Goal: Contribute content: Contribute content

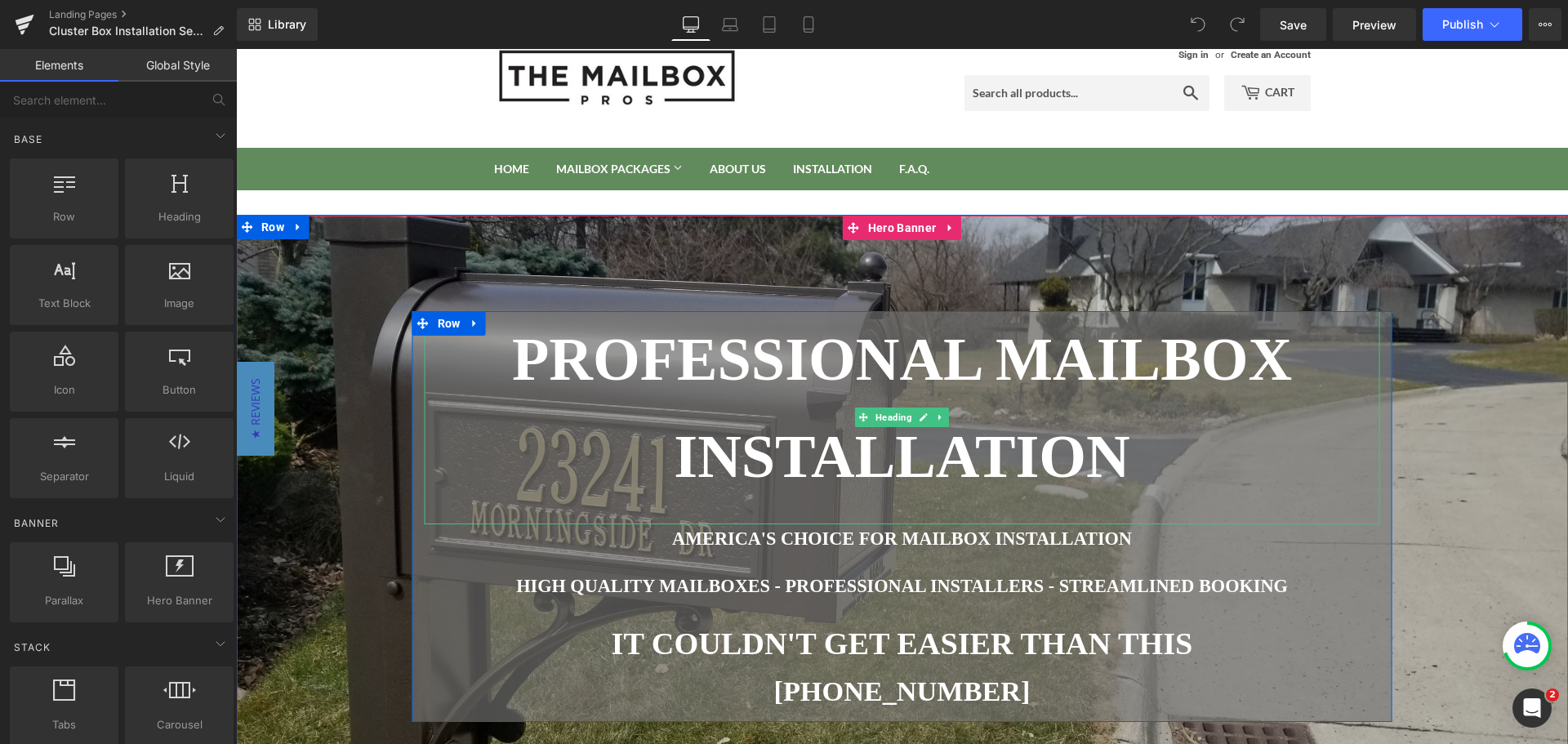
scroll to position [82, 0]
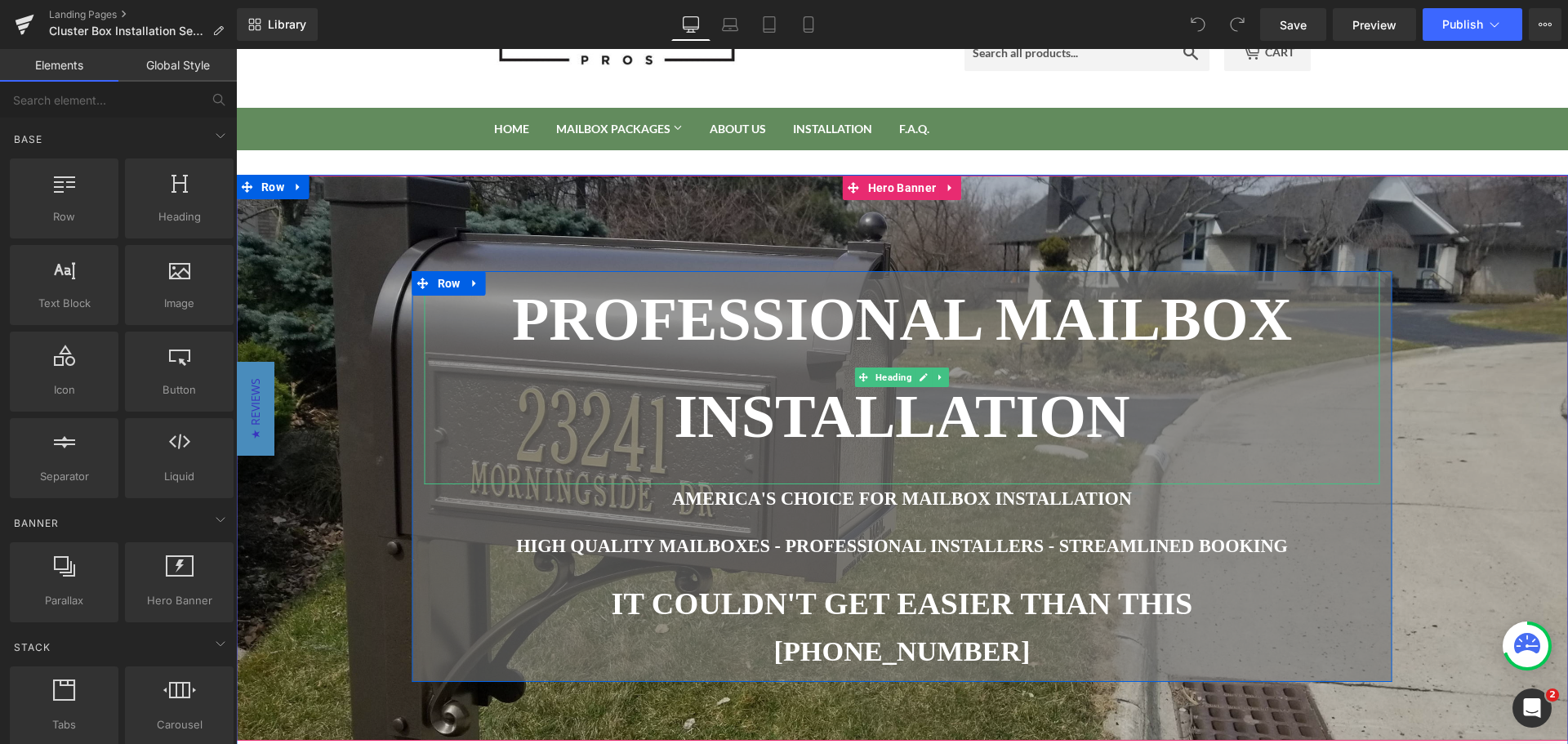
click at [905, 286] on font "PROFESSIONAL MAILBOX INSTALLATION" at bounding box center [901, 368] width 780 height 164
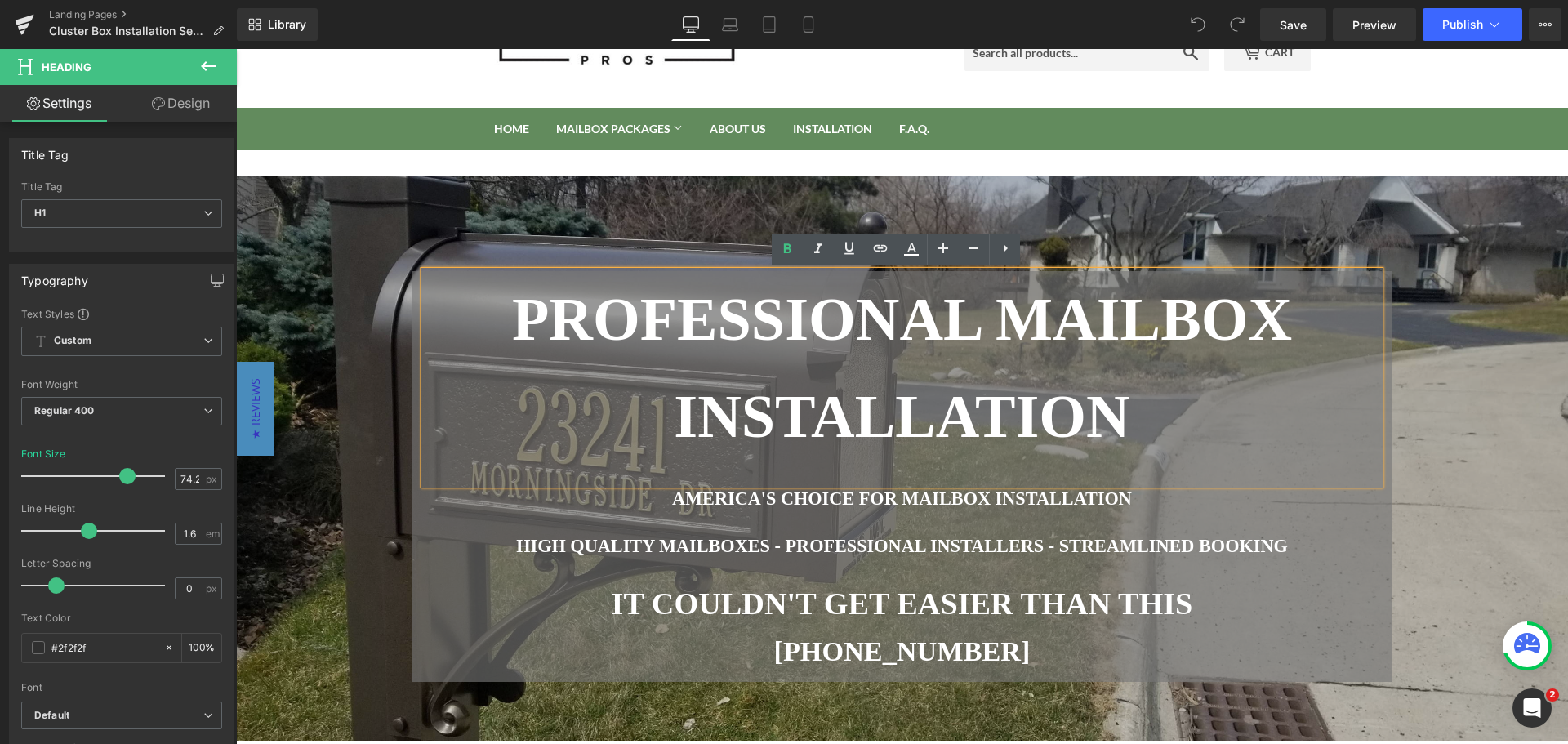
click at [977, 316] on font "PROFESSIONAL MAILBOX INSTALLATION" at bounding box center [901, 368] width 780 height 164
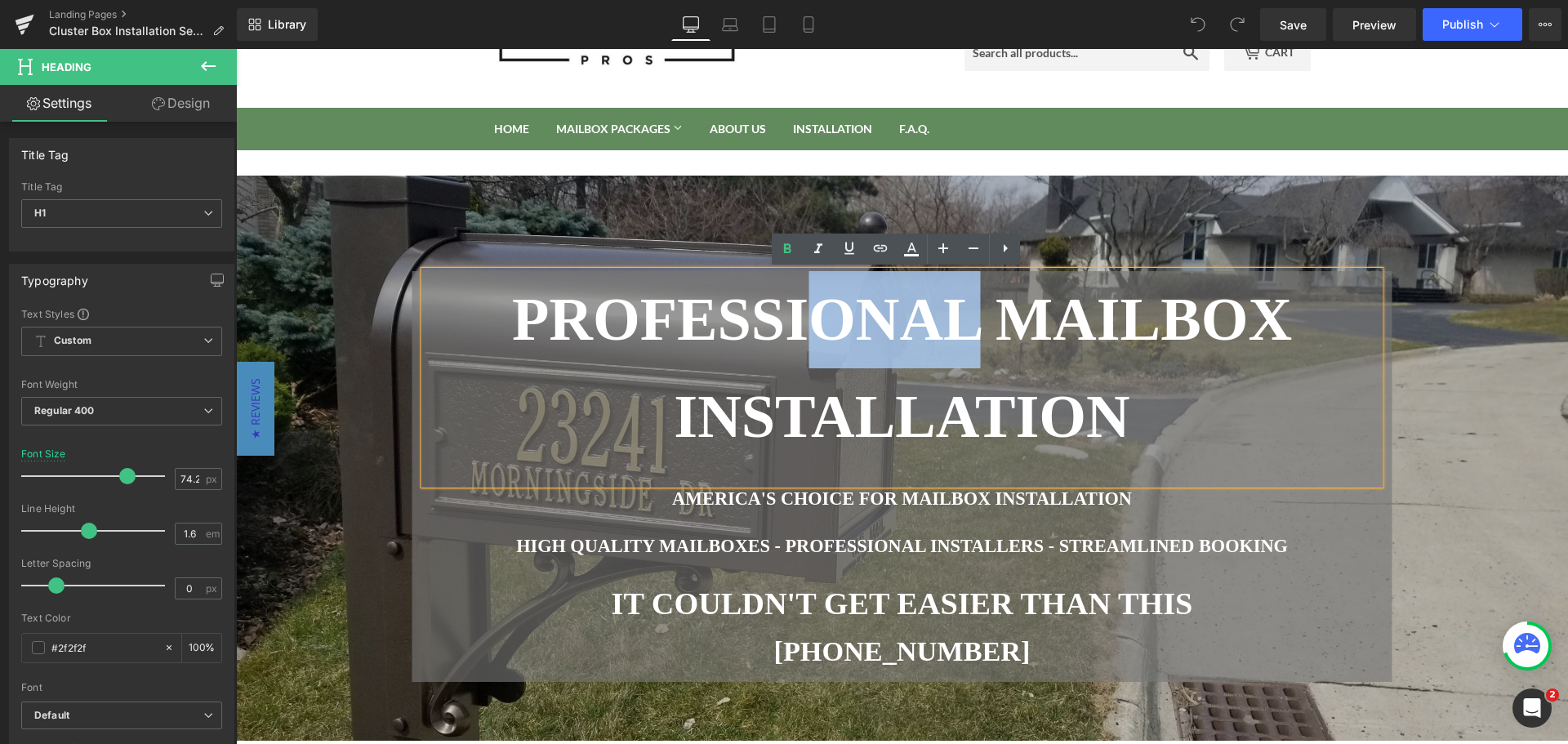
drag, startPoint x: 979, startPoint y: 316, endPoint x: 820, endPoint y: 314, distance: 159.0
click at [815, 315] on font "PROFESSIONAL MAILBOX INSTALLATION" at bounding box center [901, 368] width 780 height 164
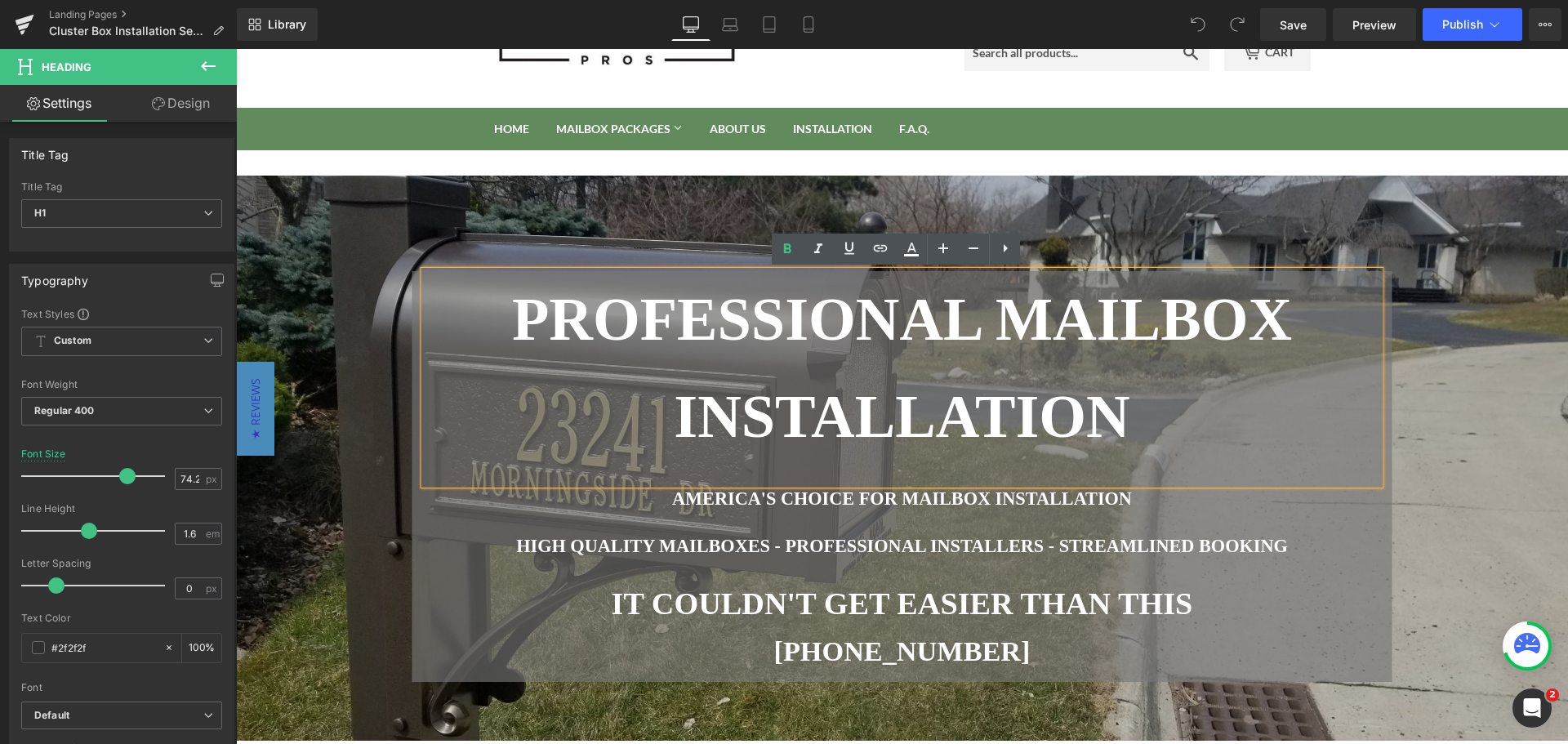
click at [1250, 312] on font "PROFESSIONAL MAILBOX INSTALLATION" at bounding box center [901, 368] width 780 height 164
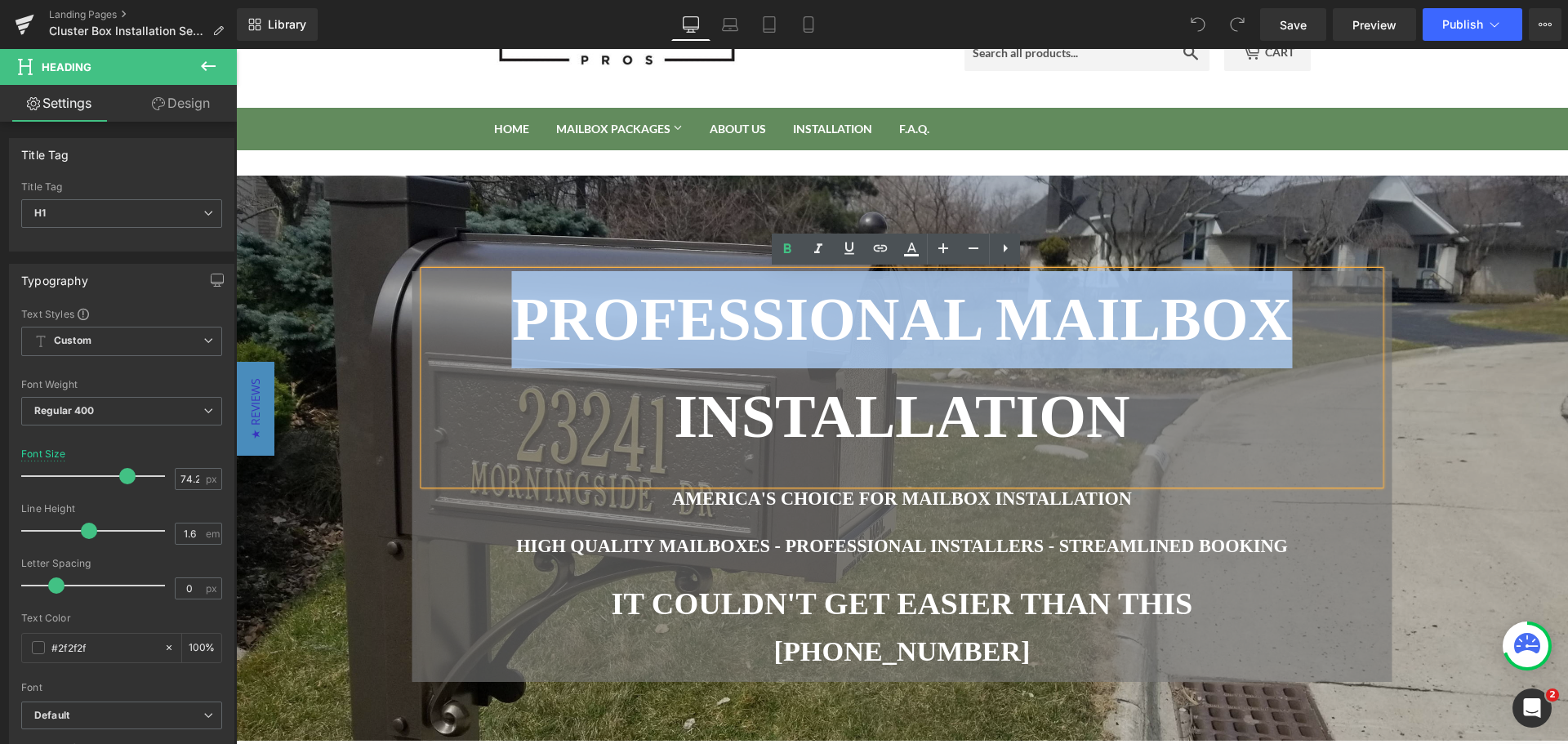
drag, startPoint x: 1072, startPoint y: 326, endPoint x: 476, endPoint y: 341, distance: 596.2
click at [474, 343] on h1 "PROFESSIONAL MAILBOX INSTALLATION" at bounding box center [903, 369] width 956 height 194
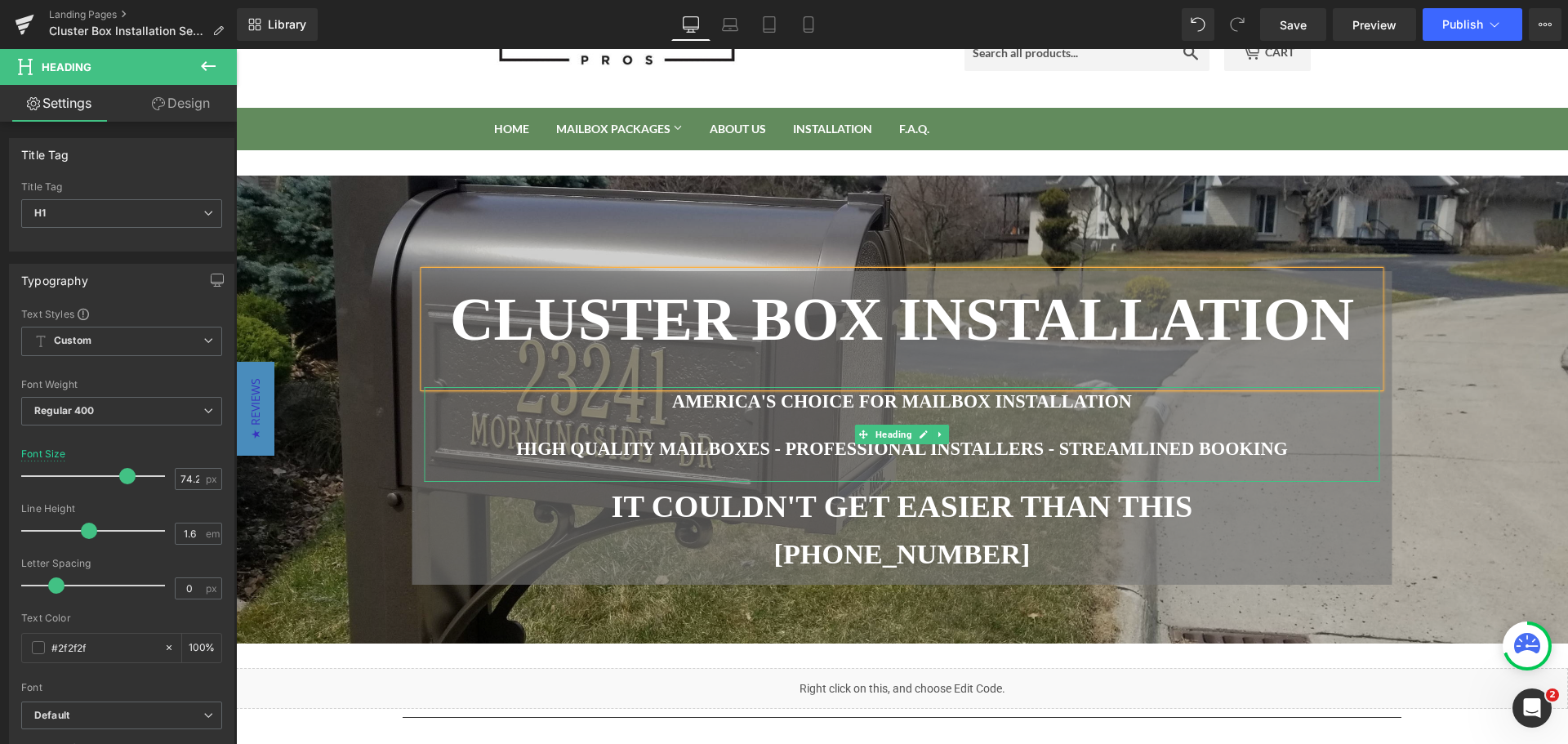
click at [1096, 455] on font "HIGH QUALITY MAILBOXES - PROFESSIONAL INSTALLERS - STREAMLINED BOOKING" at bounding box center [902, 449] width 772 height 21
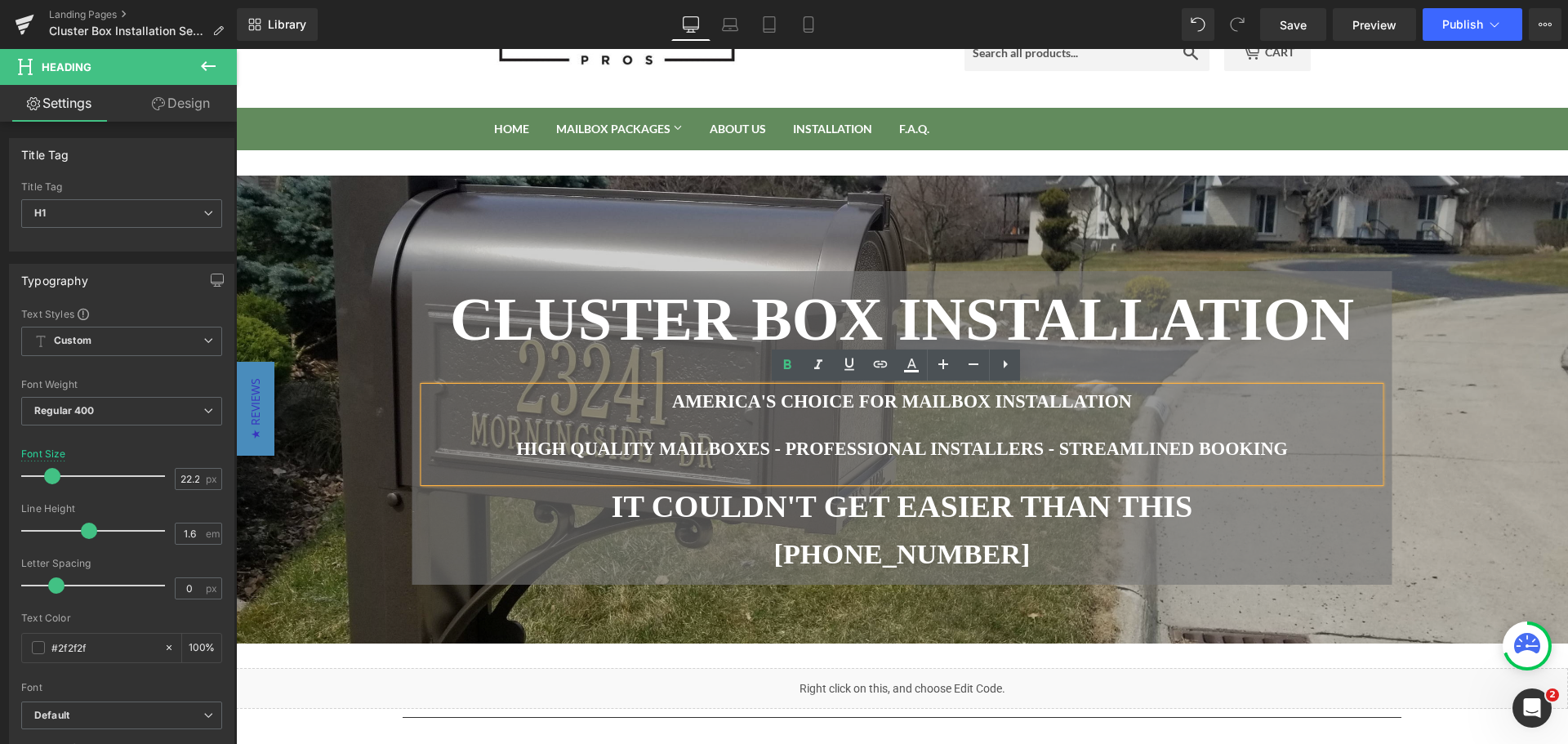
click at [1050, 446] on font "HIGH QUALITY MAILBOXES - PROFESSIONAL INSTALLERS - STREAMLINED BOOKING" at bounding box center [902, 449] width 772 height 21
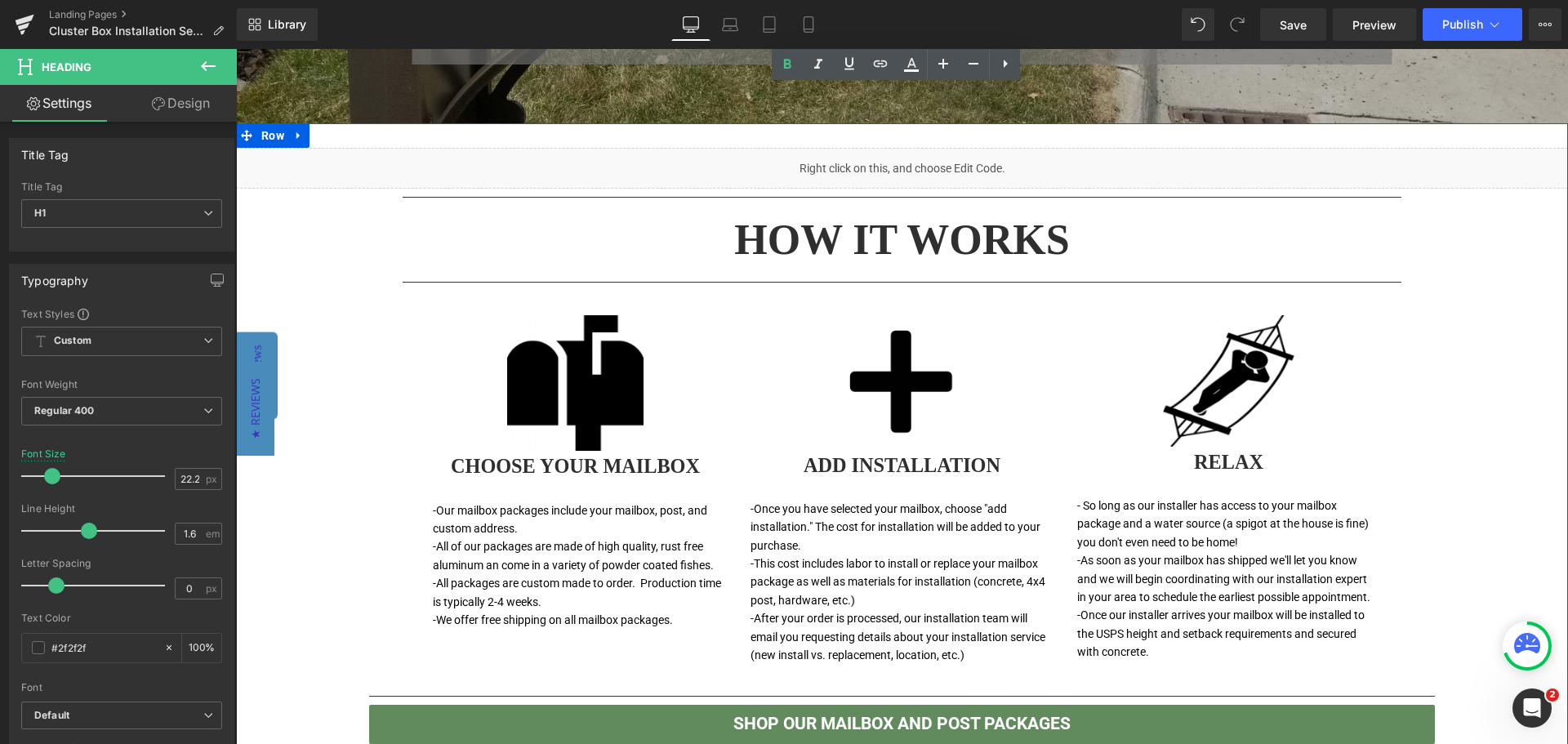
scroll to position [735, 0]
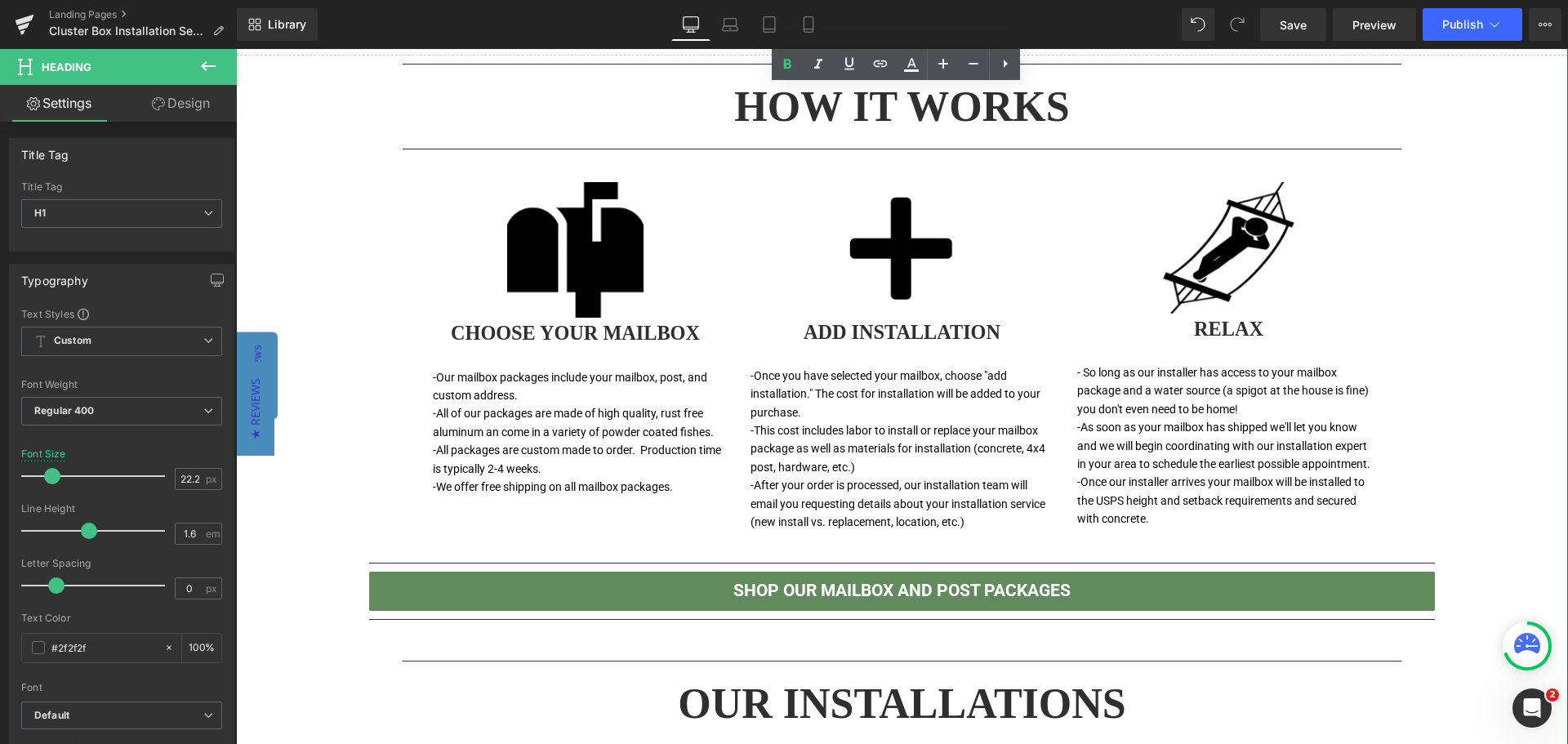
click at [617, 336] on h1 "CHOOSE YOUR MAILBOX" at bounding box center [576, 333] width 302 height 32
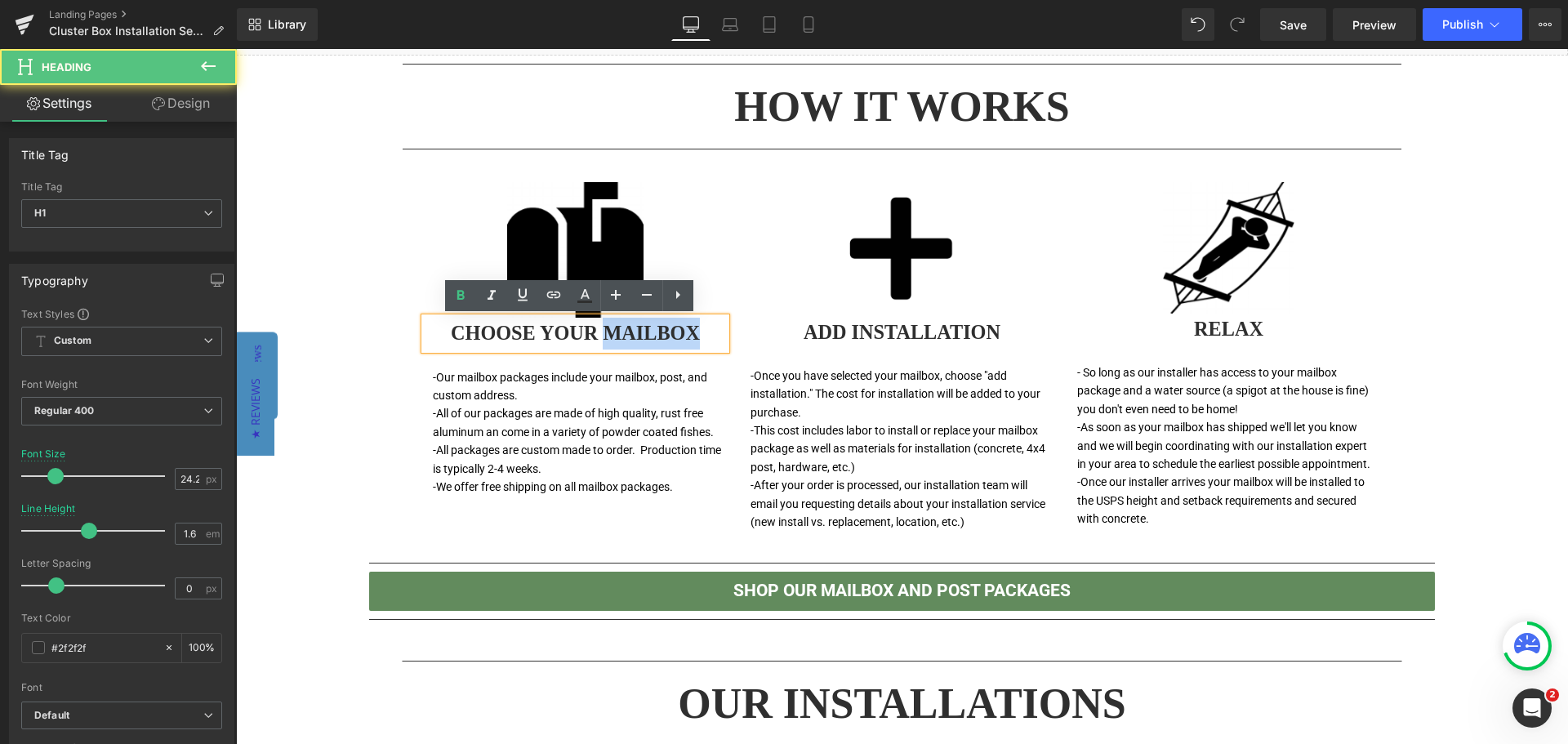
click at [617, 336] on h1 "CHOOSE YOUR MAILBOX" at bounding box center [576, 333] width 302 height 32
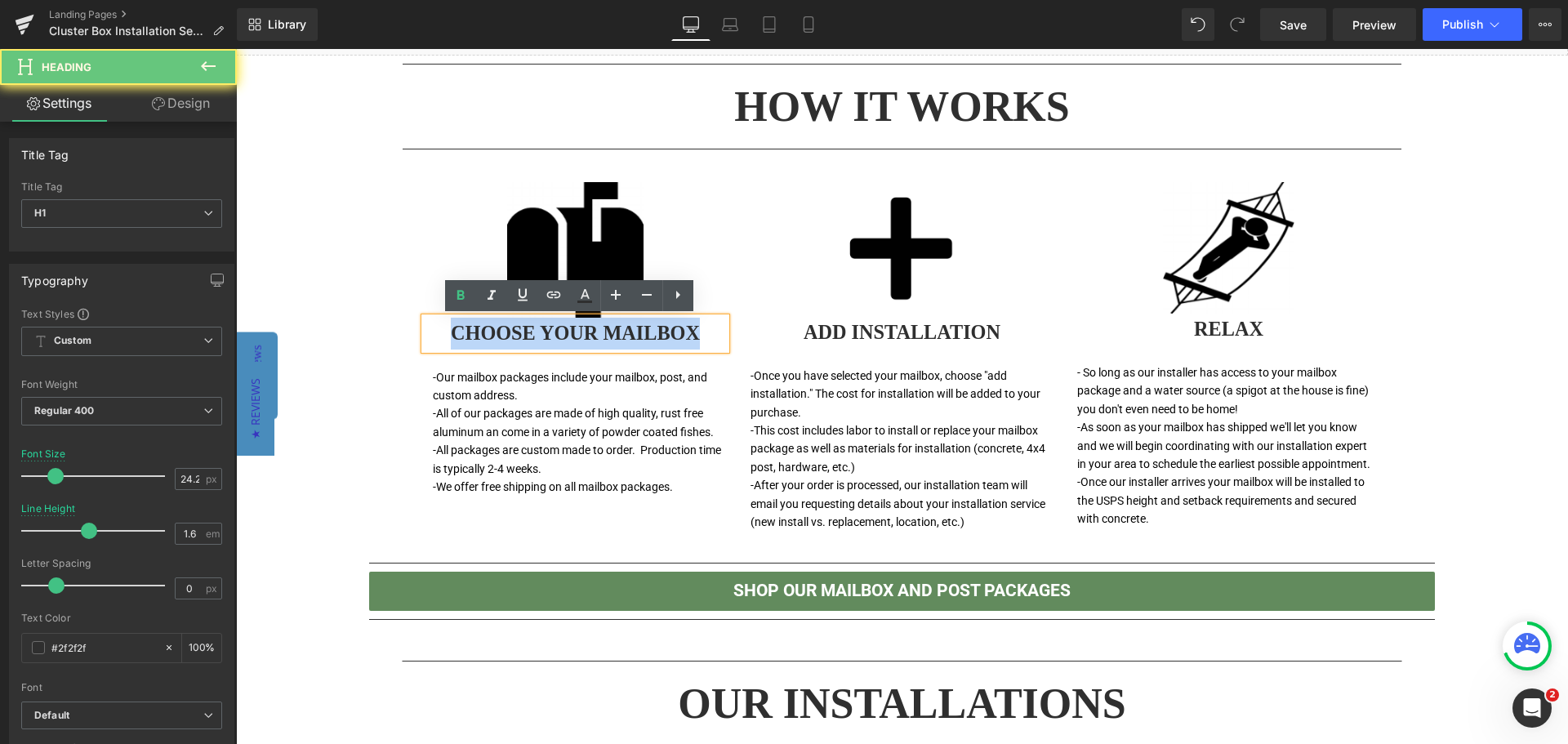
click at [617, 336] on h1 "CHOOSE YOUR MAILBOX" at bounding box center [576, 333] width 302 height 32
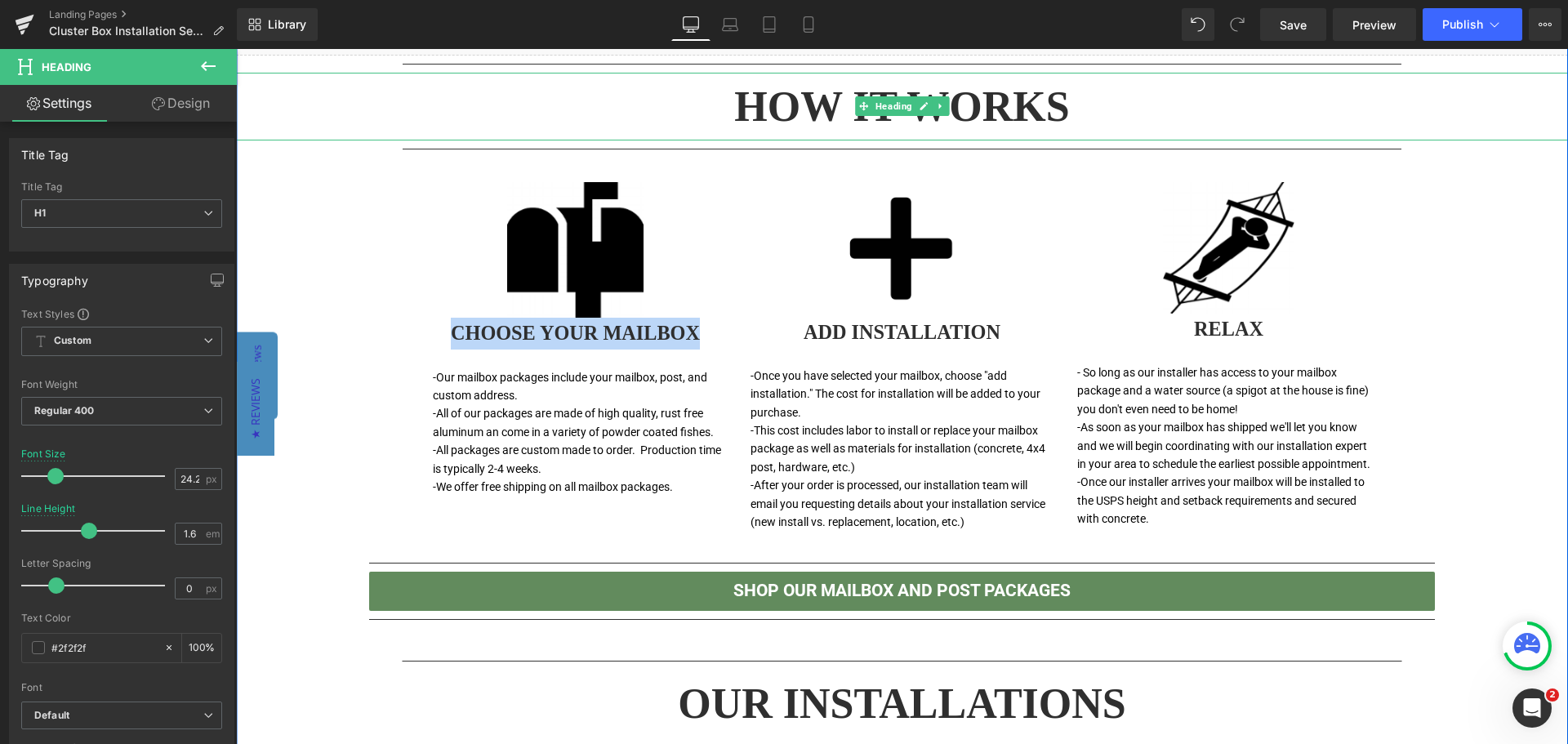
click at [777, 110] on h1 "HOW IT WORKS" at bounding box center [902, 107] width 1332 height 68
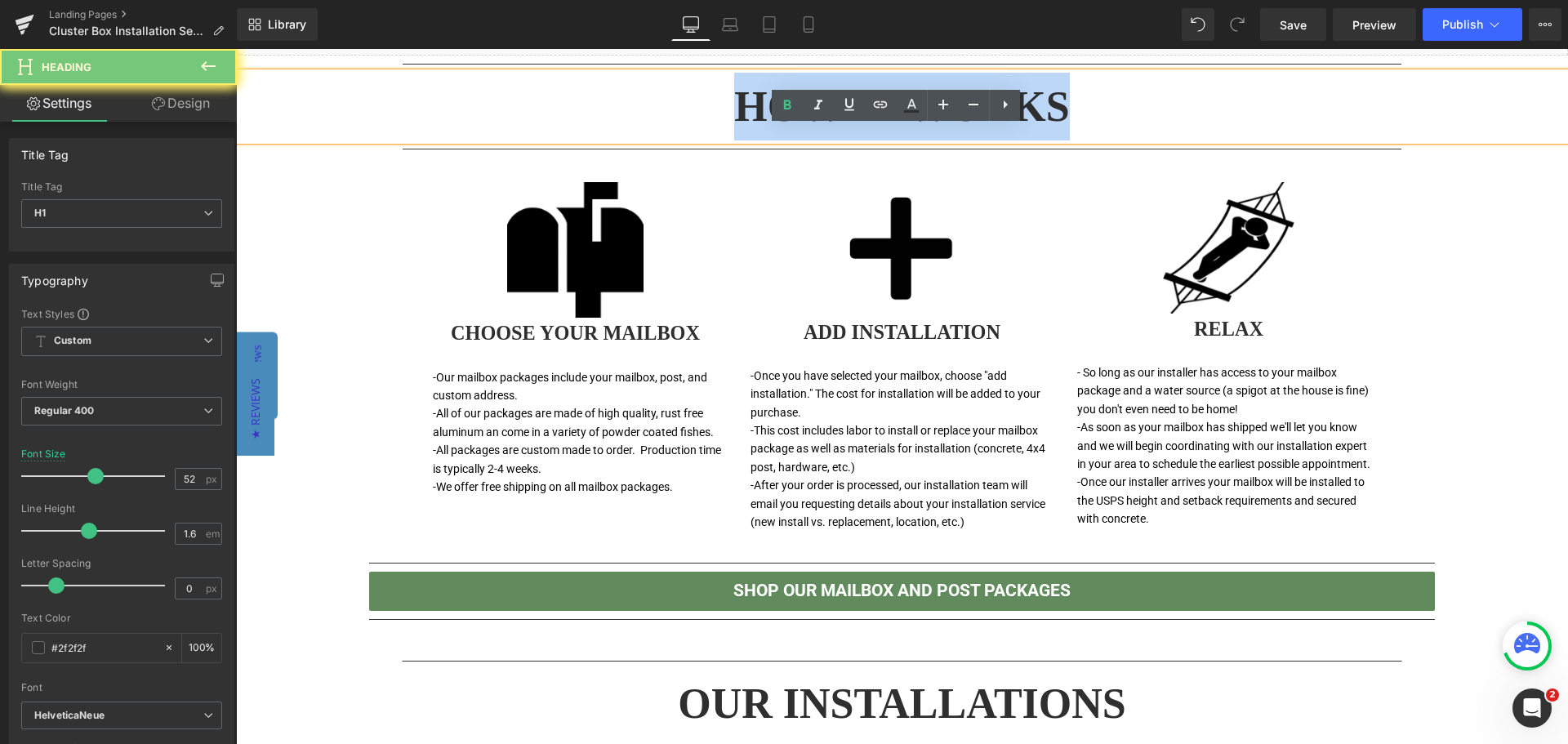
click at [777, 110] on h1 "HOW IT WORKS" at bounding box center [902, 107] width 1332 height 68
paste div
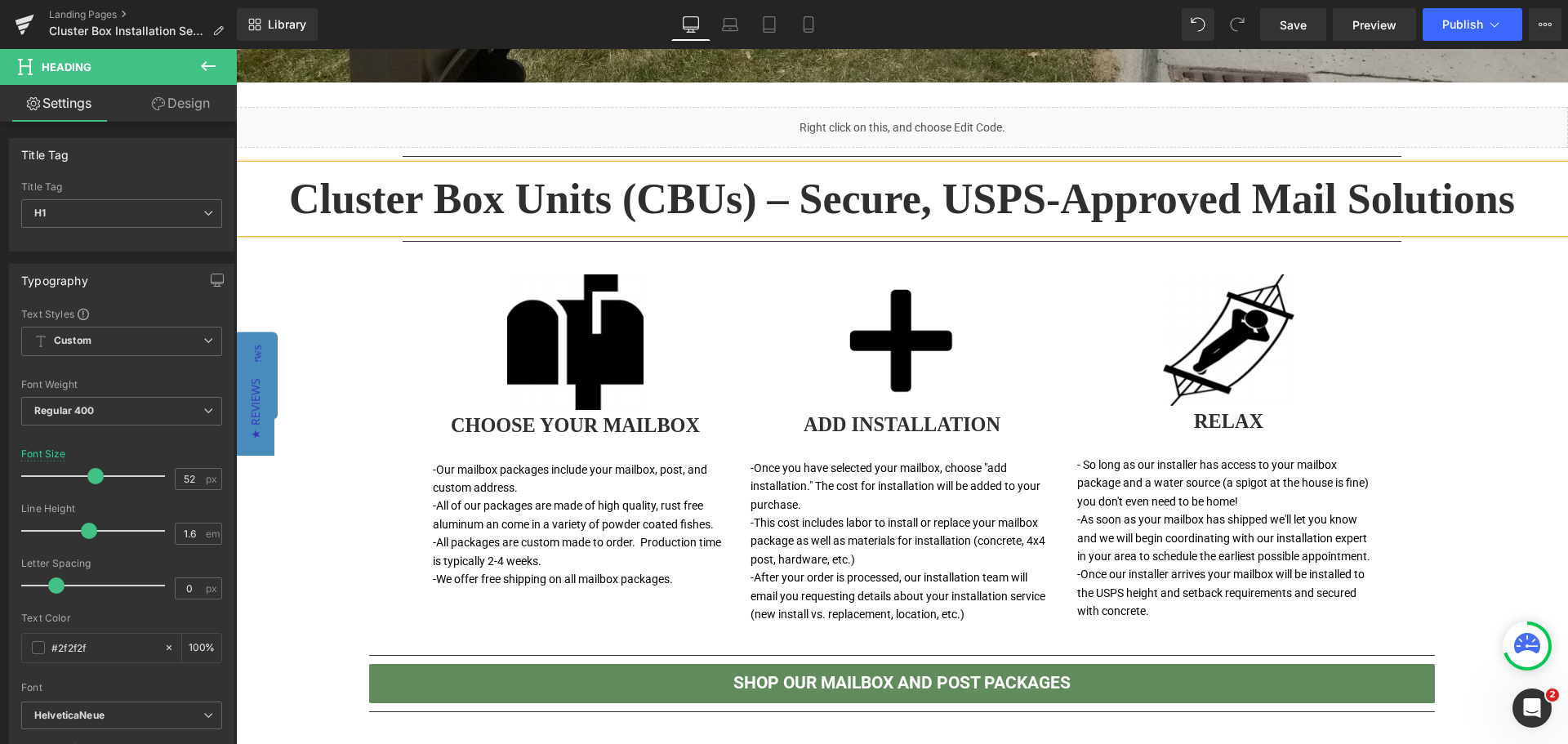
scroll to position [653, 0]
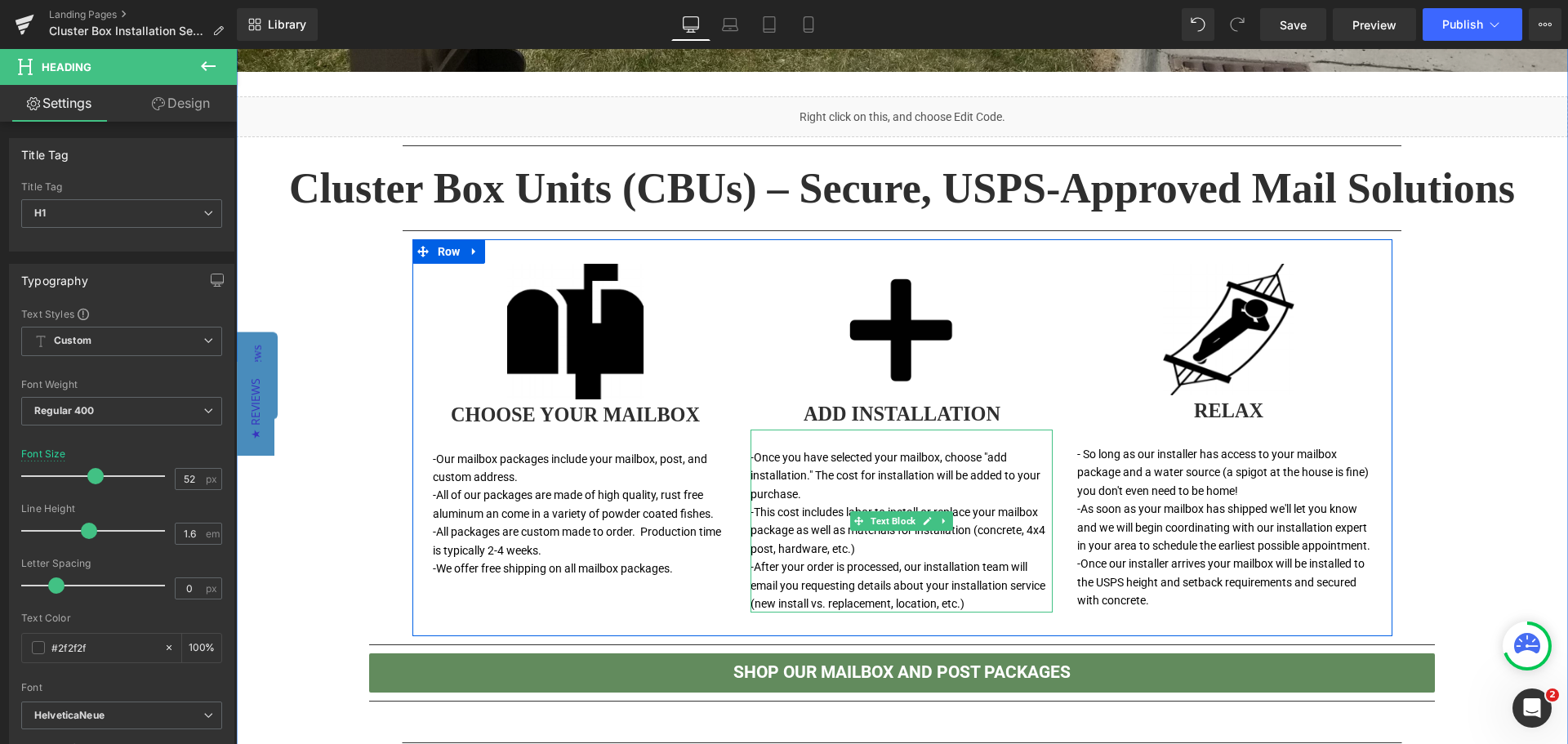
click at [965, 455] on font "-Once you have selected your mailbox, choose "add installation." The cost for i…" at bounding box center [895, 475] width 290 height 49
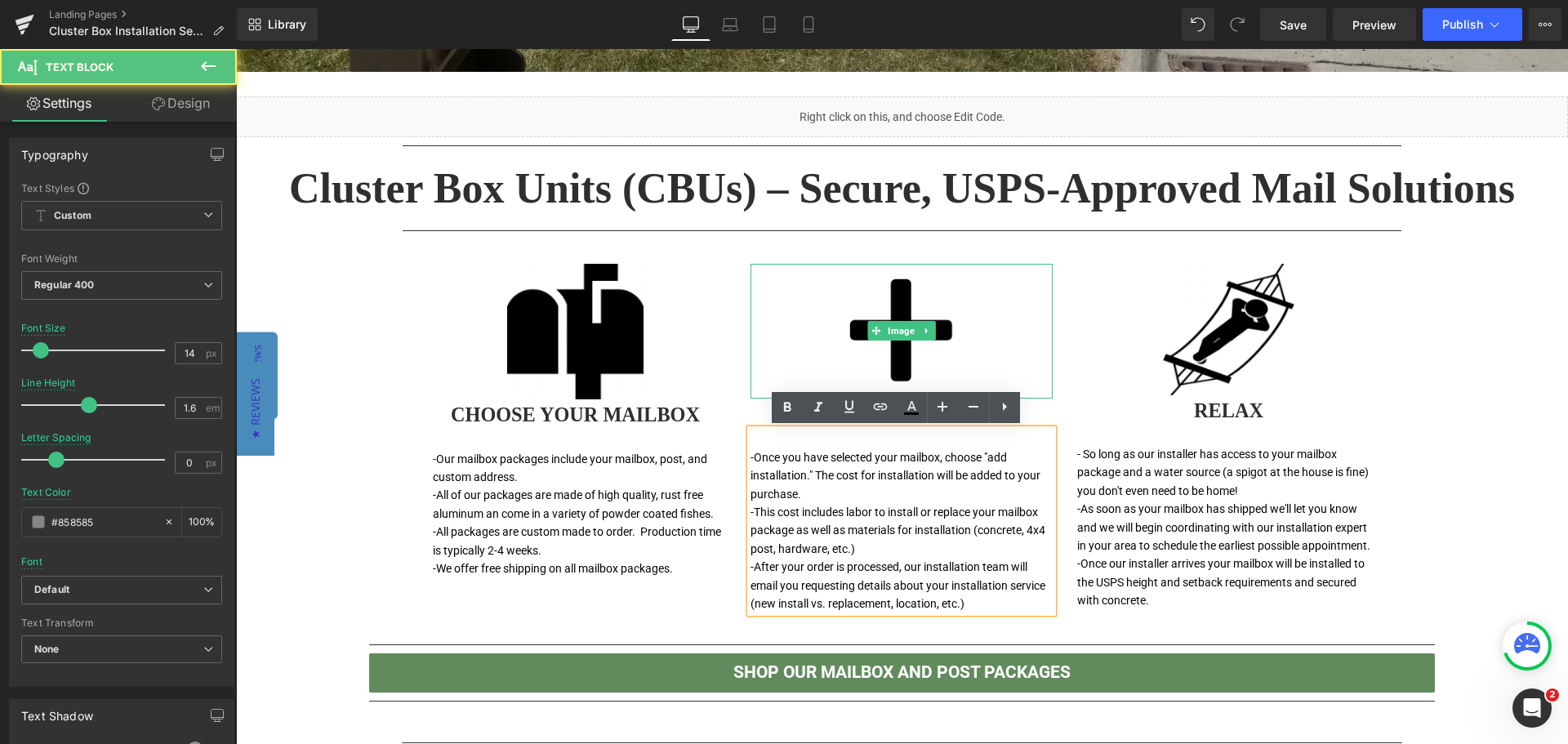
click at [857, 333] on img at bounding box center [901, 330] width 134 height 134
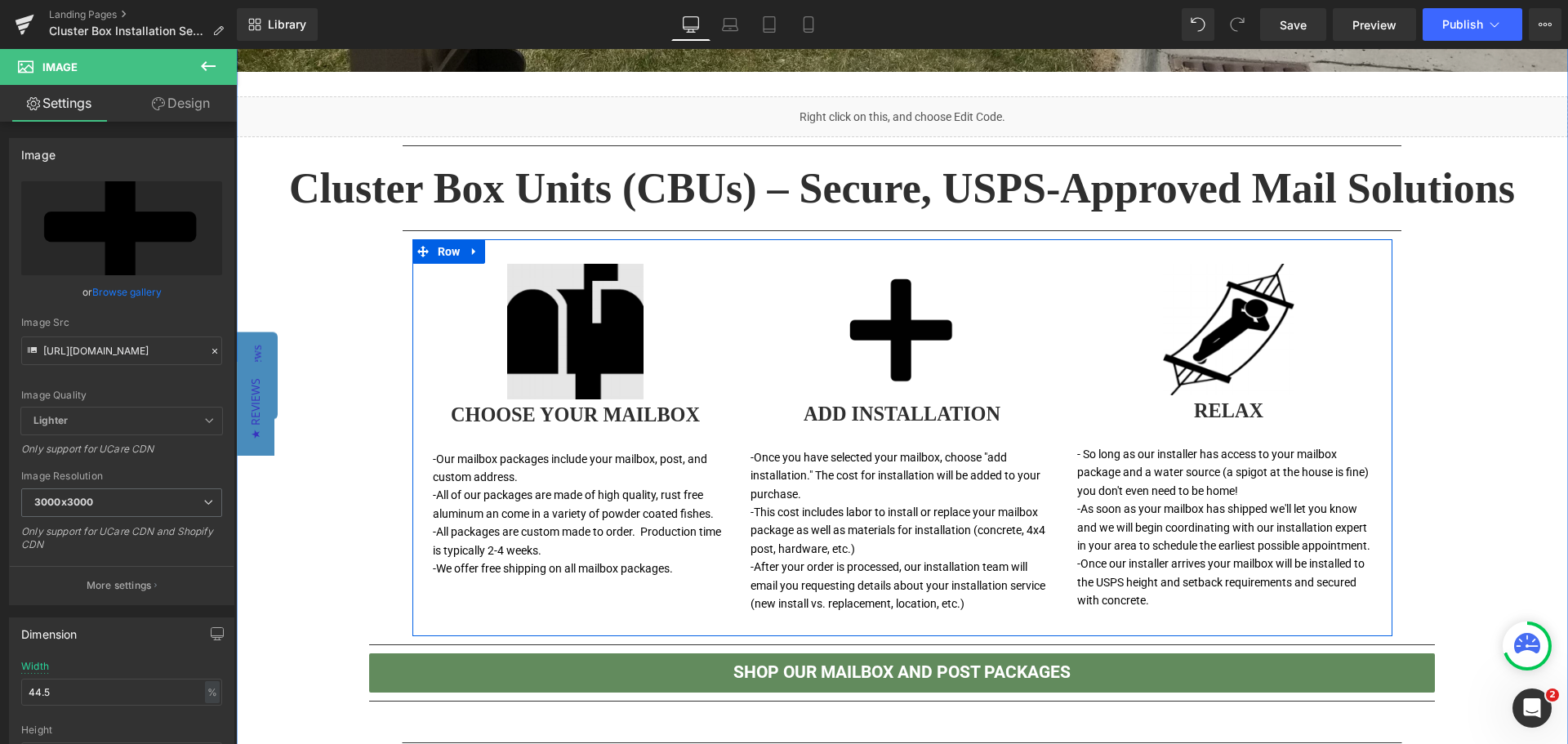
click at [539, 357] on img at bounding box center [575, 331] width 135 height 135
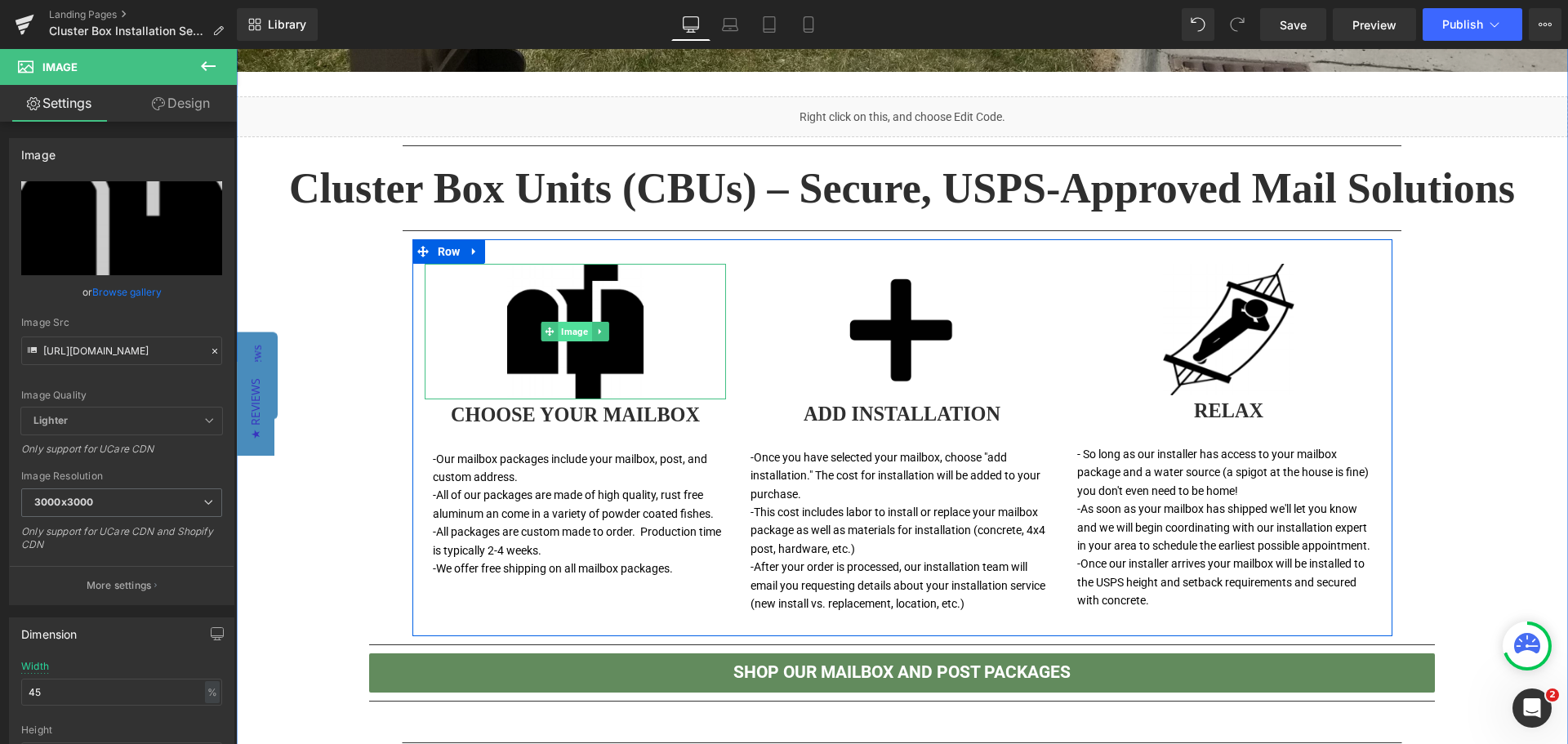
click at [570, 330] on span "Image" at bounding box center [575, 331] width 34 height 20
click at [598, 331] on icon at bounding box center [599, 332] width 3 height 6
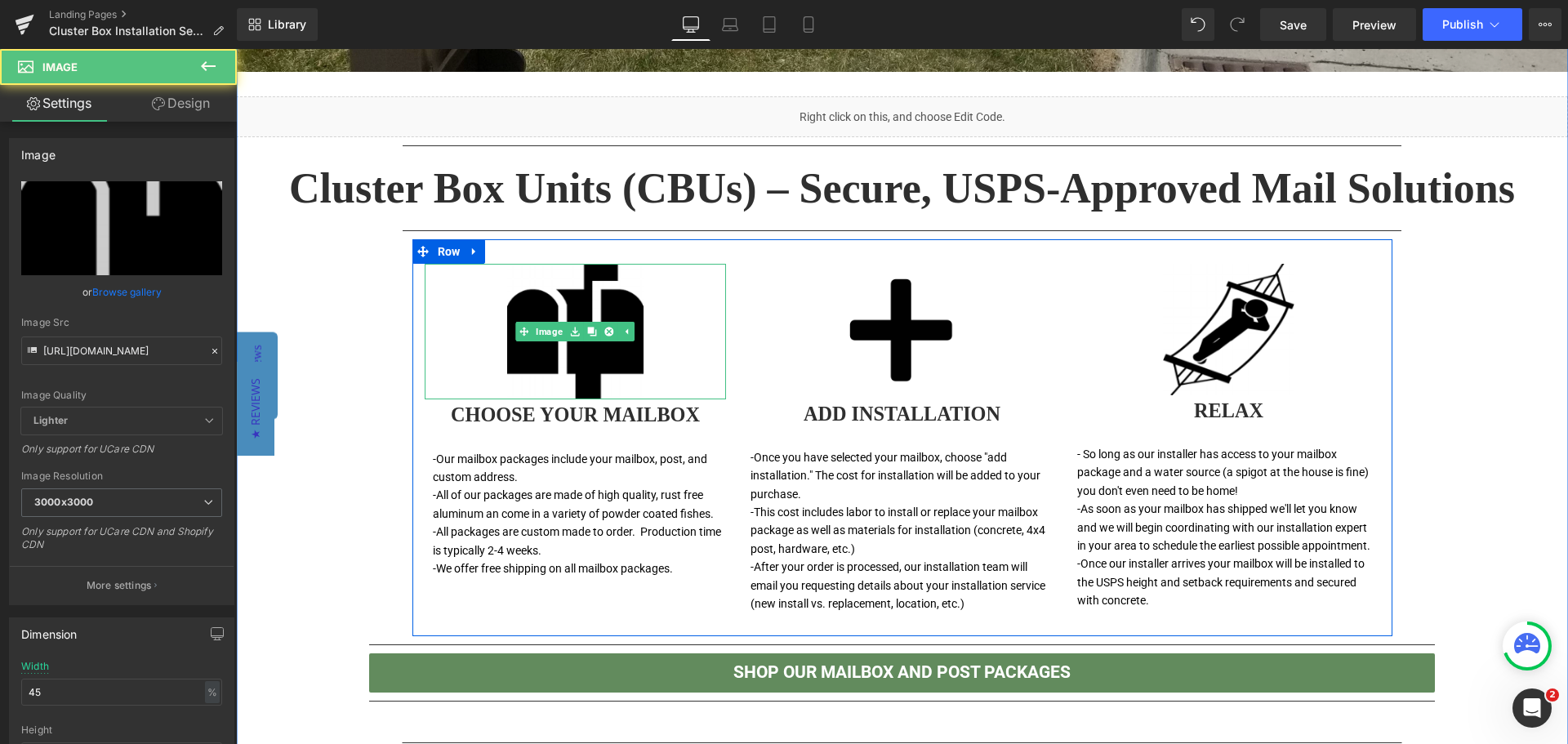
click at [707, 303] on div at bounding box center [576, 331] width 302 height 135
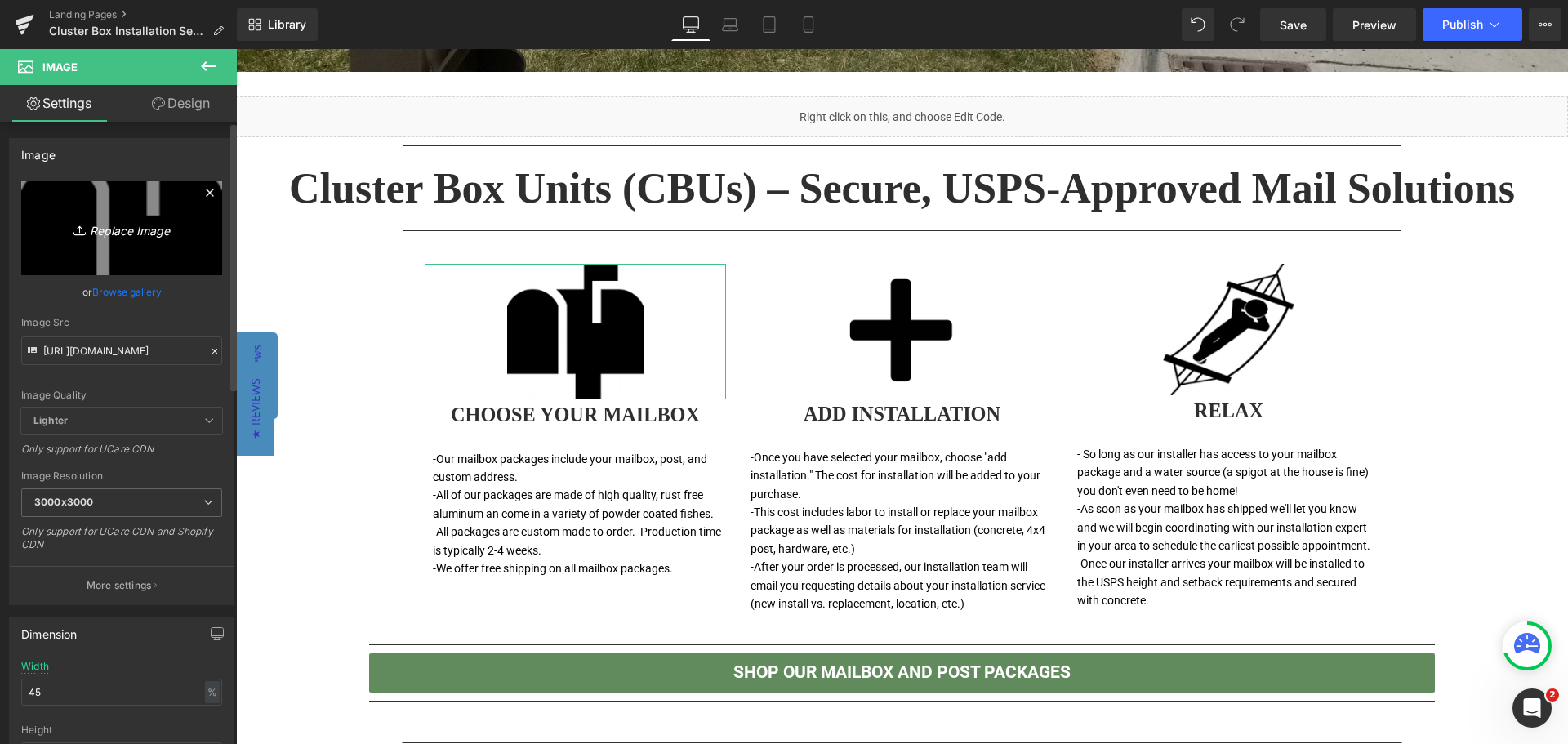
click at [161, 217] on link "Replace Image" at bounding box center [121, 228] width 201 height 94
type input "C:\fakepath\3304R-SAN-U_f.jpg"
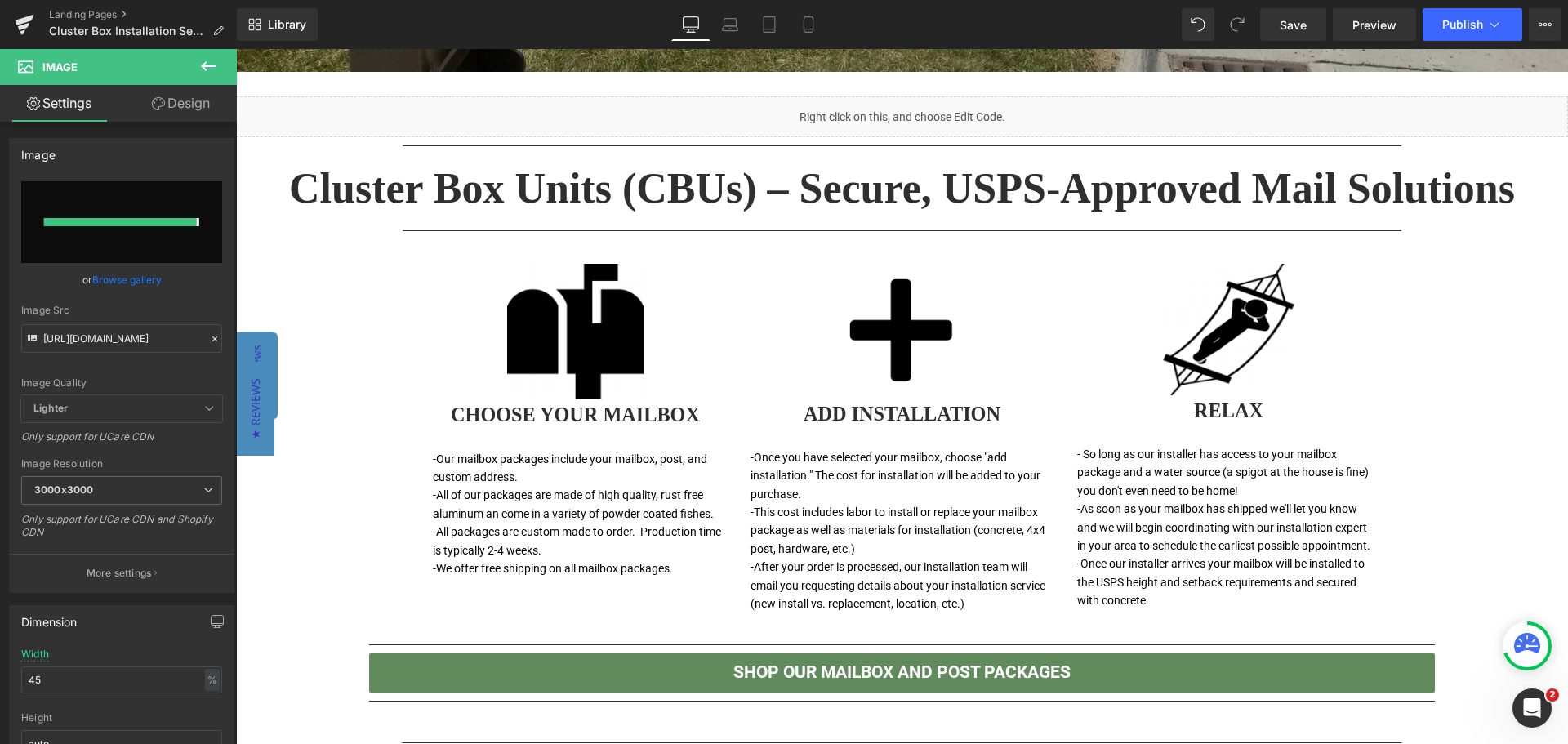
type input "[URL][DOMAIN_NAME]"
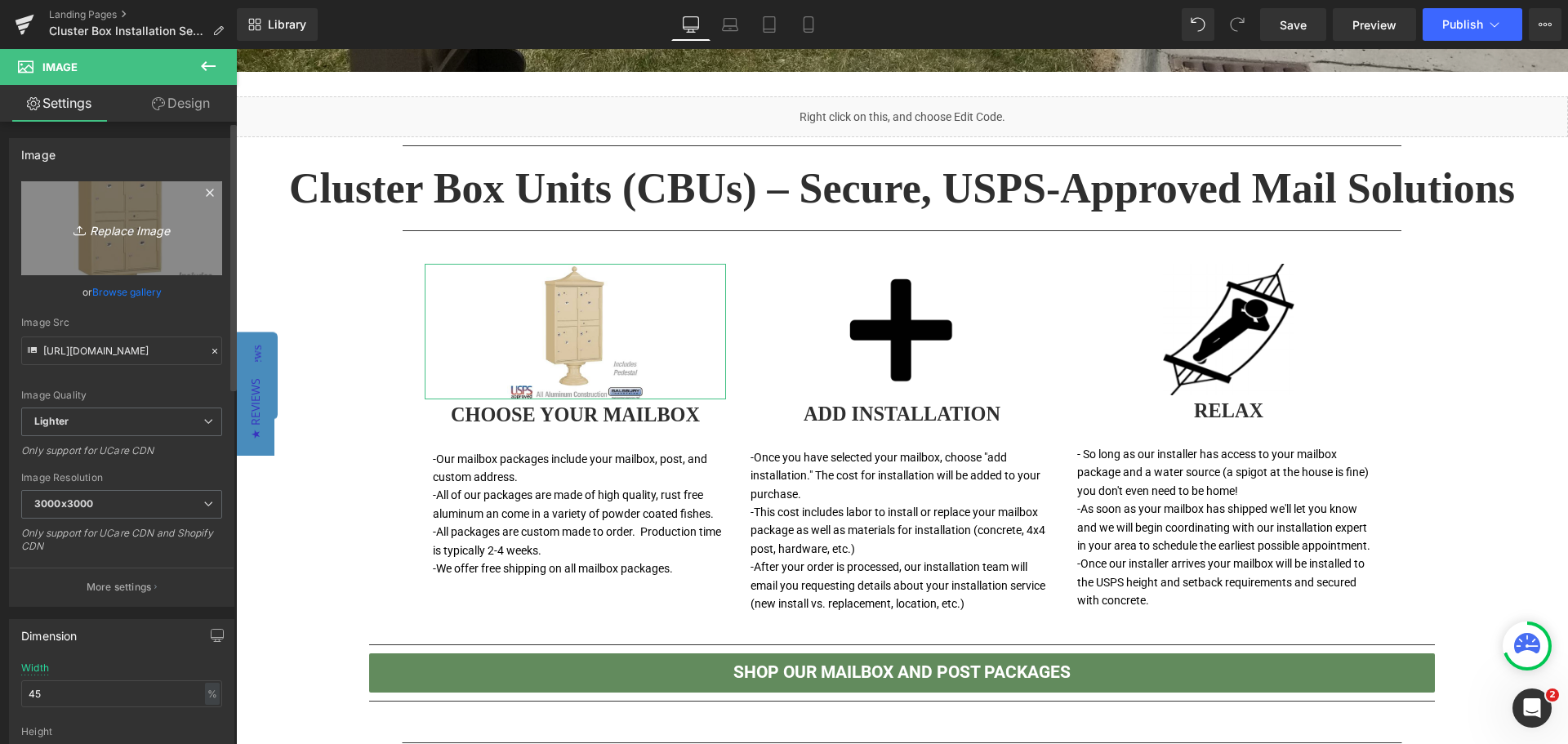
click at [146, 240] on link "Replace Image" at bounding box center [121, 228] width 201 height 94
click at [144, 250] on link "Replace Image" at bounding box center [121, 228] width 201 height 94
type input "C:\fakepath\CBU-12-3712D-Bronze.jpg"
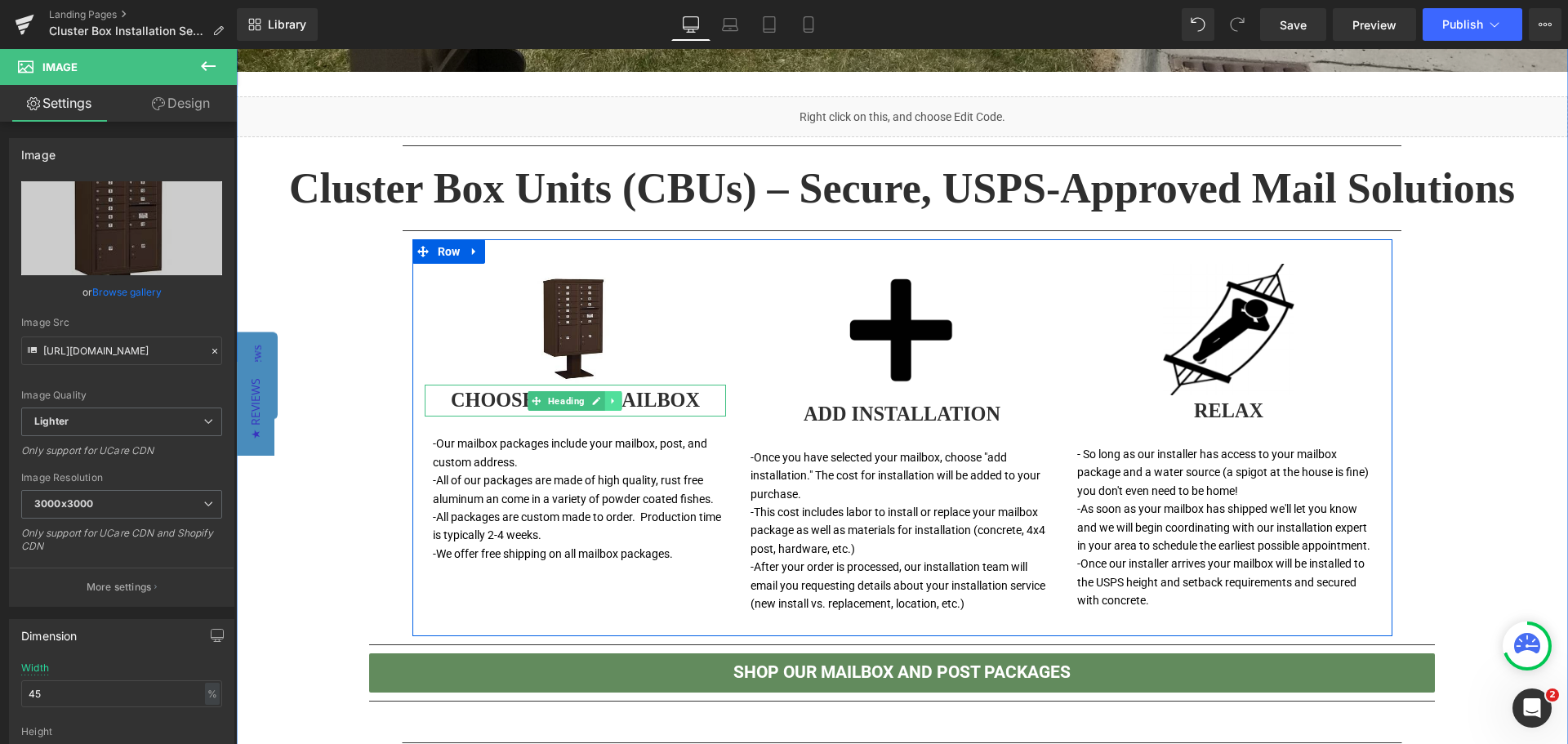
click at [610, 400] on icon at bounding box center [614, 401] width 9 height 10
click at [618, 399] on icon at bounding box center [623, 401] width 9 height 9
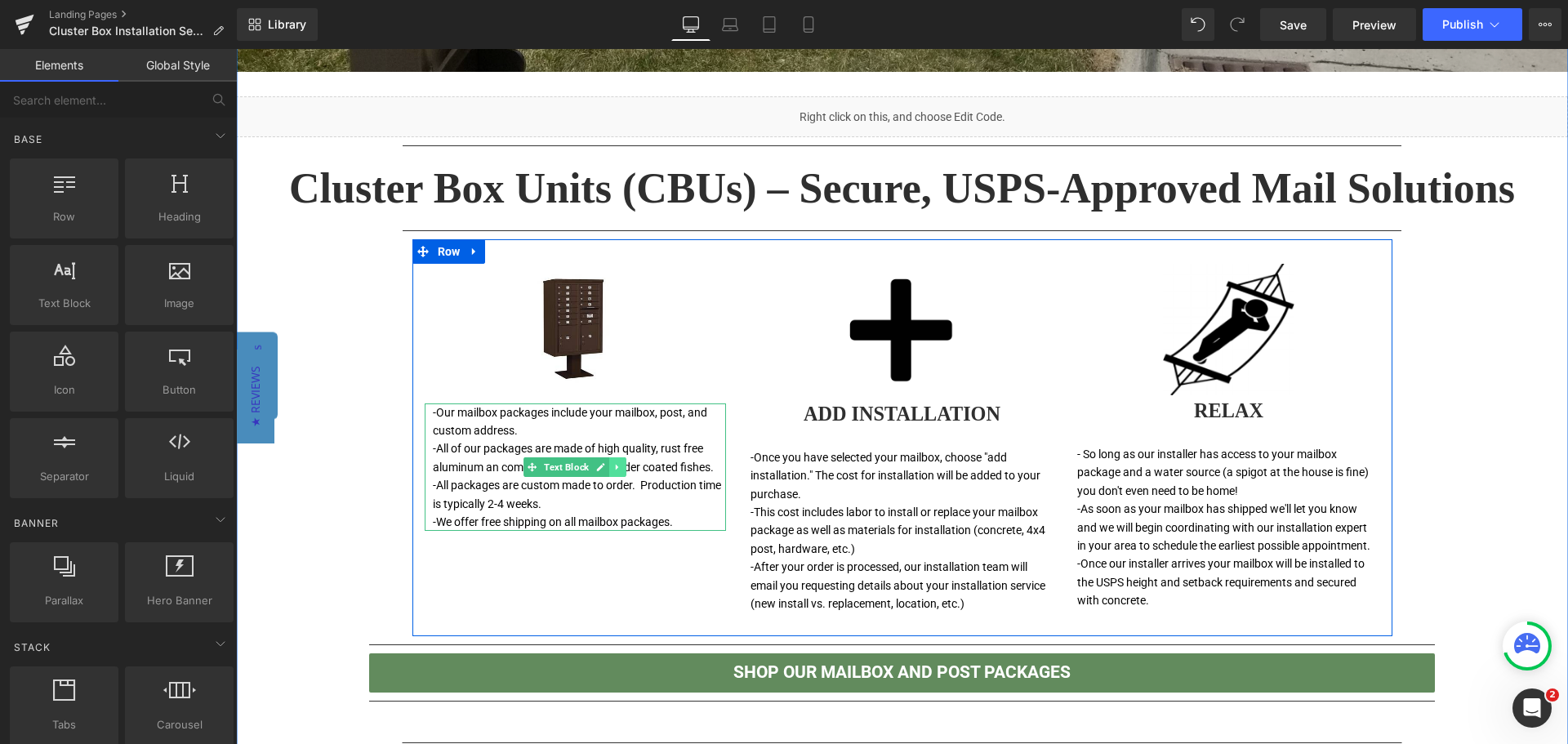
click at [616, 467] on icon at bounding box center [617, 467] width 3 height 6
click at [623, 466] on icon at bounding box center [627, 467] width 9 height 9
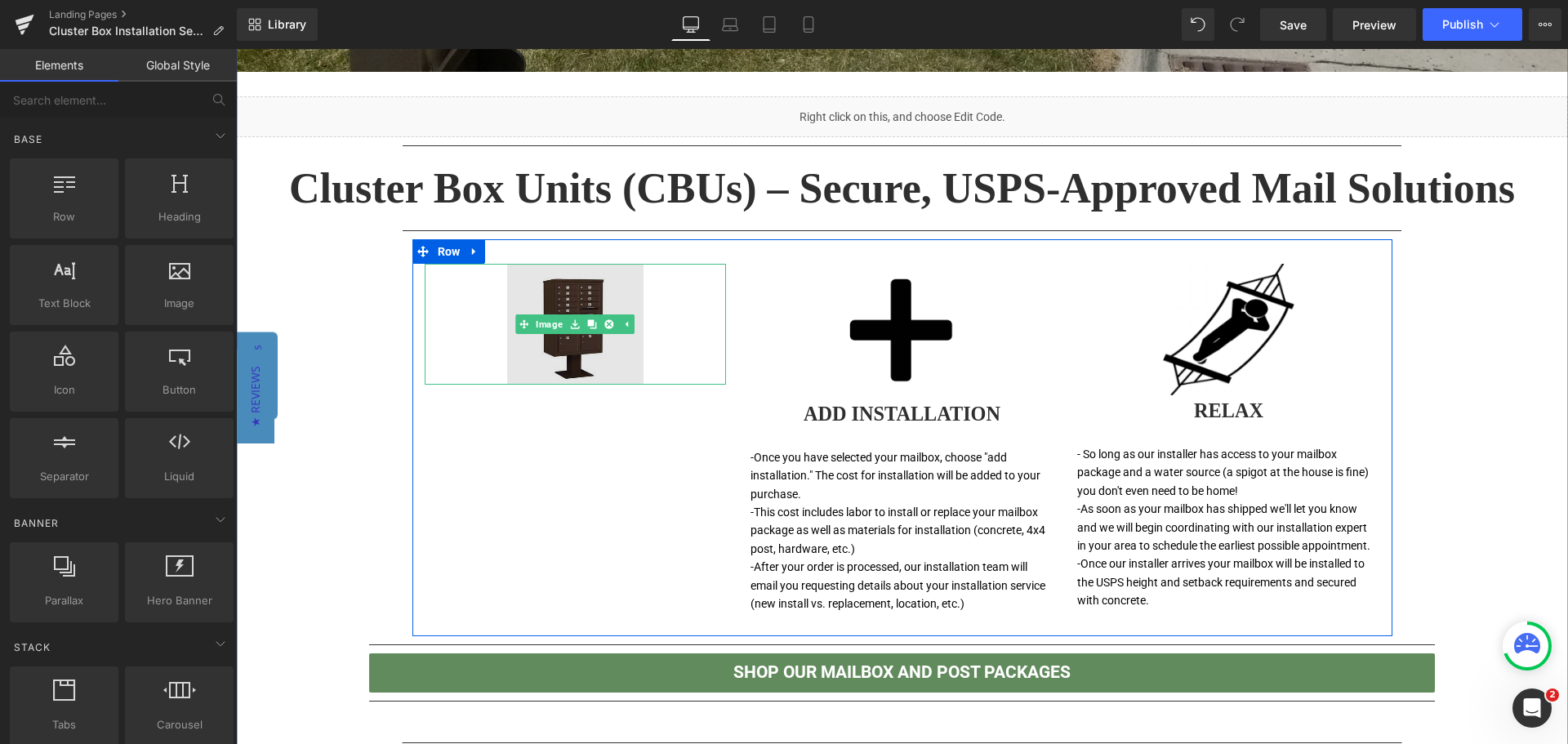
click at [585, 357] on img at bounding box center [575, 323] width 135 height 121
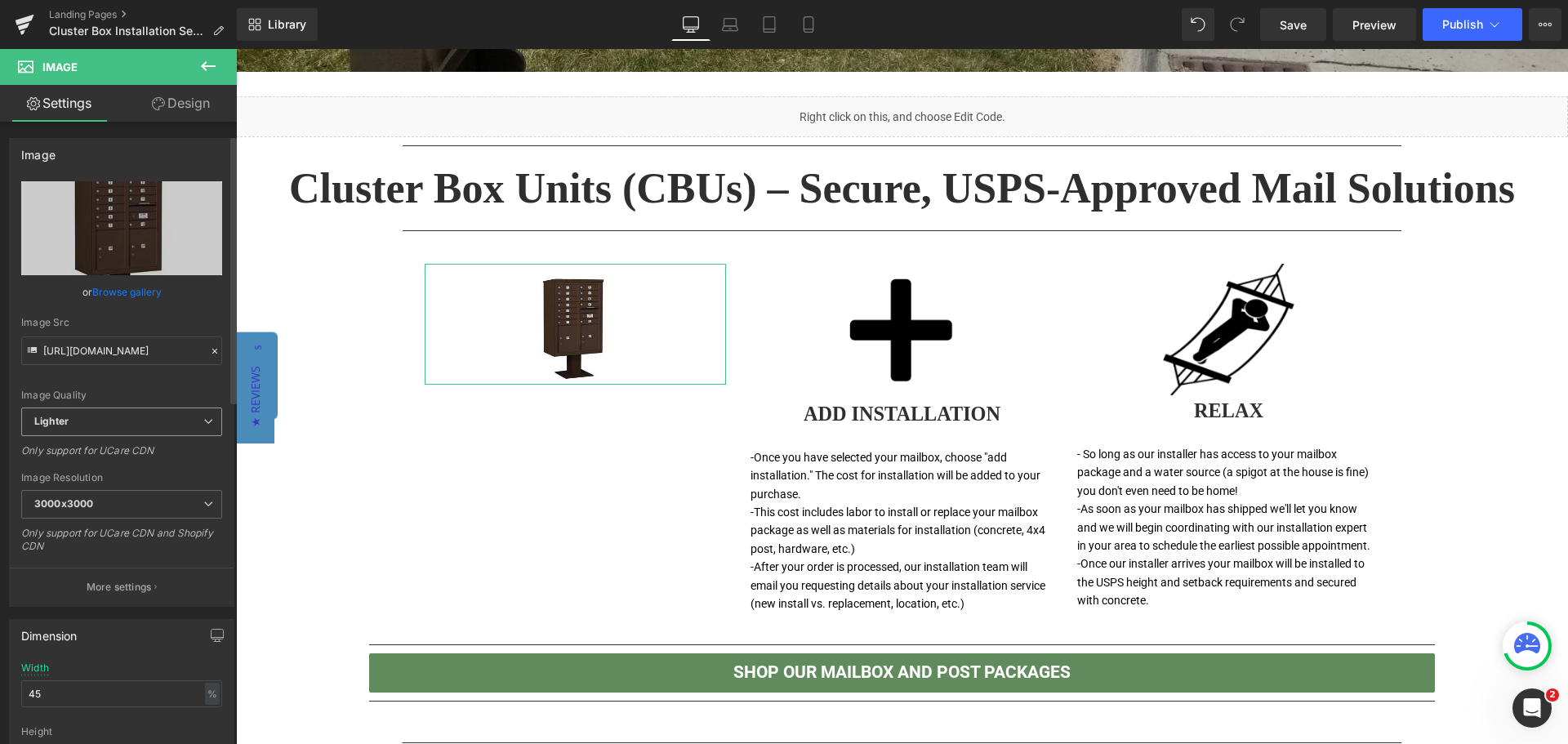
scroll to position [82, 0]
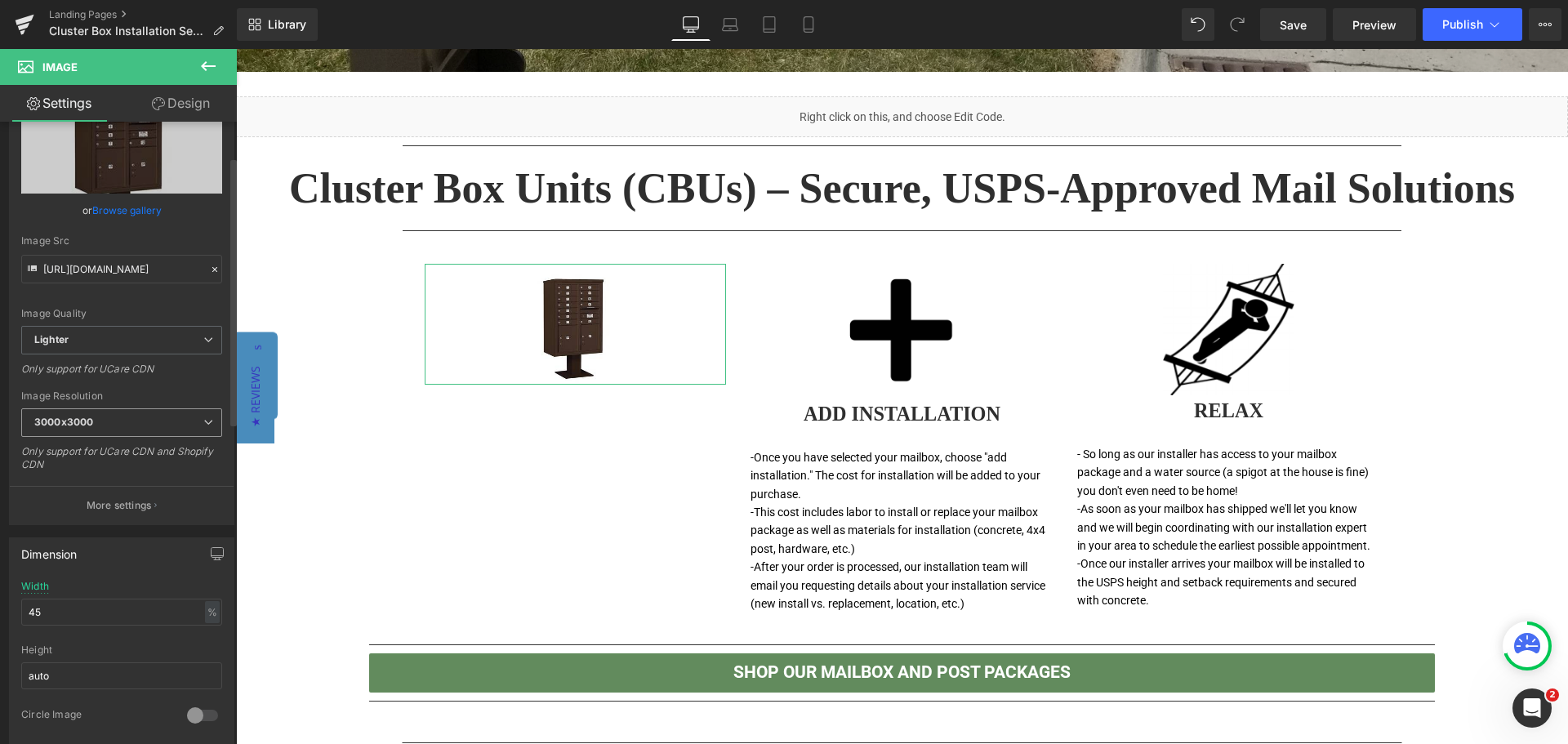
click at [136, 413] on span "3000x3000" at bounding box center [121, 422] width 201 height 29
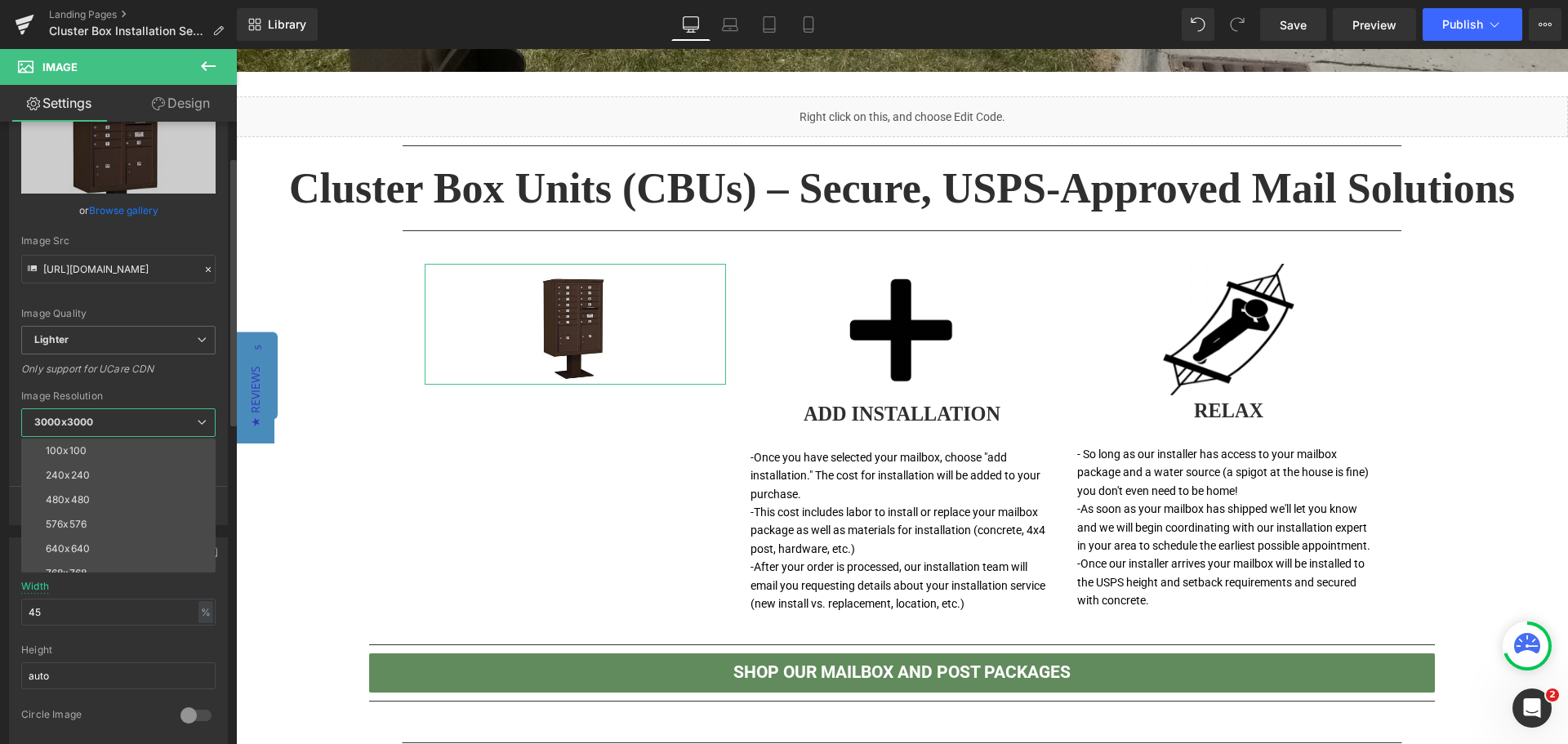
click at [136, 413] on span "3000x3000" at bounding box center [118, 422] width 194 height 29
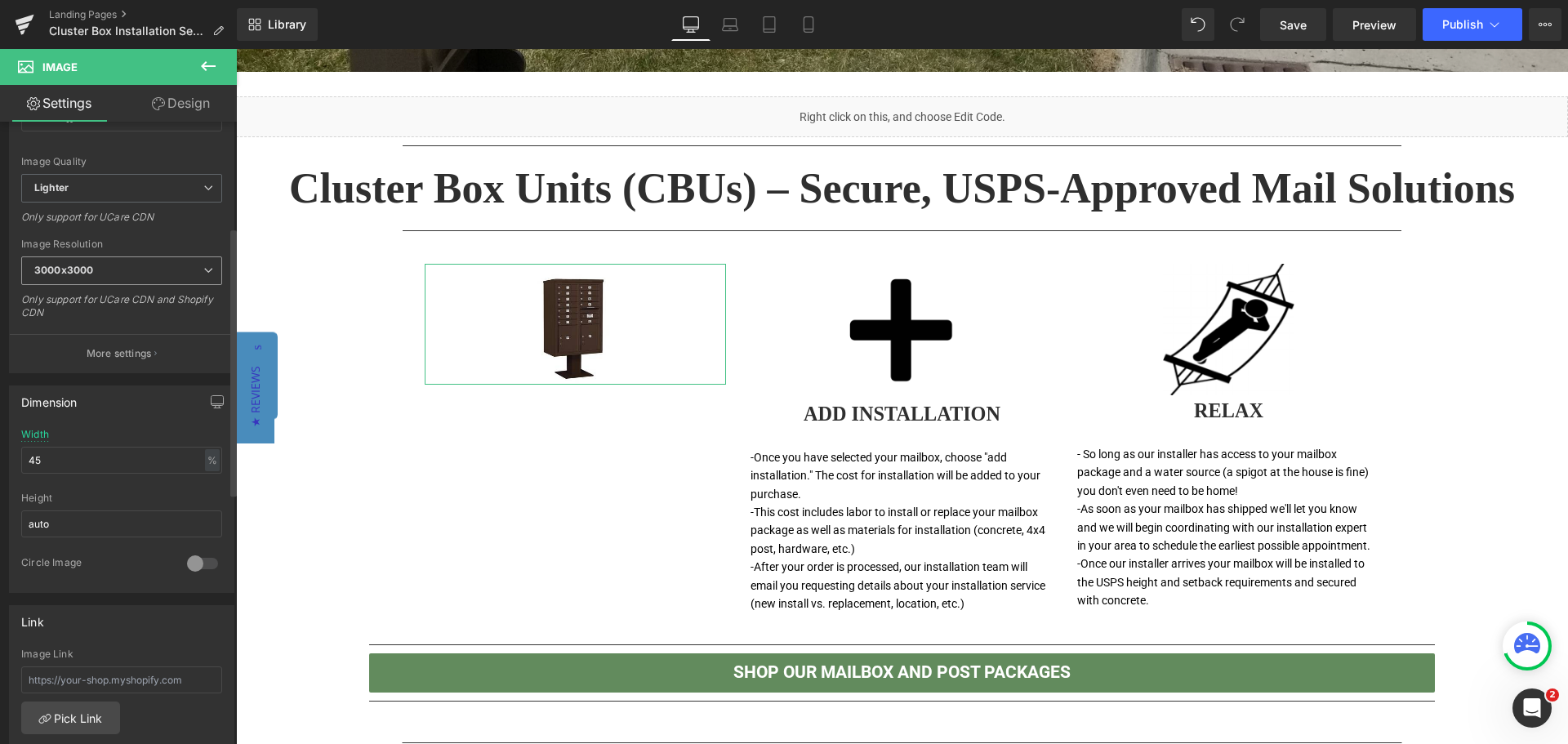
scroll to position [245, 0]
drag, startPoint x: 128, startPoint y: 441, endPoint x: -64, endPoint y: 443, distance: 192.0
click at [0, 443] on html "Image You are previewing how the will restyle your page. You can not edit Eleme…" at bounding box center [784, 372] width 1568 height 744
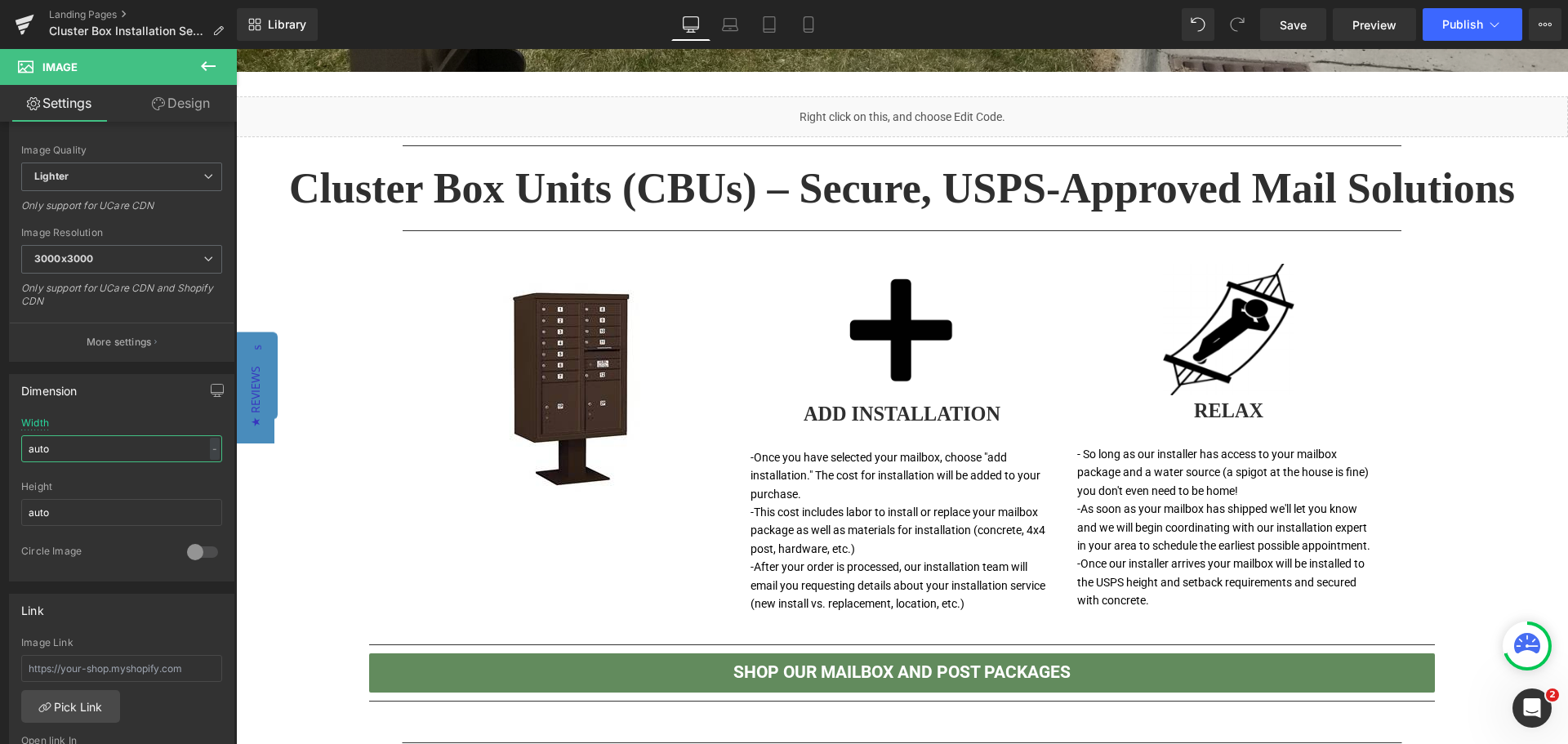
type input "auto"
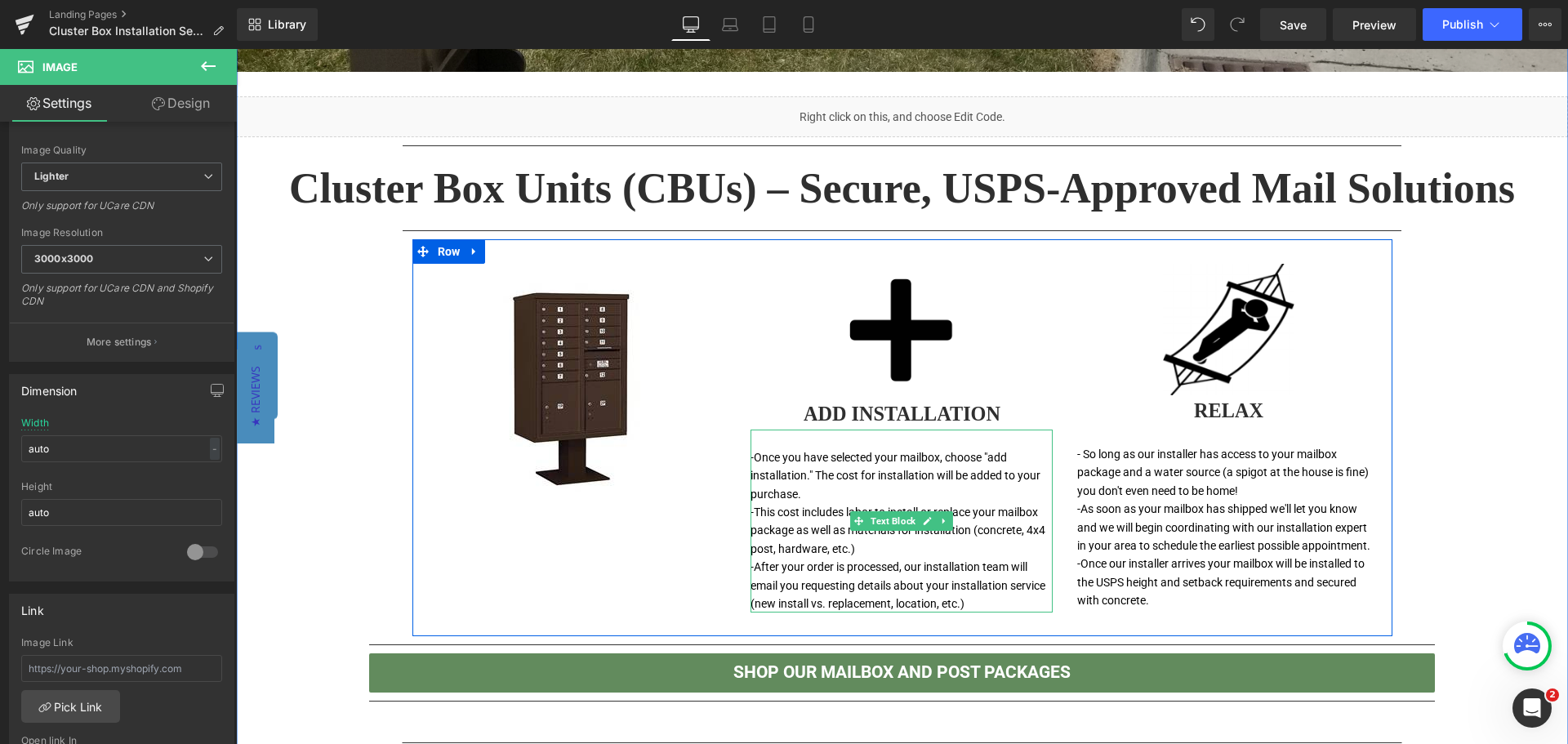
click at [820, 518] on font "-This cost includes labor to install or replace your mailbox package as well as…" at bounding box center [898, 530] width 295 height 49
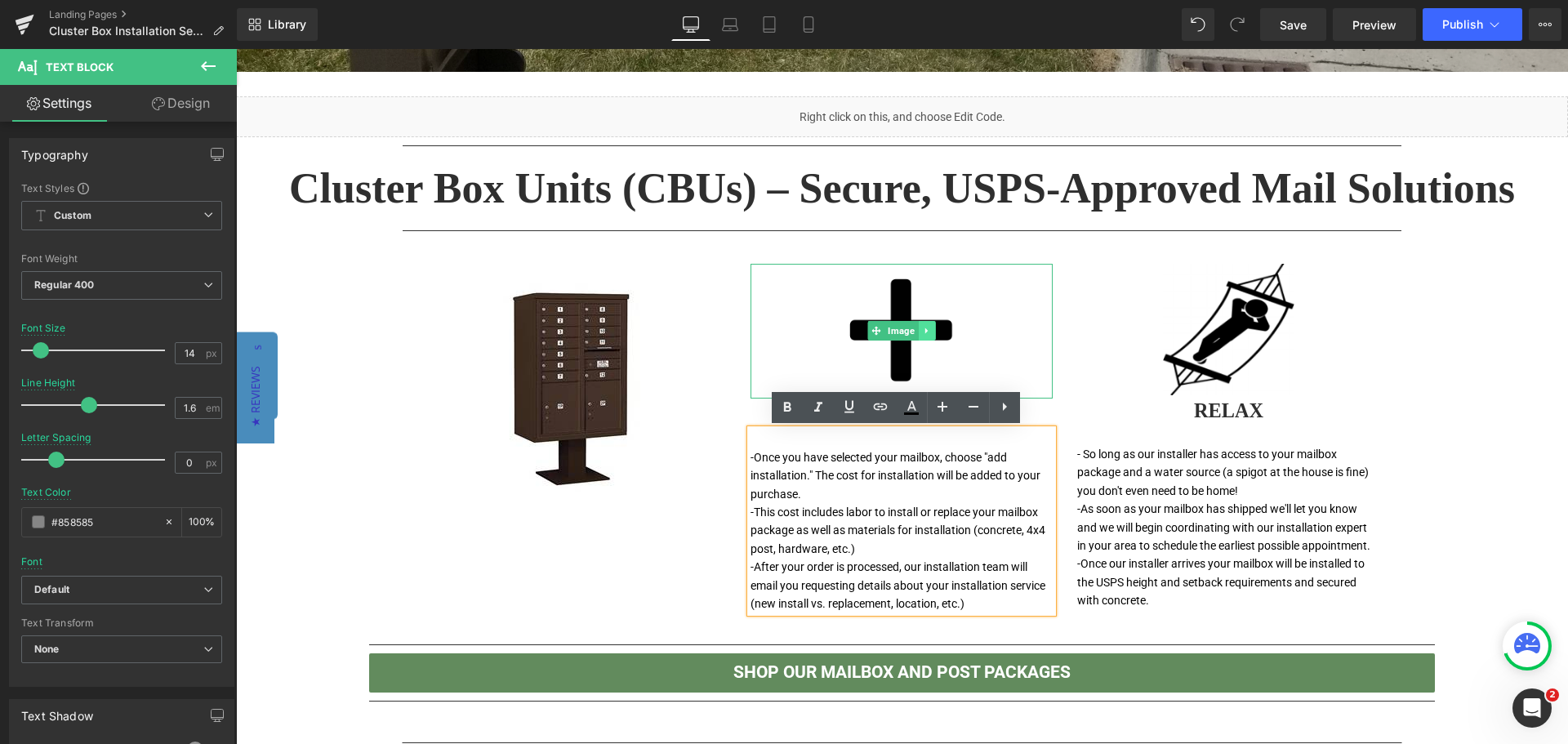
click at [923, 326] on icon at bounding box center [927, 330] width 9 height 10
click at [931, 328] on icon at bounding box center [936, 331] width 9 height 9
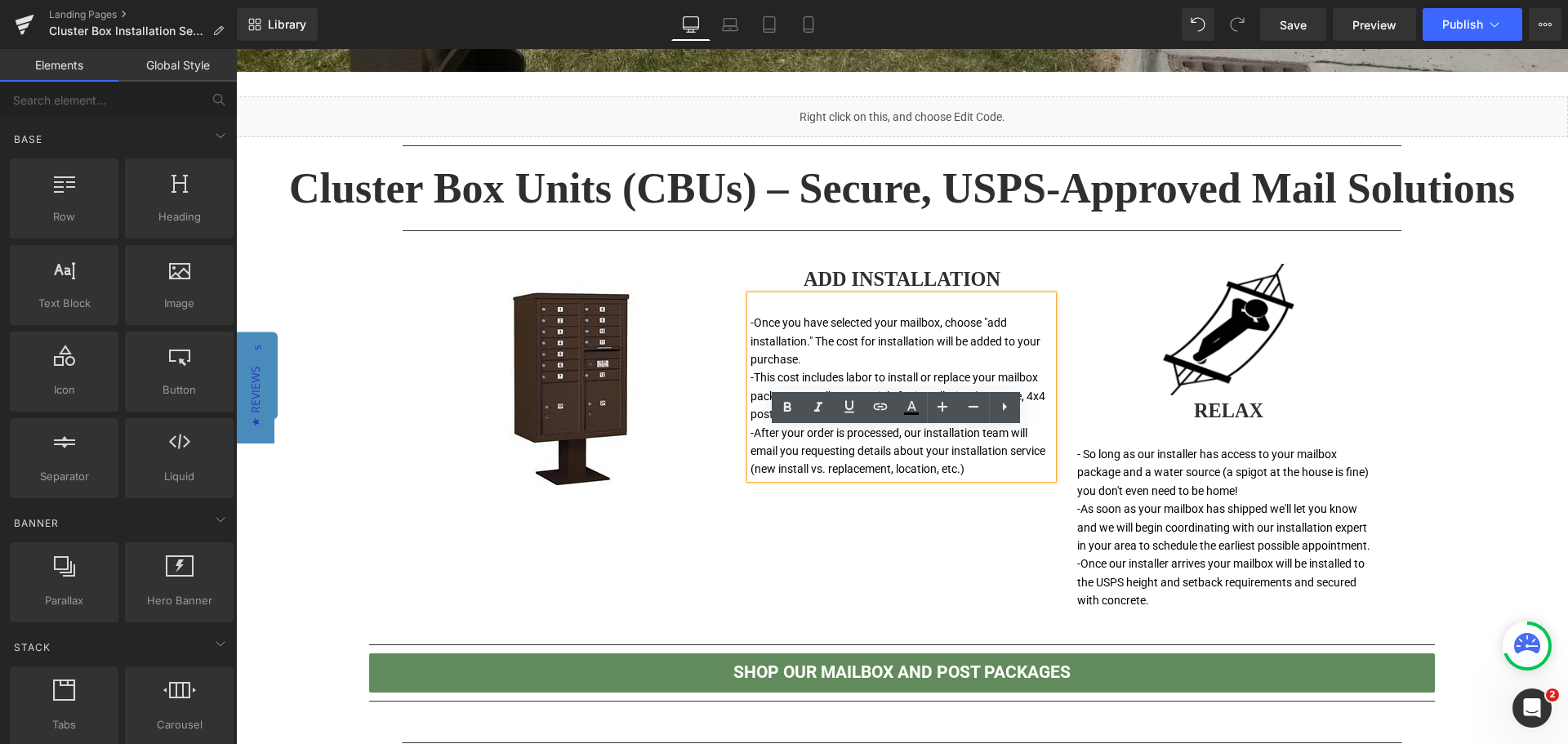
click at [935, 174] on h1 "Cluster Box Units (CBUs) – Secure, USPS-Approved Mail Solutions" at bounding box center [902, 188] width 1332 height 68
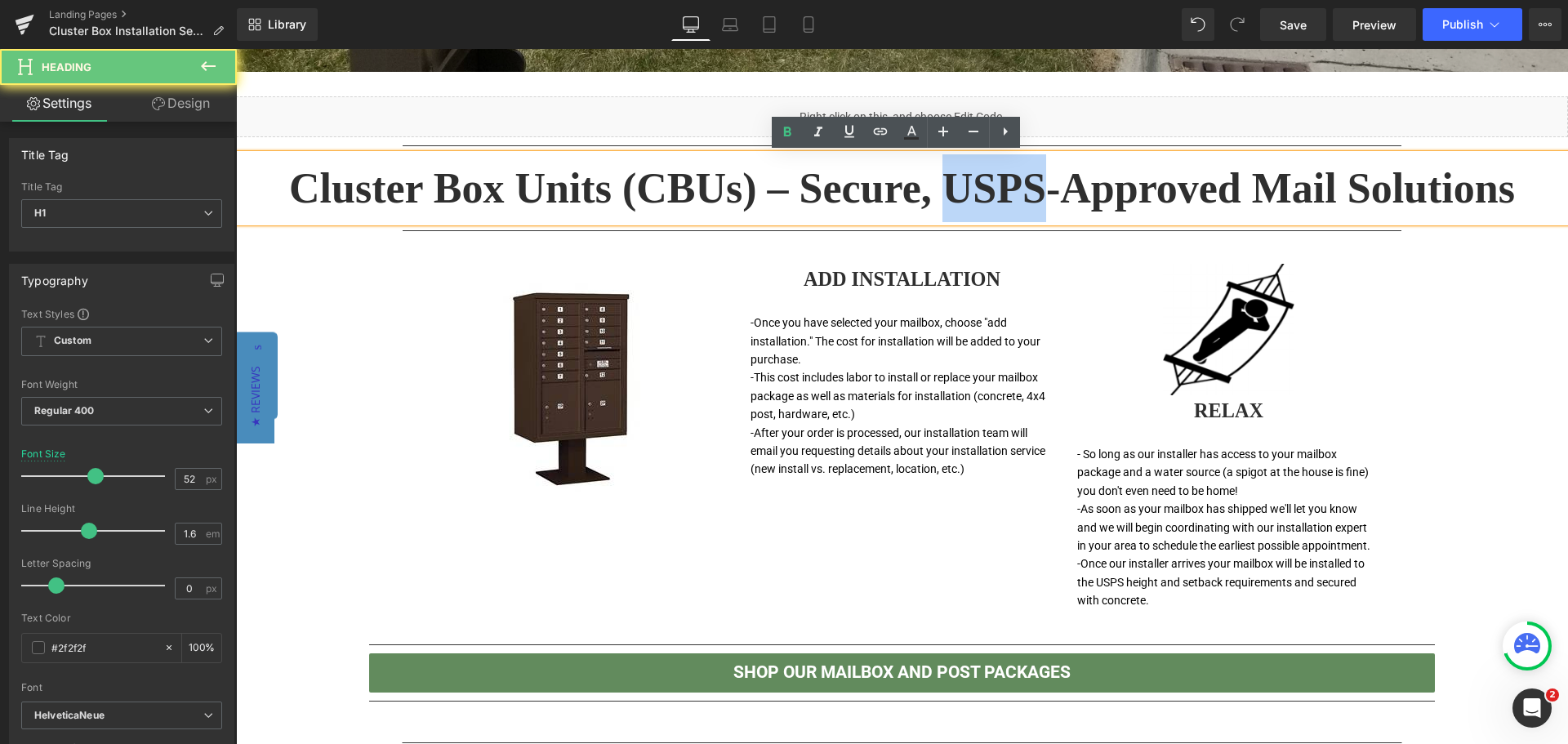
click at [935, 174] on h1 "Cluster Box Units (CBUs) – Secure, USPS-Approved Mail Solutions" at bounding box center [902, 188] width 1332 height 68
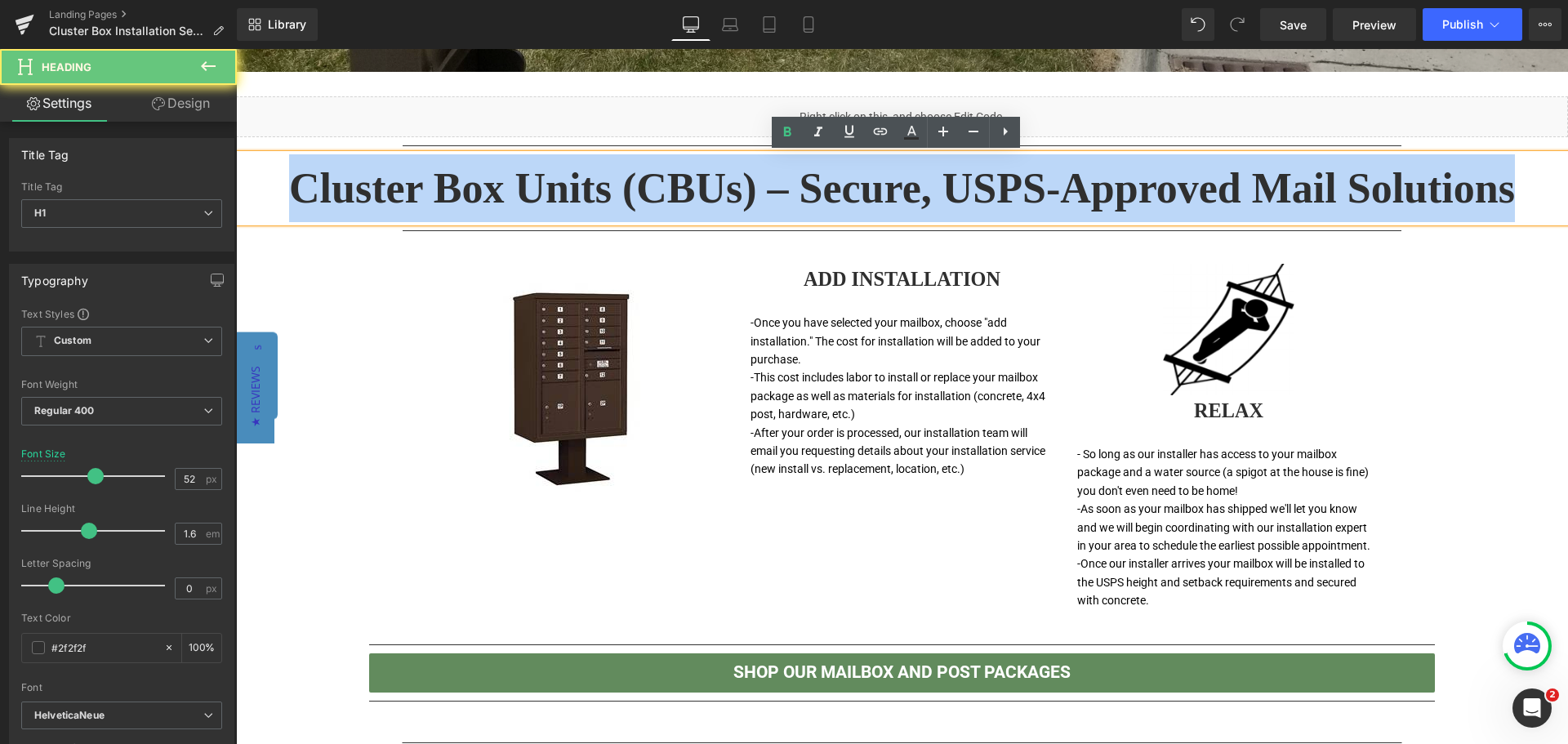
click at [935, 174] on h1 "Cluster Box Units (CBUs) – Secure, USPS-Approved Mail Solutions" at bounding box center [902, 188] width 1332 height 68
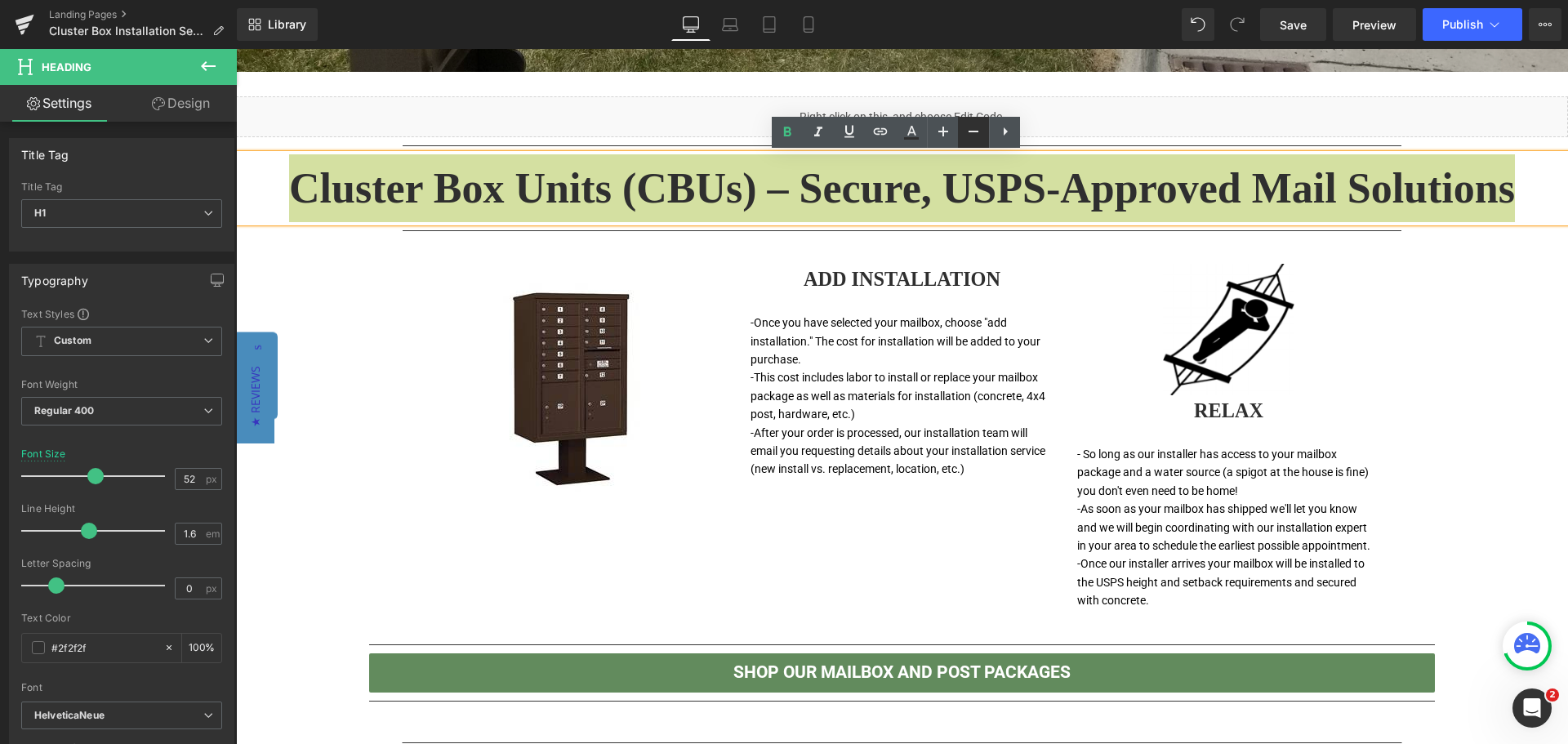
click at [974, 139] on icon at bounding box center [973, 131] width 20 height 20
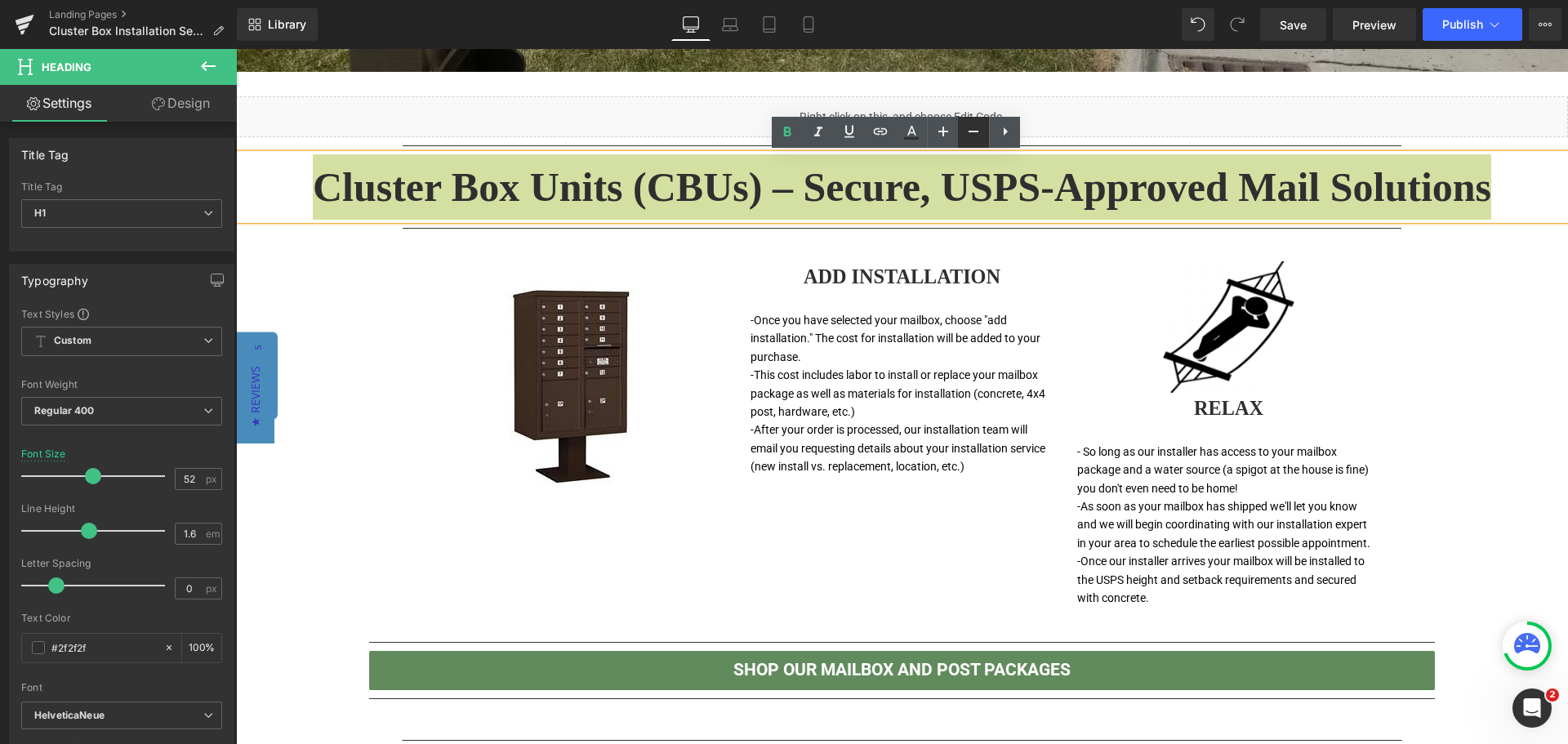
click at [974, 139] on icon at bounding box center [973, 131] width 20 height 20
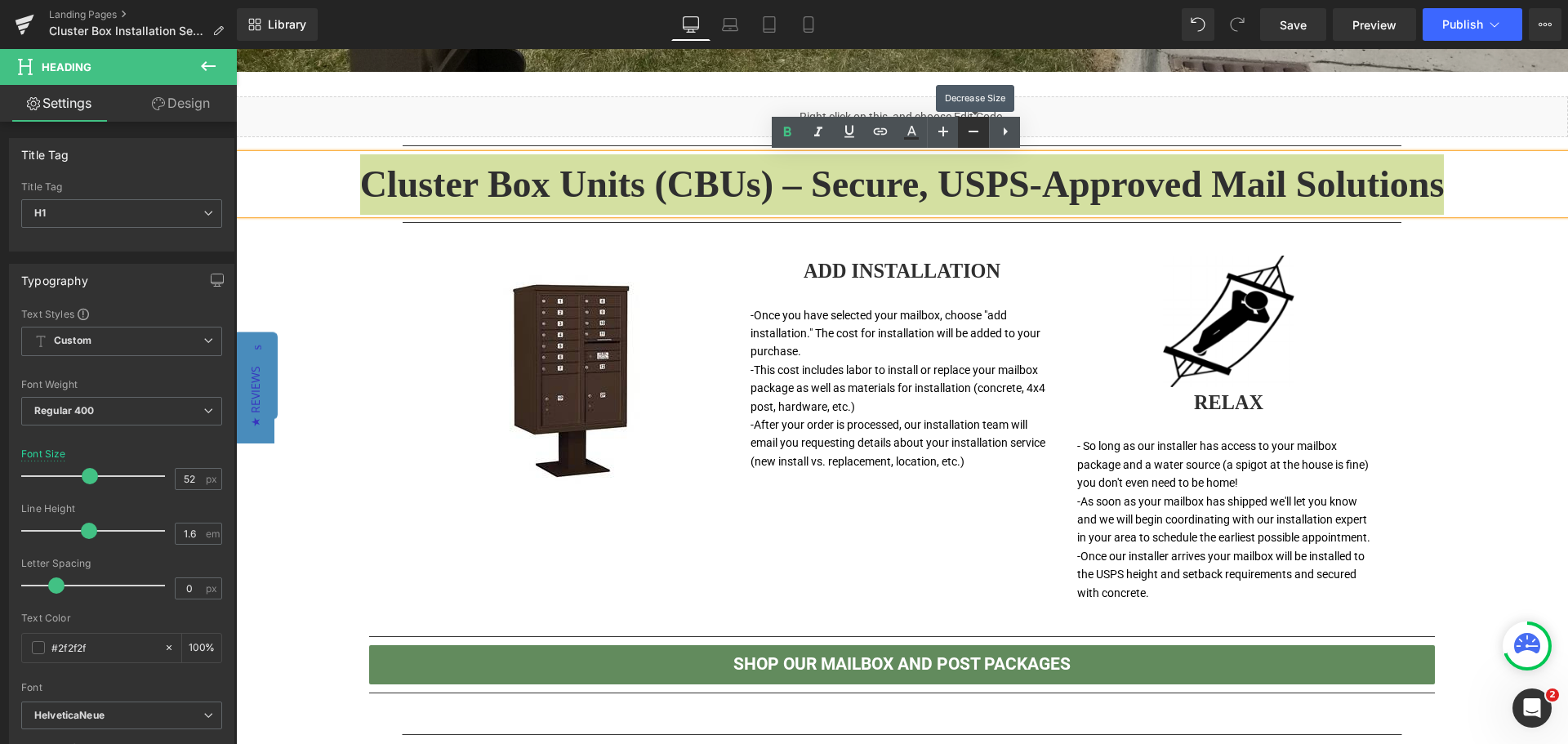
click at [974, 139] on icon at bounding box center [973, 131] width 20 height 20
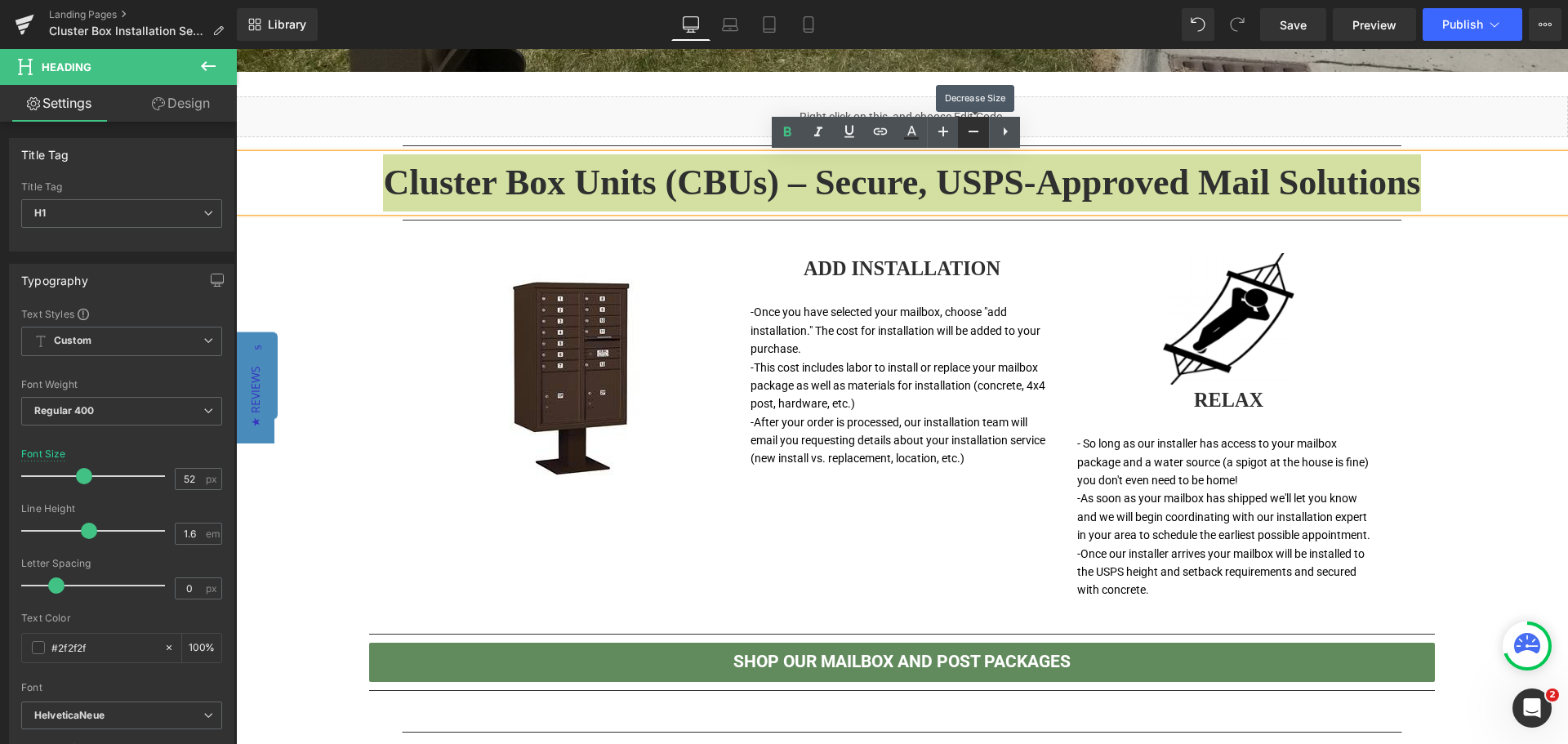
click at [974, 139] on icon at bounding box center [973, 131] width 20 height 20
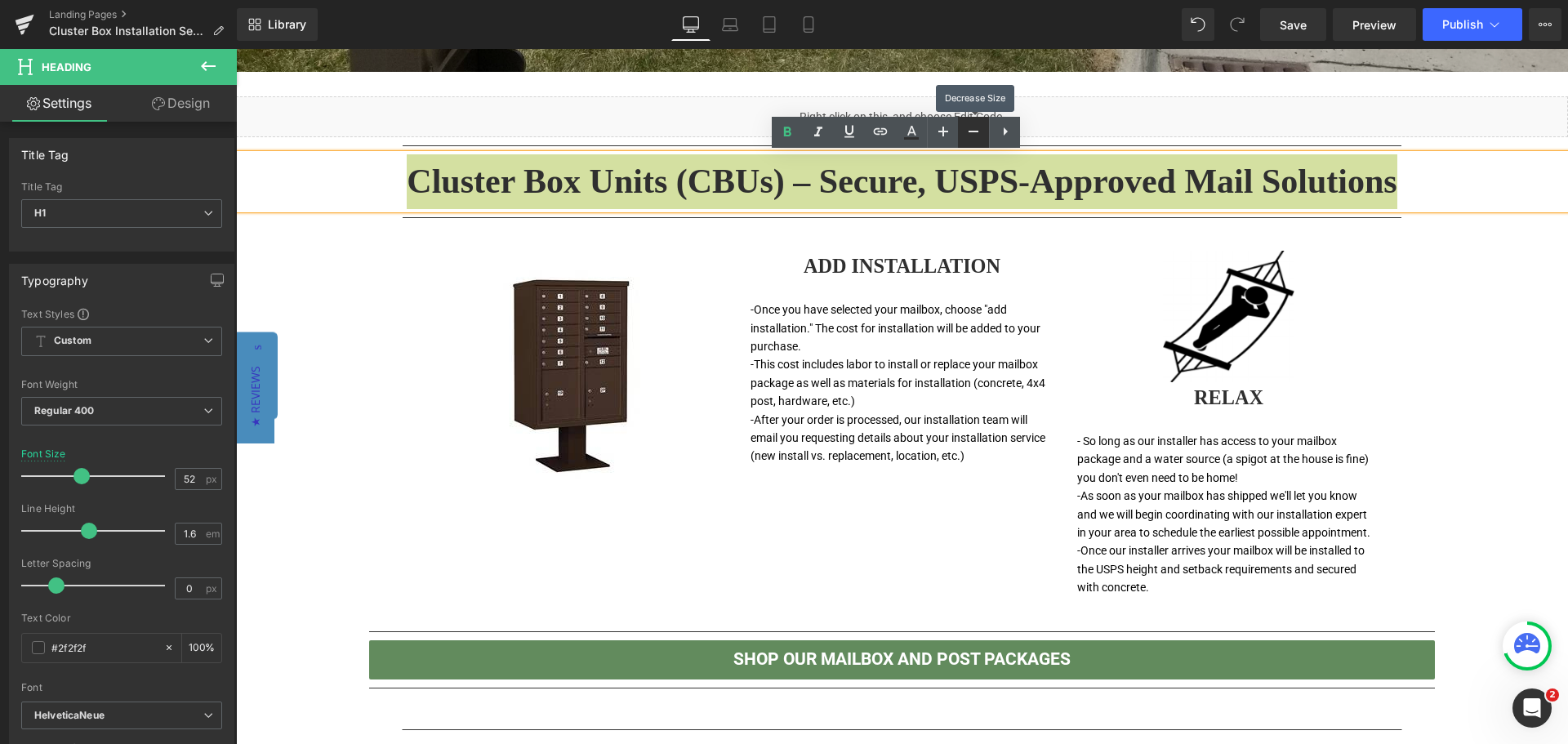
click at [974, 139] on icon at bounding box center [973, 131] width 20 height 20
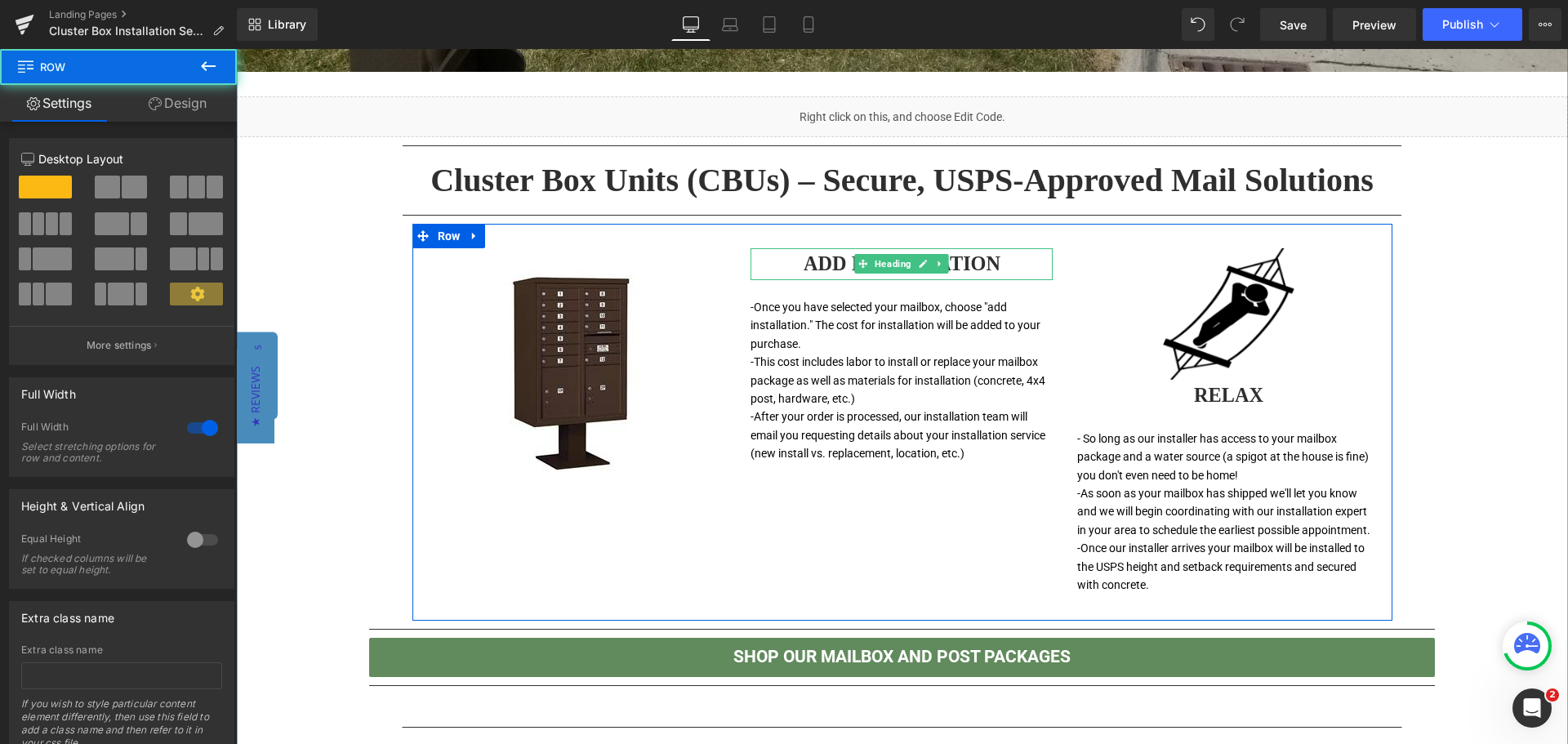
click at [982, 253] on h1 "ADD INSTALLATION" at bounding box center [901, 264] width 302 height 32
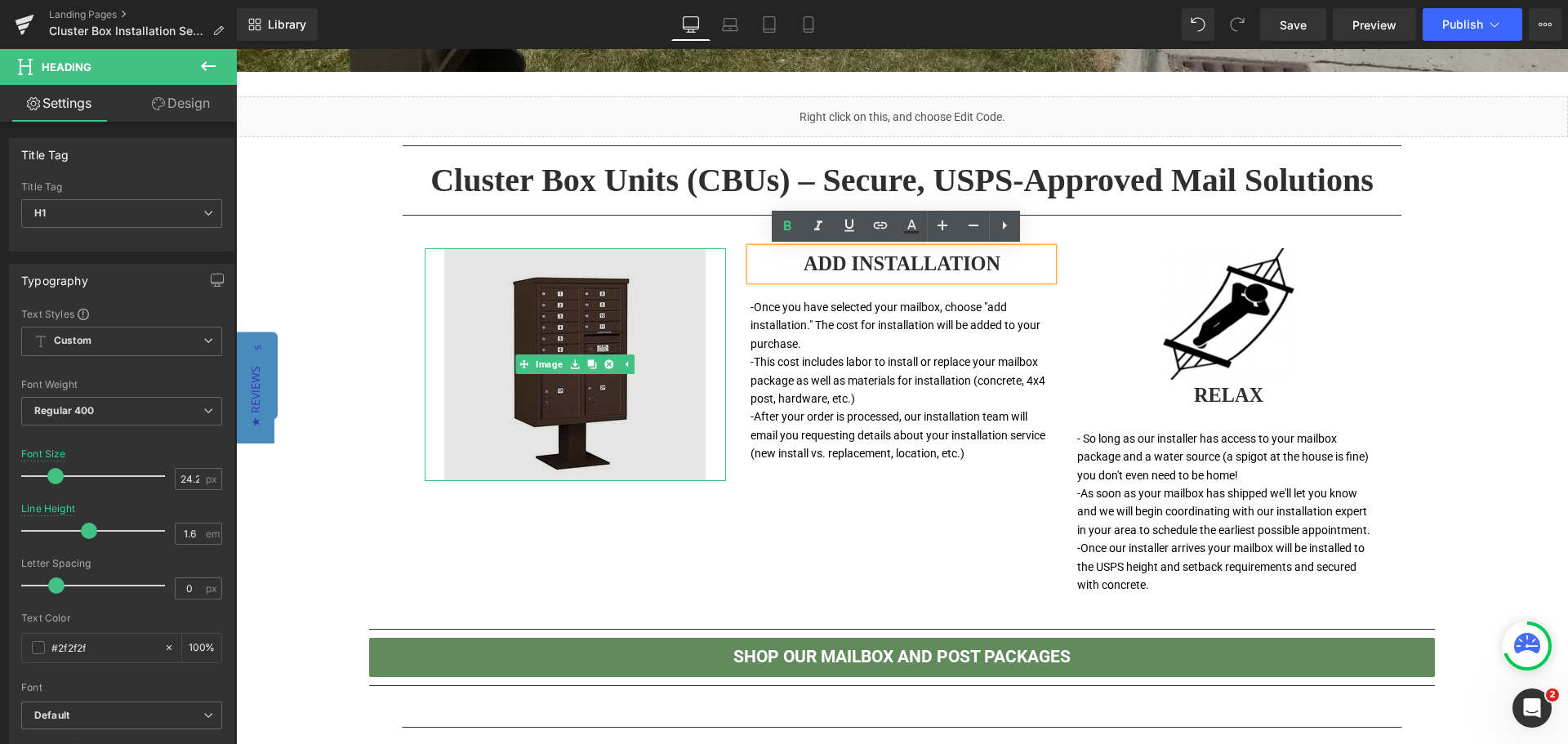
click at [609, 392] on img at bounding box center [574, 364] width 261 height 232
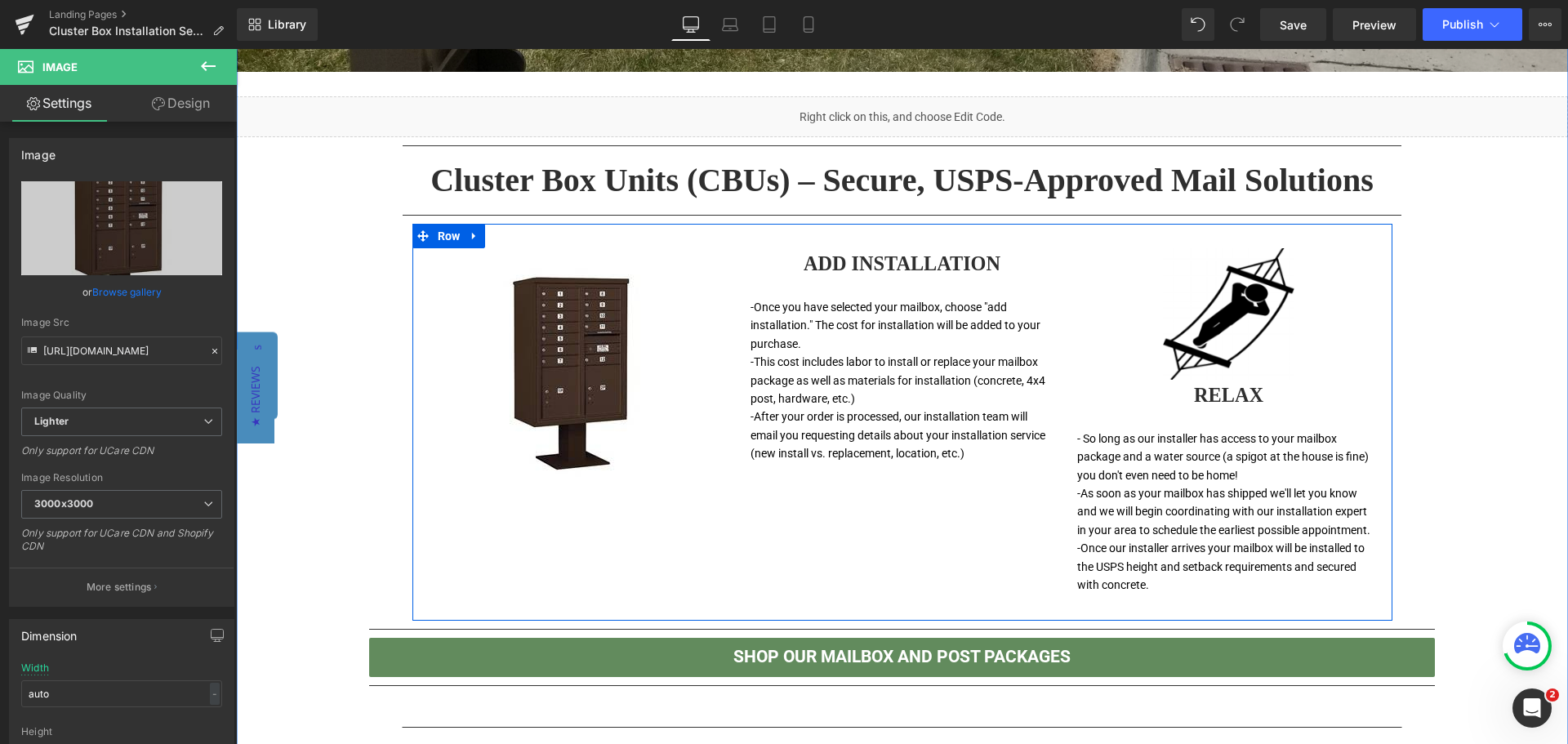
click at [957, 261] on h1 "ADD INSTALLATION" at bounding box center [901, 264] width 302 height 32
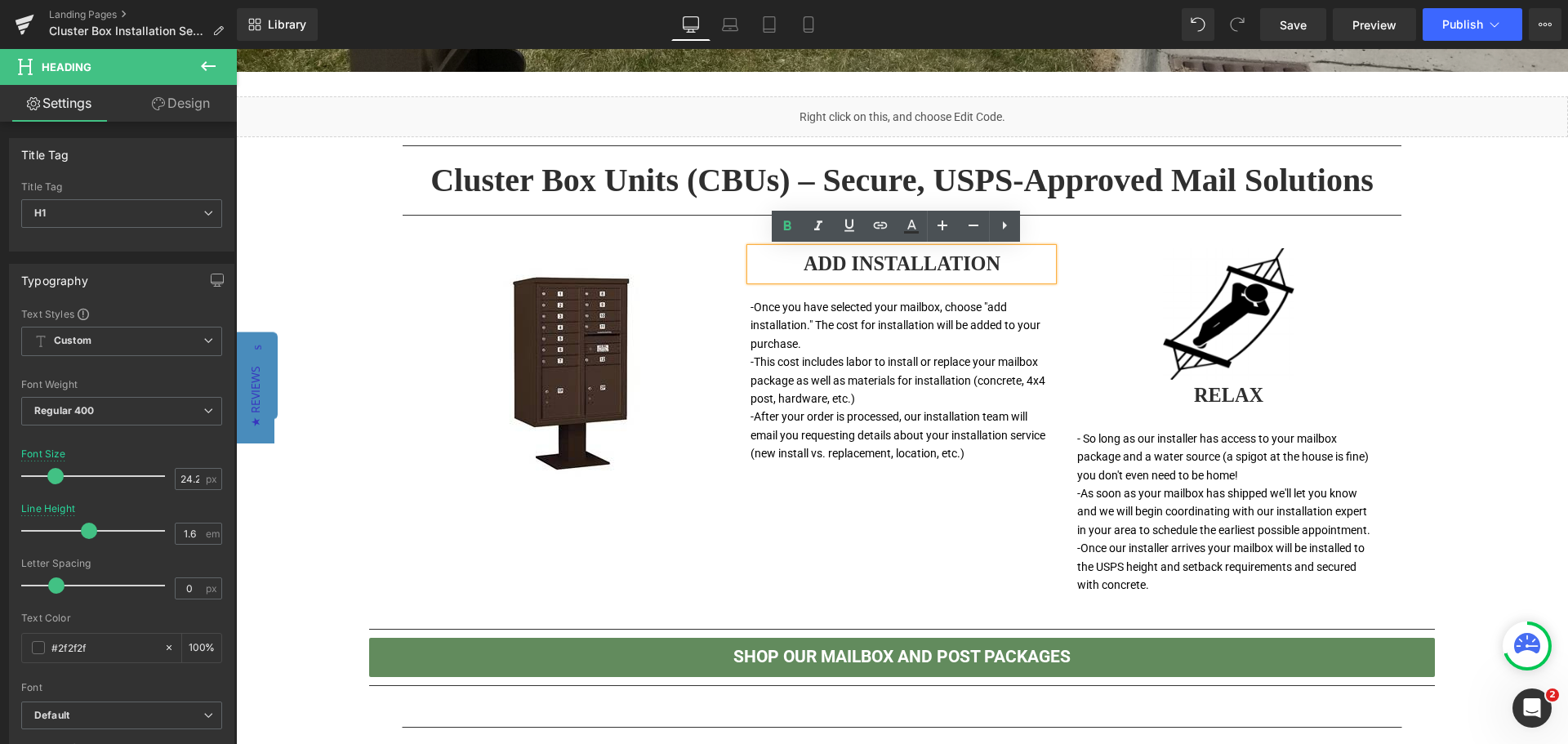
click at [1014, 399] on p "-This cost includes labor to install or replace your mailbox package as well as…" at bounding box center [901, 380] width 302 height 55
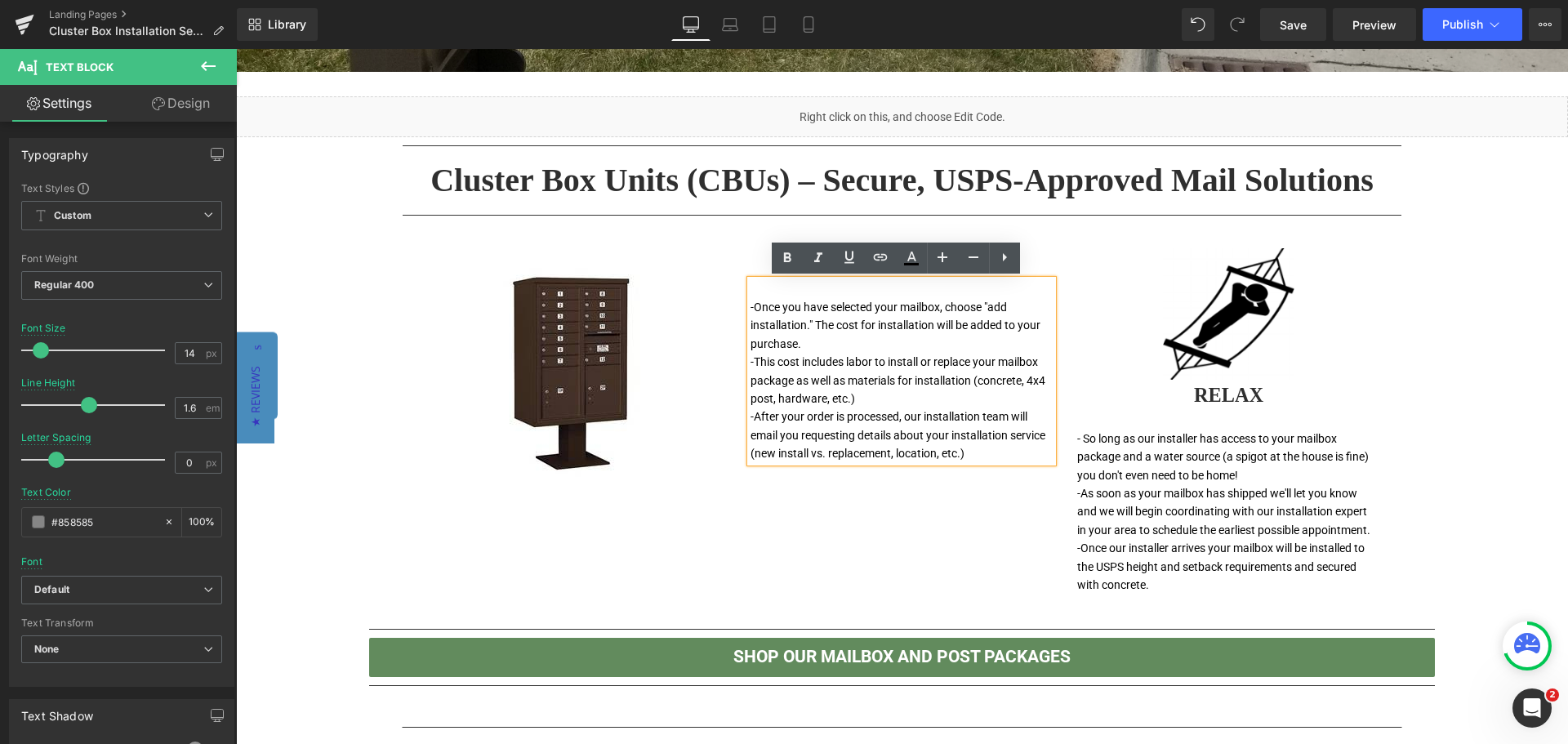
click at [877, 519] on div "Image Image ADD INSTALLATION Heading -Once you have selected your mailbox, choo…" at bounding box center [903, 422] width 980 height 397
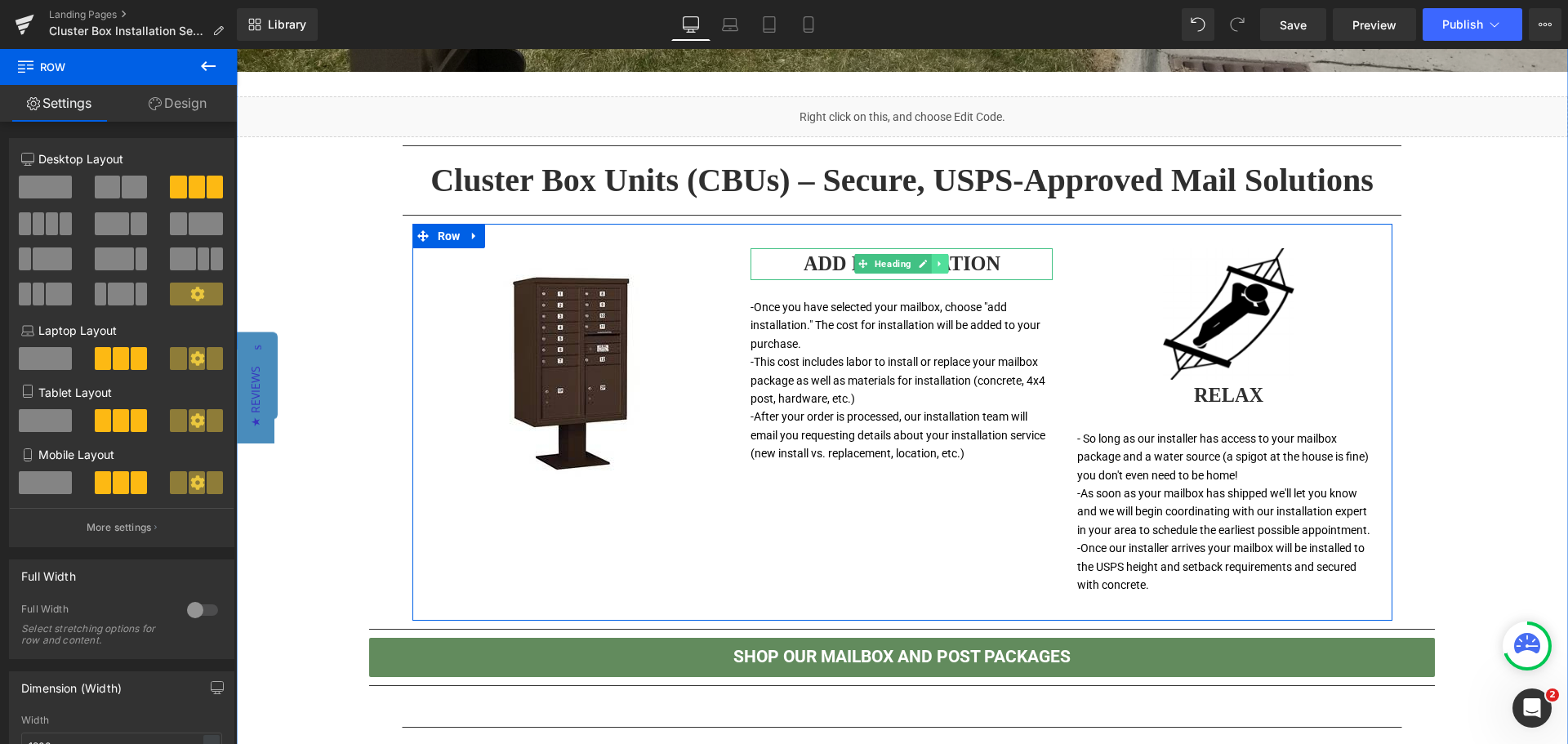
click at [936, 261] on icon at bounding box center [940, 264] width 9 height 10
click at [945, 261] on icon at bounding box center [950, 264] width 9 height 9
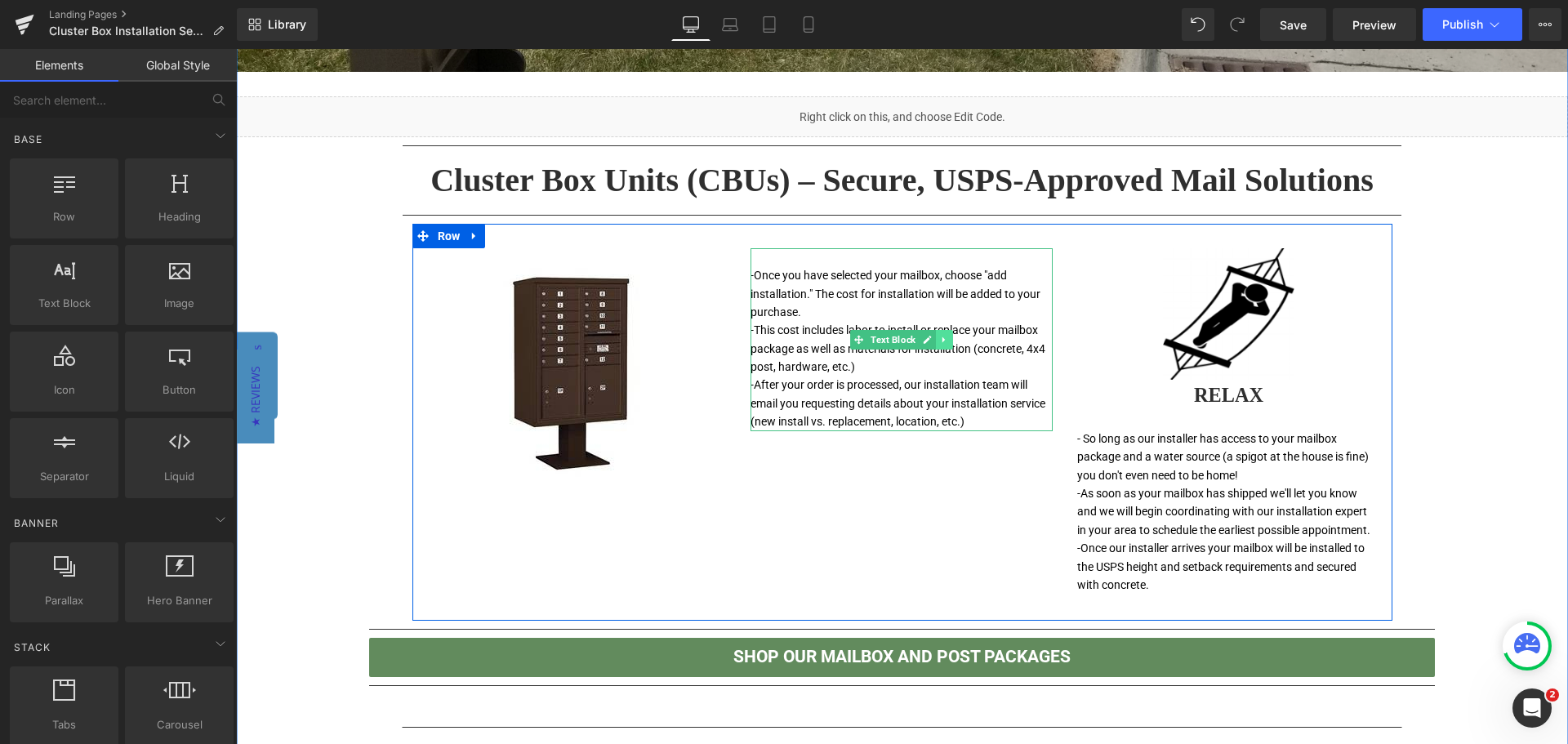
click at [940, 343] on icon at bounding box center [944, 339] width 9 height 10
click at [949, 336] on icon at bounding box center [953, 339] width 9 height 10
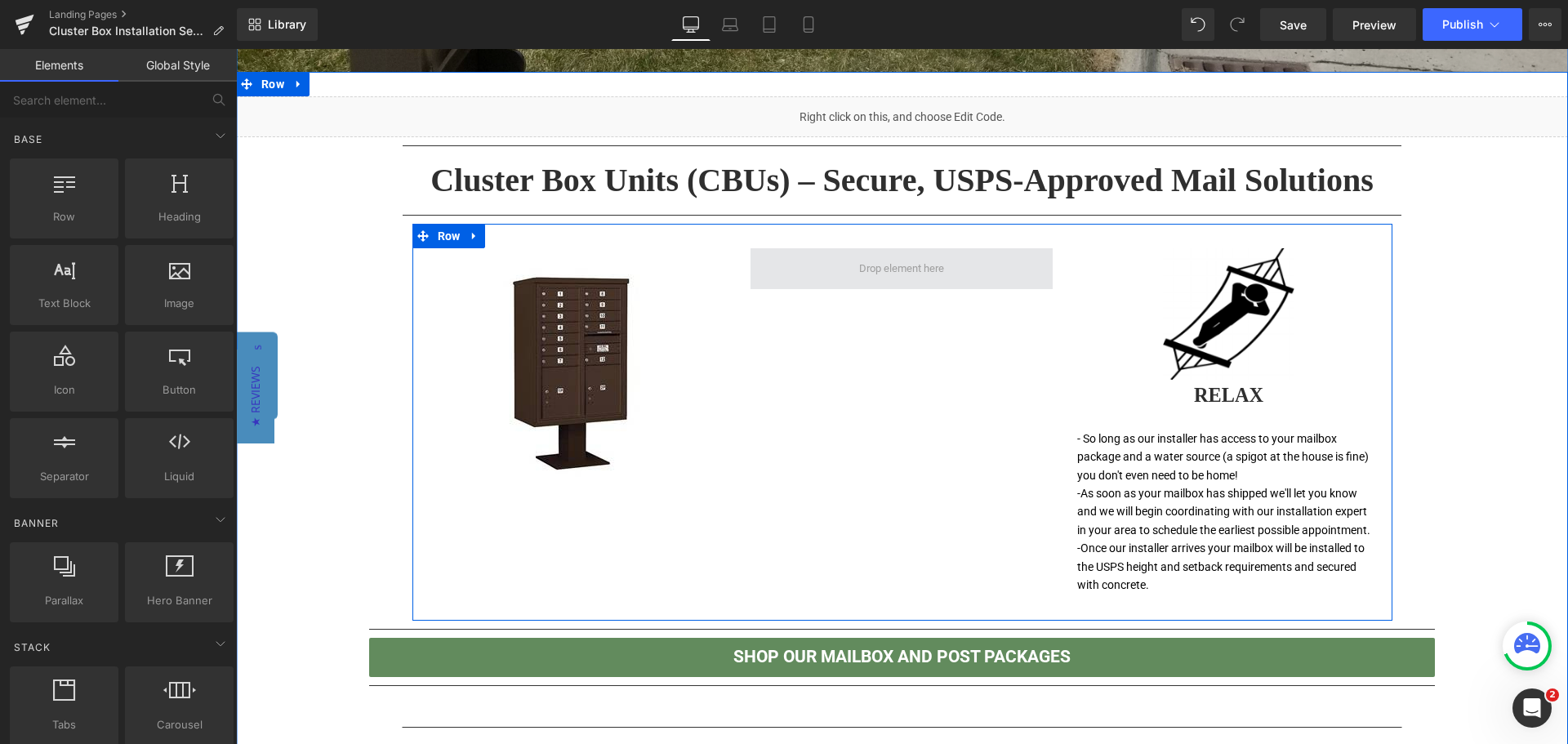
click at [912, 274] on span at bounding box center [901, 268] width 96 height 25
click at [969, 259] on span at bounding box center [901, 268] width 302 height 41
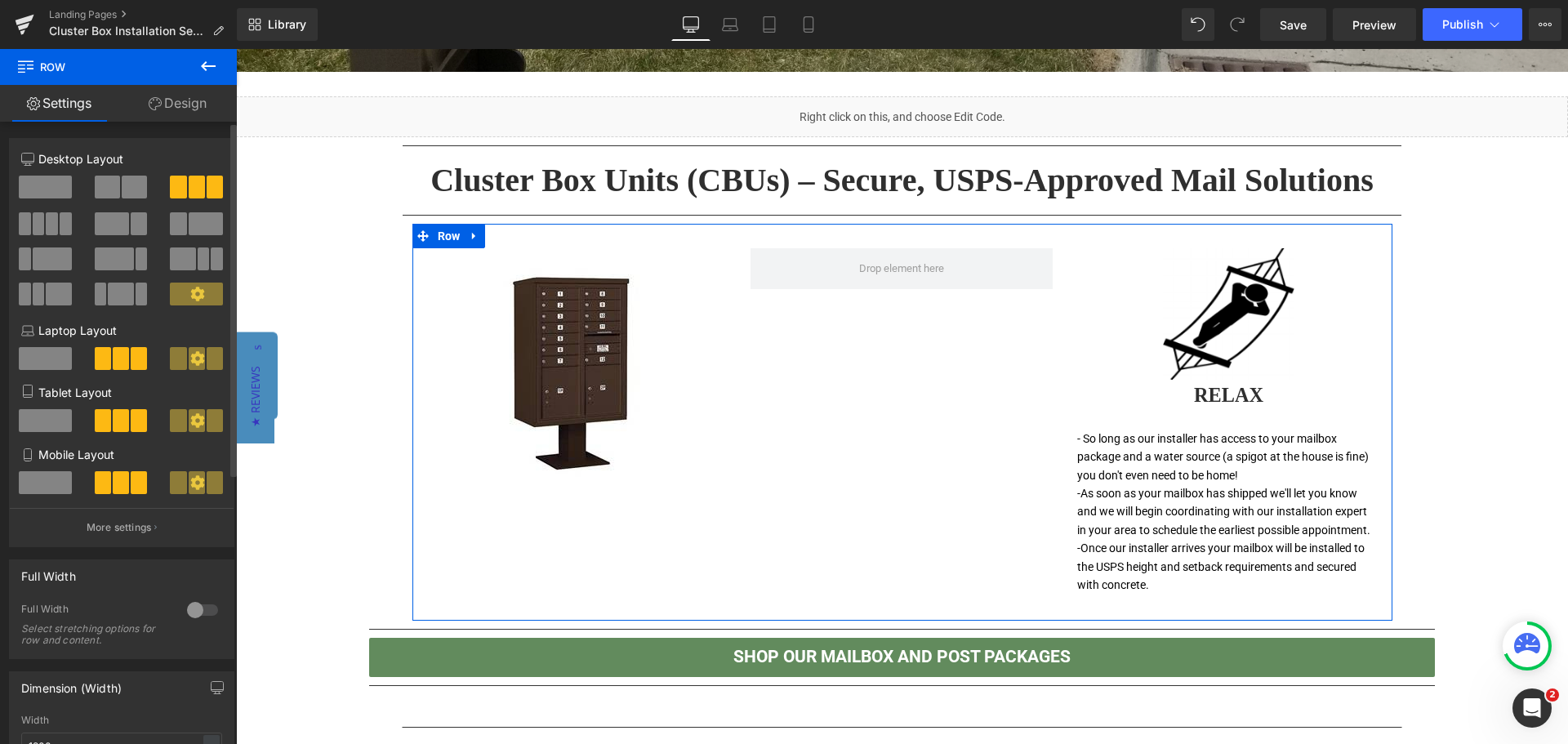
click at [99, 185] on span at bounding box center [107, 186] width 25 height 23
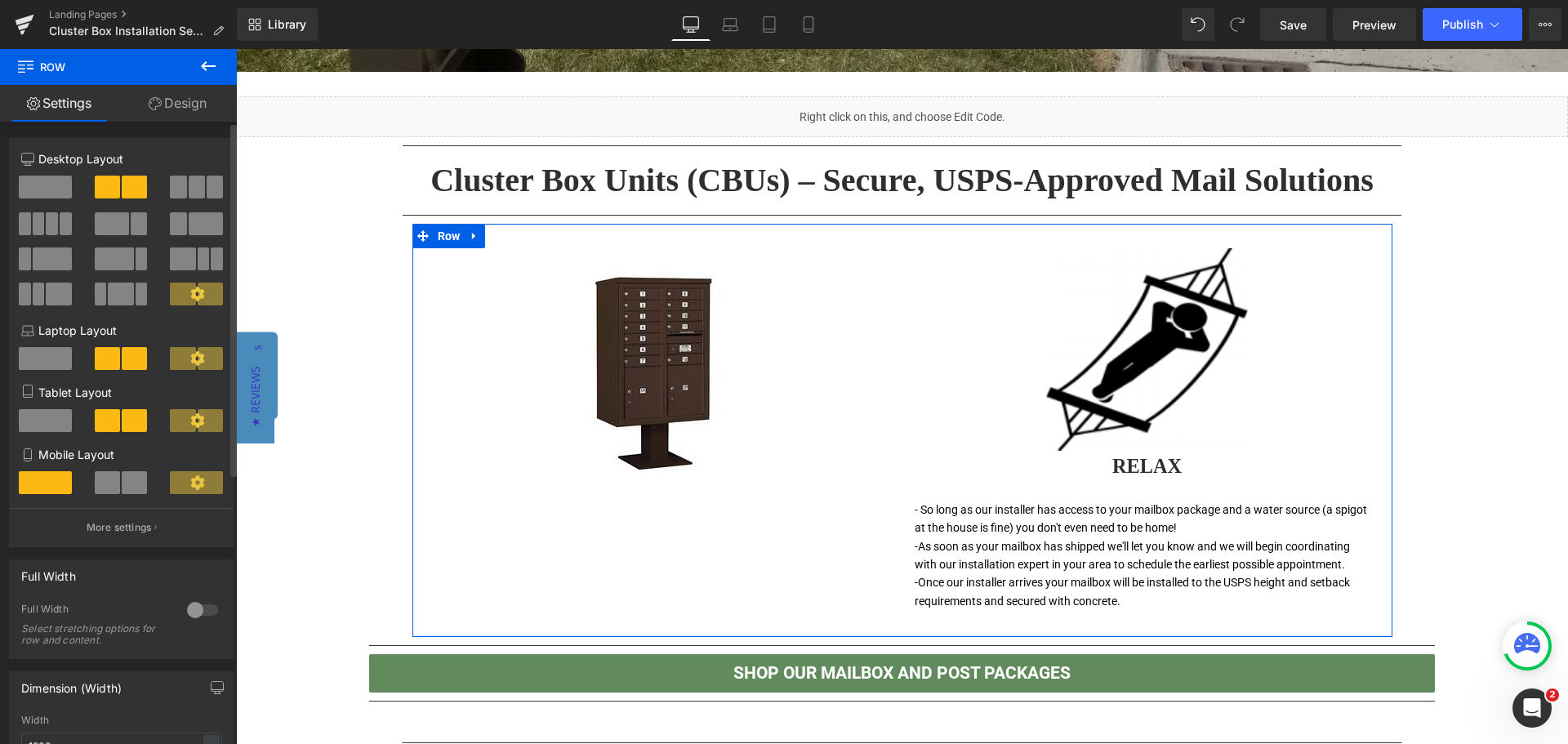
click at [114, 225] on span at bounding box center [112, 224] width 35 height 23
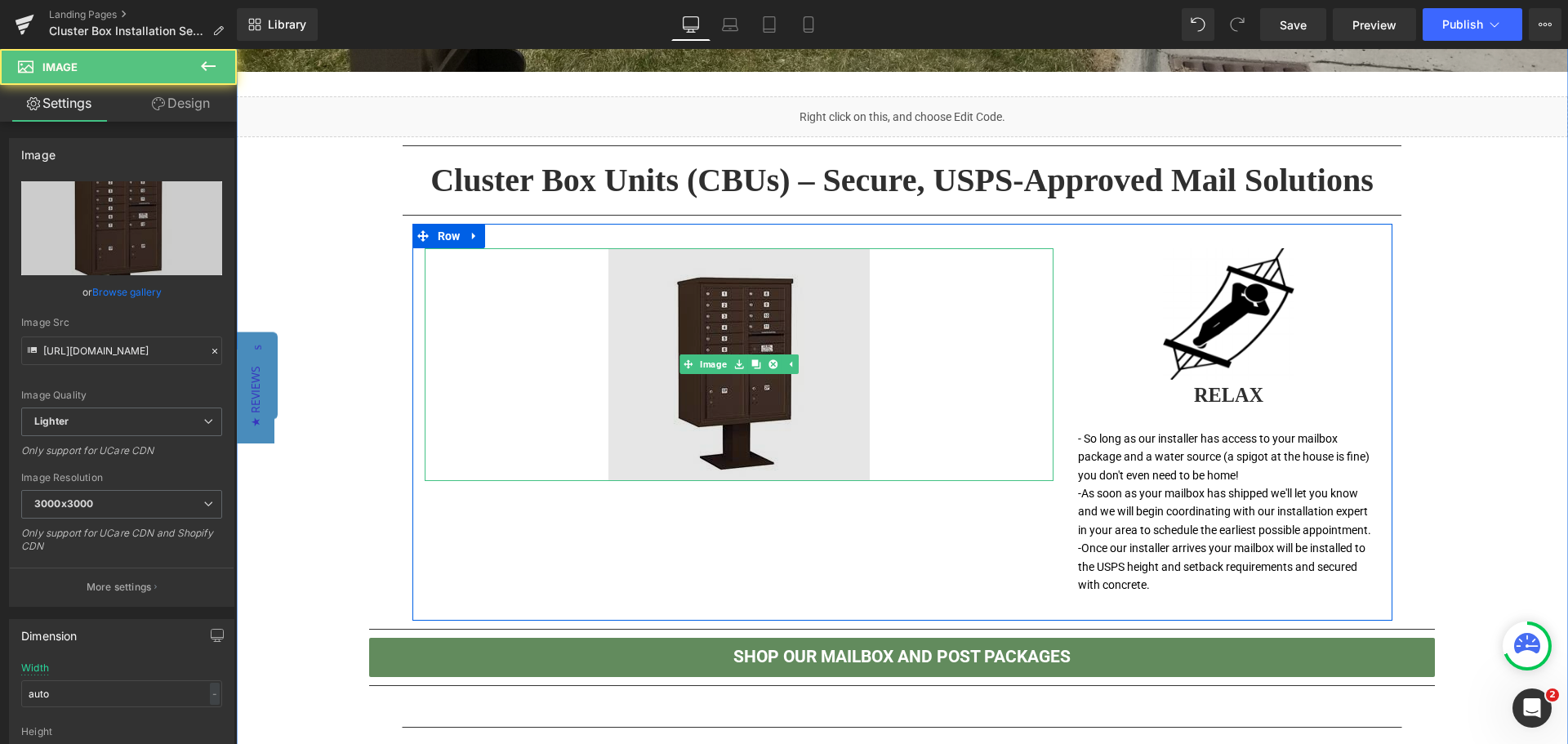
click at [708, 377] on img at bounding box center [739, 364] width 261 height 232
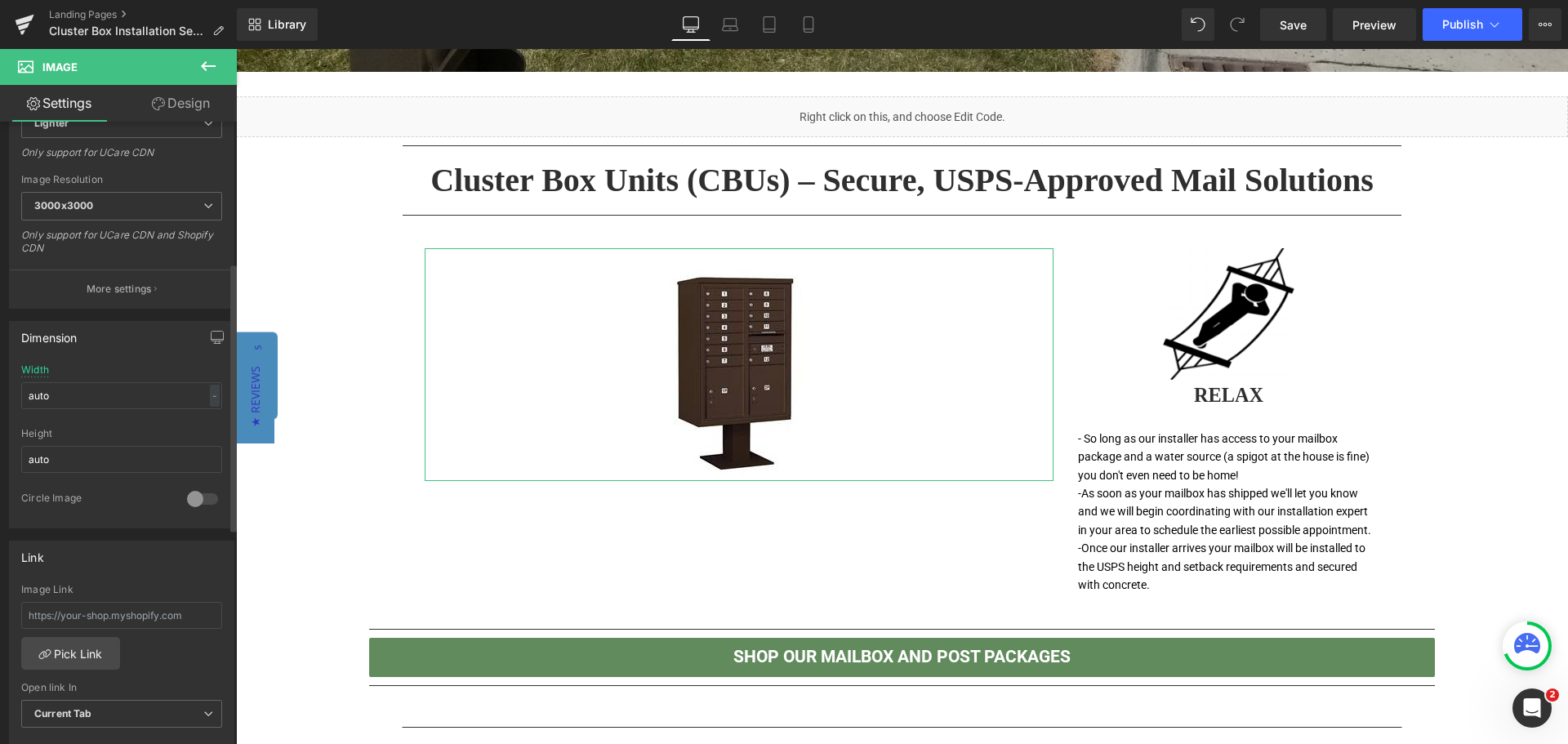
scroll to position [327, 0]
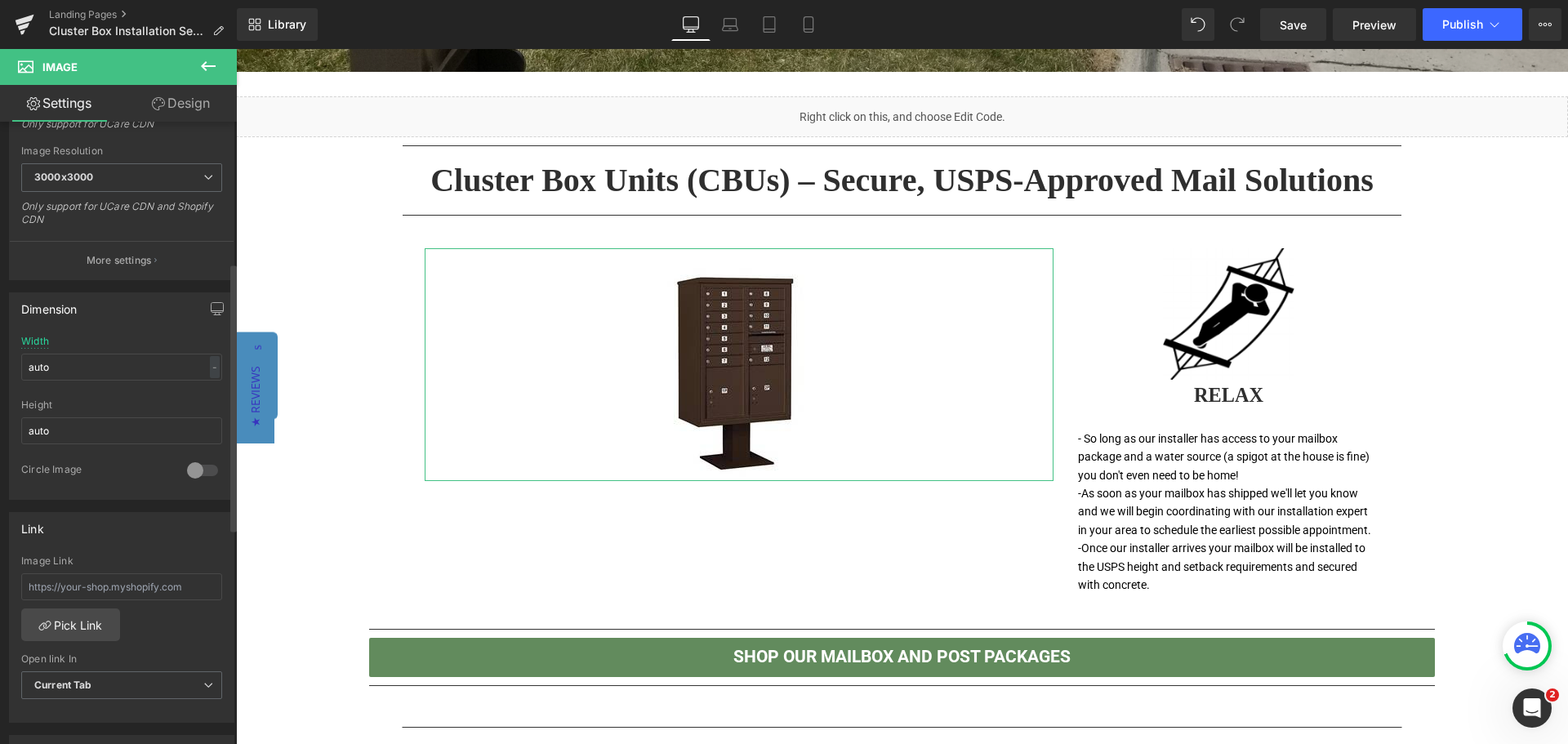
click at [198, 471] on div at bounding box center [202, 470] width 39 height 26
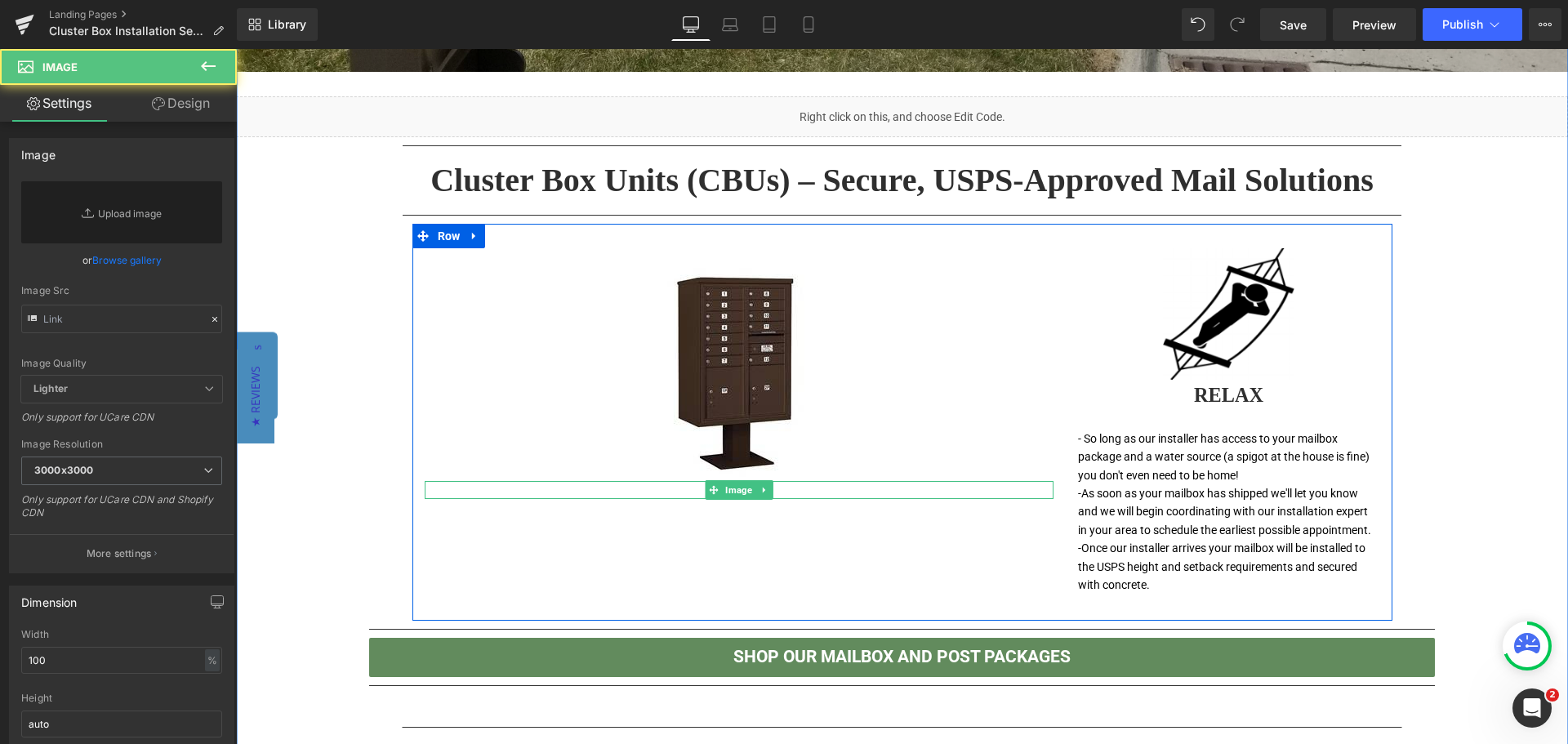
click at [866, 492] on div at bounding box center [739, 490] width 629 height 18
click at [760, 489] on icon at bounding box center [764, 489] width 9 height 10
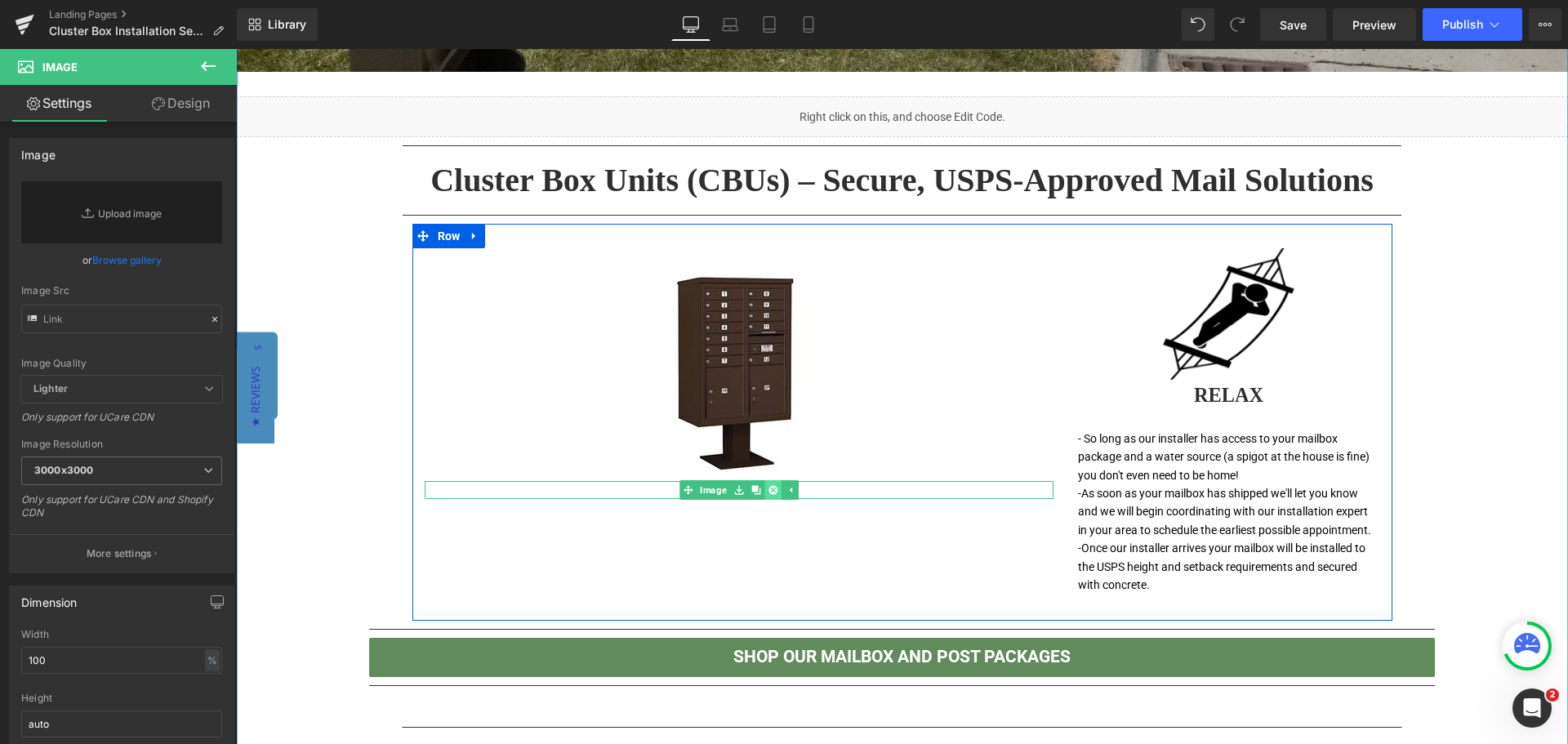
click at [770, 489] on icon at bounding box center [772, 489] width 9 height 9
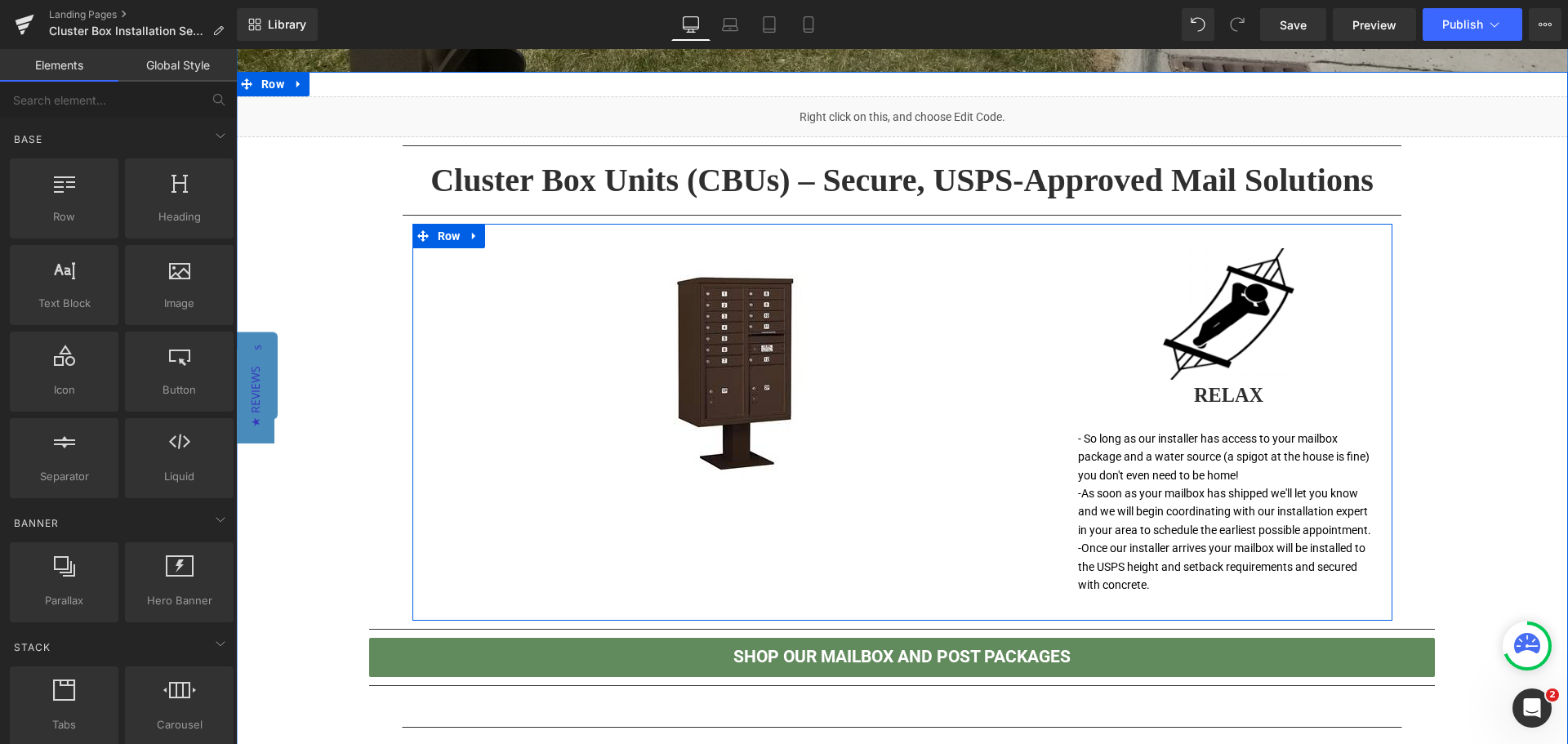
click at [758, 549] on div "Image Image RELAX Heading - So long as our installer has access to your mailbox…" at bounding box center [903, 422] width 980 height 397
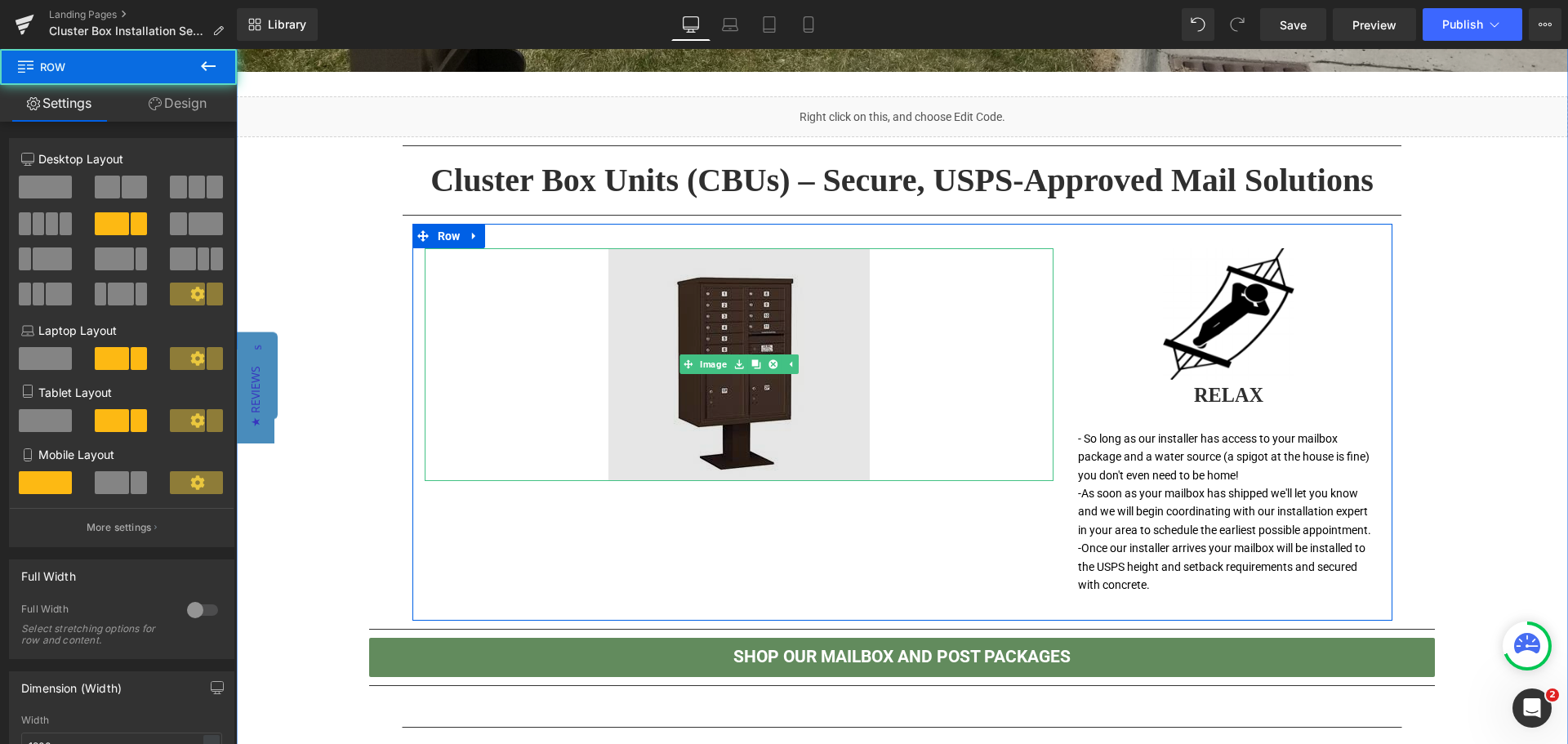
click at [761, 382] on img at bounding box center [739, 364] width 261 height 232
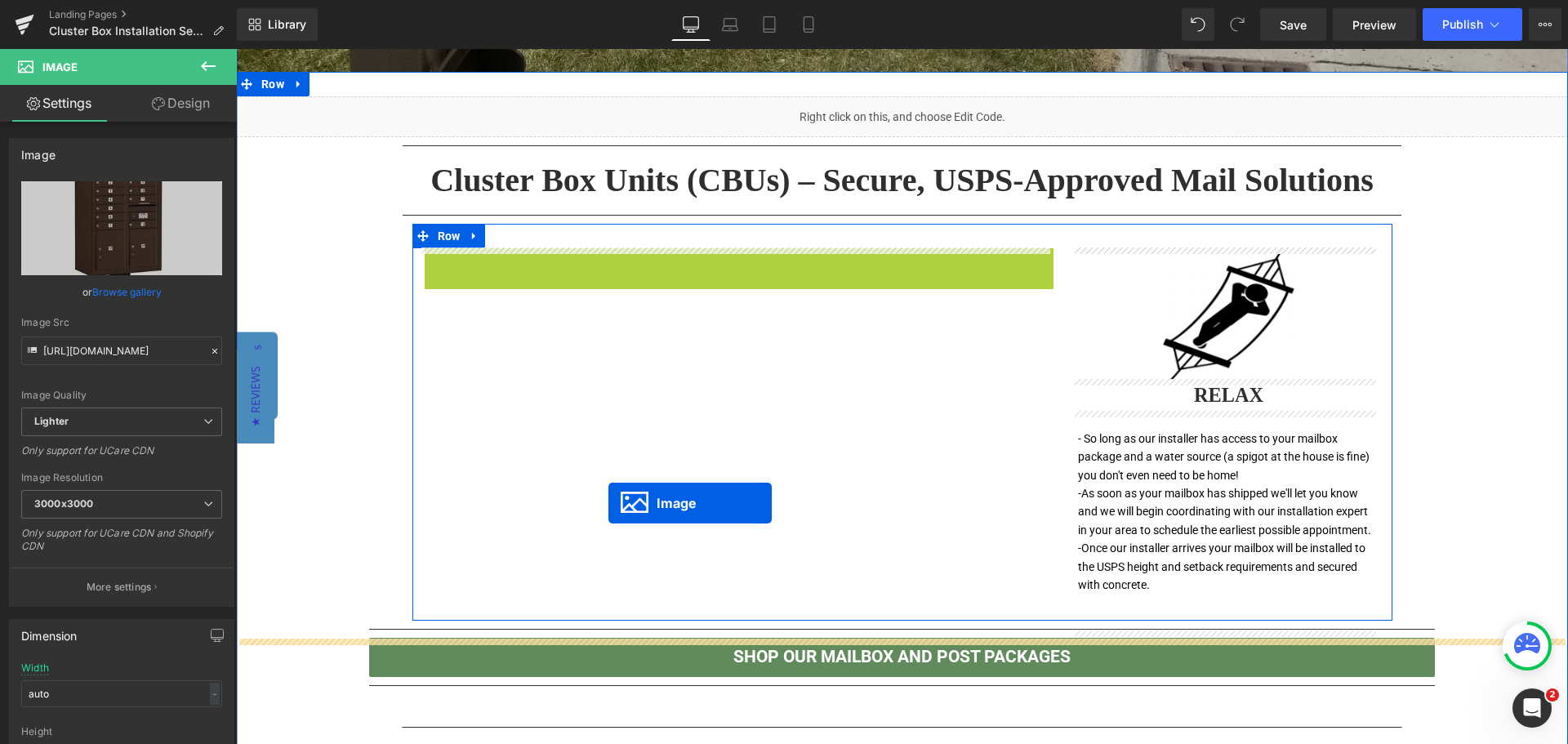
drag, startPoint x: 682, startPoint y: 362, endPoint x: 609, endPoint y: 503, distance: 158.8
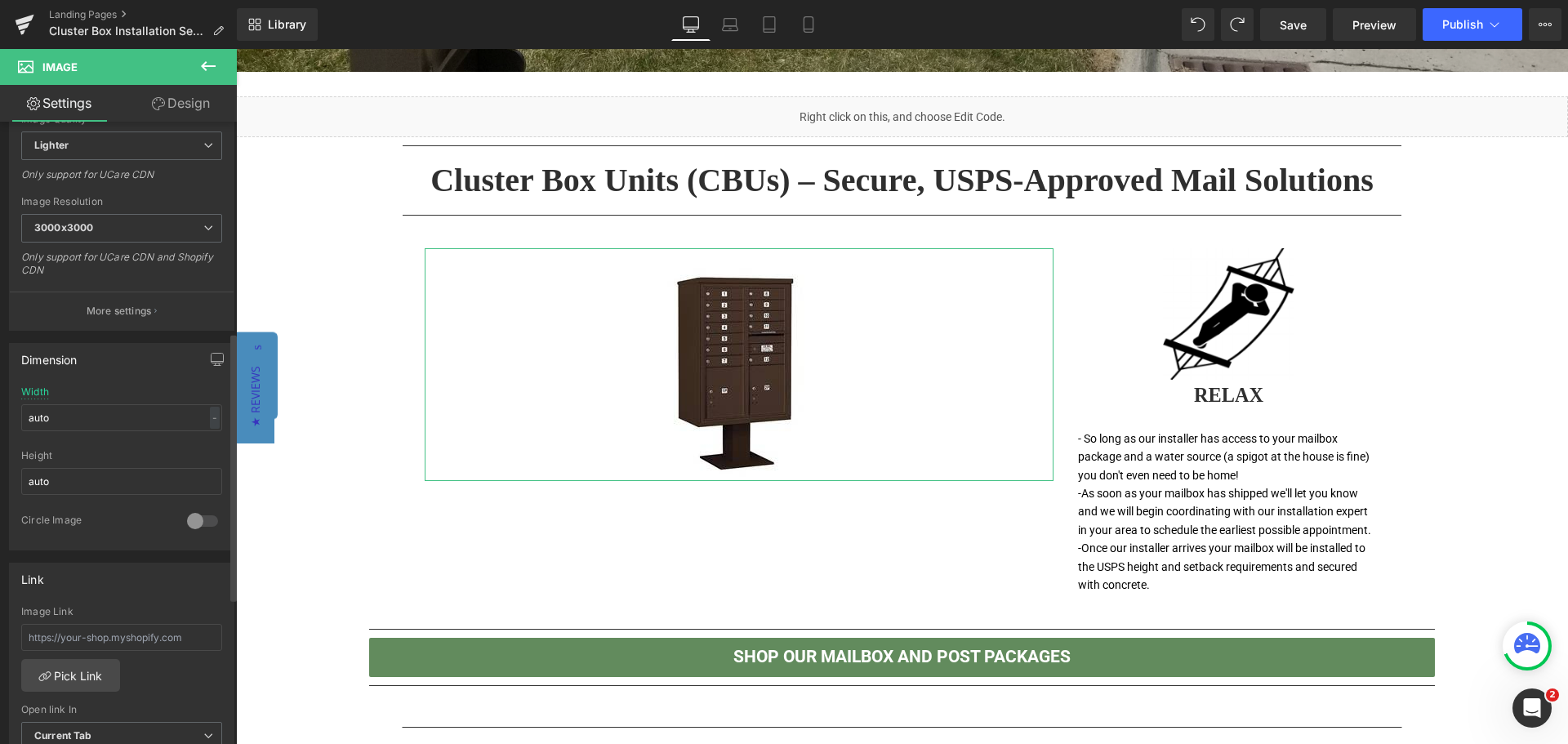
scroll to position [0, 0]
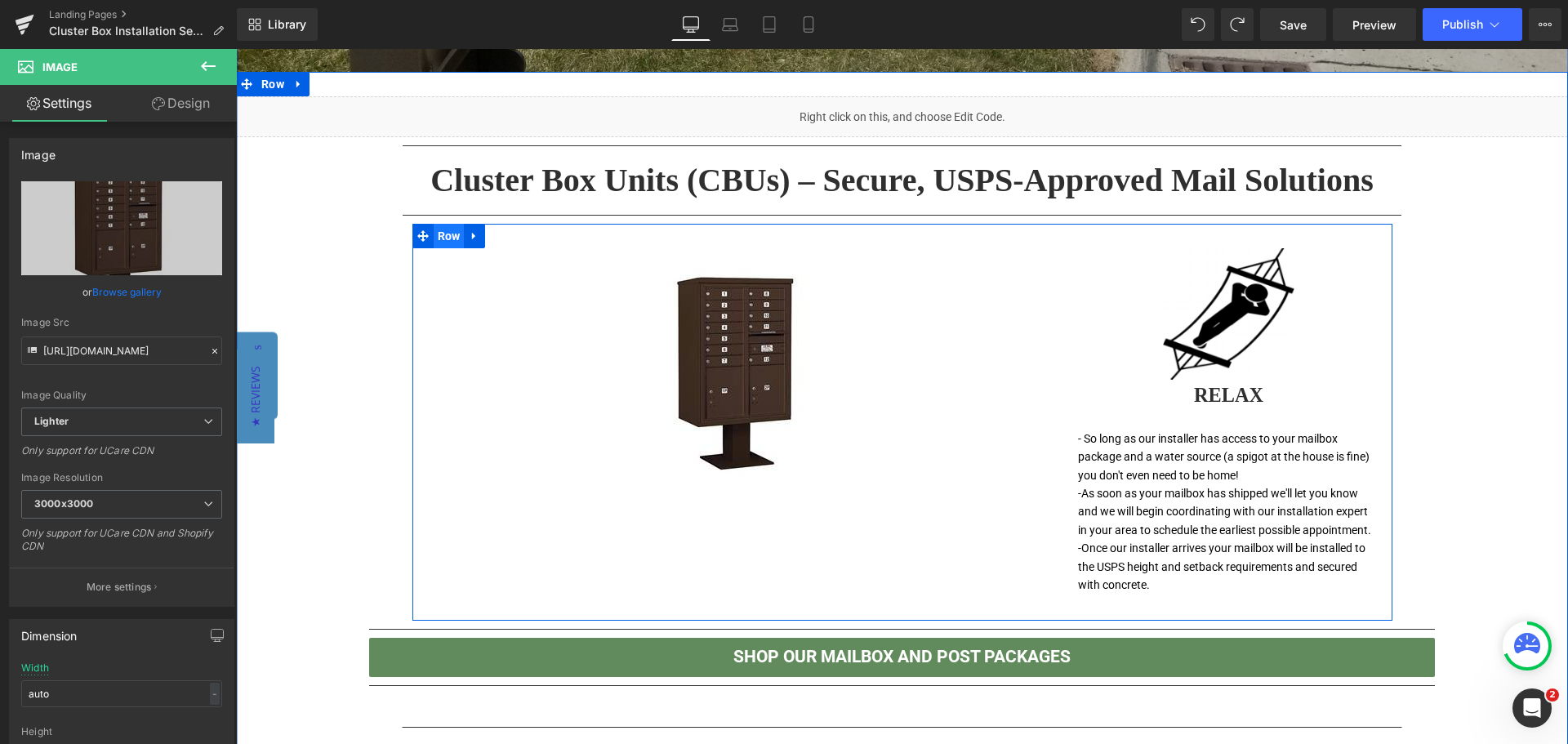
click at [438, 233] on span "Row" at bounding box center [449, 236] width 31 height 24
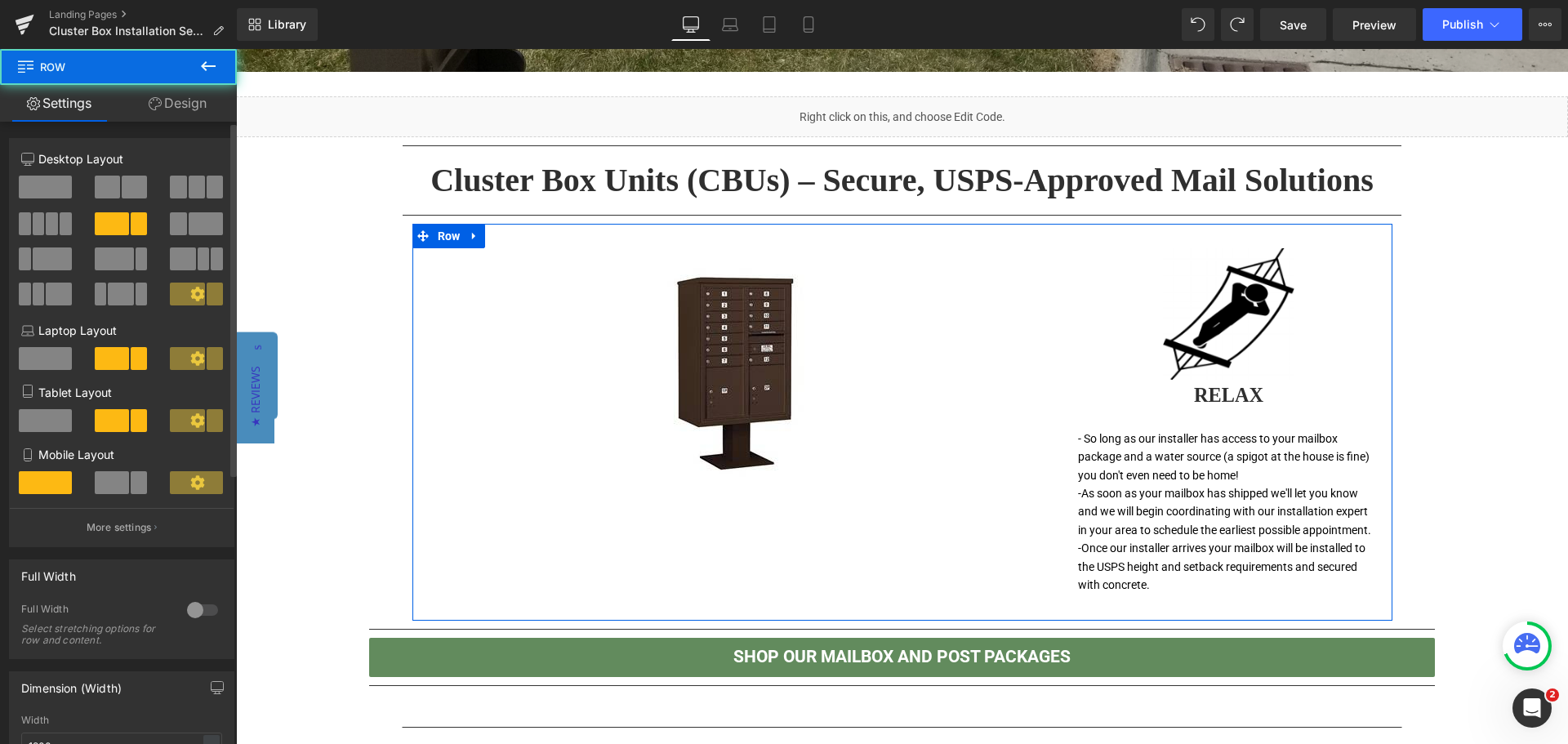
click at [189, 218] on span at bounding box center [206, 224] width 35 height 23
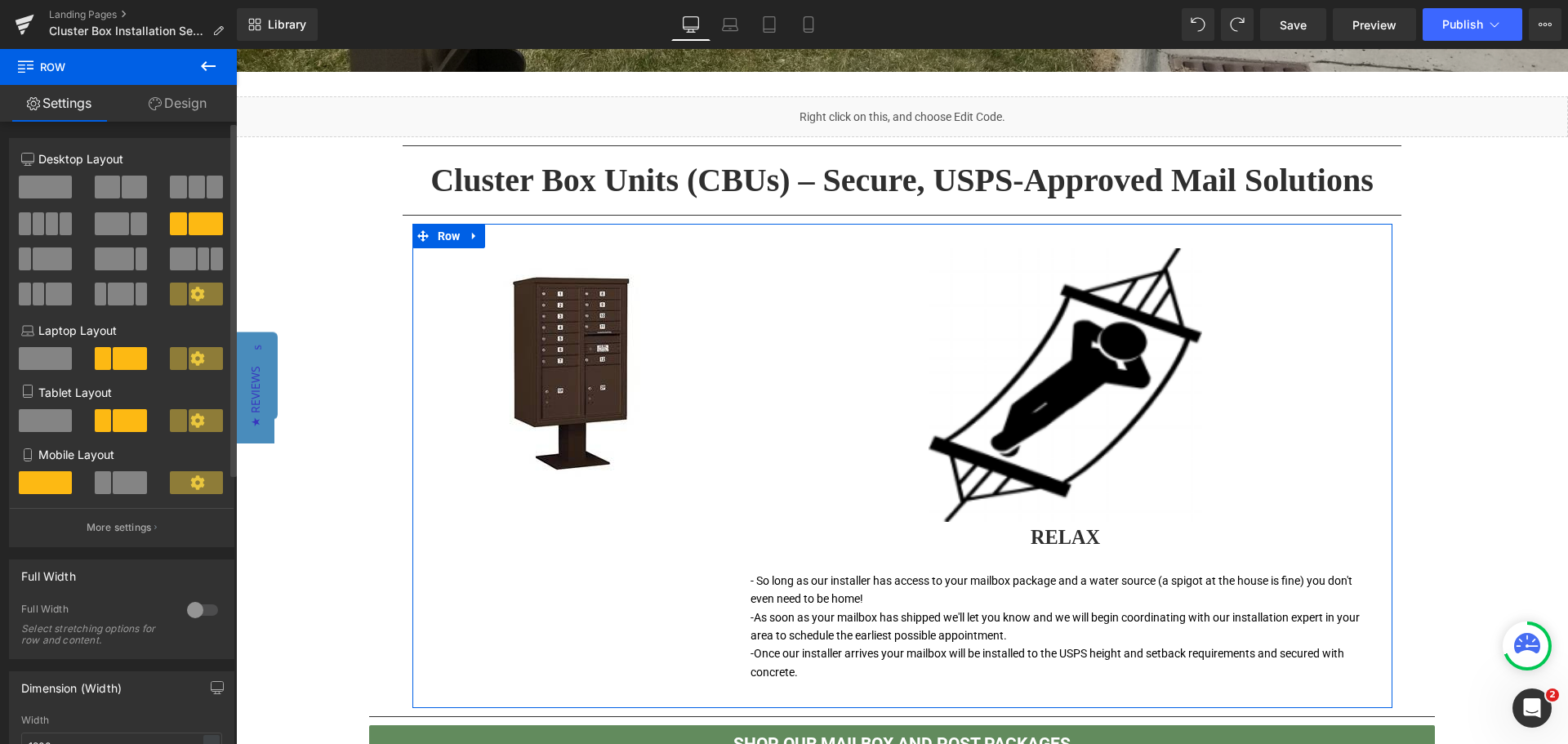
click at [103, 226] on span at bounding box center [112, 224] width 35 height 23
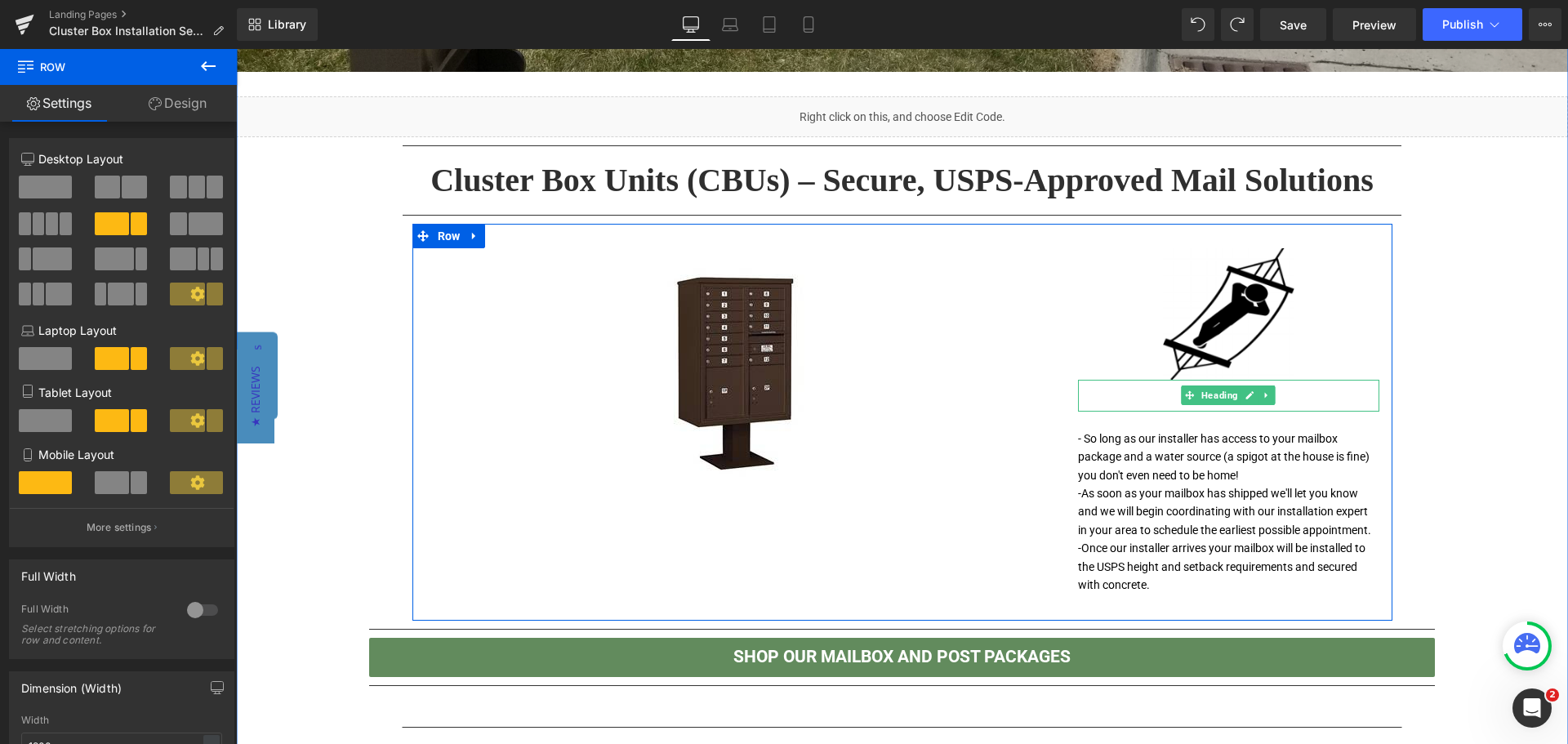
drag, startPoint x: 1299, startPoint y: 389, endPoint x: 1282, endPoint y: 395, distance: 18.0
click at [1299, 390] on h1 "RELAX" at bounding box center [1229, 395] width 302 height 32
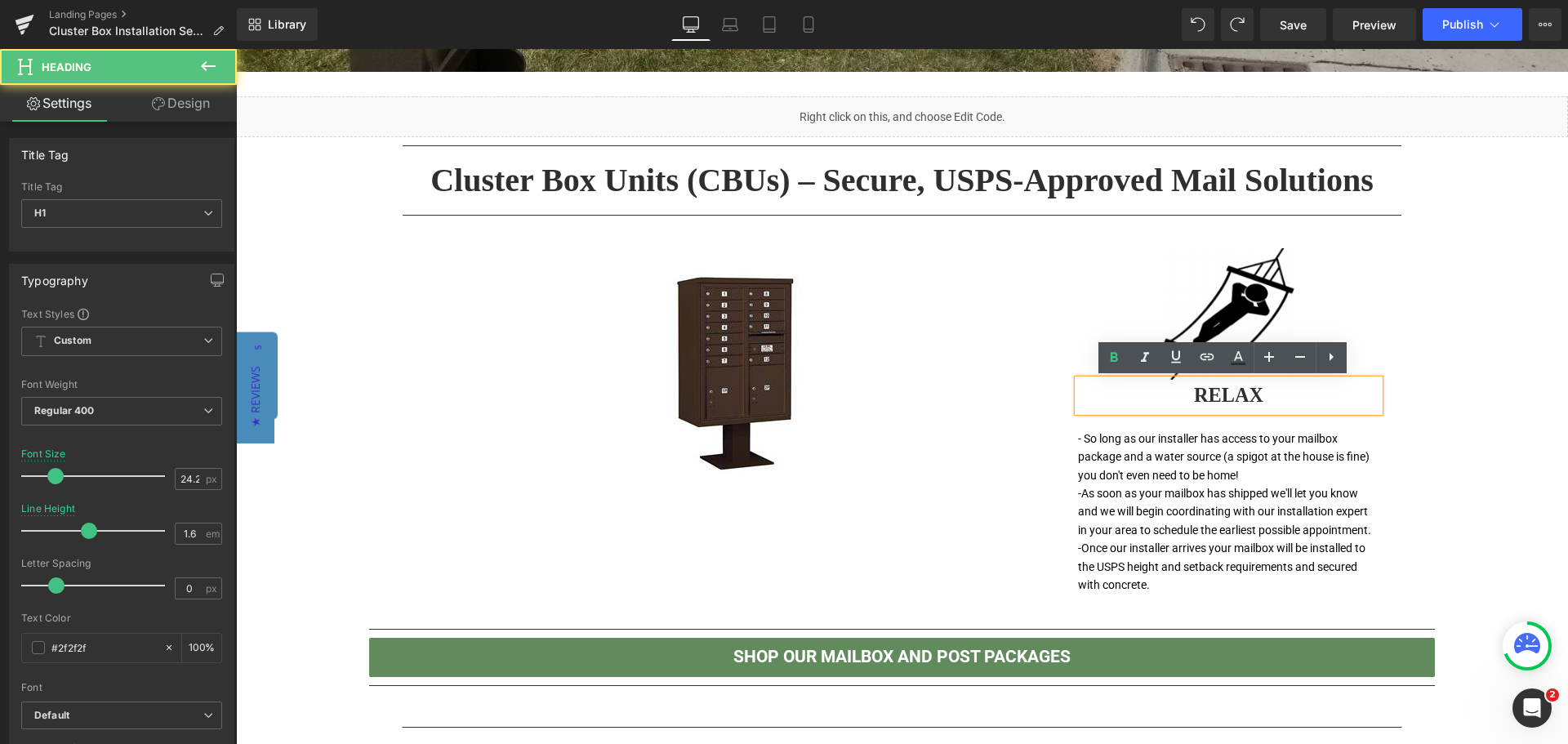
click at [1200, 393] on h1 "RELAX" at bounding box center [1229, 395] width 302 height 32
paste div
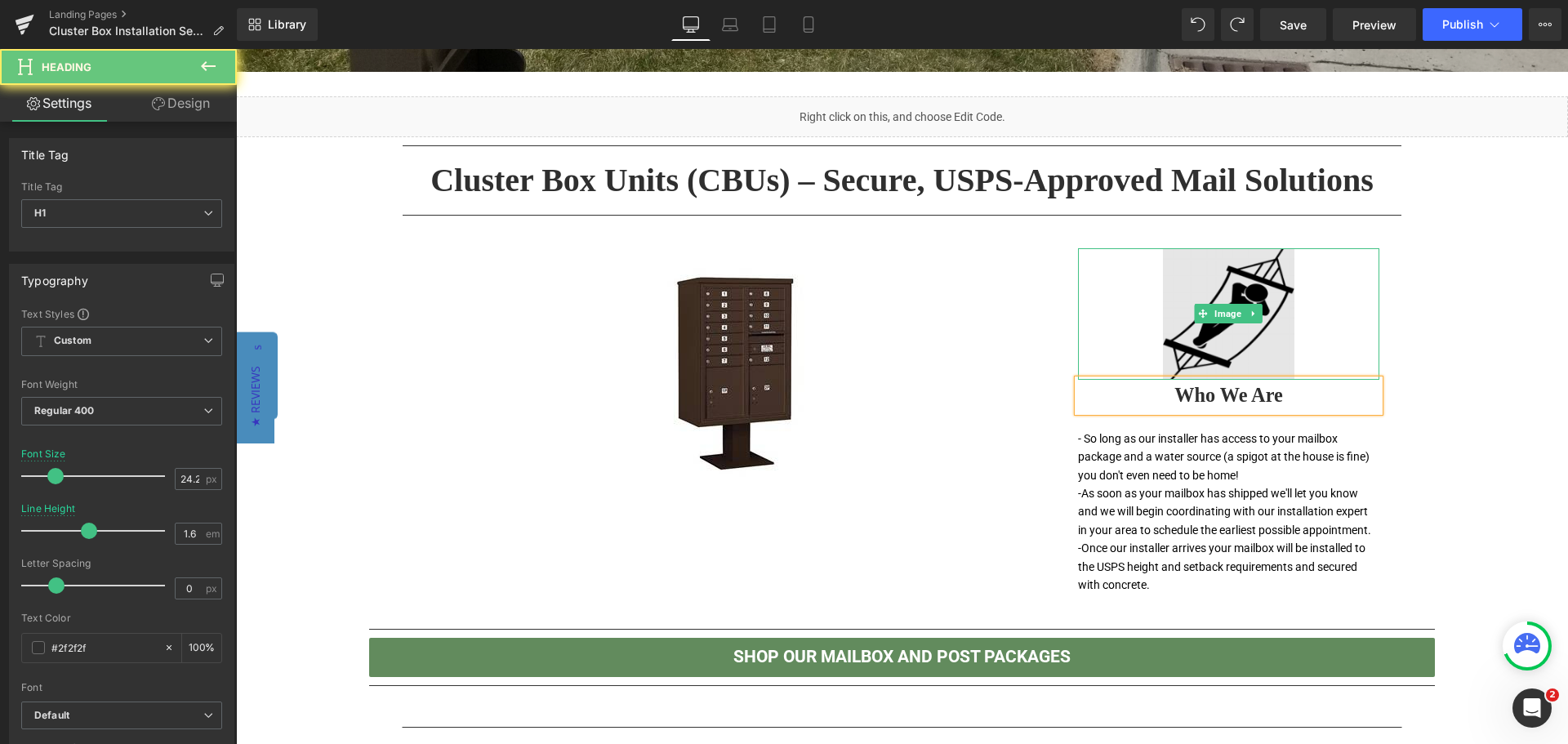
click at [1229, 293] on img at bounding box center [1229, 314] width 132 height 132
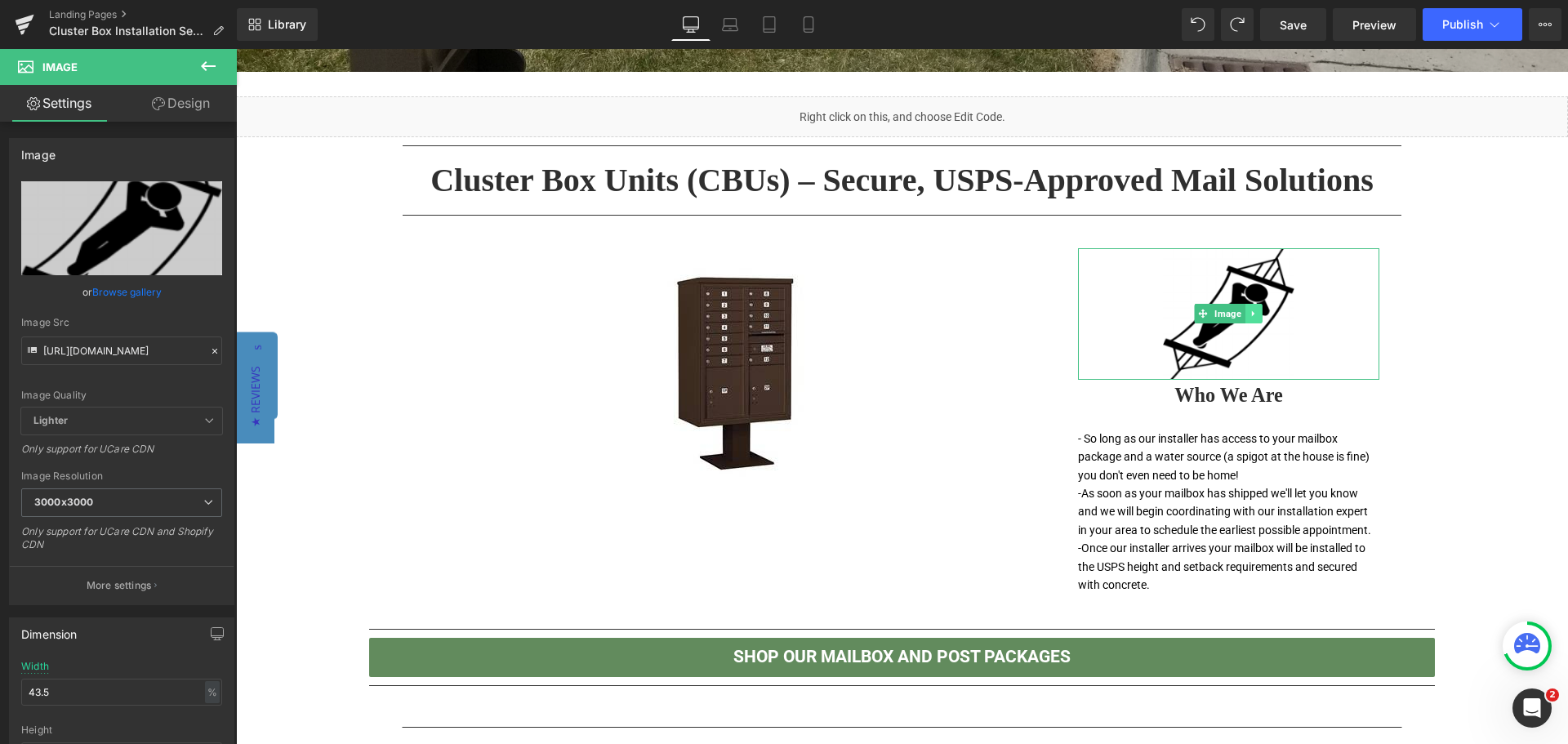
click at [1251, 314] on icon at bounding box center [1254, 313] width 9 height 10
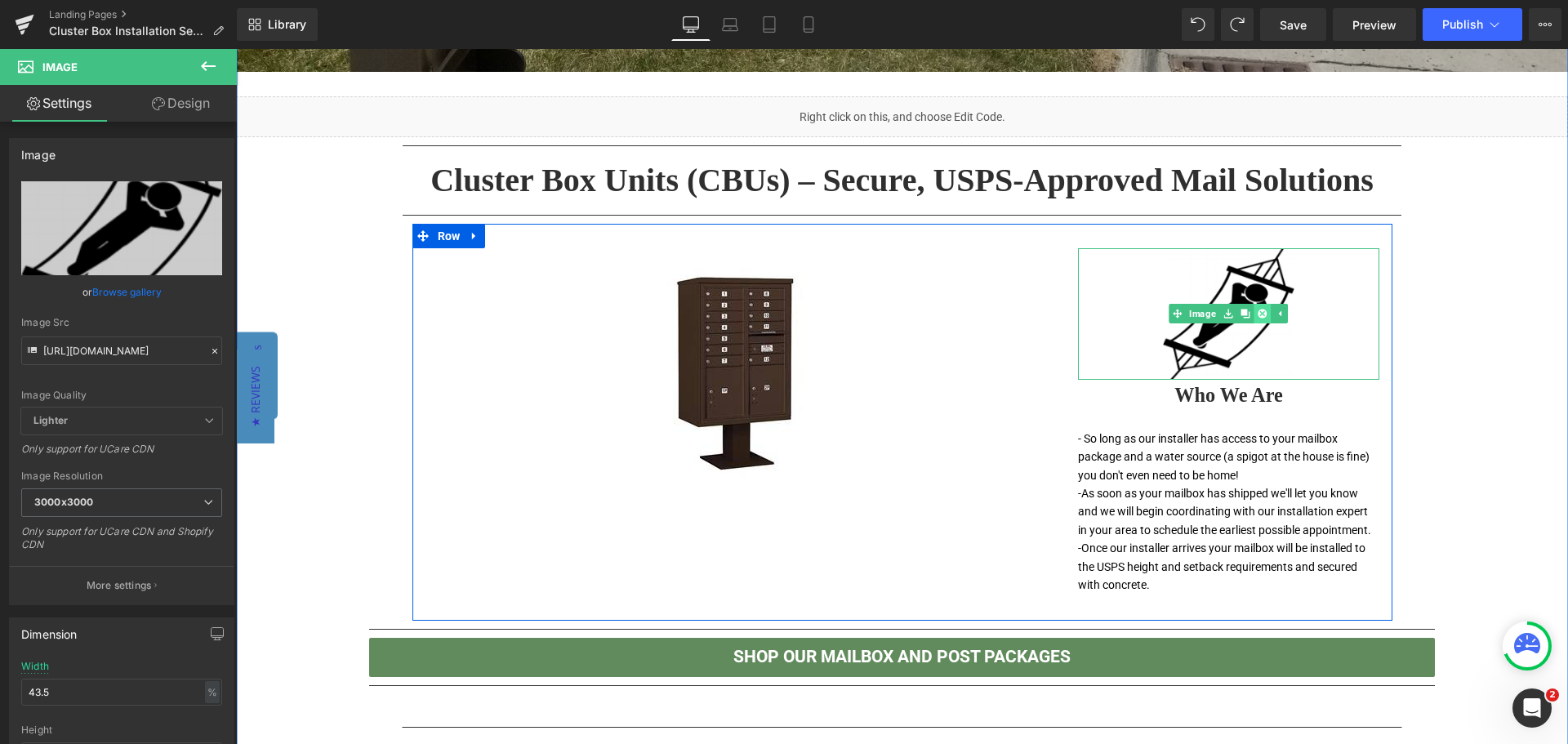
click at [1258, 313] on icon at bounding box center [1262, 314] width 9 height 9
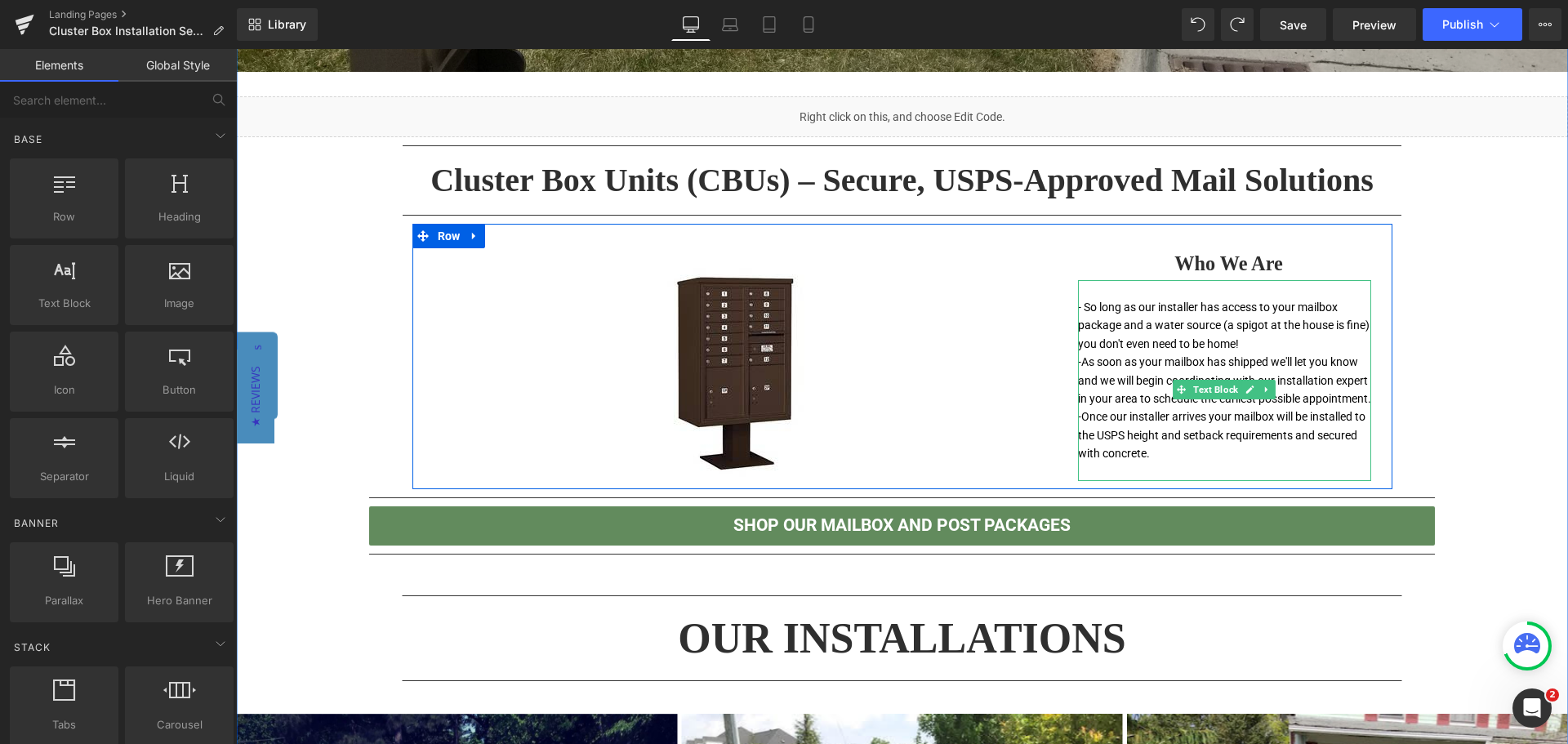
click at [1144, 343] on font "- So long as our installer has access to your mailbox package and a water sourc…" at bounding box center [1224, 325] width 291 height 49
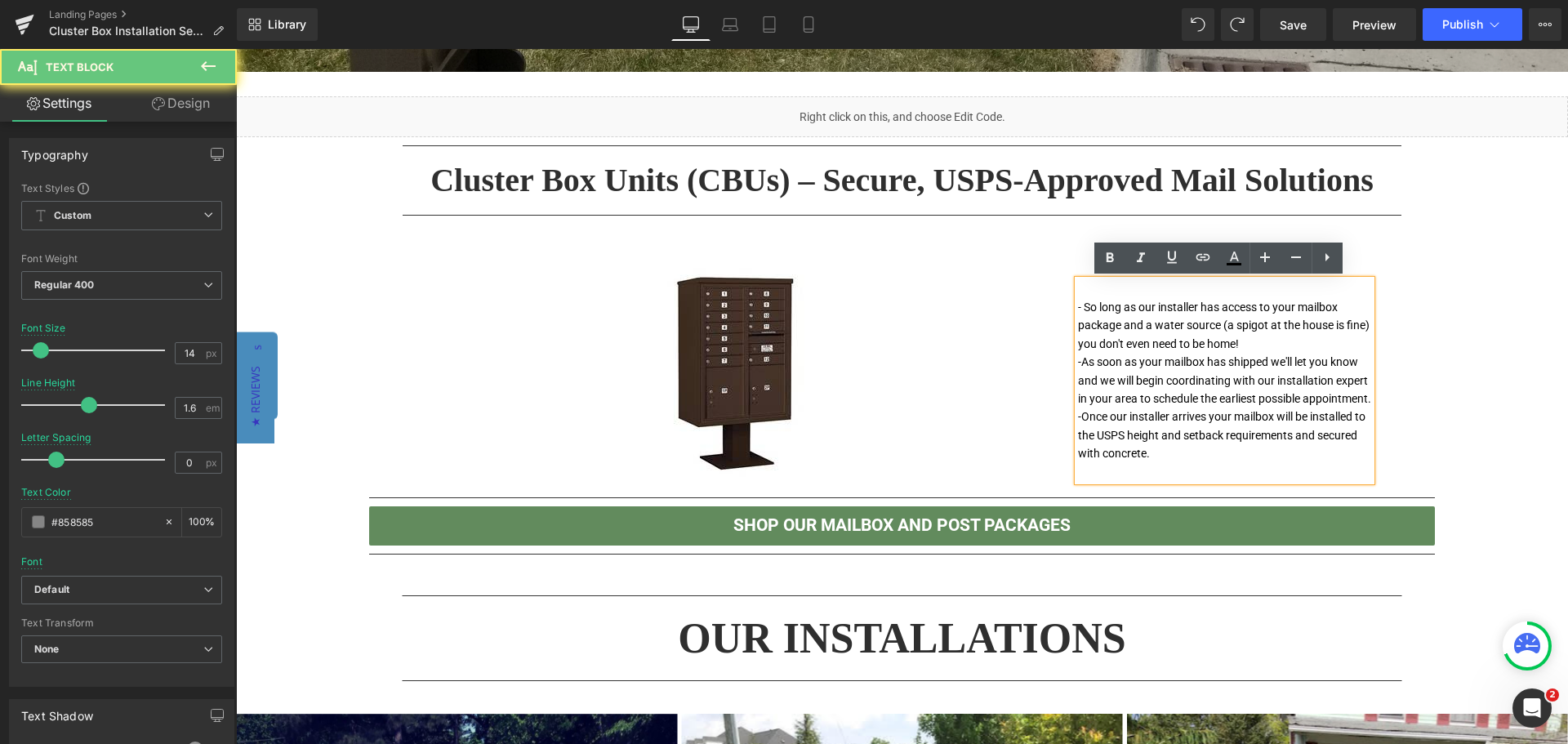
click at [1144, 343] on font "- So long as our installer has access to your mailbox package and a water sourc…" at bounding box center [1224, 325] width 291 height 49
click at [1176, 462] on p "-Once our installer arrives y our mailbox will be installed to the USPS height …" at bounding box center [1225, 434] width 294 height 55
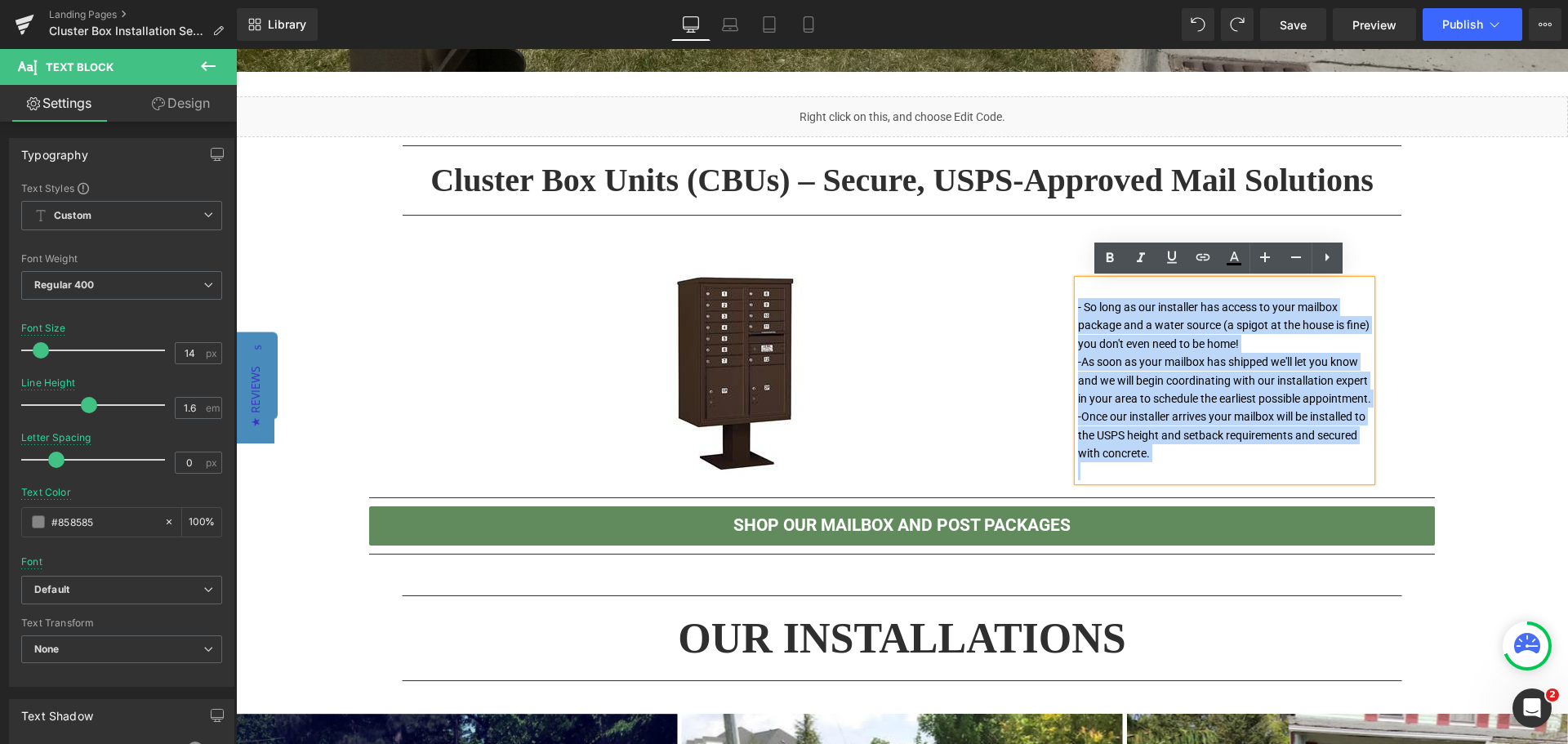
drag, startPoint x: 1176, startPoint y: 473, endPoint x: 1066, endPoint y: 302, distance: 203.3
click at [1066, 302] on div "Who We Are Heading - So long as our installer has access to your mailbox packag…" at bounding box center [1229, 364] width 327 height 232
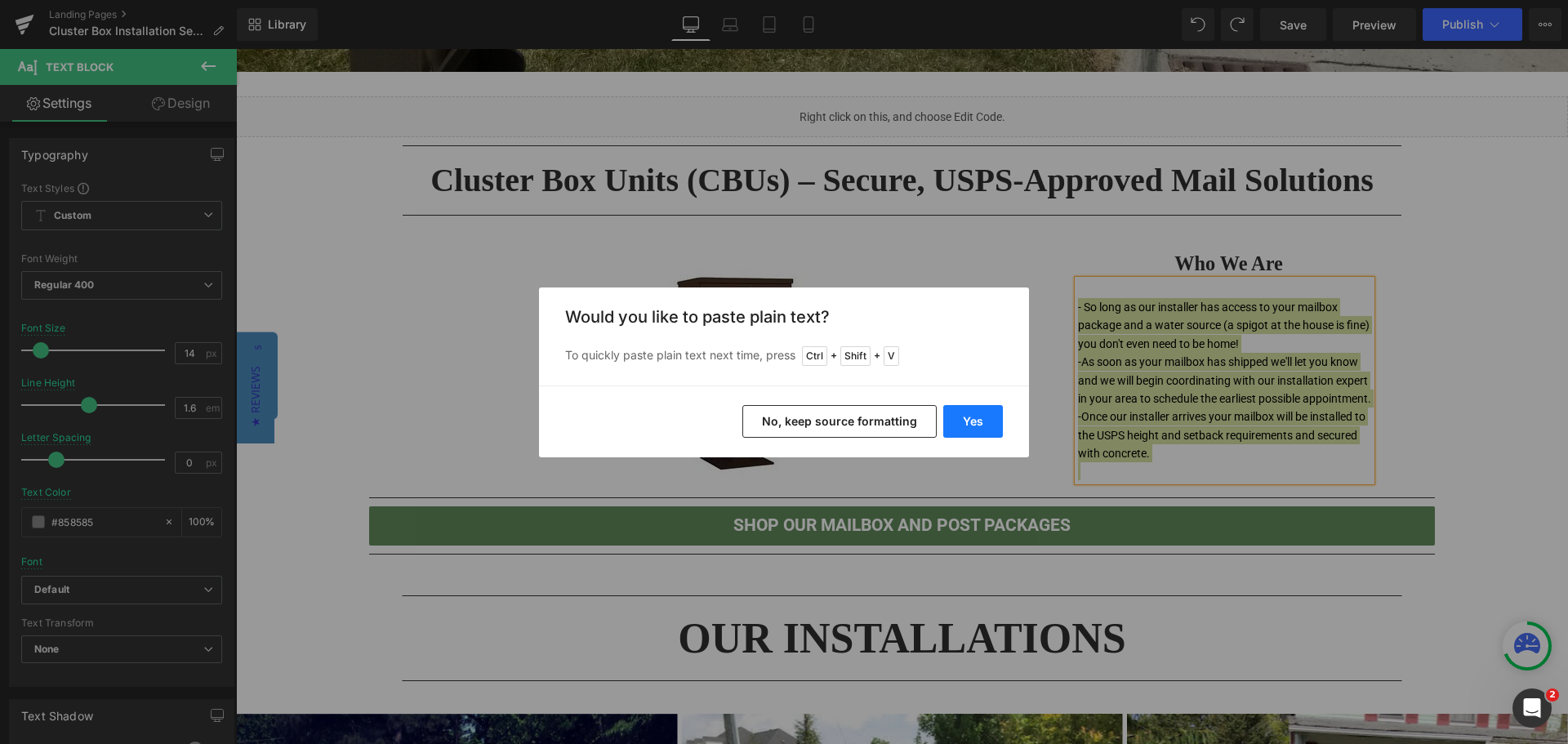
click at [967, 421] on button "Yes" at bounding box center [973, 421] width 60 height 33
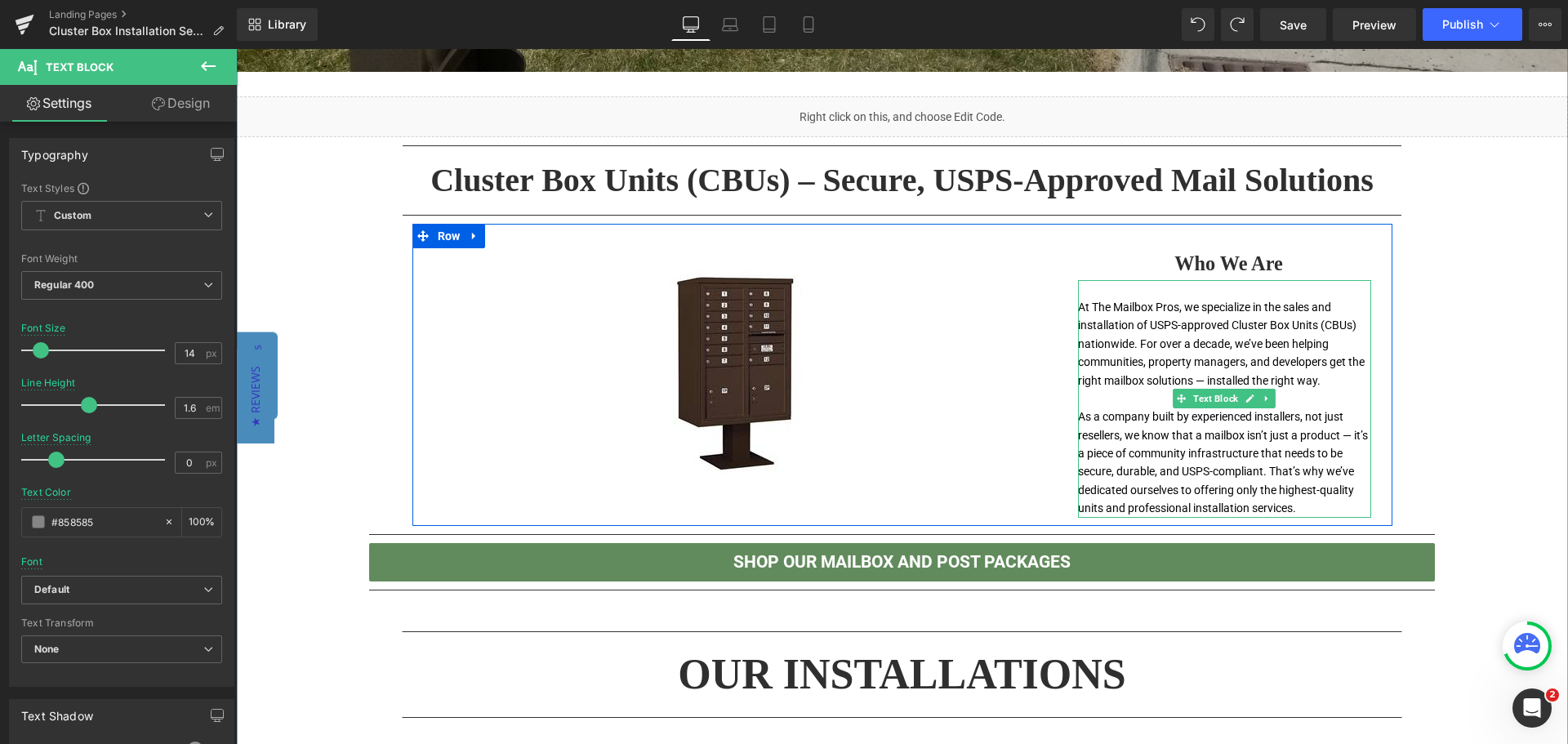
click at [1343, 393] on p at bounding box center [1225, 398] width 294 height 18
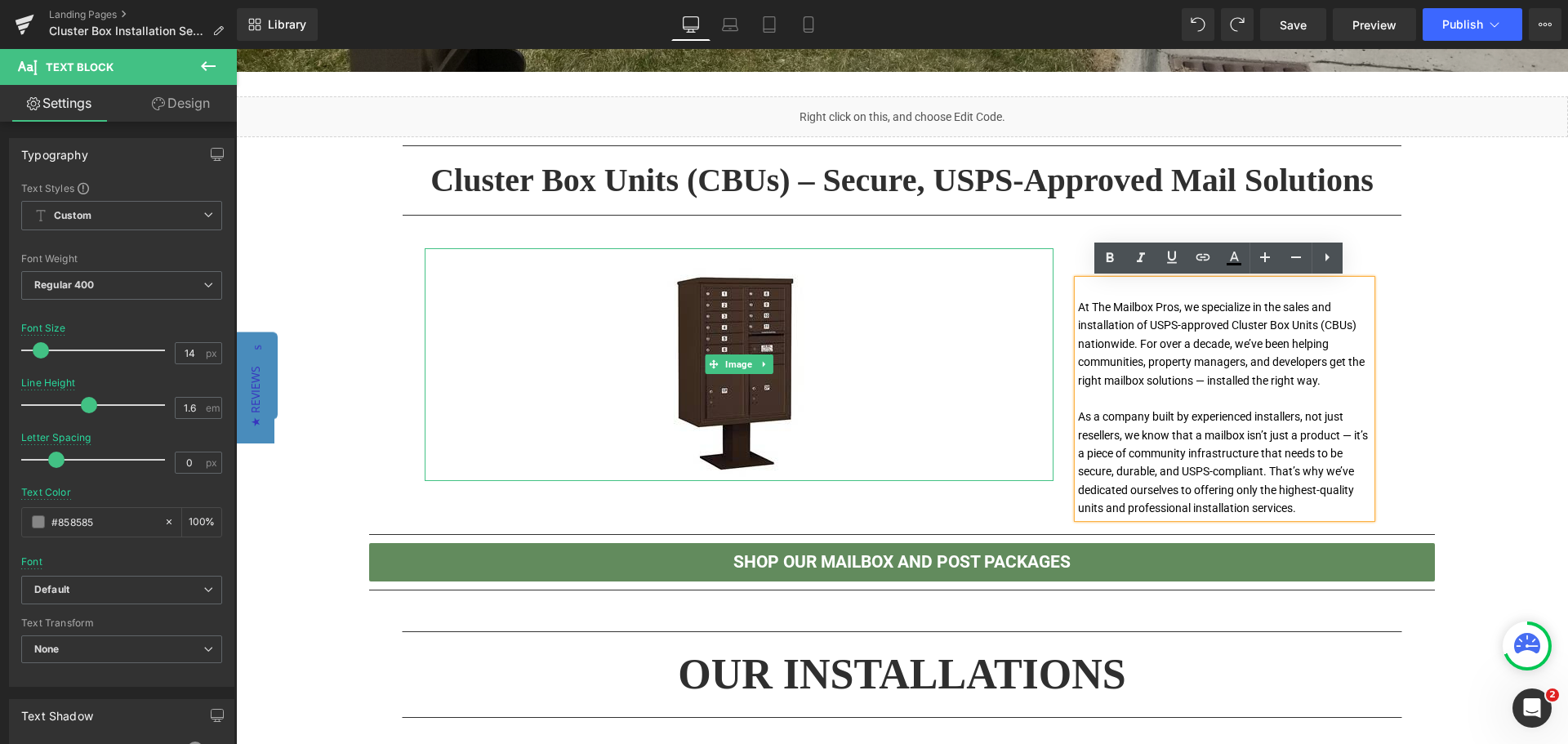
click at [1010, 398] on div at bounding box center [739, 364] width 629 height 232
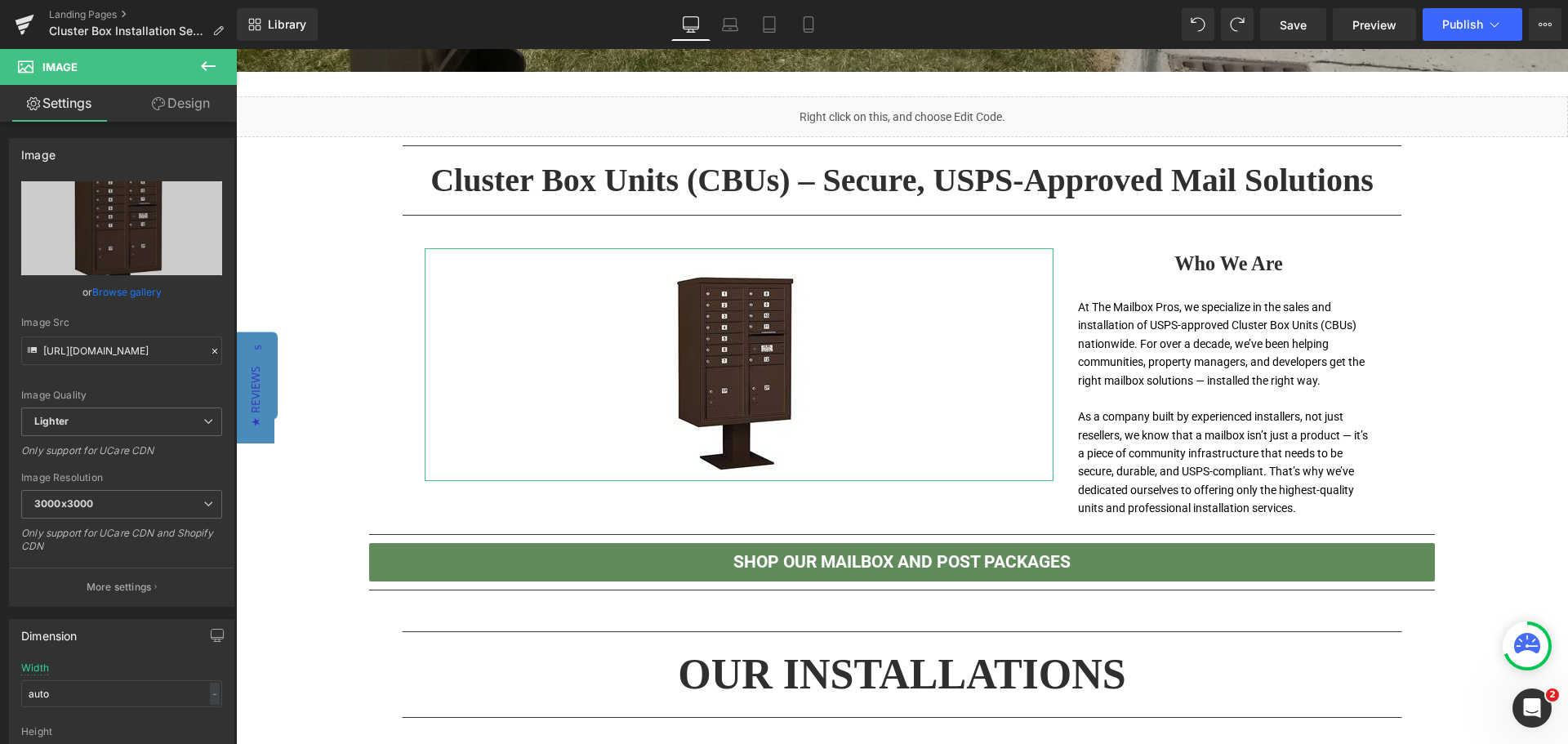
click at [185, 108] on link "Design" at bounding box center [180, 103] width 119 height 36
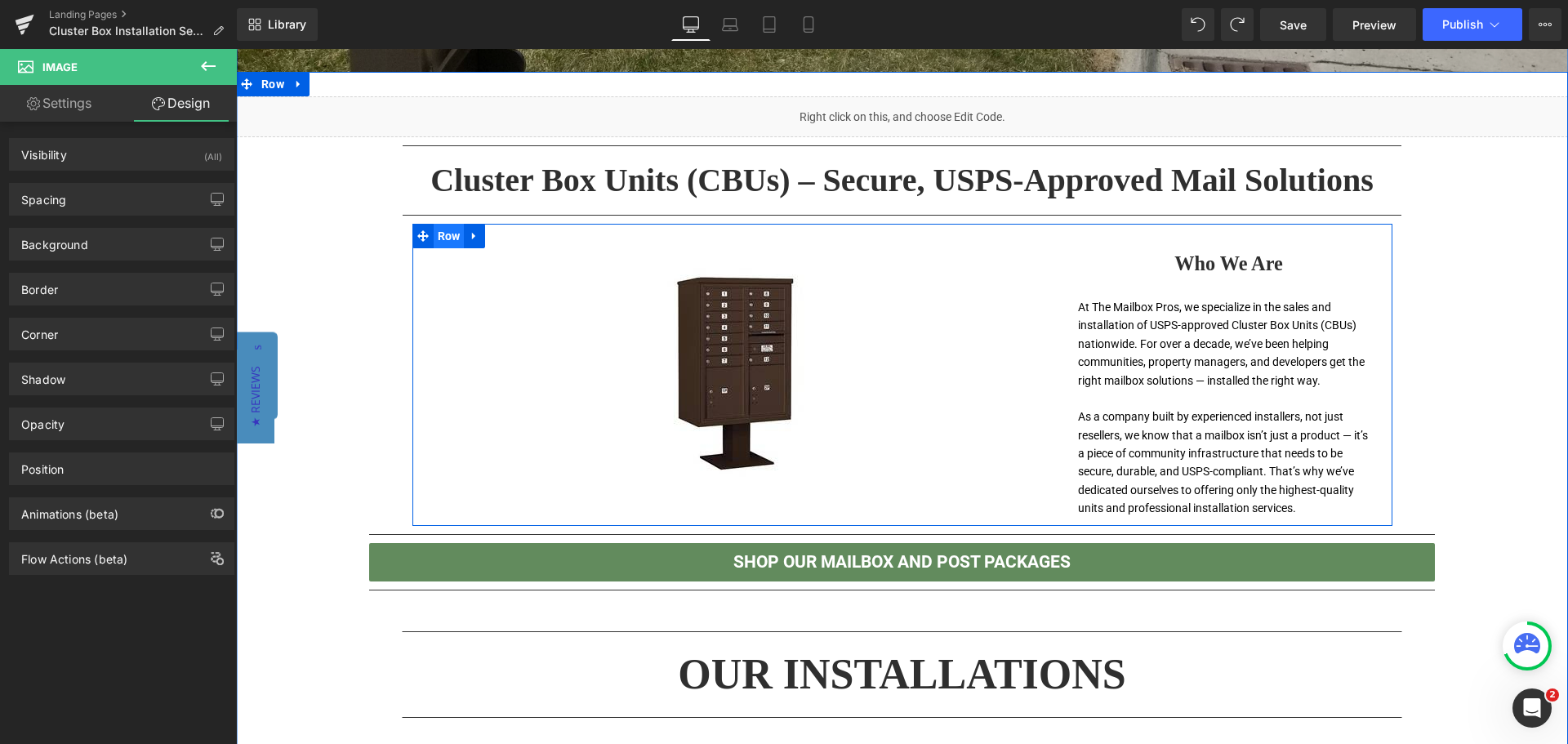
click at [435, 242] on span "Row" at bounding box center [449, 236] width 31 height 24
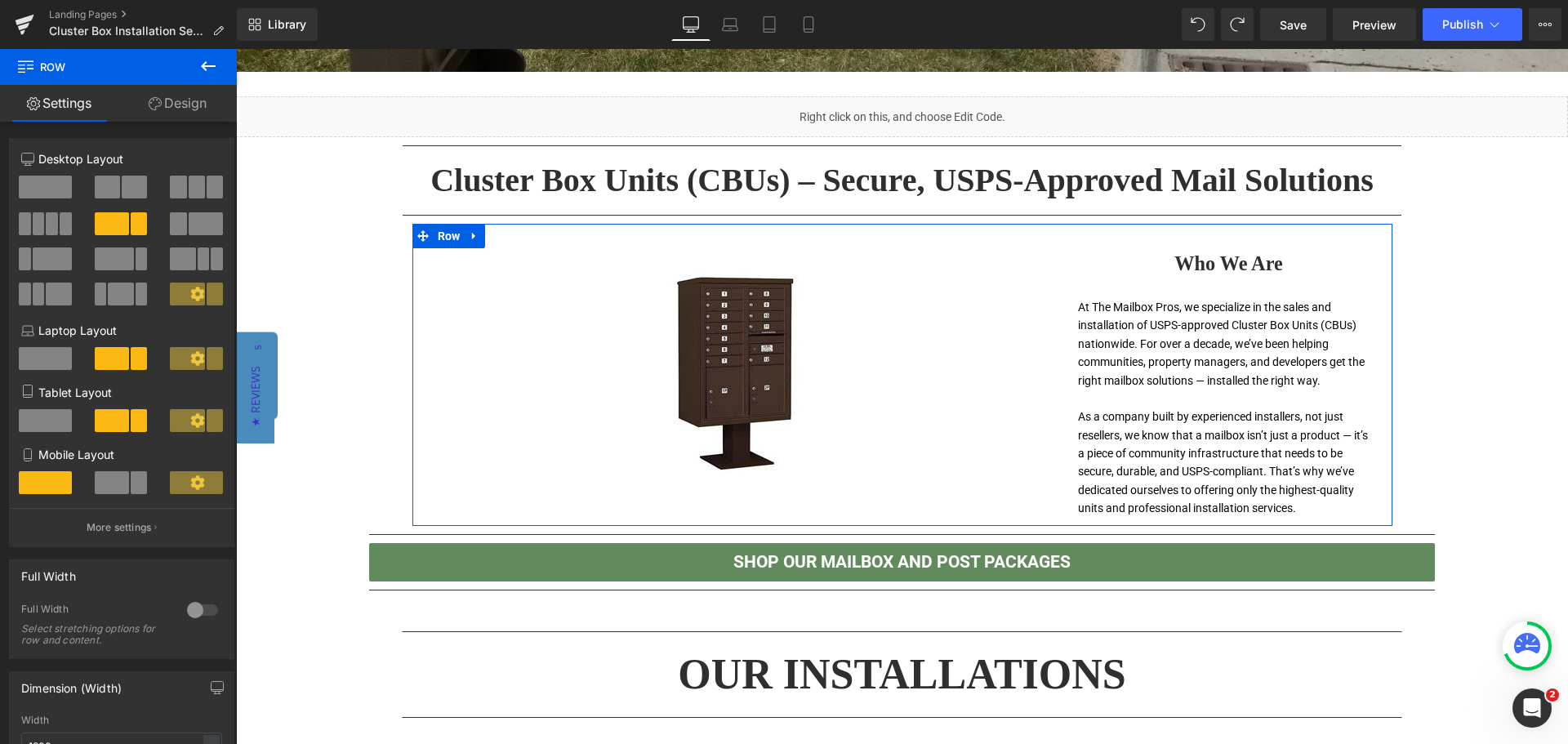
click at [189, 226] on span at bounding box center [206, 224] width 35 height 23
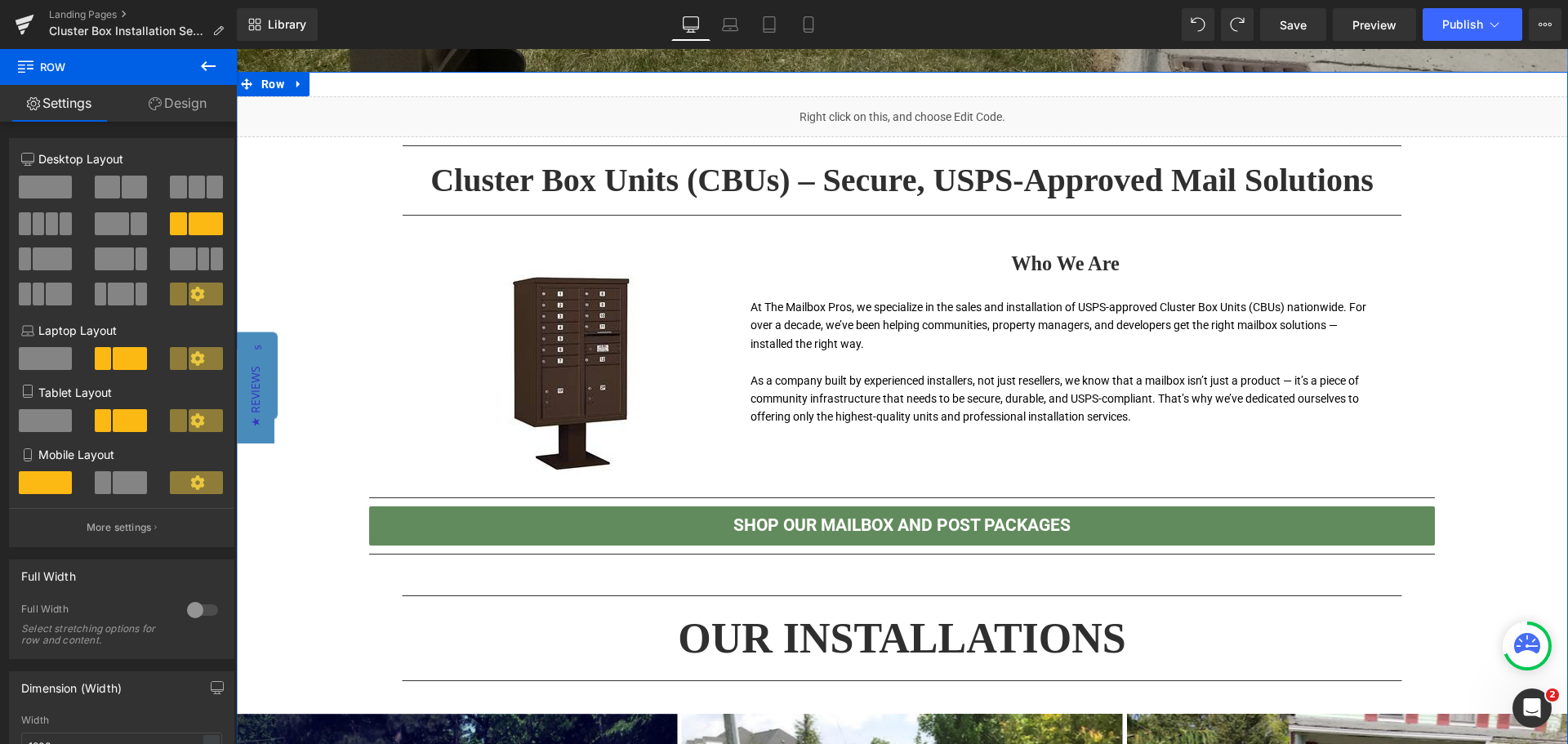
click at [1492, 411] on div "Liquid Separator Cluster Box Units (CBUs) – Secure, USPS-Approved Mail Solution…" at bounding box center [902, 702] width 1332 height 1213
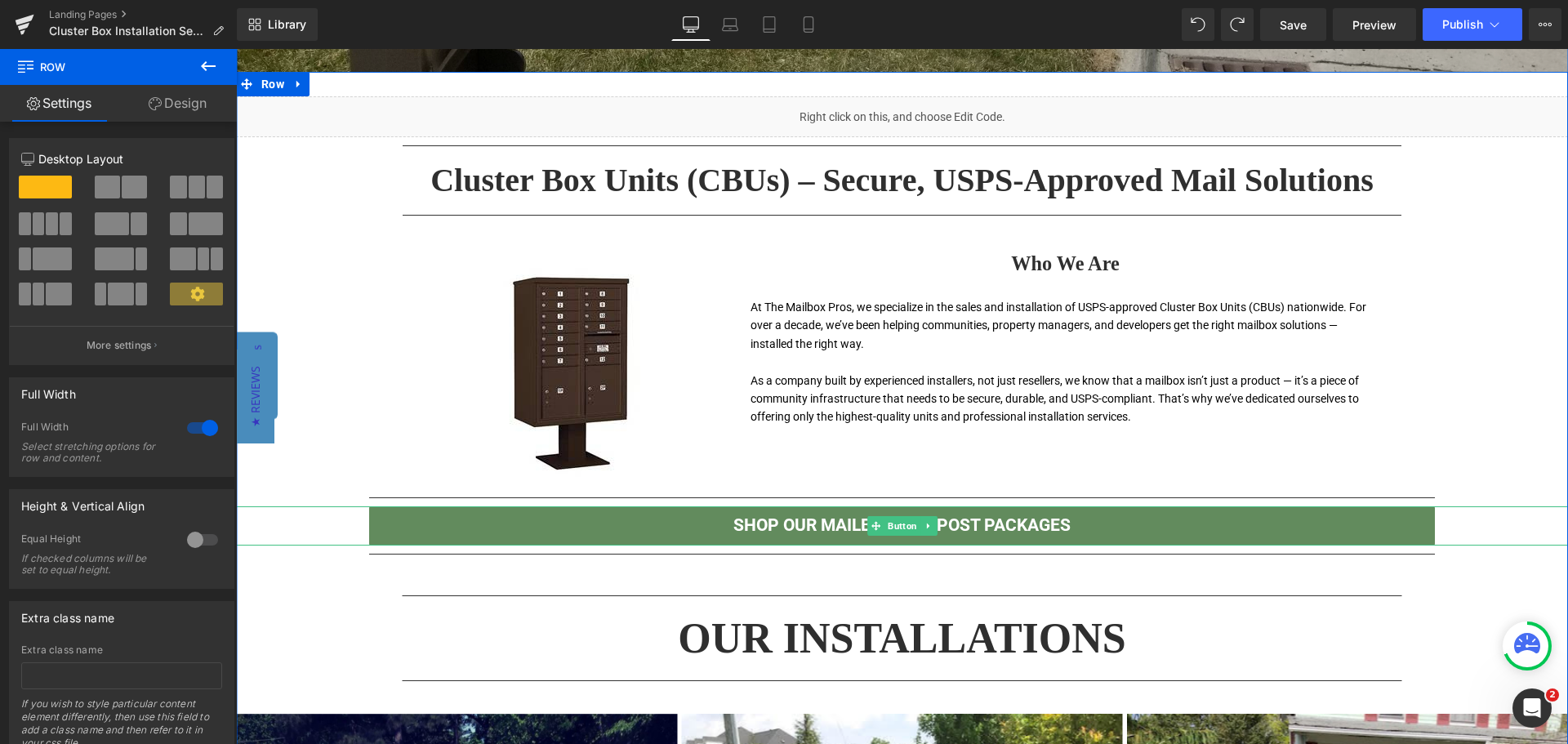
click at [1003, 525] on link "SHOP OUR MAILBOX AND POST PACKAGES" at bounding box center [902, 525] width 1066 height 39
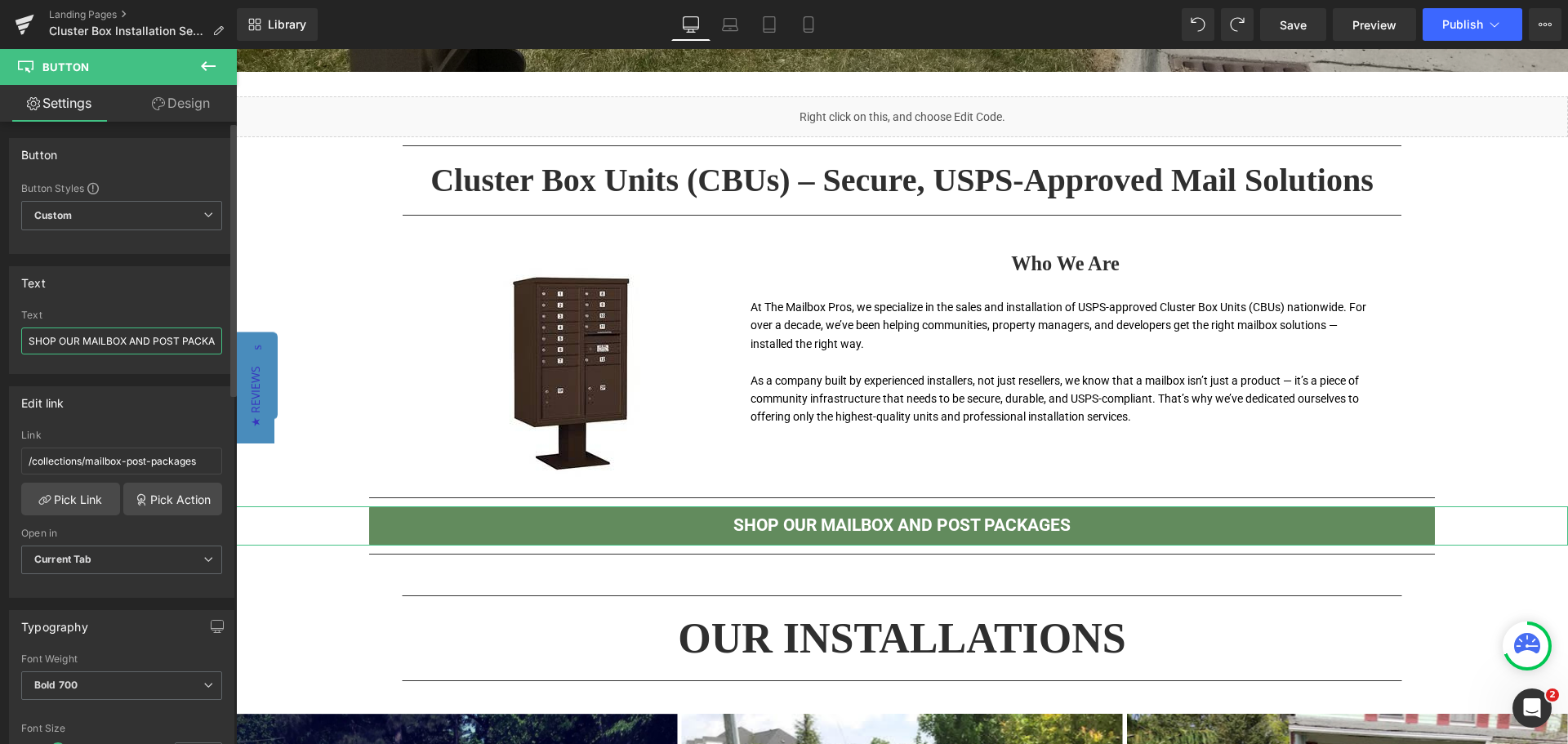
click at [114, 346] on input "SHOP OUR MAILBOX AND POST PACKAGES" at bounding box center [121, 341] width 201 height 27
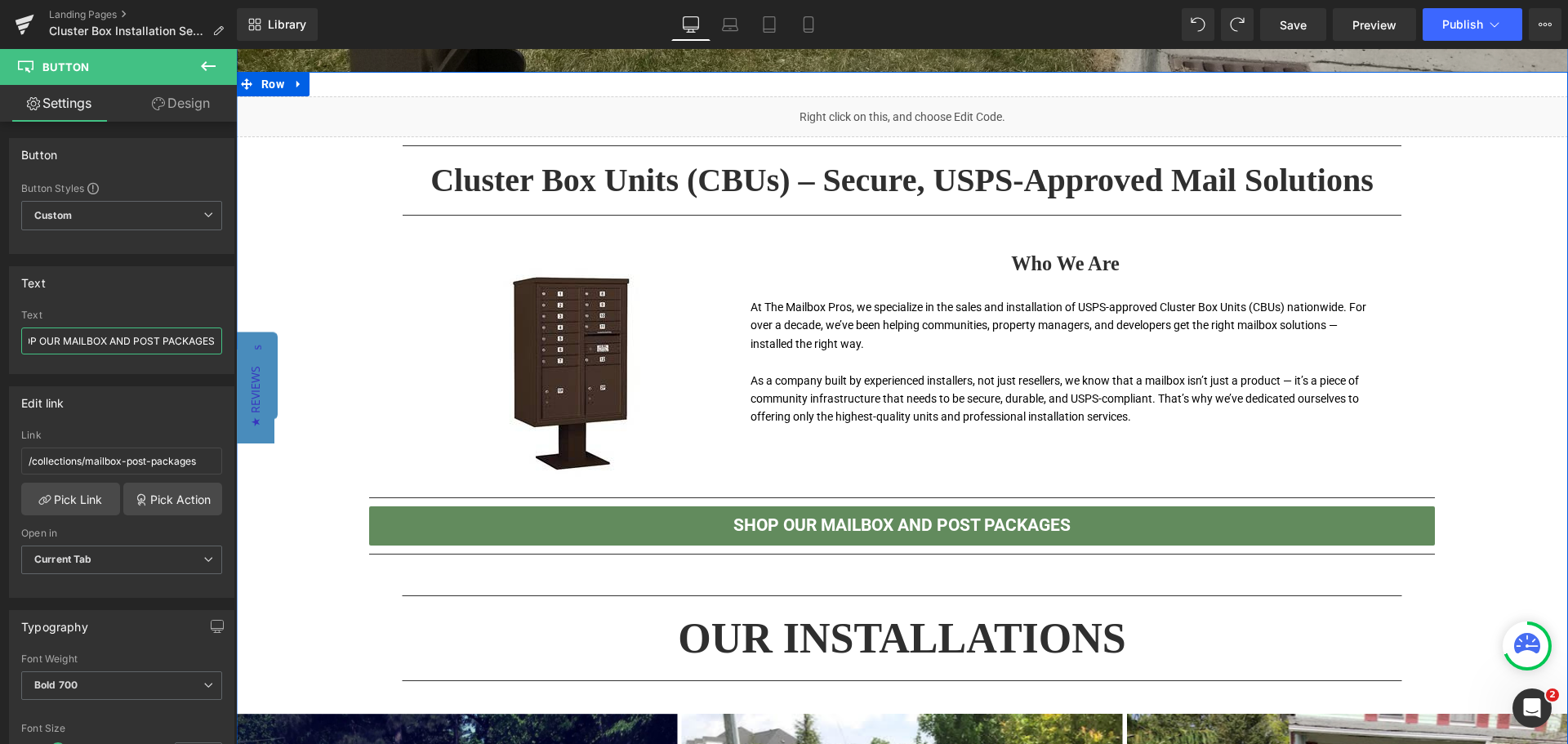
drag, startPoint x: 293, startPoint y: 390, endPoint x: 385, endPoint y: 354, distance: 98.8
type input "Shop Our Cluster Box Units"
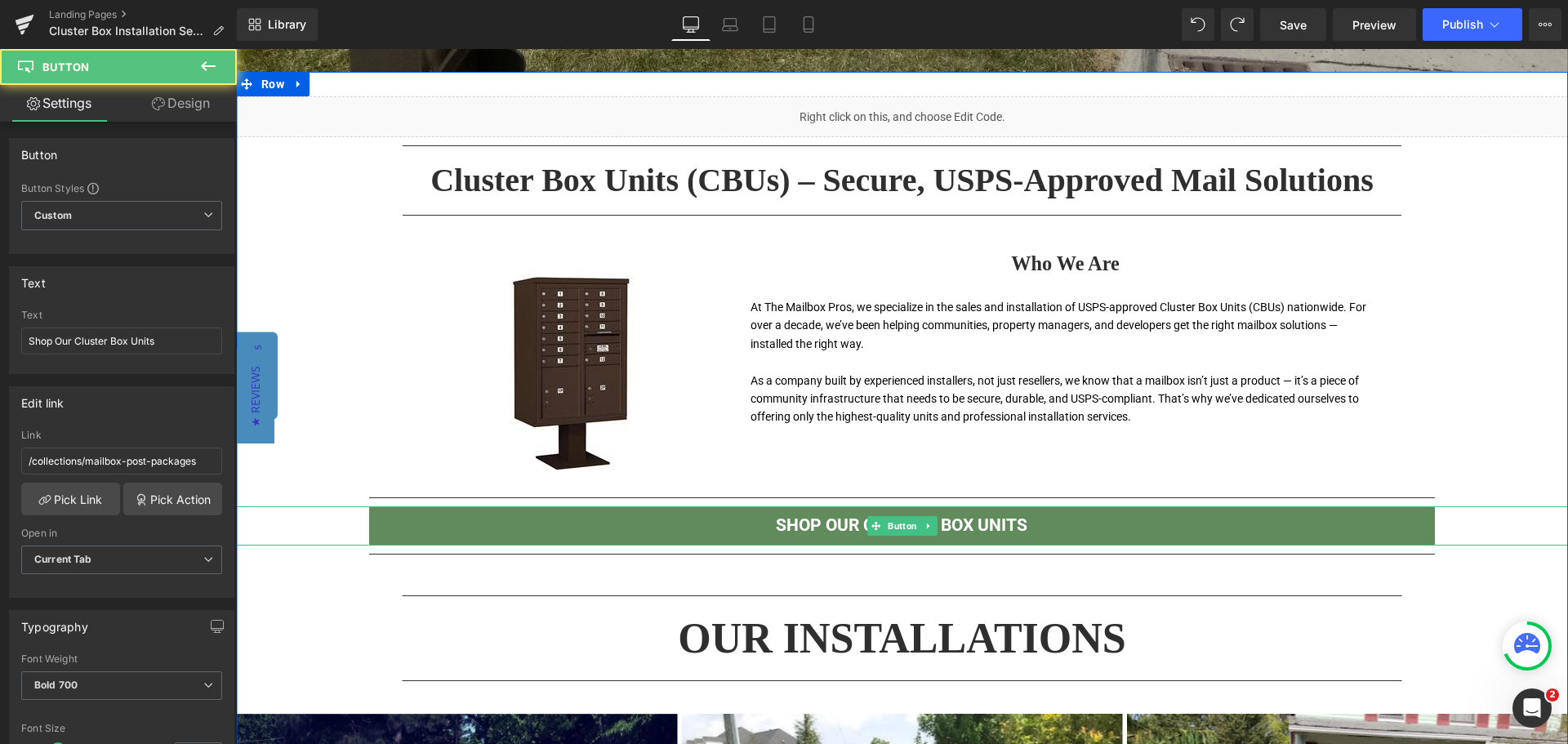
click at [978, 526] on link "Shop Our Cluster Box Units" at bounding box center [902, 525] width 1066 height 39
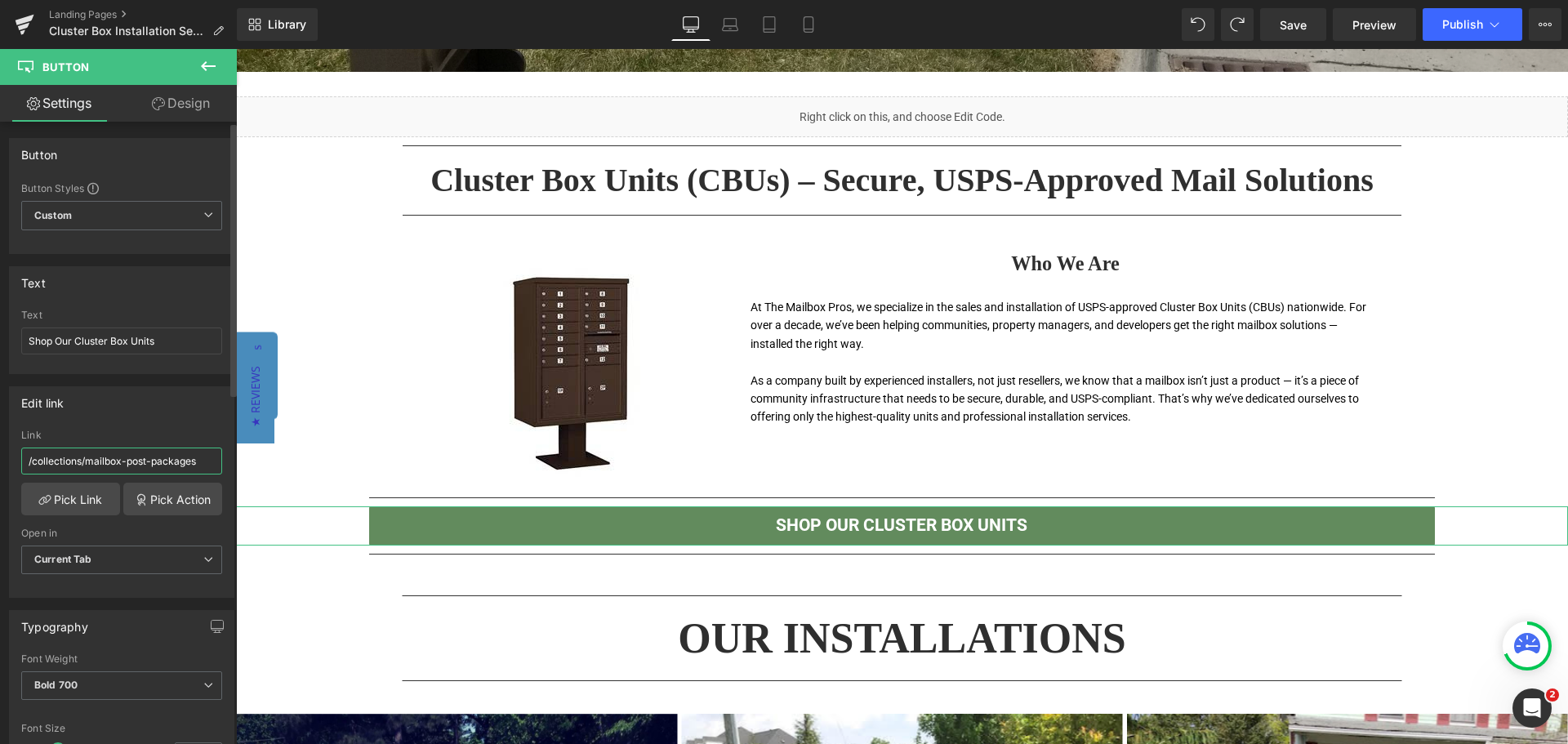
click at [134, 467] on input "/collections/mailbox-post-packages" at bounding box center [121, 460] width 201 height 27
click at [73, 502] on link "Pick Link" at bounding box center [70, 499] width 99 height 33
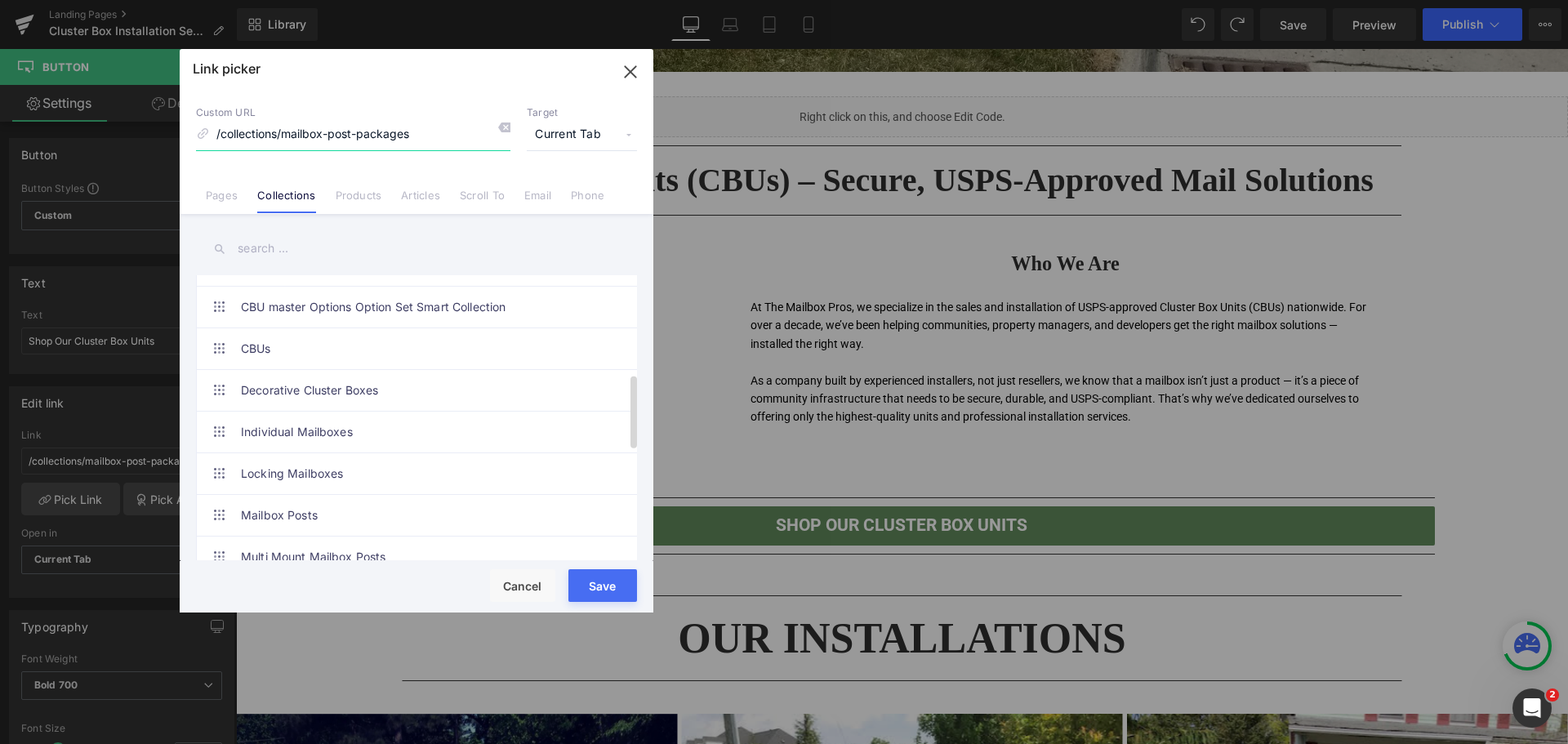
scroll to position [408, 0]
click at [326, 339] on link "CBUs" at bounding box center [421, 346] width 359 height 41
click at [596, 576] on button "Save" at bounding box center [602, 585] width 69 height 33
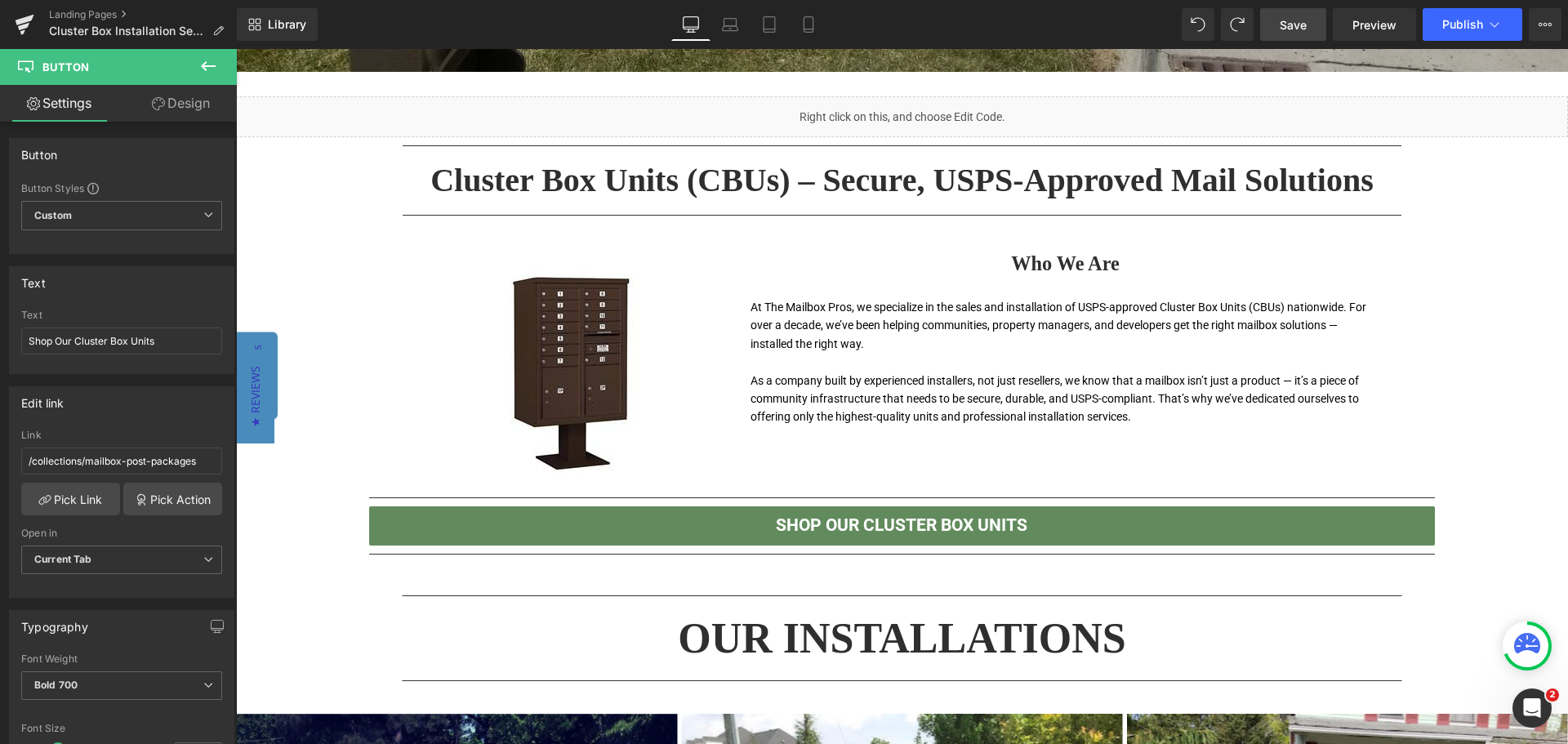
click at [1303, 23] on span "Save" at bounding box center [1293, 25] width 27 height 17
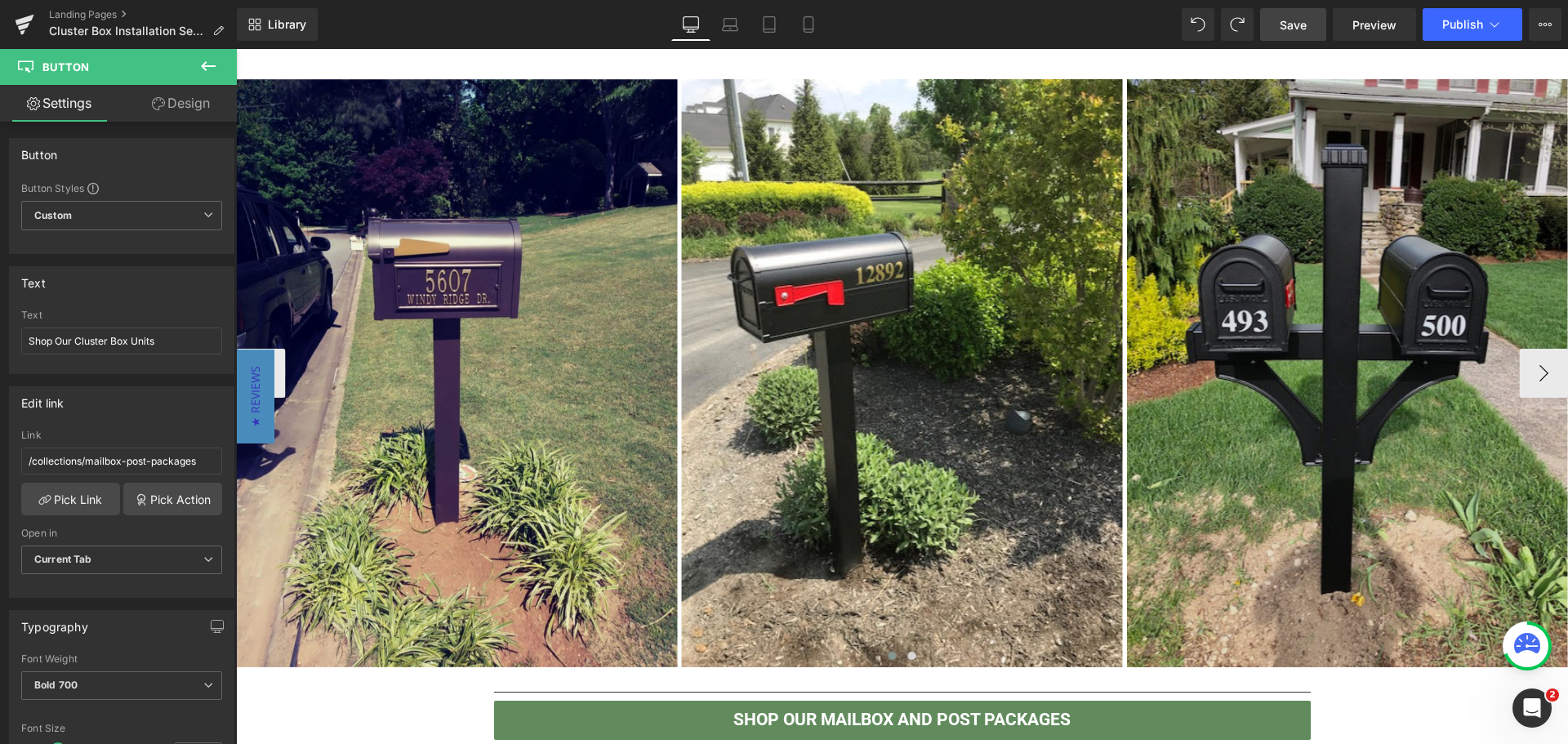
scroll to position [898, 0]
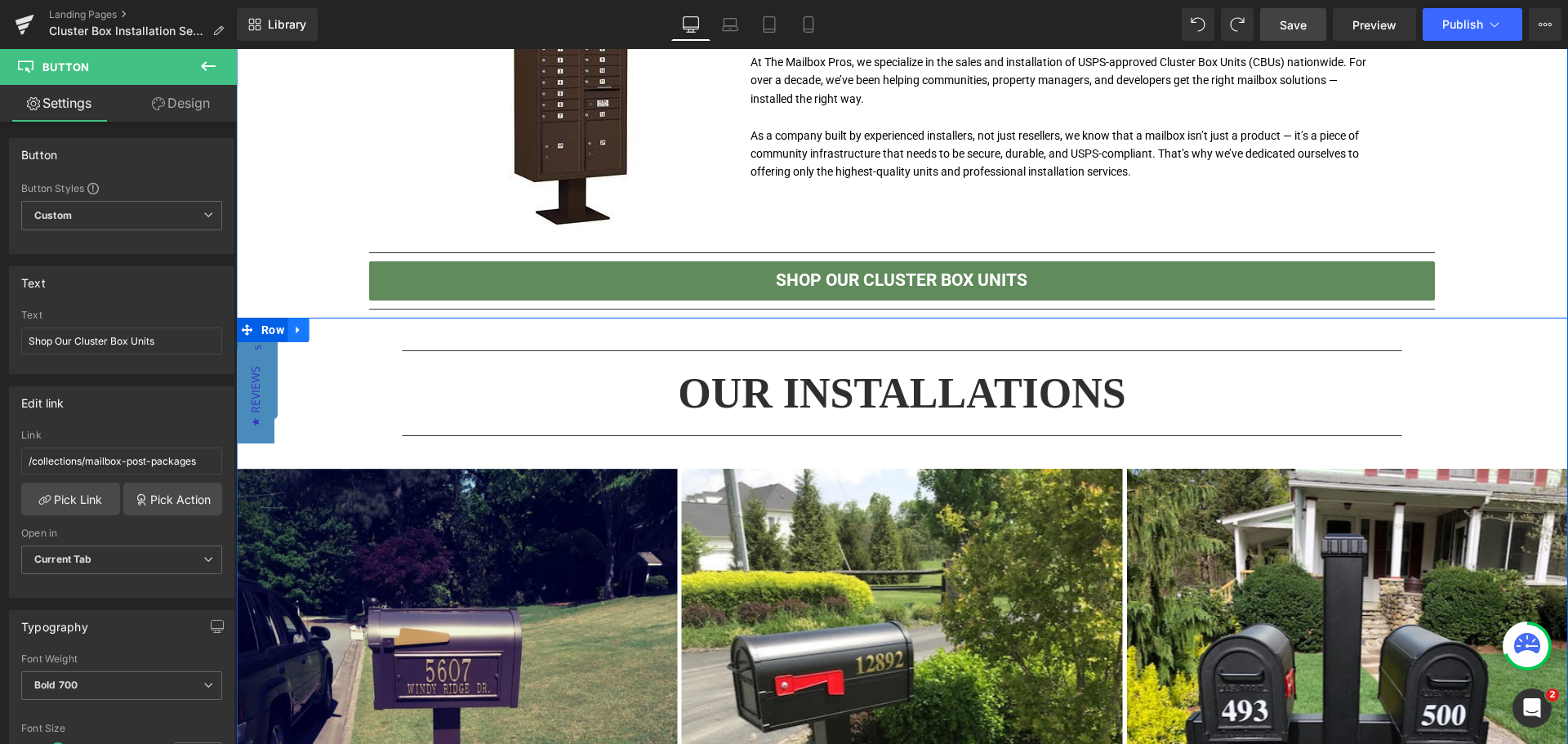
click at [297, 330] on icon at bounding box center [298, 330] width 11 height 12
click at [336, 330] on icon at bounding box center [341, 330] width 11 height 11
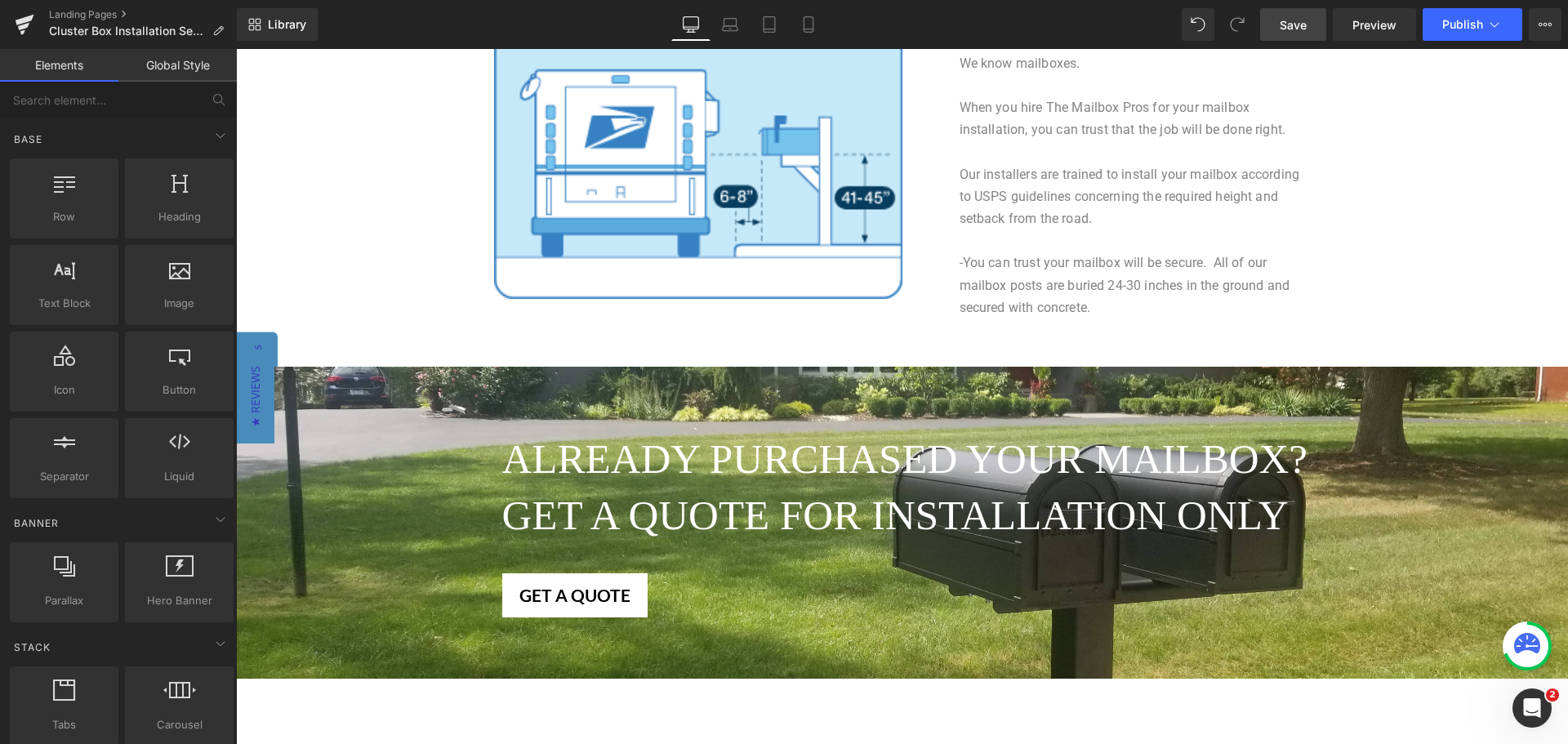
scroll to position [1470, 0]
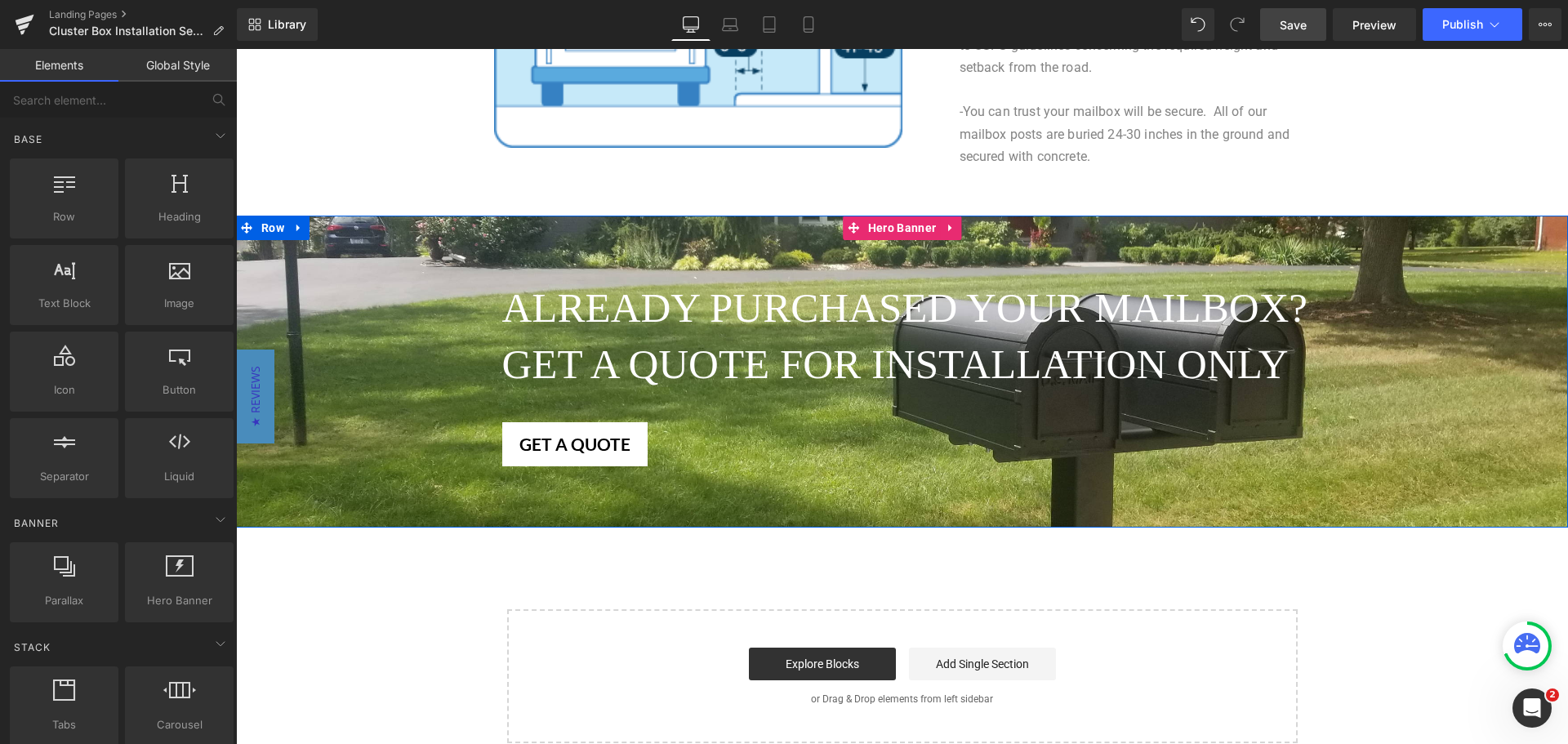
click at [1145, 229] on div at bounding box center [902, 372] width 1332 height 312
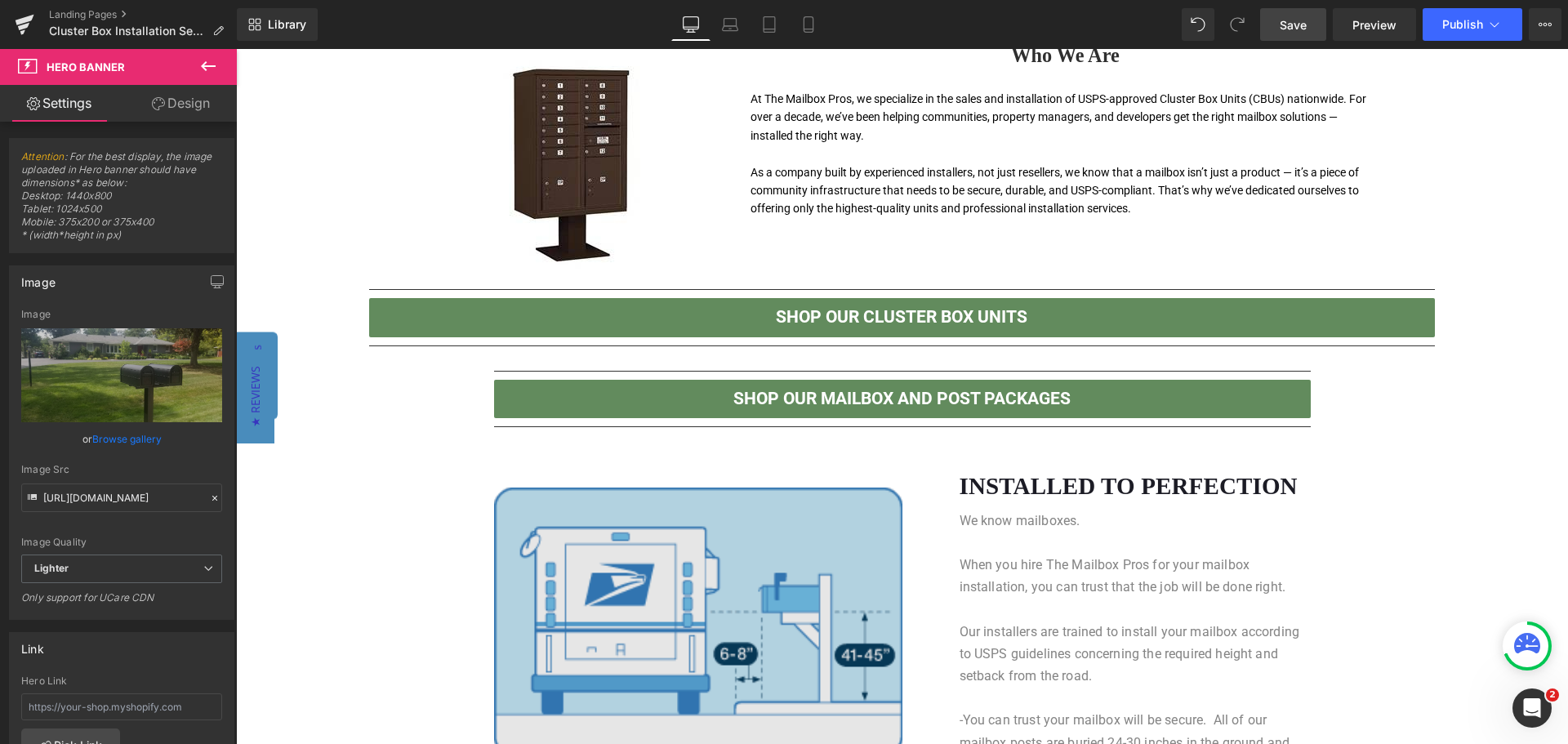
scroll to position [653, 0]
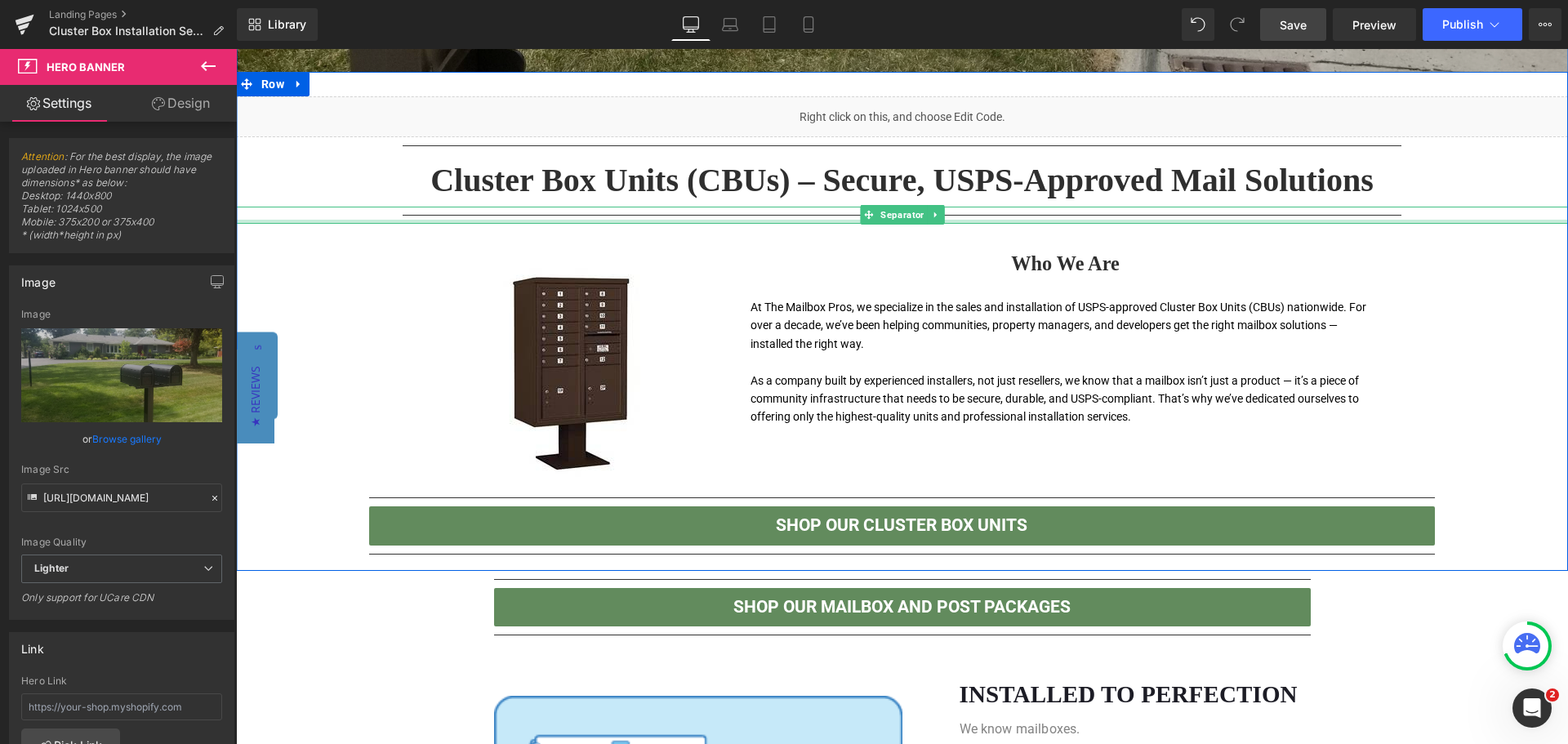
click at [1489, 222] on div at bounding box center [902, 221] width 1332 height 4
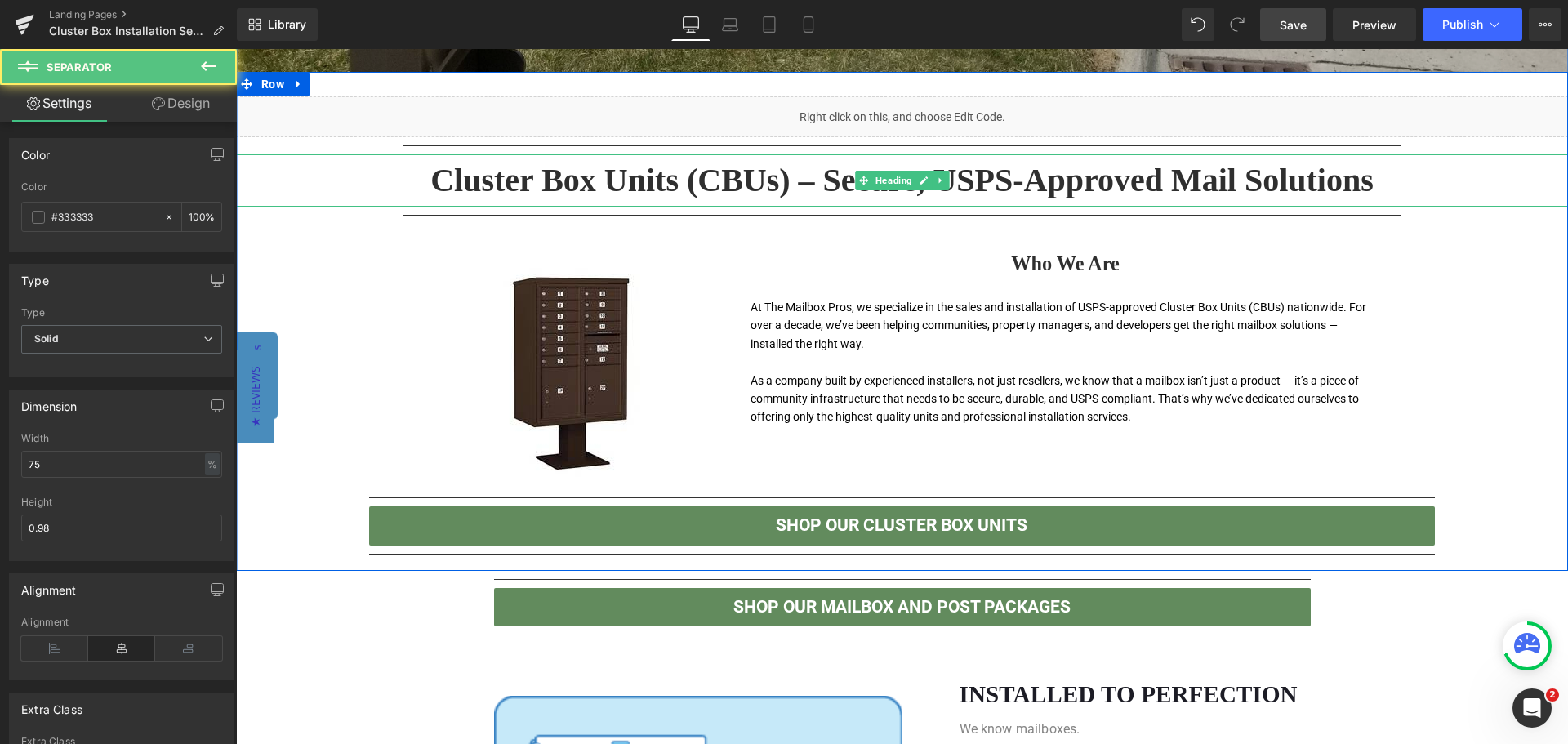
click at [1472, 180] on h1 "Cluster Box Units (CBUs) – Secure, USPS-Approved Mail Solutions" at bounding box center [902, 180] width 1332 height 52
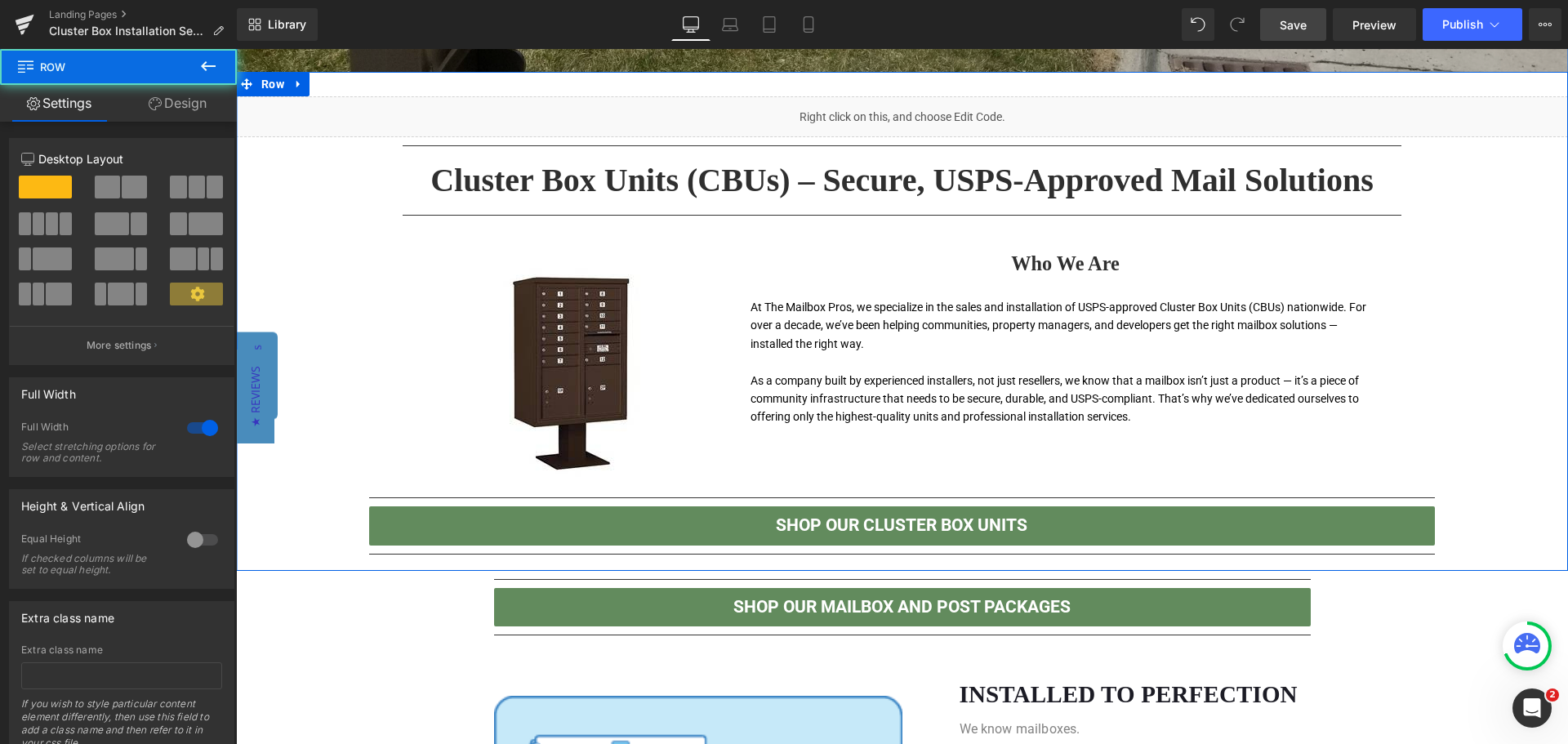
click at [260, 273] on div "Liquid Separator Cluster Box Units (CBUs) – Secure, USPS-Approved Mail Solution…" at bounding box center [902, 330] width 1332 height 467
click at [297, 87] on icon at bounding box center [298, 83] width 3 height 7
click at [315, 88] on icon at bounding box center [320, 83] width 11 height 11
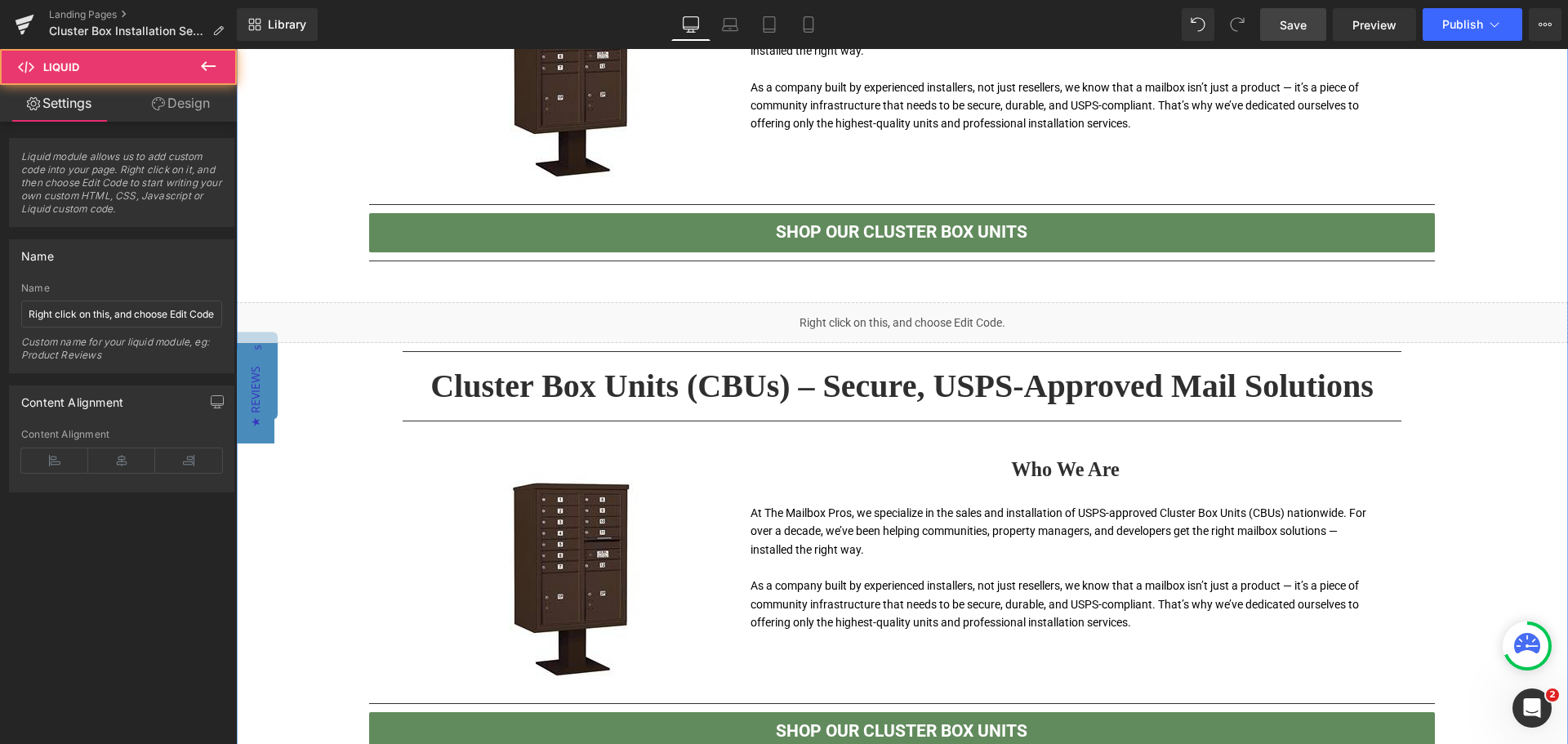
click at [1003, 324] on div "Liquid" at bounding box center [902, 322] width 1332 height 41
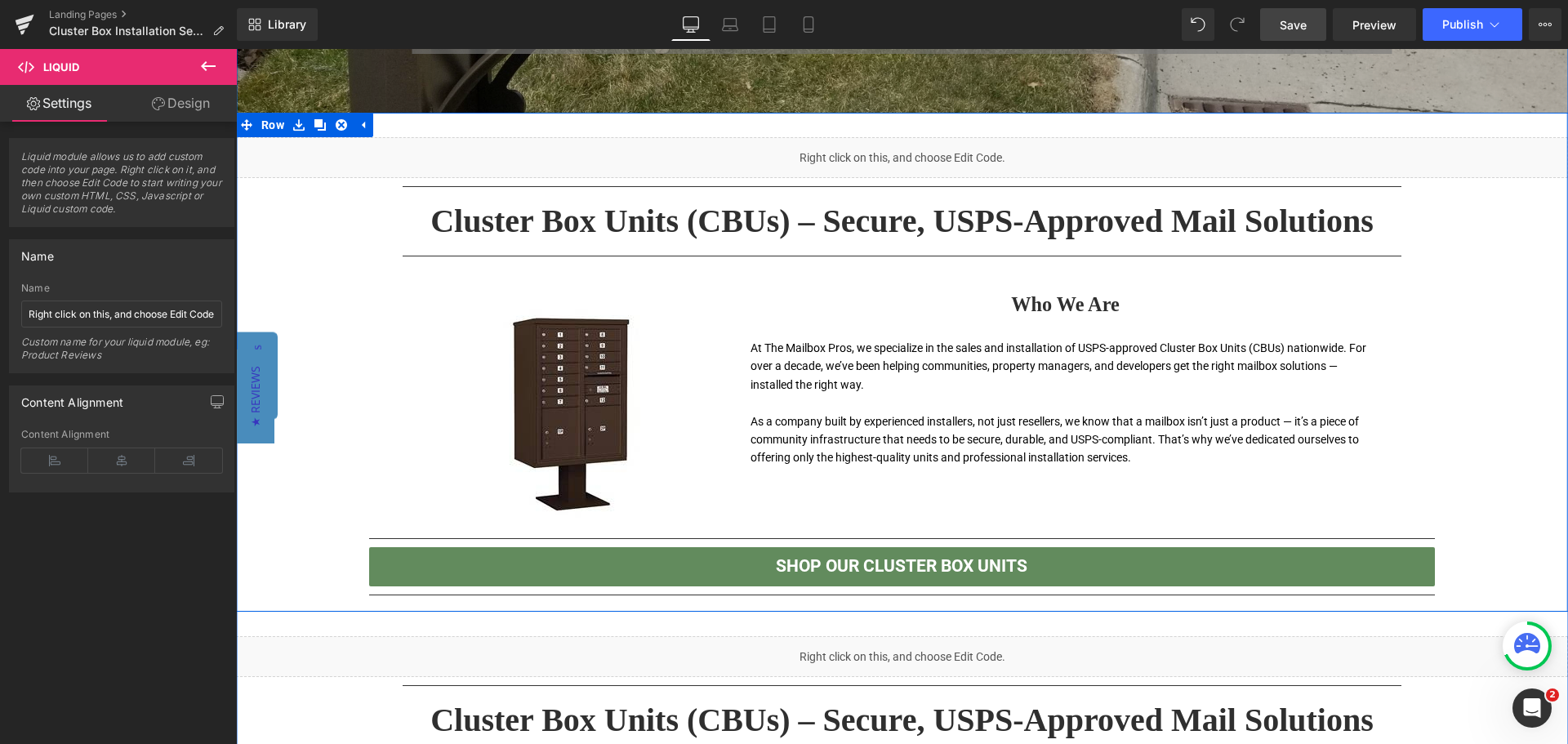
scroll to position [865, 0]
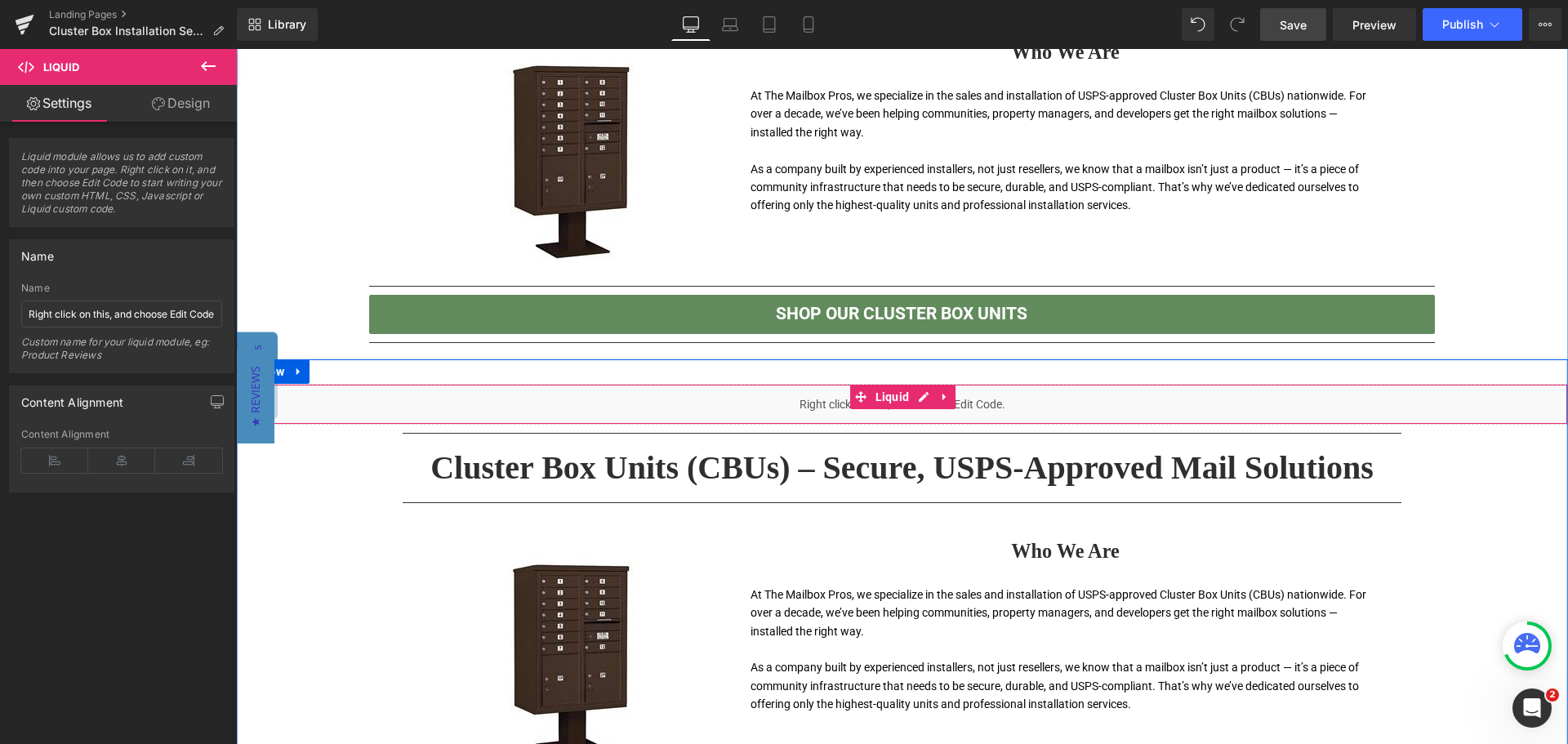
click at [1157, 408] on div "Liquid" at bounding box center [902, 404] width 1332 height 41
click at [939, 401] on icon at bounding box center [944, 396] width 11 height 12
click at [951, 399] on icon at bounding box center [955, 396] width 11 height 12
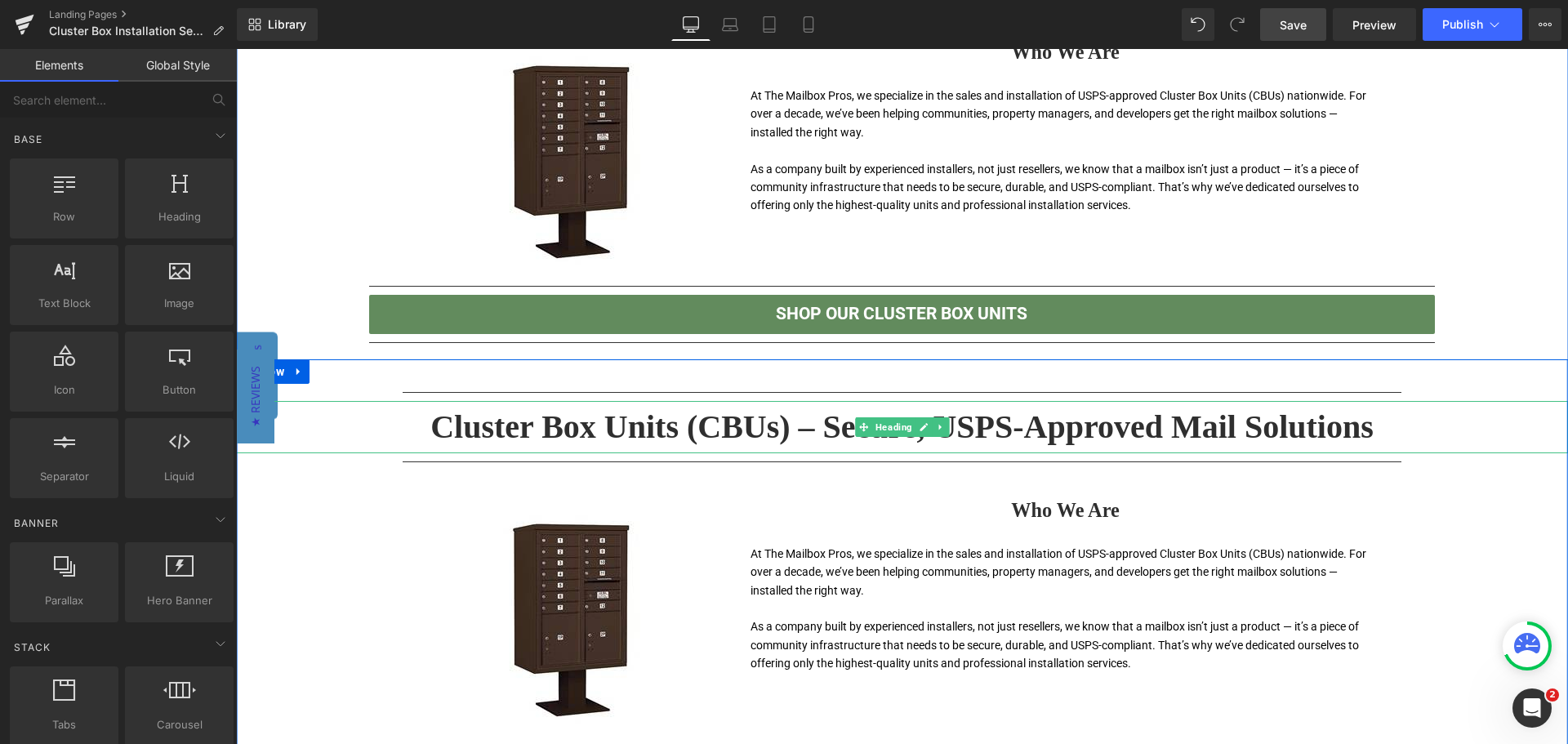
click at [679, 429] on h1 "Cluster Box Units (CBUs) – Secure, USPS-Approved Mail Solutions" at bounding box center [902, 427] width 1332 height 52
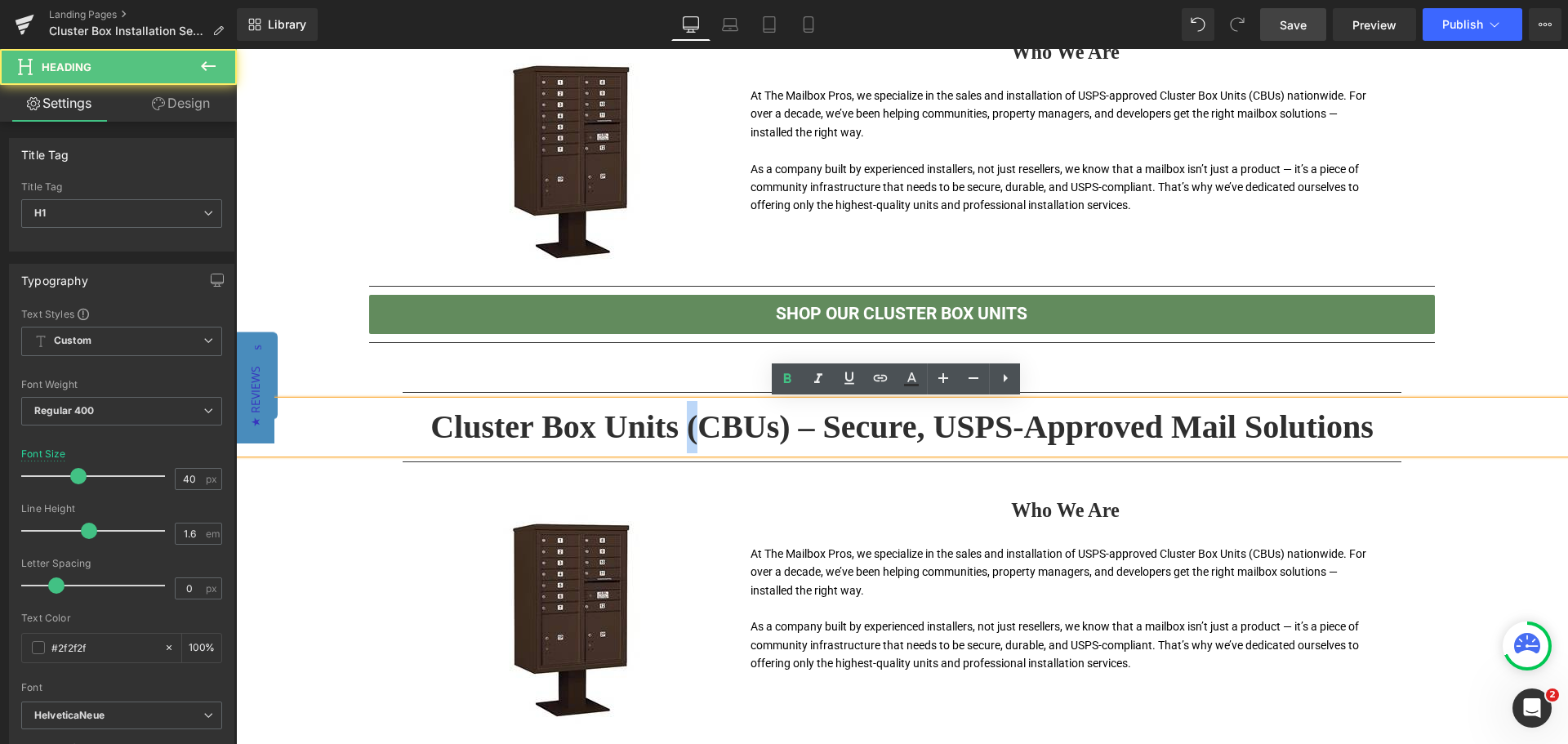
click at [679, 429] on h1 "Cluster Box Units (CBUs) – Secure, USPS-Approved Mail Solutions" at bounding box center [902, 427] width 1332 height 52
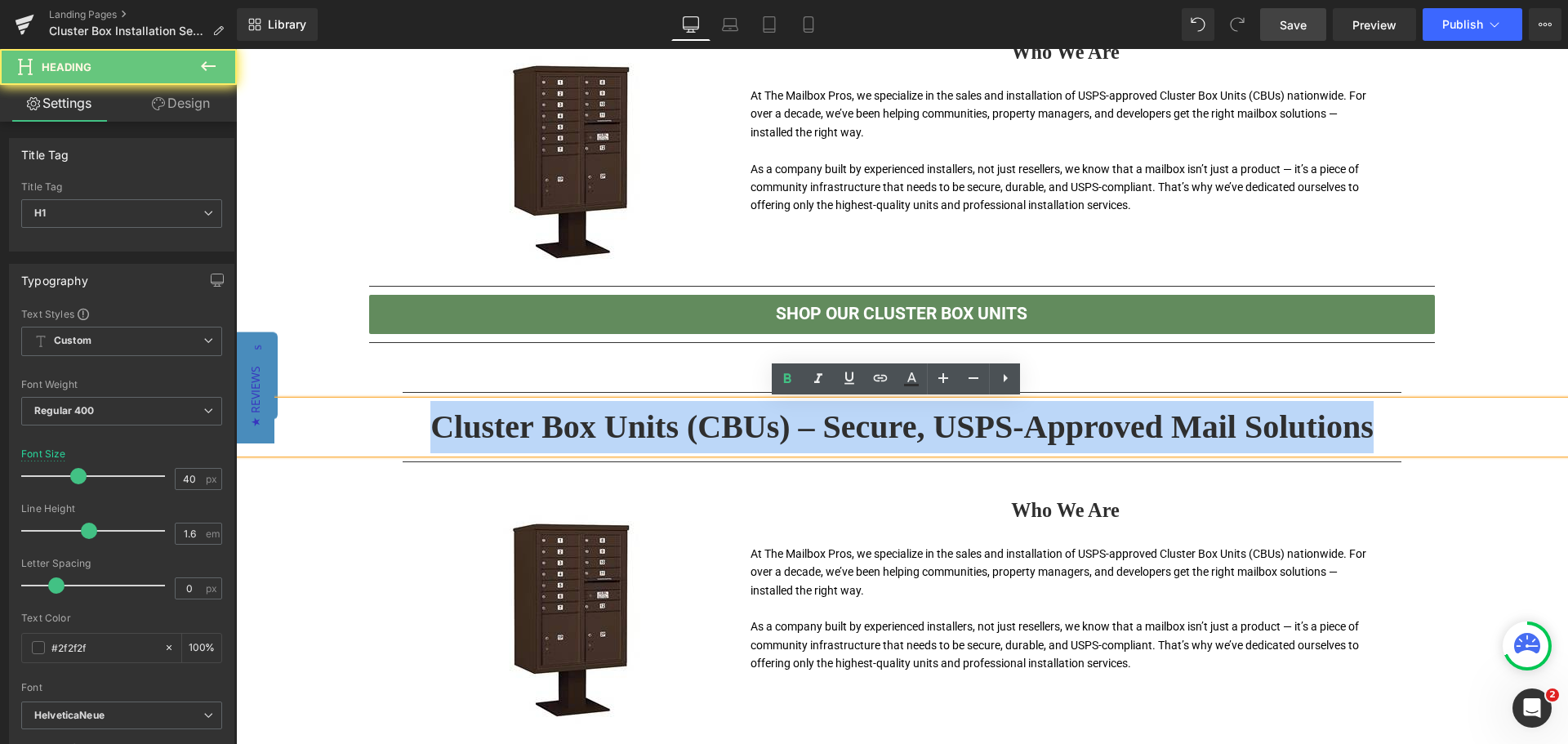
click at [679, 429] on h1 "Cluster Box Units (CBUs) – Secure, USPS-Approved Mail Solutions" at bounding box center [902, 427] width 1332 height 52
paste div
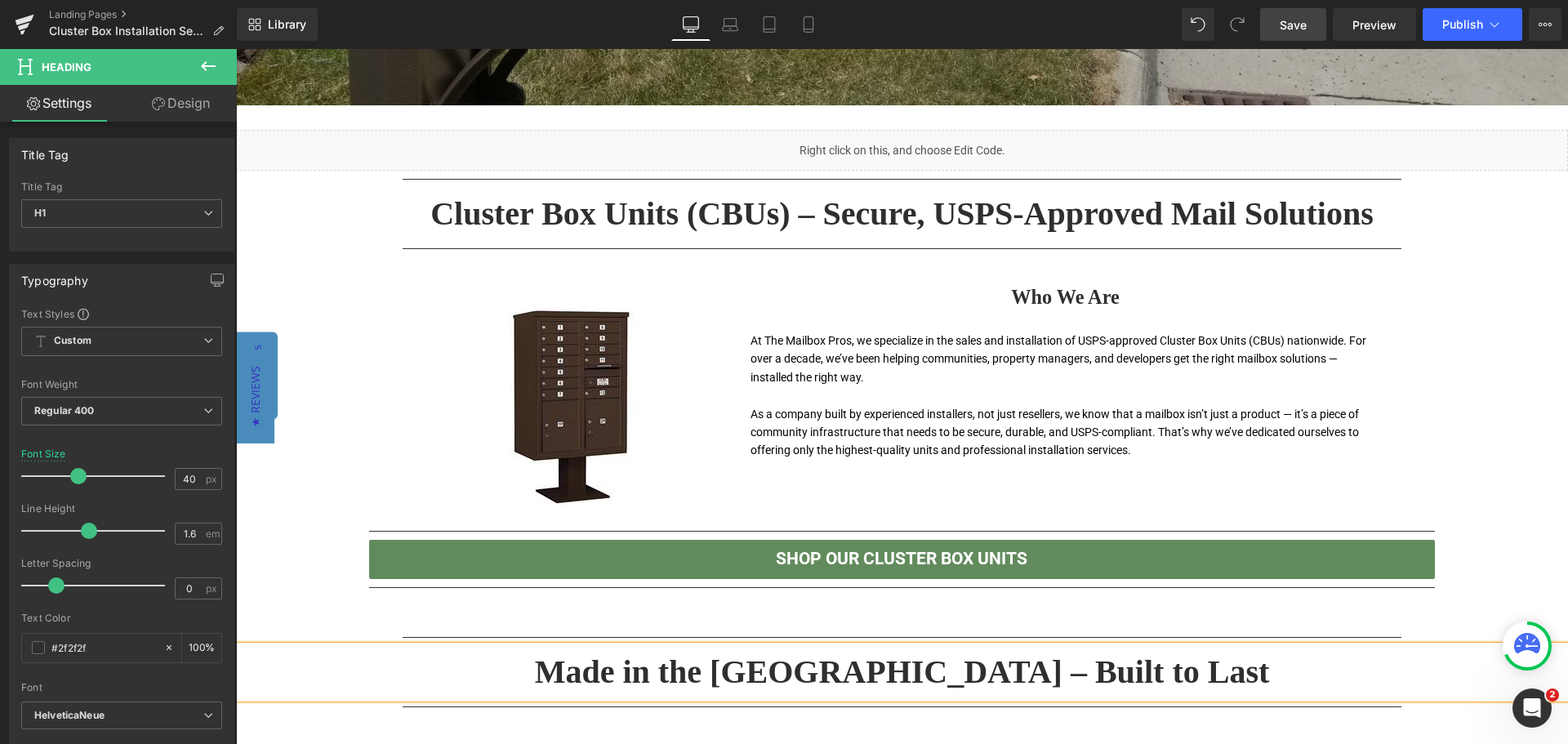
scroll to position [538, 0]
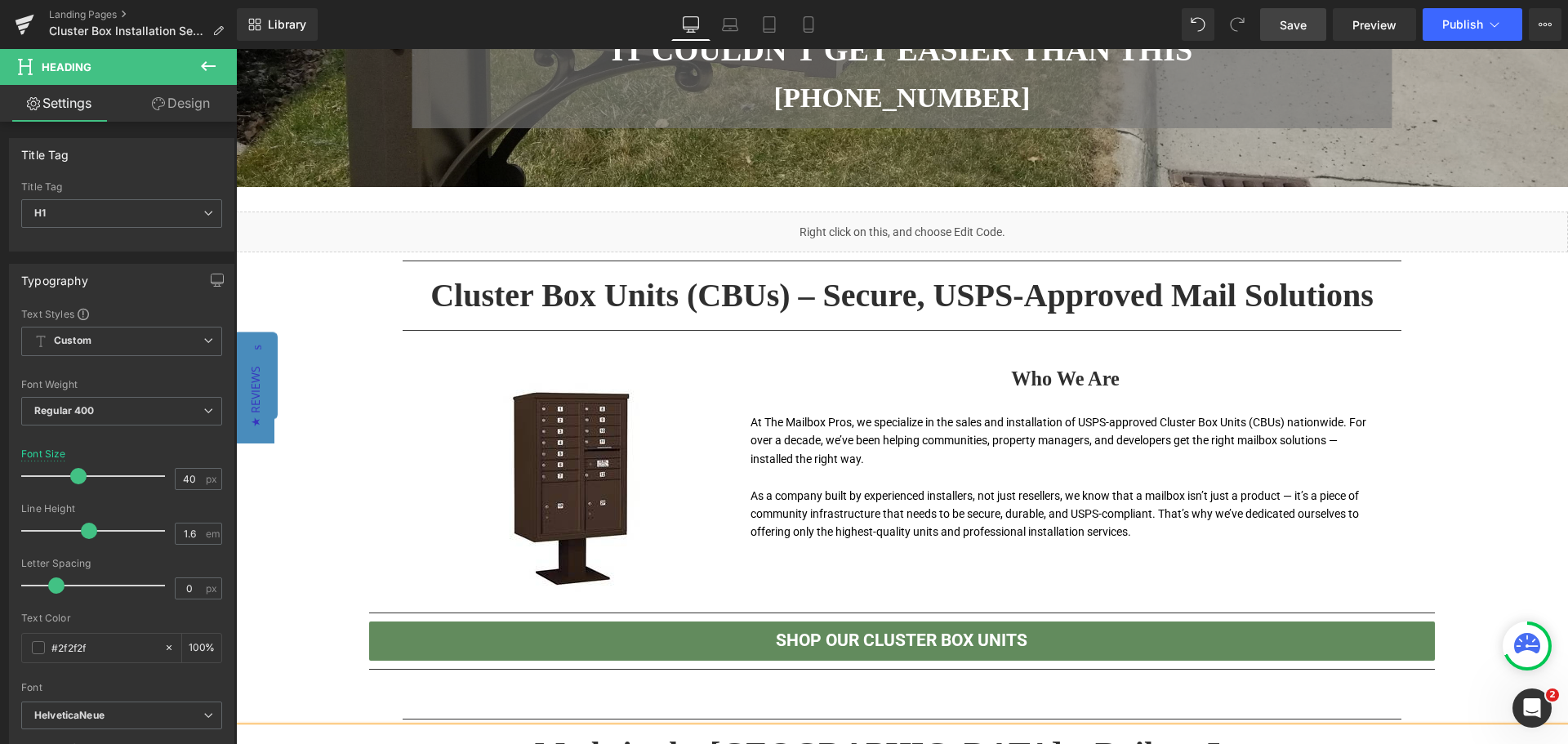
click at [1481, 551] on div "Liquid Separator Cluster Box Units (CBUs) – Secure, USPS-Approved Mail Solution…" at bounding box center [902, 445] width 1332 height 467
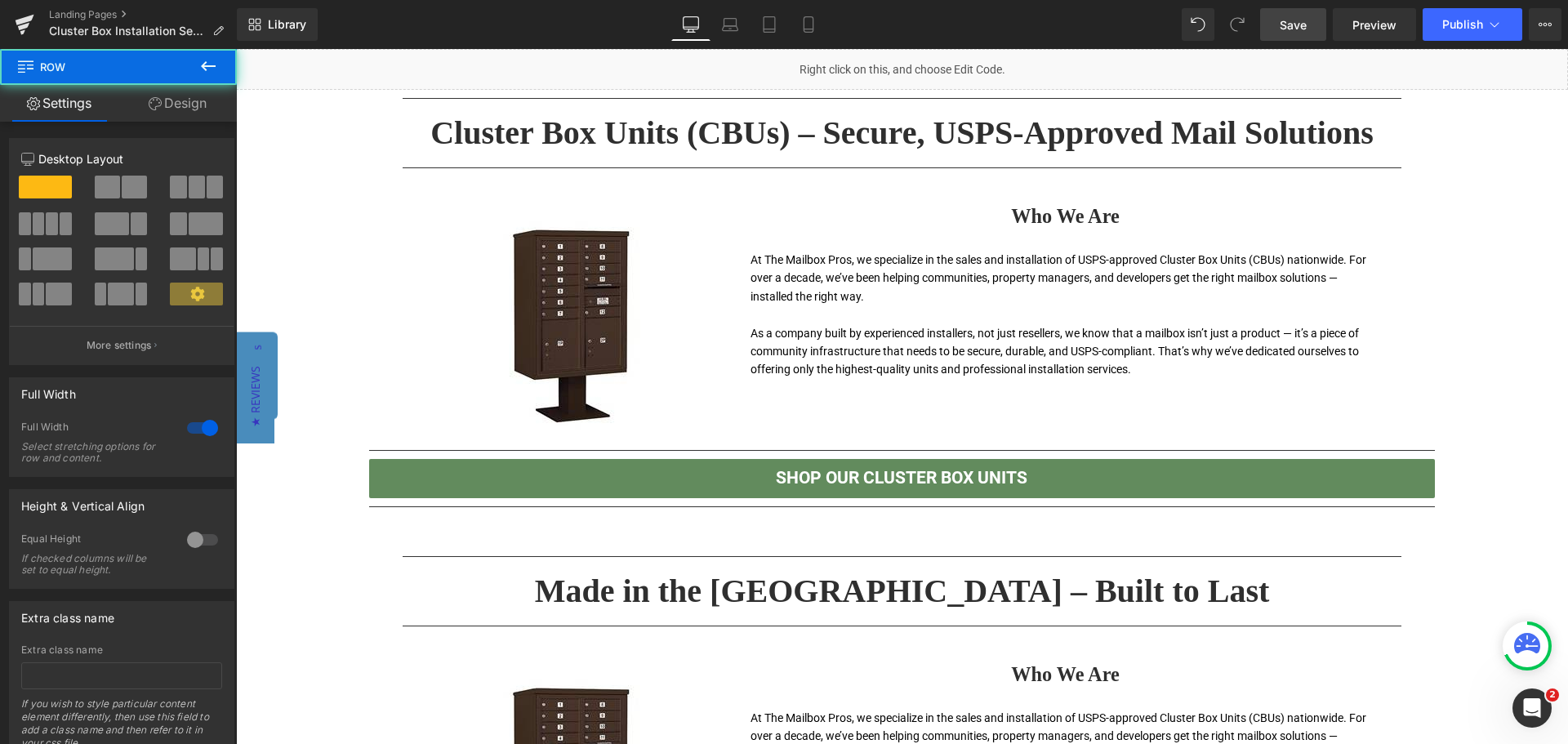
scroll to position [702, 0]
click at [1251, 473] on link "Shop Our Cluster Box Units" at bounding box center [902, 477] width 1066 height 39
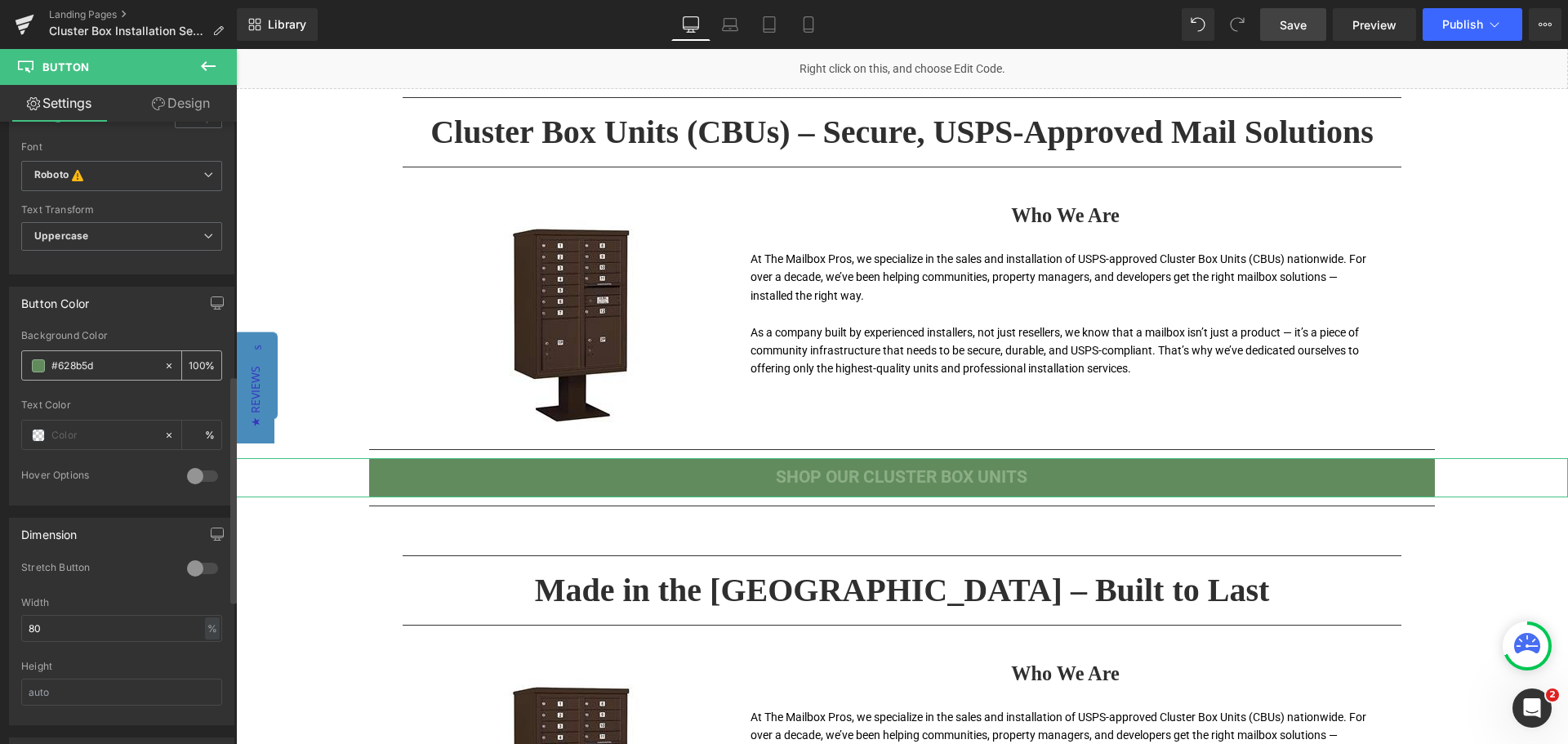
scroll to position [735, 0]
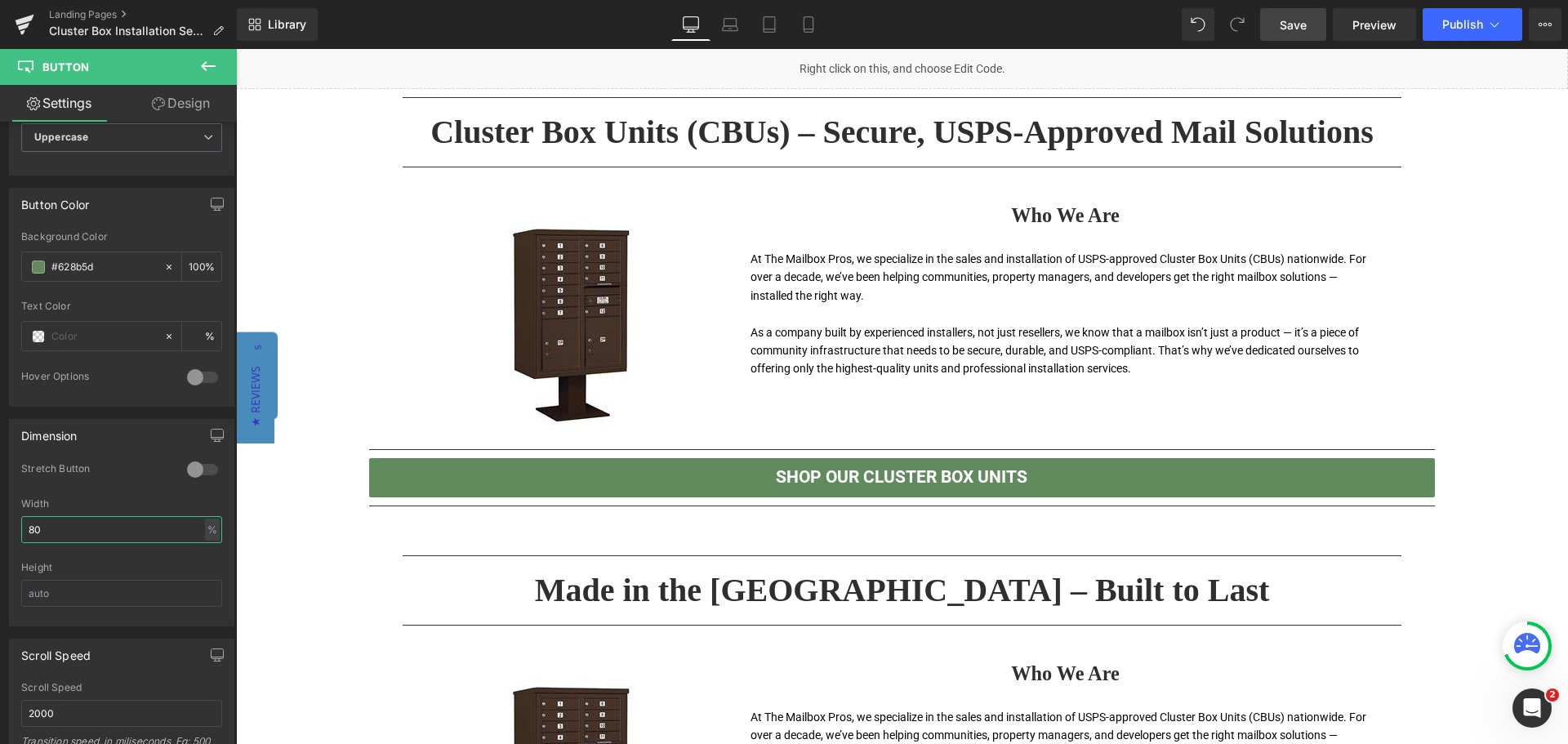
drag, startPoint x: 119, startPoint y: 527, endPoint x: -25, endPoint y: 528, distance: 144.0
click at [0, 528] on html "Row You are previewing how the will restyle your page. You can not edit Element…" at bounding box center [784, 372] width 1568 height 744
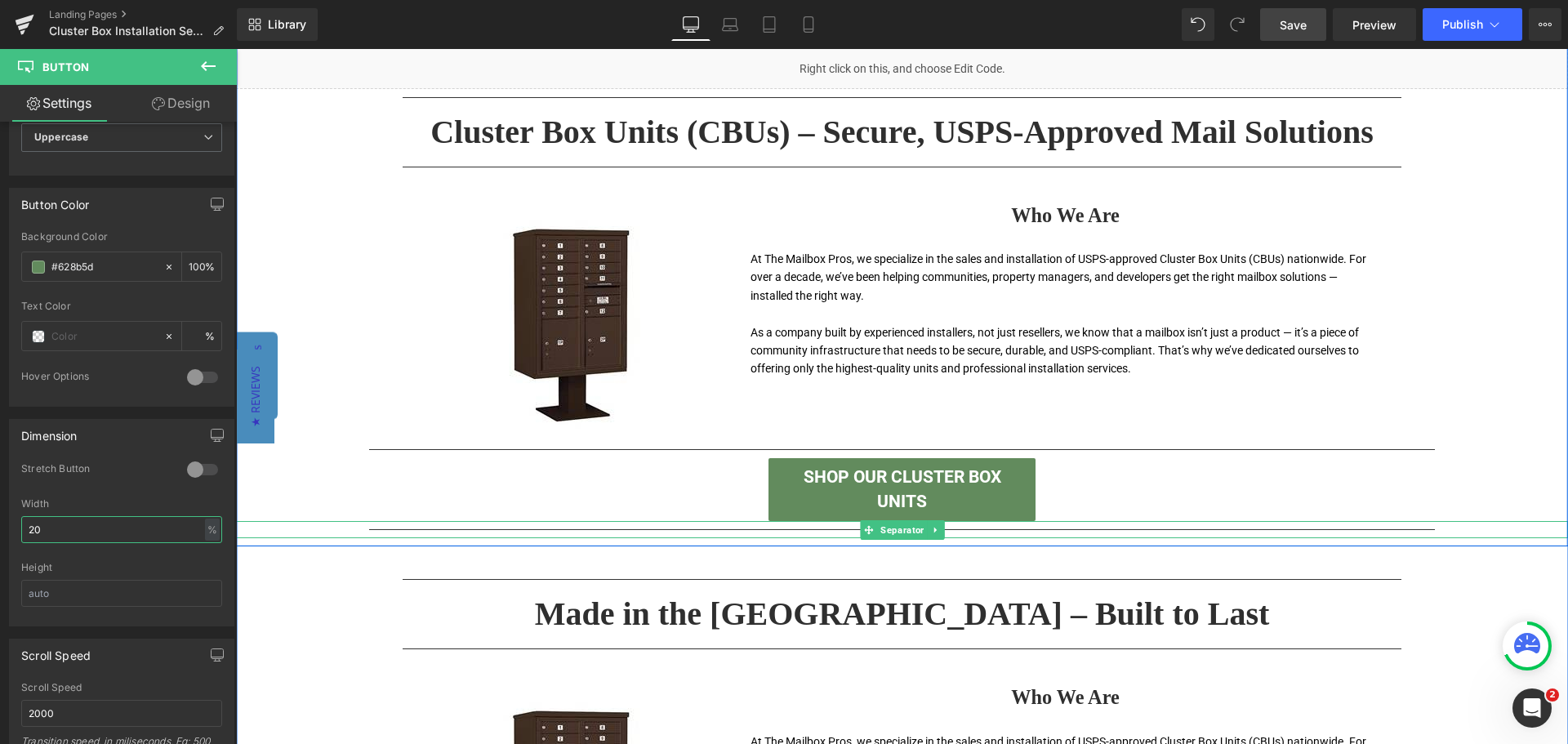
type input "2"
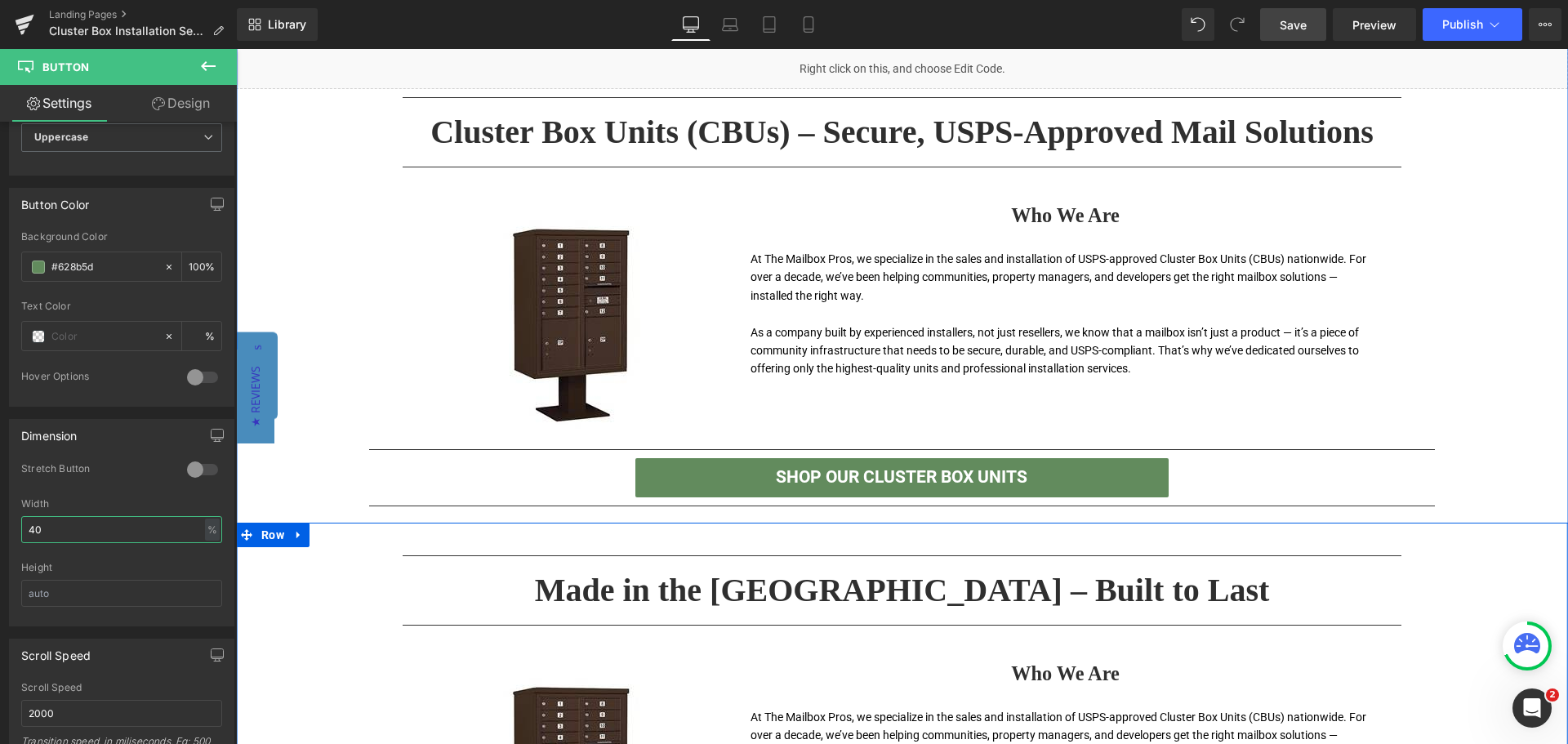
type input "4"
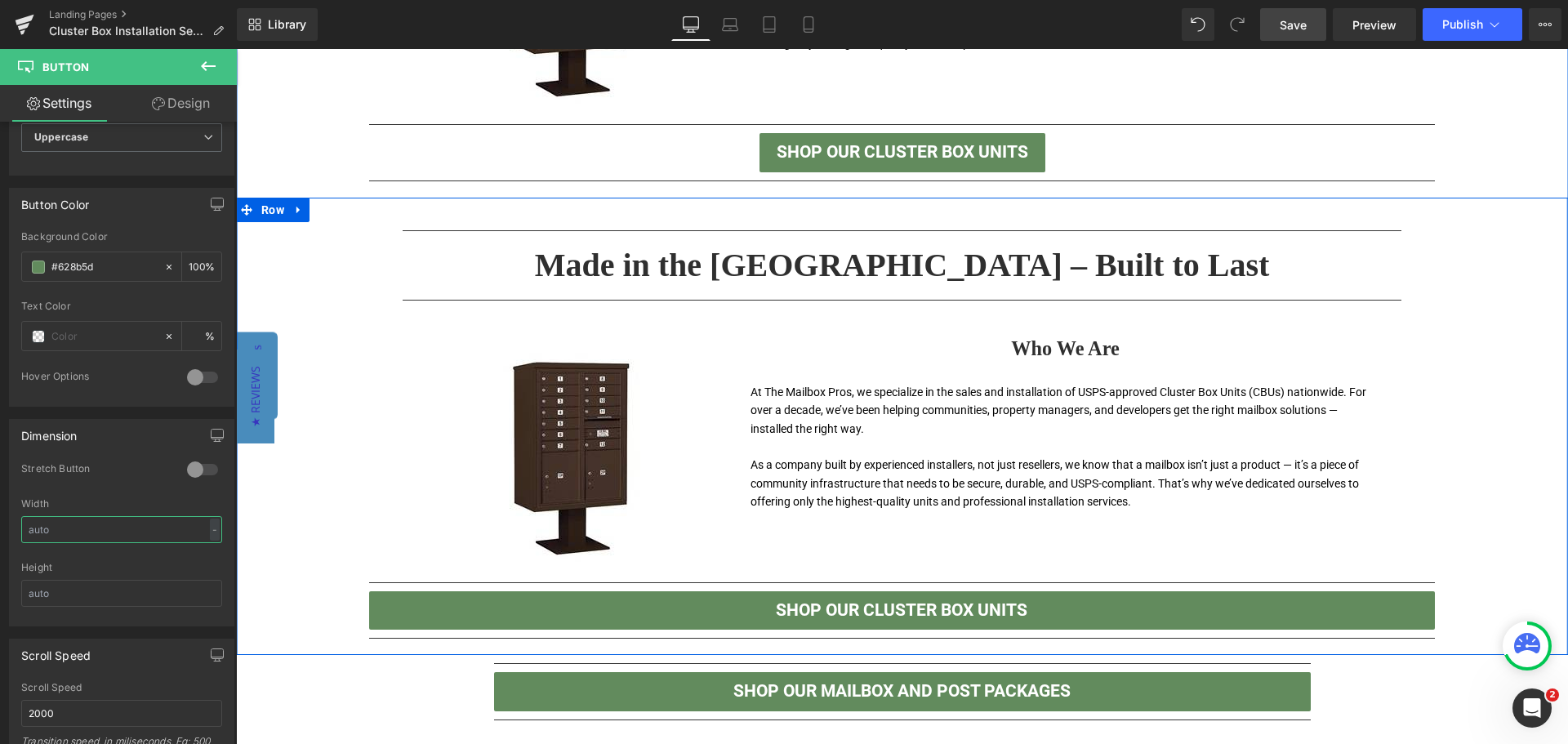
scroll to position [702, 0]
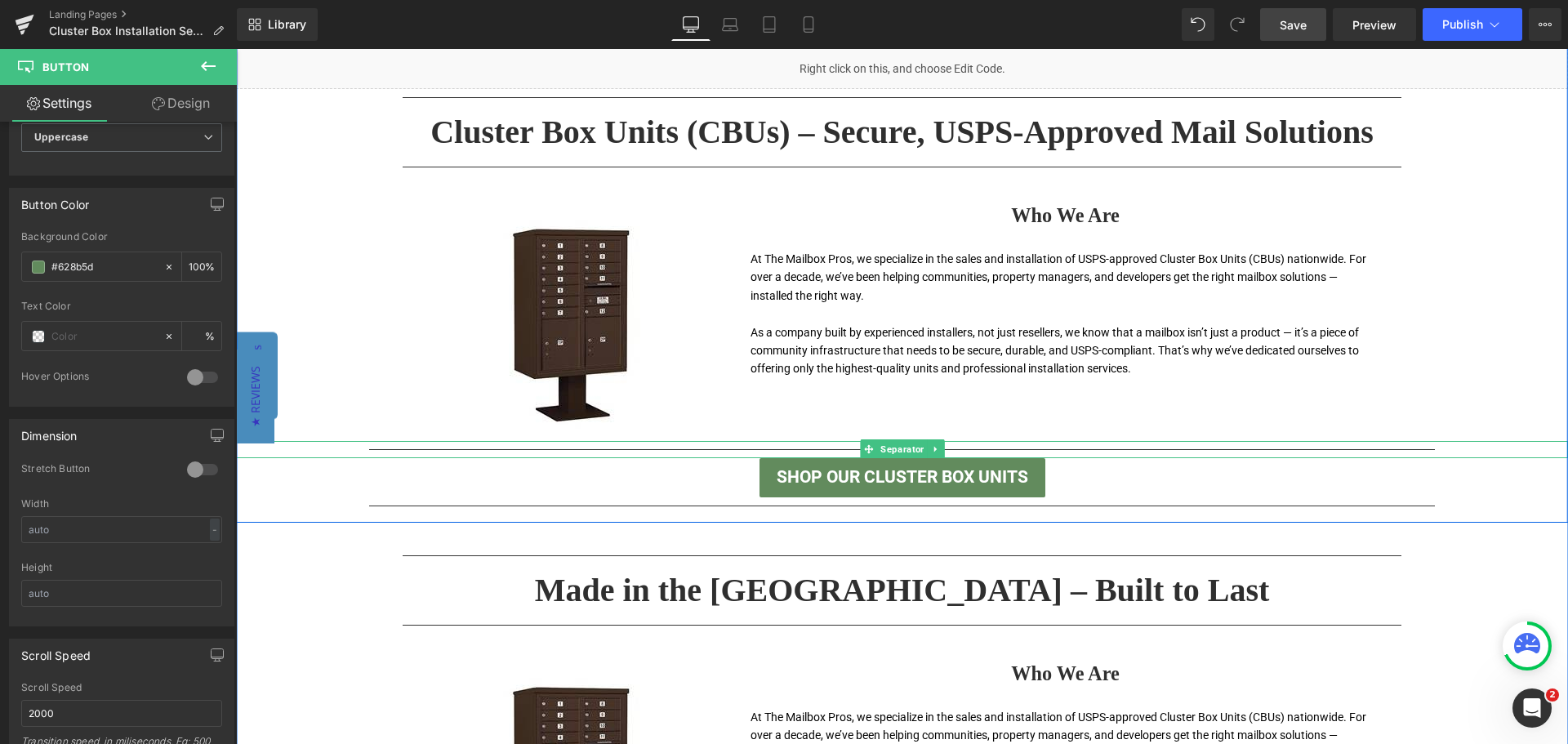
click at [1235, 451] on hr at bounding box center [902, 454] width 1066 height 9
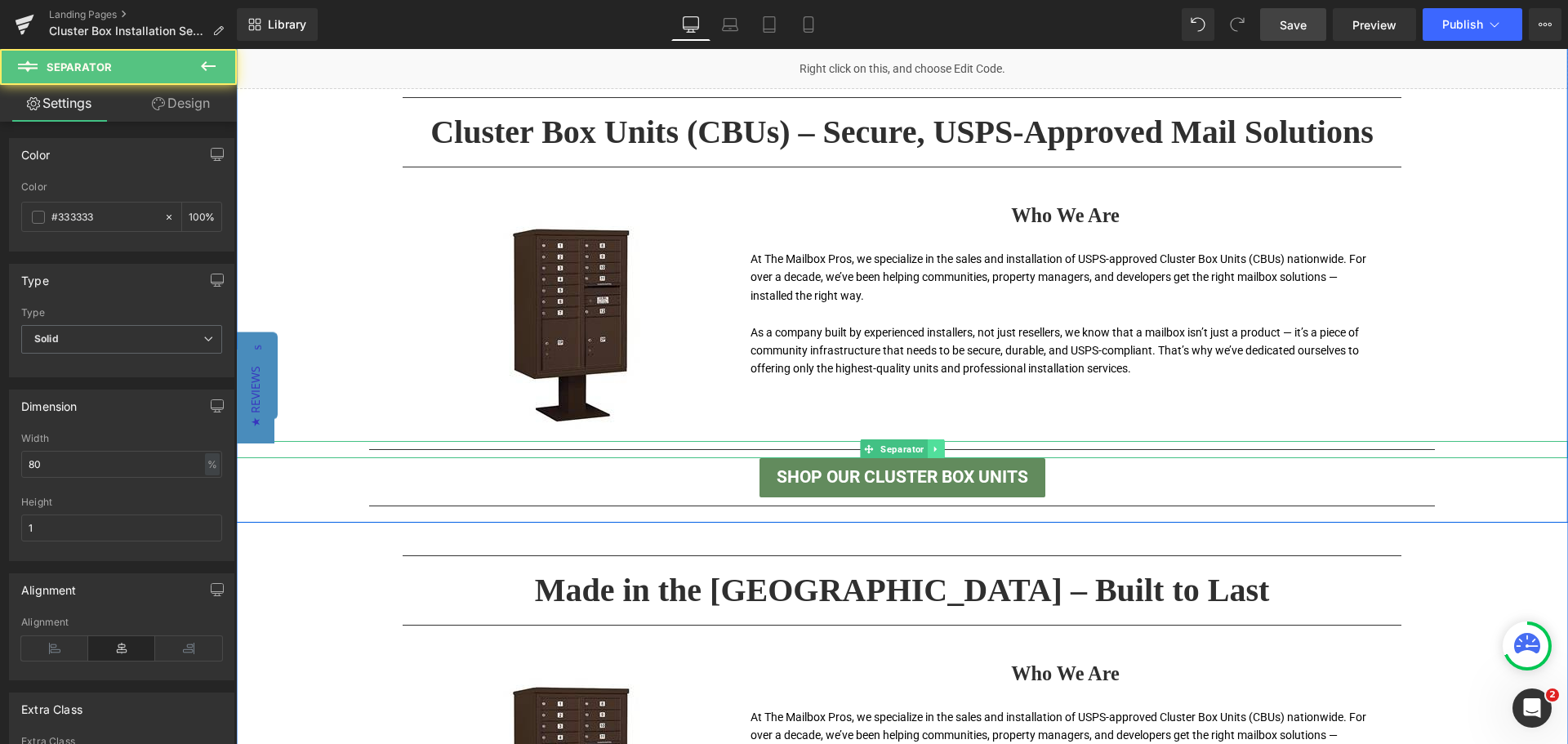
click at [931, 449] on icon at bounding box center [936, 448] width 9 height 10
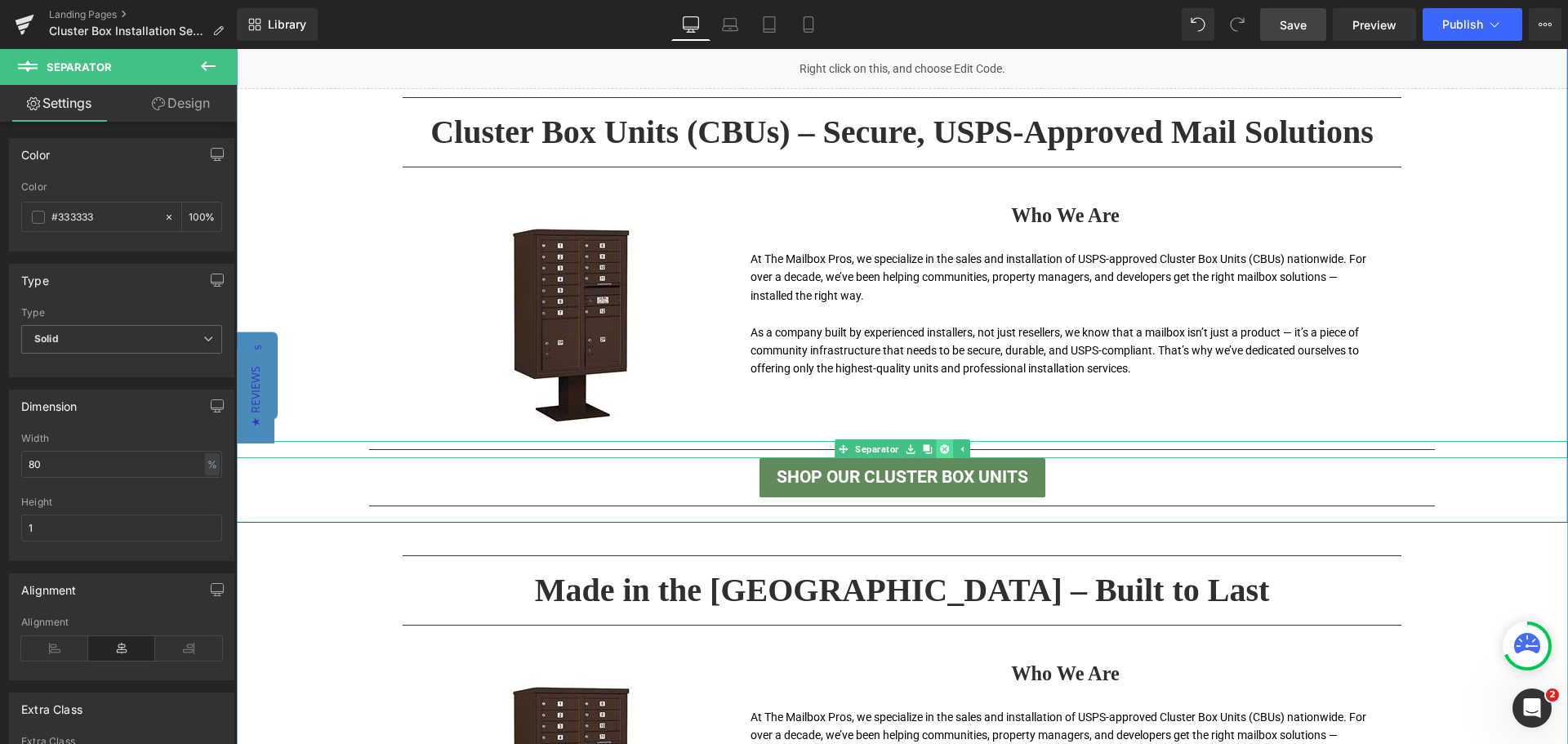
click at [939, 448] on icon at bounding box center [944, 449] width 9 height 9
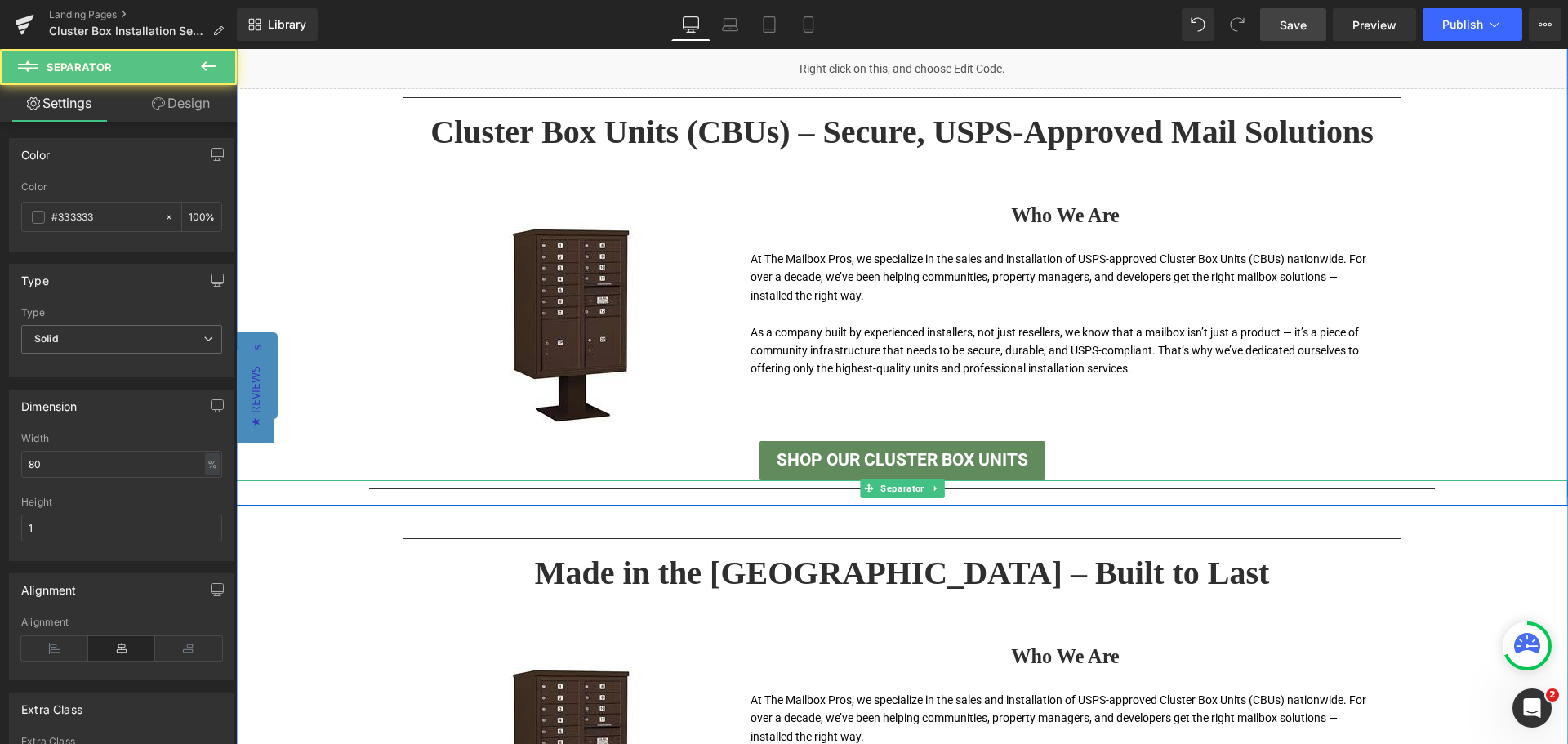
click at [1068, 488] on hr at bounding box center [902, 493] width 1066 height 9
click at [934, 491] on link at bounding box center [936, 488] width 17 height 20
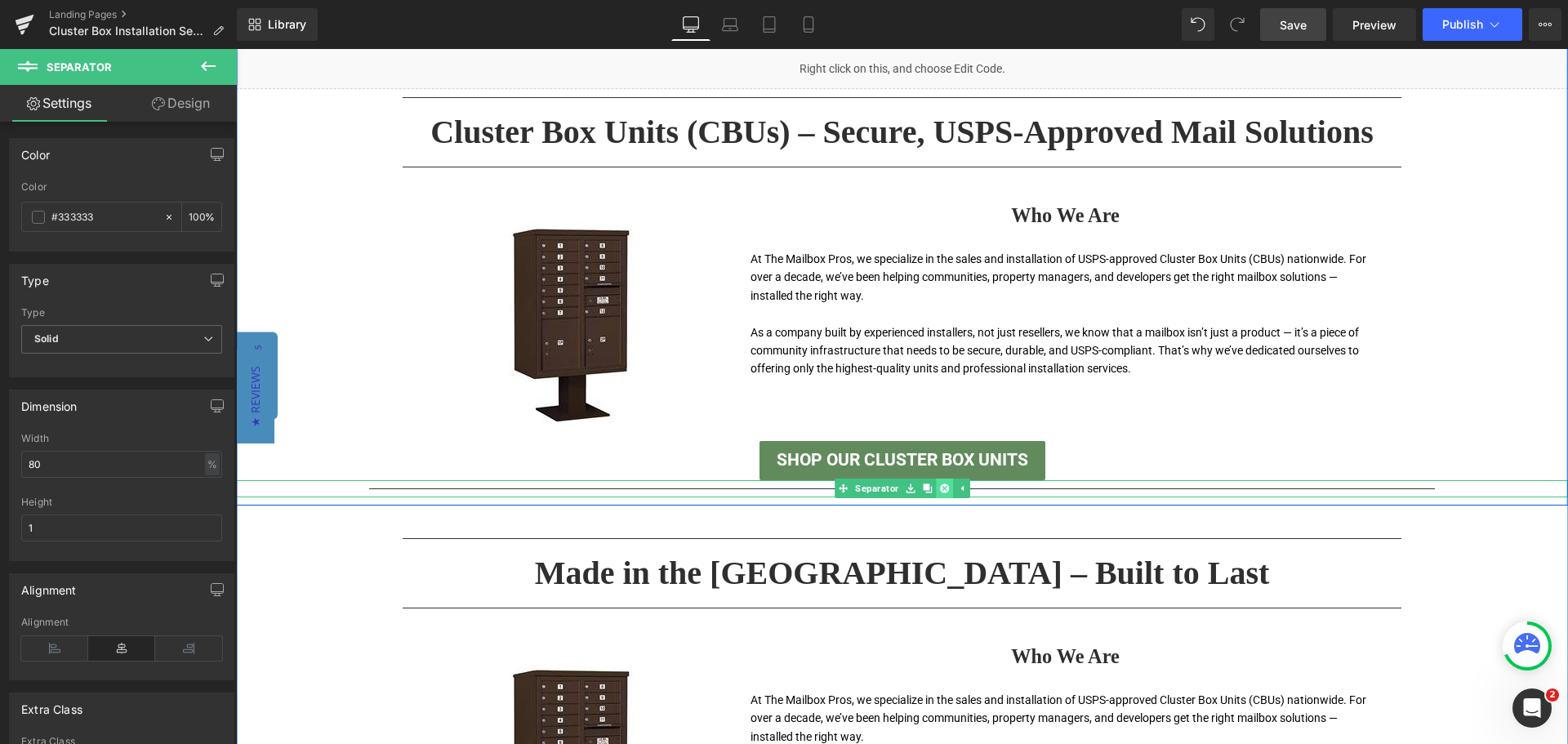
click at [939, 488] on icon at bounding box center [944, 487] width 9 height 9
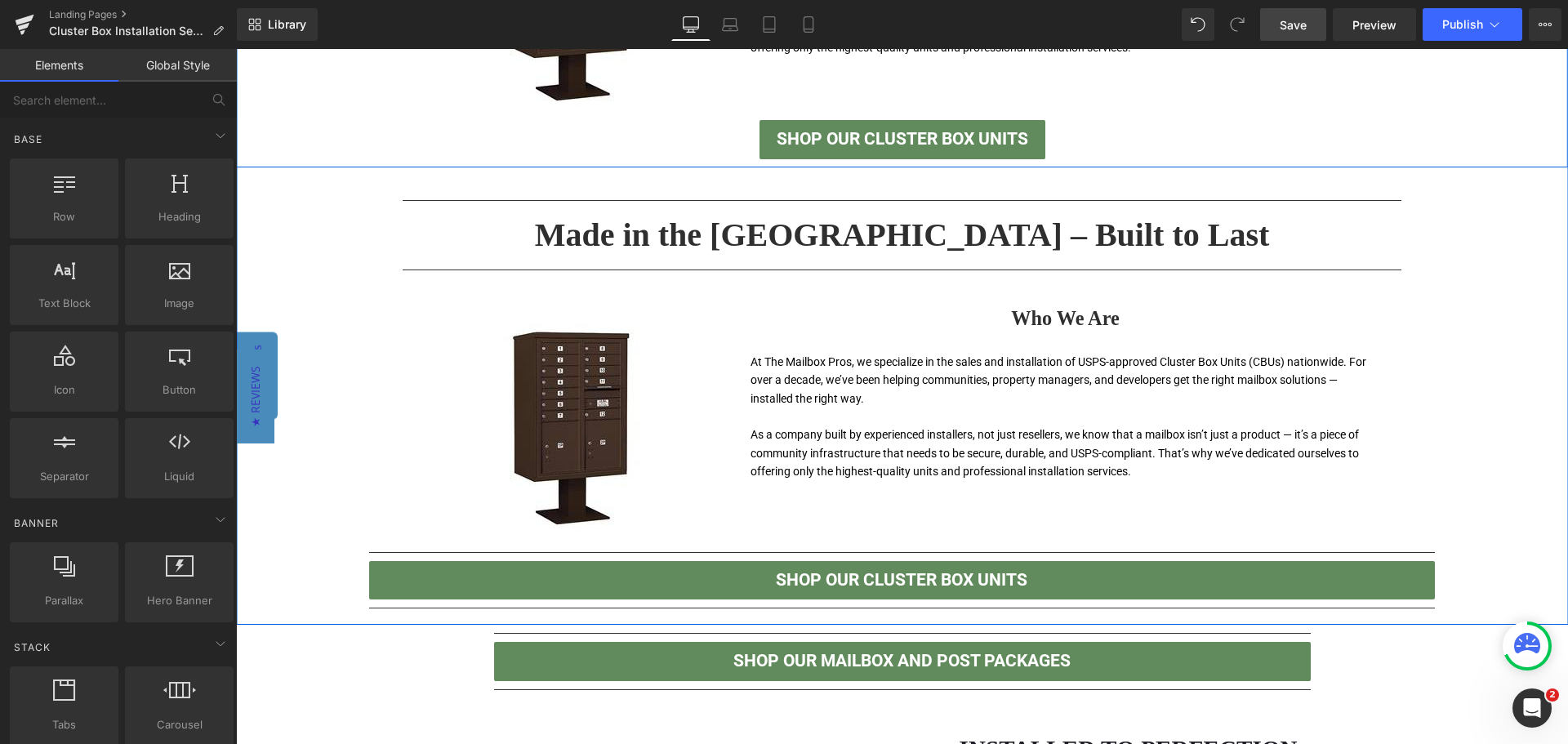
scroll to position [1028, 0]
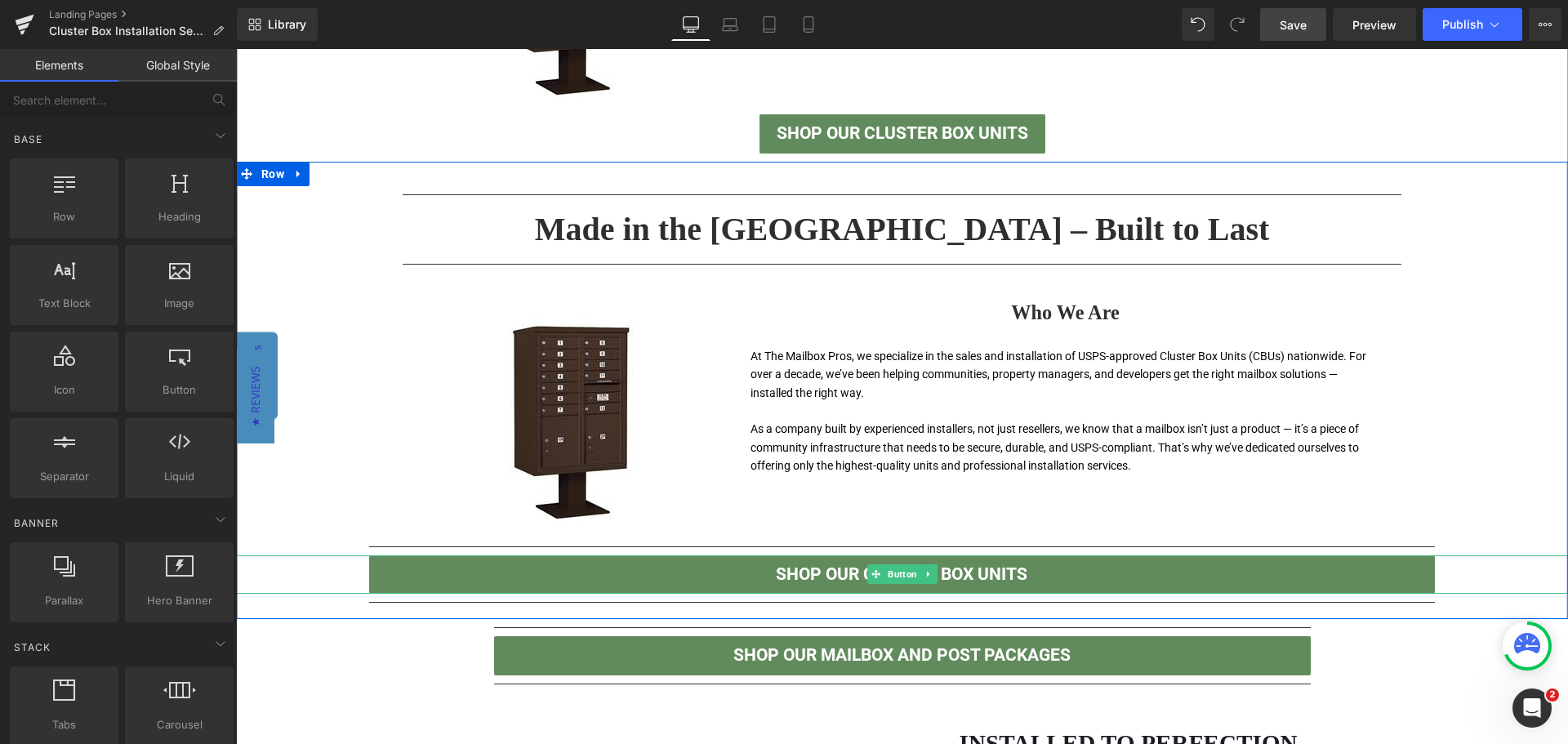
click at [1039, 581] on link "Shop Our Cluster Box Units" at bounding box center [902, 574] width 1066 height 39
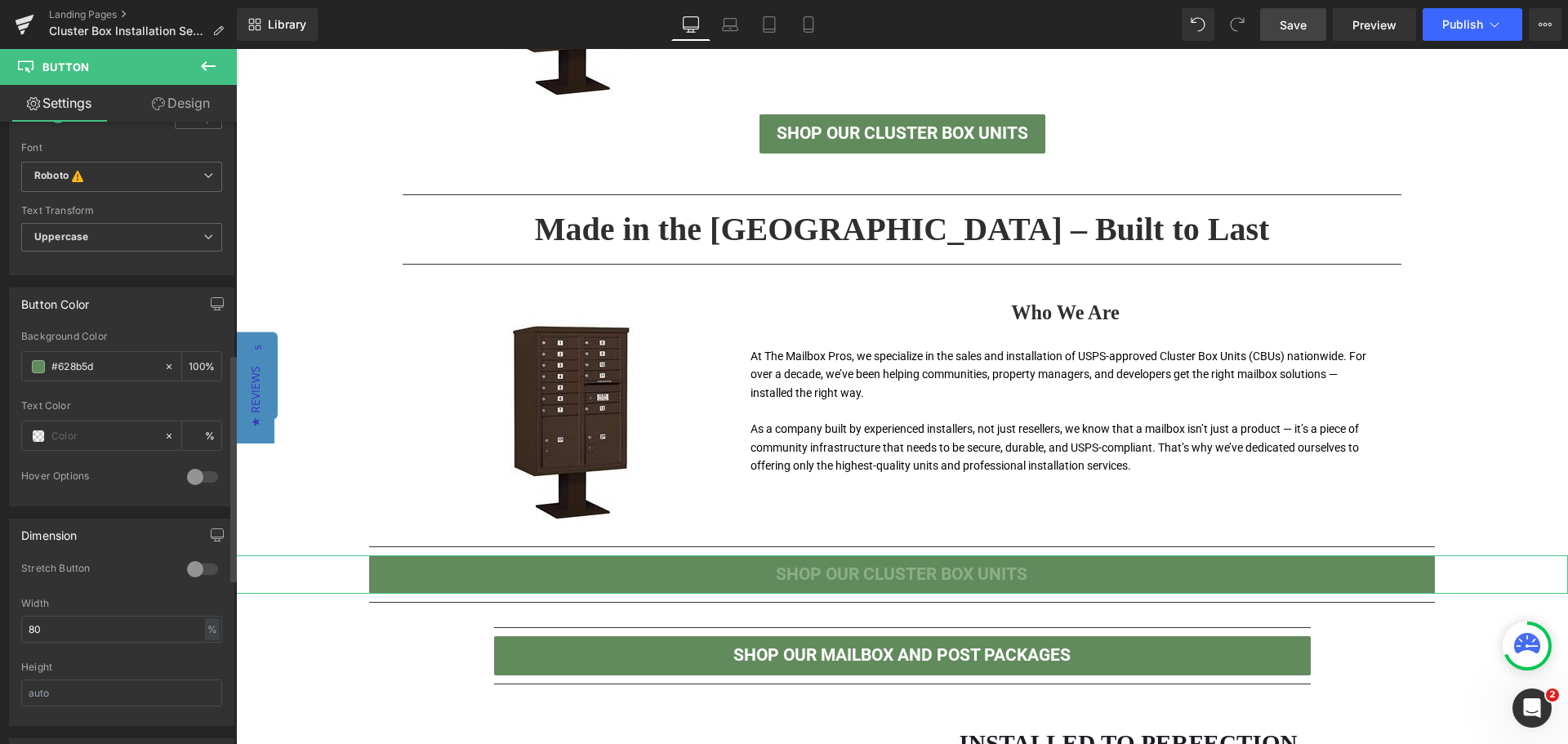
scroll to position [735, 0]
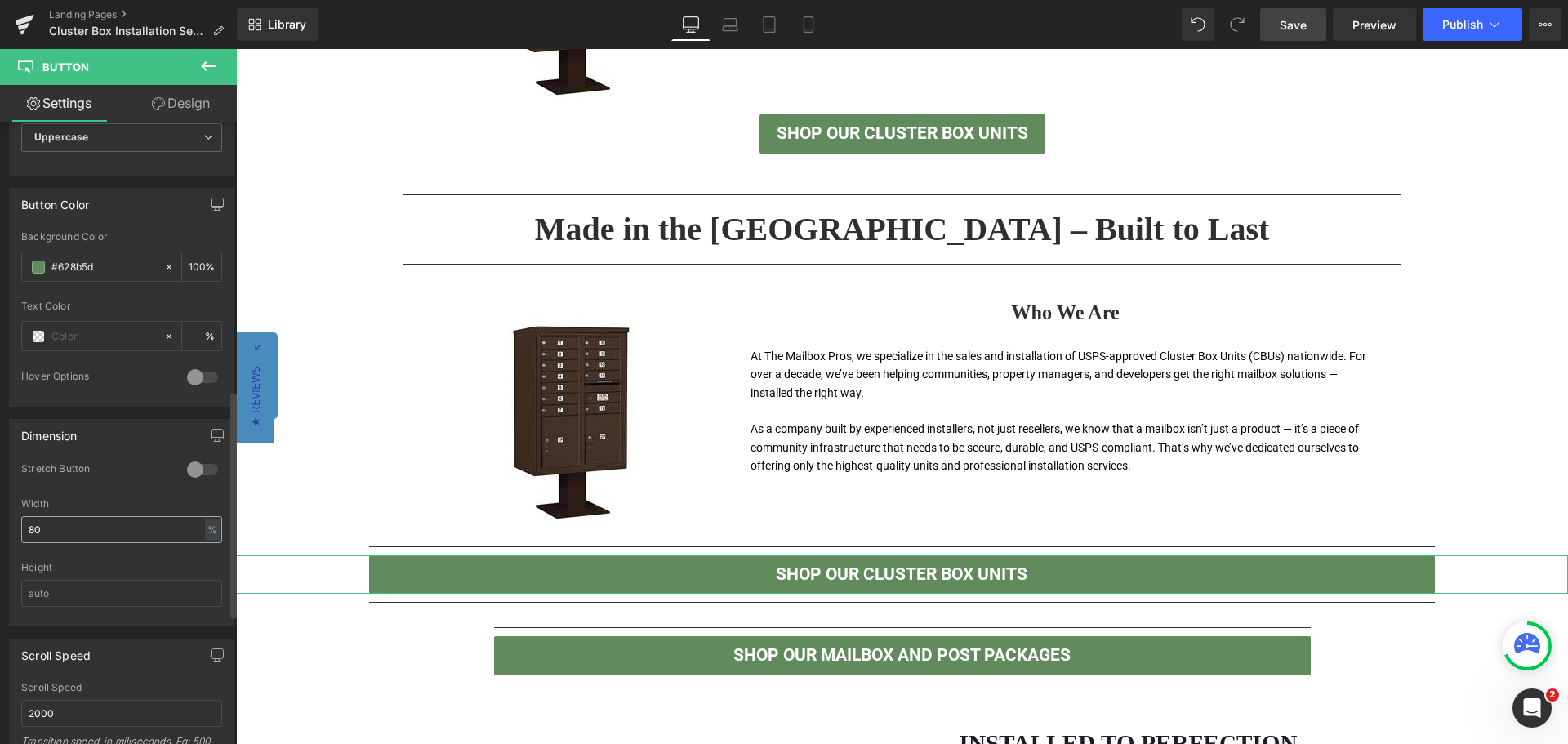
click at [96, 532] on input "80" at bounding box center [121, 529] width 201 height 27
type input "8"
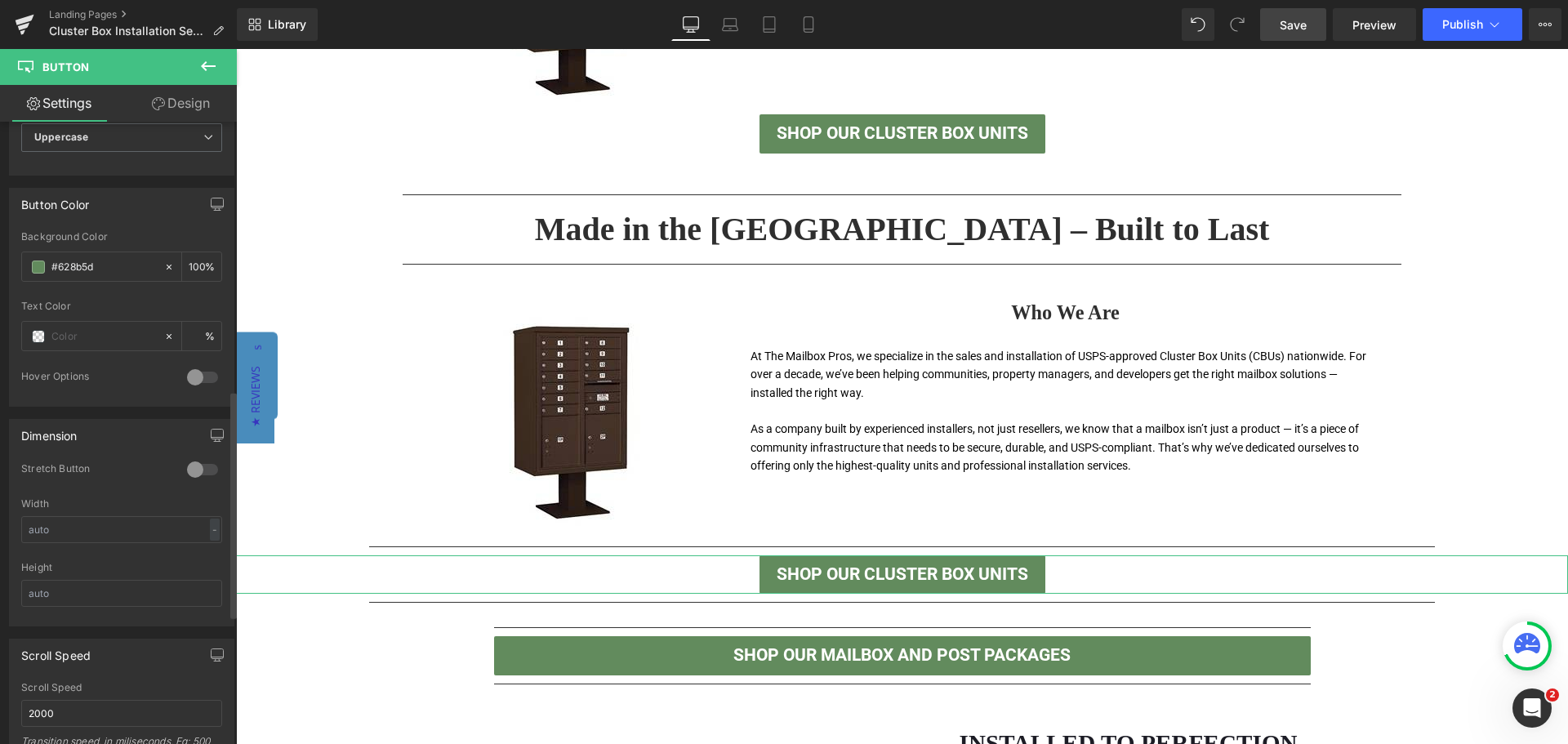
click at [103, 558] on div at bounding box center [121, 557] width 201 height 10
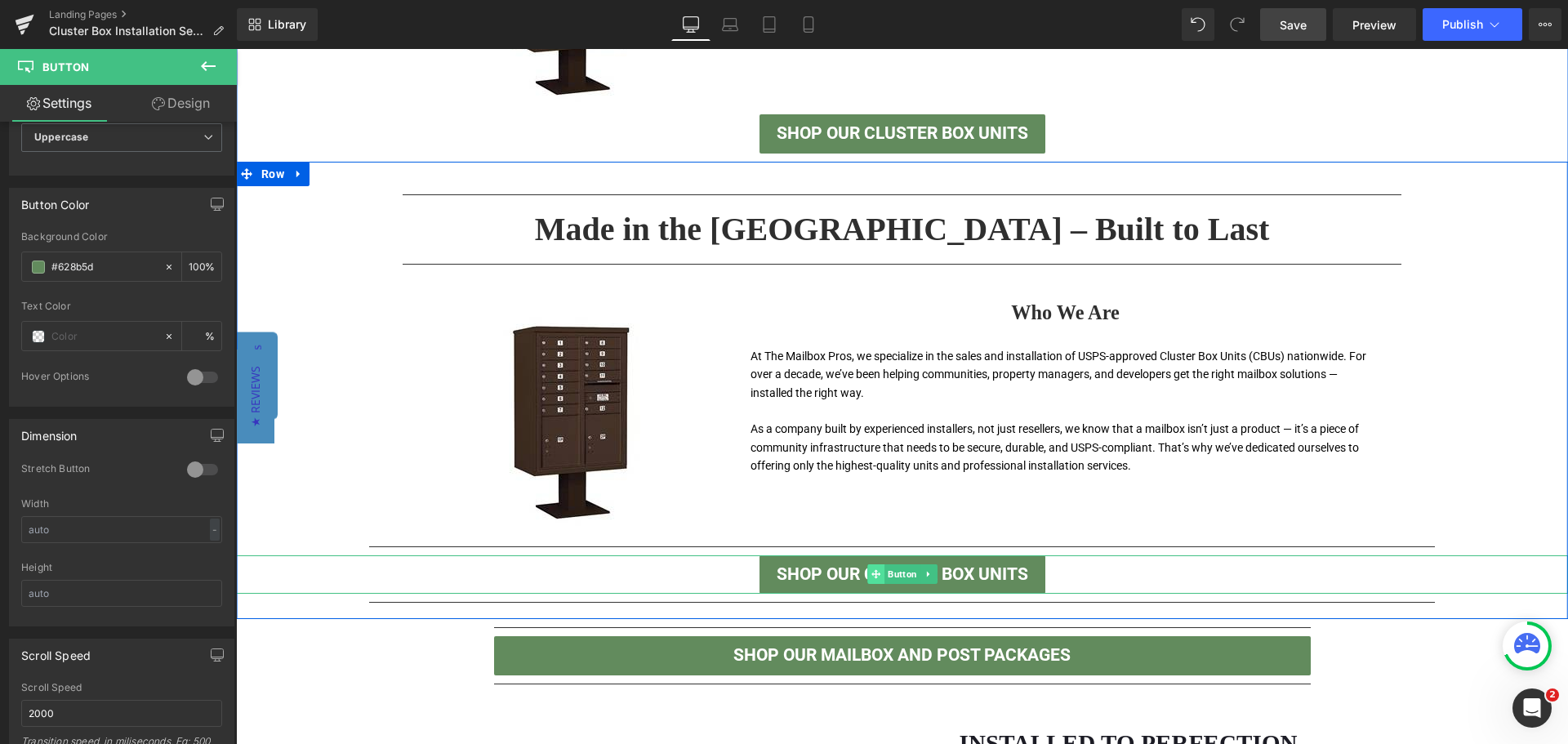
click at [867, 578] on span at bounding box center [876, 574] width 17 height 20
click at [813, 577] on link "Shop Our Cluster Box Units" at bounding box center [903, 574] width 286 height 39
click at [909, 565] on span "Button" at bounding box center [902, 574] width 36 height 20
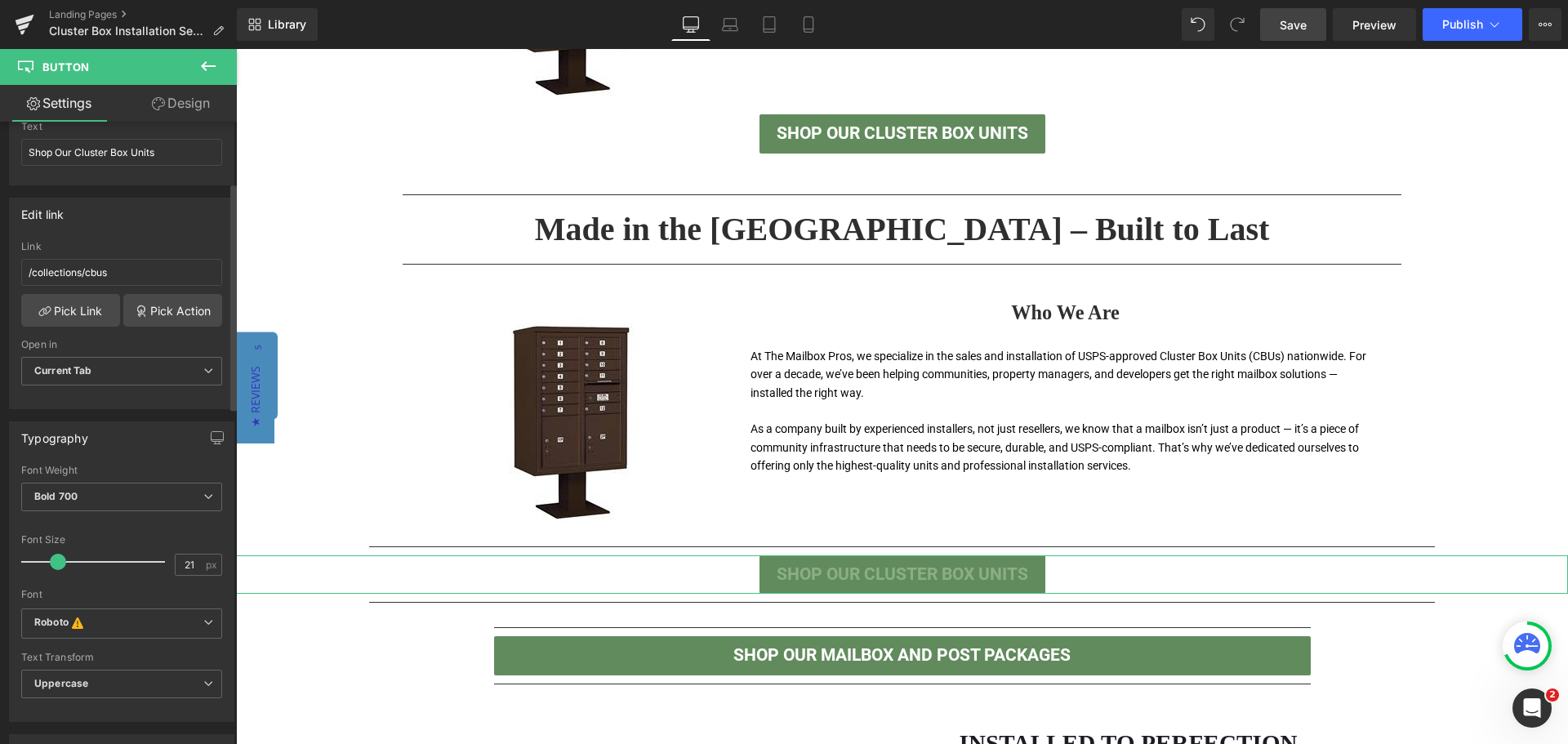
scroll to position [163, 0]
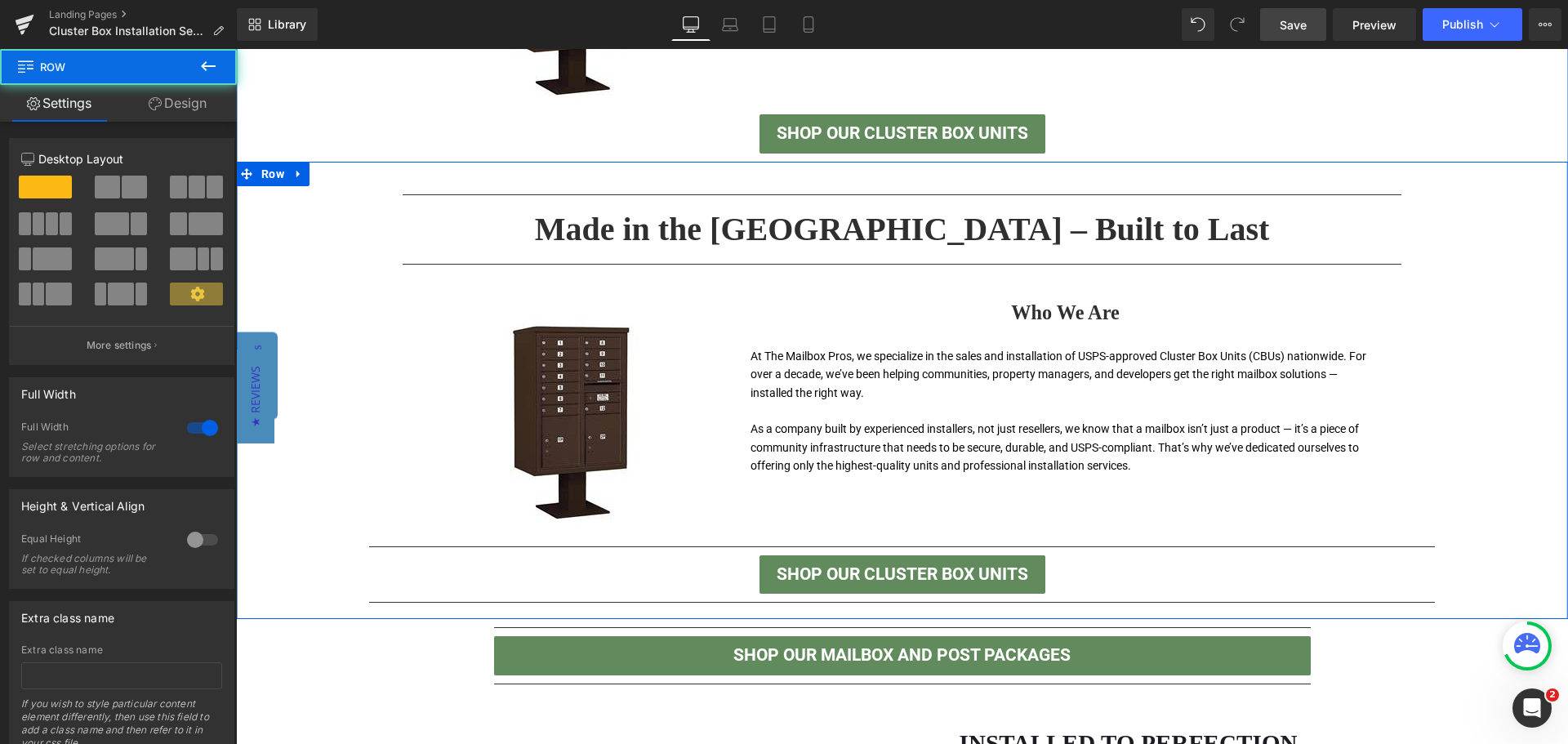
click at [1480, 379] on div "Separator Made in the [GEOGRAPHIC_DATA] – Built to Last Heading Separator Image…" at bounding box center [902, 399] width 1332 height 426
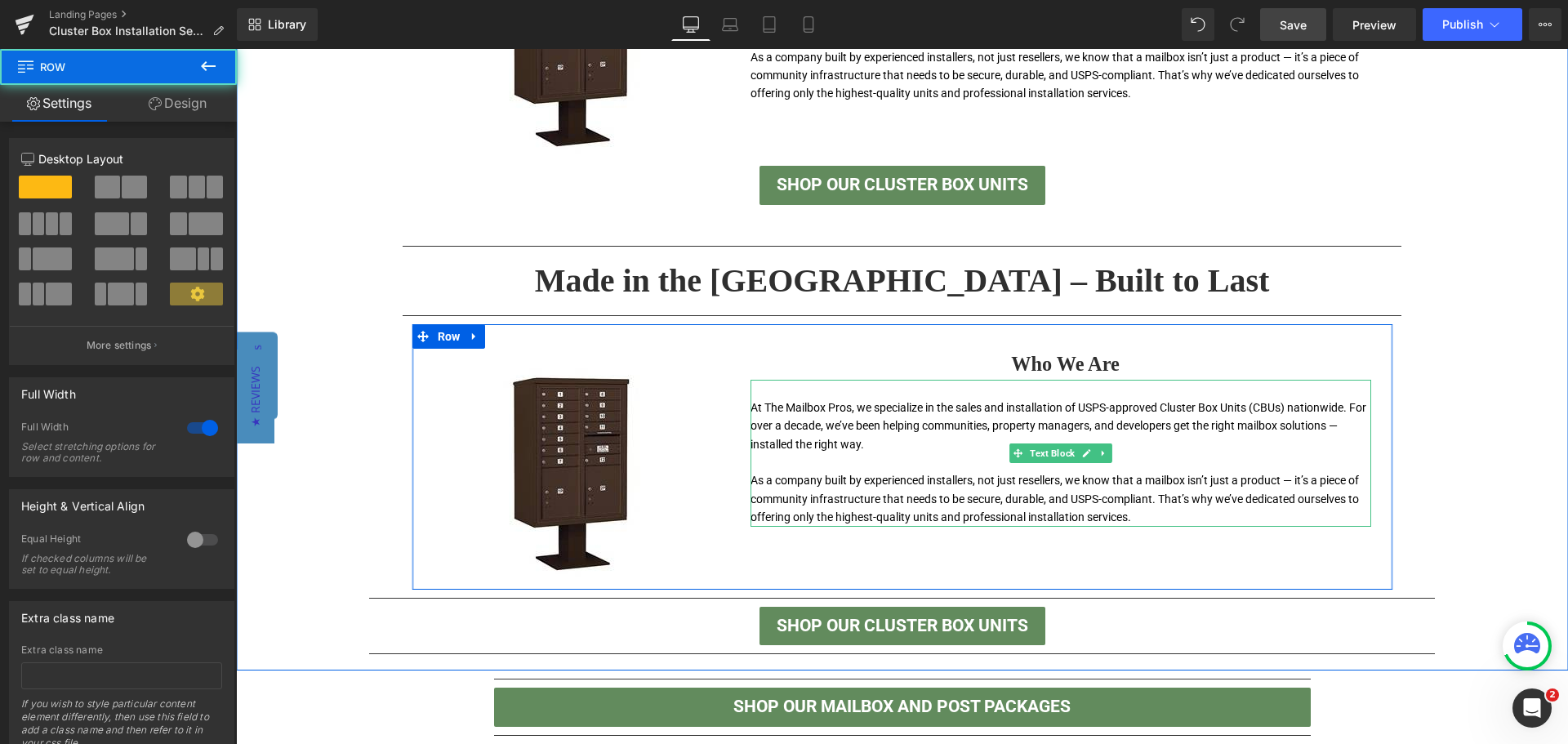
scroll to position [865, 0]
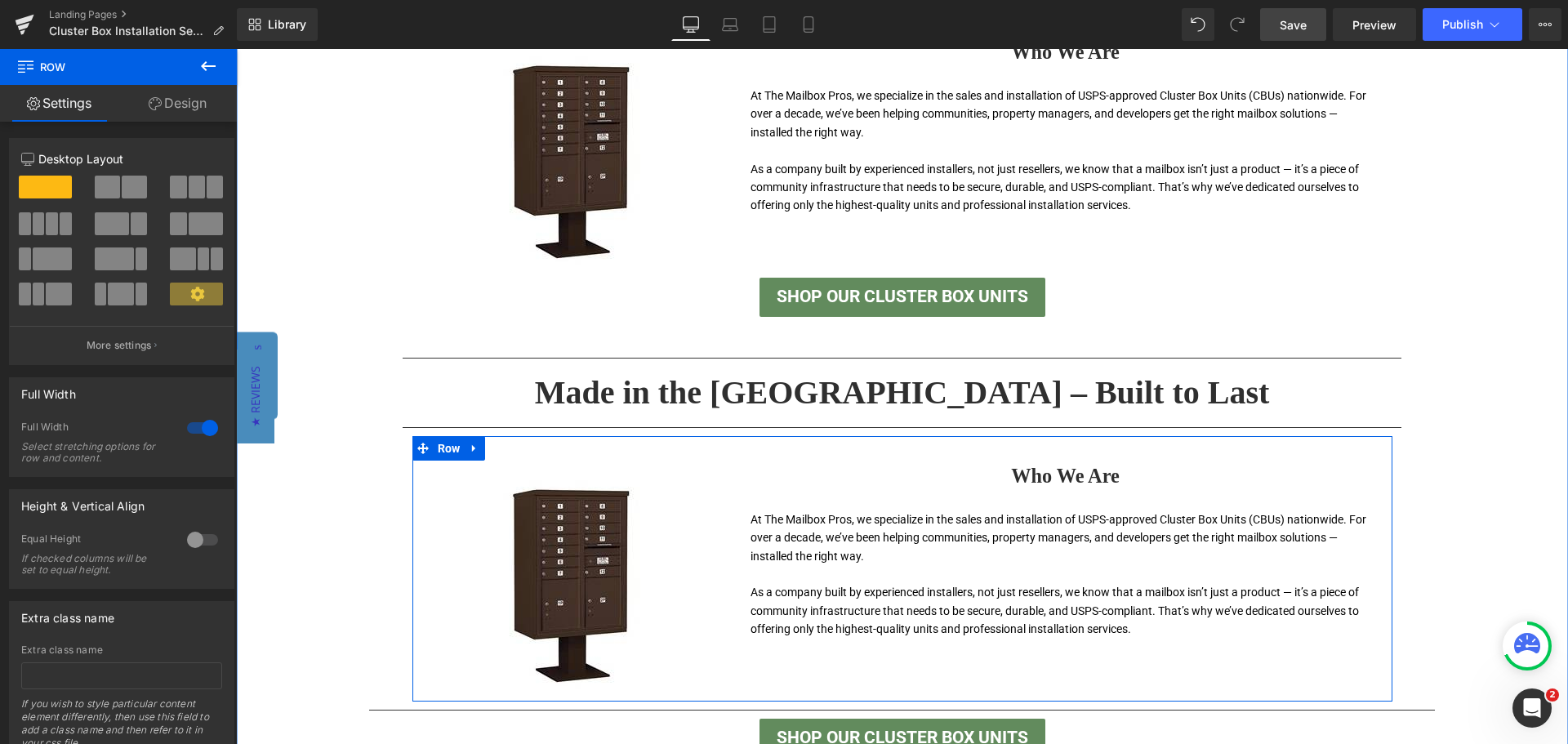
drag, startPoint x: 879, startPoint y: 544, endPoint x: 872, endPoint y: 538, distance: 9.2
click at [879, 544] on font "At The Mailbox Pros, we specialize in the sales and installation of USPS-approv…" at bounding box center [1058, 537] width 616 height 49
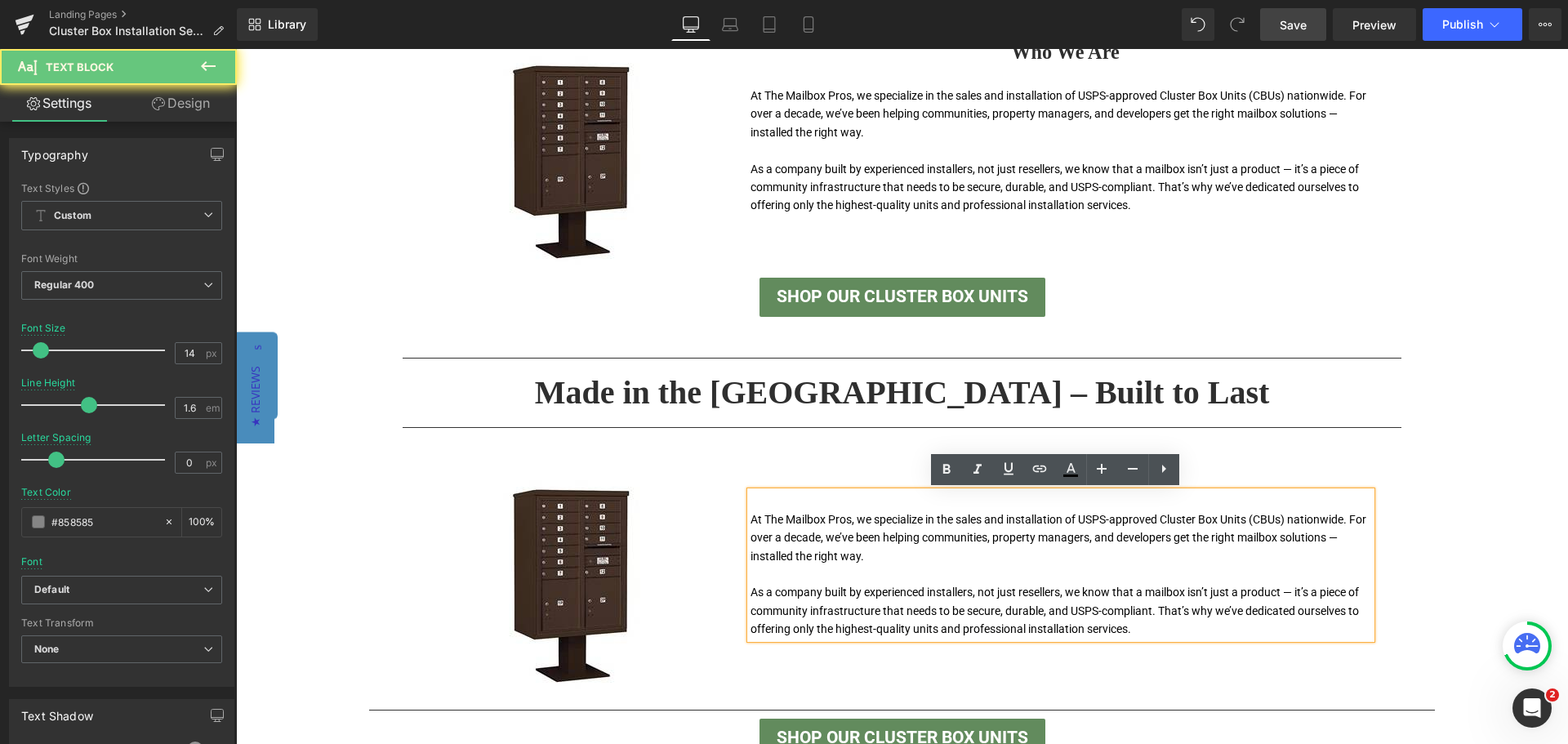
click at [872, 538] on font "At The Mailbox Pros, we specialize in the sales and installation of USPS-approv…" at bounding box center [1058, 537] width 616 height 49
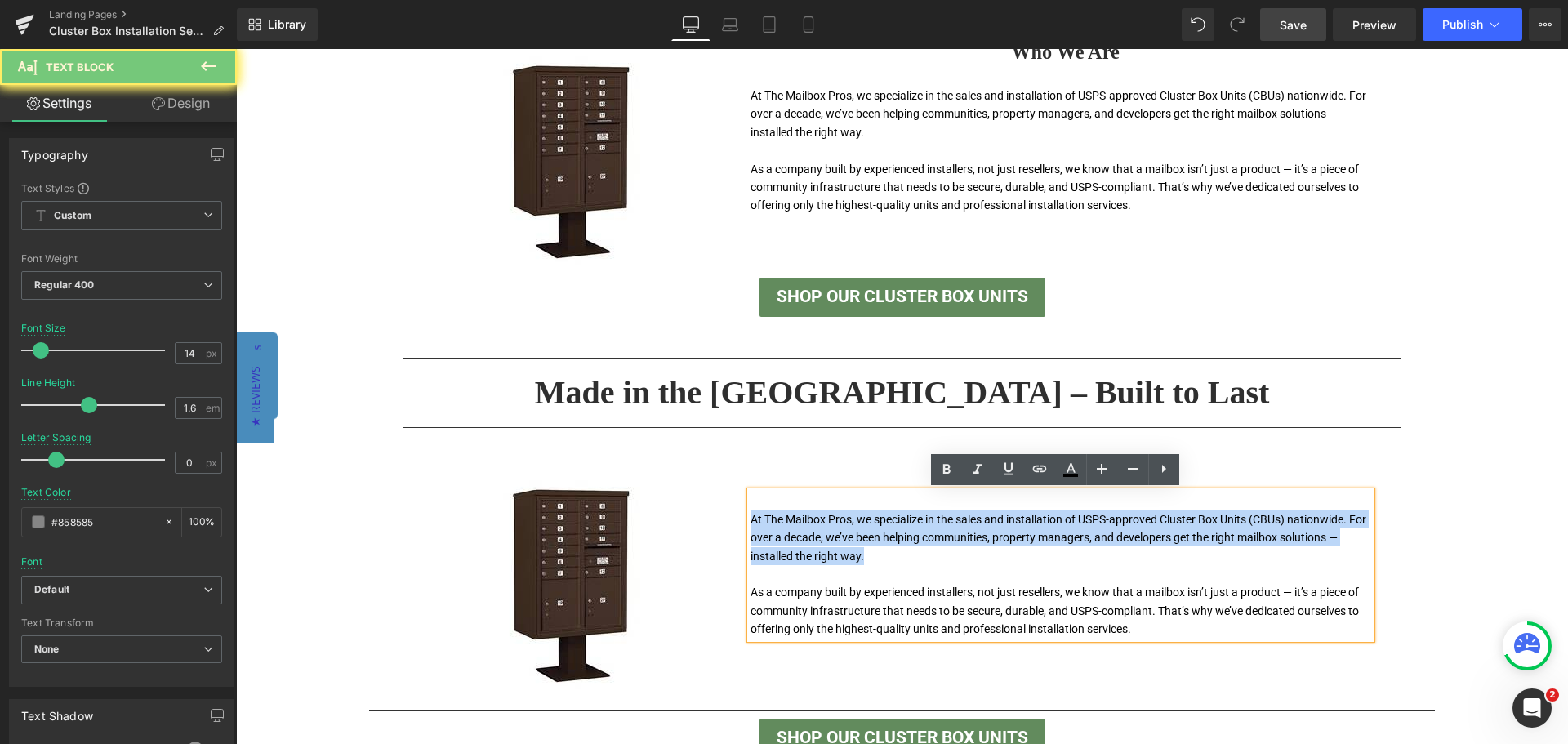
click at [872, 538] on font "At The Mailbox Pros, we specialize in the sales and installation of USPS-approv…" at bounding box center [1058, 537] width 616 height 49
click at [1189, 574] on p at bounding box center [1061, 574] width 621 height 18
click at [1401, 556] on div "Separator Made in the [GEOGRAPHIC_DATA] – Built to Last Heading Separator Image…" at bounding box center [902, 562] width 1332 height 426
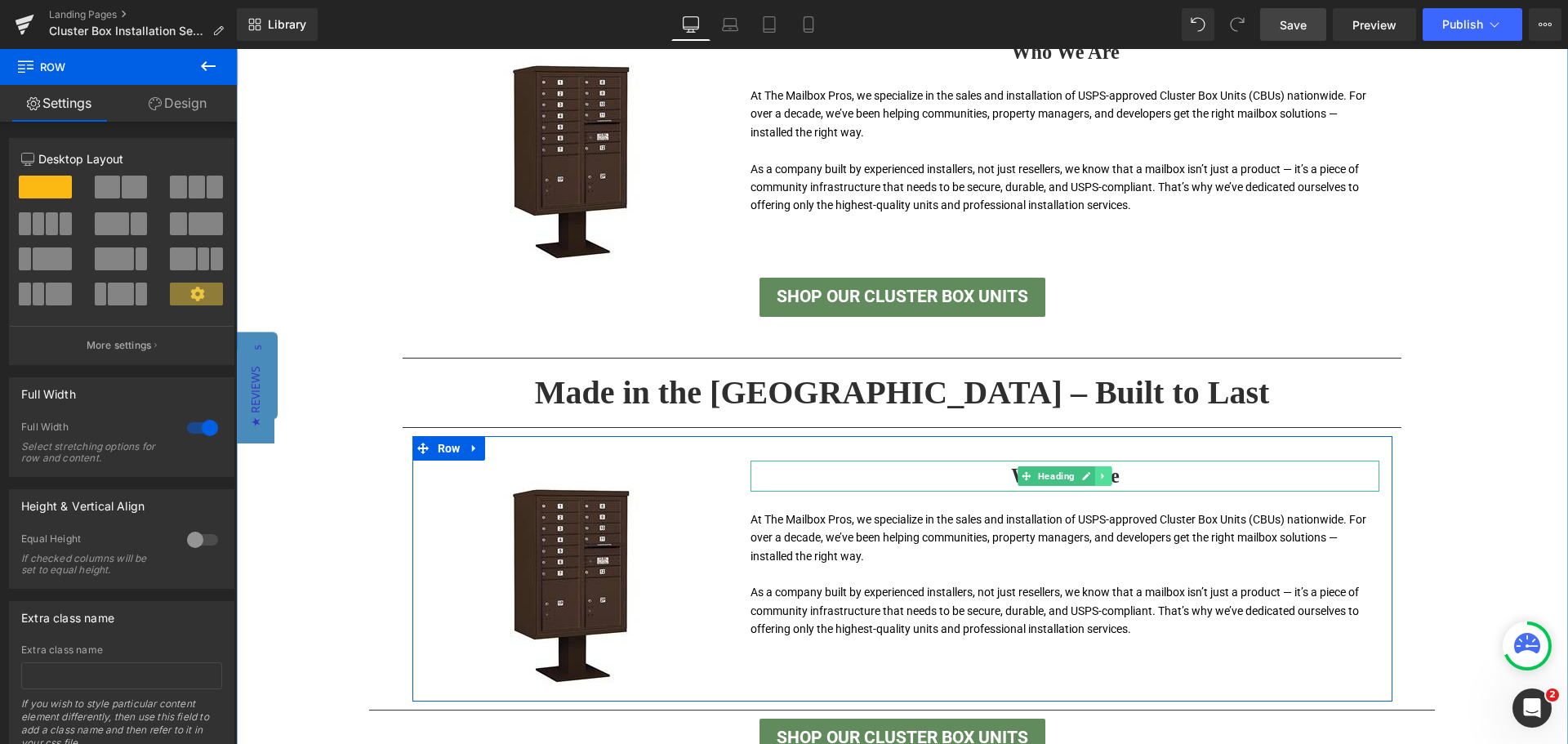
click at [1096, 483] on link at bounding box center [1104, 476] width 17 height 20
click at [1108, 473] on icon at bounding box center [1113, 475] width 9 height 9
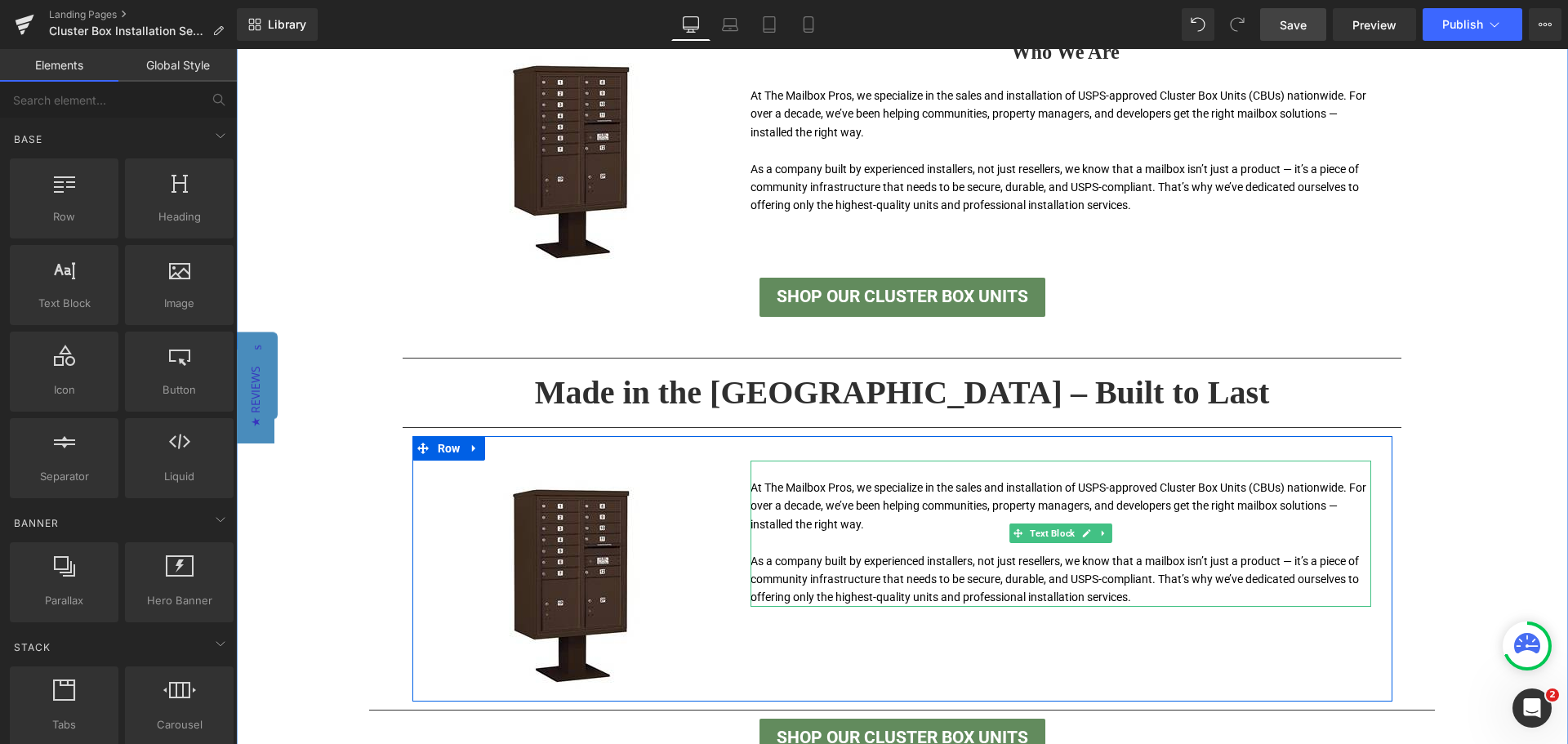
click at [1038, 490] on font "At The Mailbox Pros, we specialize in the sales and installation of USPS-approv…" at bounding box center [1058, 506] width 616 height 49
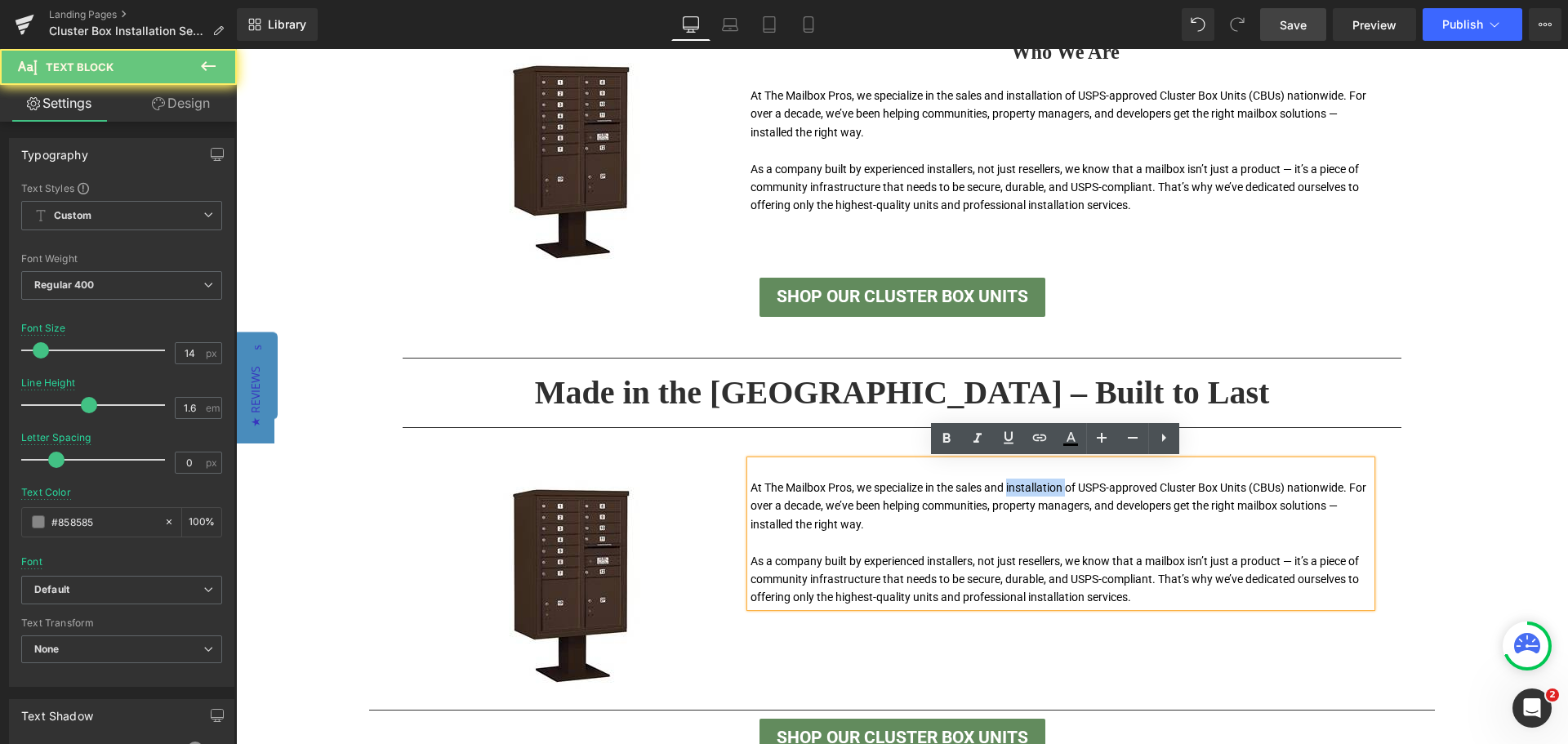
click at [1038, 490] on font "At The Mailbox Pros, we specialize in the sales and installation of USPS-approv…" at bounding box center [1058, 506] width 616 height 49
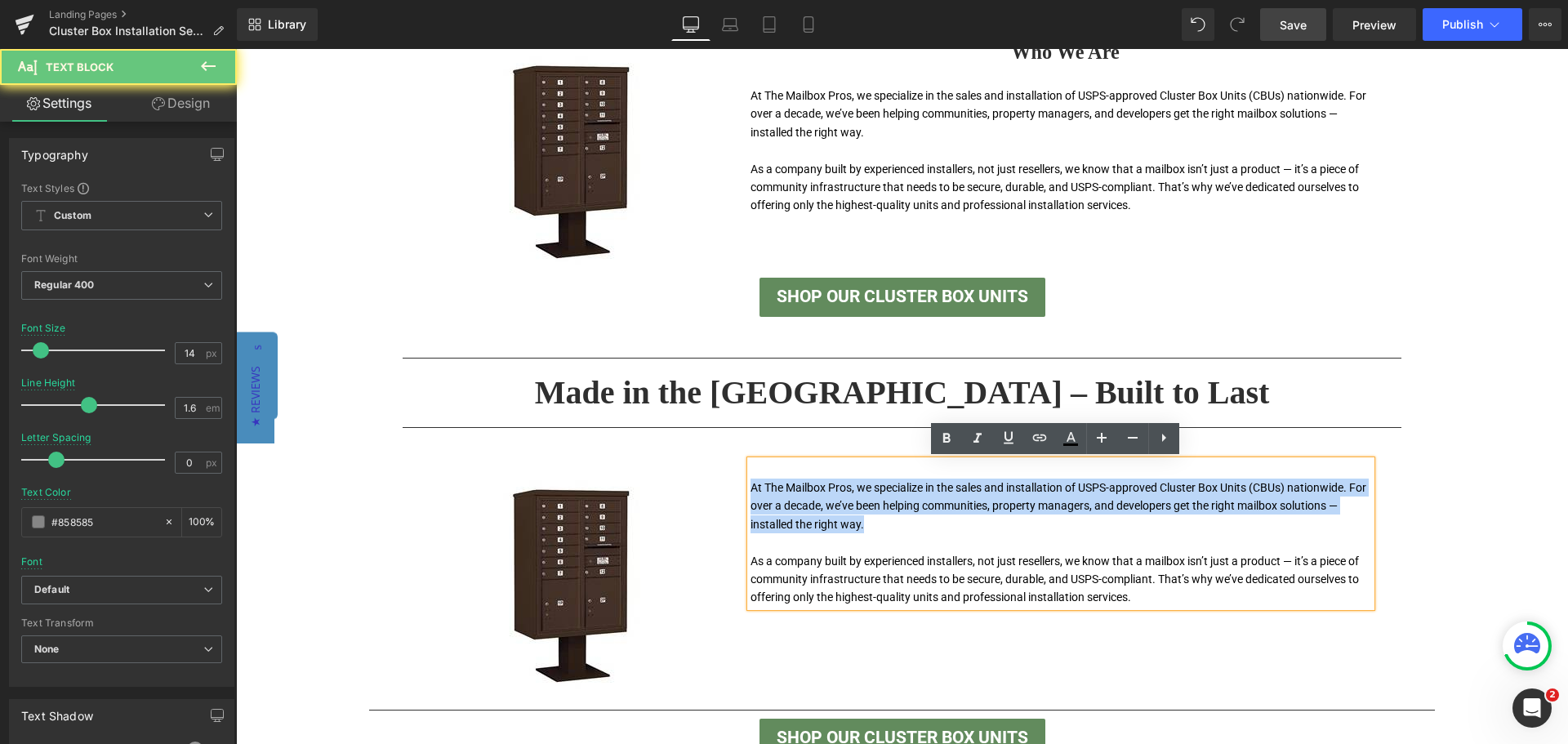
click at [1038, 490] on font "At The Mailbox Pros, we specialize in the sales and installation of USPS-approv…" at bounding box center [1058, 506] width 616 height 49
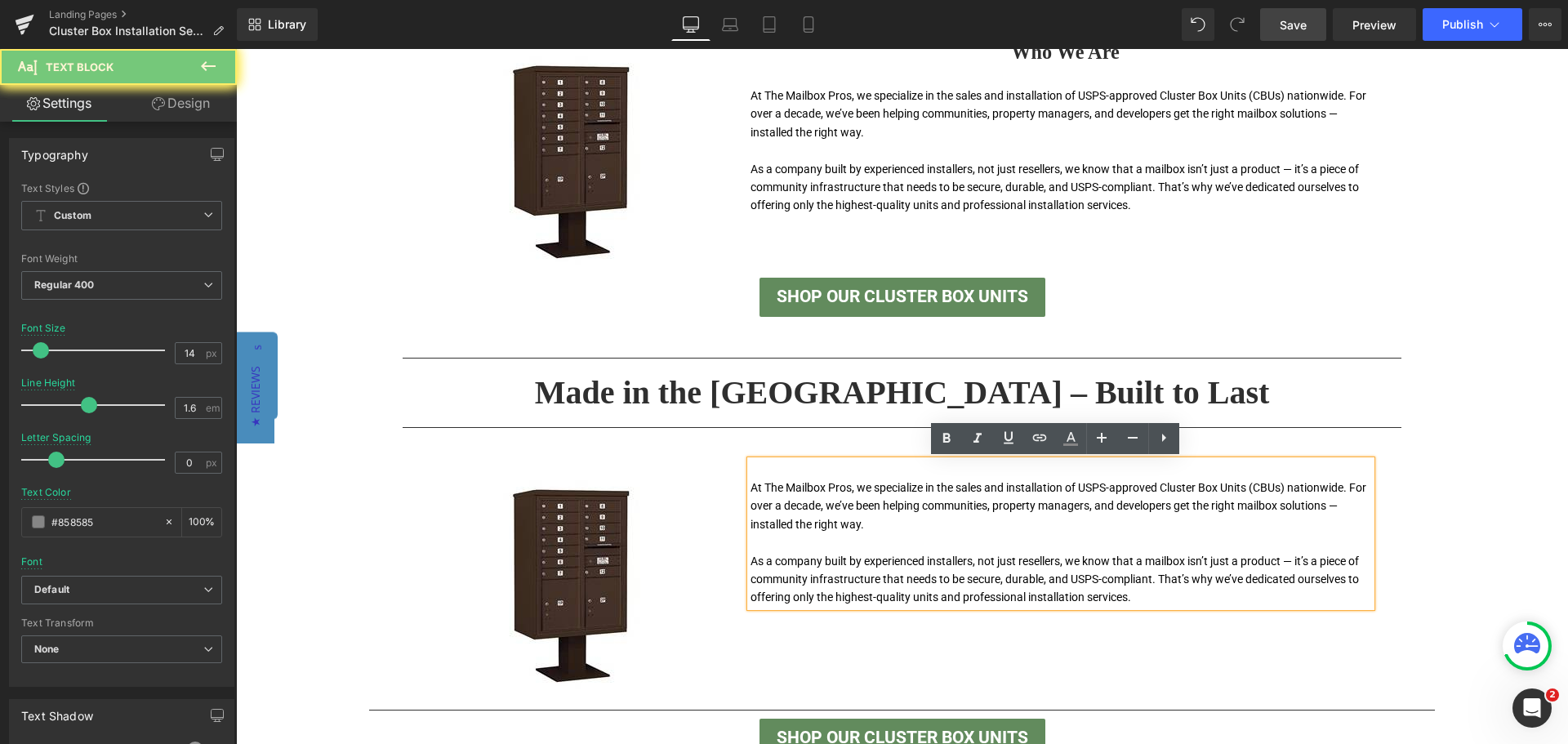
click at [1168, 570] on p "As a company built by experienced installers, not just resellers, we know that …" at bounding box center [1061, 579] width 621 height 55
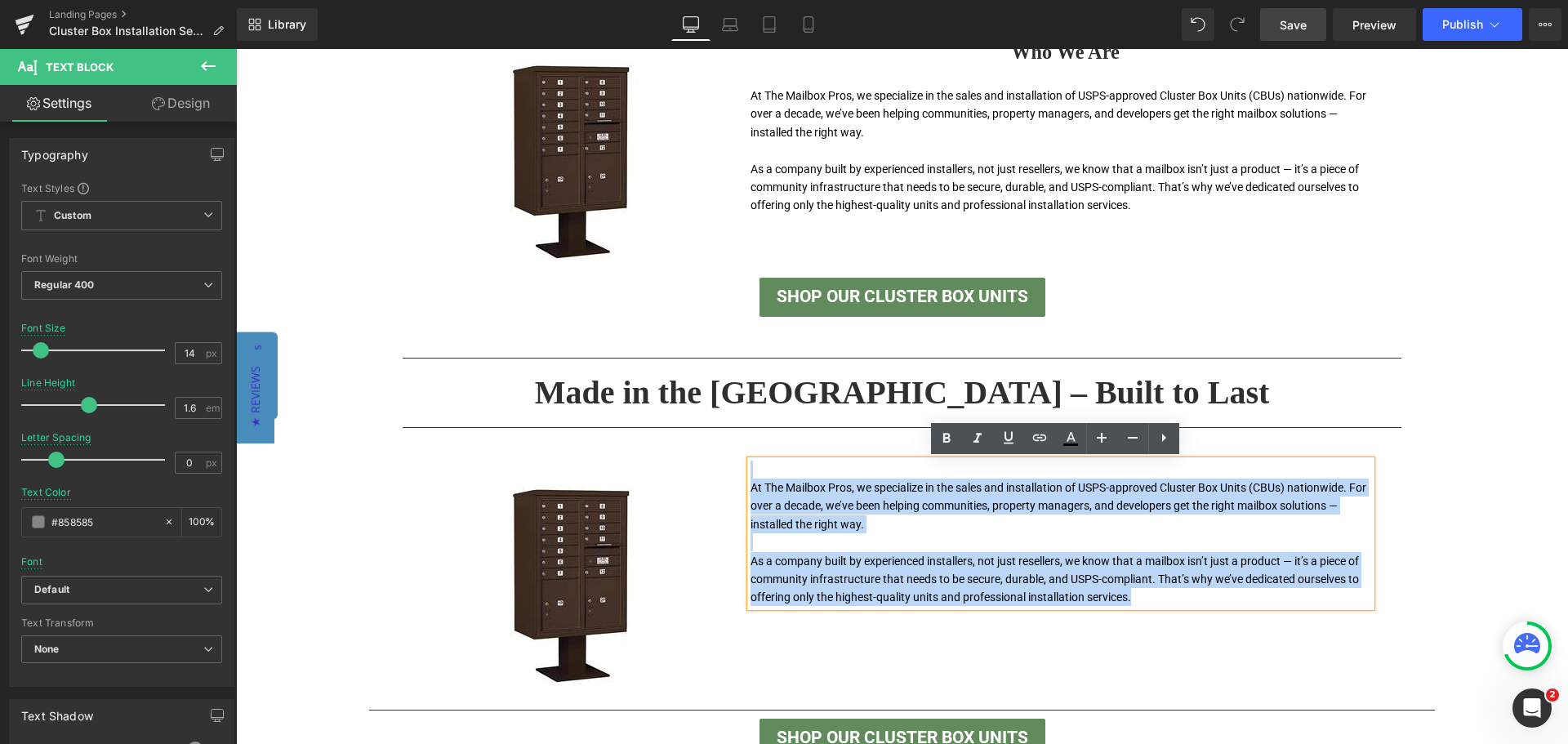
drag, startPoint x: 975, startPoint y: 547, endPoint x: 671, endPoint y: 436, distance: 323.6
click at [671, 436] on div "Image At The Mailbox Pros, we specialize in the sales and installation of USPS-…" at bounding box center [903, 569] width 980 height 265
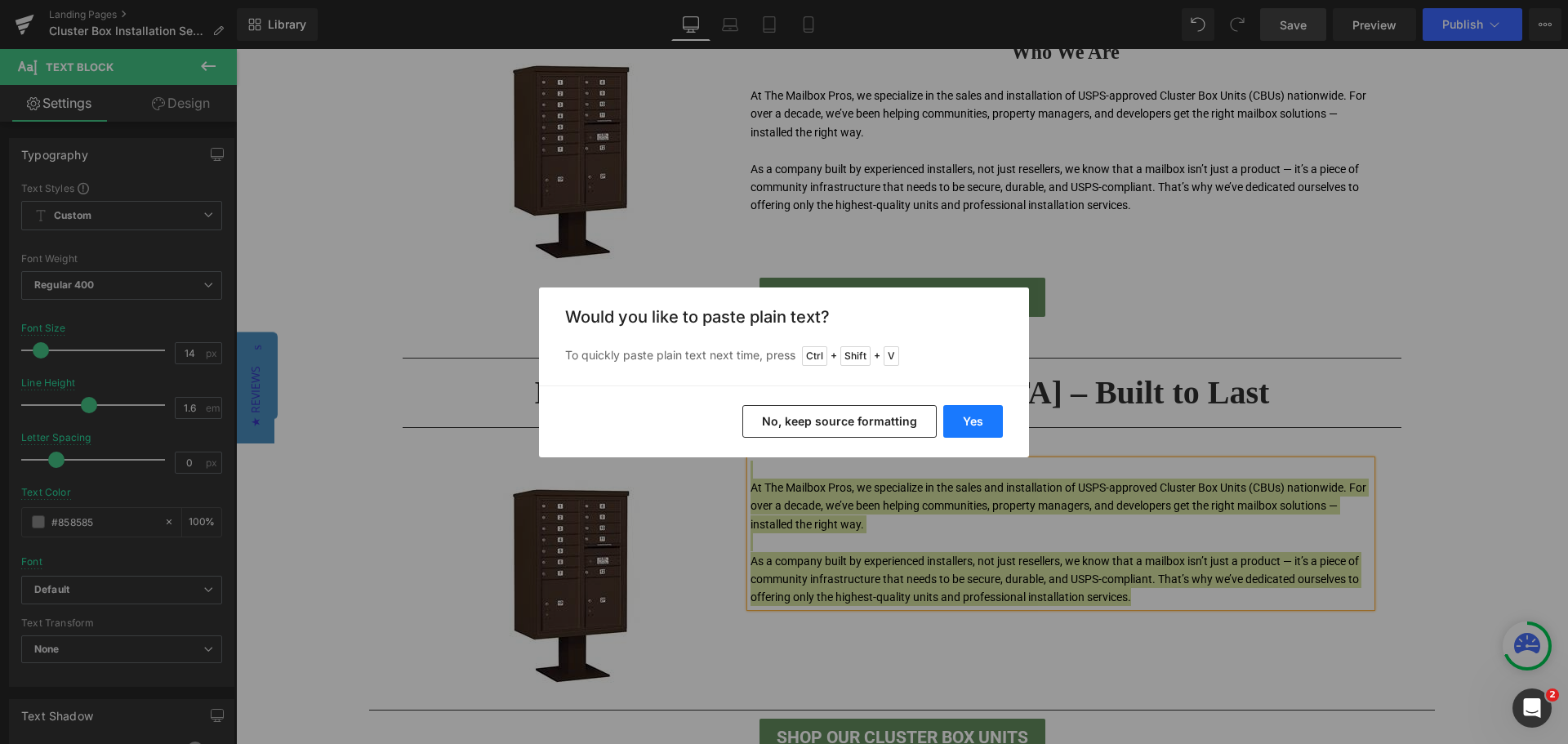
click at [965, 427] on button "Yes" at bounding box center [973, 421] width 60 height 33
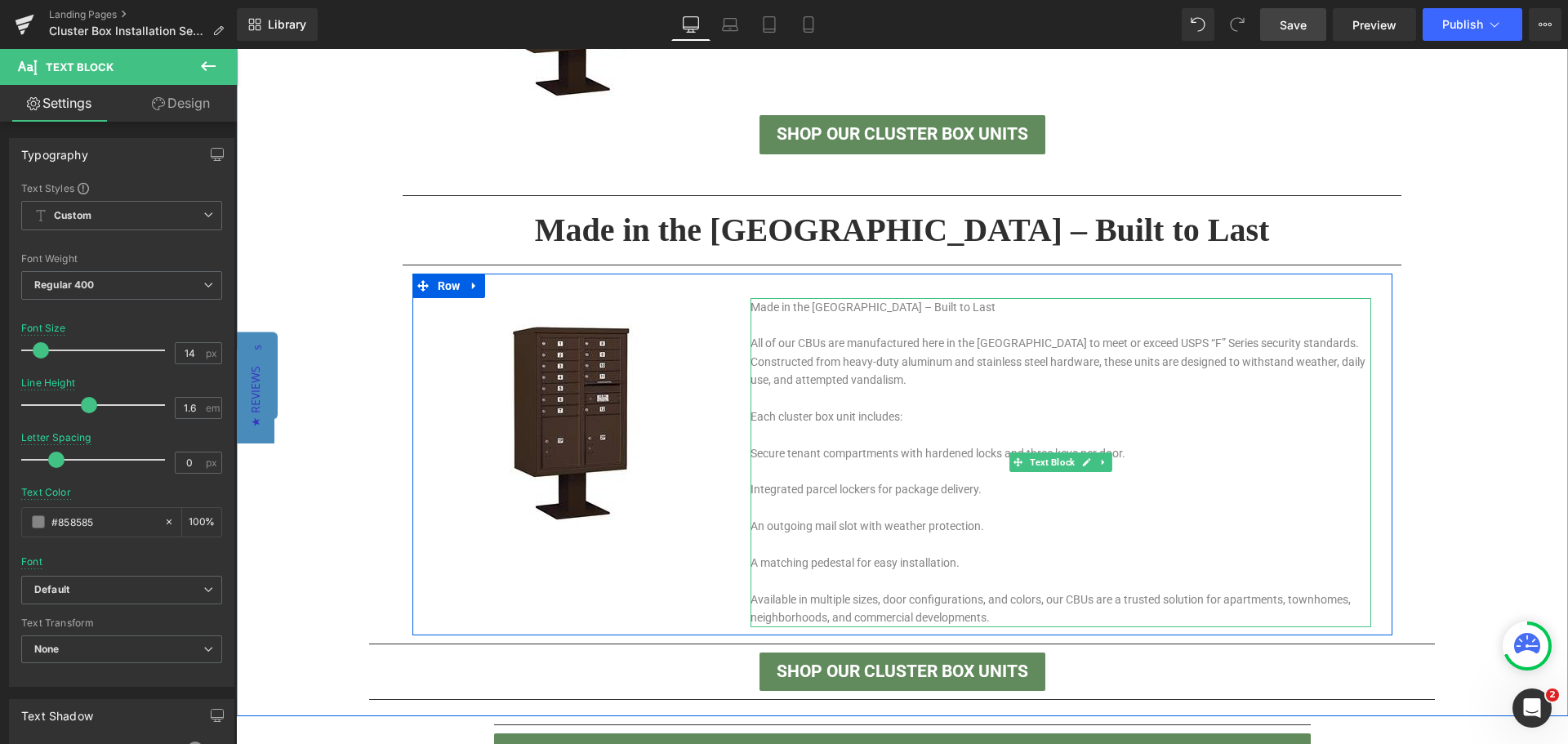
scroll to position [1028, 0]
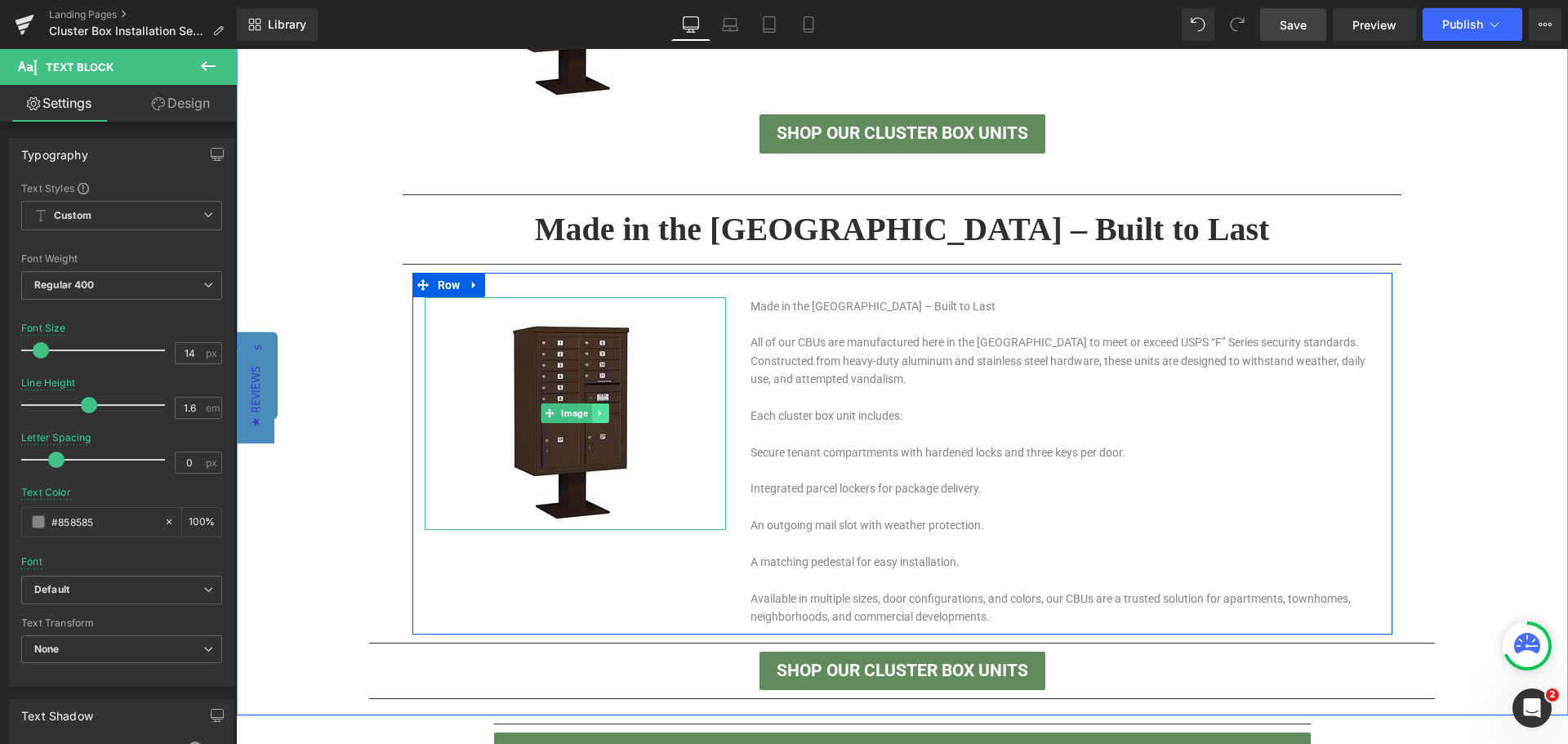
click at [598, 414] on icon at bounding box center [599, 414] width 3 height 6
click at [604, 414] on icon at bounding box center [609, 413] width 9 height 10
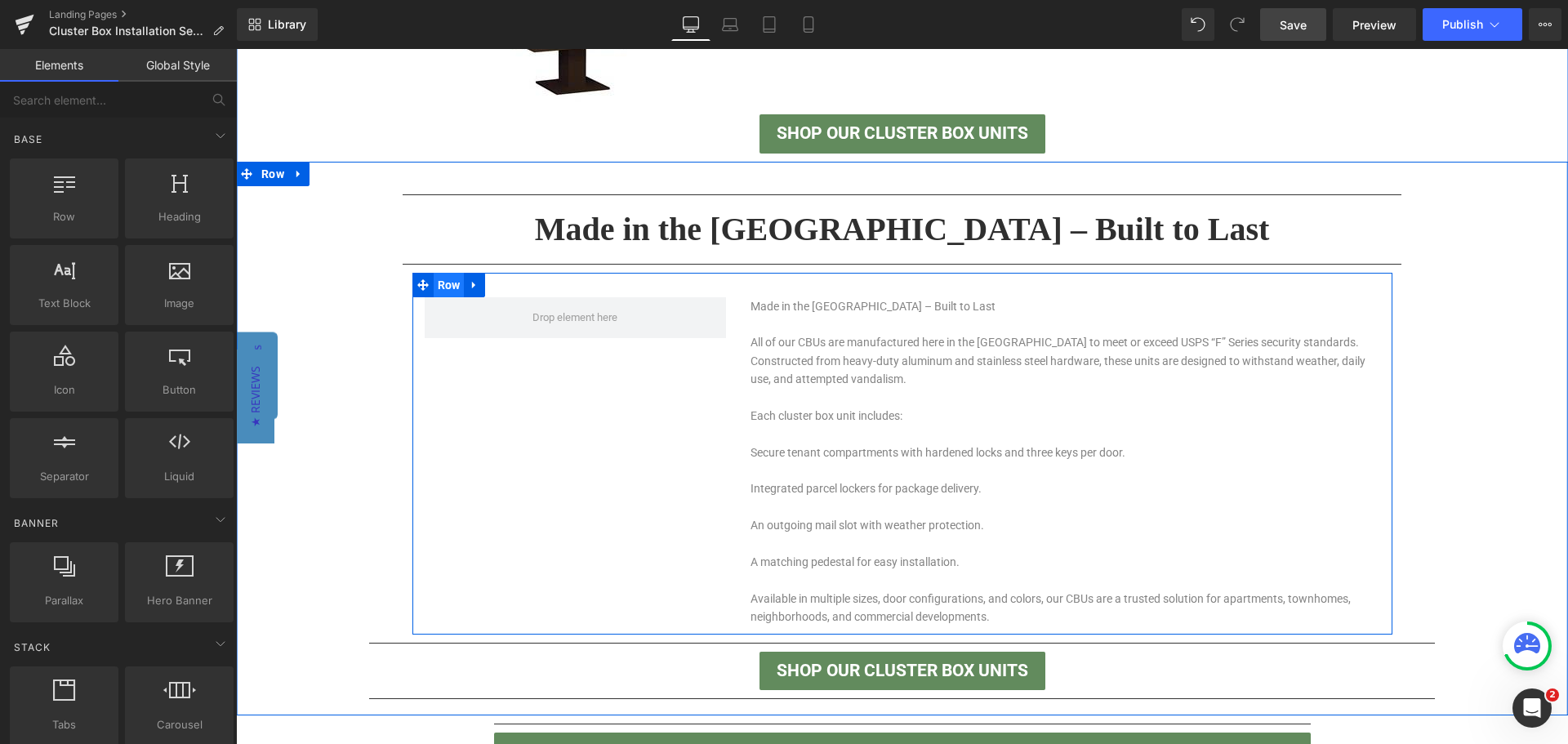
click at [448, 284] on span "Row" at bounding box center [449, 285] width 31 height 24
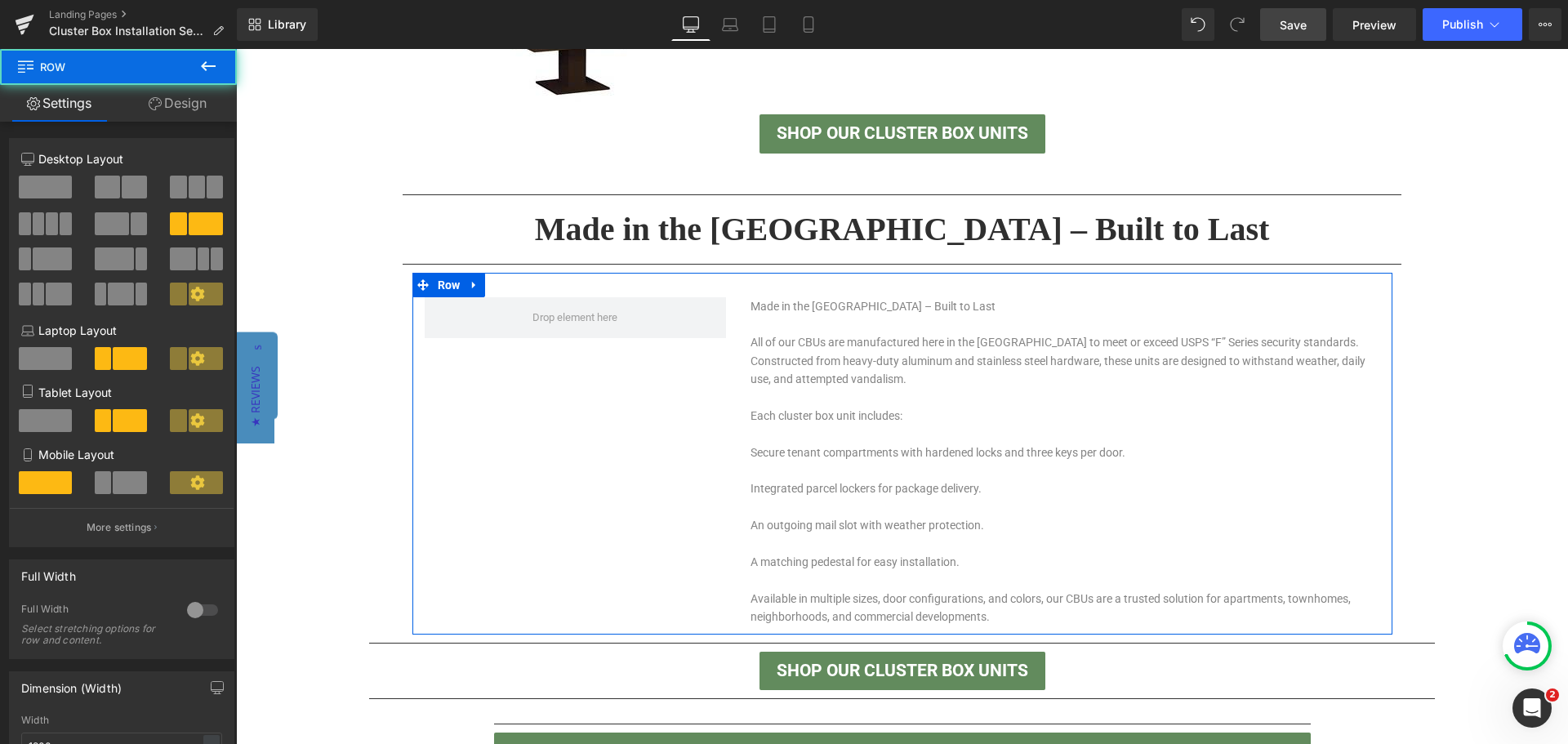
click at [56, 186] on span at bounding box center [45, 186] width 53 height 23
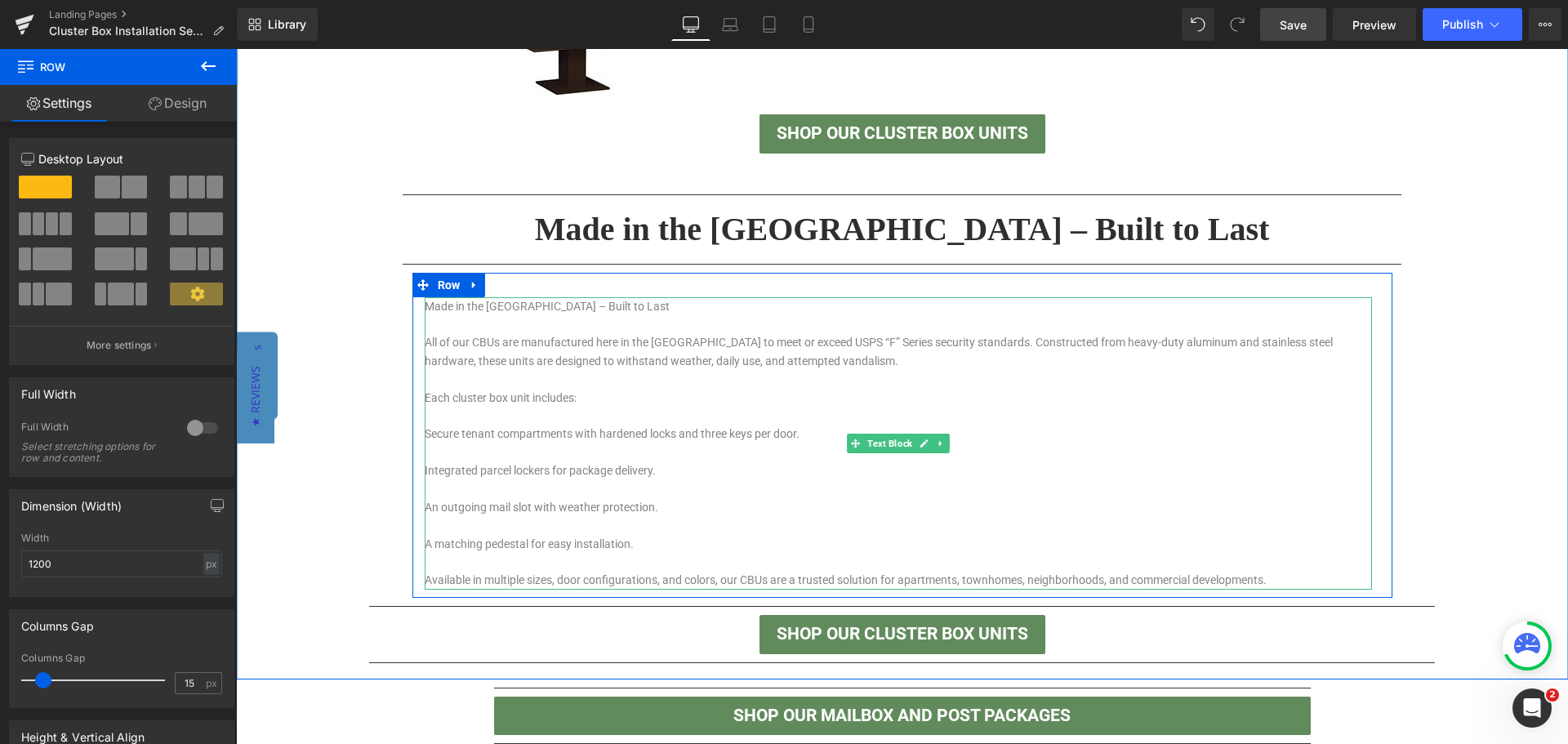
click at [1089, 537] on p "A matching pedestal for easy installation." at bounding box center [898, 544] width 947 height 18
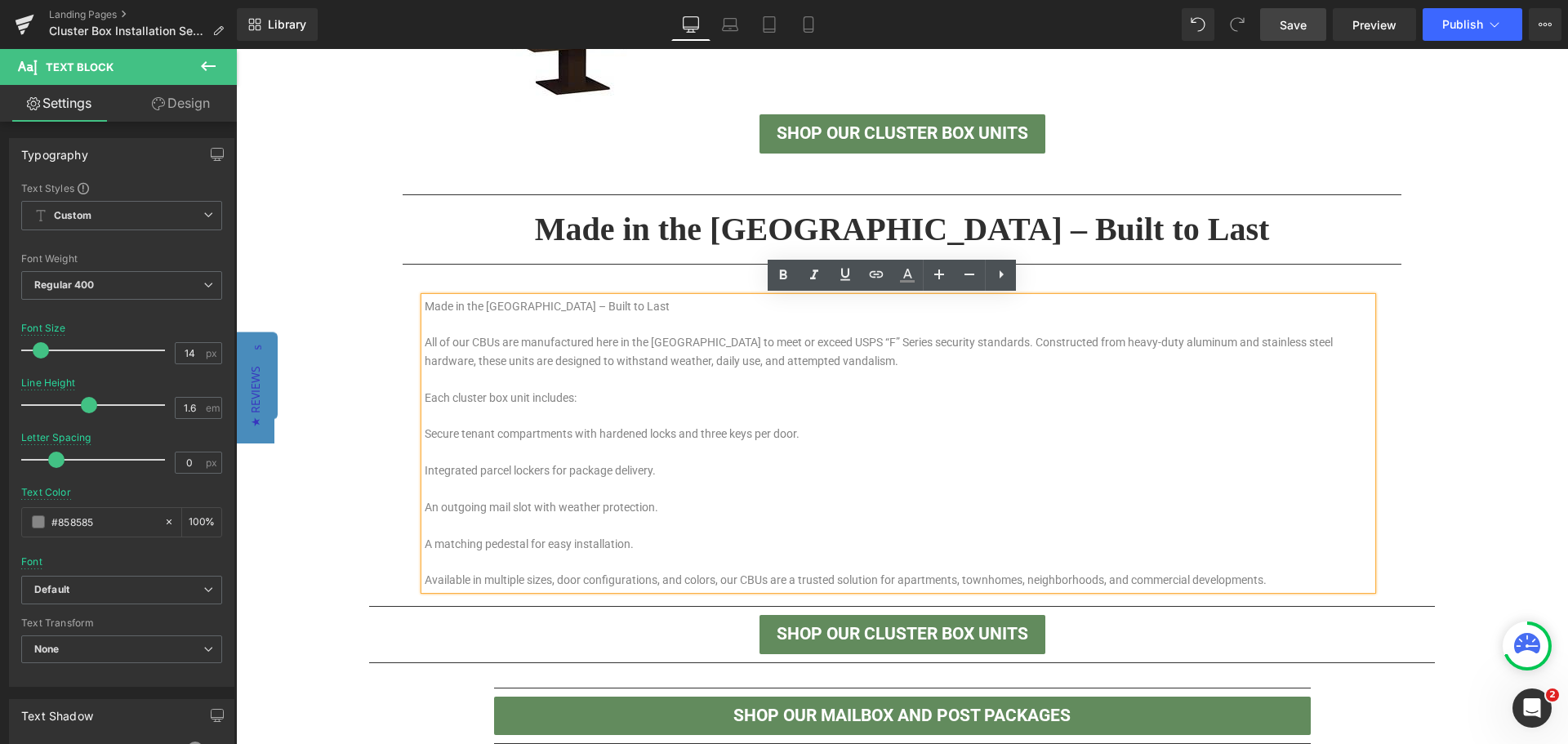
drag, startPoint x: 1276, startPoint y: 575, endPoint x: 415, endPoint y: 299, distance: 904.2
click at [425, 299] on div "Made in the [GEOGRAPHIC_DATA] – Built to Last All of our CBUs are manufactured …" at bounding box center [898, 443] width 947 height 292
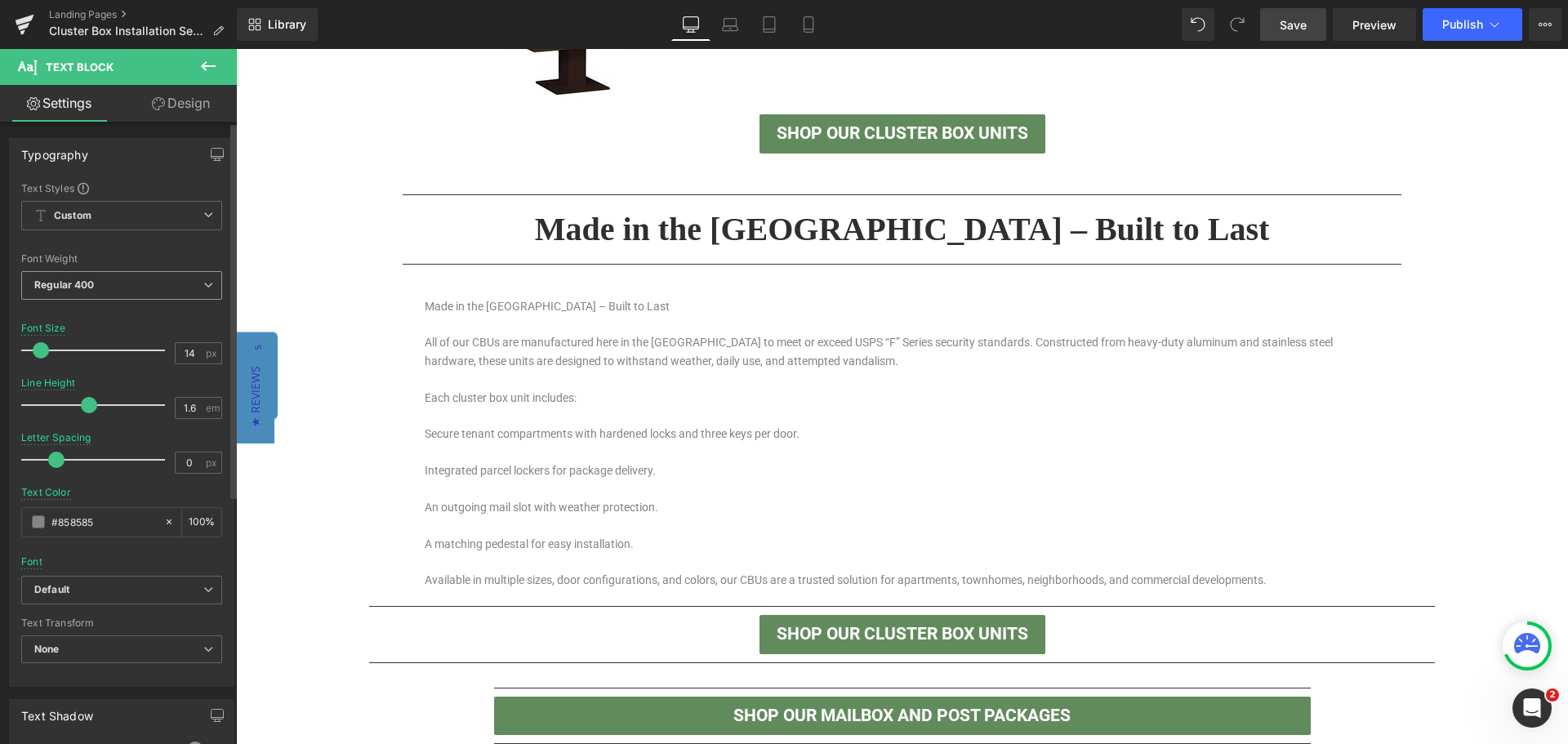
click at [131, 284] on span "Regular 400" at bounding box center [121, 285] width 201 height 29
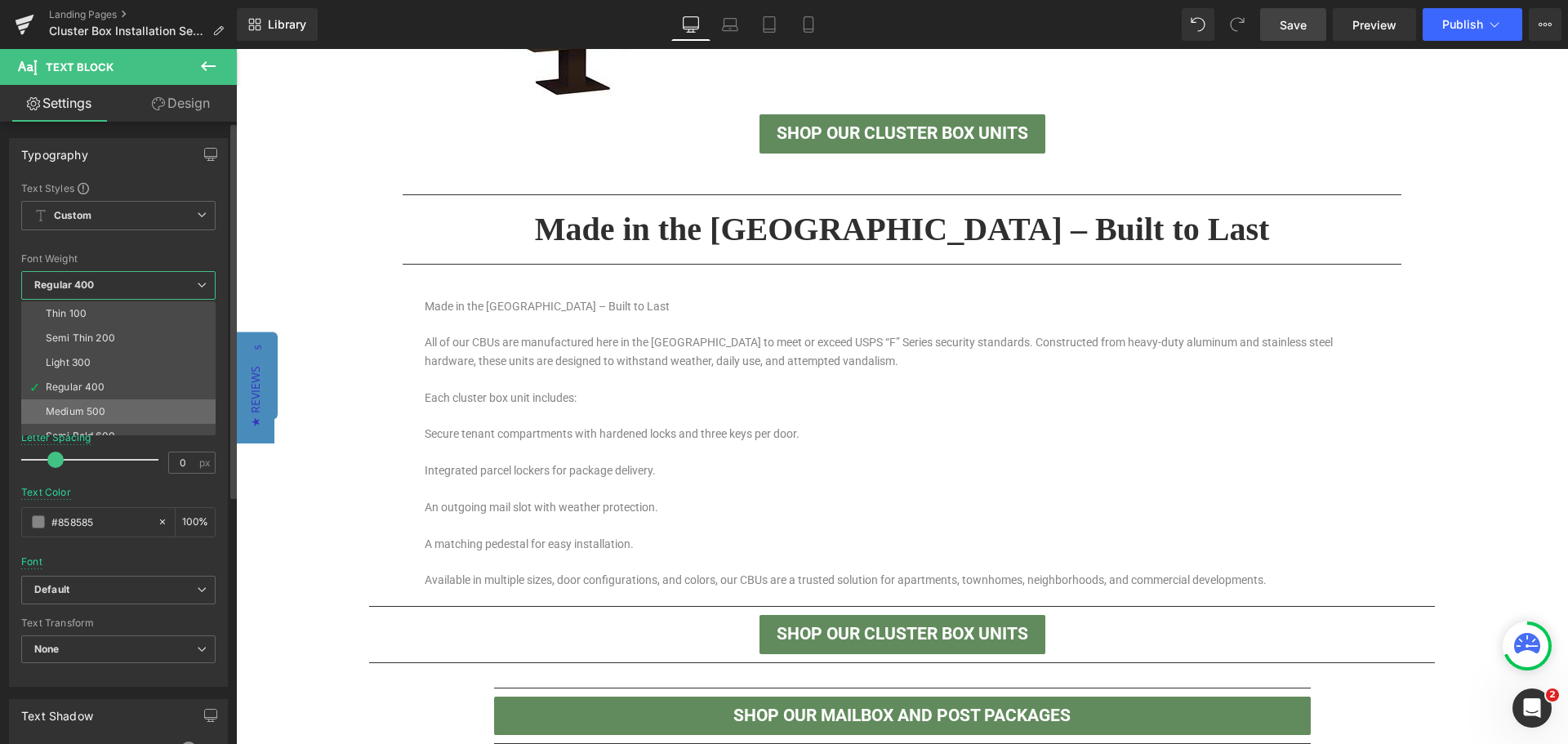
click at [98, 403] on li "Medium 500" at bounding box center [121, 411] width 202 height 24
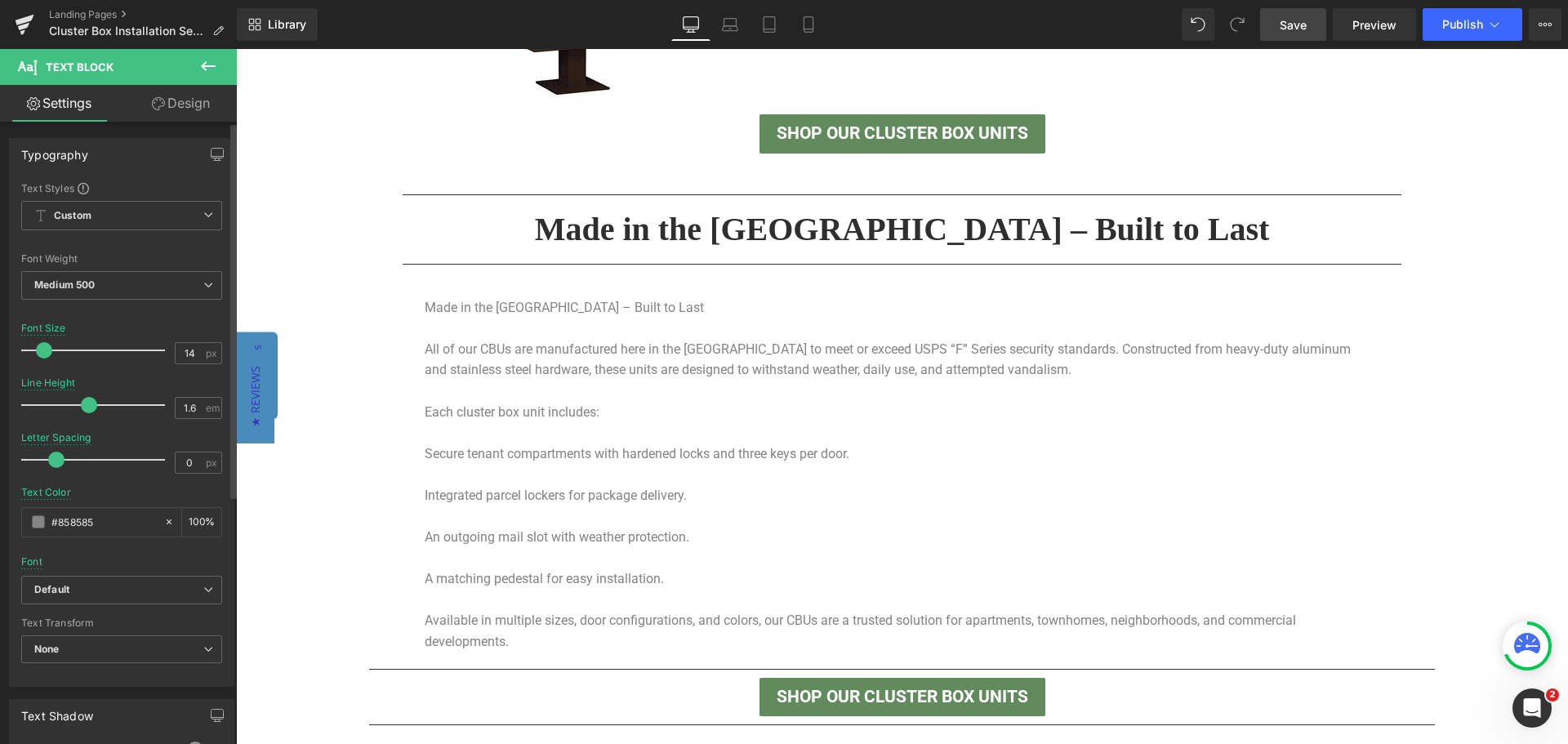
click at [46, 352] on span at bounding box center [43, 350] width 16 height 16
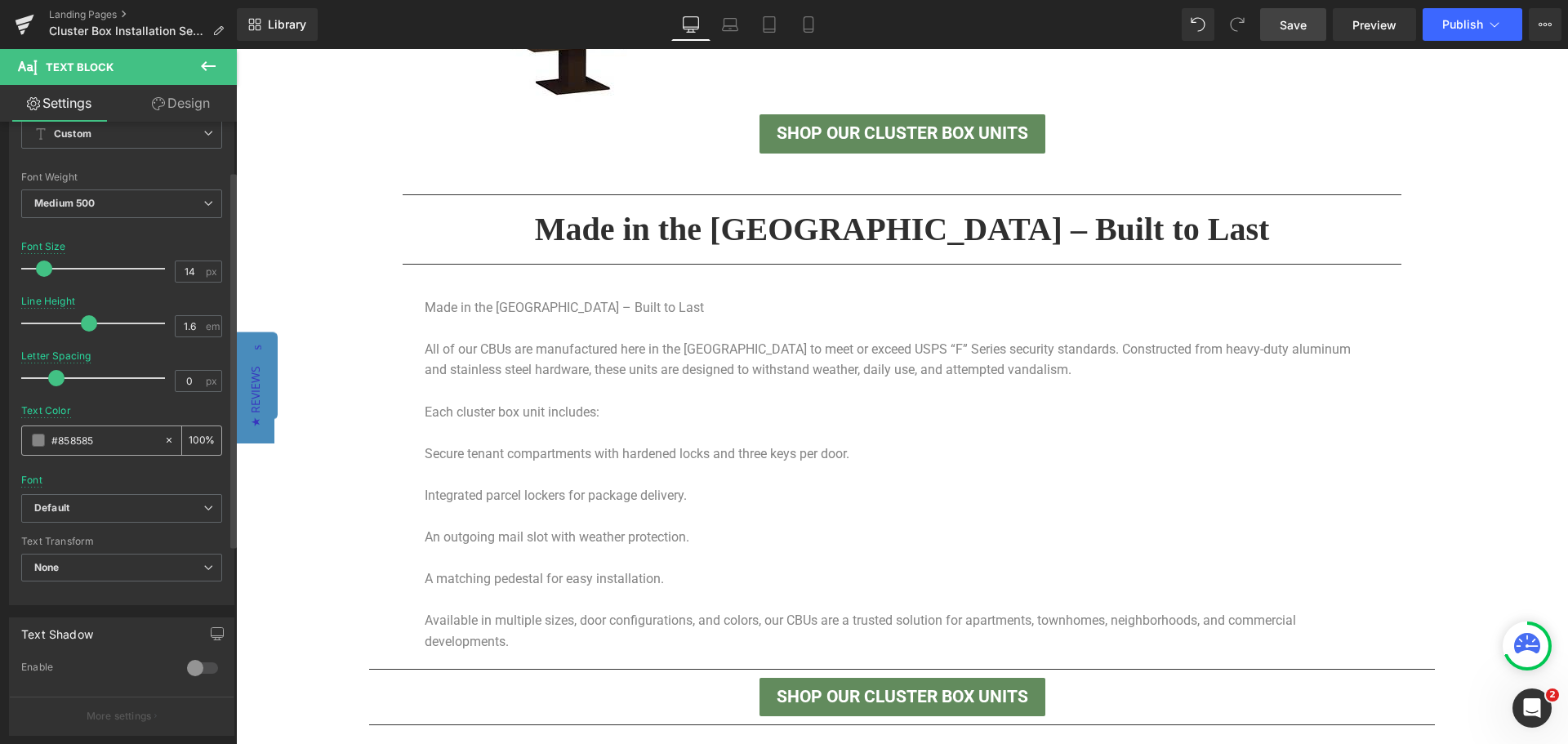
click at [127, 444] on input "#858585" at bounding box center [103, 440] width 105 height 18
click at [165, 440] on icon at bounding box center [168, 440] width 11 height 11
click at [111, 442] on input "#858585" at bounding box center [103, 440] width 105 height 18
click at [32, 443] on span at bounding box center [38, 440] width 13 height 13
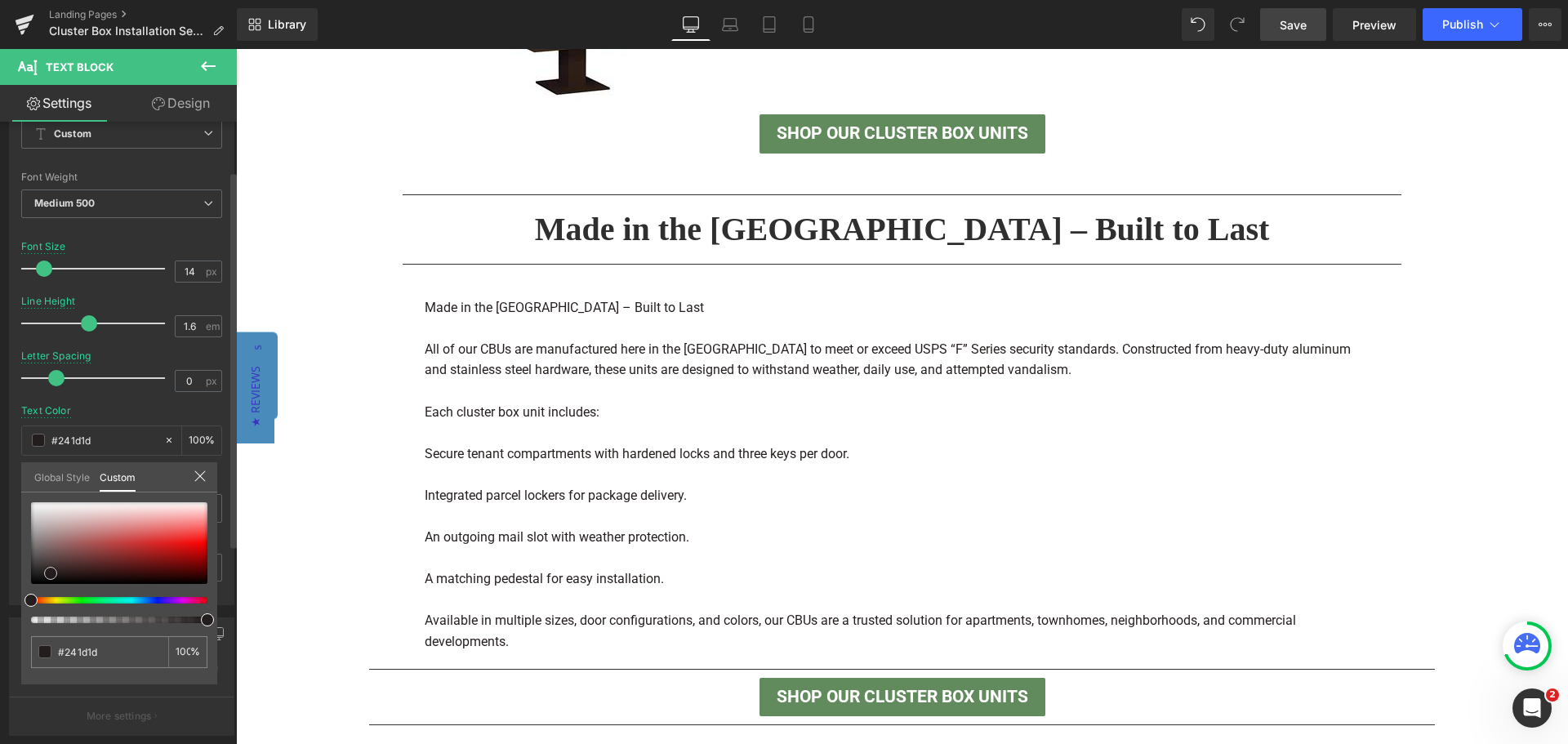
drag, startPoint x: 59, startPoint y: 549, endPoint x: 50, endPoint y: 573, distance: 25.6
click at [50, 573] on div at bounding box center [119, 543] width 176 height 82
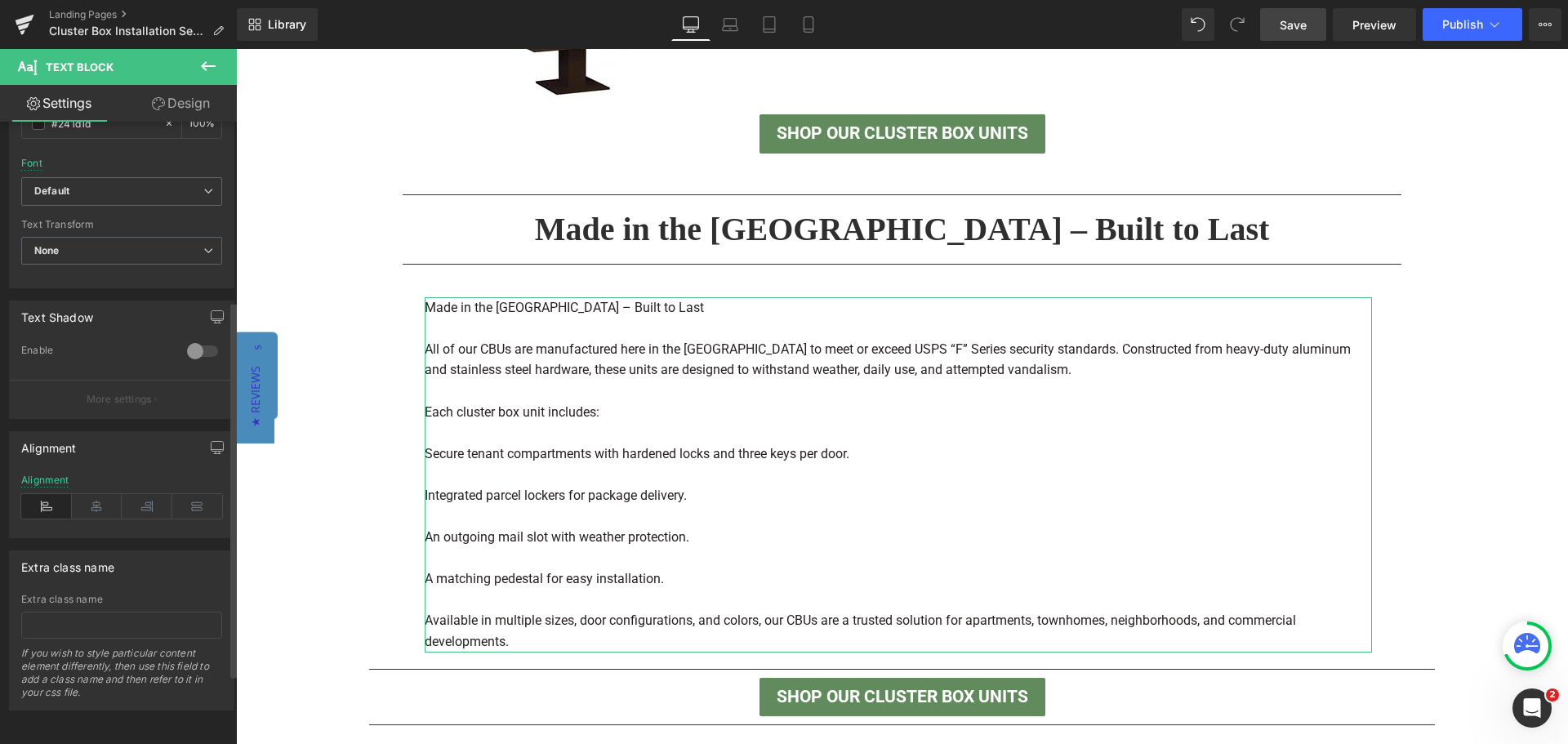
scroll to position [408, 0]
click at [89, 501] on icon at bounding box center [97, 506] width 50 height 24
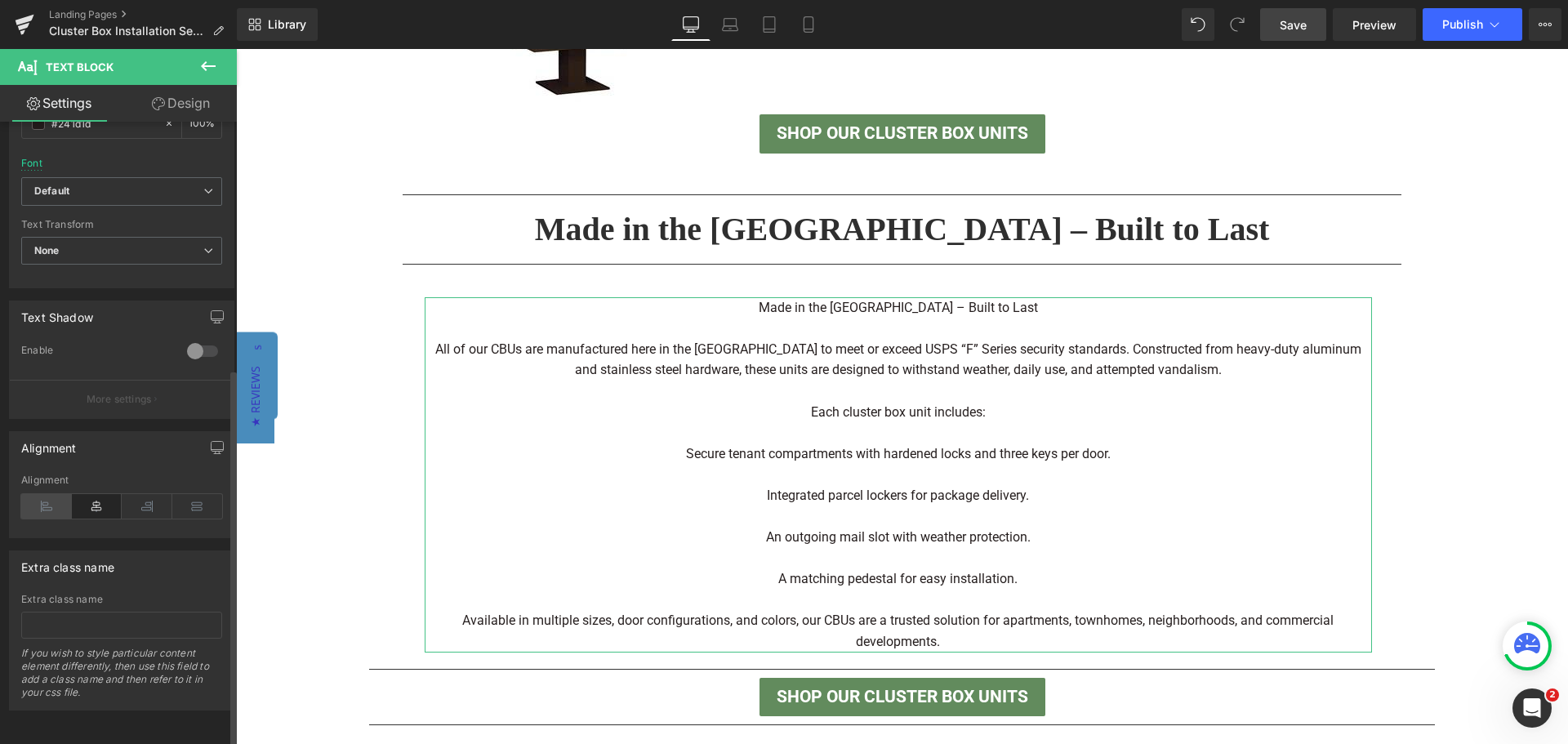
click at [39, 497] on icon at bounding box center [46, 506] width 50 height 24
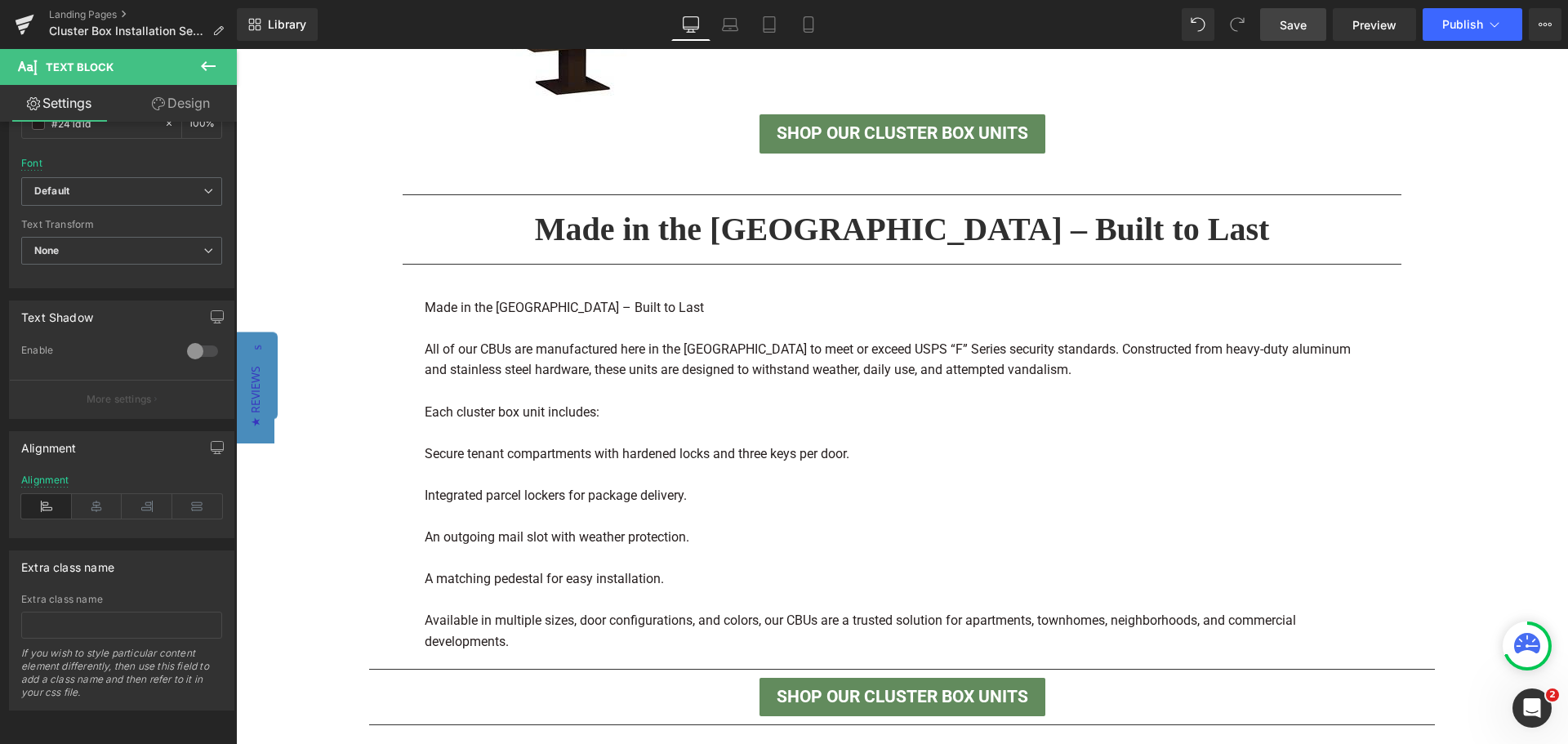
click at [1417, 501] on body "Sign in or Create an Account Search Cart 0 Search Home Mailbox Packages Mailbox…" at bounding box center [902, 530] width 1332 height 3018
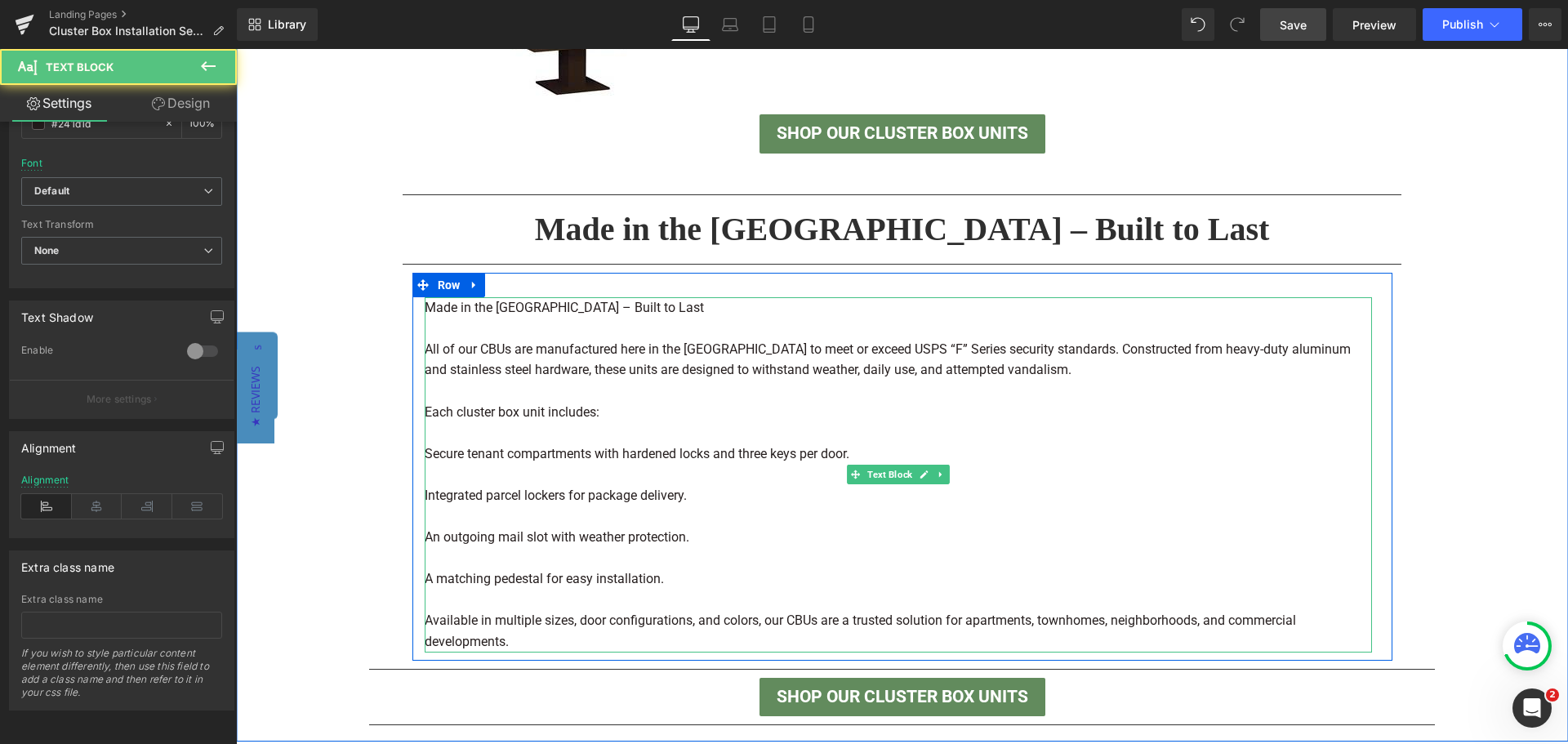
click at [461, 457] on p "Secure tenant compartments with hardened locks and three keys per door." at bounding box center [898, 454] width 947 height 21
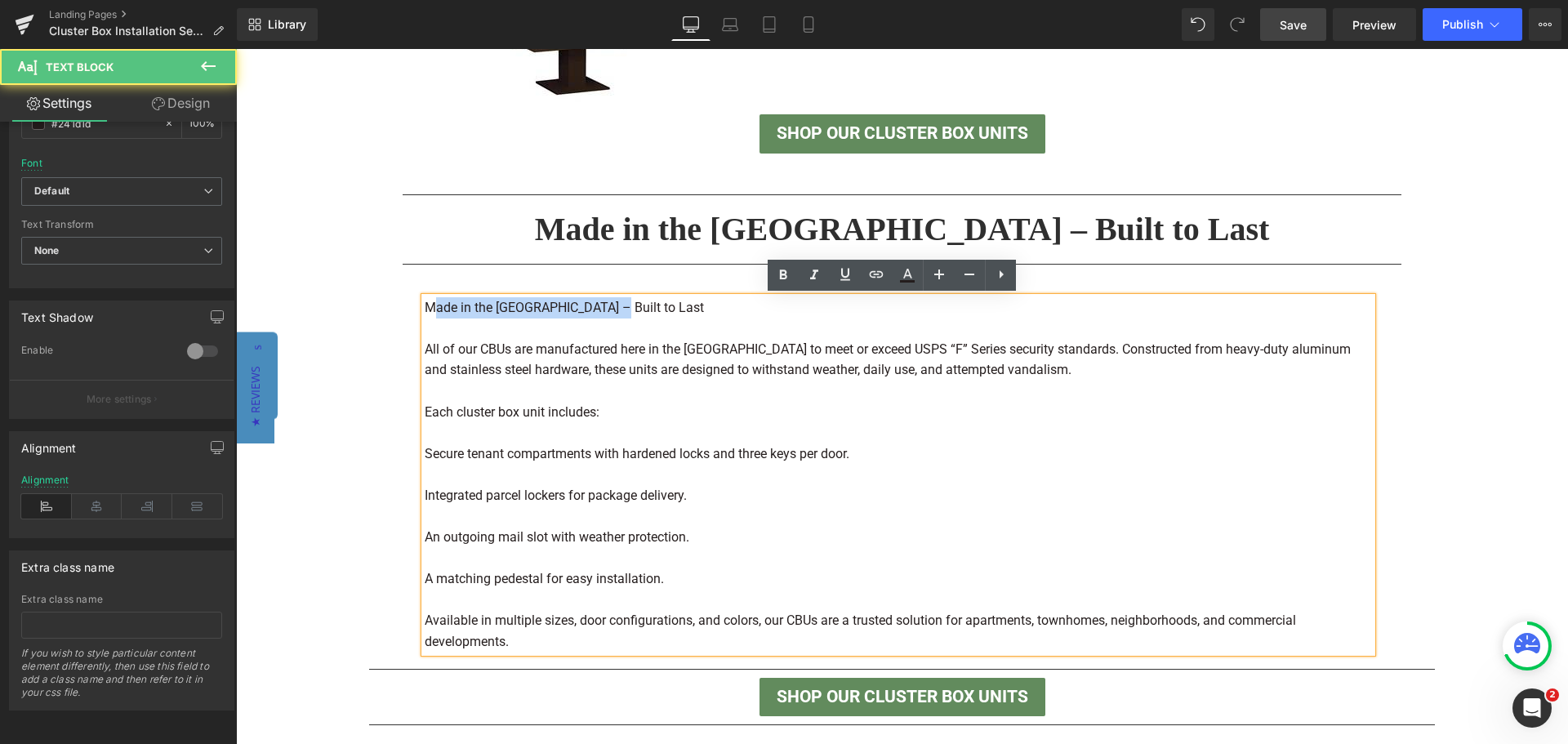
drag, startPoint x: 722, startPoint y: 315, endPoint x: 429, endPoint y: 310, distance: 293.0
click at [429, 310] on p "Made in the [GEOGRAPHIC_DATA] – Built to Last" at bounding box center [898, 308] width 947 height 21
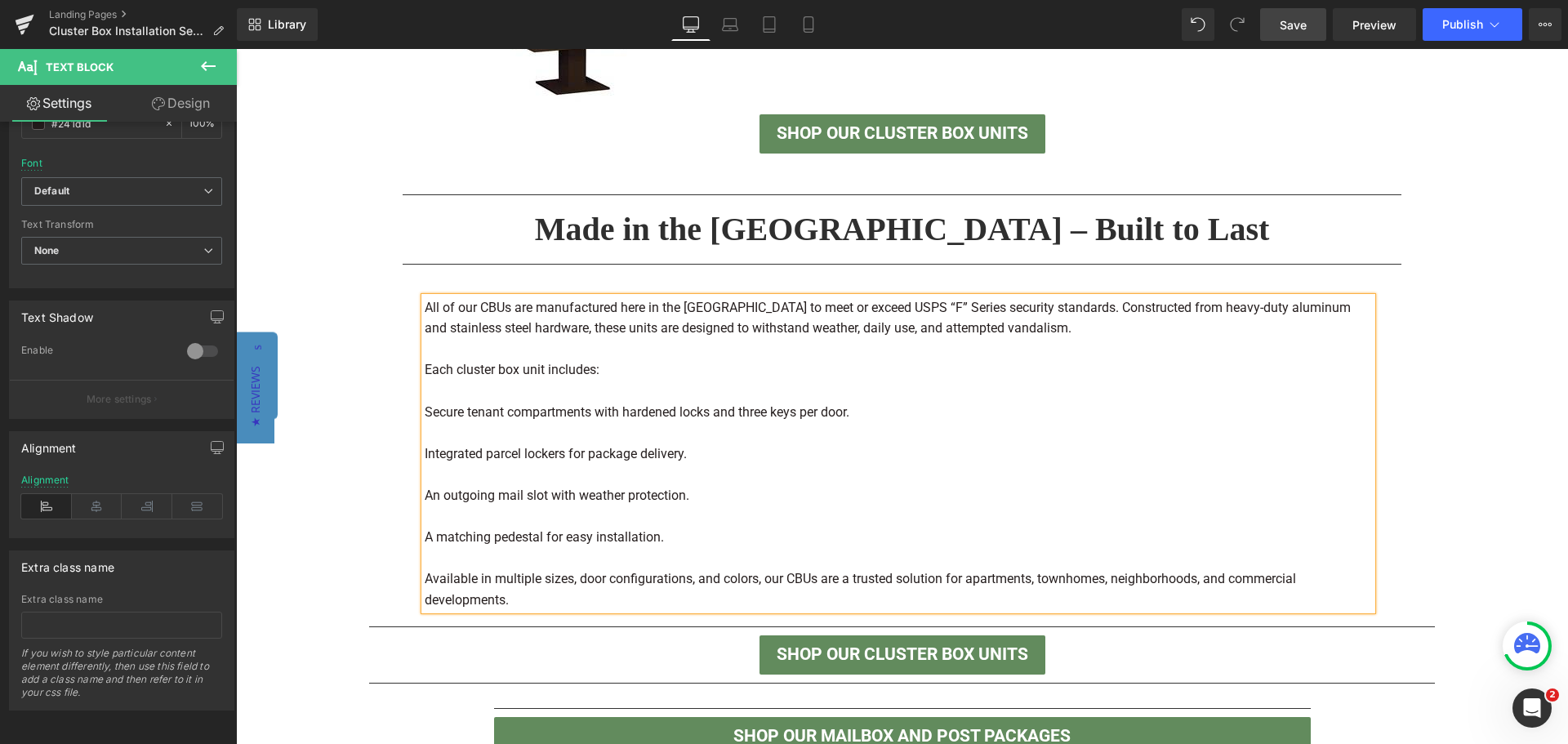
click at [655, 355] on p at bounding box center [898, 349] width 947 height 21
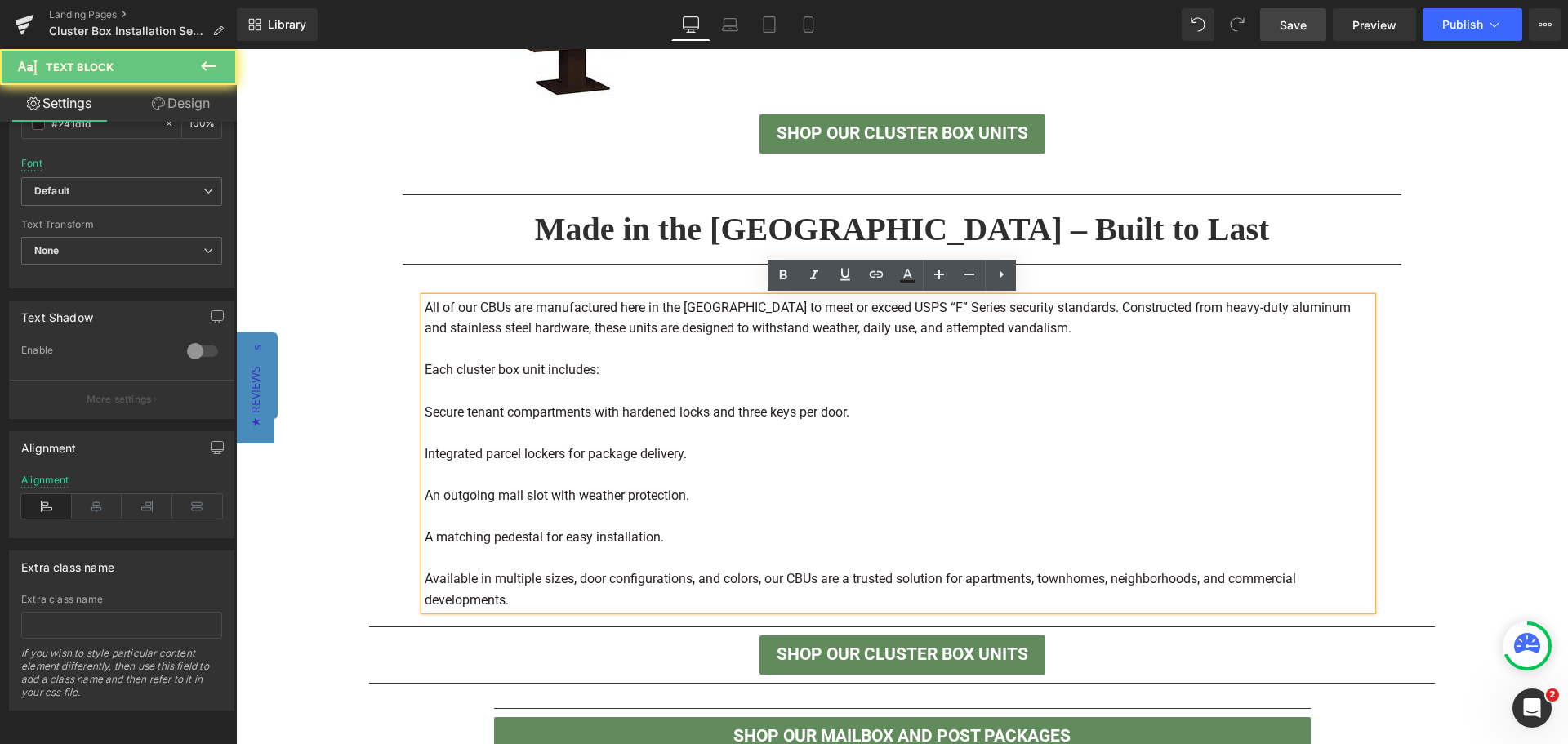
click at [611, 375] on p "Each cluster box unit includes:" at bounding box center [898, 369] width 947 height 21
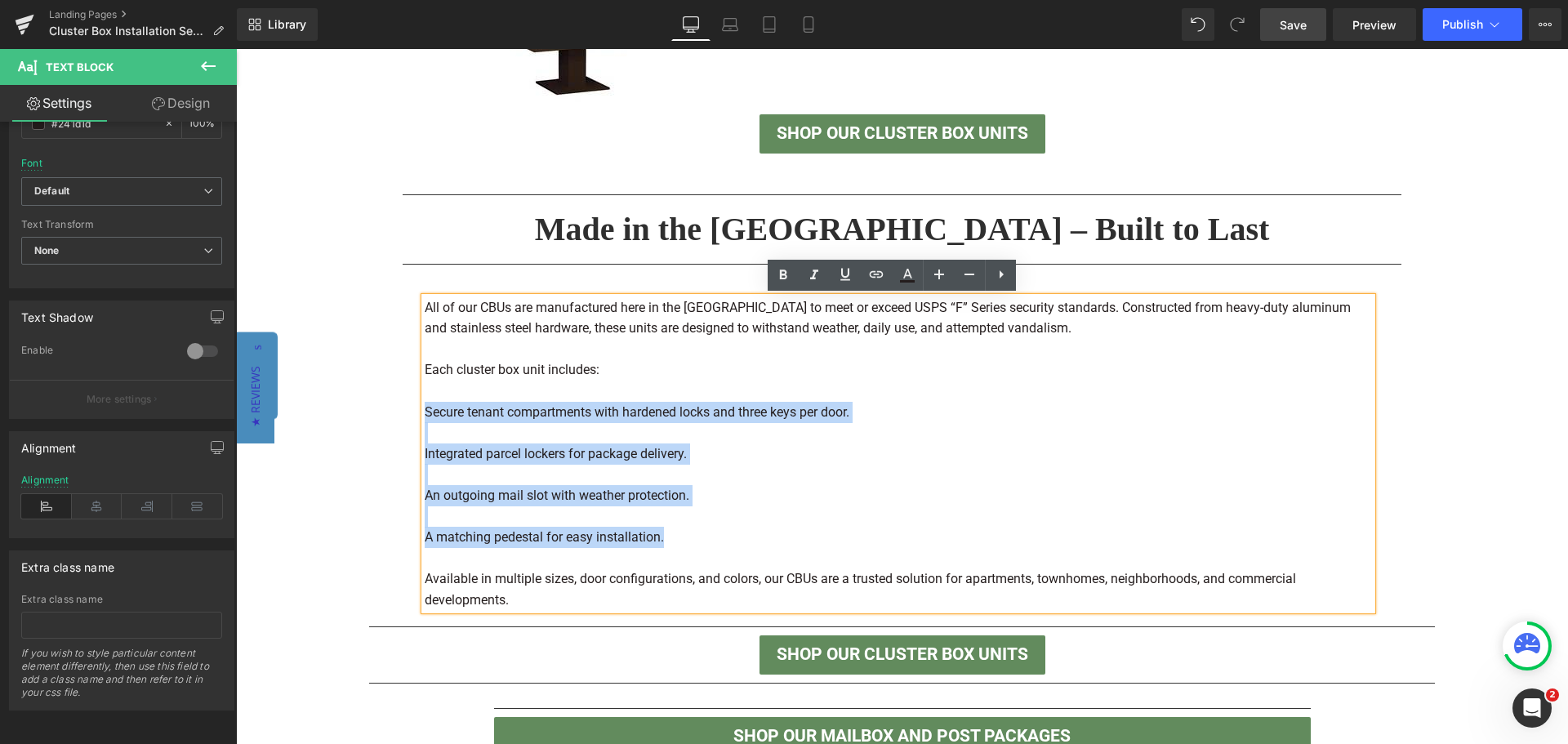
drag, startPoint x: 679, startPoint y: 541, endPoint x: 413, endPoint y: 414, distance: 294.8
click at [413, 414] on div "All of our CBUs are manufactured here in the [GEOGRAPHIC_DATA] to meet or excee…" at bounding box center [903, 454] width 980 height 314
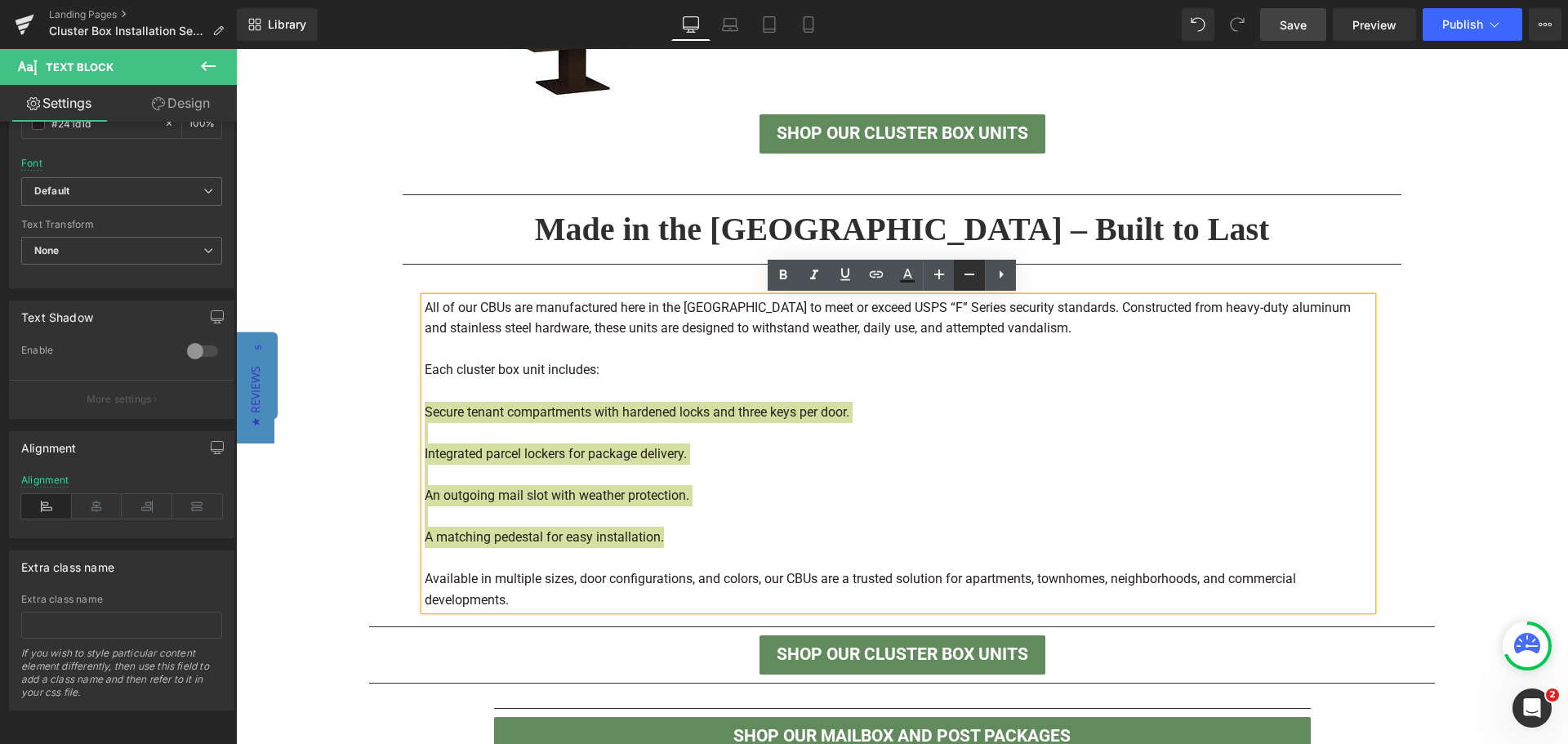
click at [964, 275] on icon at bounding box center [969, 274] width 20 height 20
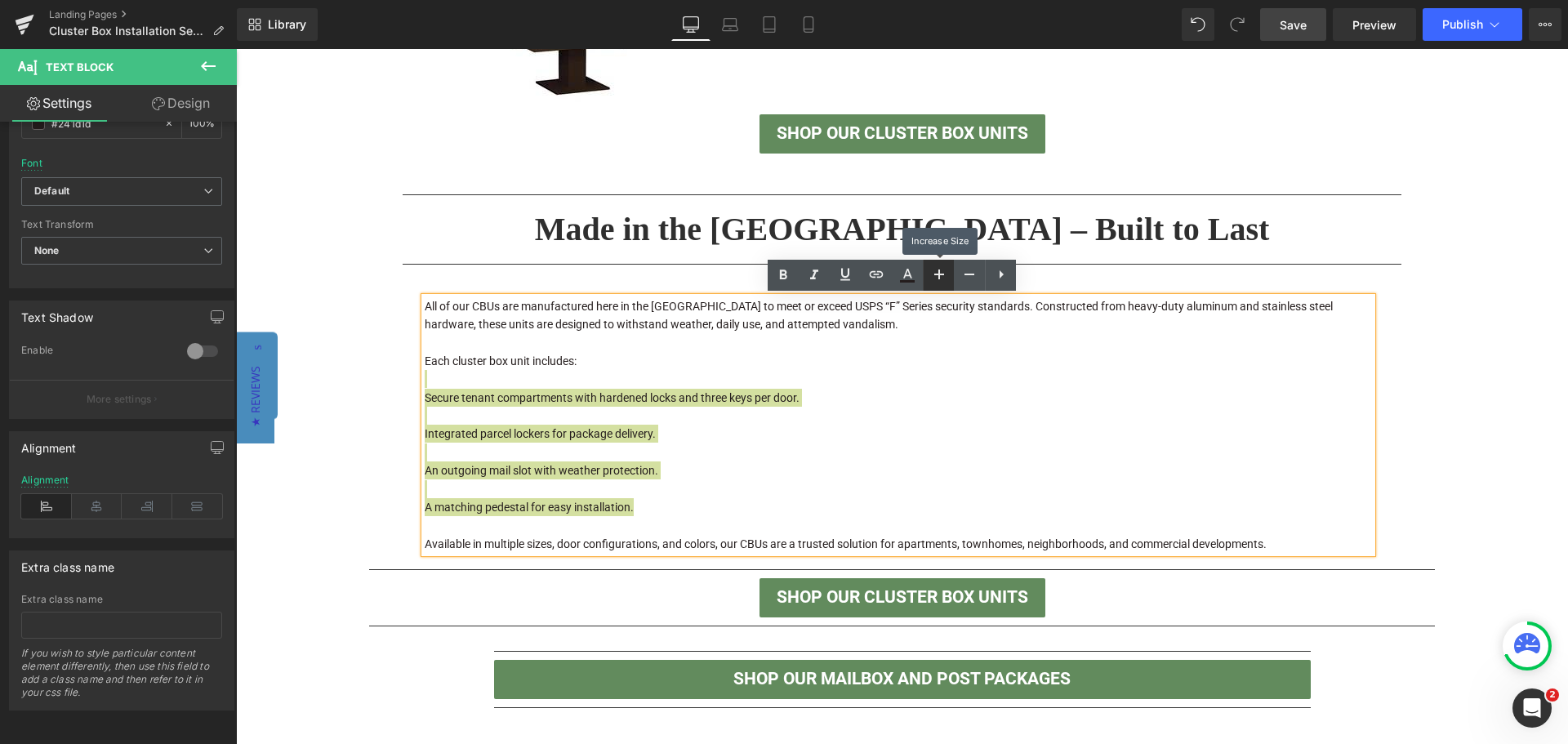
click at [940, 275] on icon at bounding box center [939, 274] width 20 height 20
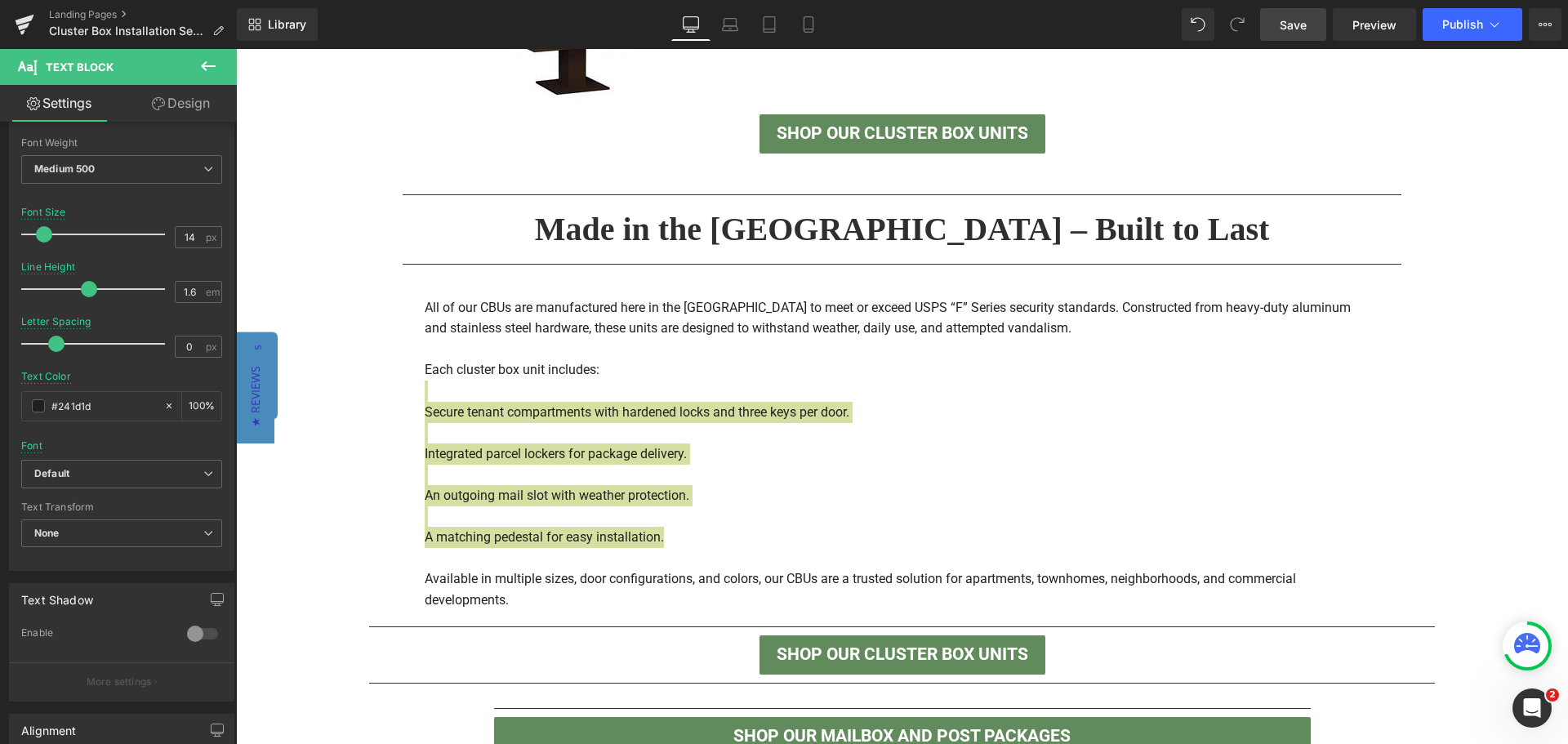
scroll to position [0, 0]
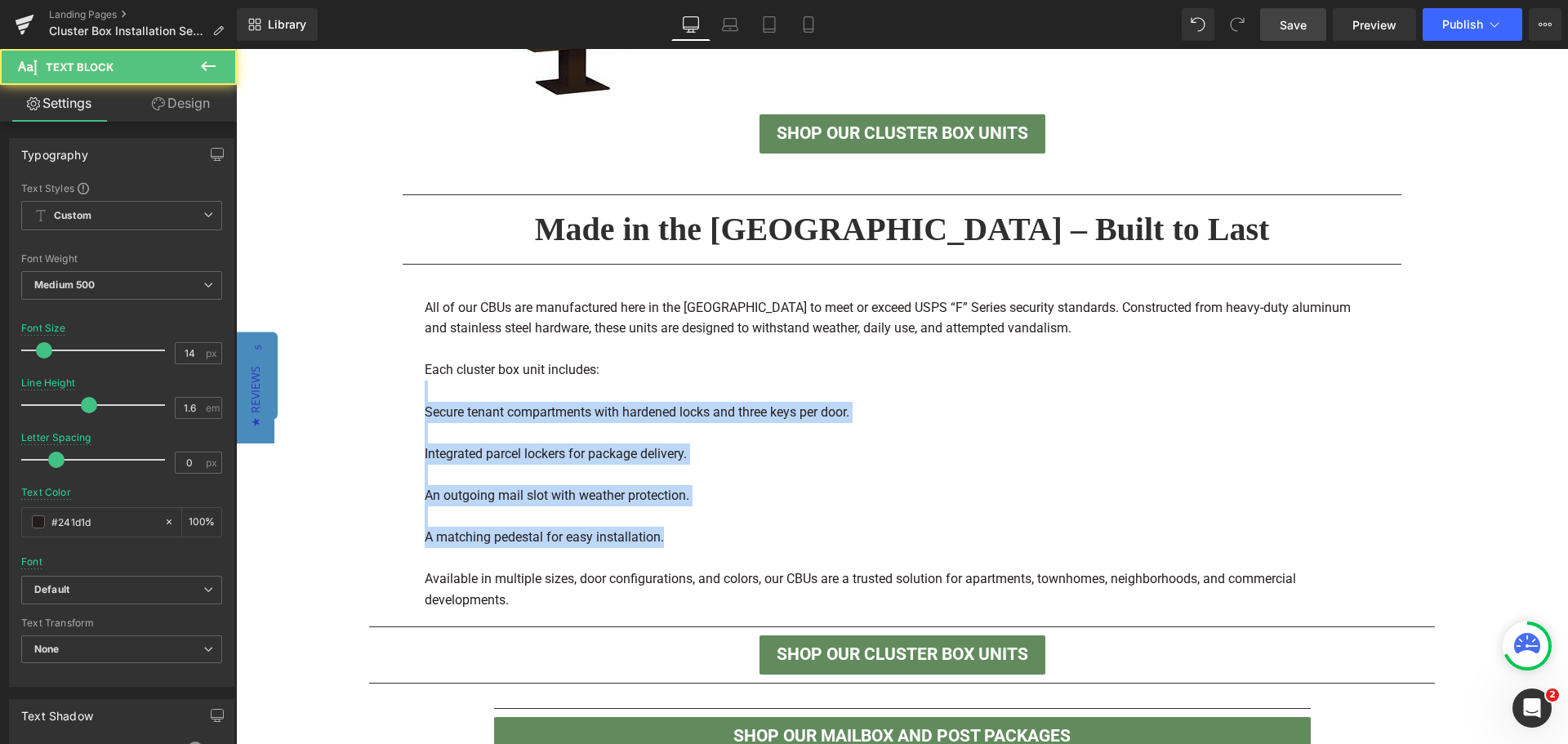
click at [518, 456] on p "Integrated parcel lockers for package delivery." at bounding box center [898, 454] width 947 height 21
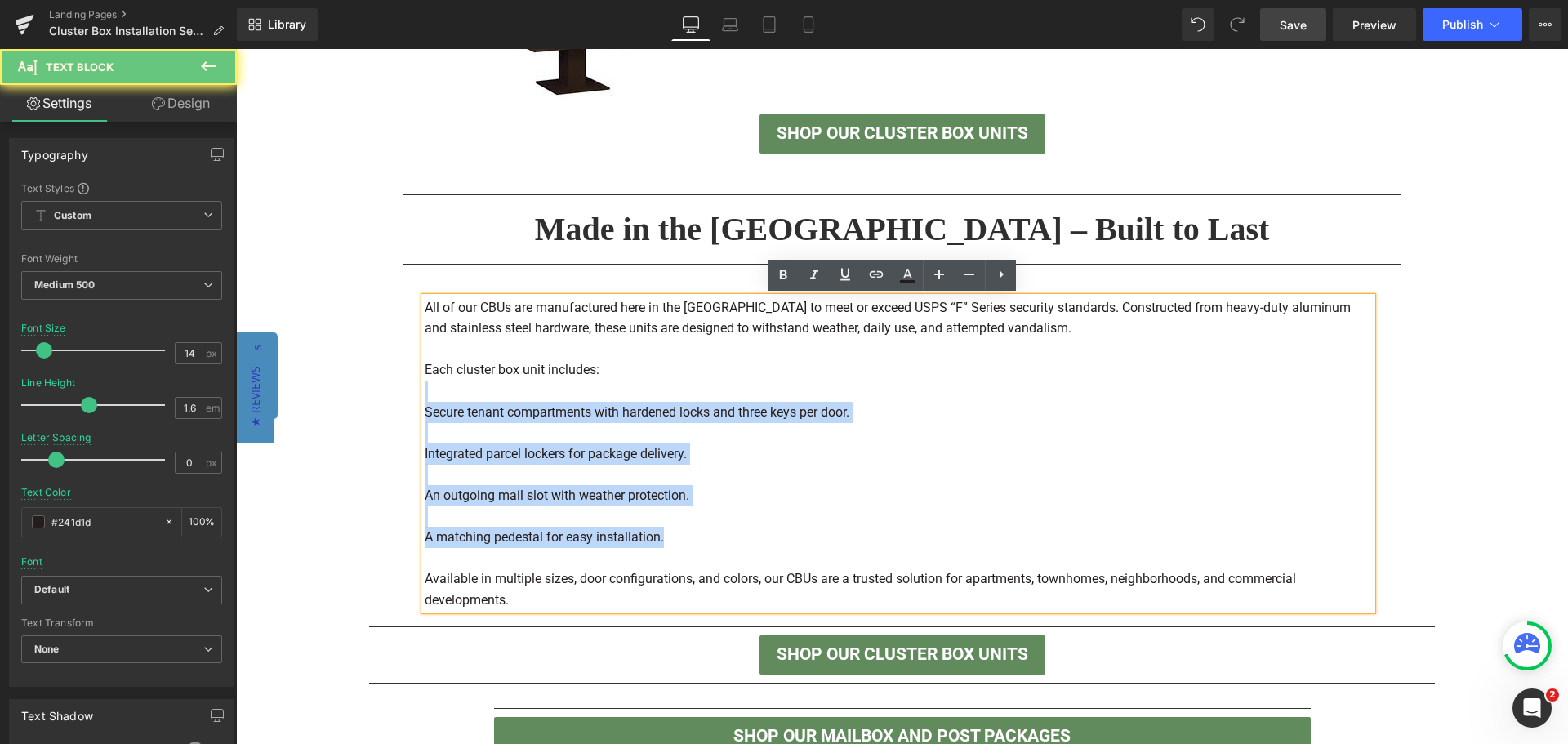
click at [426, 409] on p "Secure tenant compartments with hardened locks and three keys per door." at bounding box center [898, 412] width 947 height 21
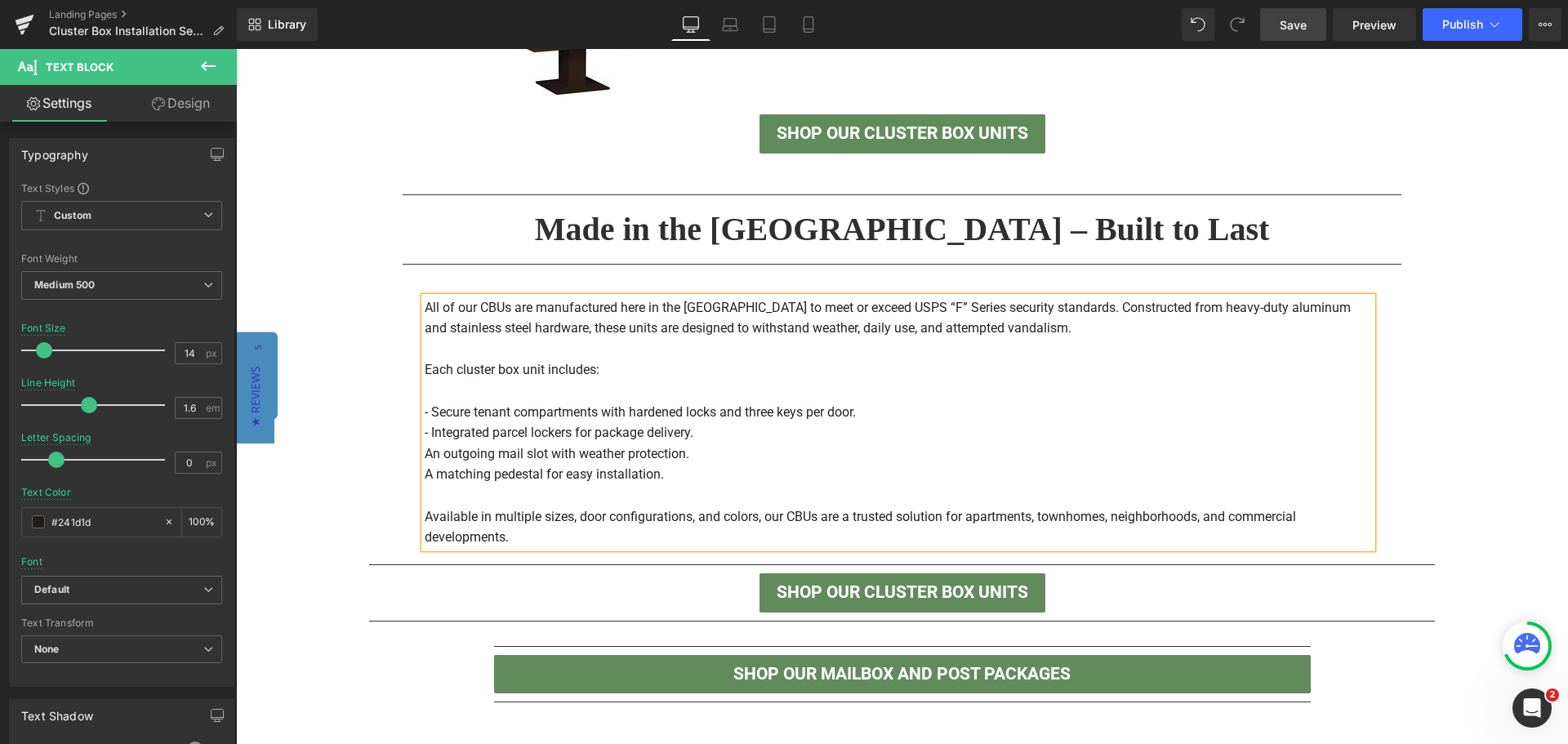
click at [425, 452] on p "An outgoing mail slot with weather protection." at bounding box center [898, 454] width 947 height 21
click at [791, 461] on p "- An outgoing mail slot with weather protection." at bounding box center [898, 454] width 947 height 21
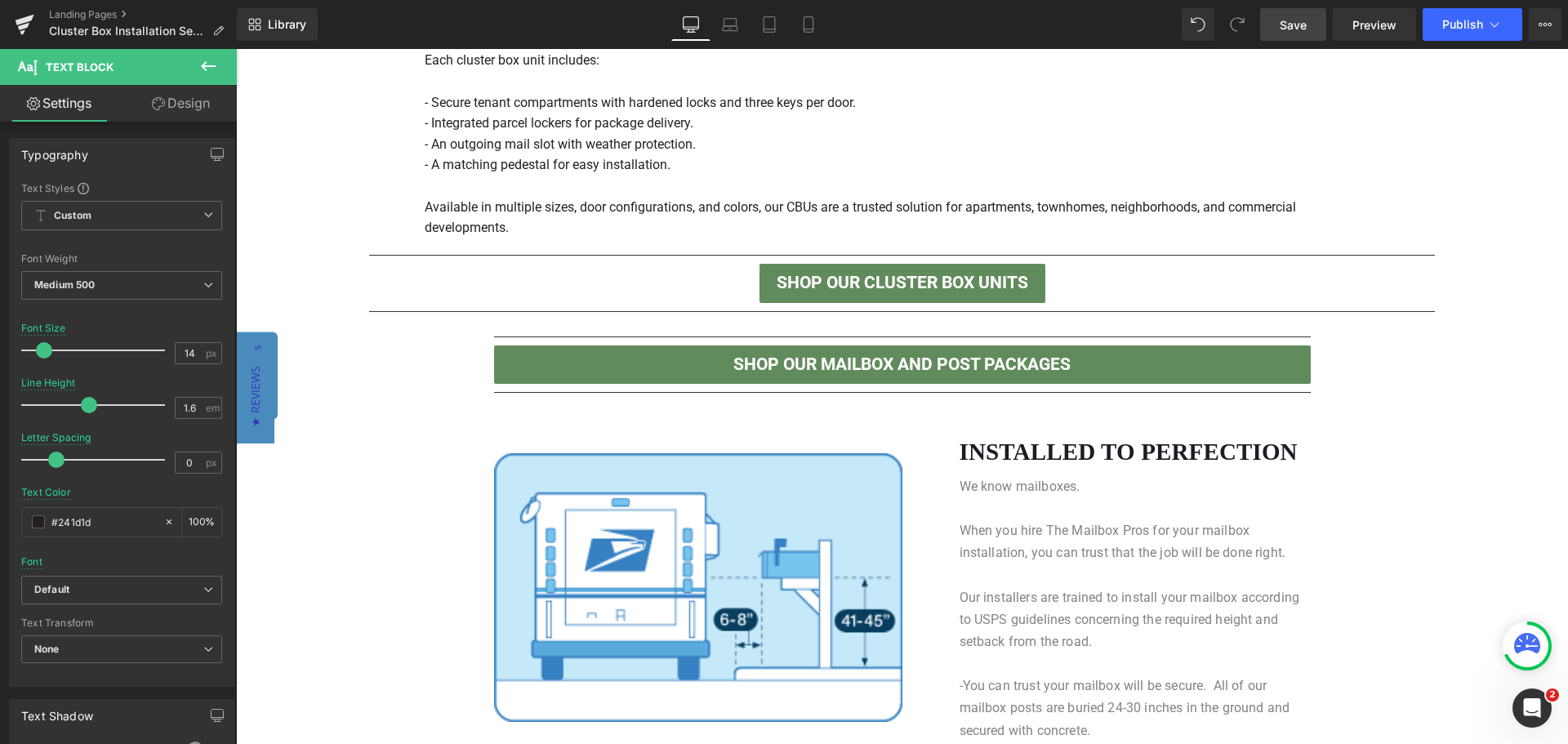
scroll to position [1354, 0]
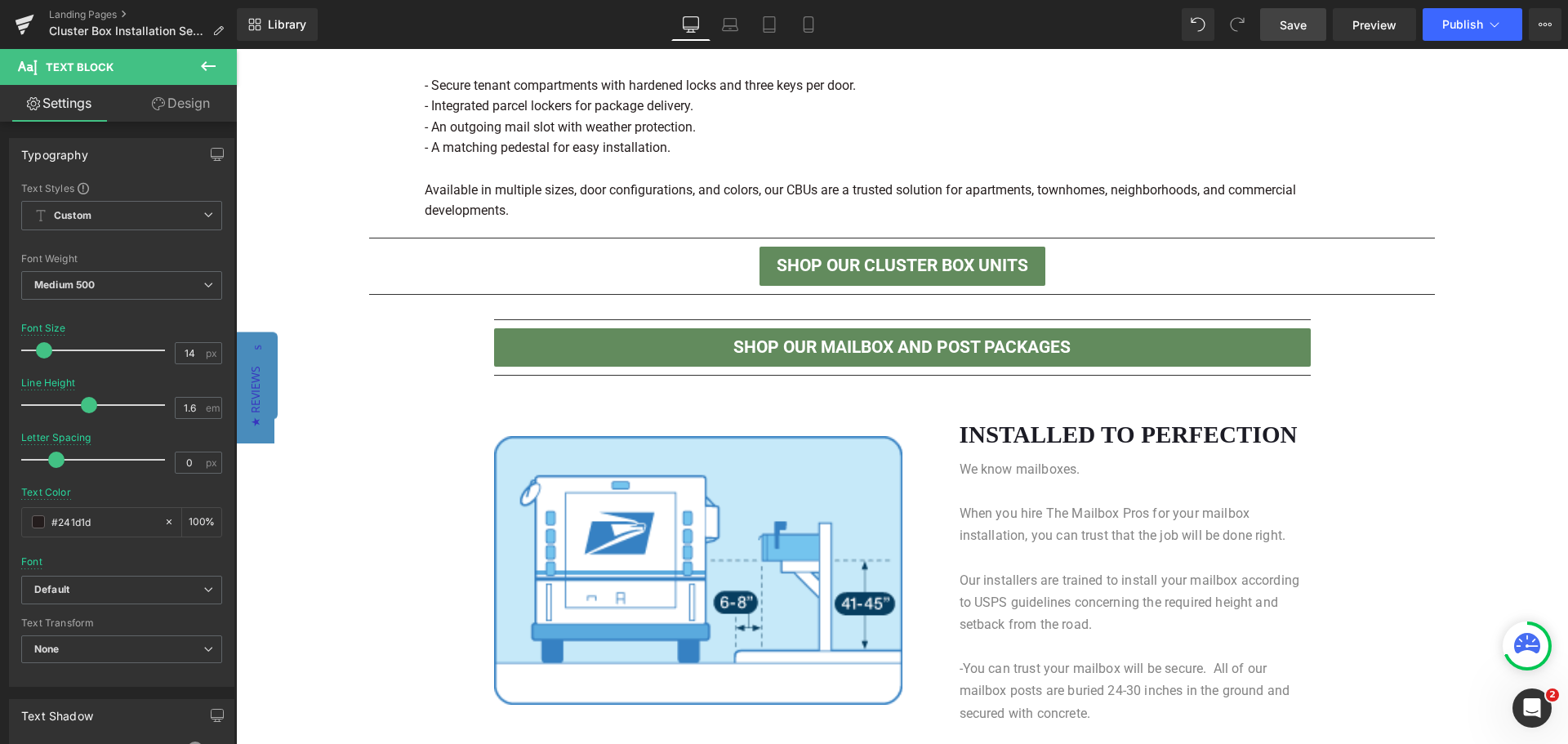
click at [1110, 429] on div "INSTALLED TO PERFECTION Heading" at bounding box center [1134, 434] width 351 height 29
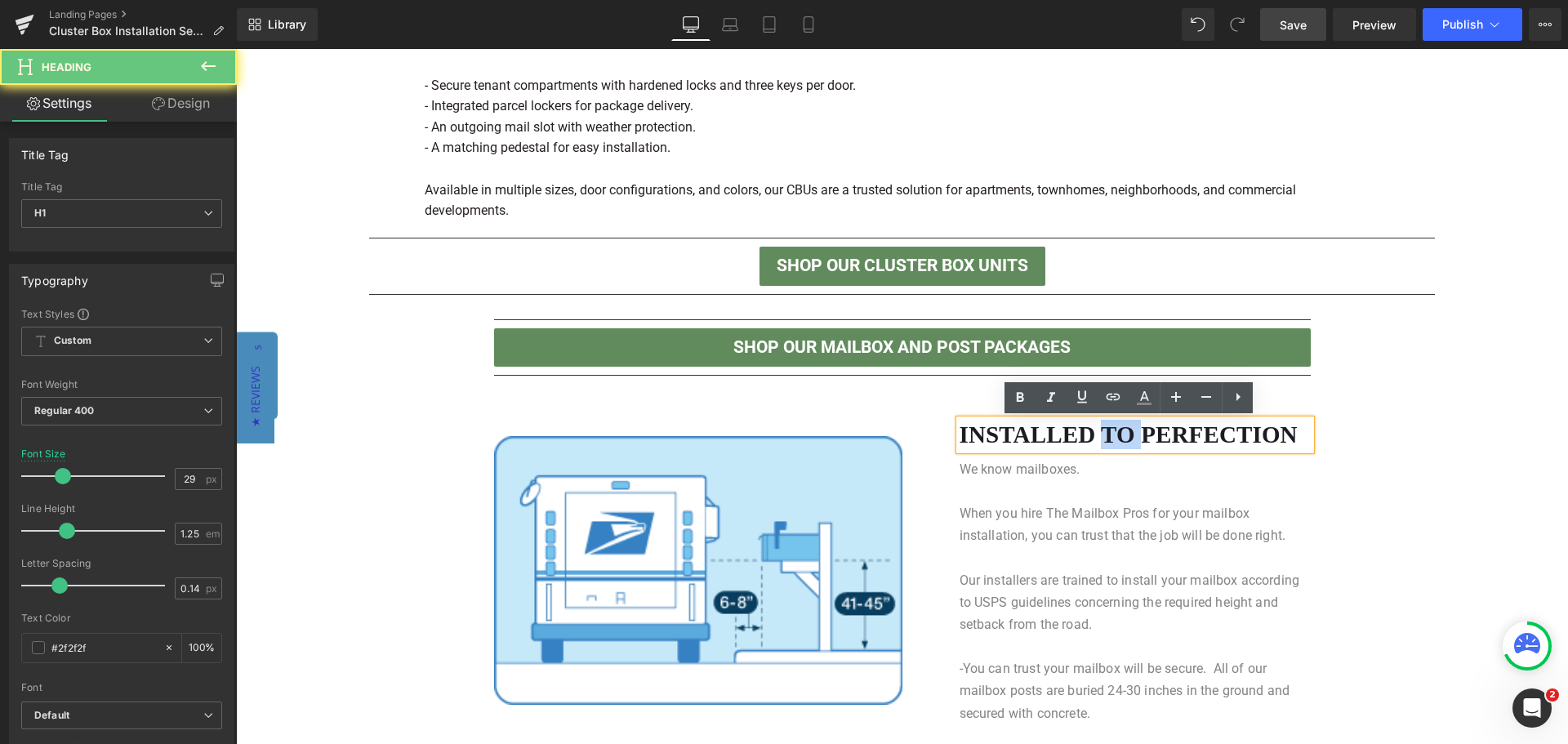
click at [1110, 429] on font "INSTALLED TO PERFECTION" at bounding box center [1128, 434] width 338 height 26
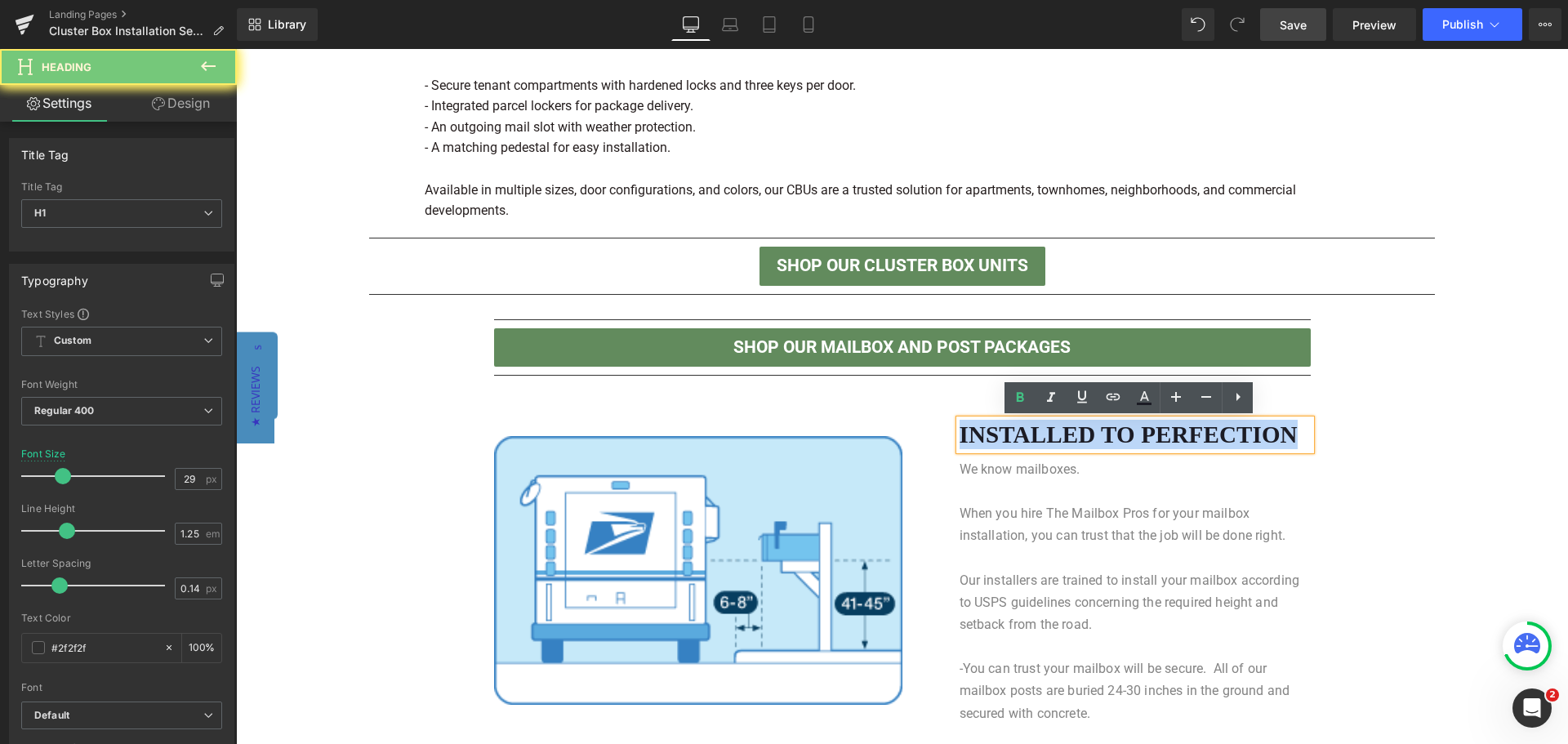
click at [1110, 429] on font "INSTALLED TO PERFECTION" at bounding box center [1128, 434] width 338 height 26
paste div
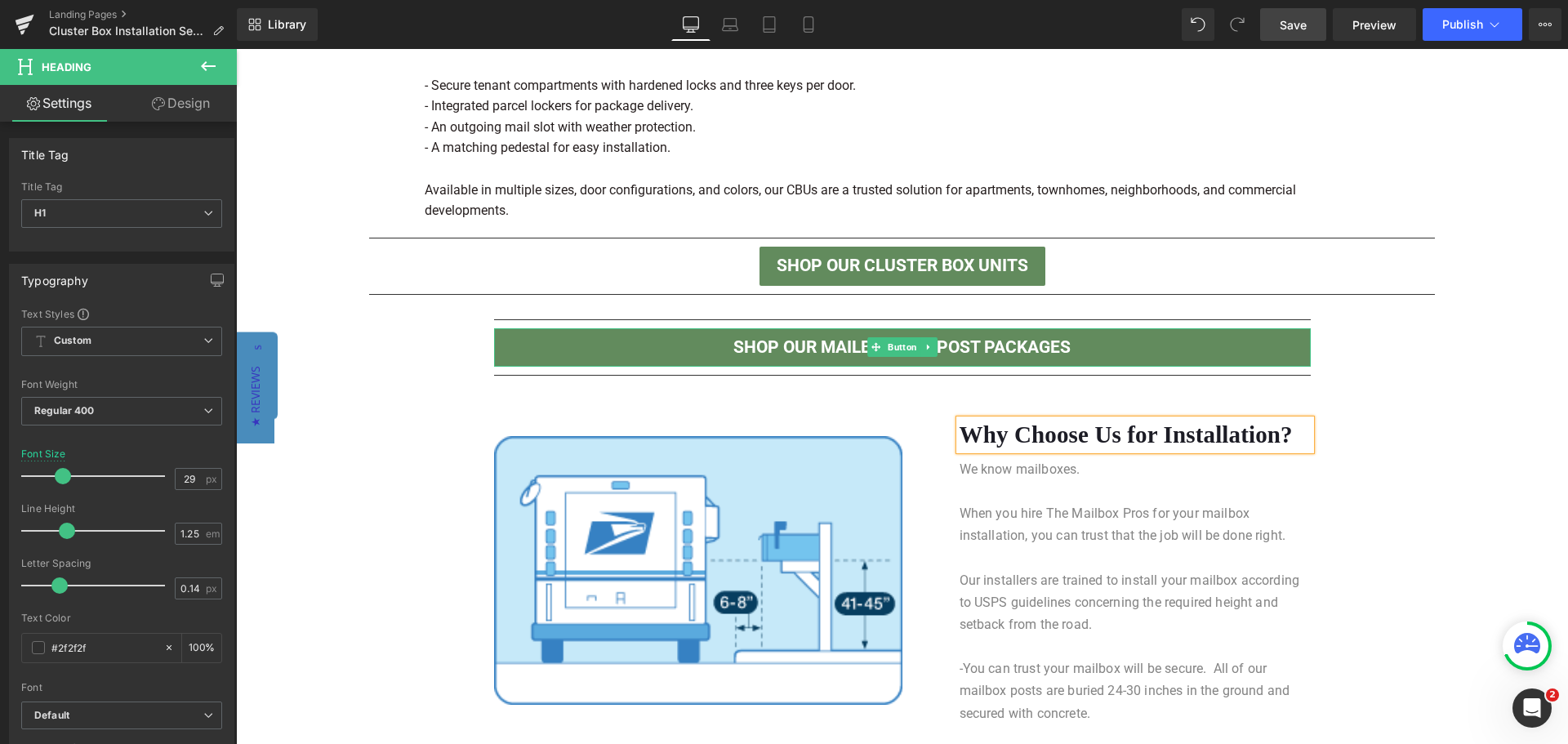
click at [1292, 349] on link "SHOP OUR MAILBOX AND POST PACKAGES" at bounding box center [903, 348] width 817 height 39
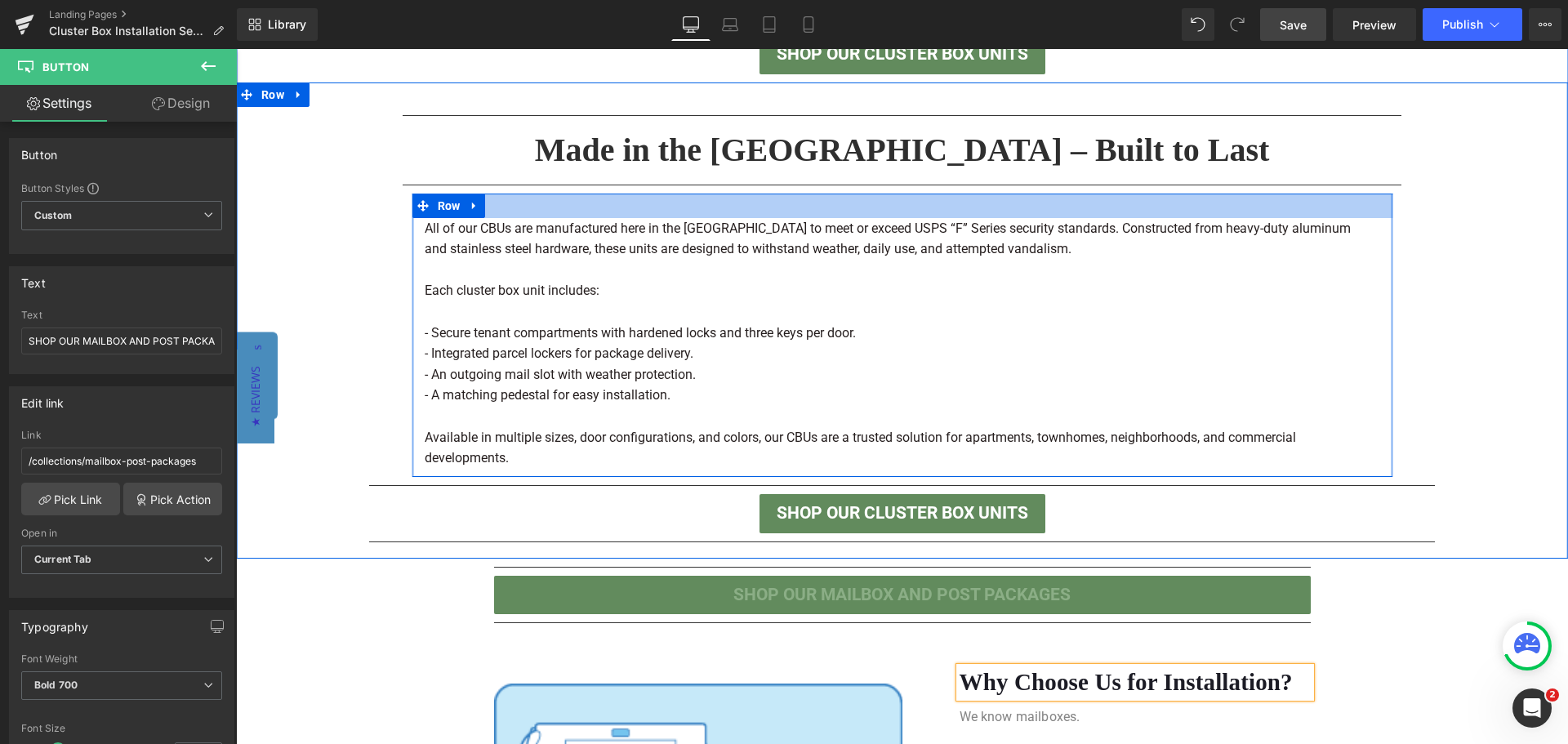
scroll to position [1110, 0]
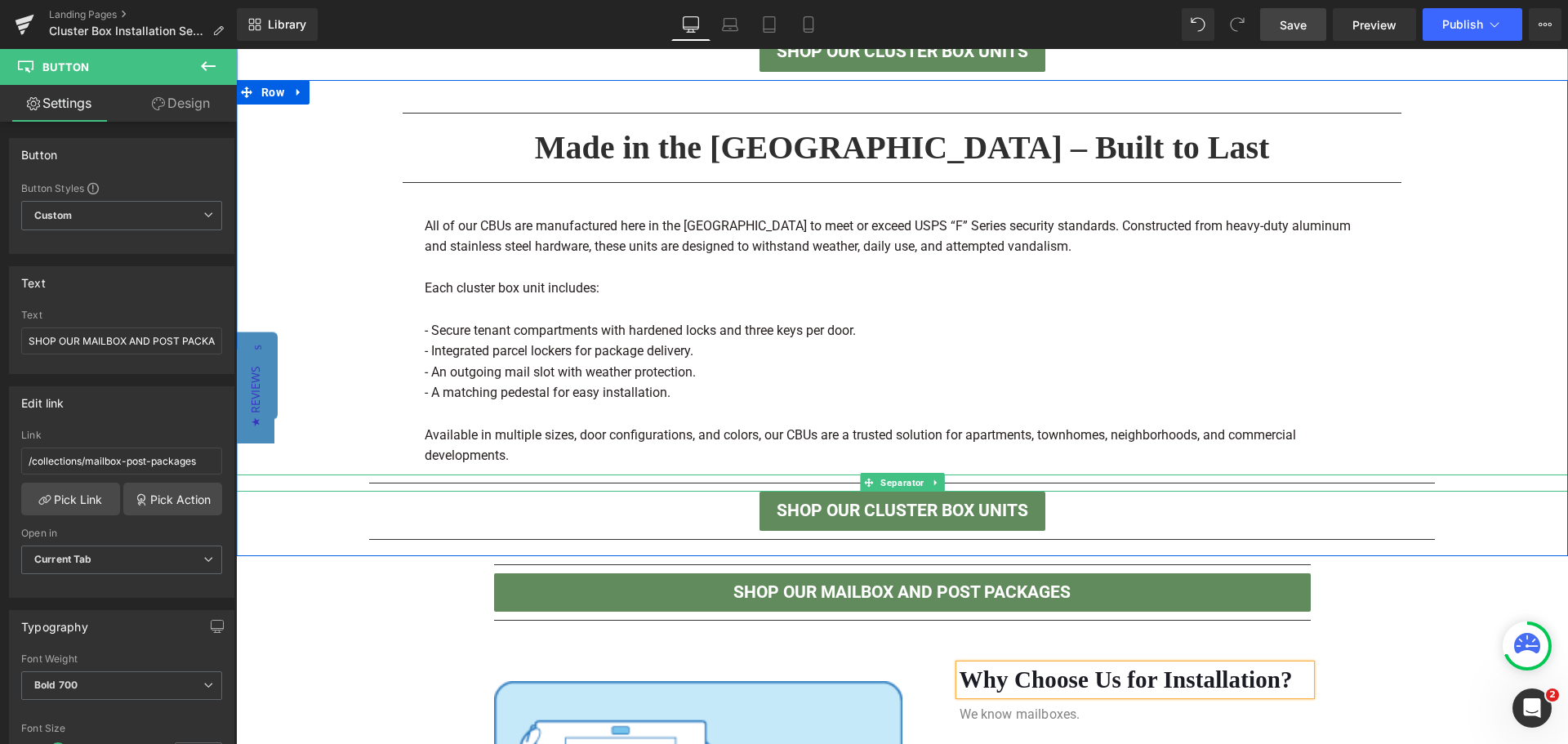
click at [1356, 480] on div at bounding box center [902, 483] width 1332 height 17
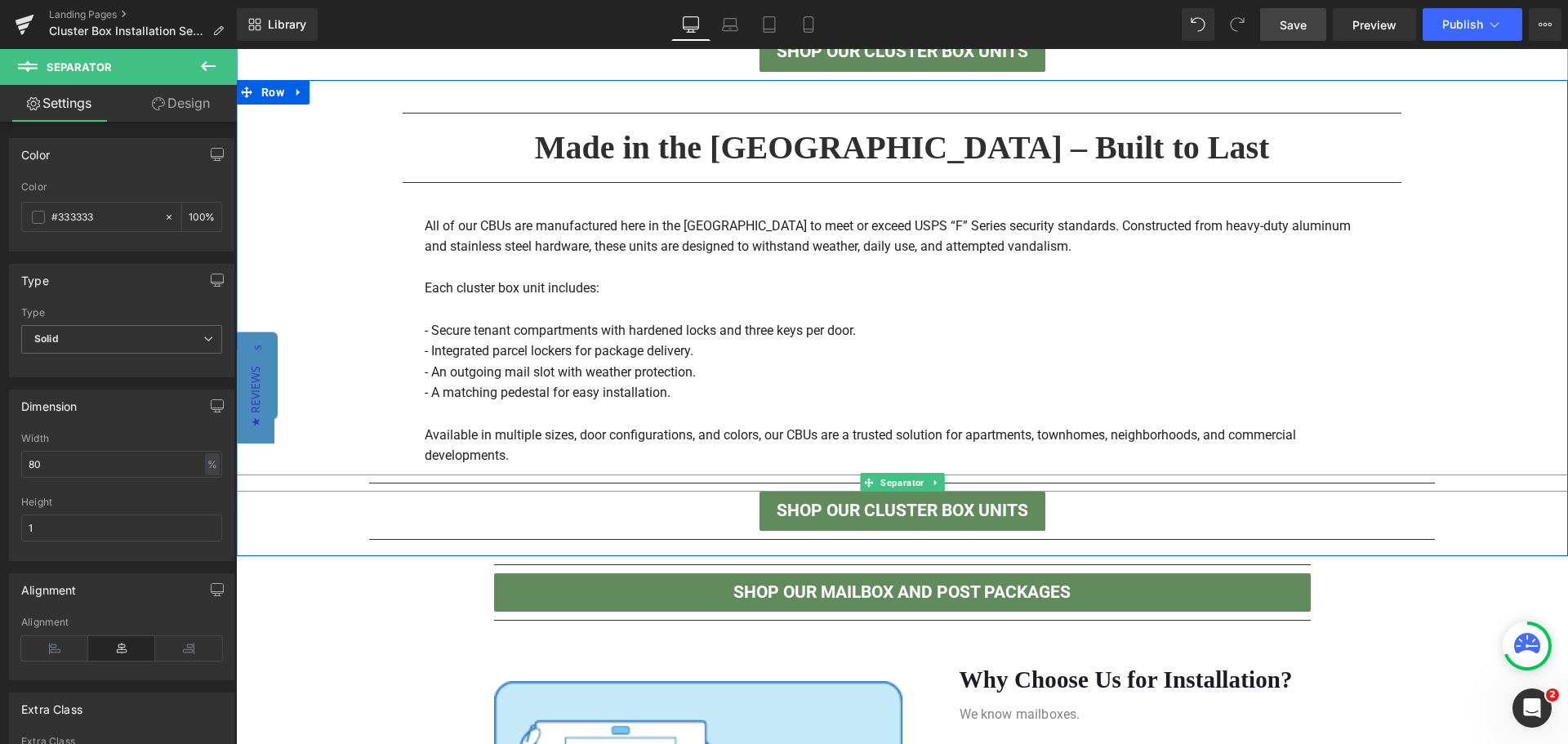
click at [1127, 484] on hr at bounding box center [902, 487] width 1066 height 9
click at [931, 486] on icon at bounding box center [936, 482] width 9 height 10
click at [939, 482] on icon at bounding box center [944, 482] width 9 height 10
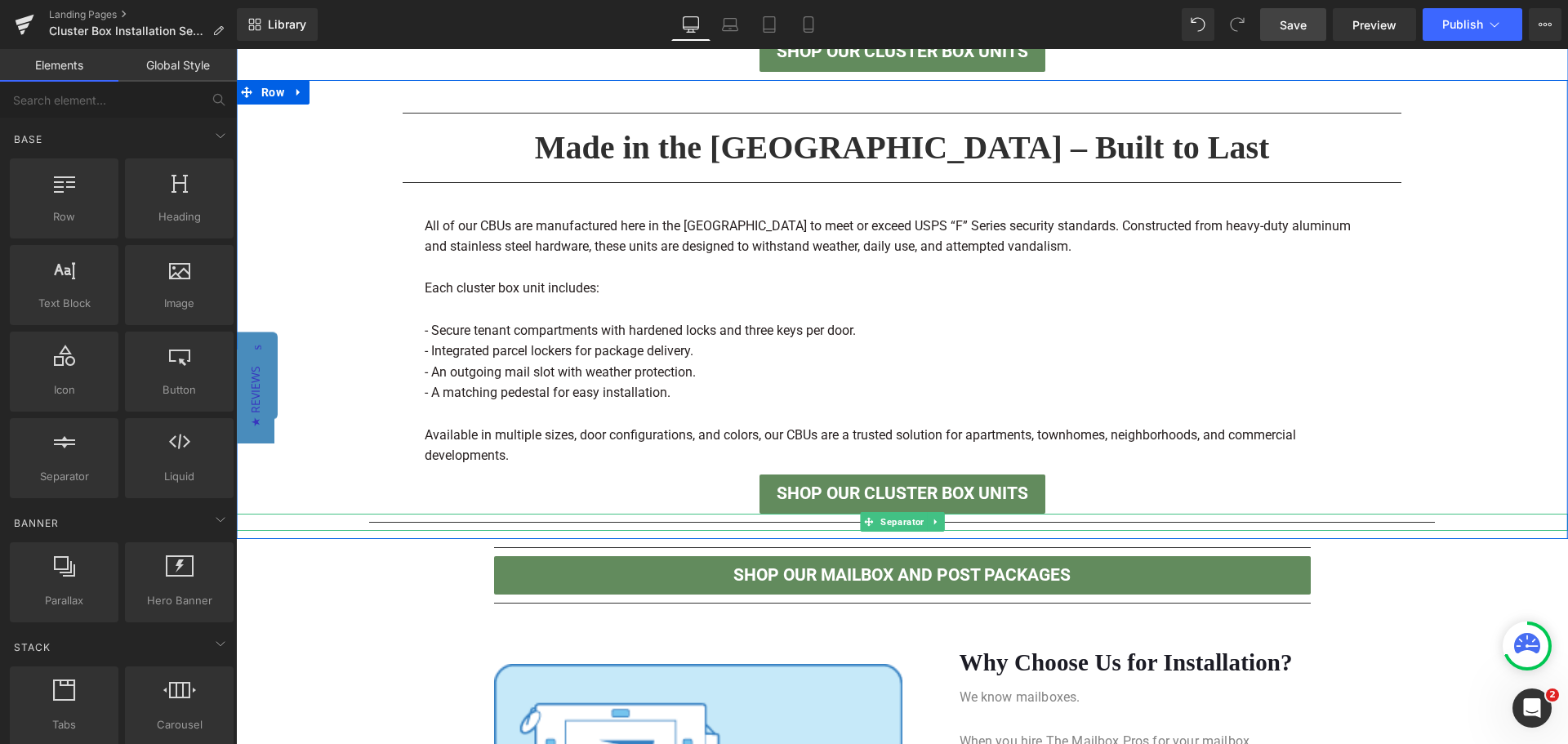
click at [1075, 520] on div at bounding box center [902, 522] width 1332 height 17
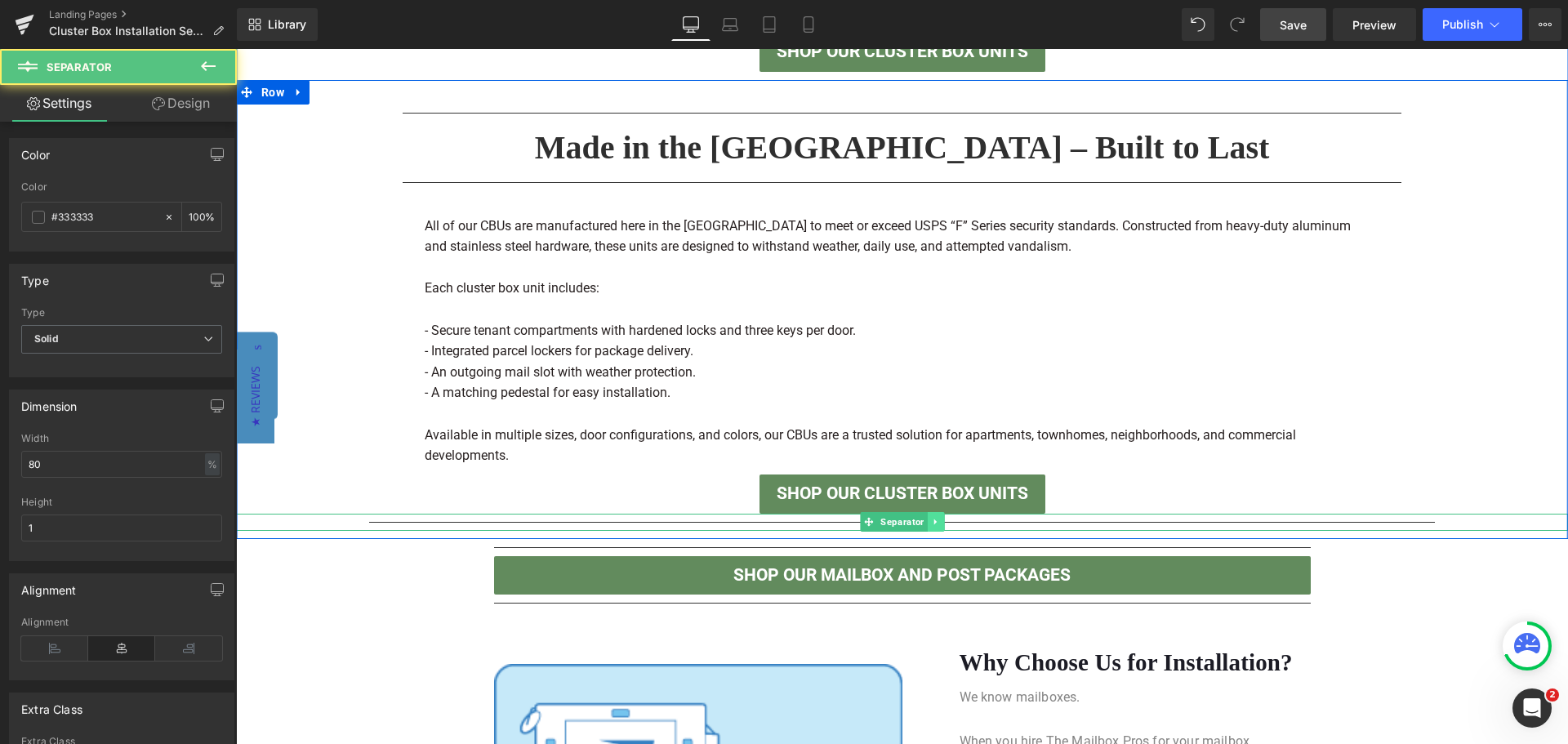
click at [931, 520] on icon at bounding box center [936, 521] width 9 height 10
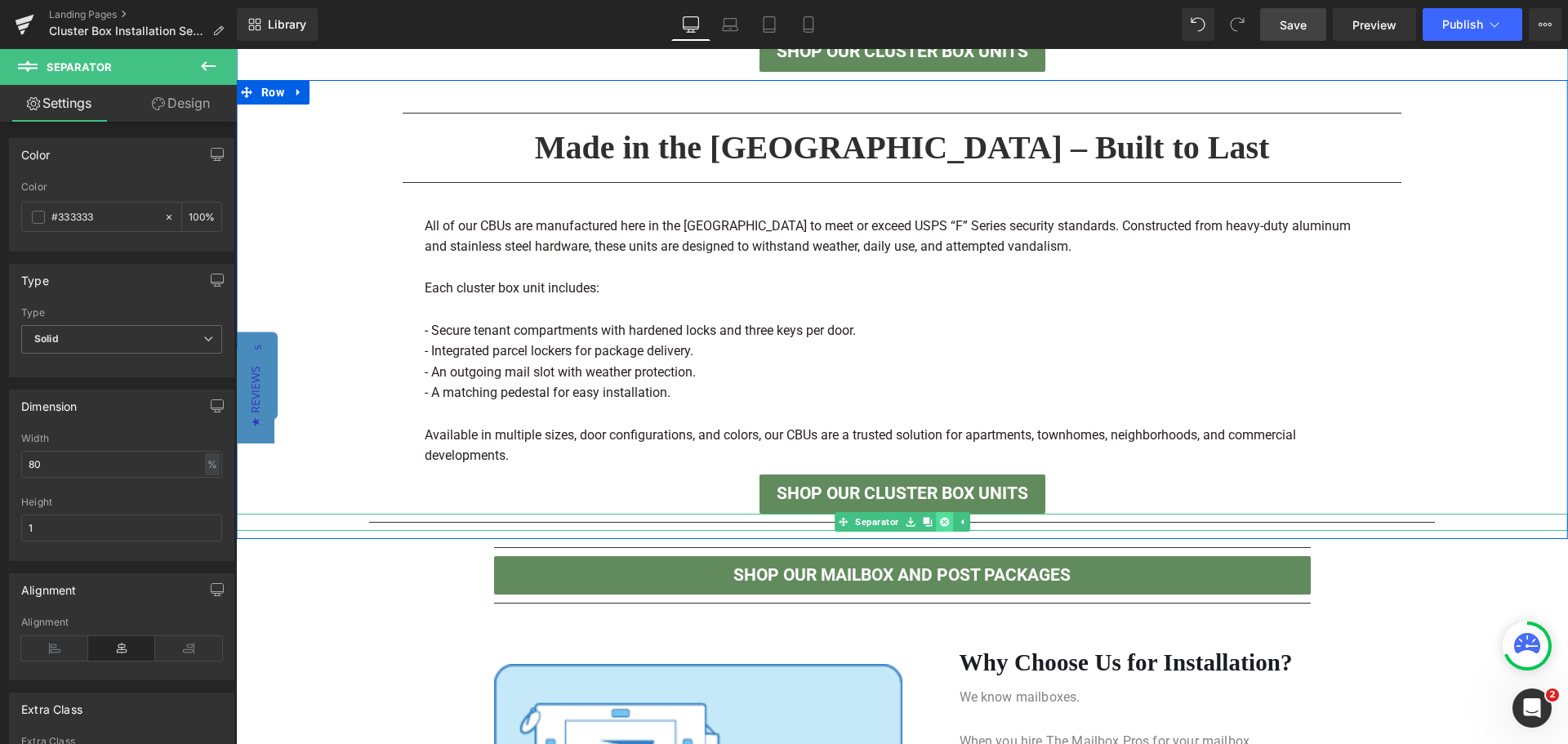
click at [939, 520] on icon at bounding box center [944, 521] width 9 height 9
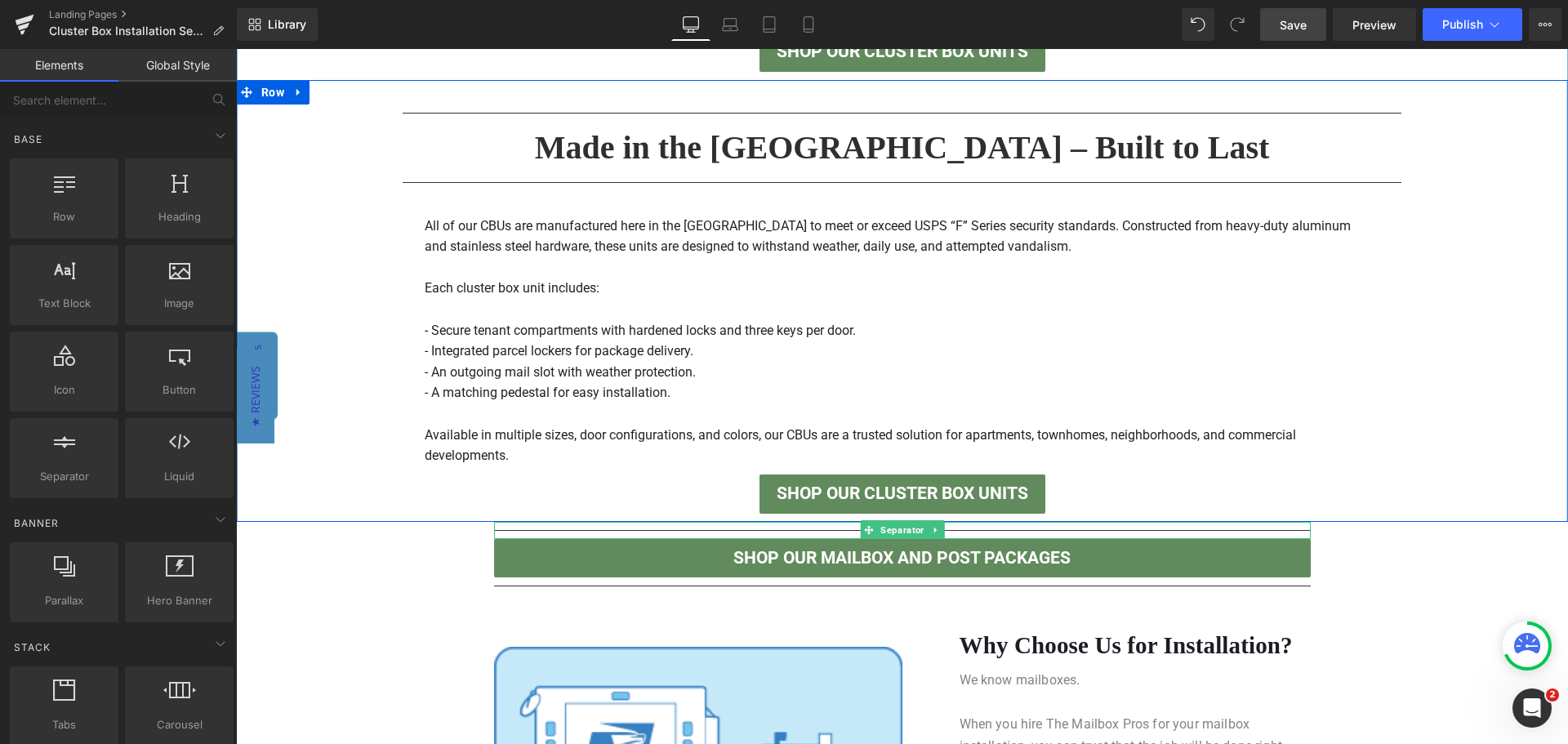
click at [1293, 530] on hr at bounding box center [903, 534] width 817 height 9
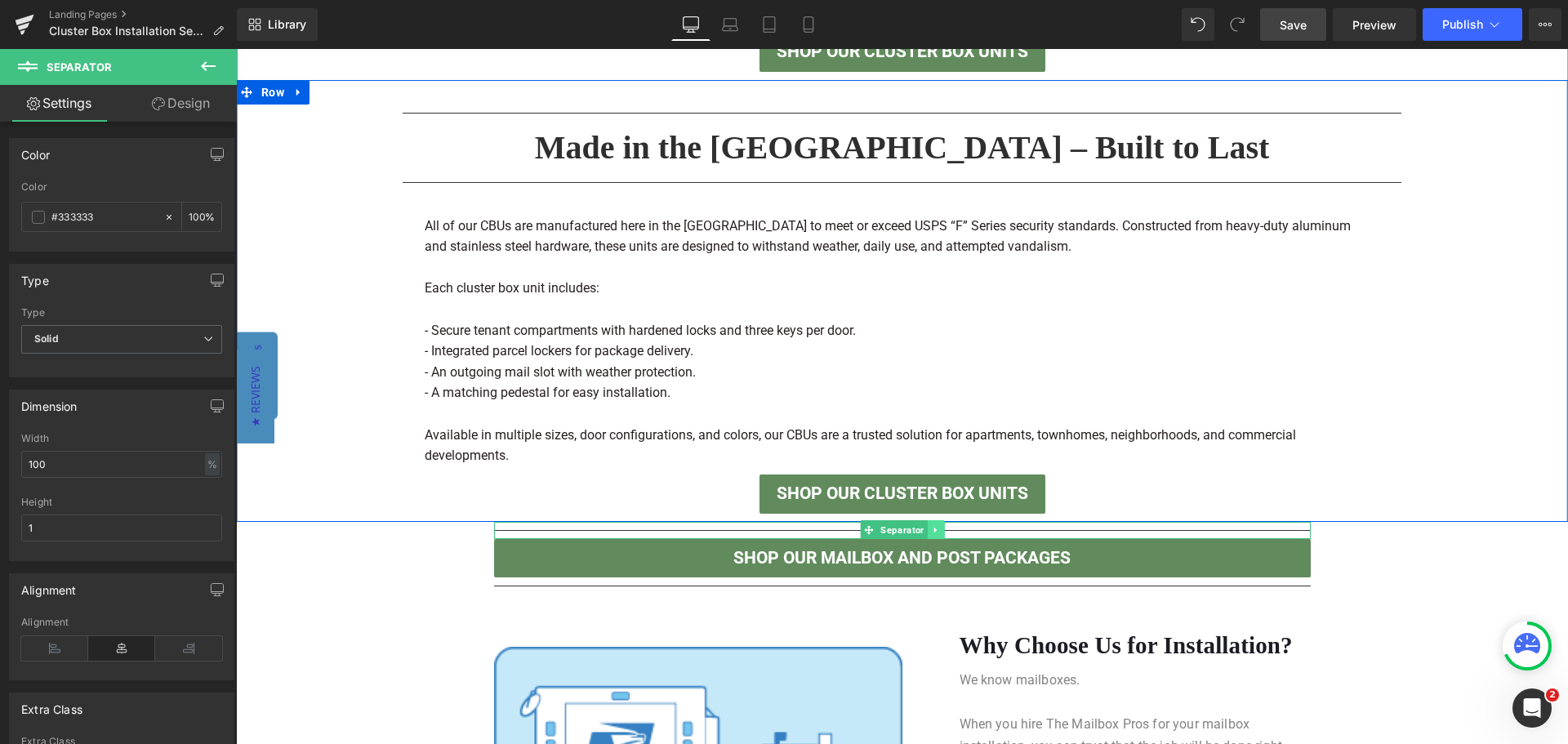
click at [931, 528] on icon at bounding box center [936, 530] width 9 height 10
click at [939, 530] on icon at bounding box center [944, 530] width 9 height 9
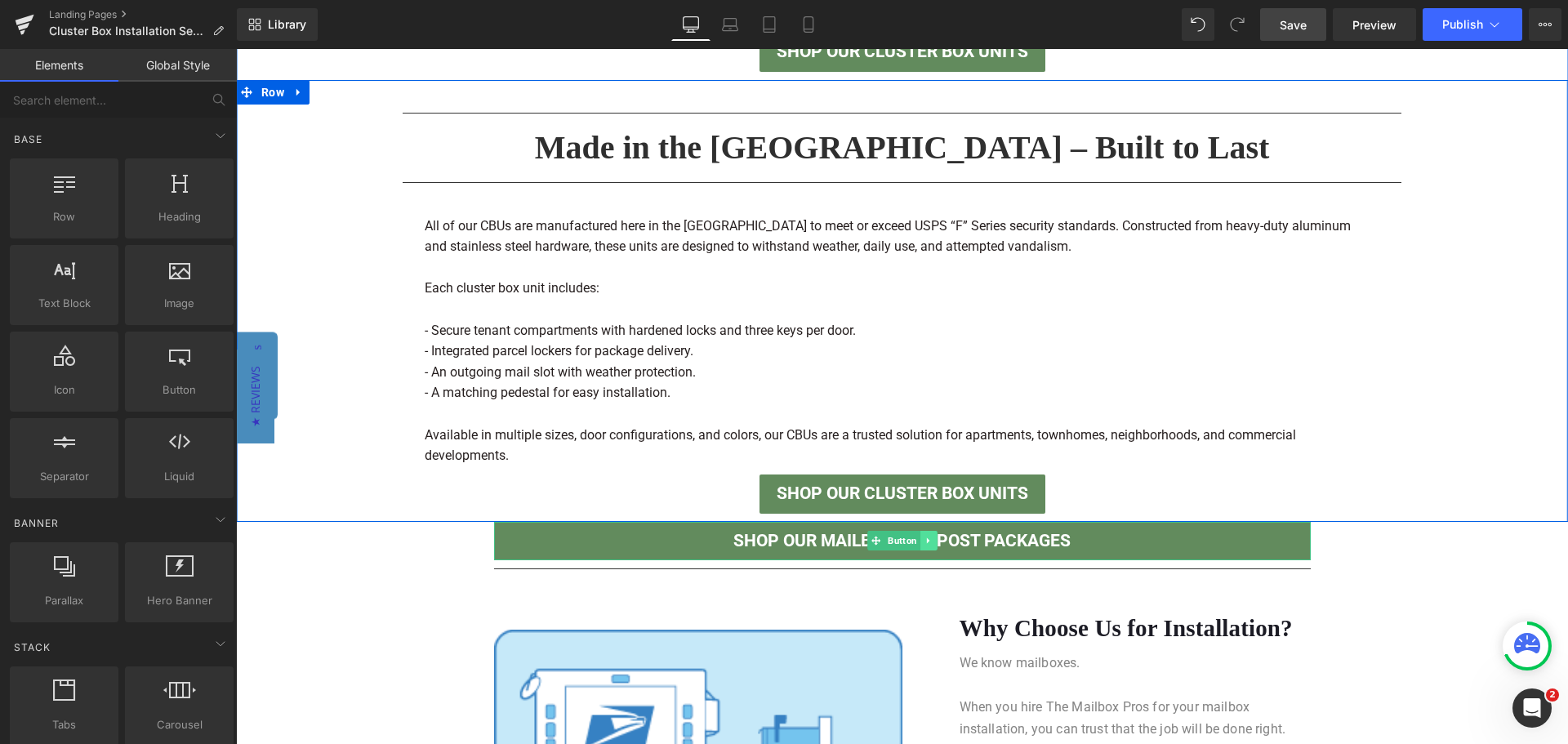
click at [924, 535] on link at bounding box center [928, 540] width 17 height 20
click at [932, 539] on icon at bounding box center [937, 541] width 9 height 9
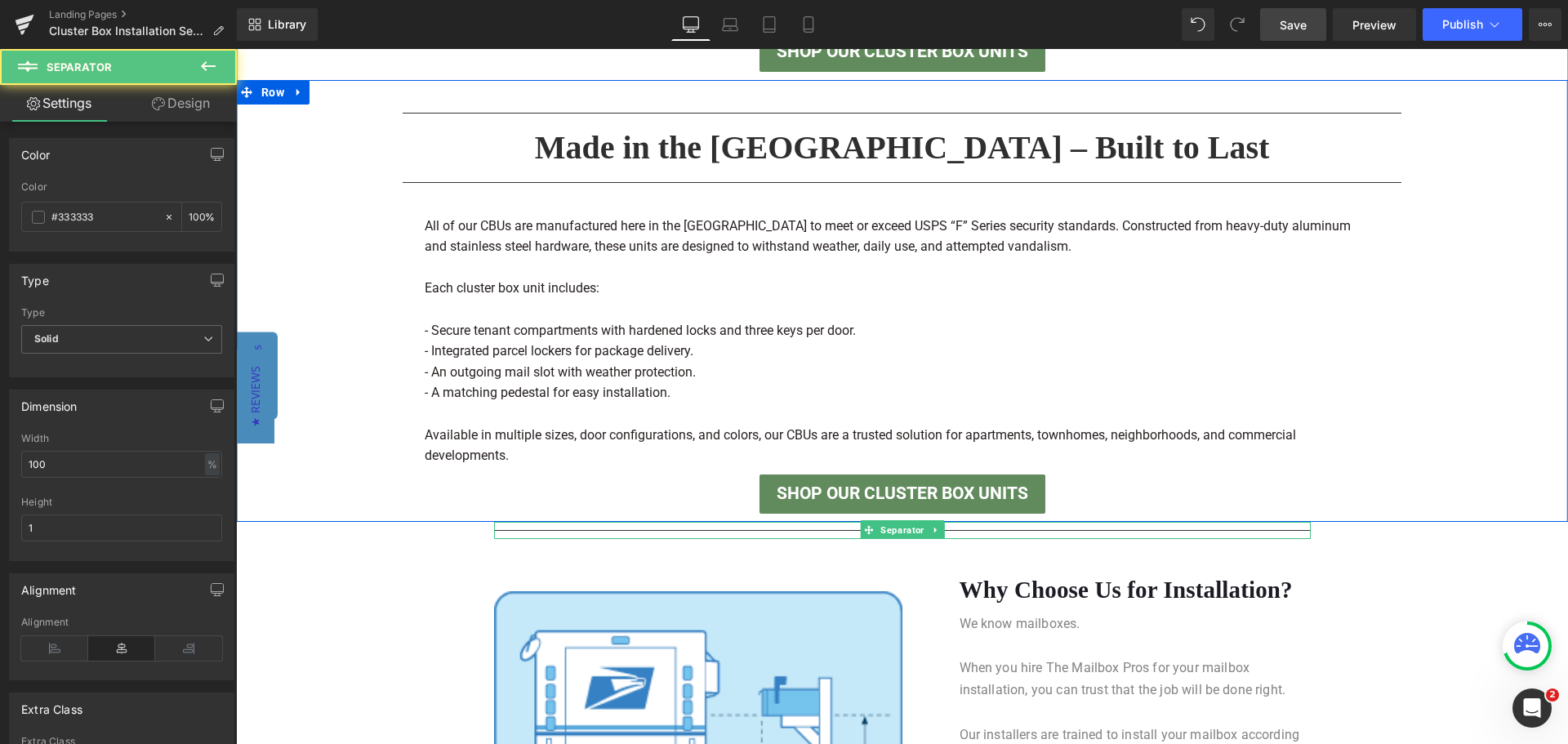
click at [941, 533] on hr at bounding box center [903, 534] width 817 height 9
click at [931, 532] on icon at bounding box center [936, 530] width 9 height 10
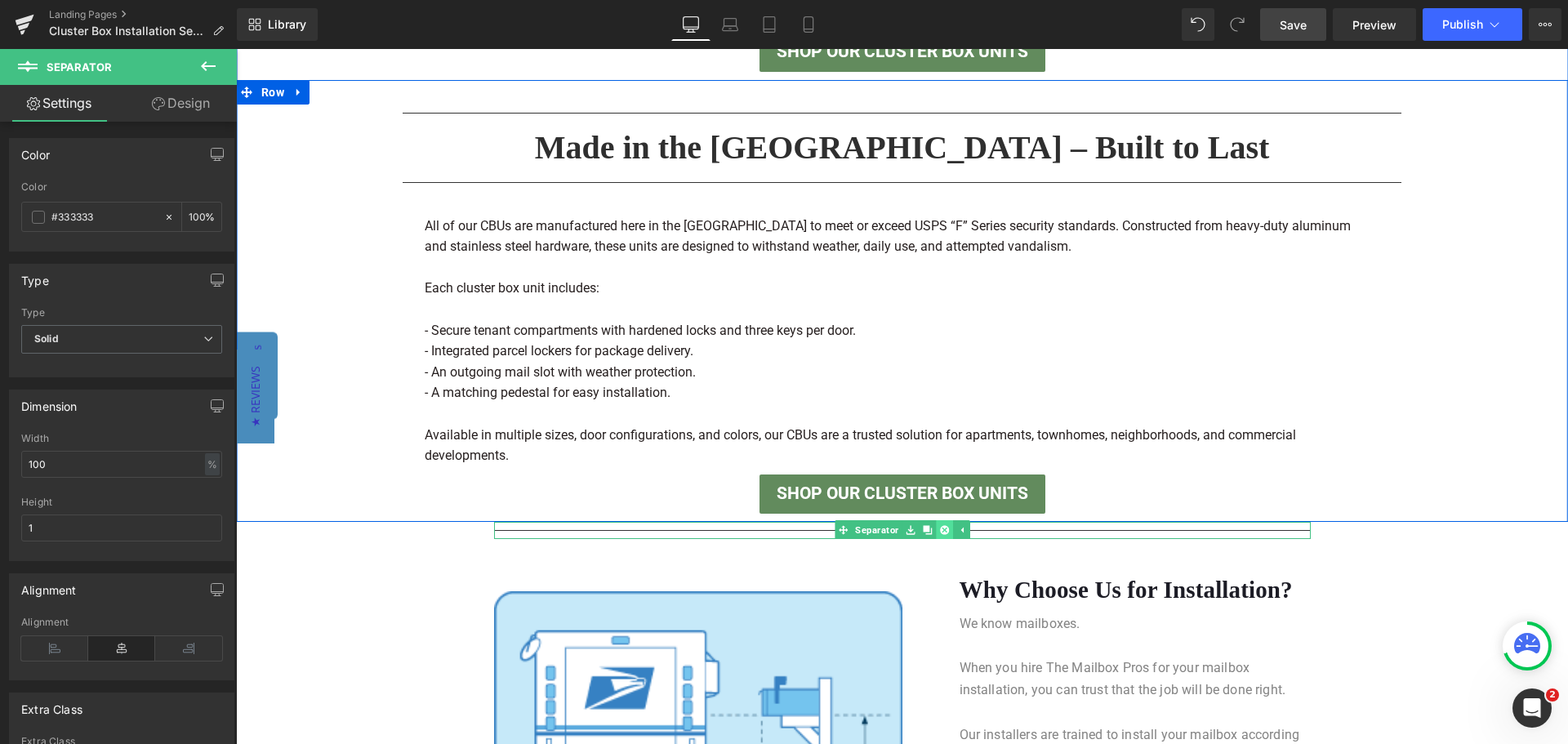
click at [939, 531] on icon at bounding box center [944, 530] width 9 height 10
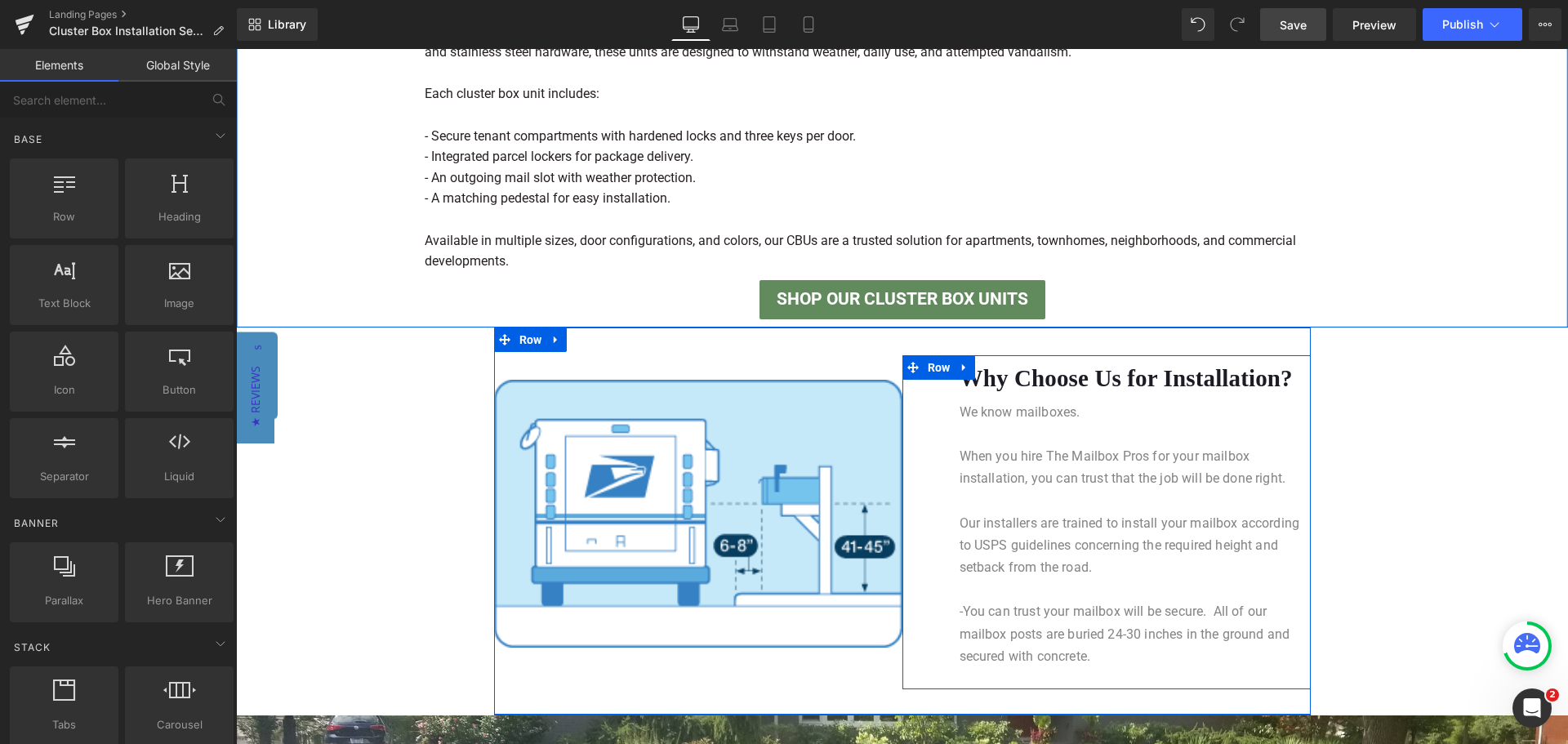
scroll to position [1354, 0]
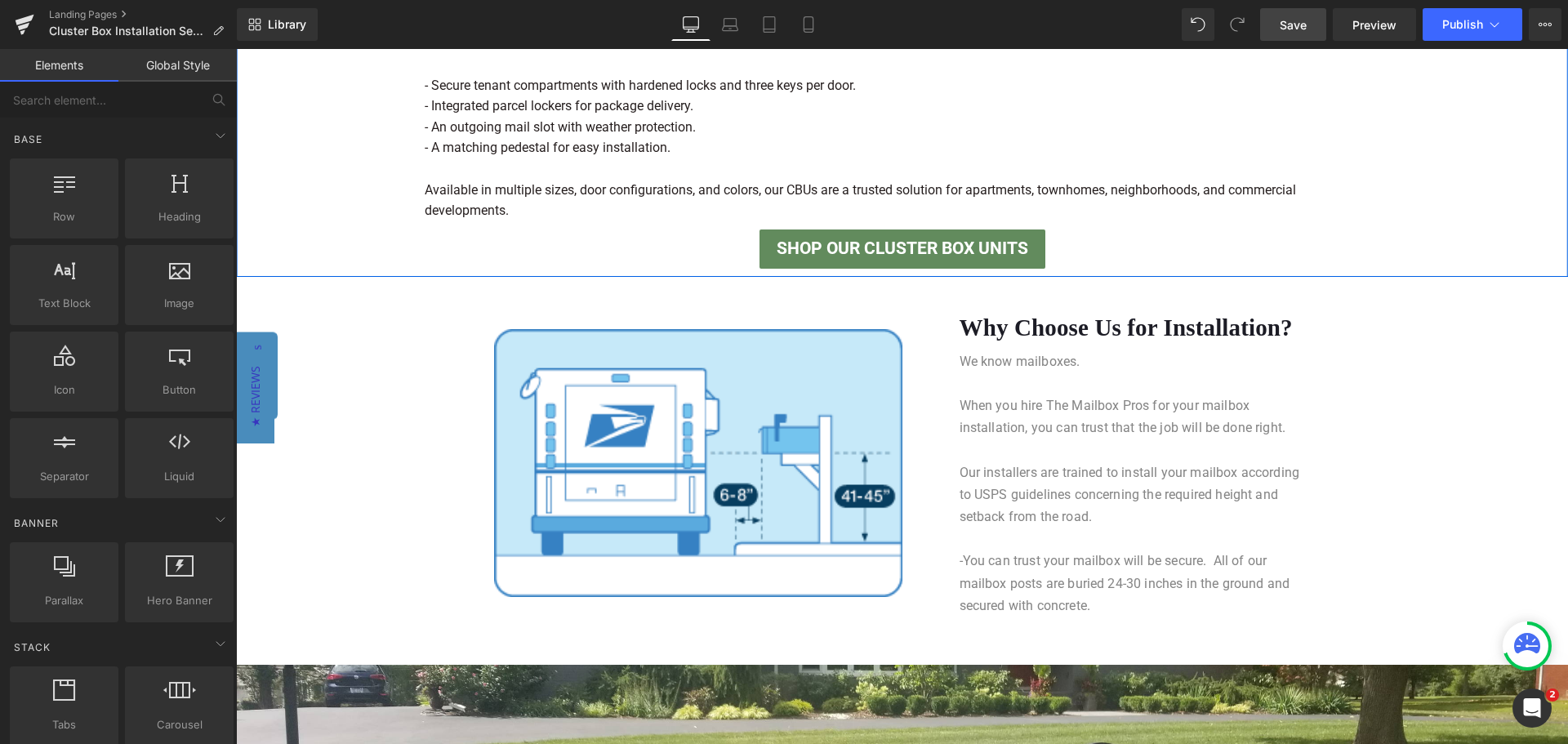
click at [1396, 499] on body "Sign in or Create an Account Search Cart 0 Search Home Mailbox Packages Mailbox…" at bounding box center [902, 97] width 1332 height 2807
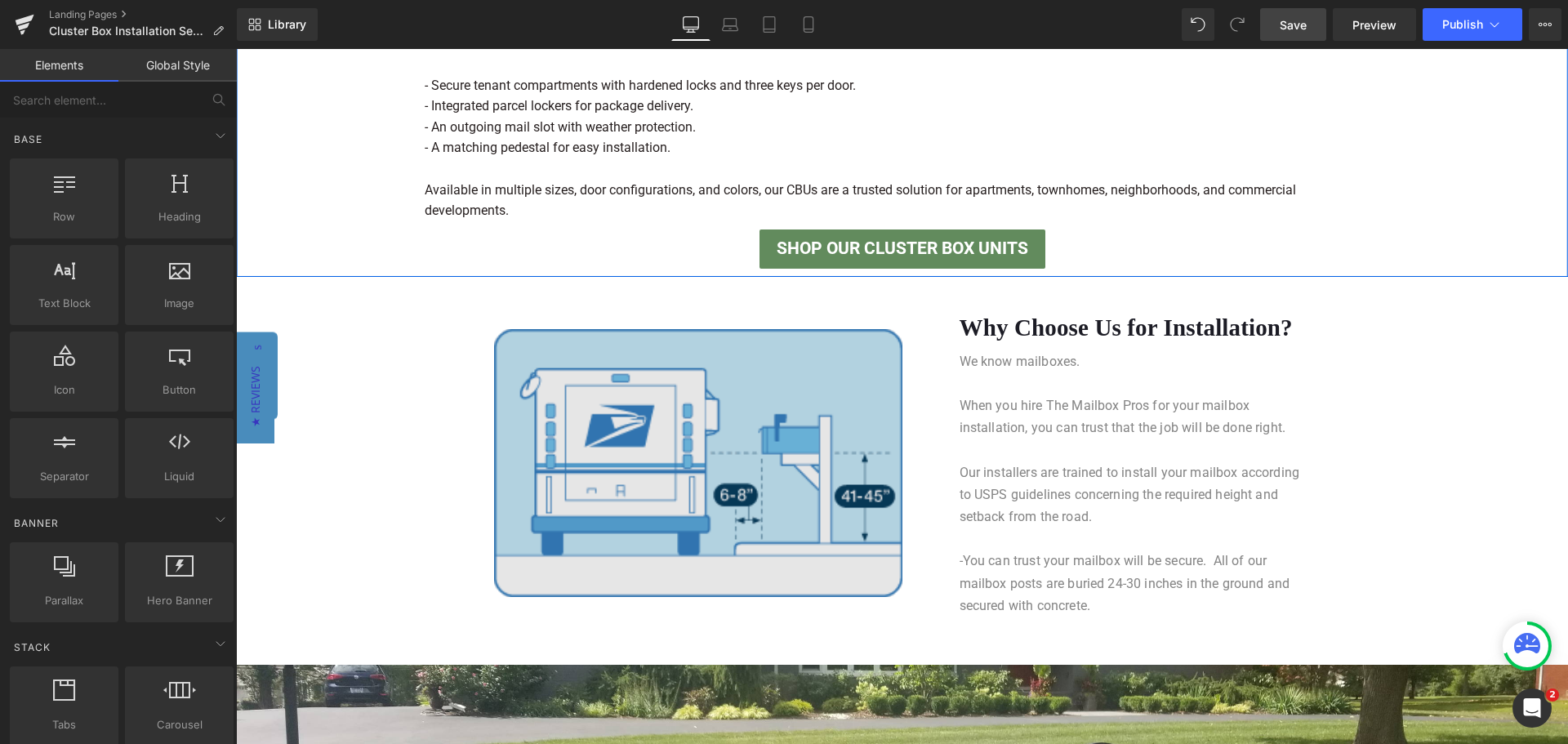
drag, startPoint x: 548, startPoint y: 413, endPoint x: 415, endPoint y: 354, distance: 145.5
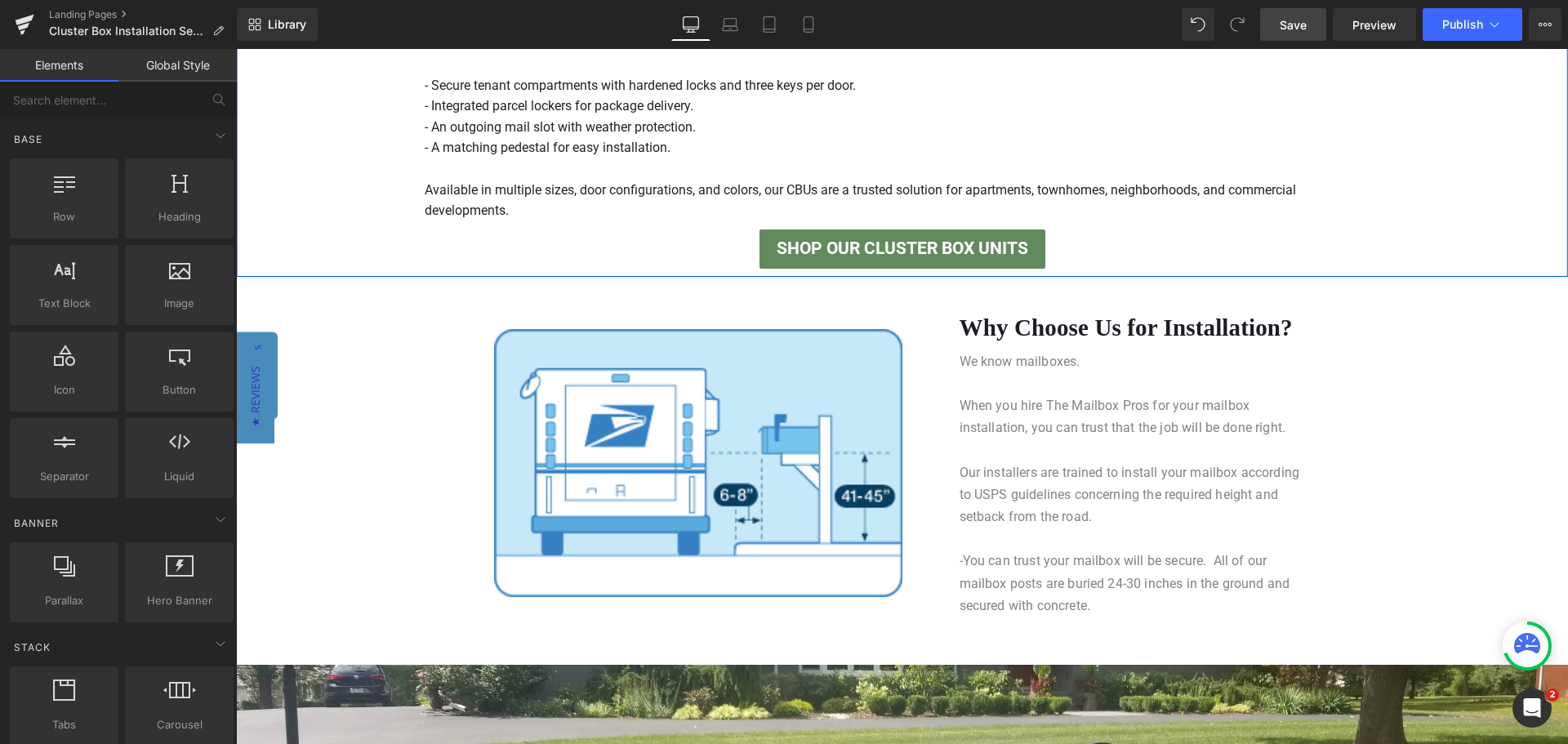
click at [548, 413] on img at bounding box center [698, 464] width 408 height 269
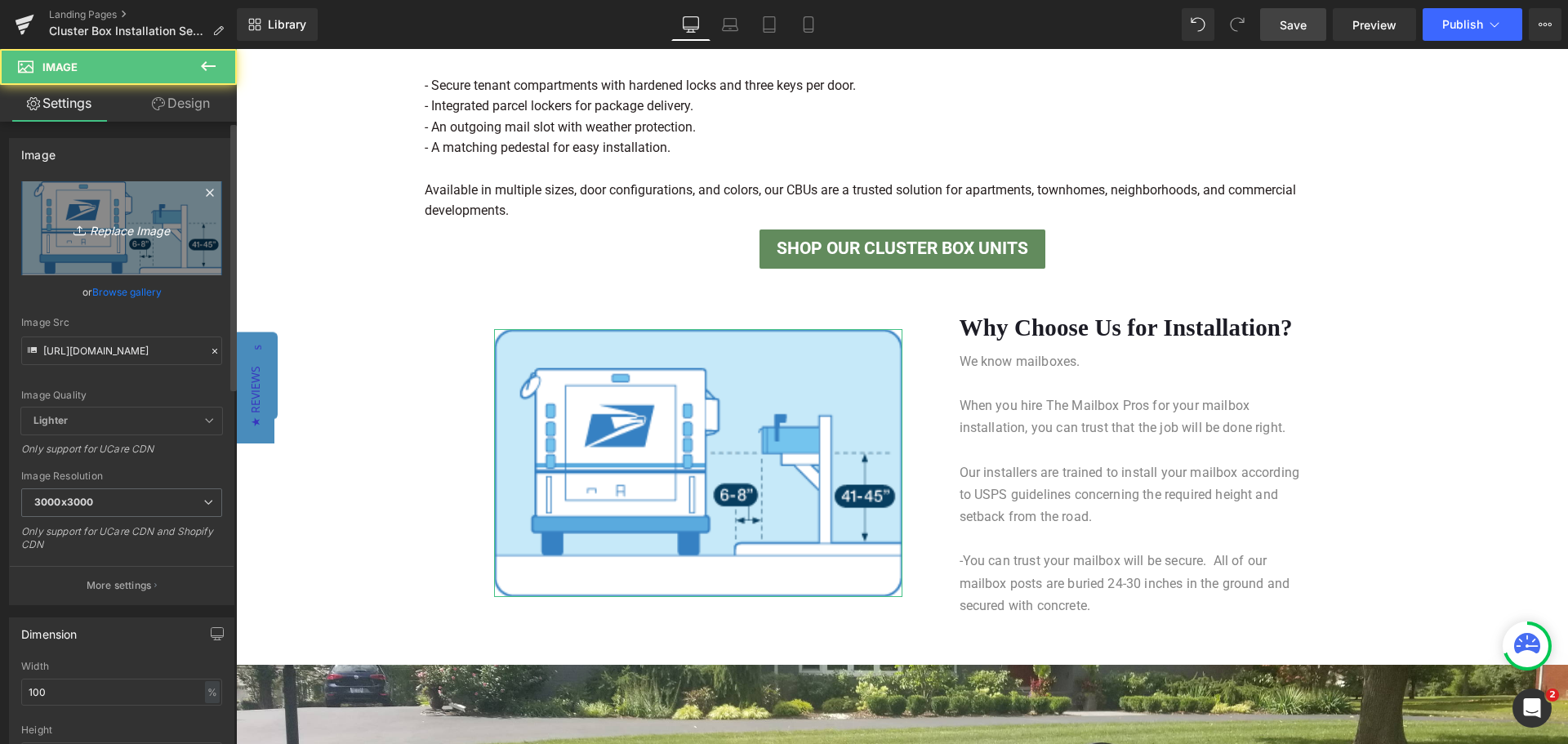
click at [153, 225] on icon "Replace Image" at bounding box center [121, 228] width 131 height 21
type input "C:\fakepath\powerful-silver-colored-thumbs-up-satisfaction-guarantee-badge-sign…"
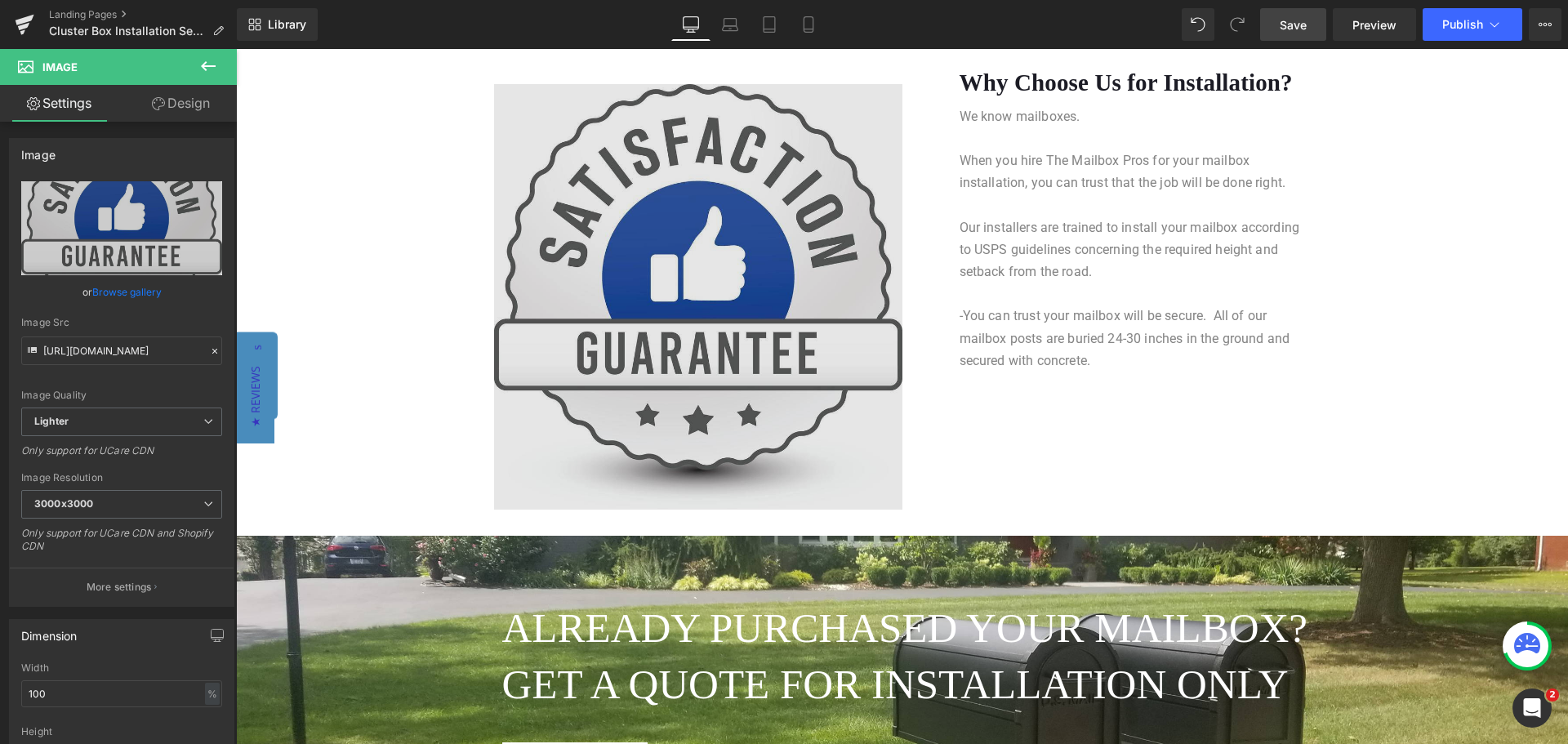
scroll to position [1518, 0]
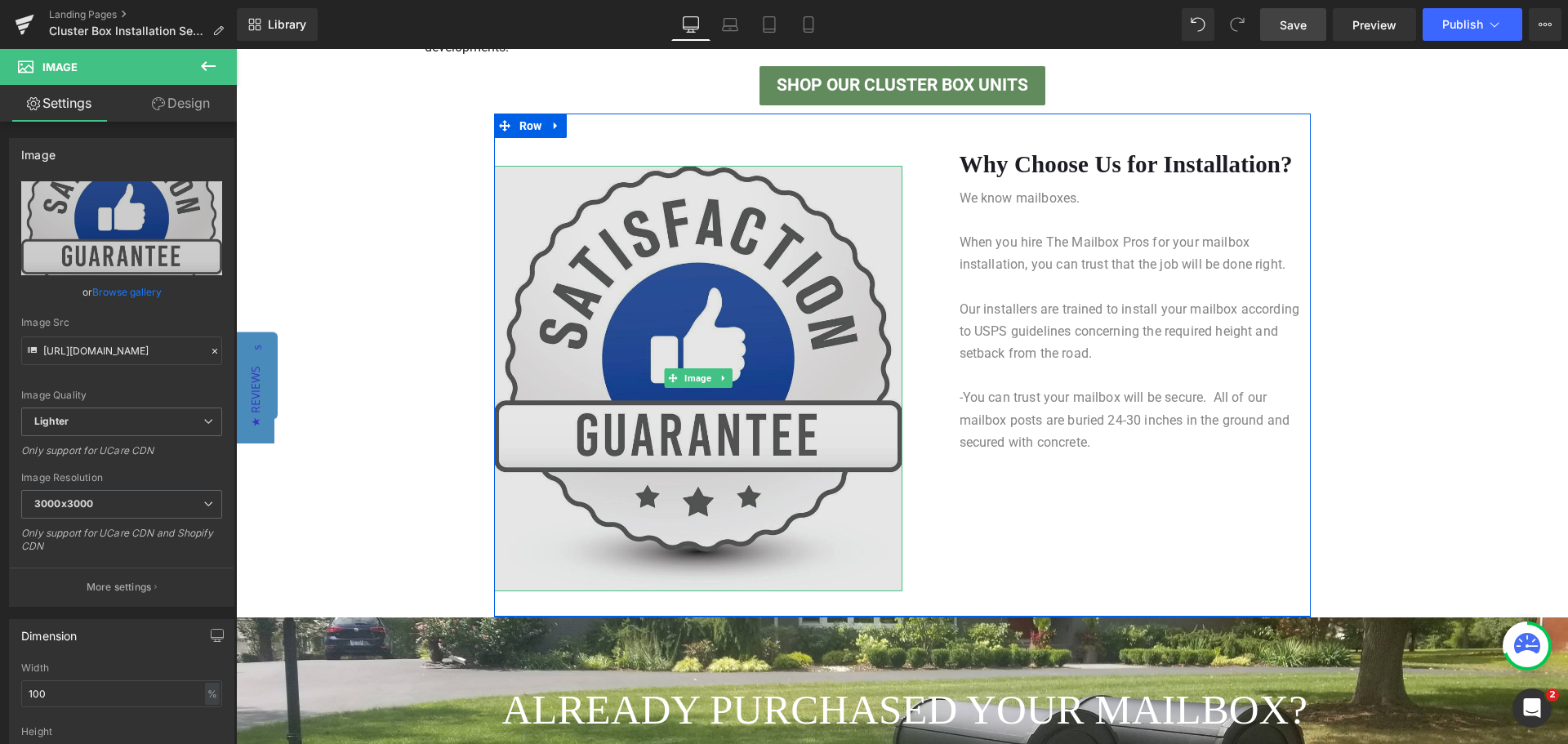
click at [833, 375] on img at bounding box center [698, 378] width 408 height 426
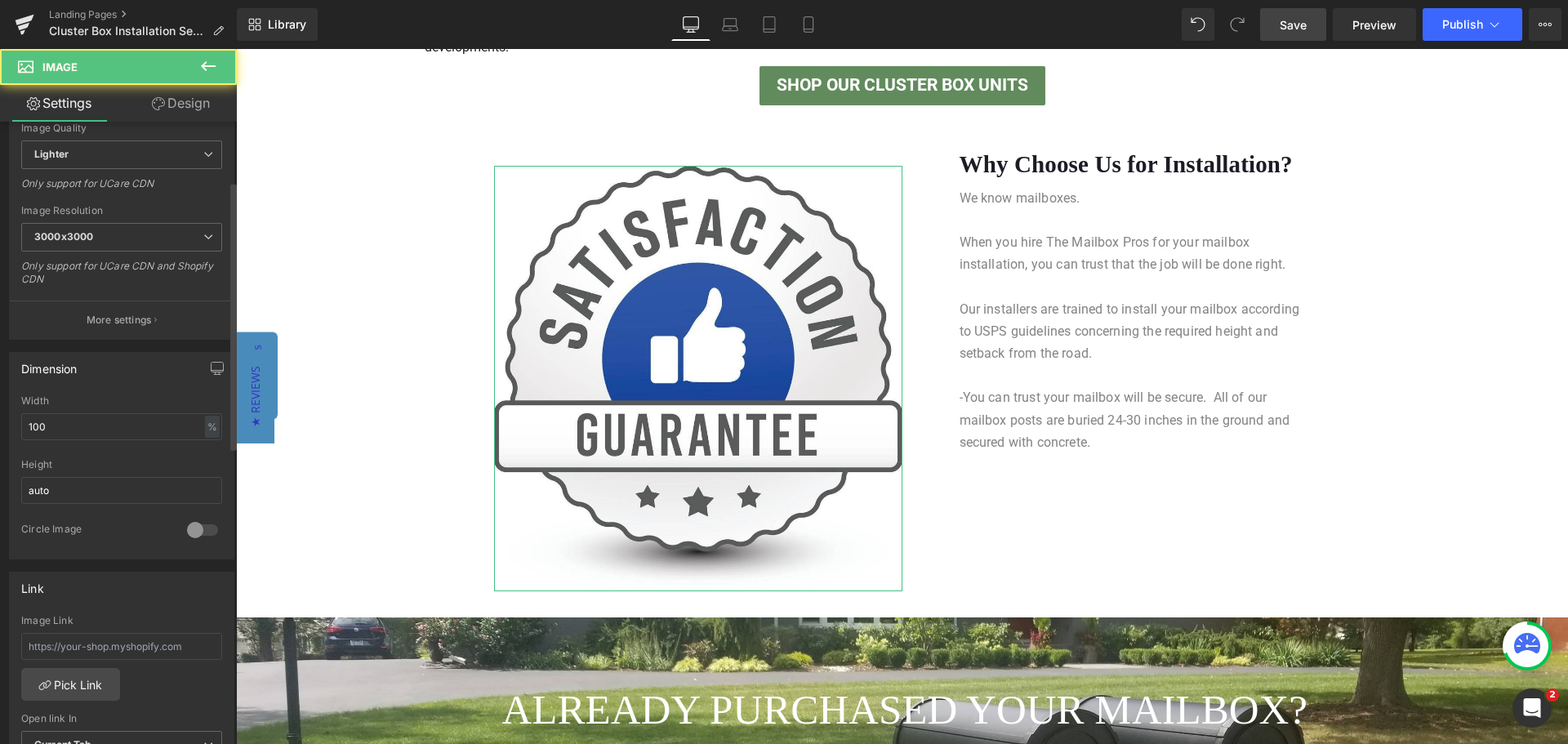
scroll to position [327, 0]
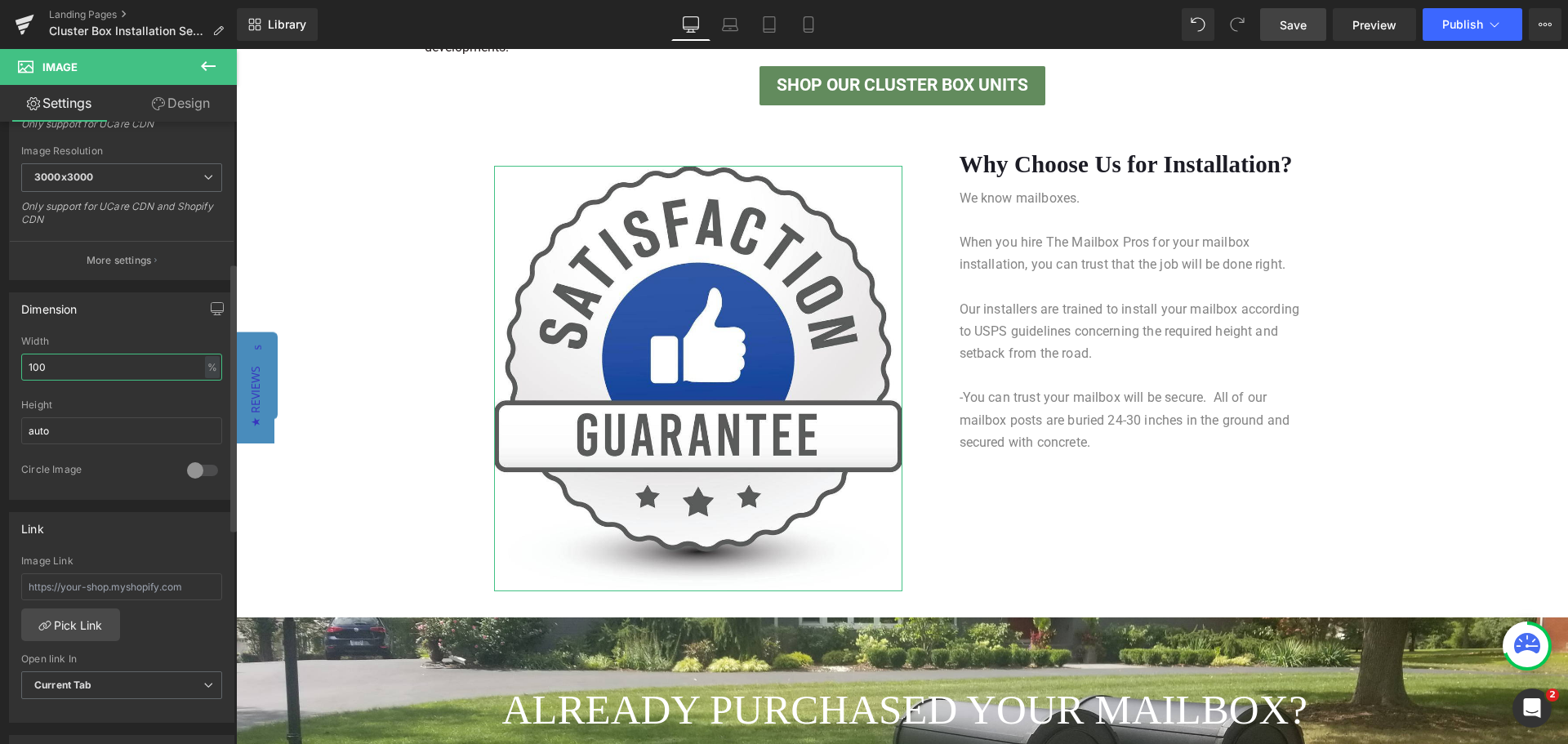
click at [109, 366] on input "100" at bounding box center [121, 367] width 201 height 27
type input "1"
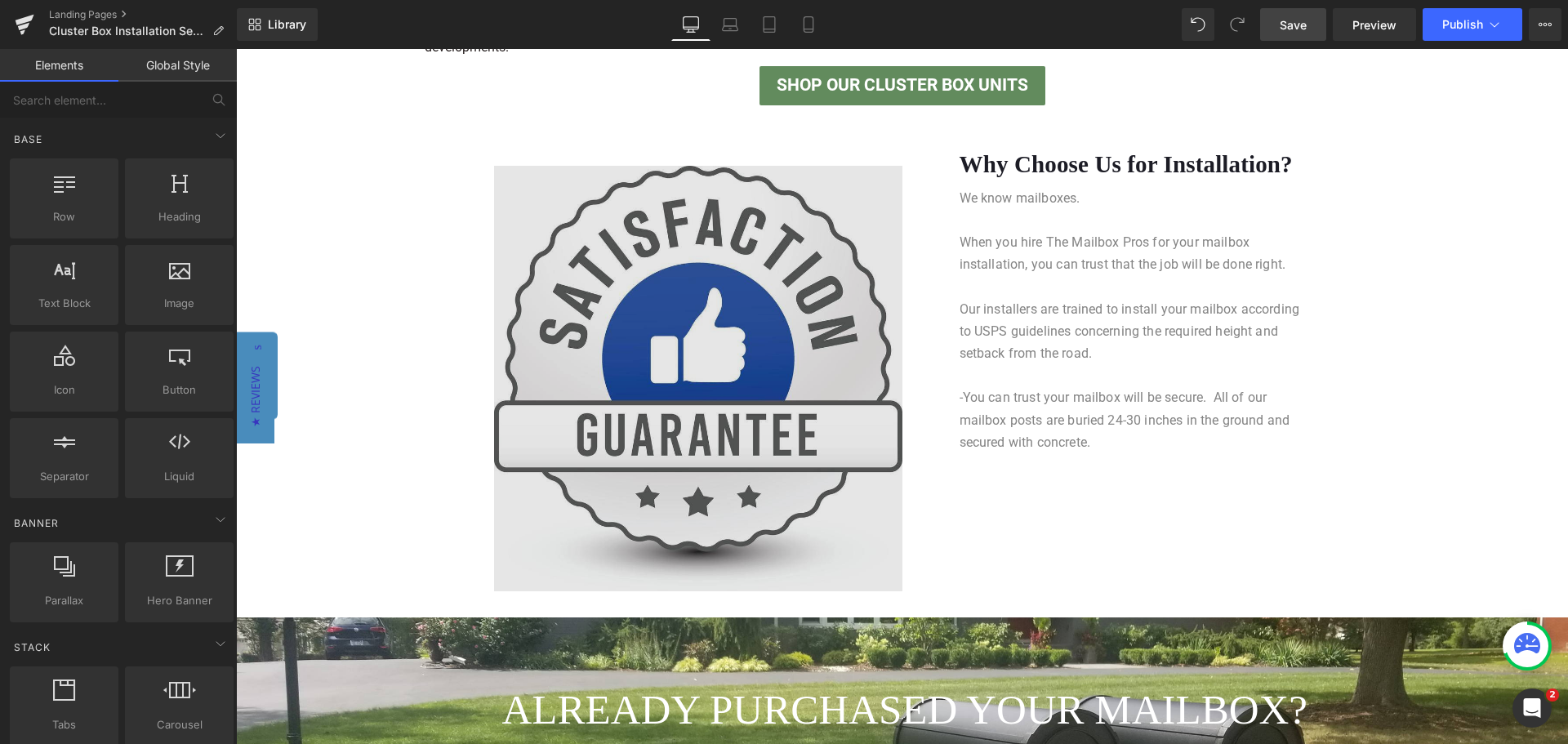
click at [861, 334] on img at bounding box center [698, 378] width 408 height 426
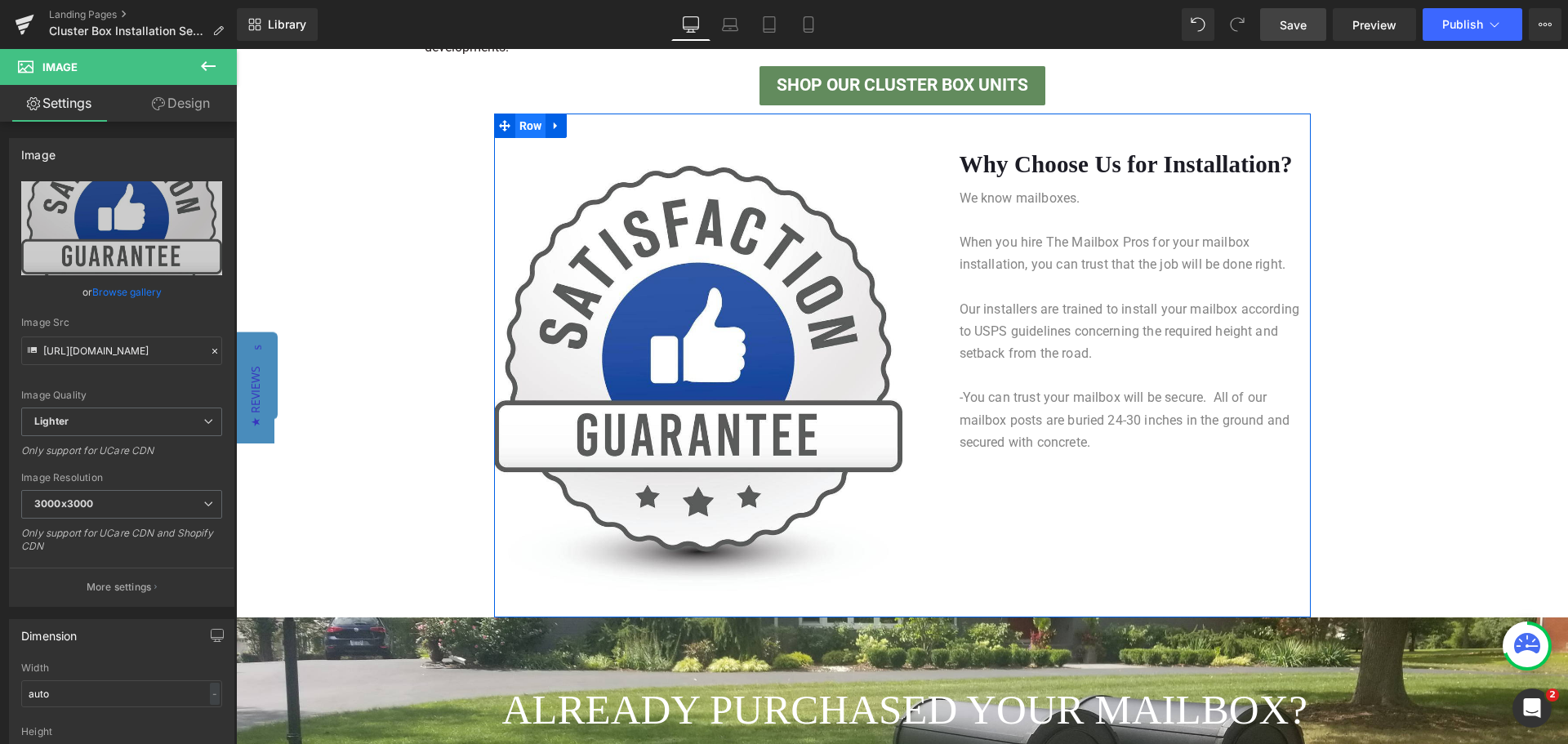
click at [526, 127] on span "Row" at bounding box center [531, 126] width 31 height 24
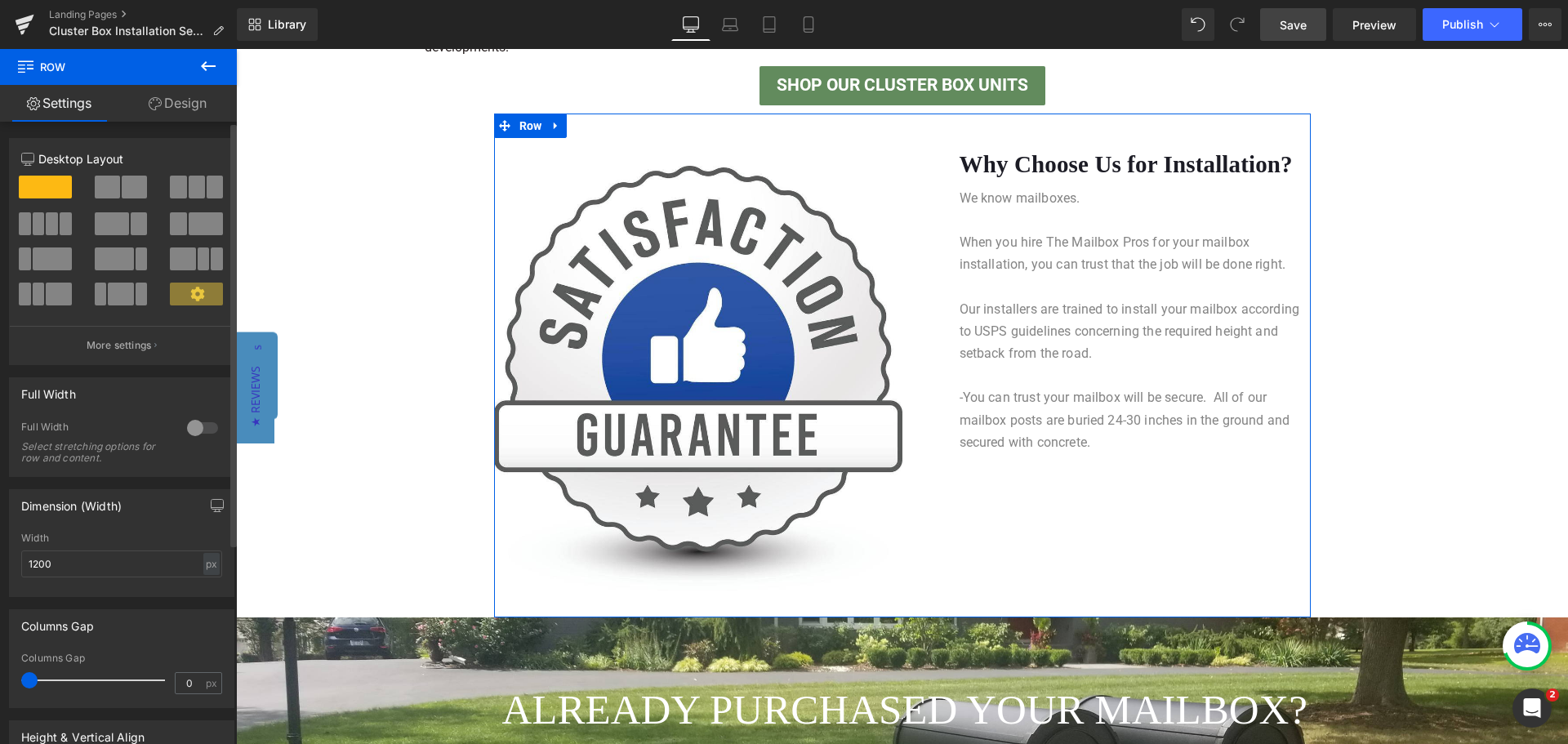
click at [189, 222] on span at bounding box center [206, 224] width 35 height 23
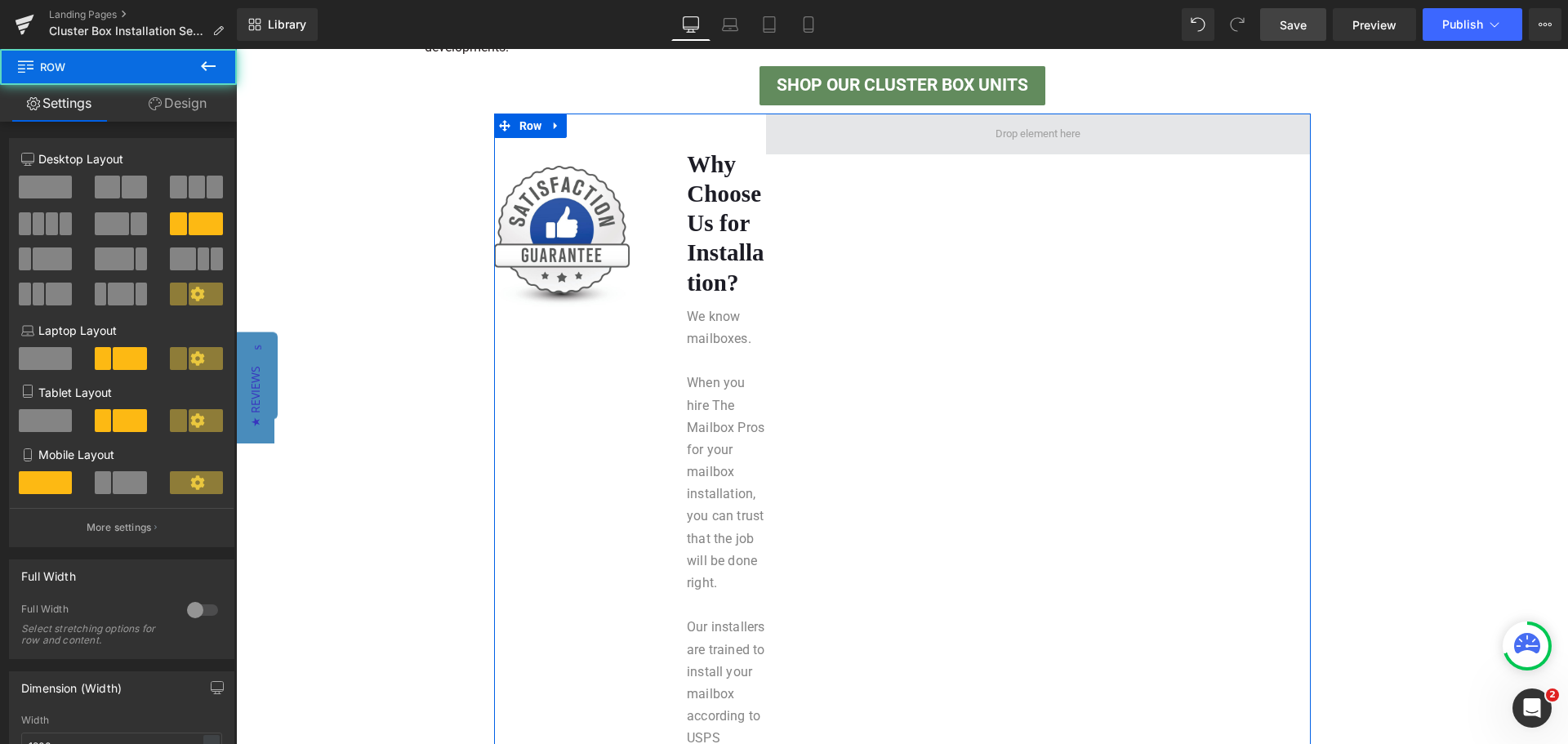
click at [977, 137] on span at bounding box center [1038, 134] width 545 height 41
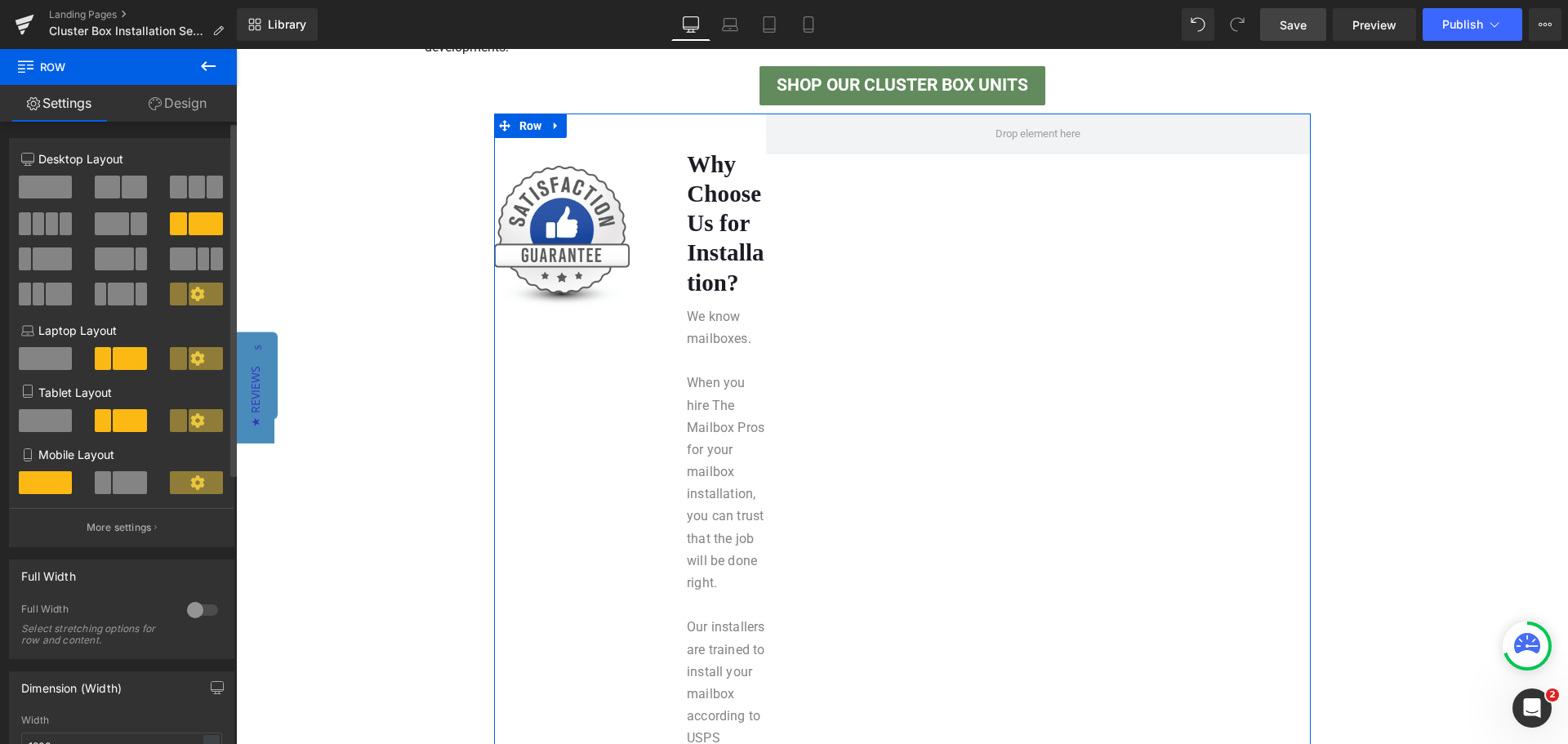
click at [117, 193] on button at bounding box center [121, 186] width 55 height 23
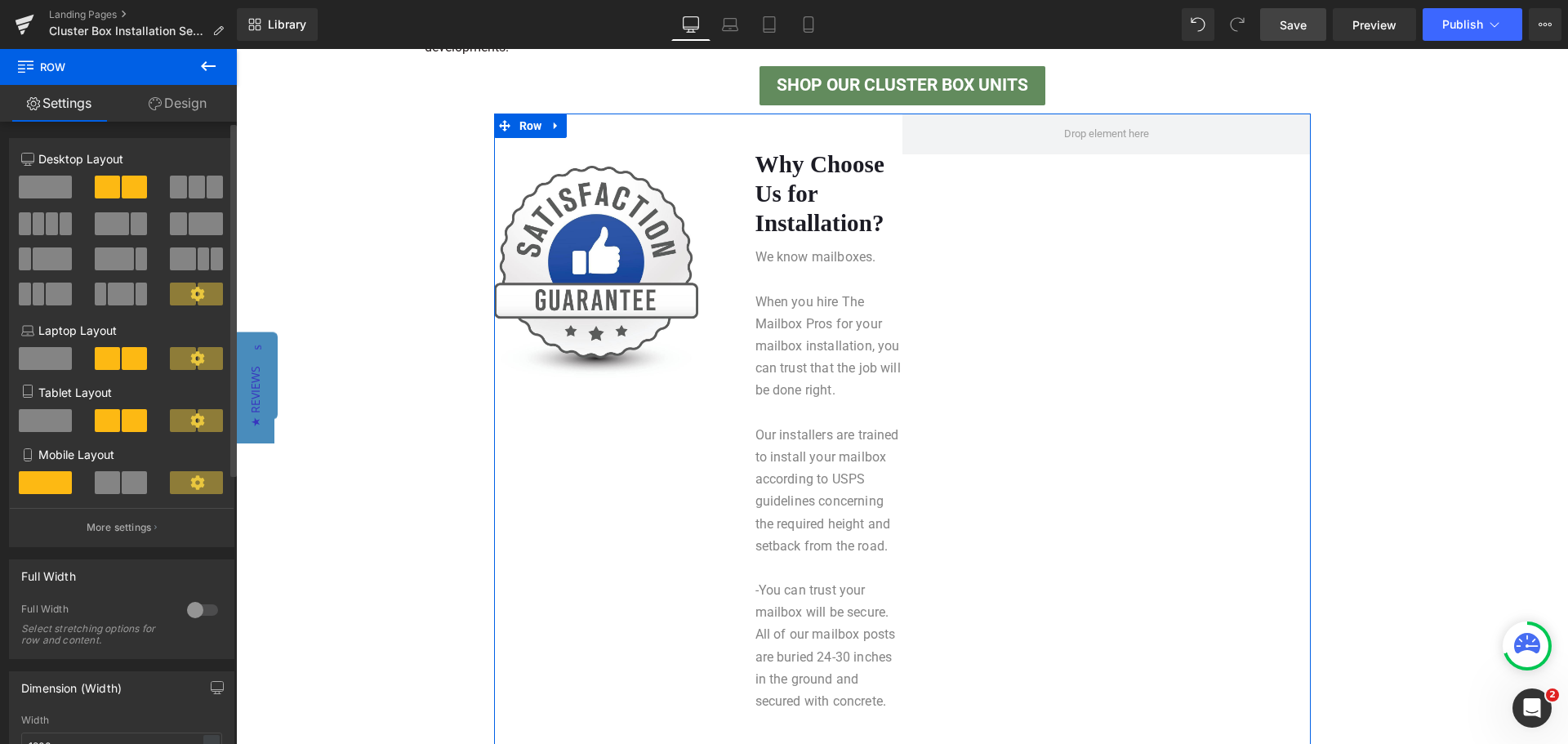
click at [33, 183] on span at bounding box center [45, 186] width 53 height 23
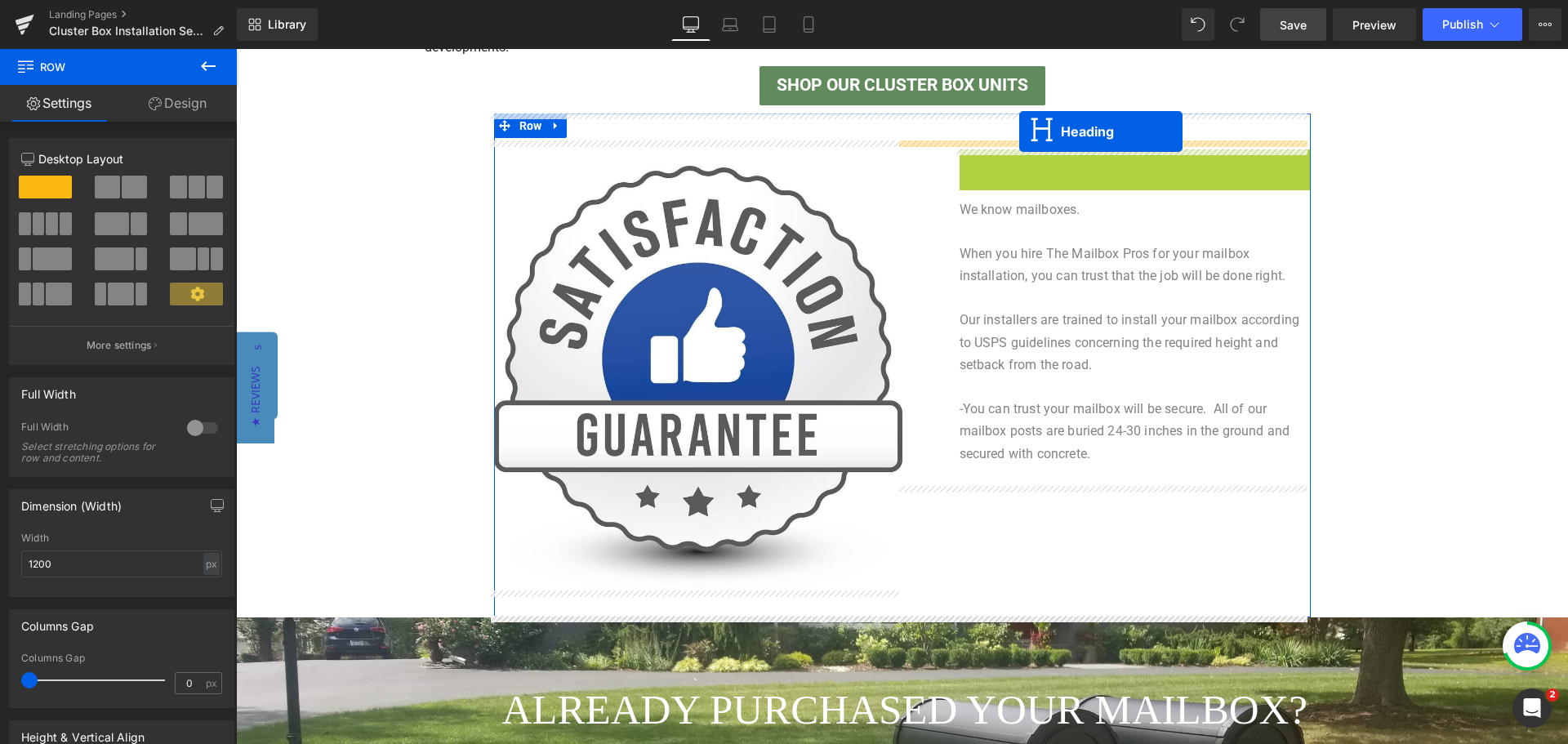
drag, startPoint x: 1088, startPoint y: 166, endPoint x: 1019, endPoint y: 132, distance: 76.9
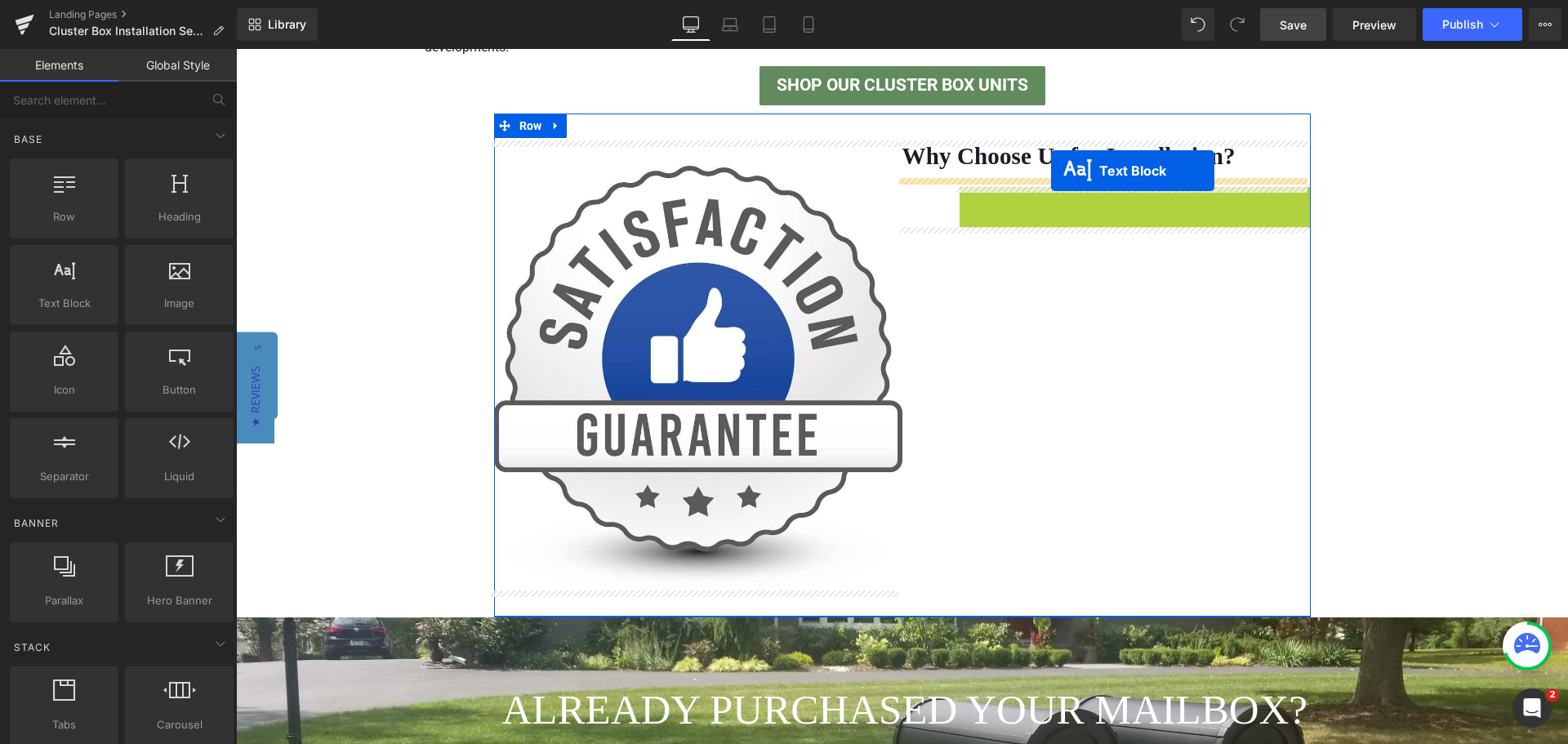
drag, startPoint x: 1087, startPoint y: 330, endPoint x: 1051, endPoint y: 171, distance: 163.0
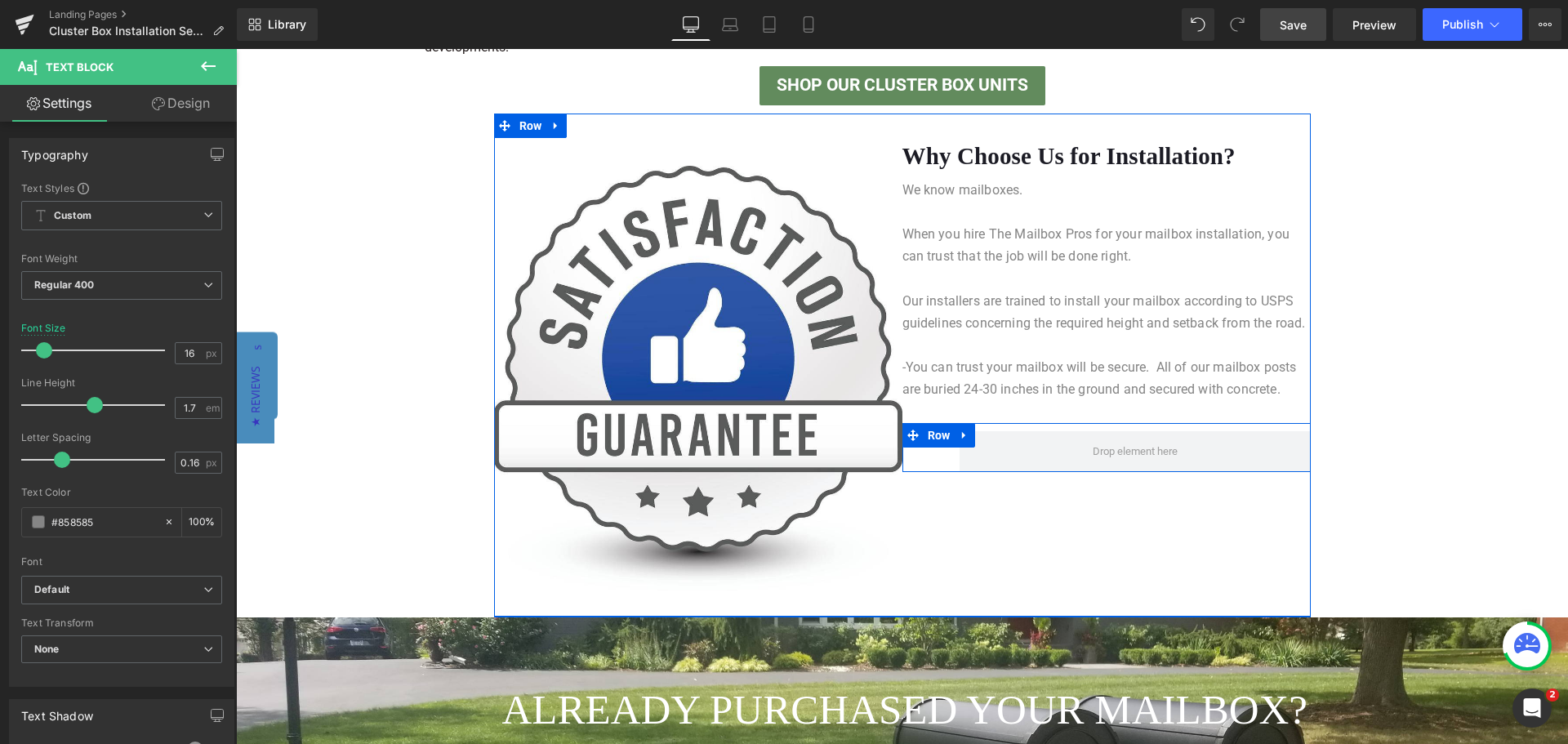
click at [962, 434] on icon at bounding box center [964, 434] width 11 height 12
click at [1002, 434] on icon at bounding box center [1007, 434] width 11 height 11
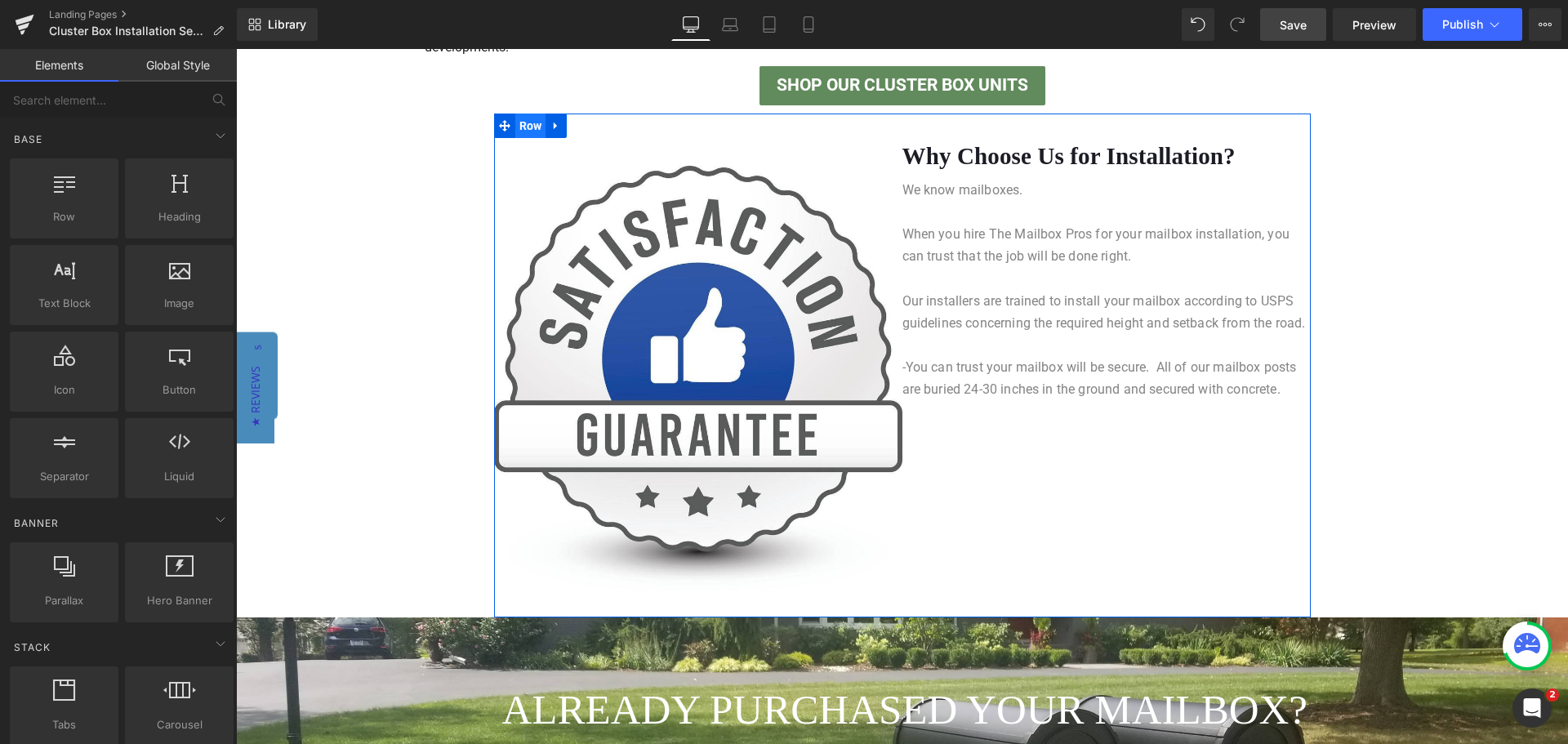
click at [526, 127] on span "Row" at bounding box center [531, 126] width 31 height 24
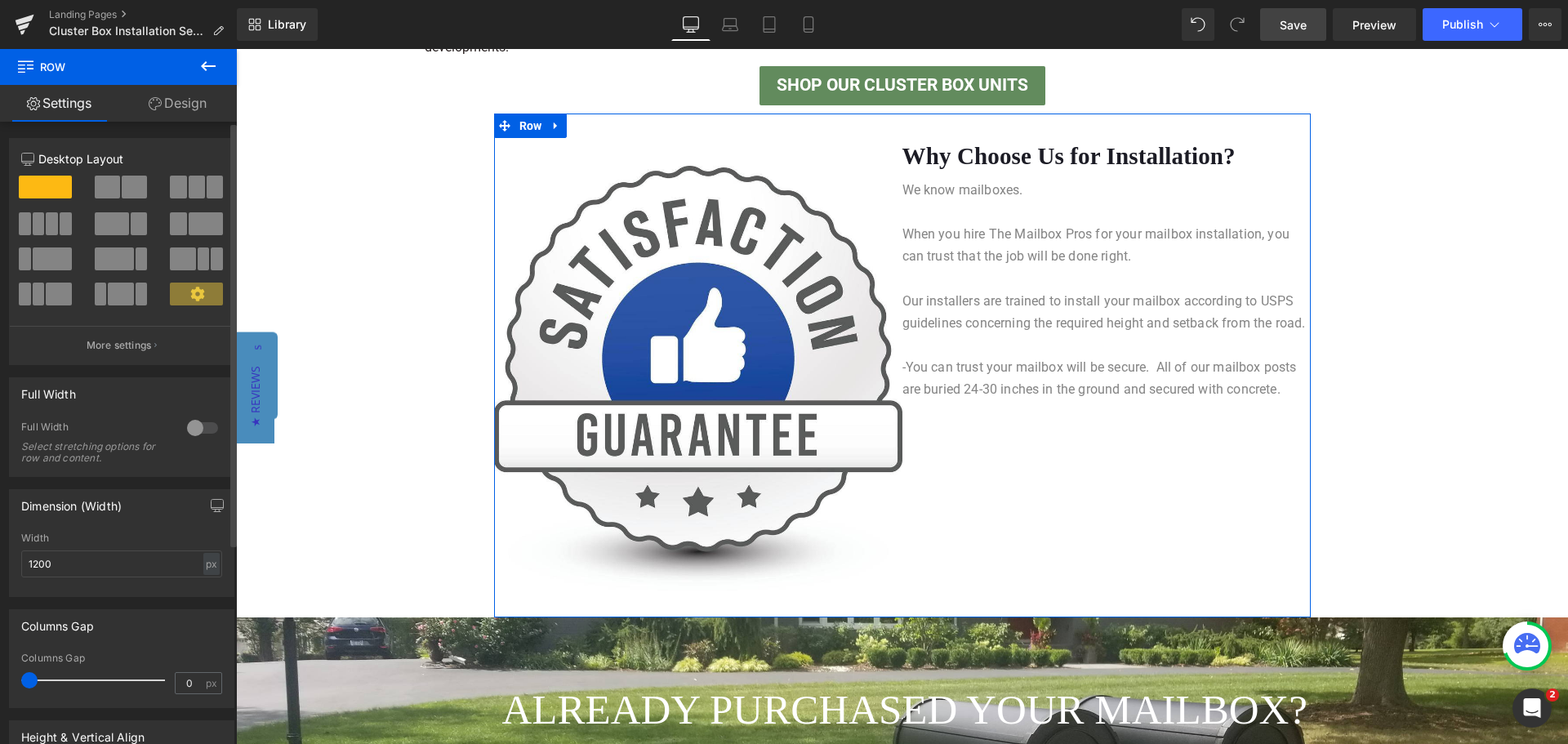
click at [178, 223] on span at bounding box center [178, 224] width 16 height 23
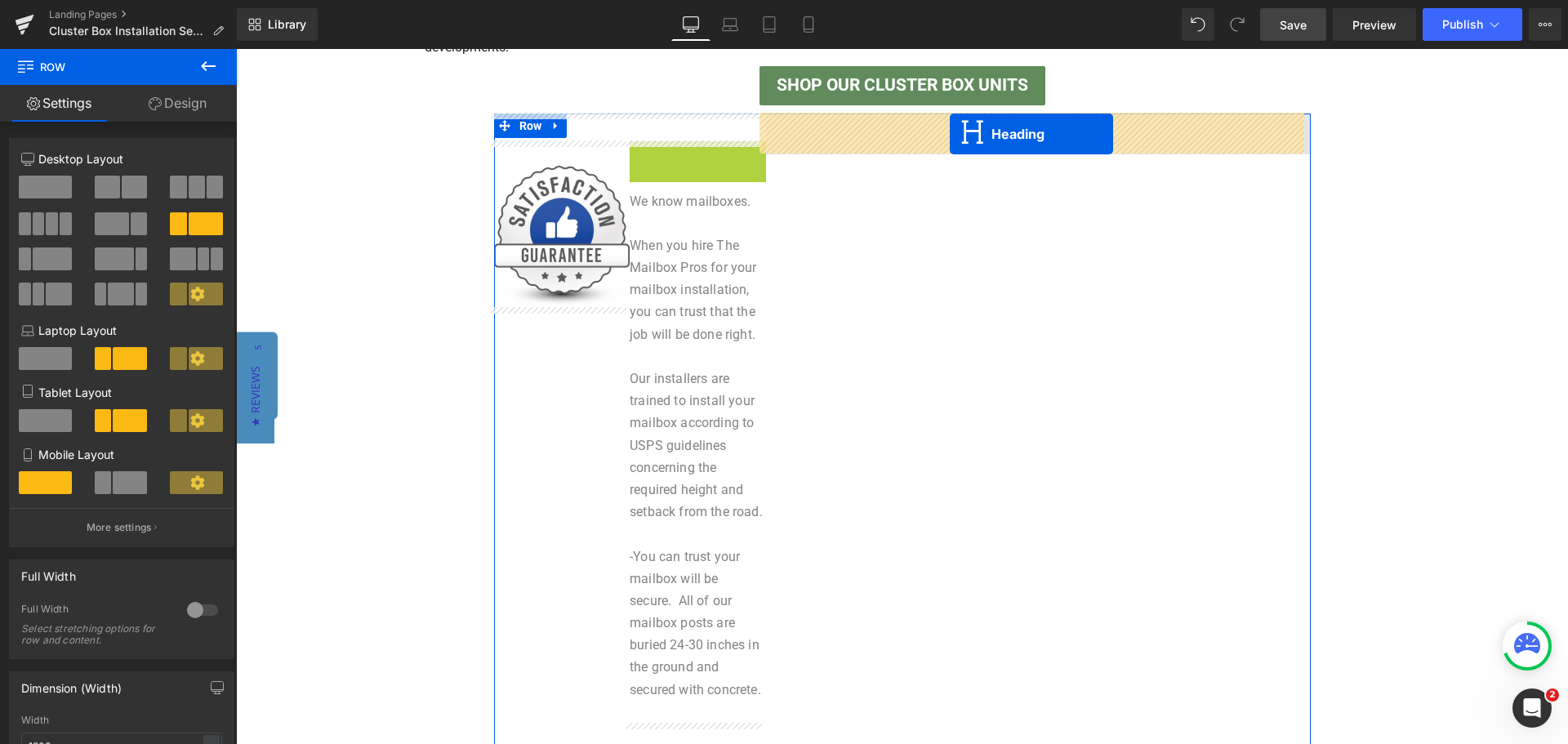
drag, startPoint x: 653, startPoint y: 188, endPoint x: 950, endPoint y: 134, distance: 301.9
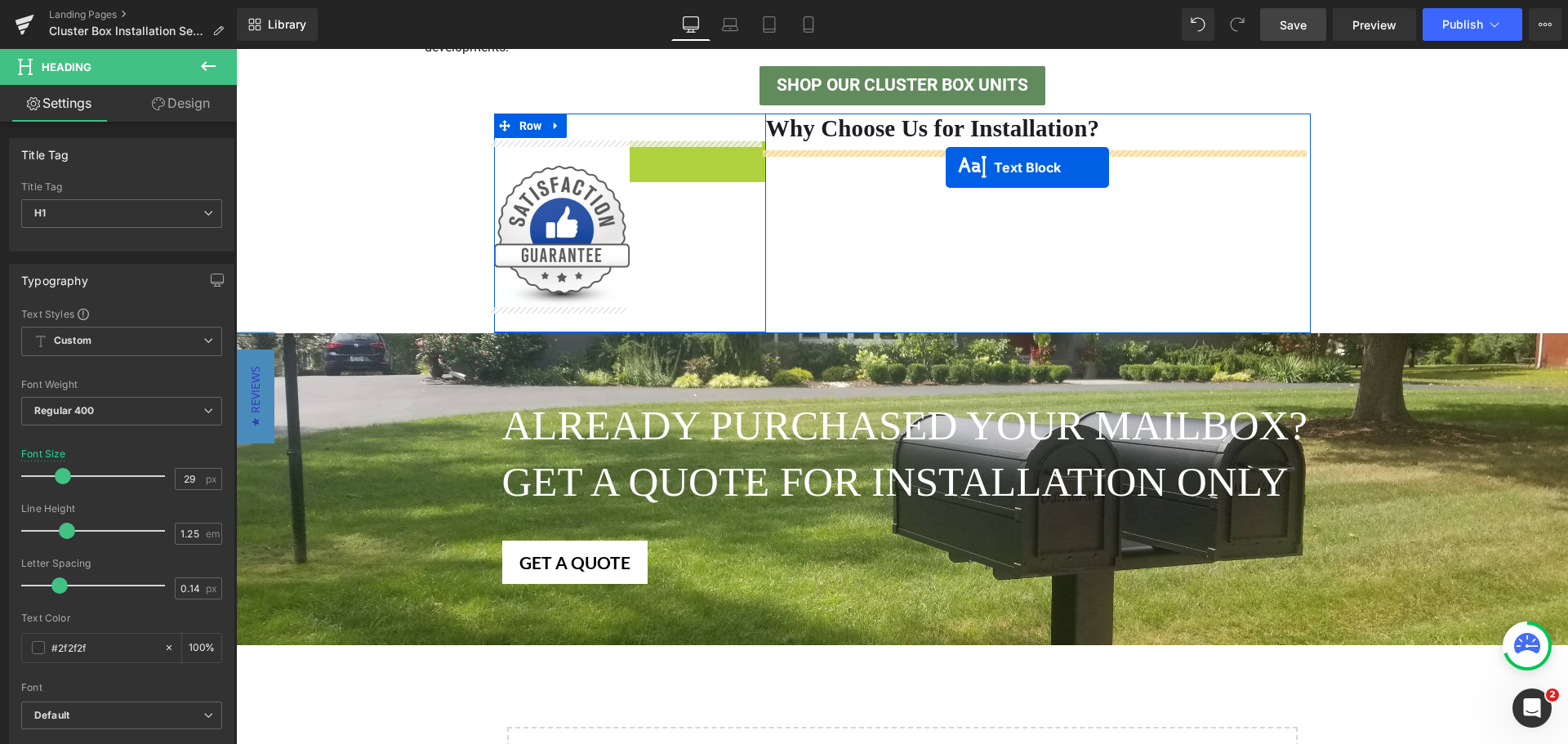
drag, startPoint x: 650, startPoint y: 146, endPoint x: 945, endPoint y: 167, distance: 295.7
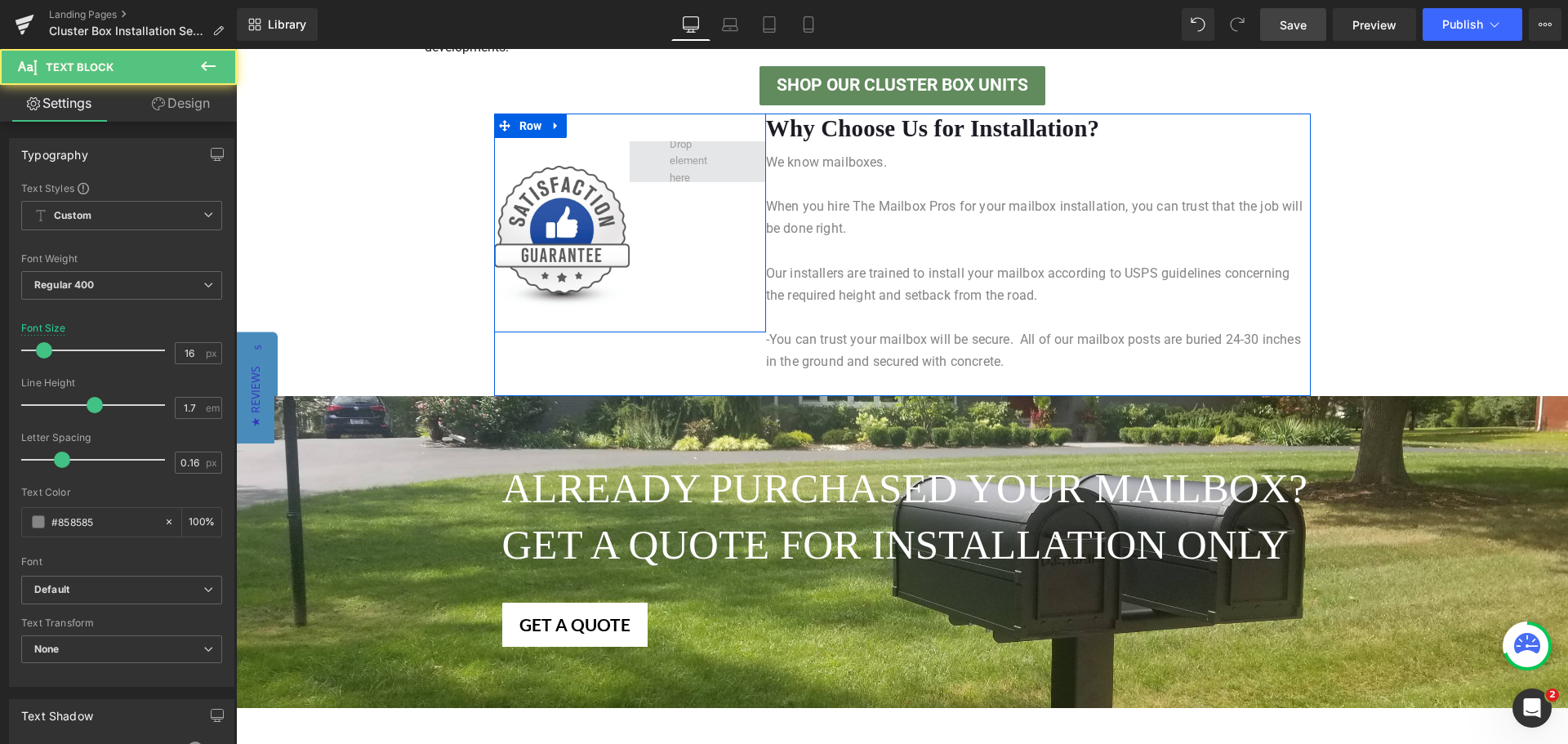
click at [679, 154] on span at bounding box center [698, 161] width 68 height 59
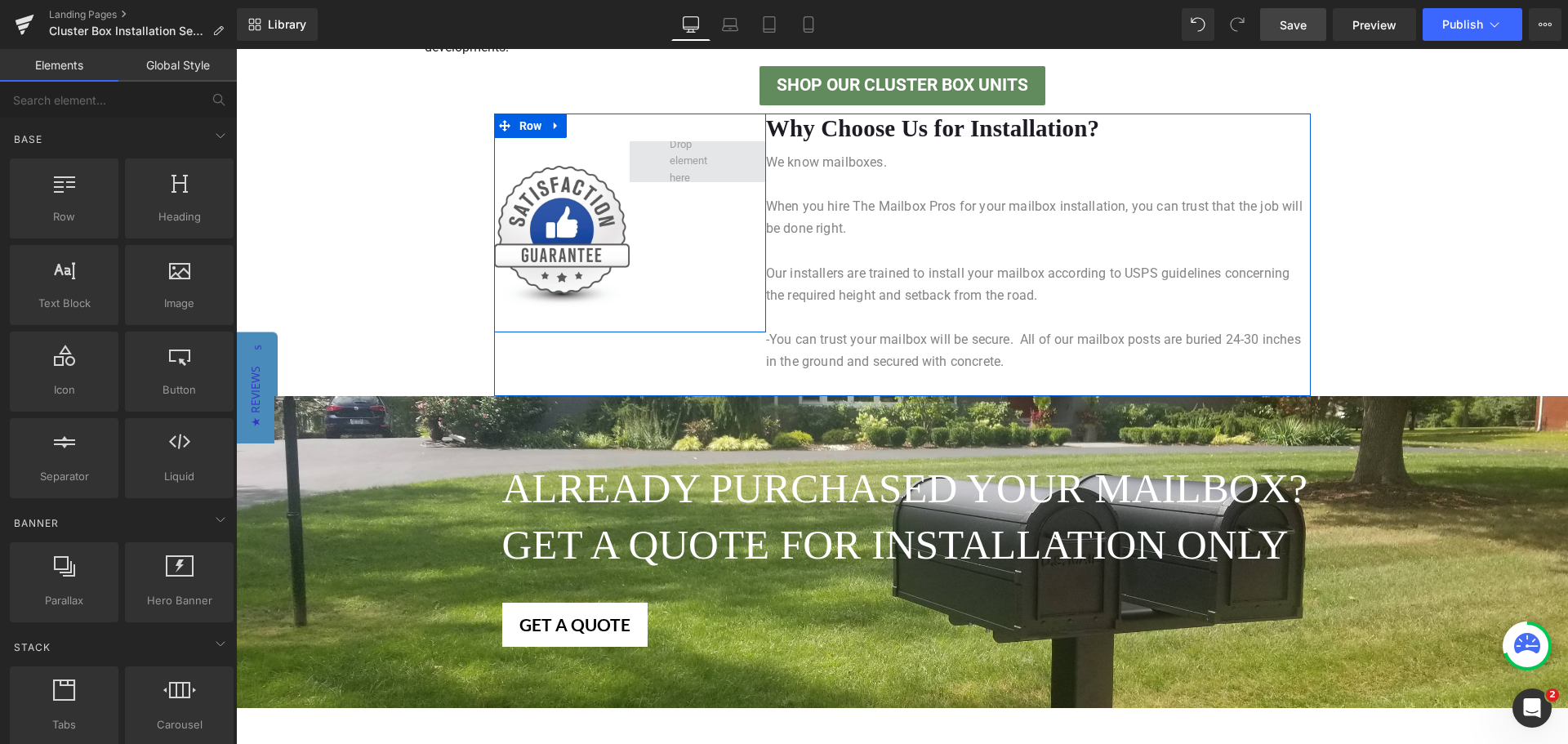
click at [698, 166] on span at bounding box center [698, 161] width 68 height 59
click at [527, 125] on span "Row" at bounding box center [531, 127] width 31 height 24
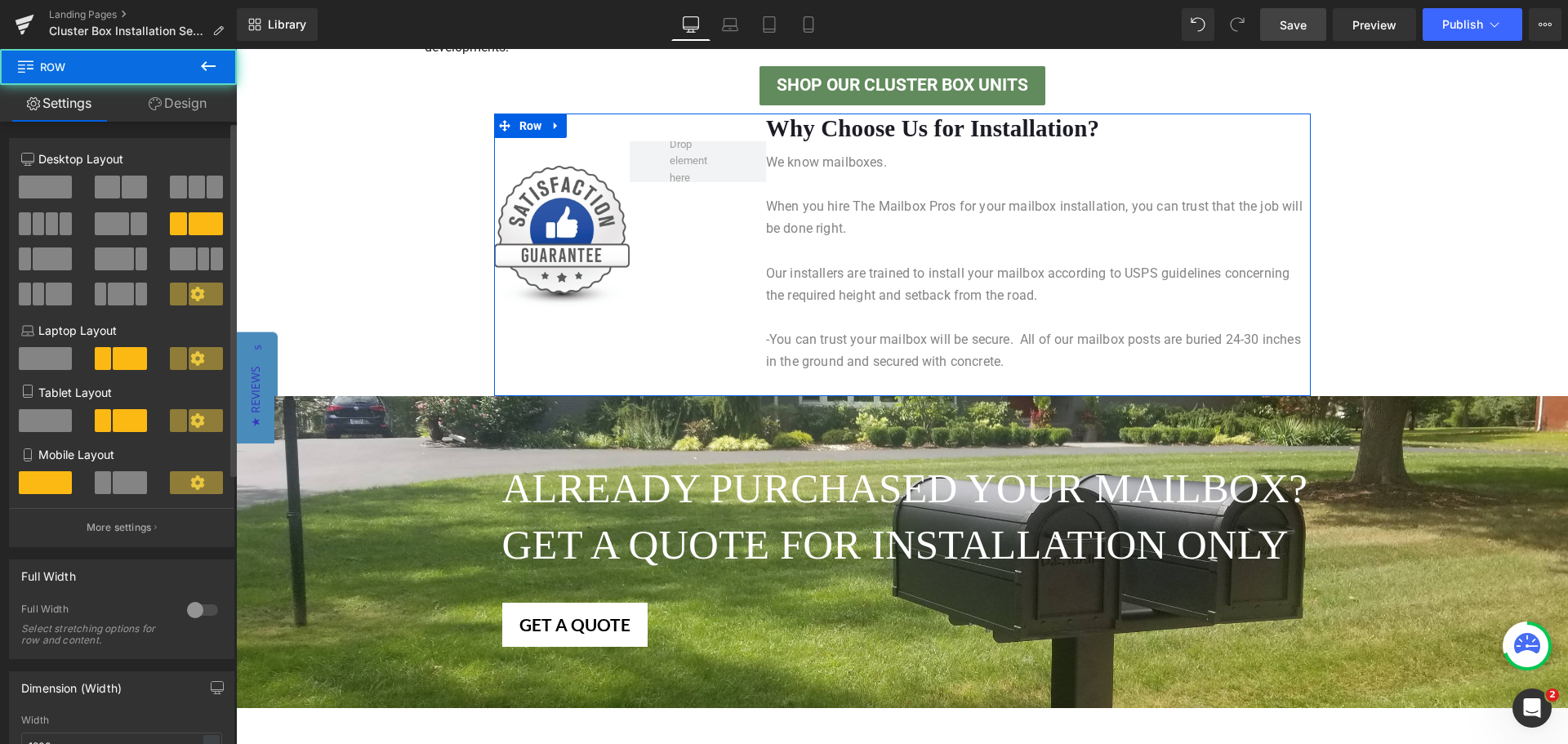
click at [55, 181] on span at bounding box center [45, 186] width 53 height 23
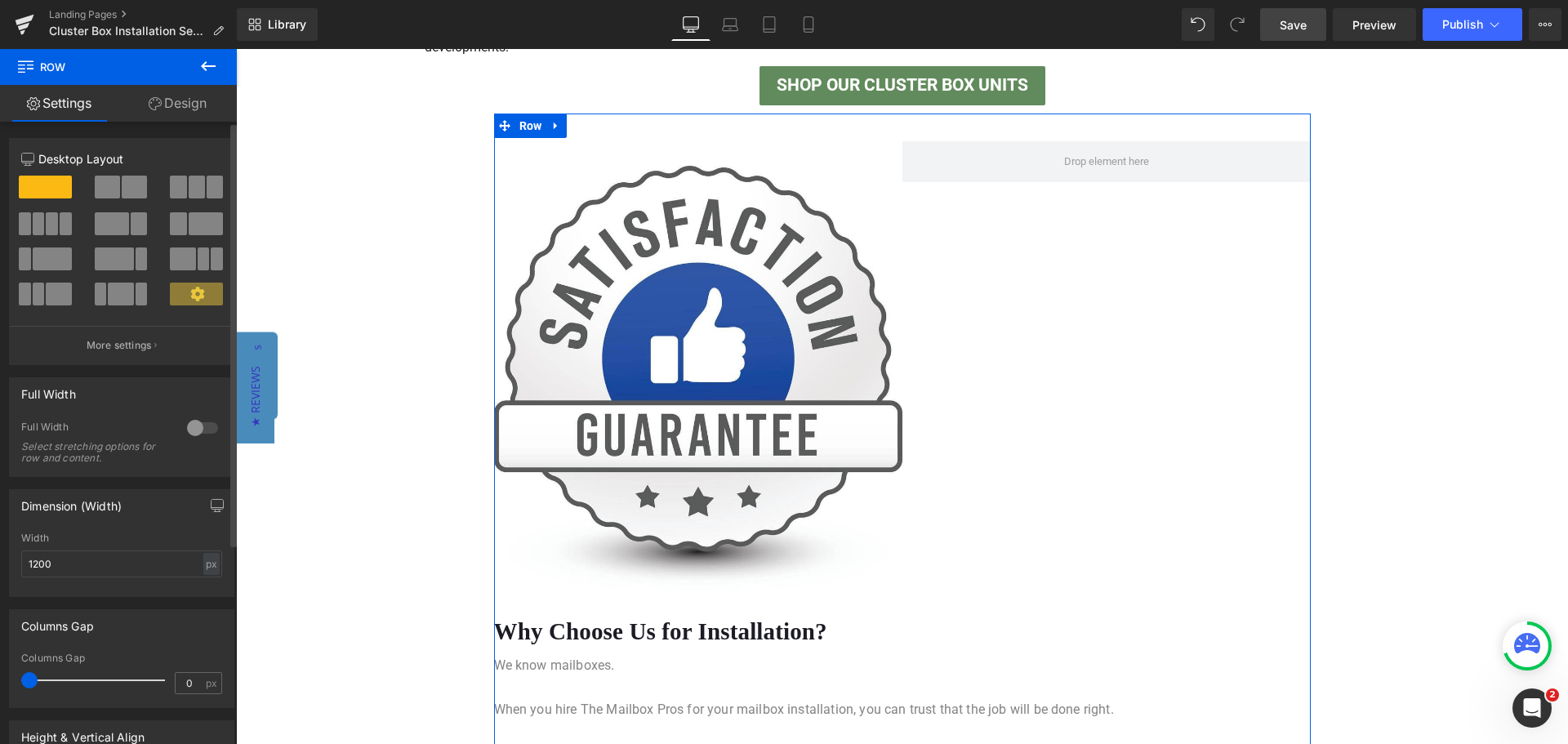
click at [127, 181] on span at bounding box center [134, 186] width 25 height 23
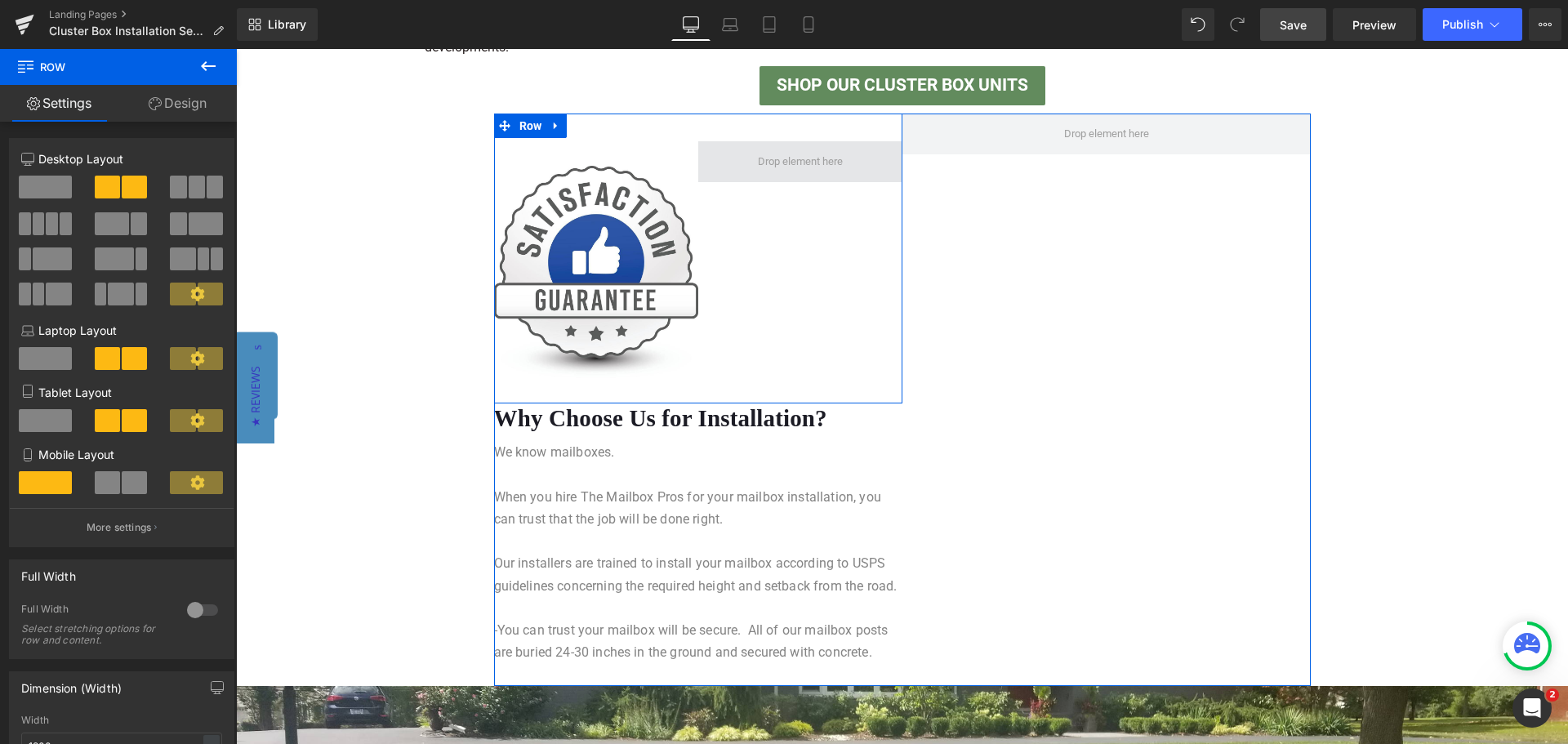
click at [866, 161] on span at bounding box center [800, 161] width 204 height 41
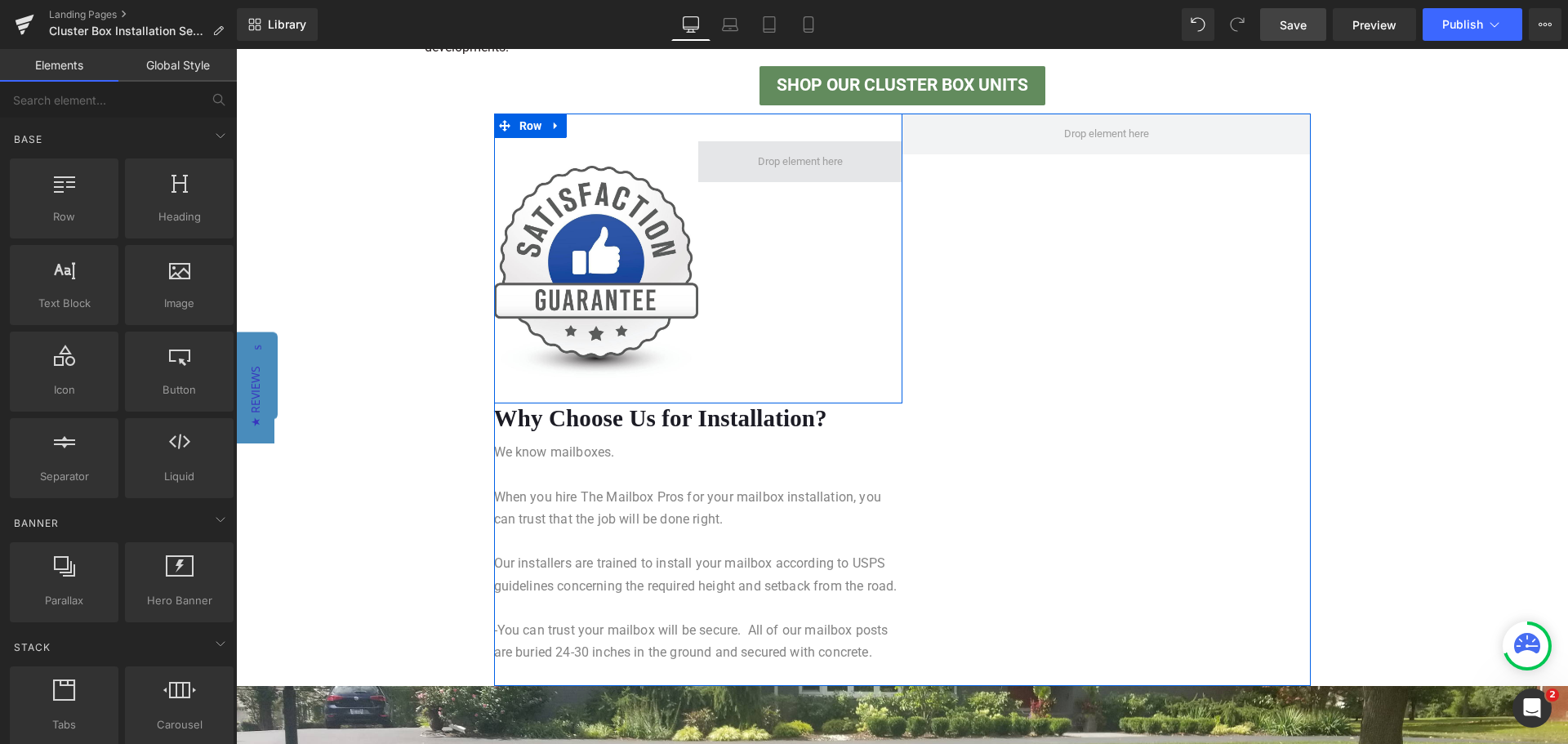
click at [777, 151] on span at bounding box center [800, 160] width 96 height 25
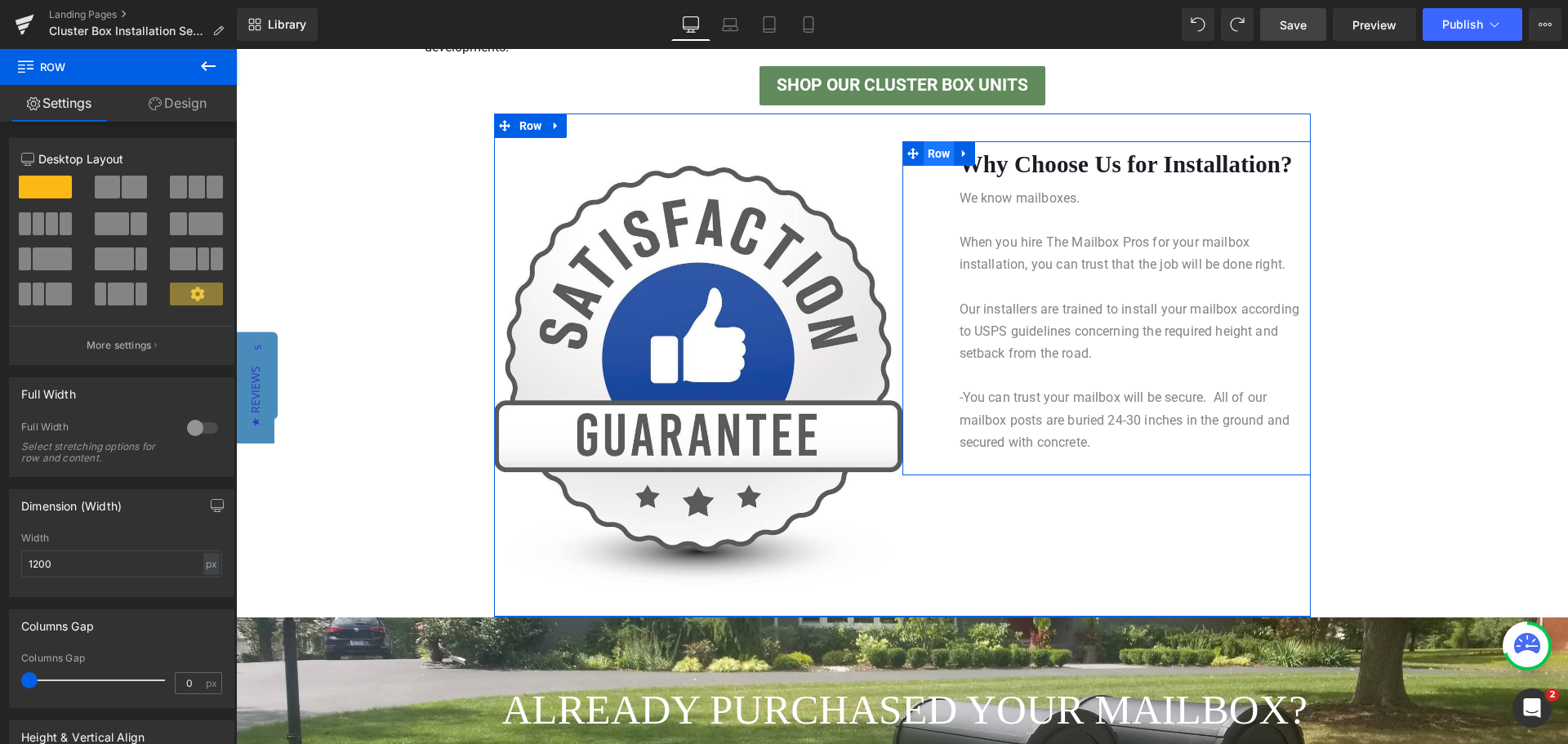
click at [931, 148] on span "Row" at bounding box center [939, 153] width 31 height 24
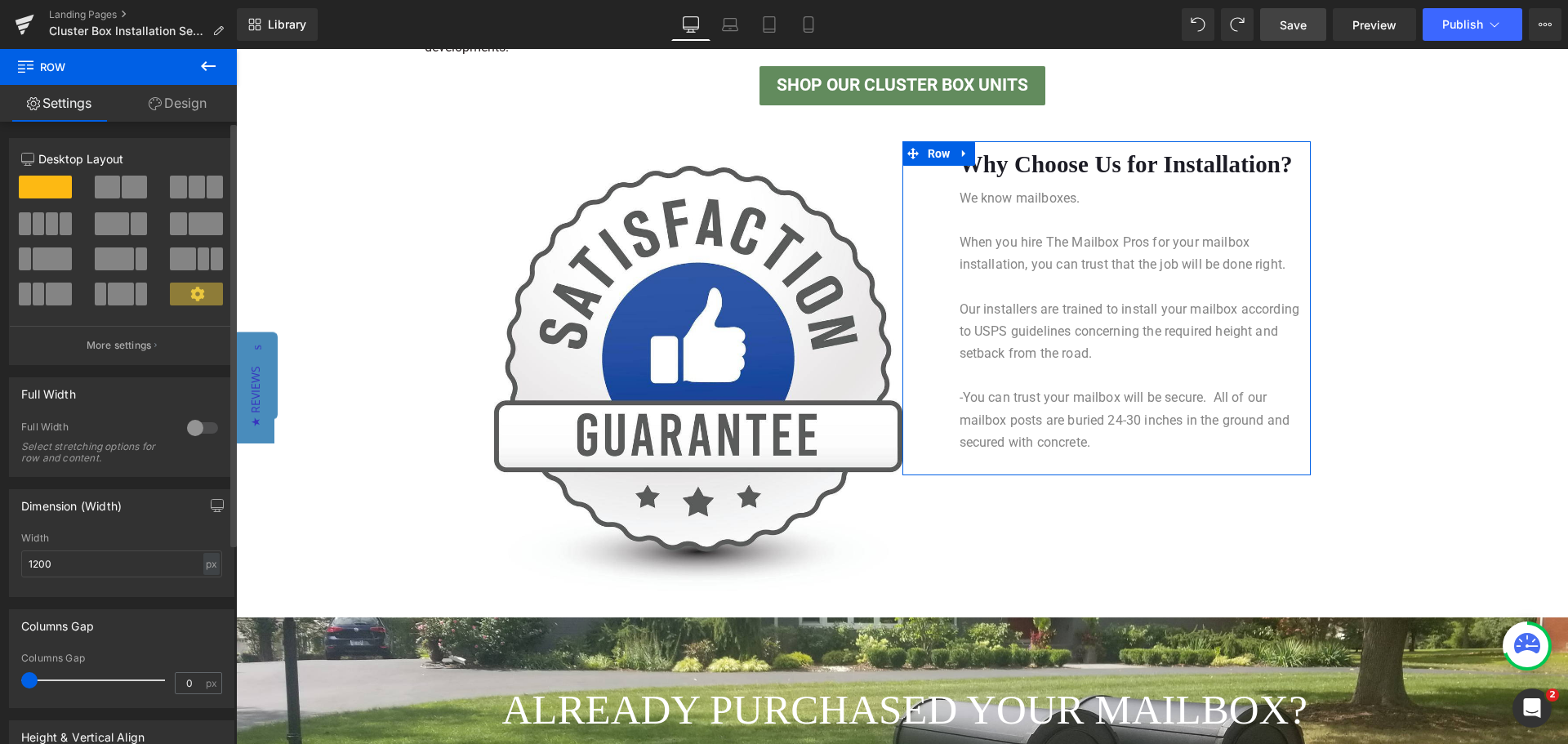
click at [116, 183] on span at bounding box center [107, 186] width 25 height 23
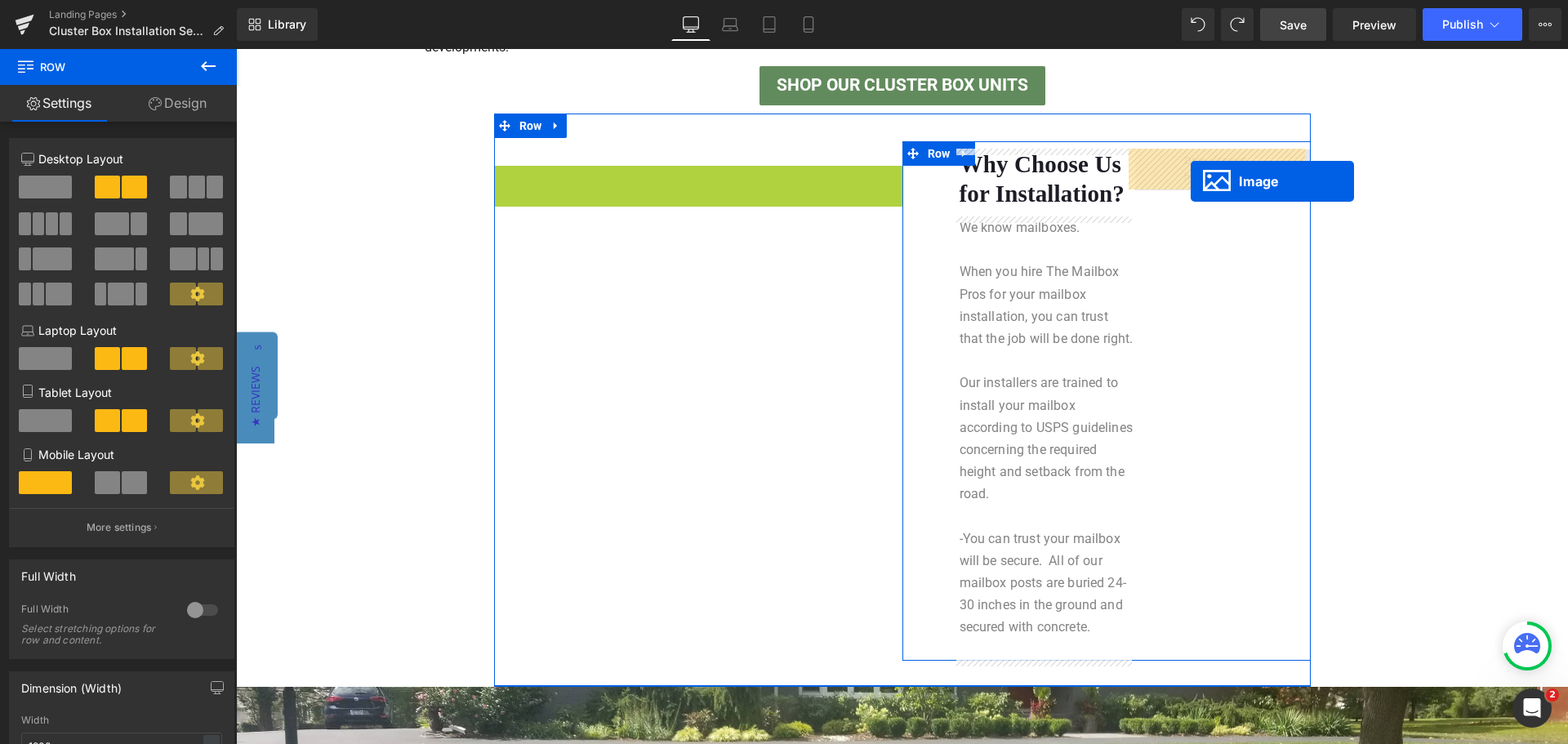
drag, startPoint x: 666, startPoint y: 378, endPoint x: 1191, endPoint y: 181, distance: 560.7
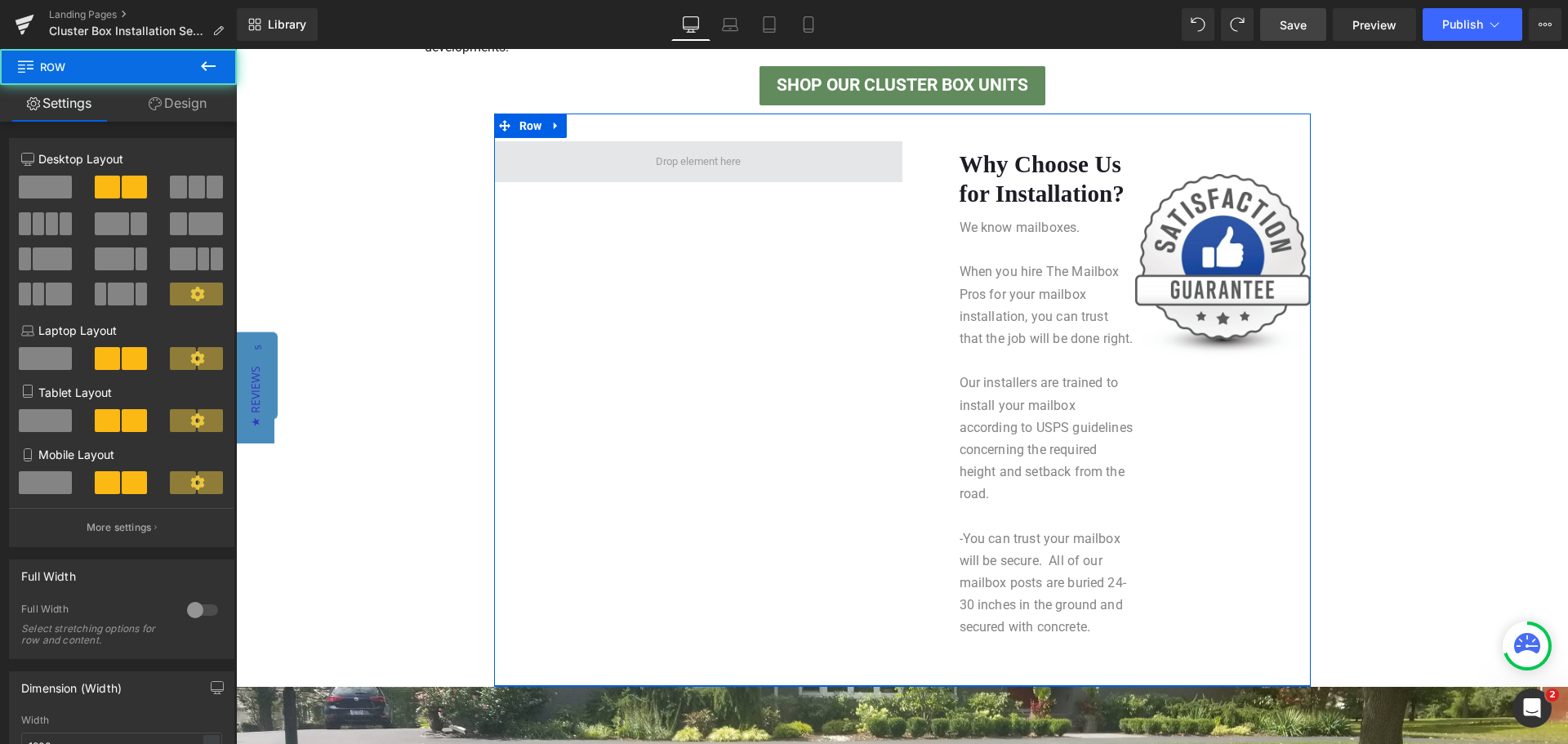
click at [852, 160] on span at bounding box center [698, 161] width 408 height 41
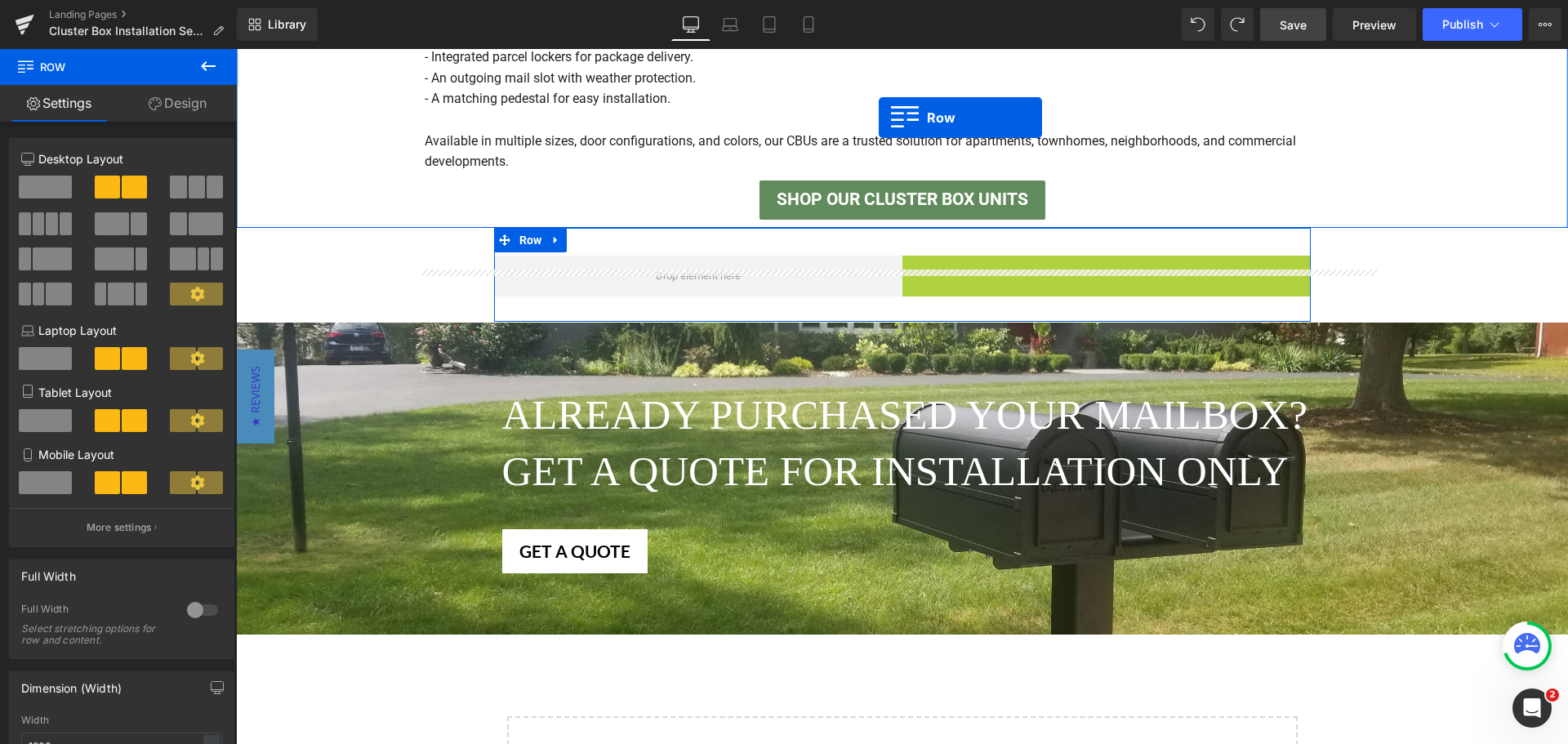
scroll to position [1289, 0]
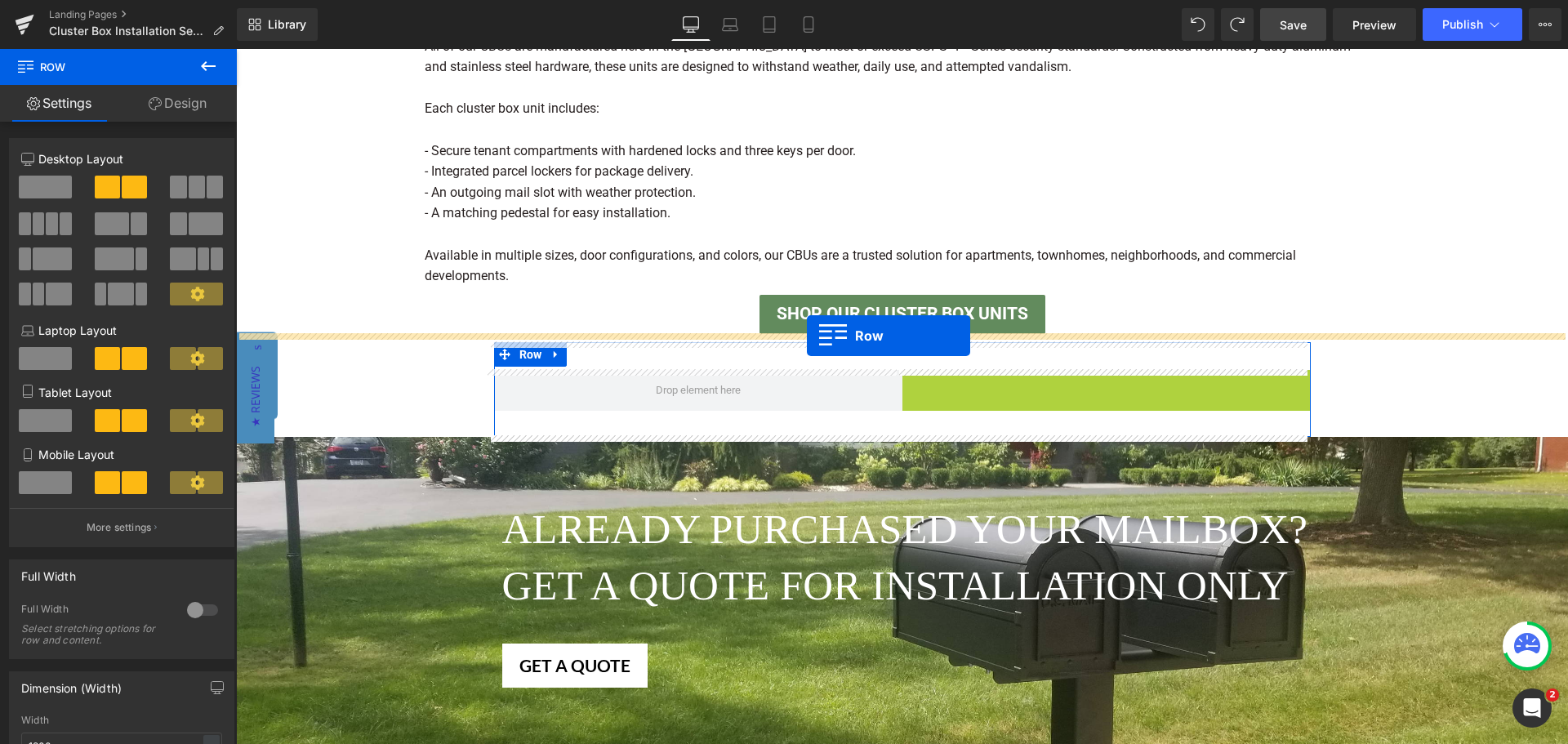
drag, startPoint x: 905, startPoint y: 153, endPoint x: 807, endPoint y: 336, distance: 207.6
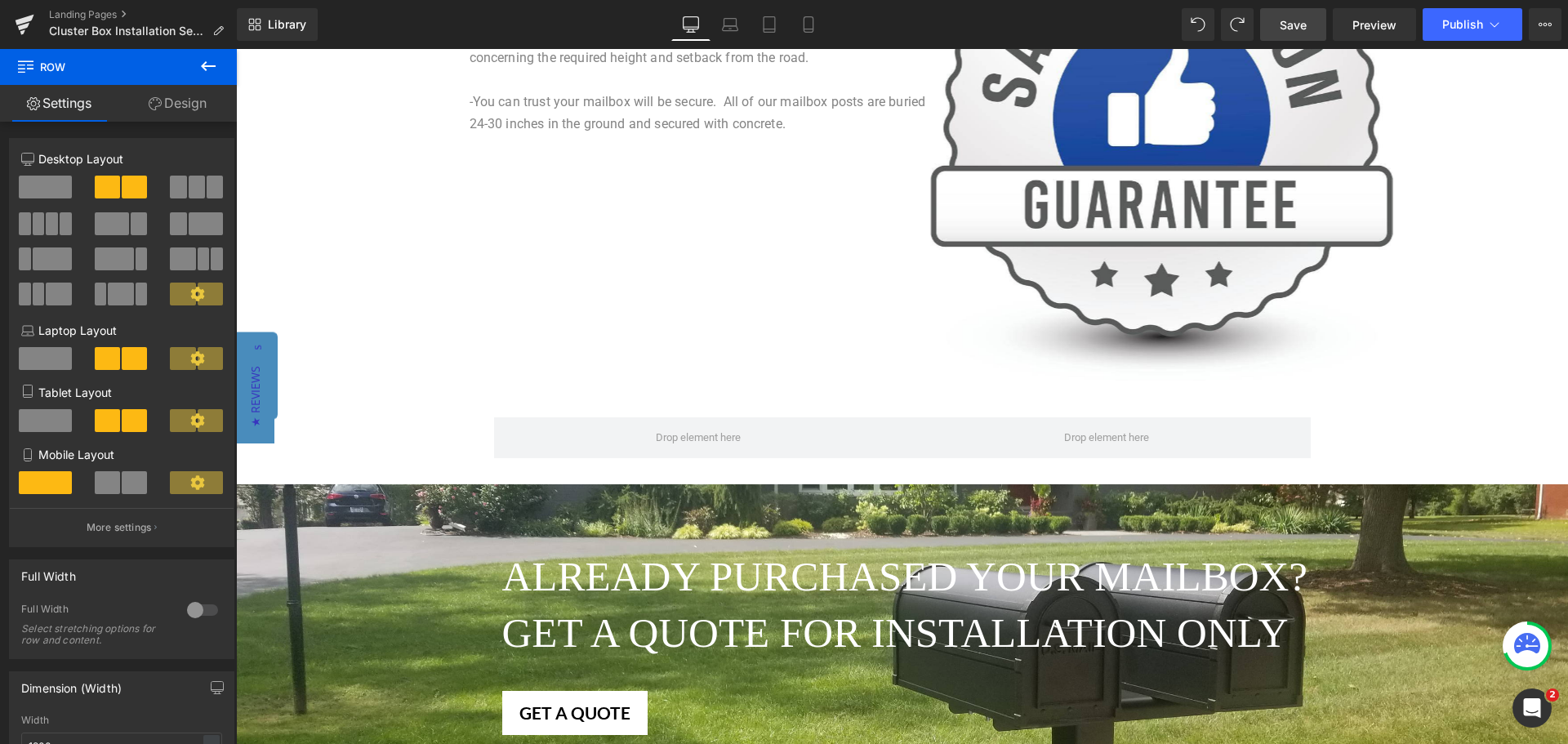
scroll to position [1779, 0]
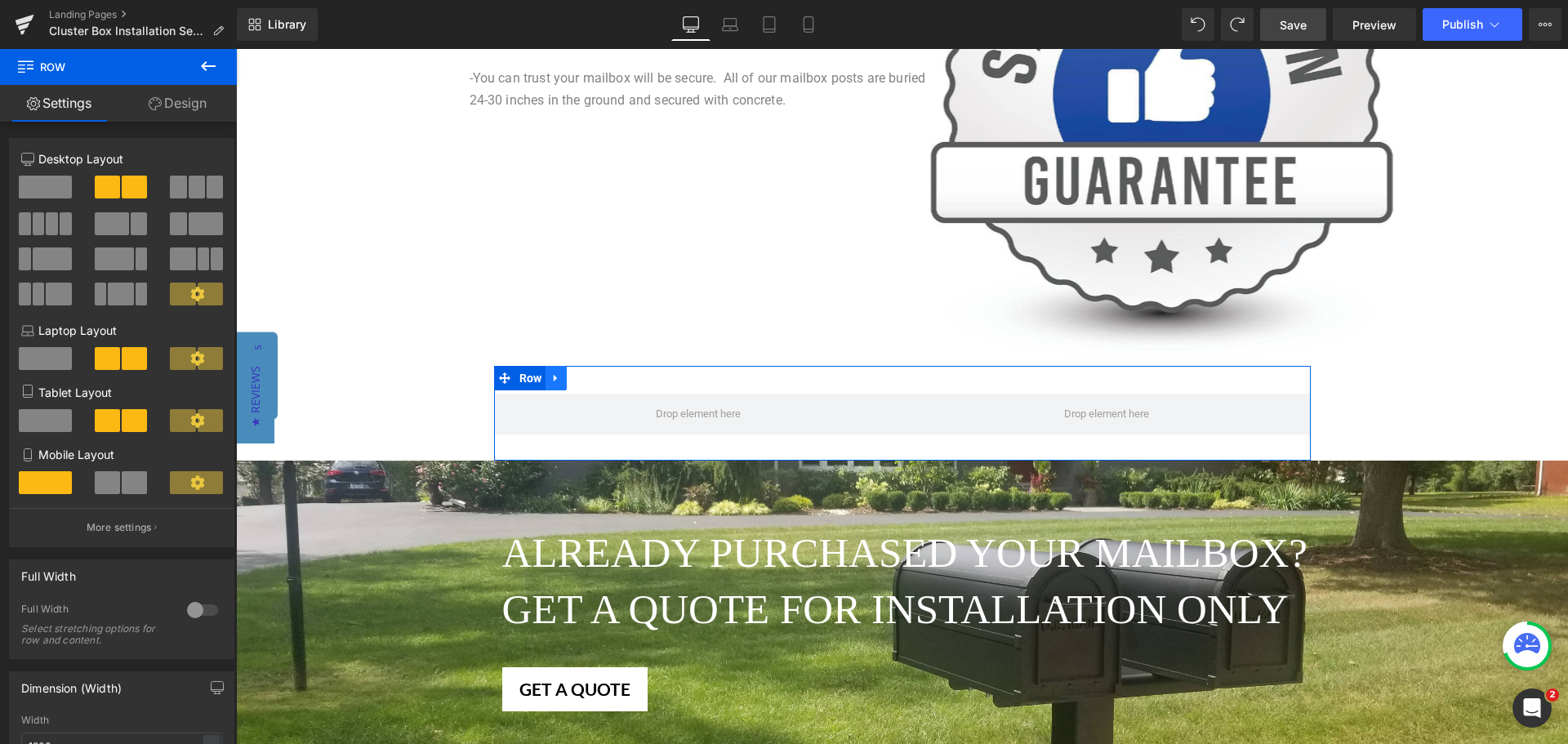
click at [553, 379] on icon at bounding box center [556, 377] width 11 height 12
click at [593, 380] on icon at bounding box center [598, 377] width 11 height 12
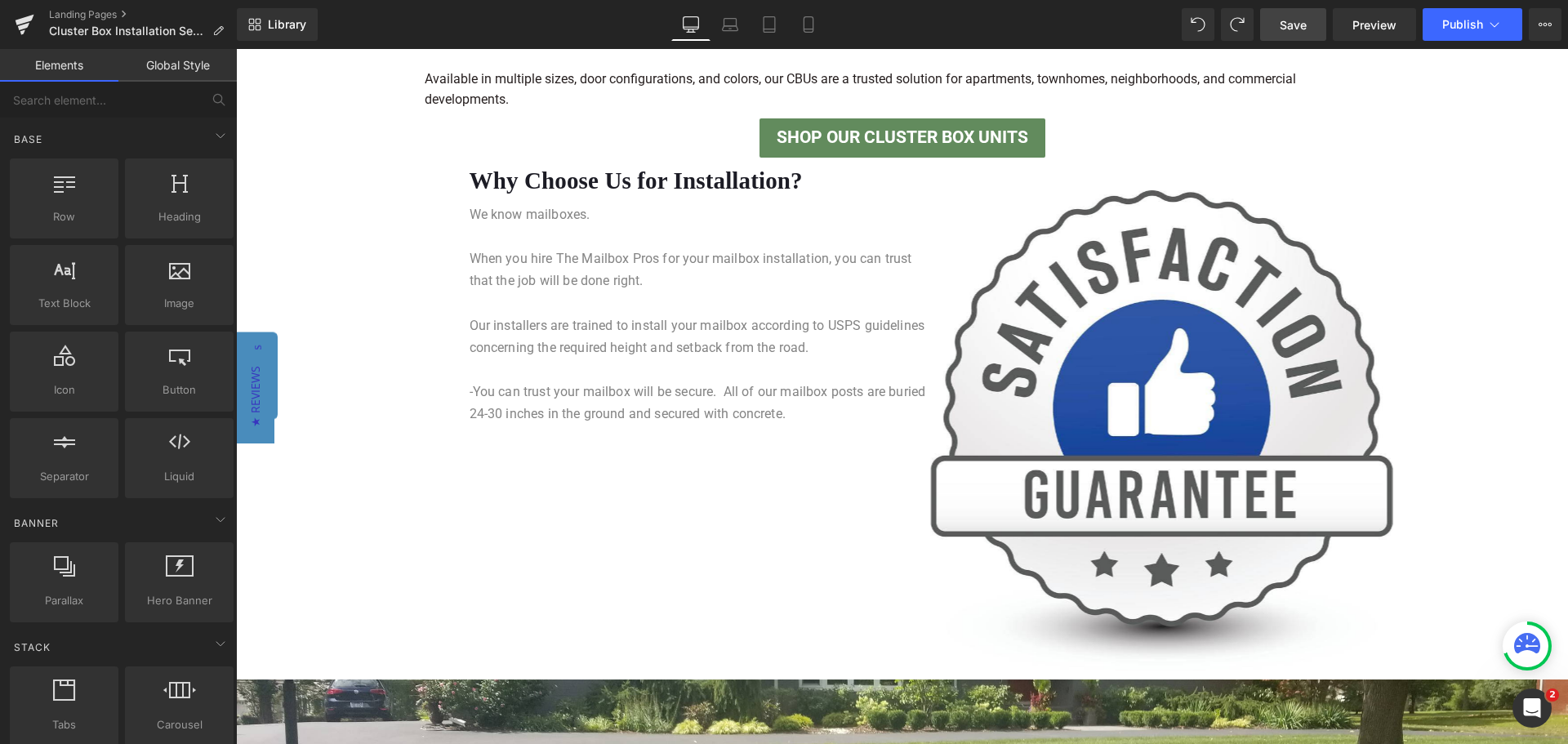
scroll to position [1452, 0]
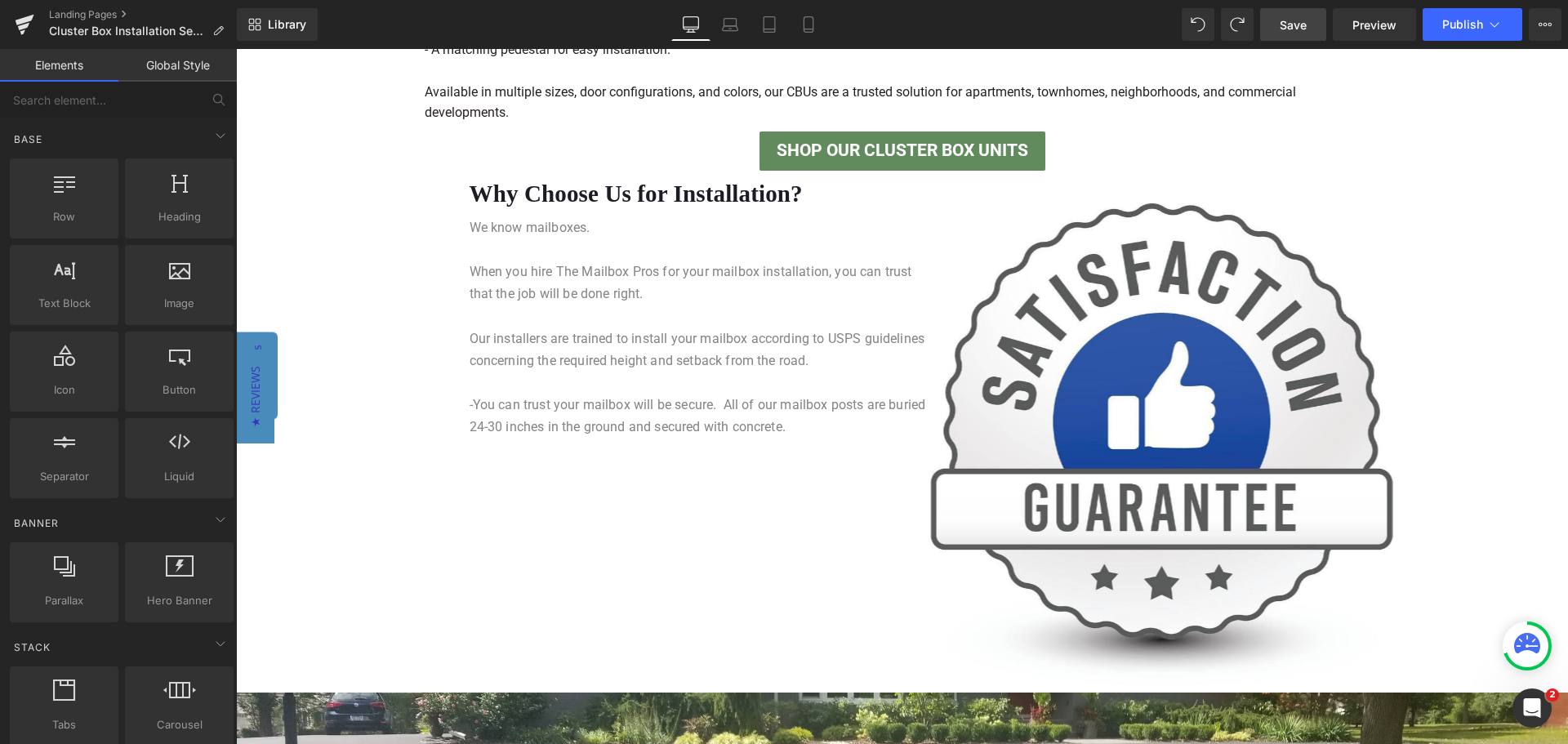
click at [892, 356] on p "Our installers are trained to install your mailbox according to USPS guidelines…" at bounding box center [700, 349] width 461 height 44
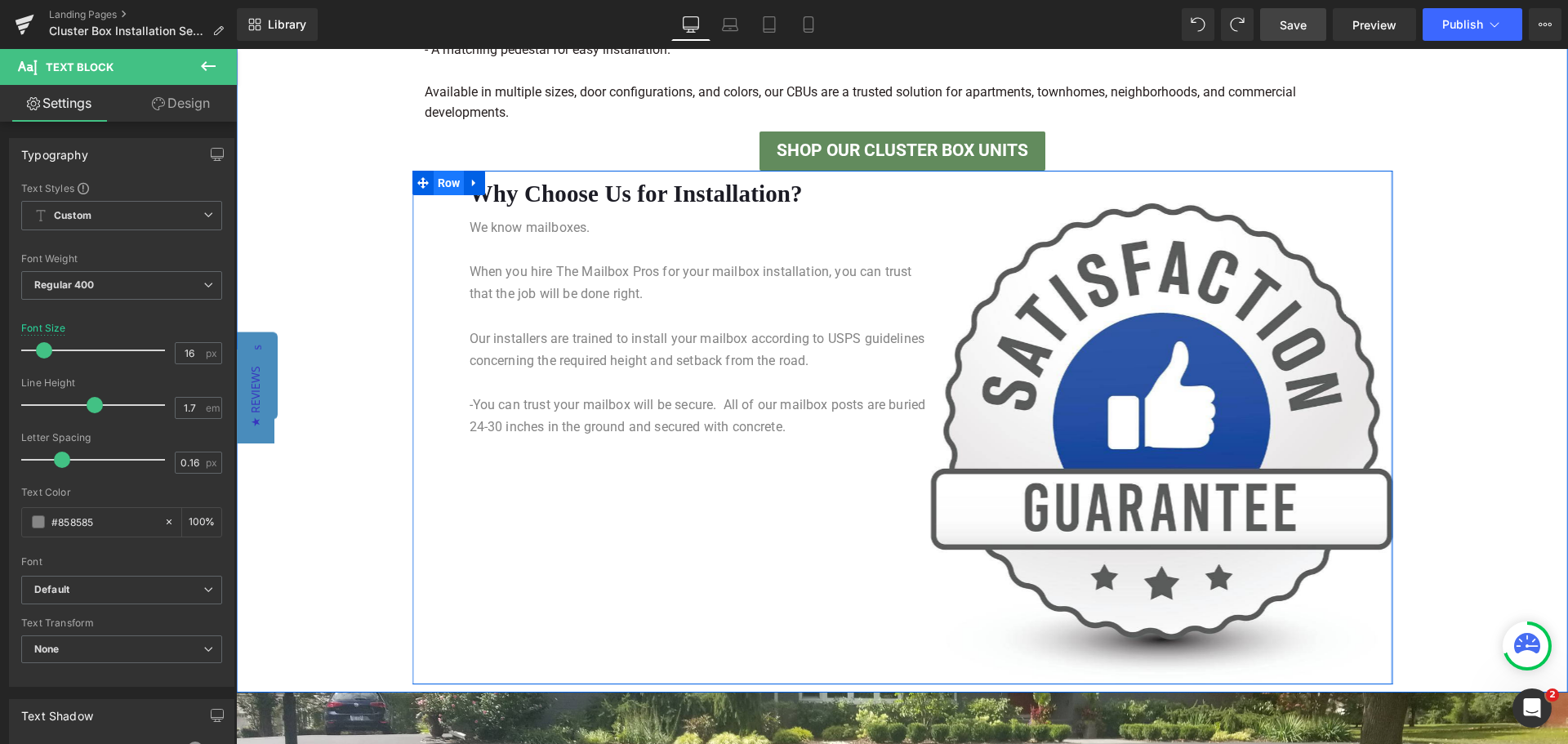
click at [451, 186] on span "Row" at bounding box center [449, 183] width 31 height 24
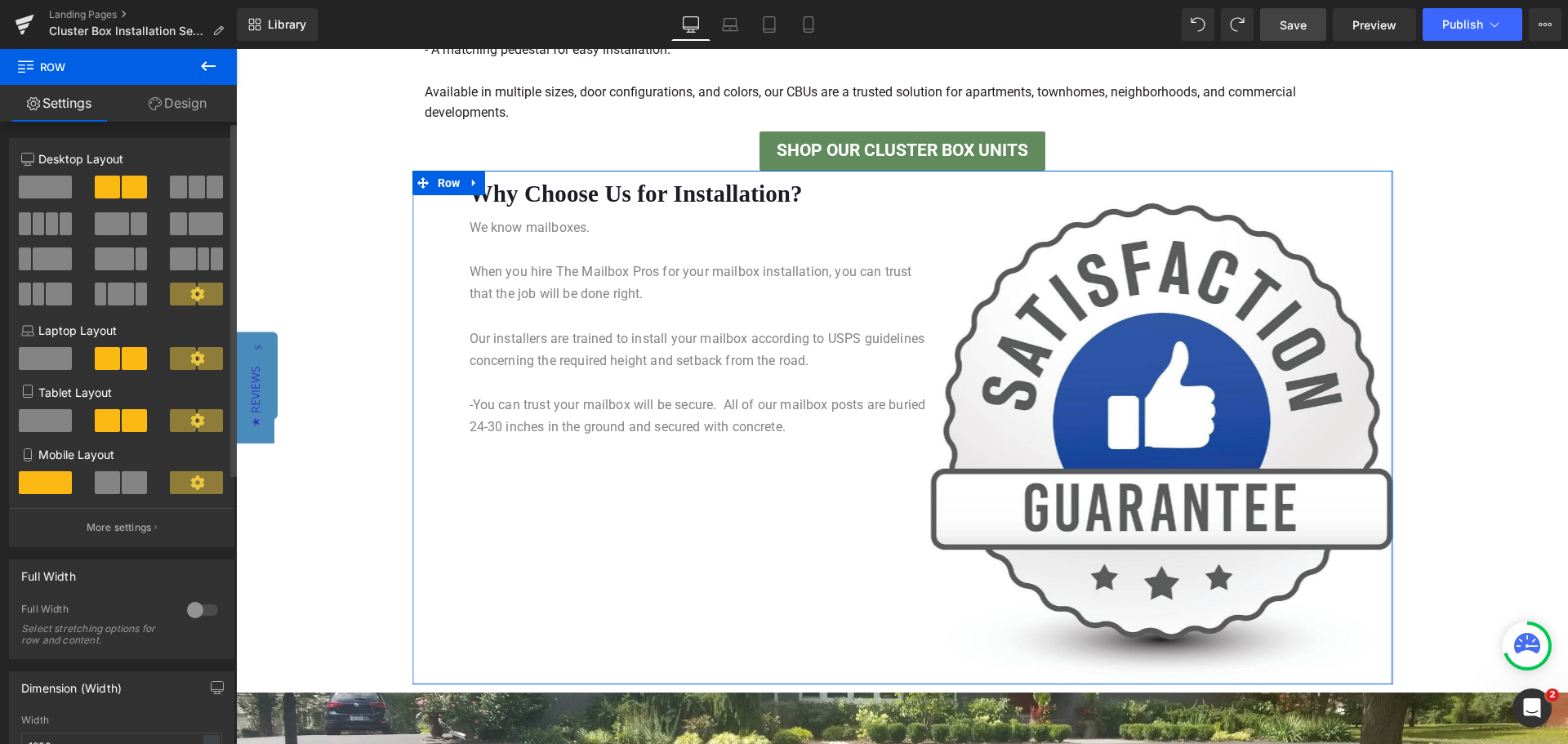
click at [117, 223] on span at bounding box center [112, 224] width 35 height 23
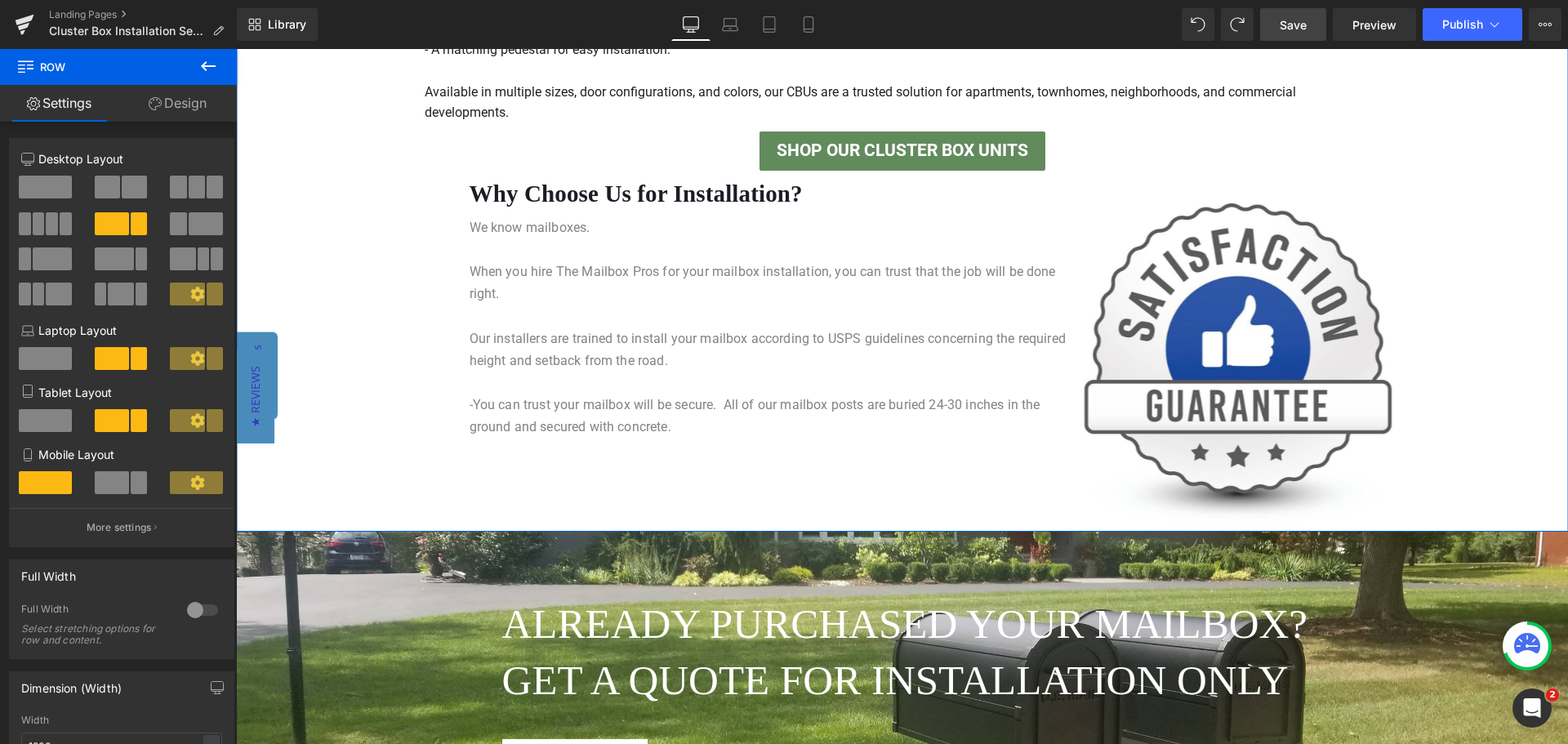
click at [1441, 327] on div "Separator Made in the [GEOGRAPHIC_DATA] – Built to Last Heading Separator All o…" at bounding box center [902, 143] width 1332 height 763
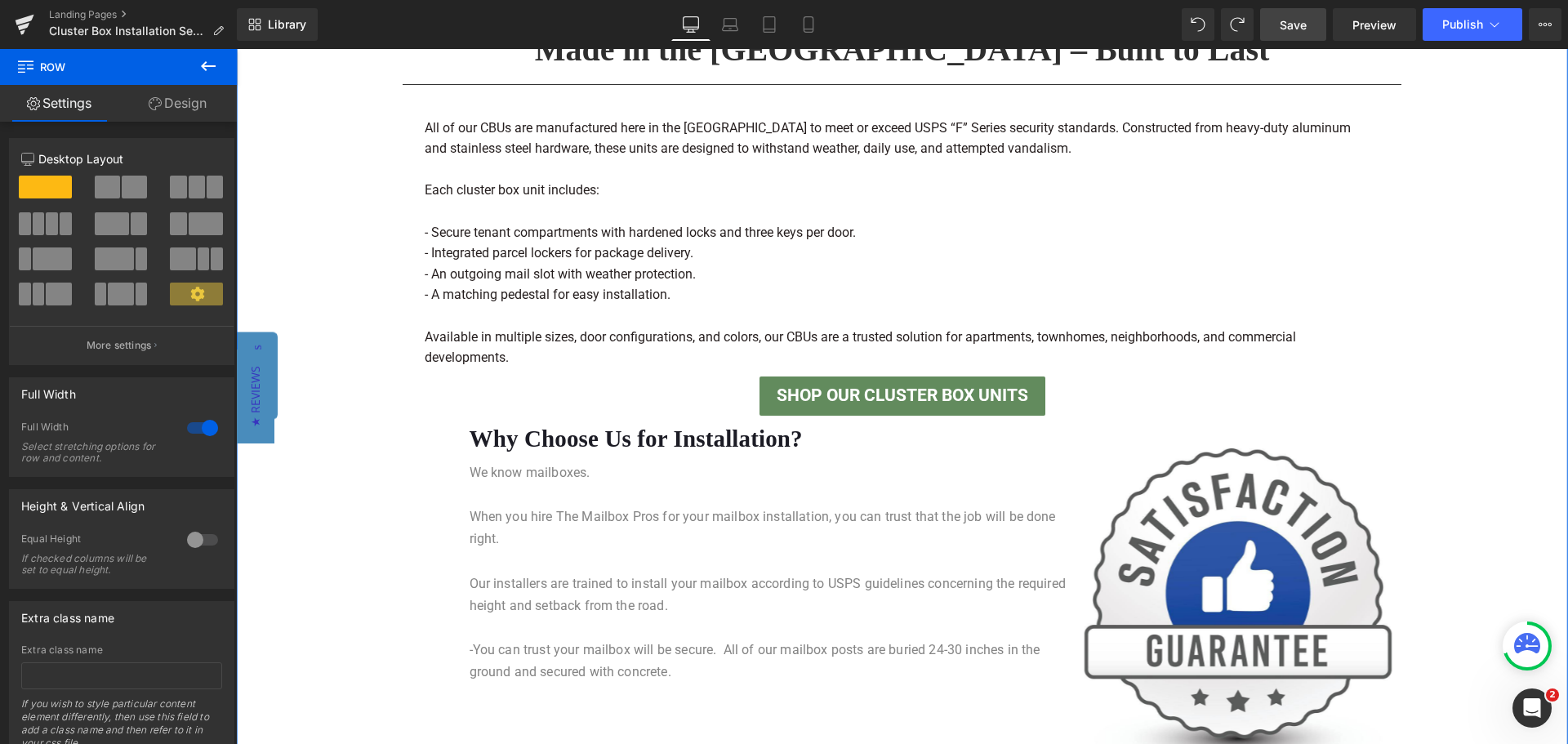
scroll to position [1289, 0]
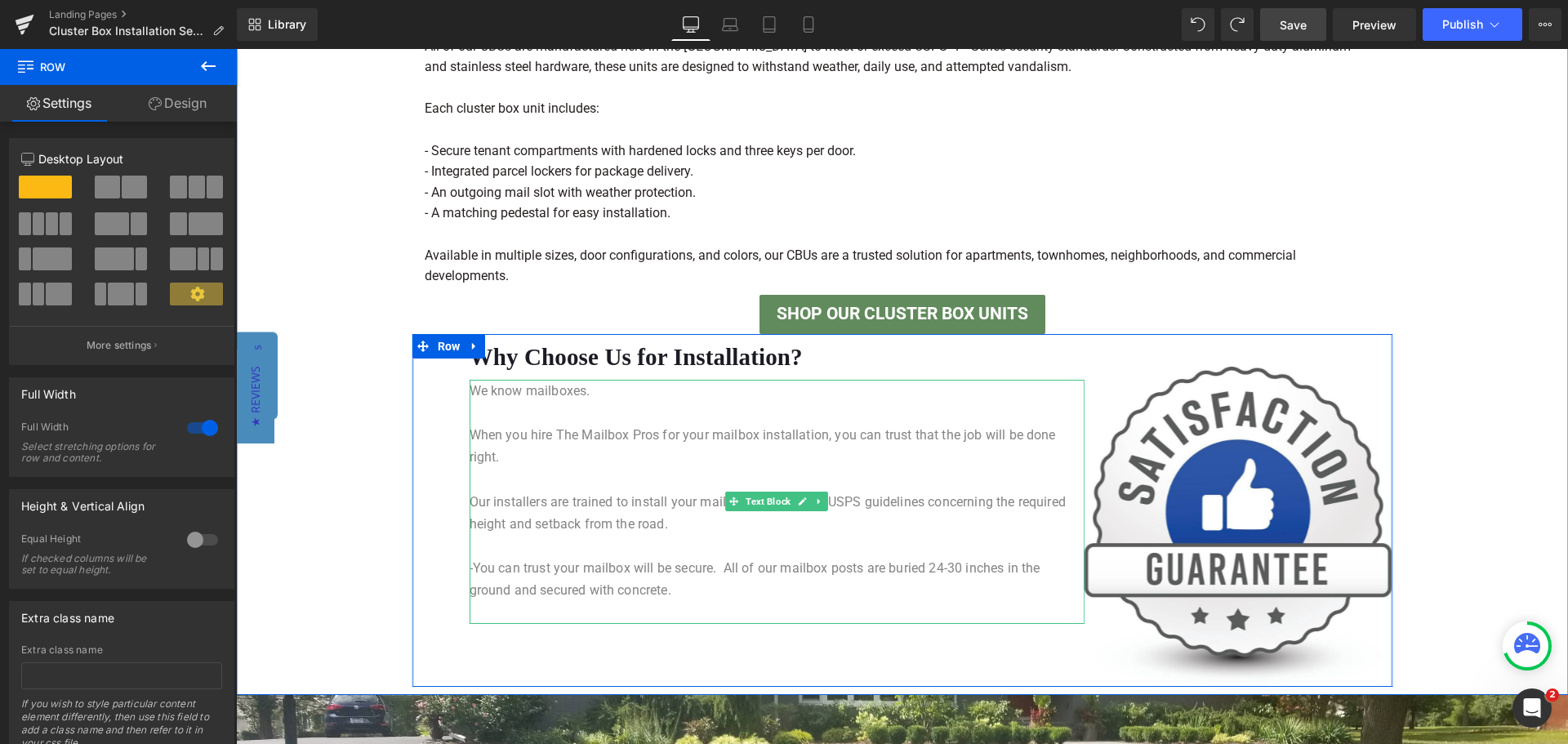
click at [651, 512] on p "Our installers are trained to install your mailbox according to USPS guidelines…" at bounding box center [776, 512] width 615 height 44
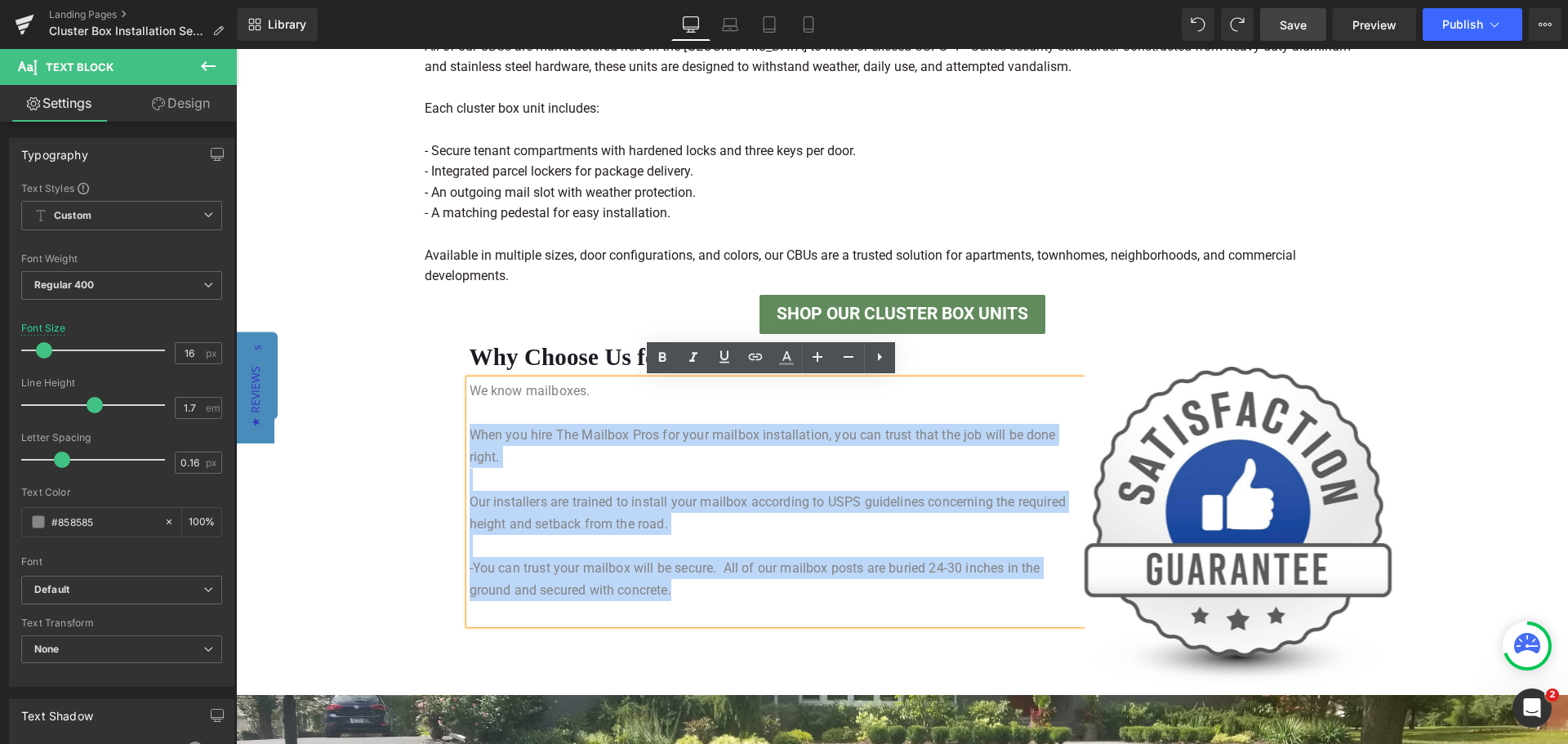
drag, startPoint x: 673, startPoint y: 597, endPoint x: 444, endPoint y: 433, distance: 281.7
click at [444, 433] on div "Why Choose Us for Installation? Heading We know mailboxes. When you hire The Ma…" at bounding box center [903, 511] width 980 height 354
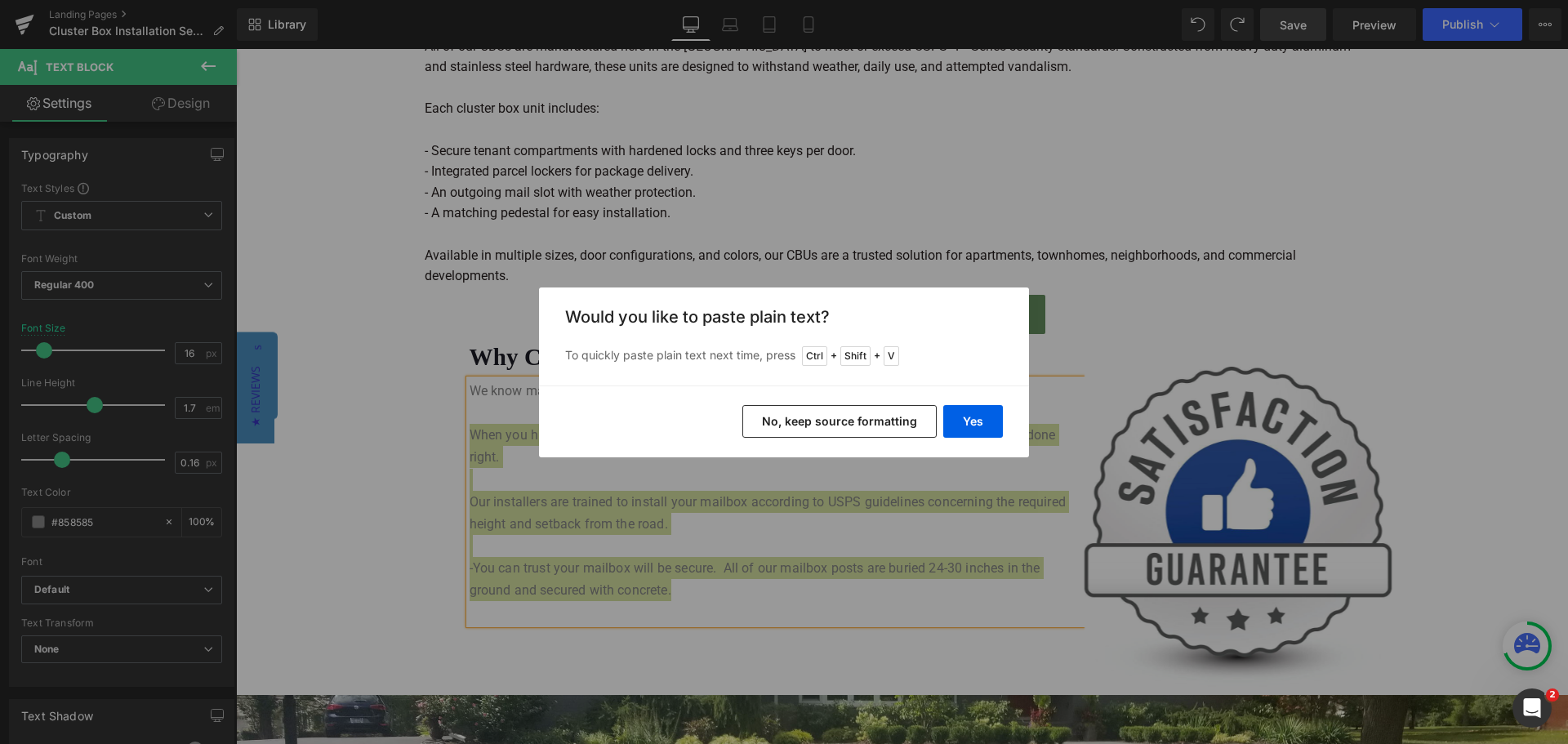
click at [847, 415] on button "No, keep source formatting" at bounding box center [840, 421] width 194 height 33
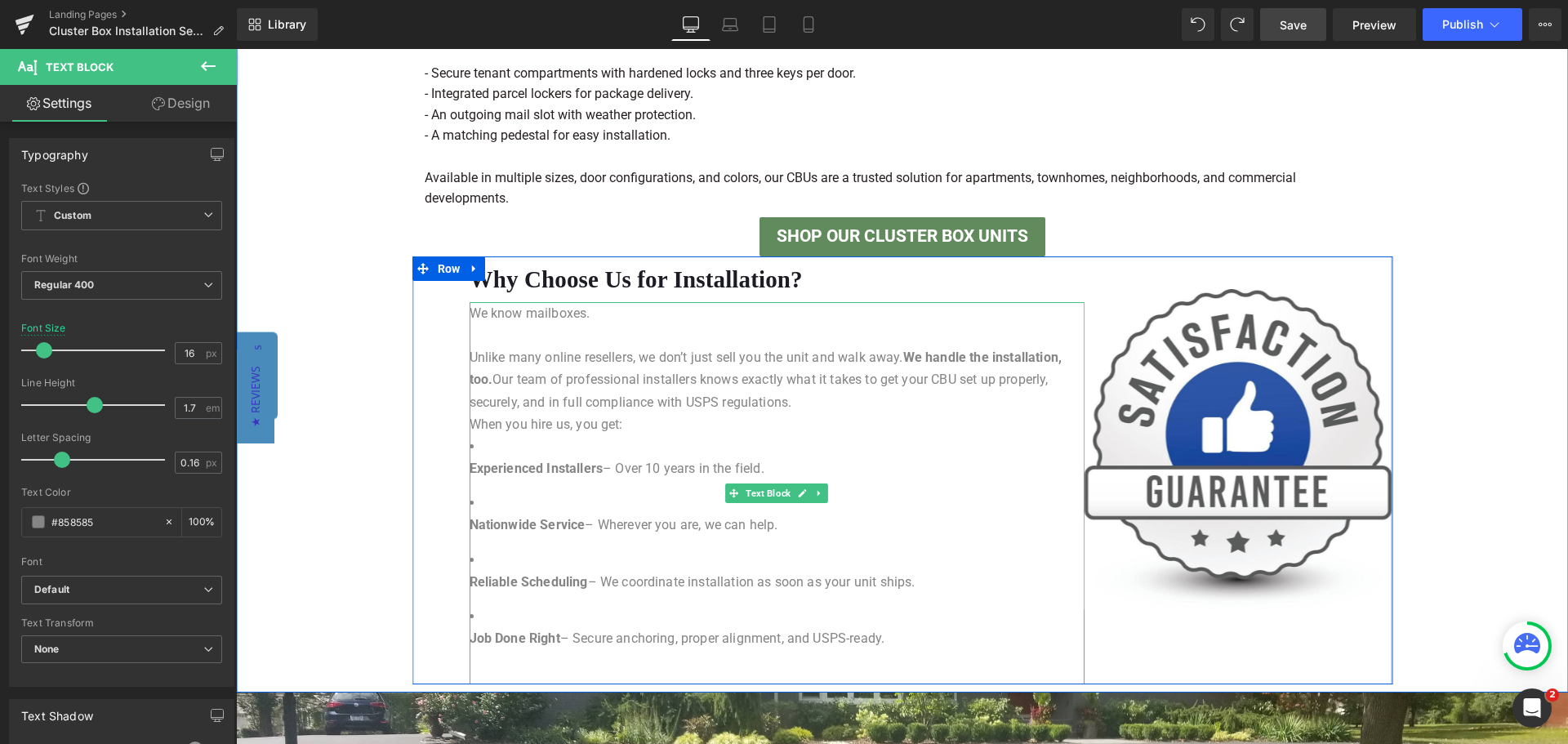
scroll to position [1452, 0]
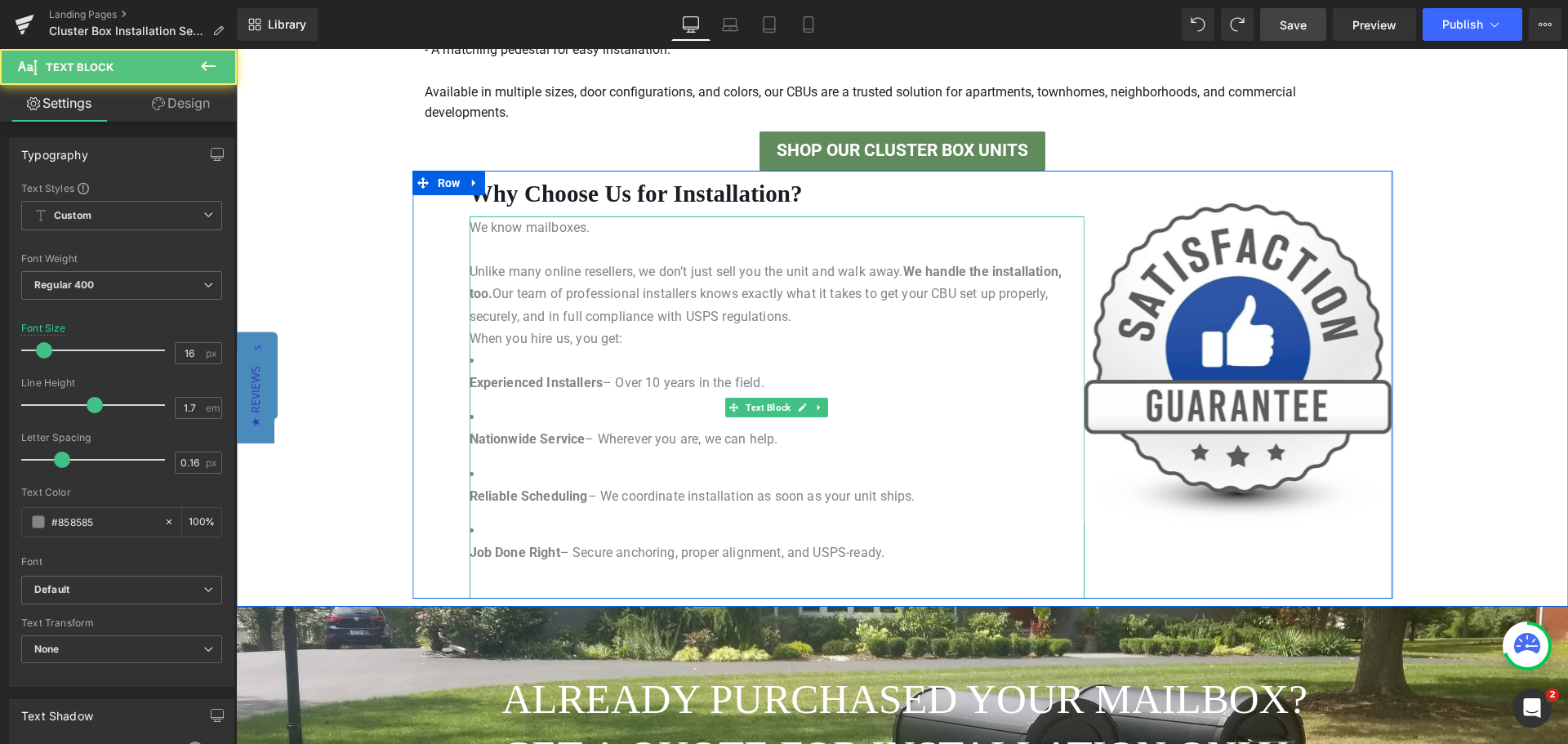
click at [561, 351] on li "Experienced Installers – Over 10 years in the field." at bounding box center [776, 371] width 615 height 44
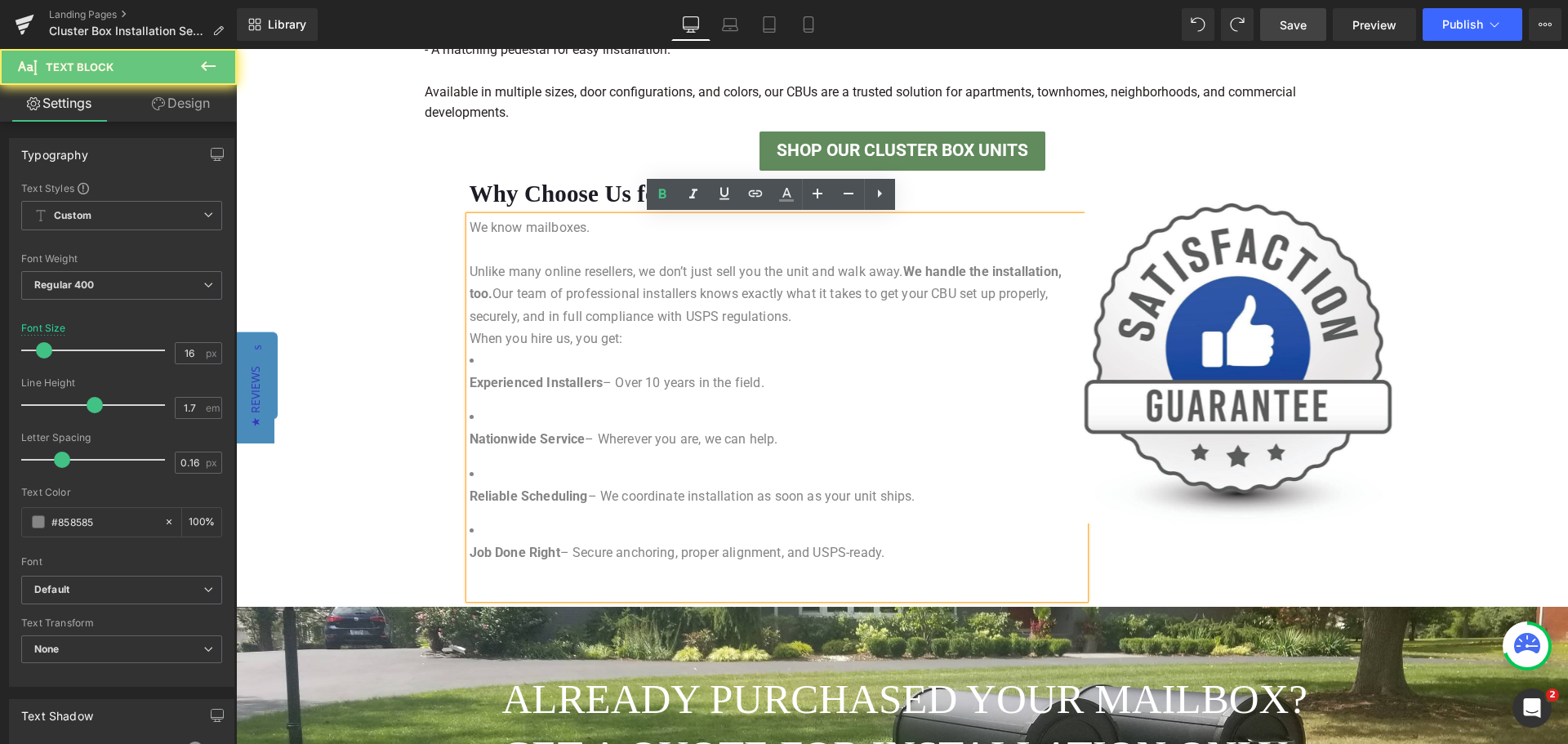
click at [552, 361] on li "Experienced Installers – Over 10 years in the field." at bounding box center [776, 371] width 615 height 44
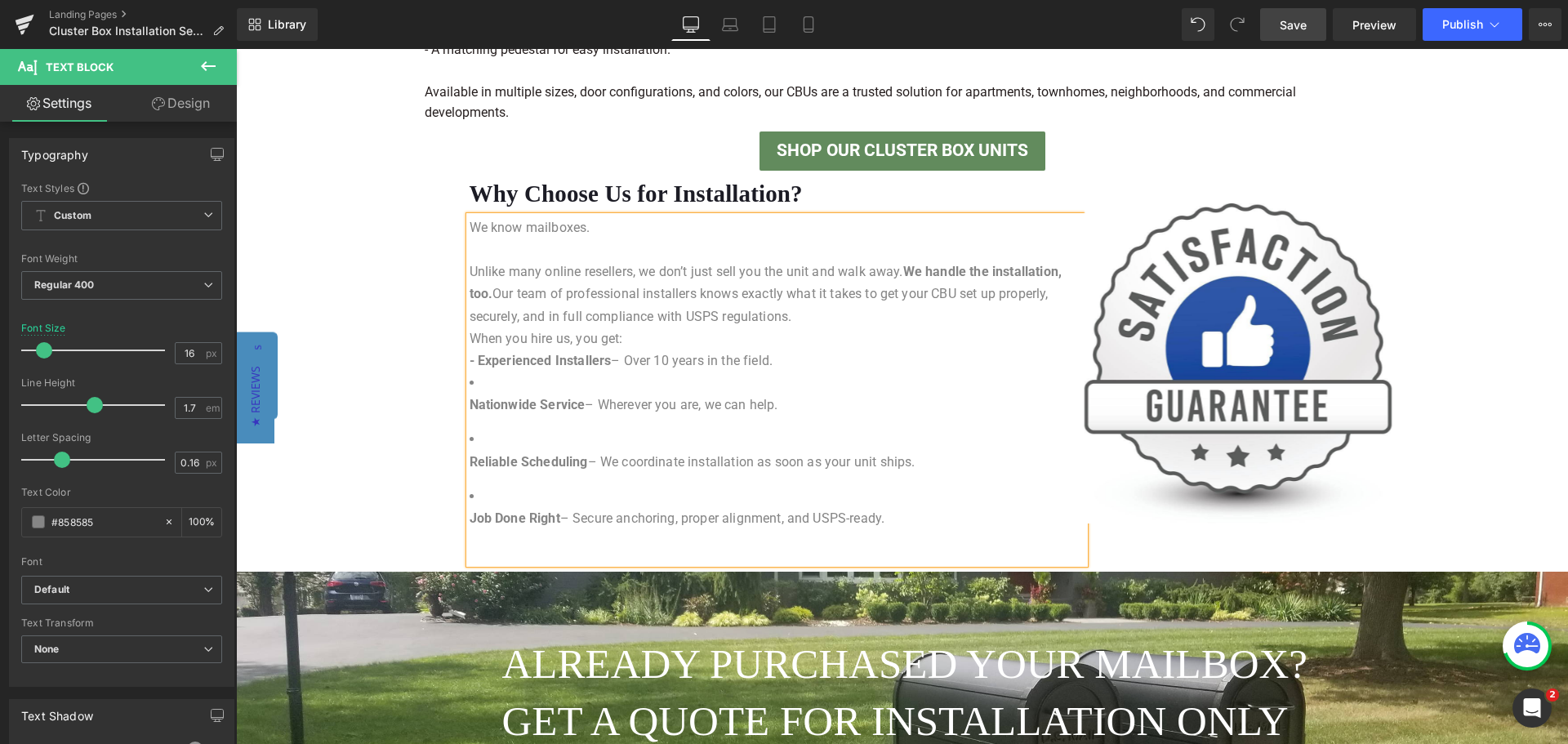
click at [788, 367] on p "- Experienced Installers – Over 10 years in the field." at bounding box center [776, 360] width 615 height 22
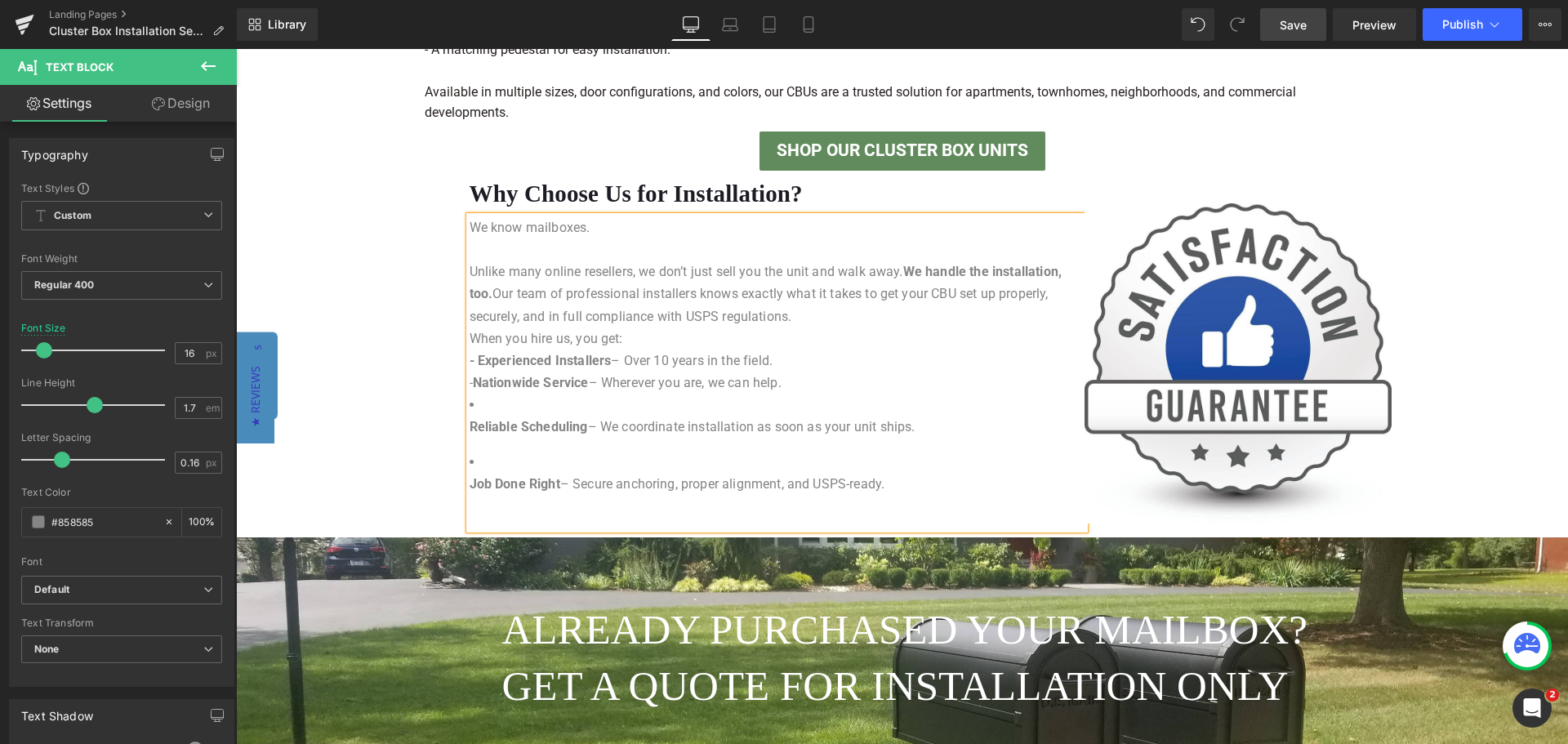
click at [822, 388] on p "- Nationwide Service – Wherever you are, we can help." at bounding box center [776, 382] width 615 height 22
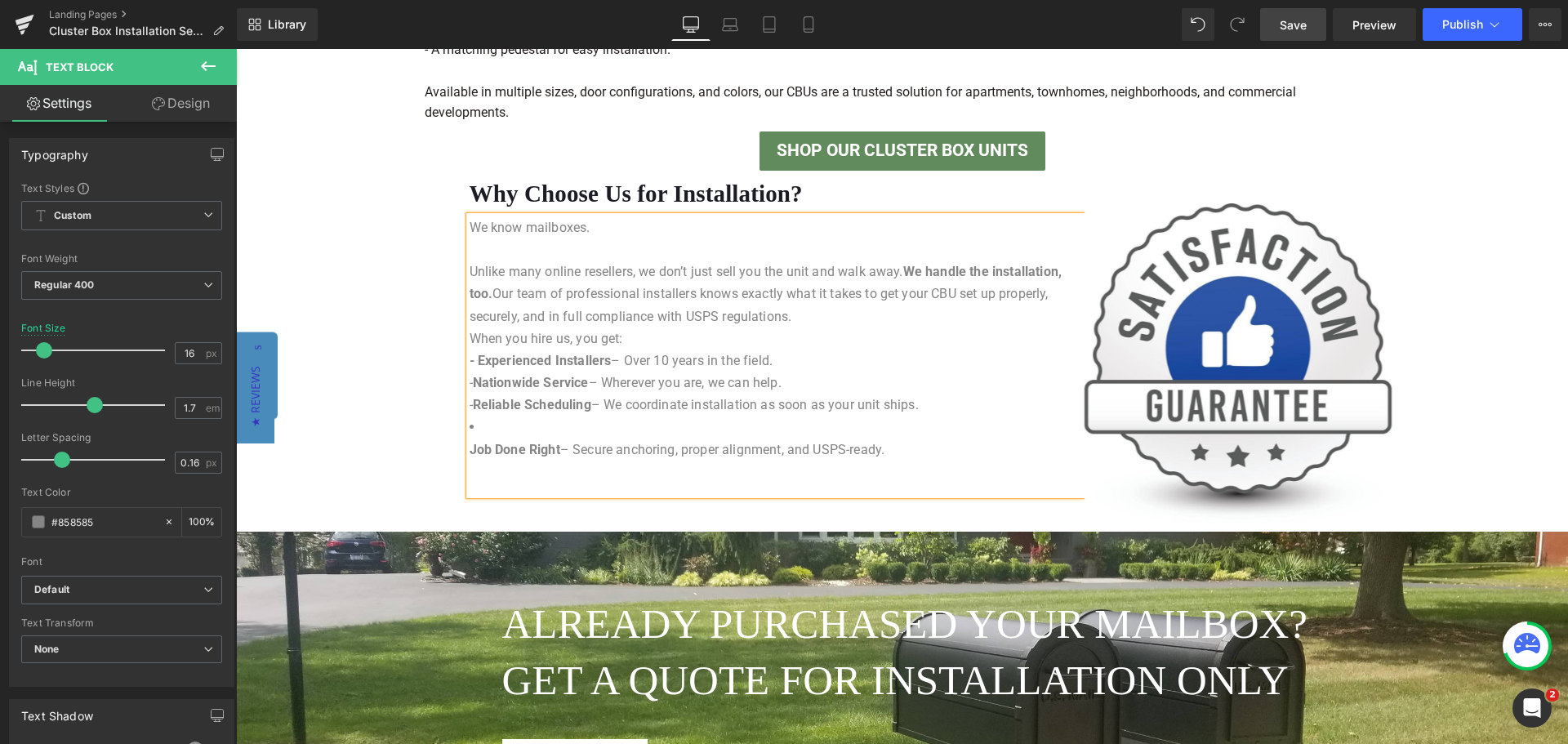
click at [710, 336] on p "When you hire us, you get:" at bounding box center [776, 338] width 615 height 22
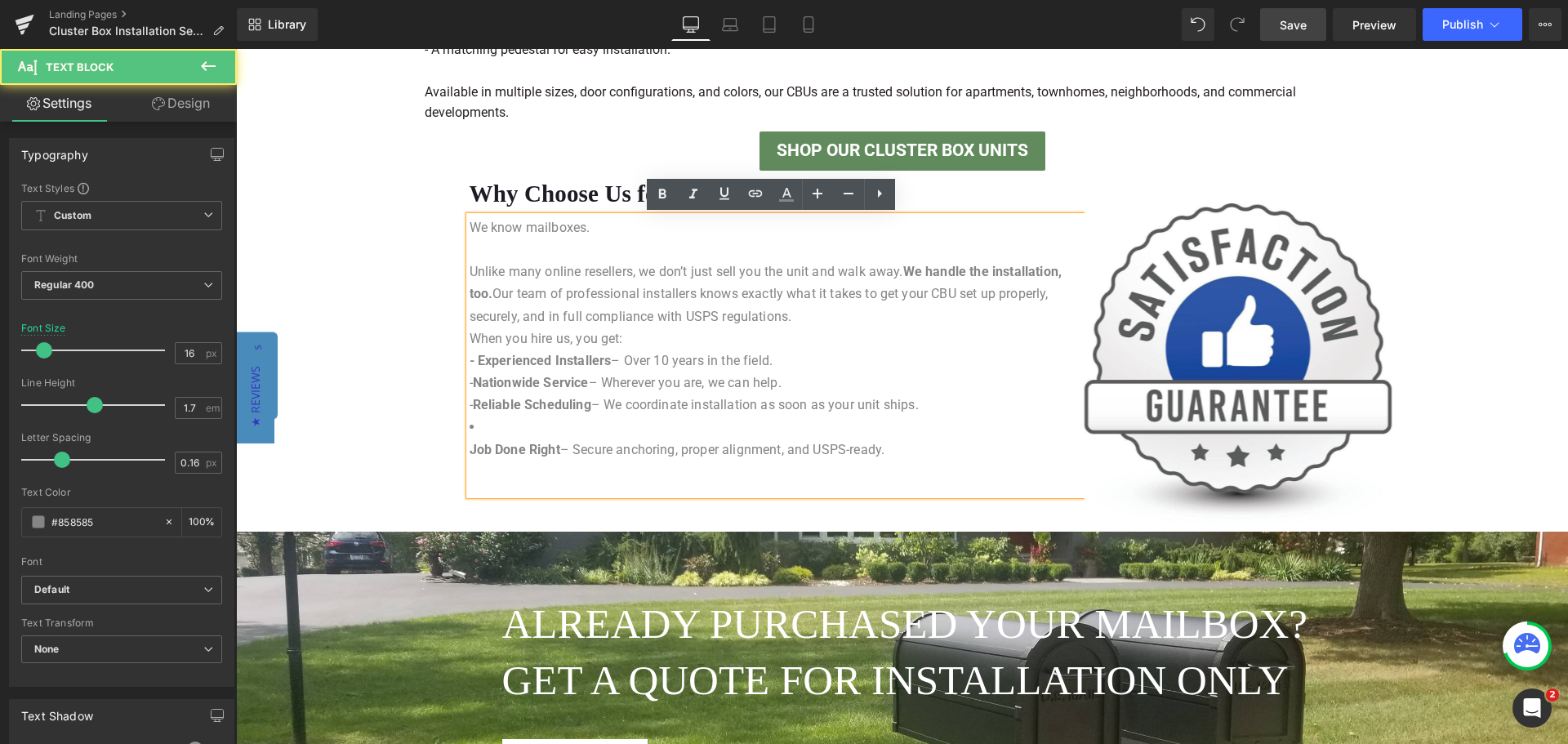
click at [803, 315] on p "Unlike many online resellers, we don’t just sell you the unit and walk away. We…" at bounding box center [776, 293] width 615 height 67
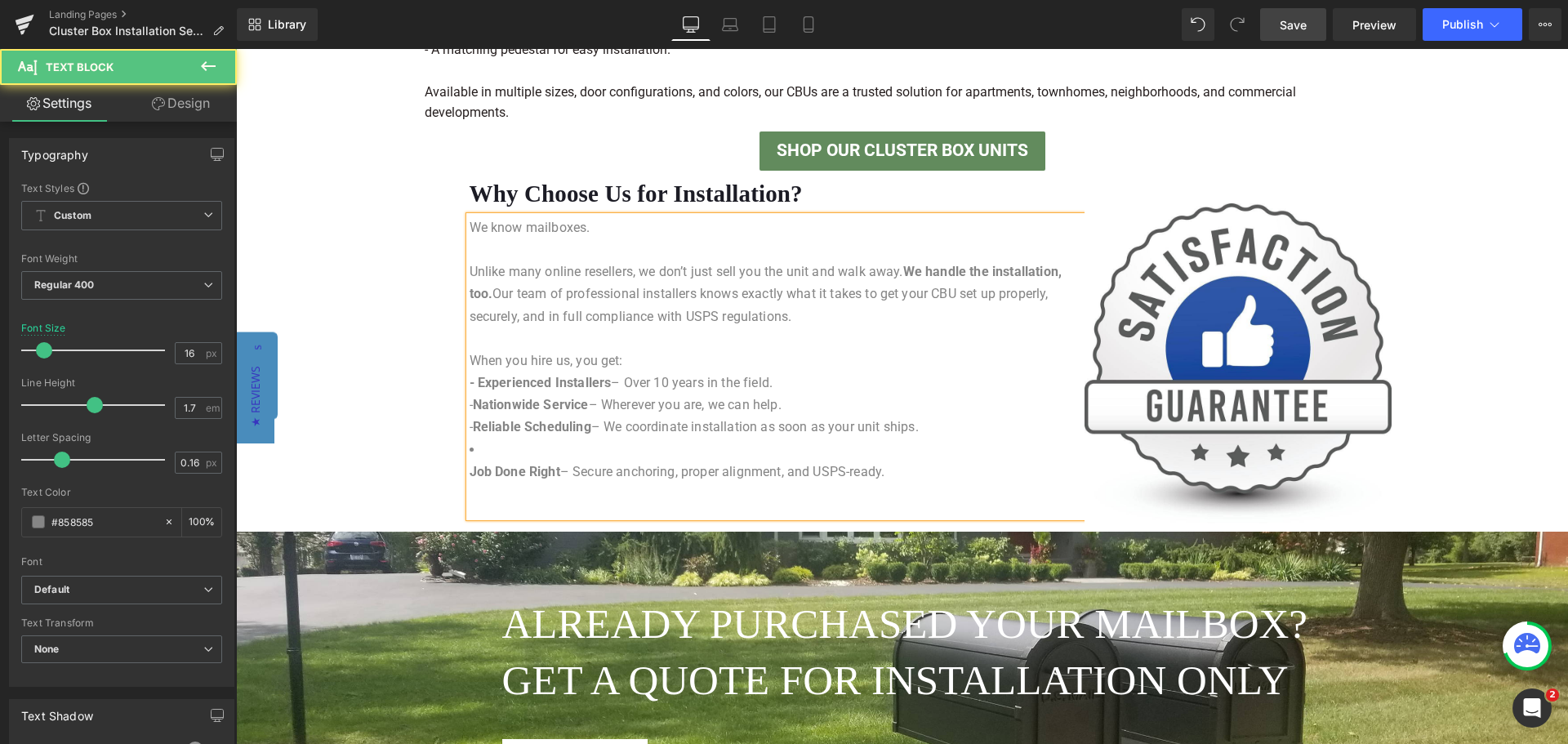
click at [667, 357] on p "When you hire us, you get:" at bounding box center [776, 360] width 615 height 22
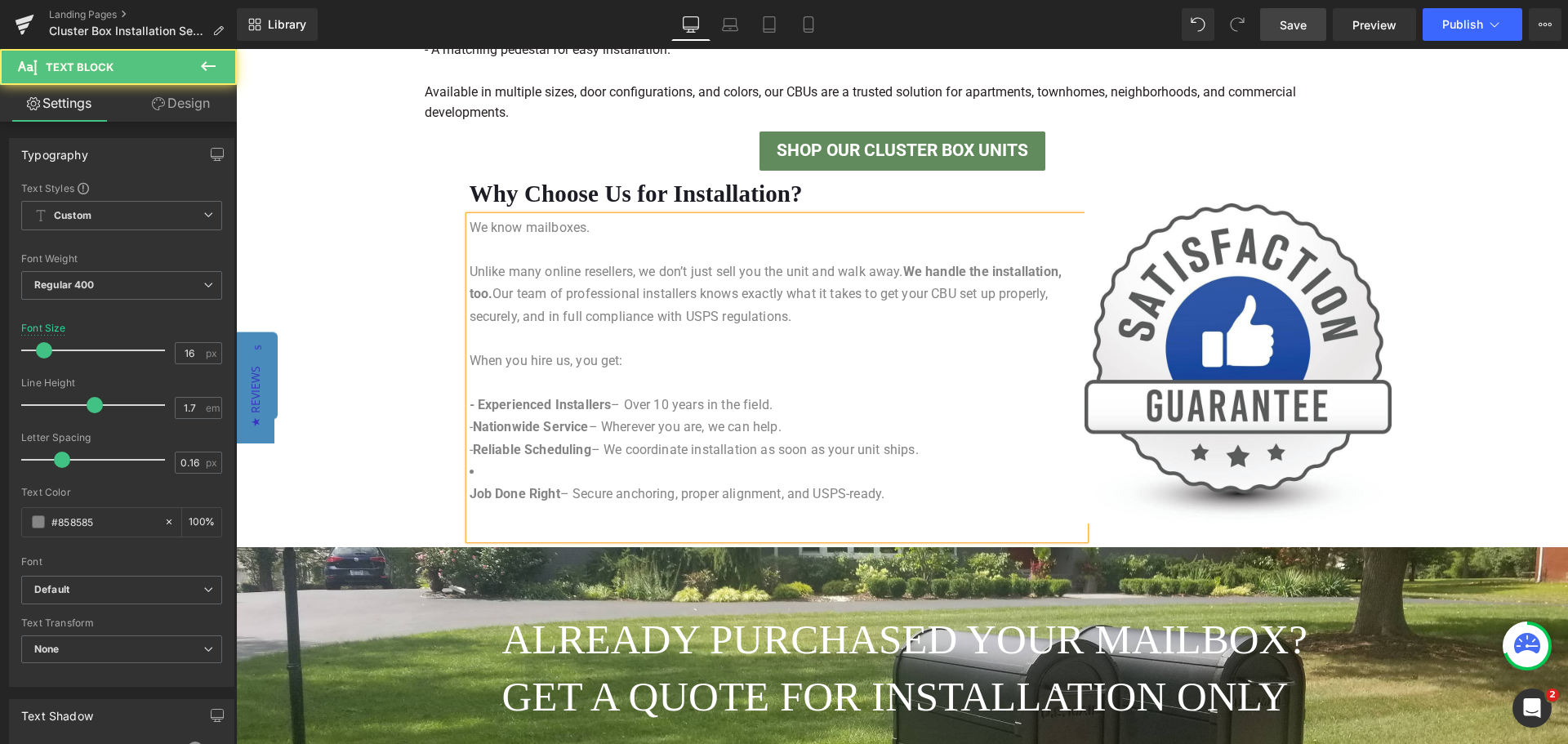
click at [930, 448] on p "- Reliable Scheduling – We coordinate installation as soon as your unit ships." at bounding box center [776, 449] width 615 height 22
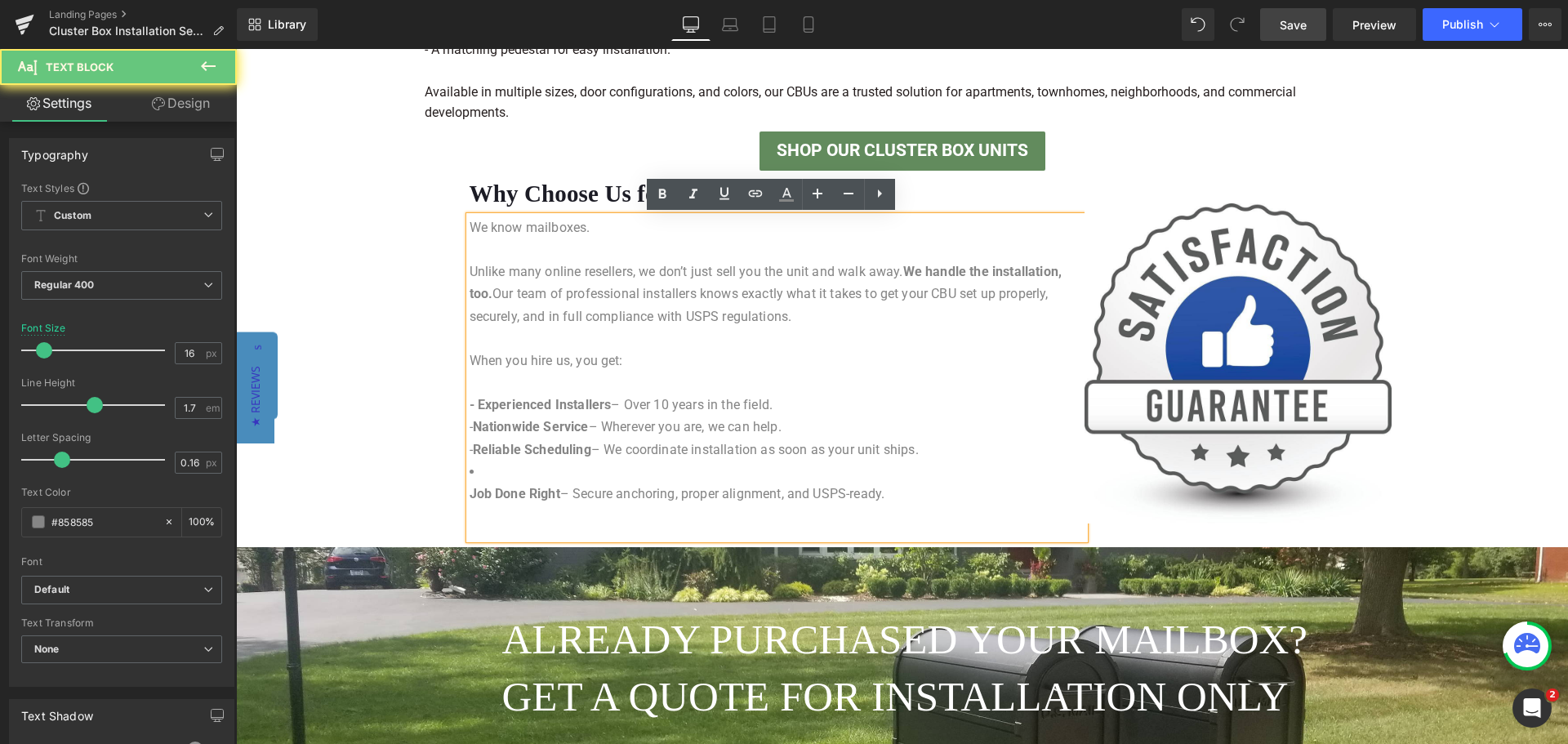
click at [859, 475] on li "Job Done Right – Secure anchoring, proper alignment, and USPS-ready." at bounding box center [776, 482] width 615 height 44
click at [826, 469] on li "Job Done Right – Secure anchoring, proper alignment, and USPS-ready." at bounding box center [776, 482] width 615 height 44
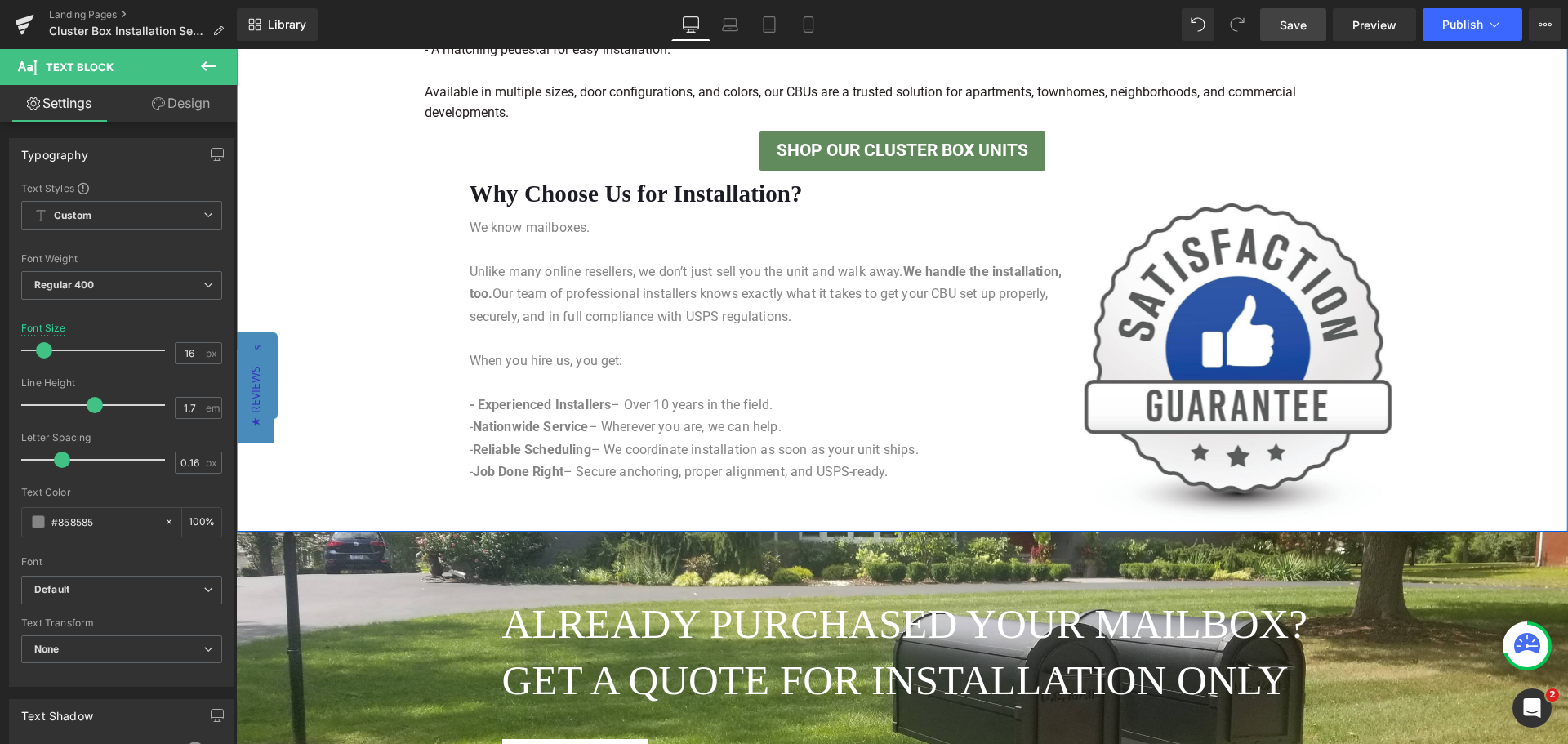
click at [1509, 406] on div "Separator Made in the [GEOGRAPHIC_DATA] – Built to Last Heading Separator All o…" at bounding box center [902, 143] width 1332 height 763
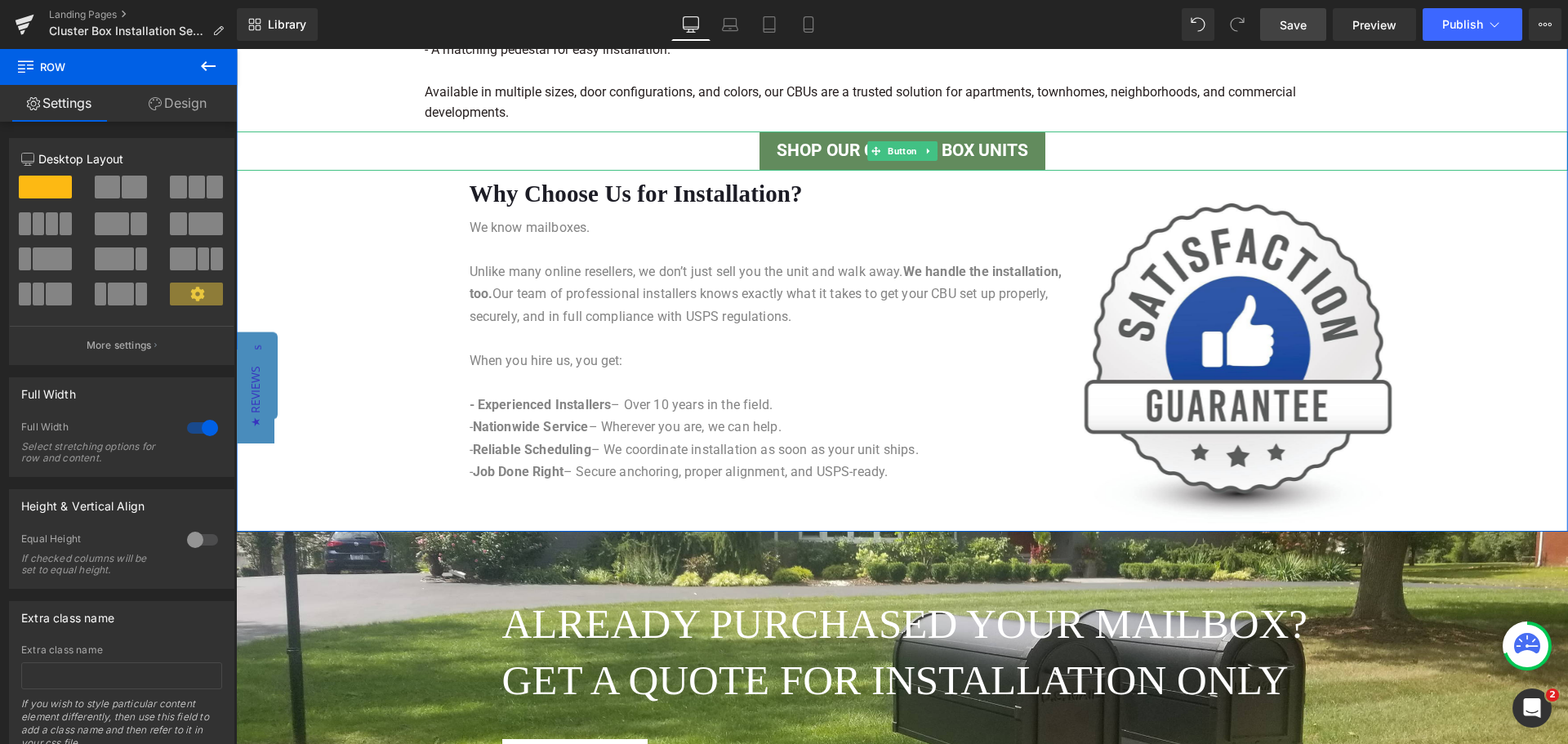
click at [851, 150] on link "Shop Our Cluster Box Units" at bounding box center [903, 151] width 286 height 39
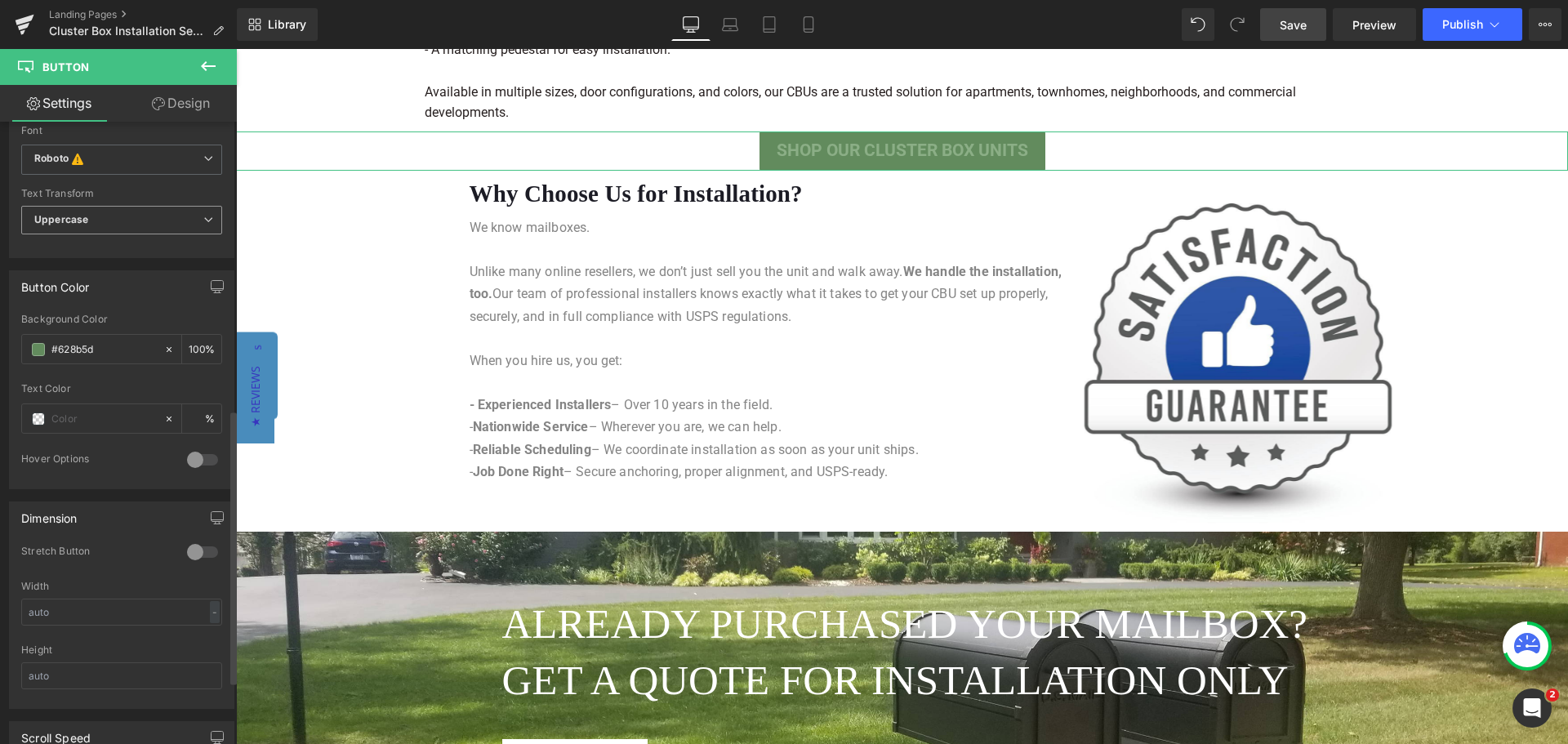
scroll to position [653, 0]
click at [188, 102] on link "Design" at bounding box center [180, 103] width 119 height 36
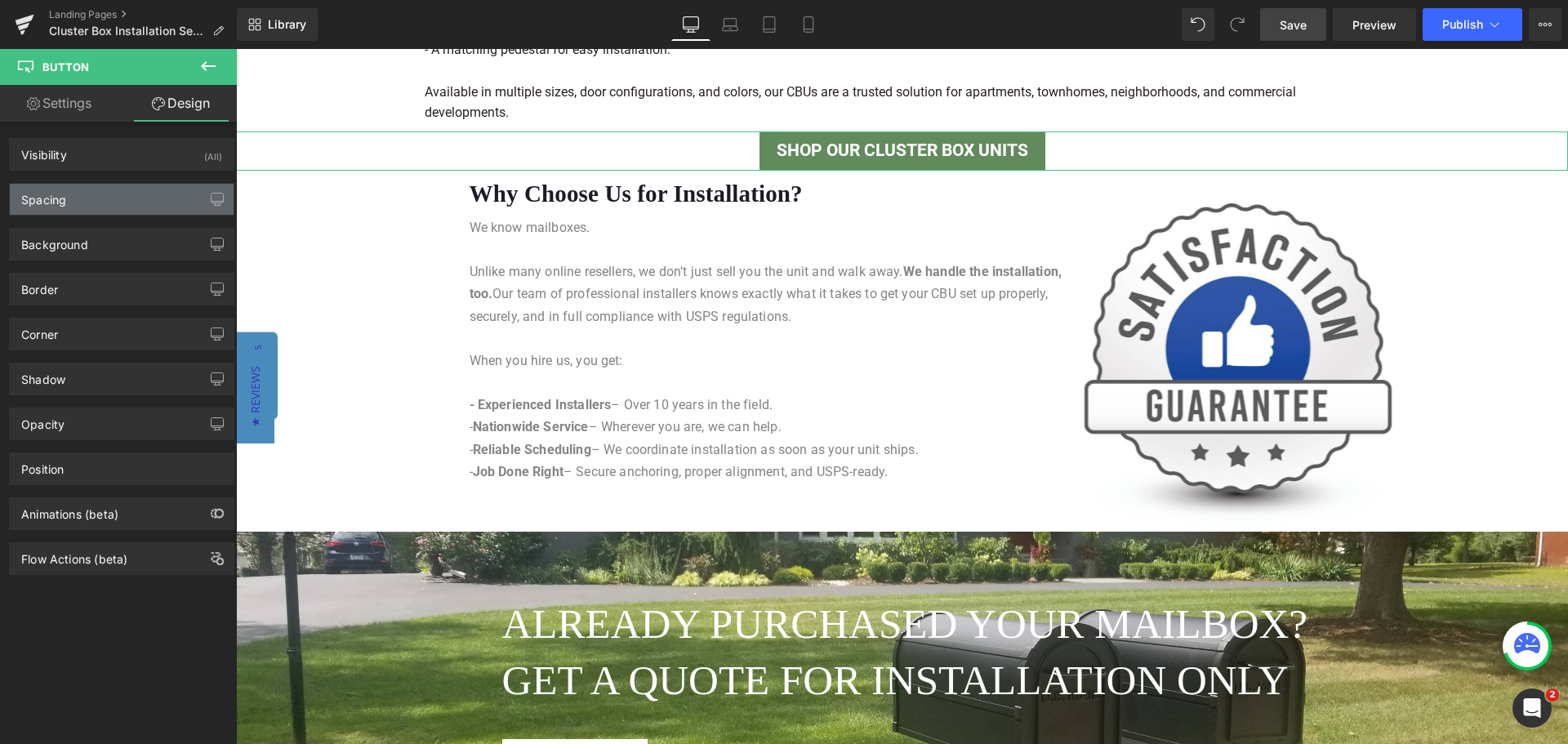
click at [49, 199] on div "Spacing" at bounding box center [43, 195] width 45 height 23
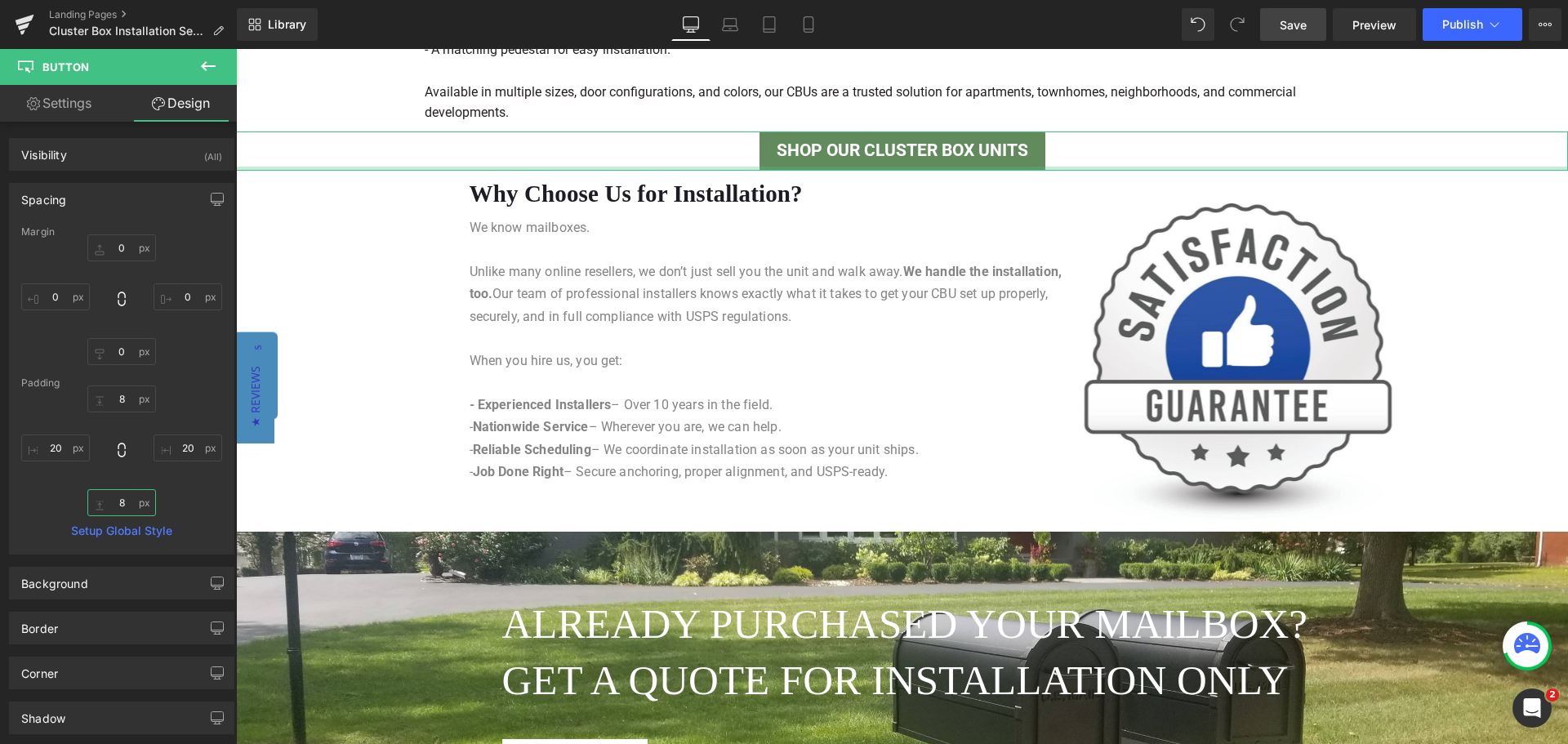
click at [112, 503] on input "8" at bounding box center [121, 502] width 69 height 27
click at [125, 503] on input "8" at bounding box center [121, 502] width 69 height 27
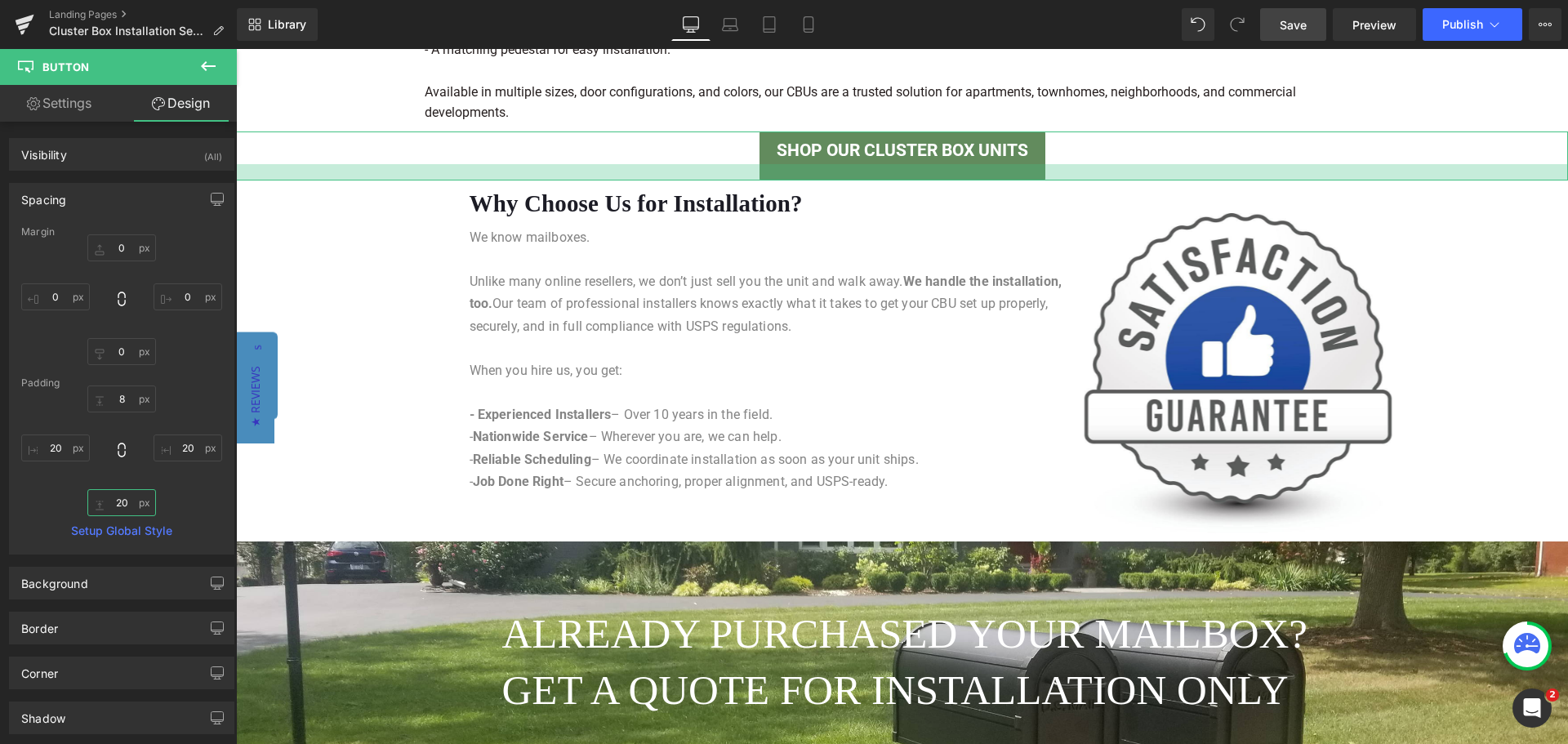
type input "0"
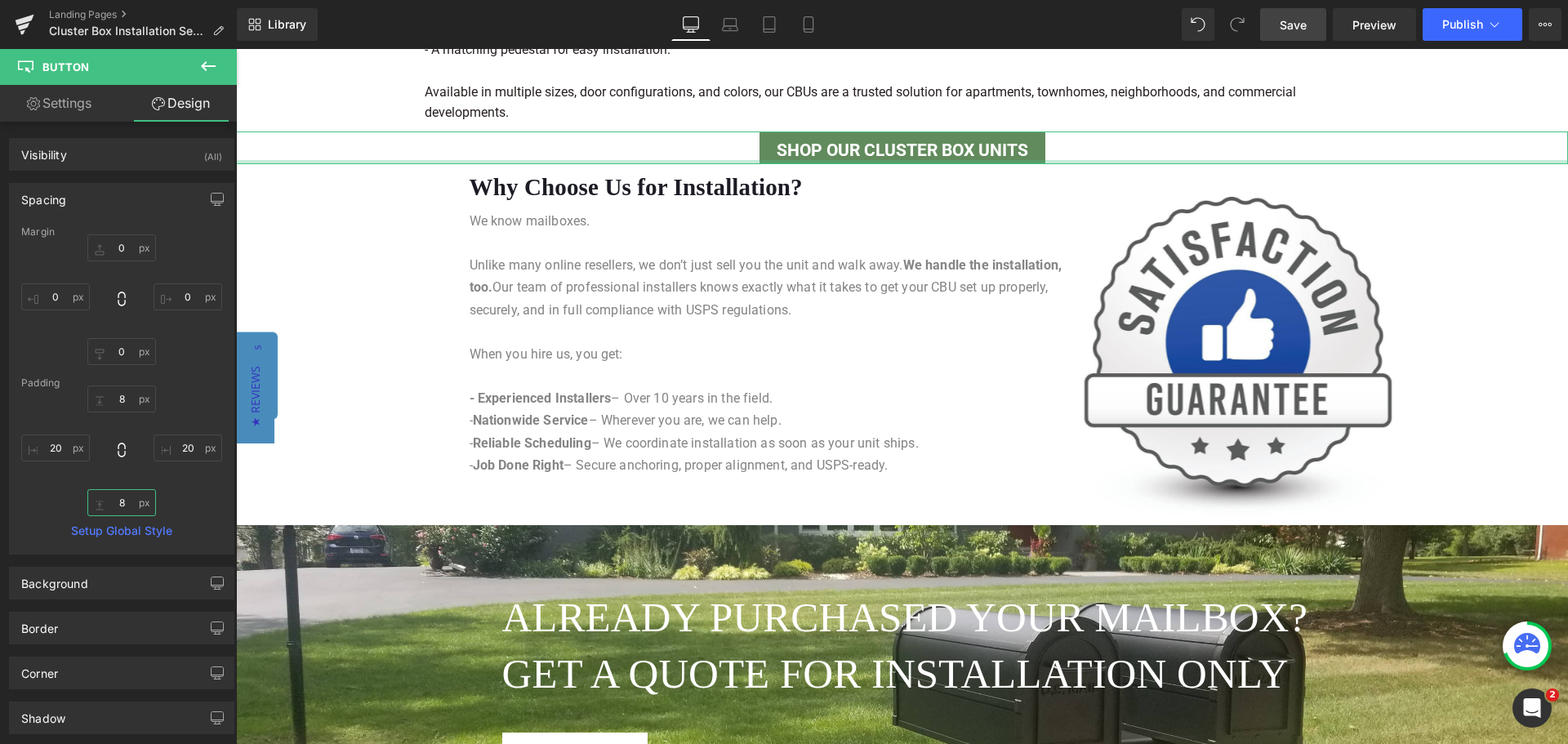
click at [115, 505] on input "8" at bounding box center [121, 502] width 69 height 27
type input "0"
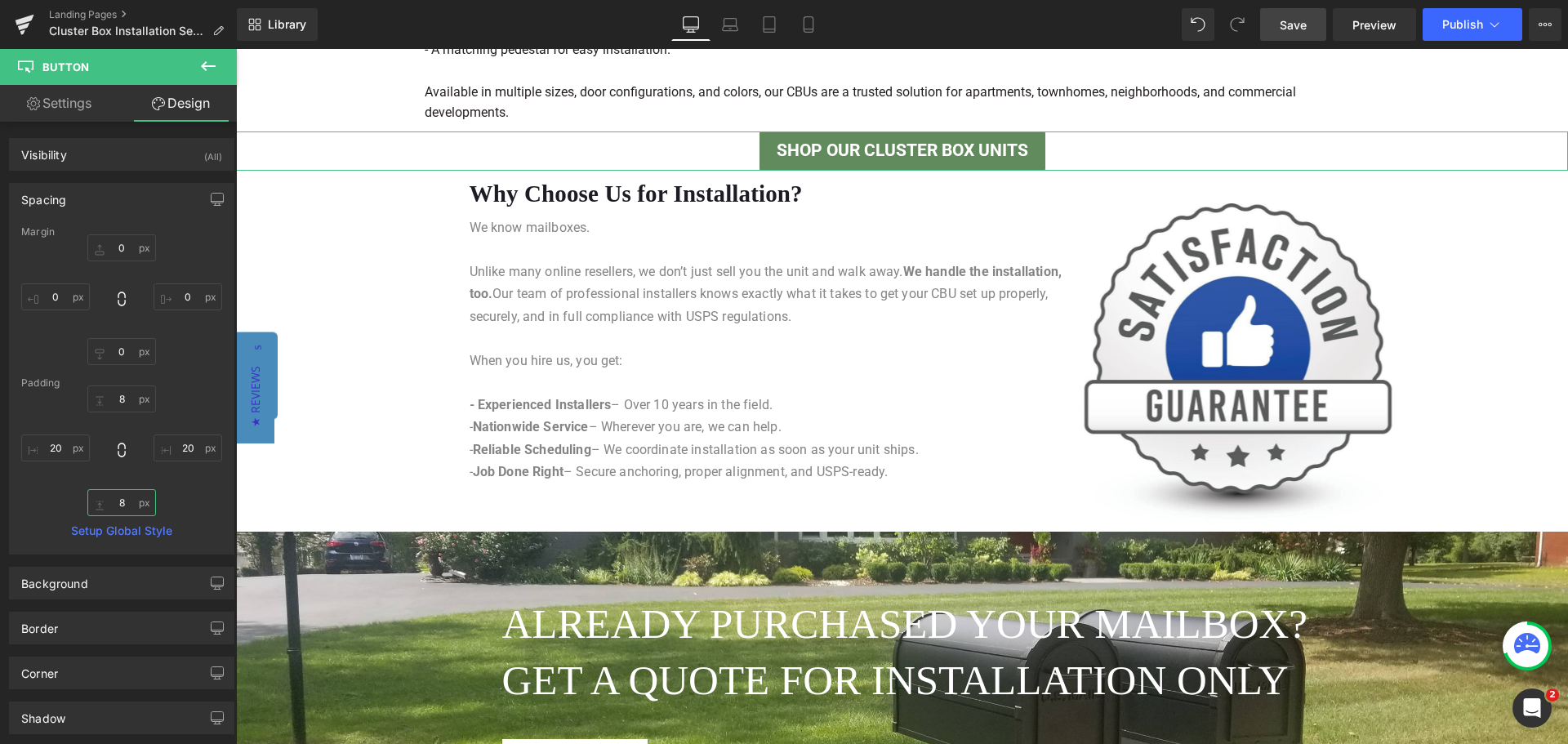
type input "8"
click at [117, 348] on input "0" at bounding box center [121, 351] width 69 height 27
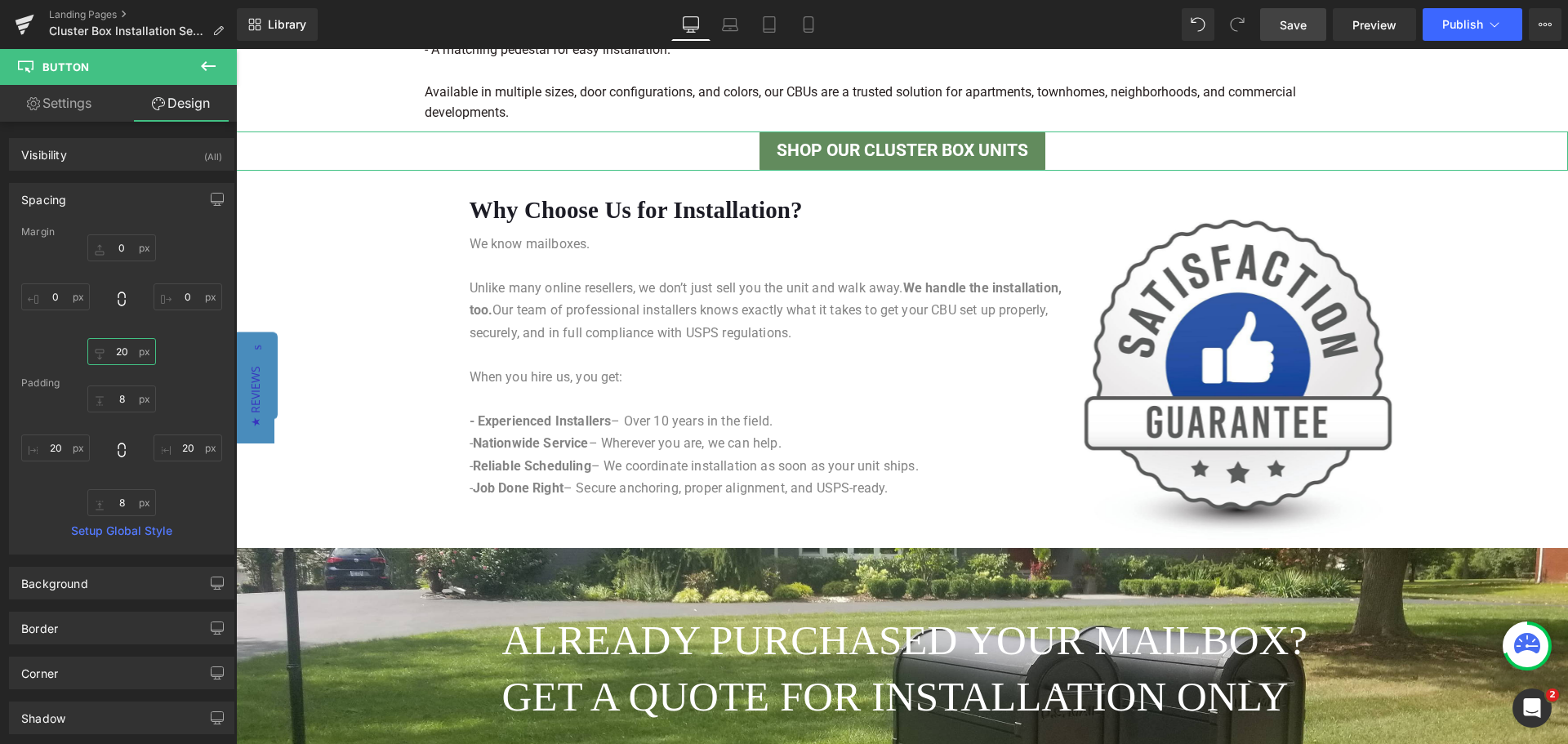
type input "20"
click at [210, 246] on div "0 0 20 0" at bounding box center [121, 299] width 201 height 131
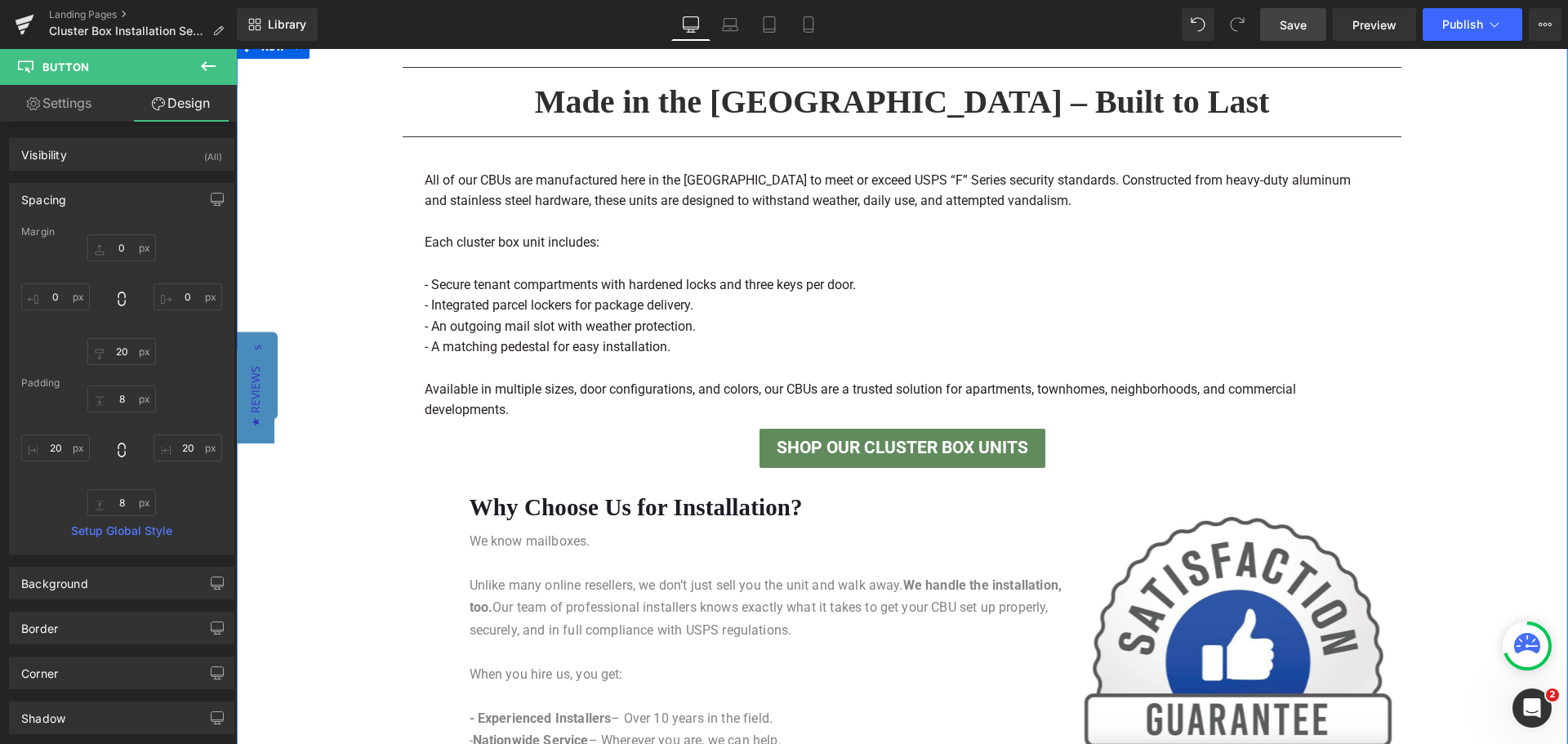
scroll to position [1126, 0]
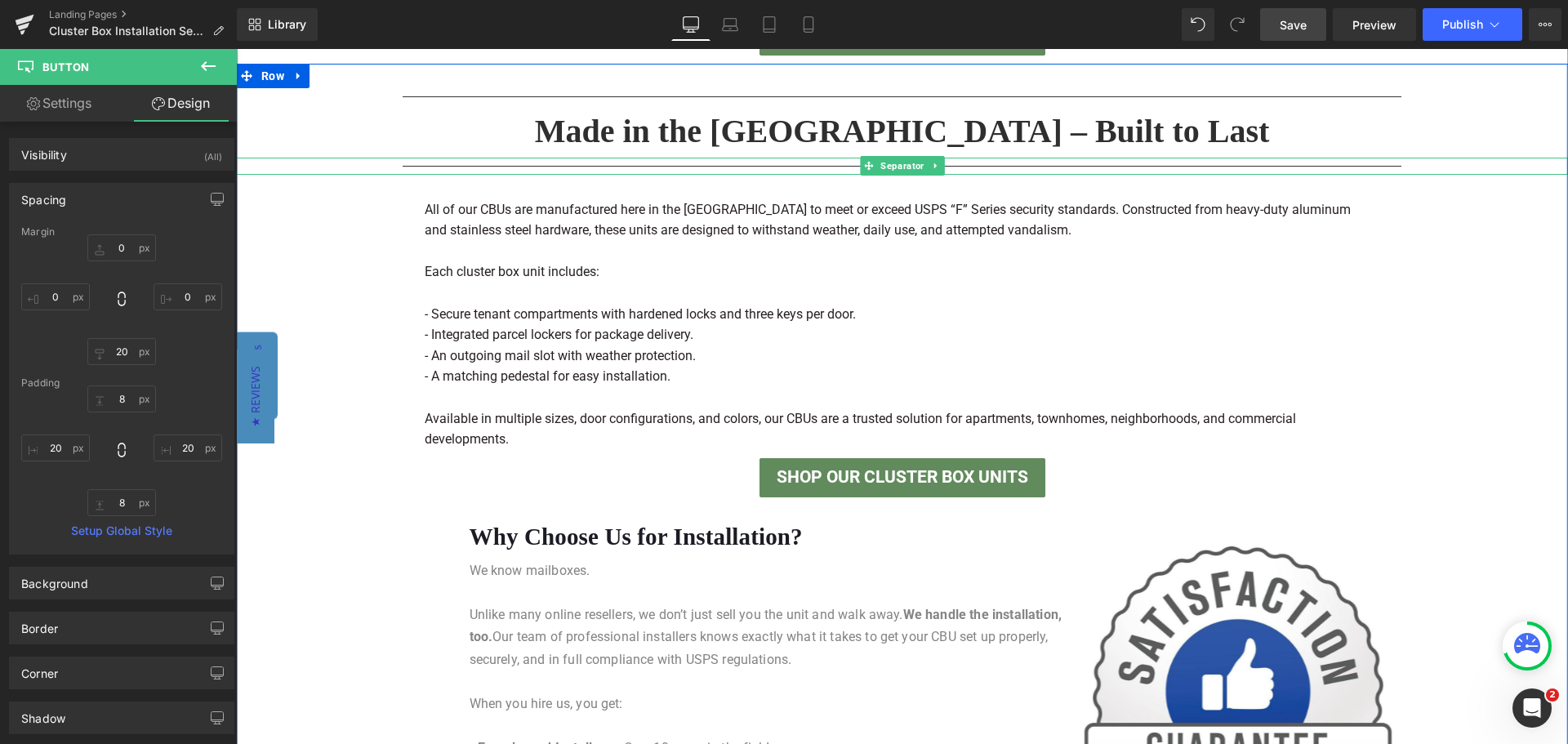
click at [931, 166] on icon at bounding box center [936, 166] width 9 height 10
click at [924, 168] on icon at bounding box center [927, 166] width 9 height 9
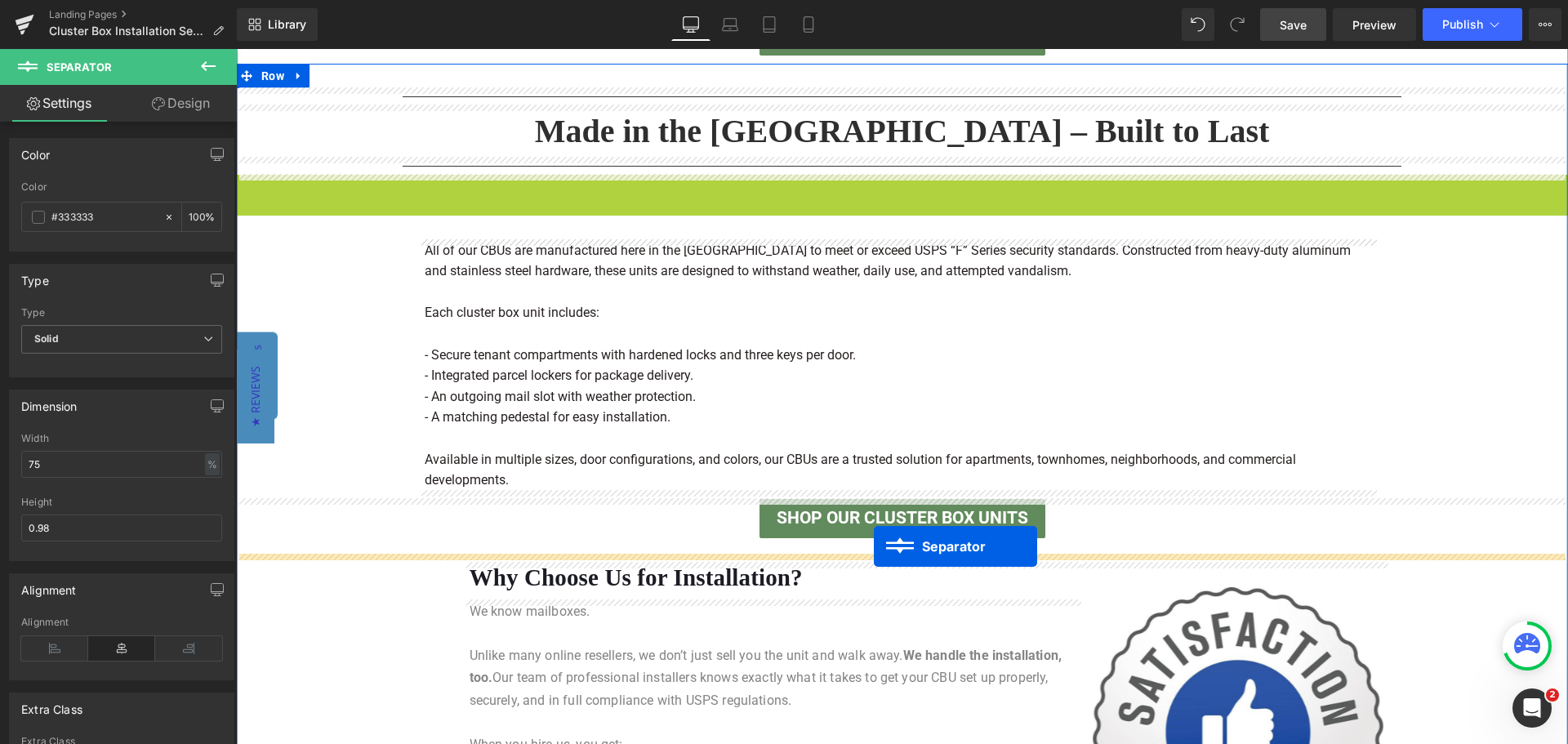
drag, startPoint x: 864, startPoint y: 178, endPoint x: 874, endPoint y: 546, distance: 368.1
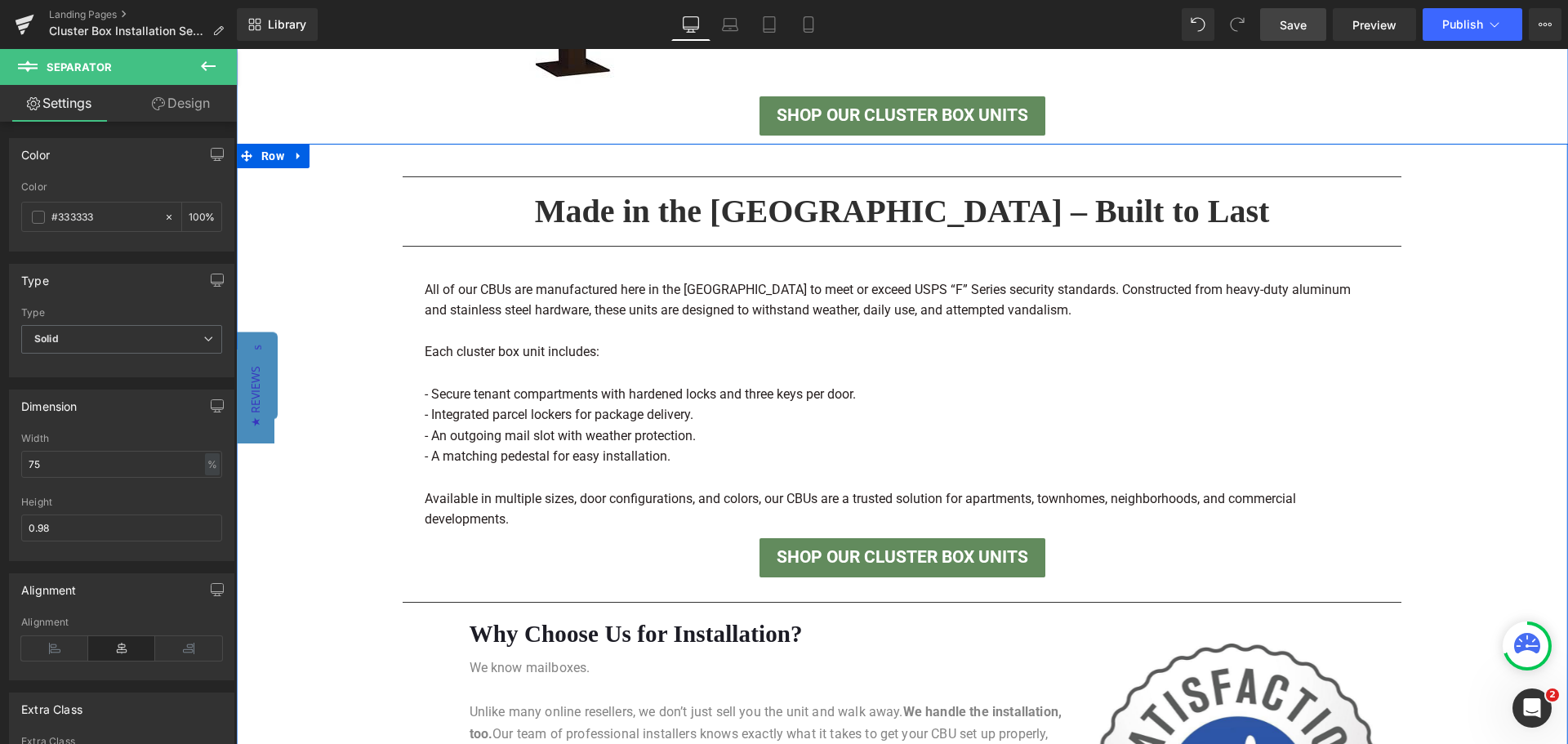
scroll to position [1044, 0]
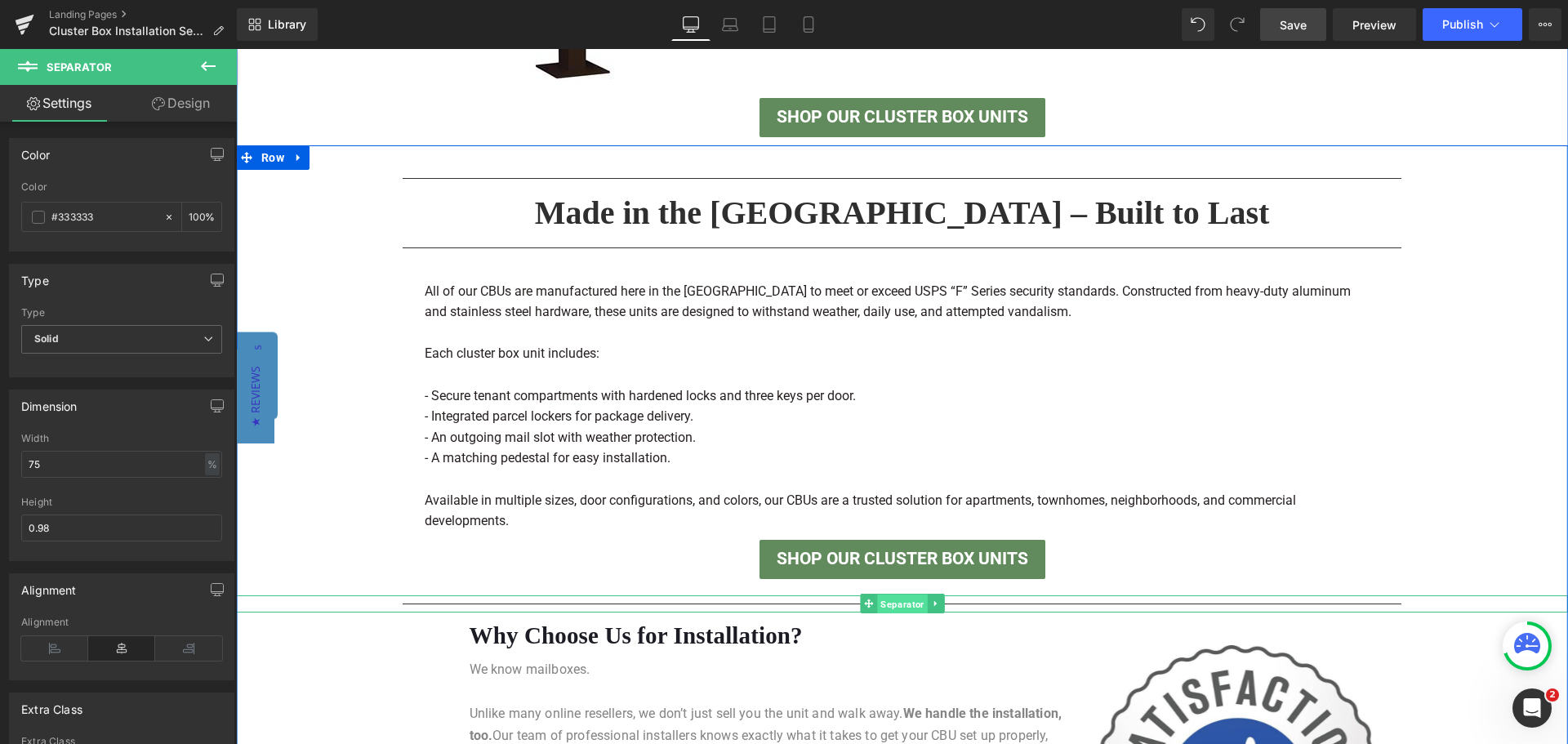
click at [890, 604] on span "Separator" at bounding box center [901, 604] width 49 height 20
click at [931, 604] on icon at bounding box center [936, 603] width 9 height 10
click at [923, 605] on icon at bounding box center [927, 603] width 9 height 9
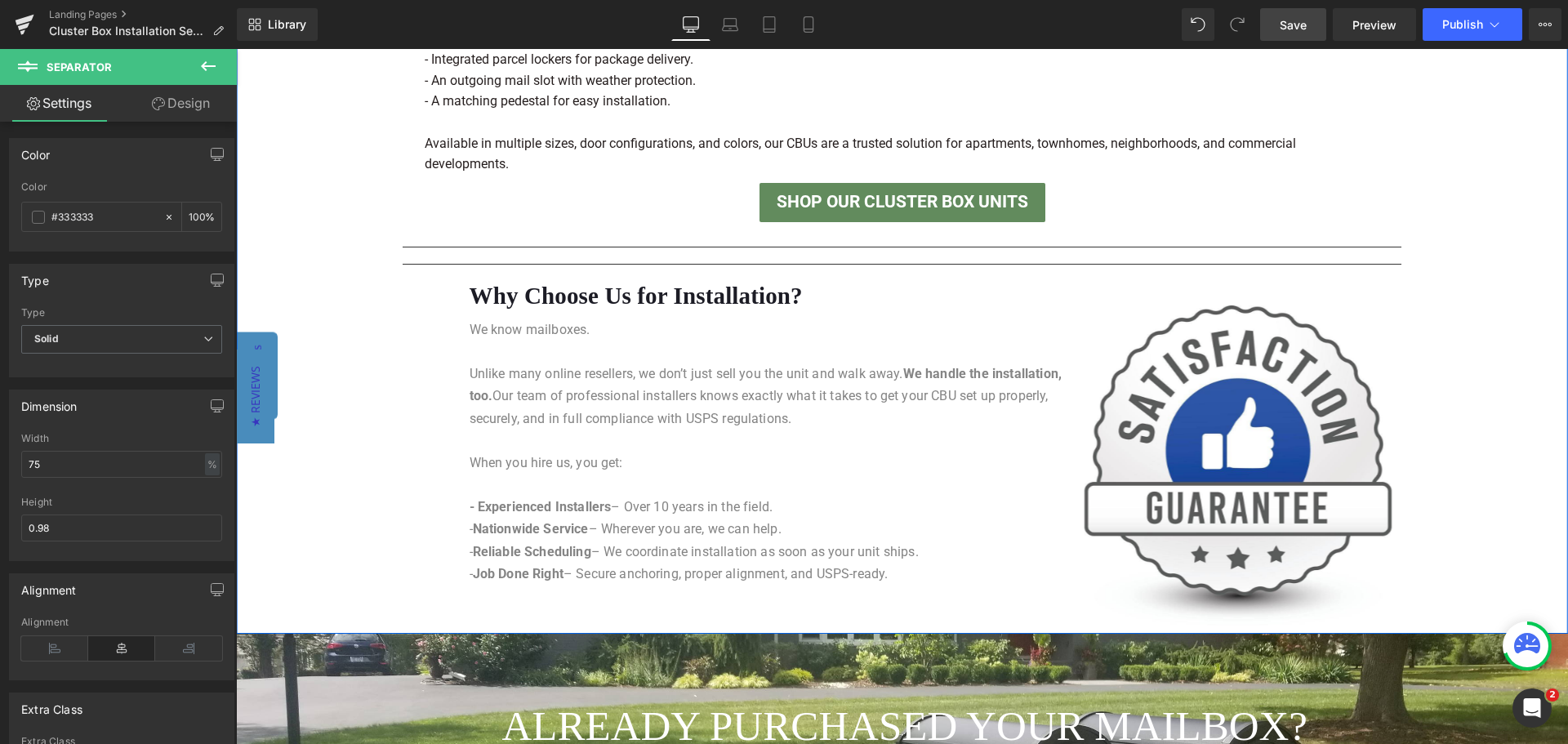
scroll to position [1327, 0]
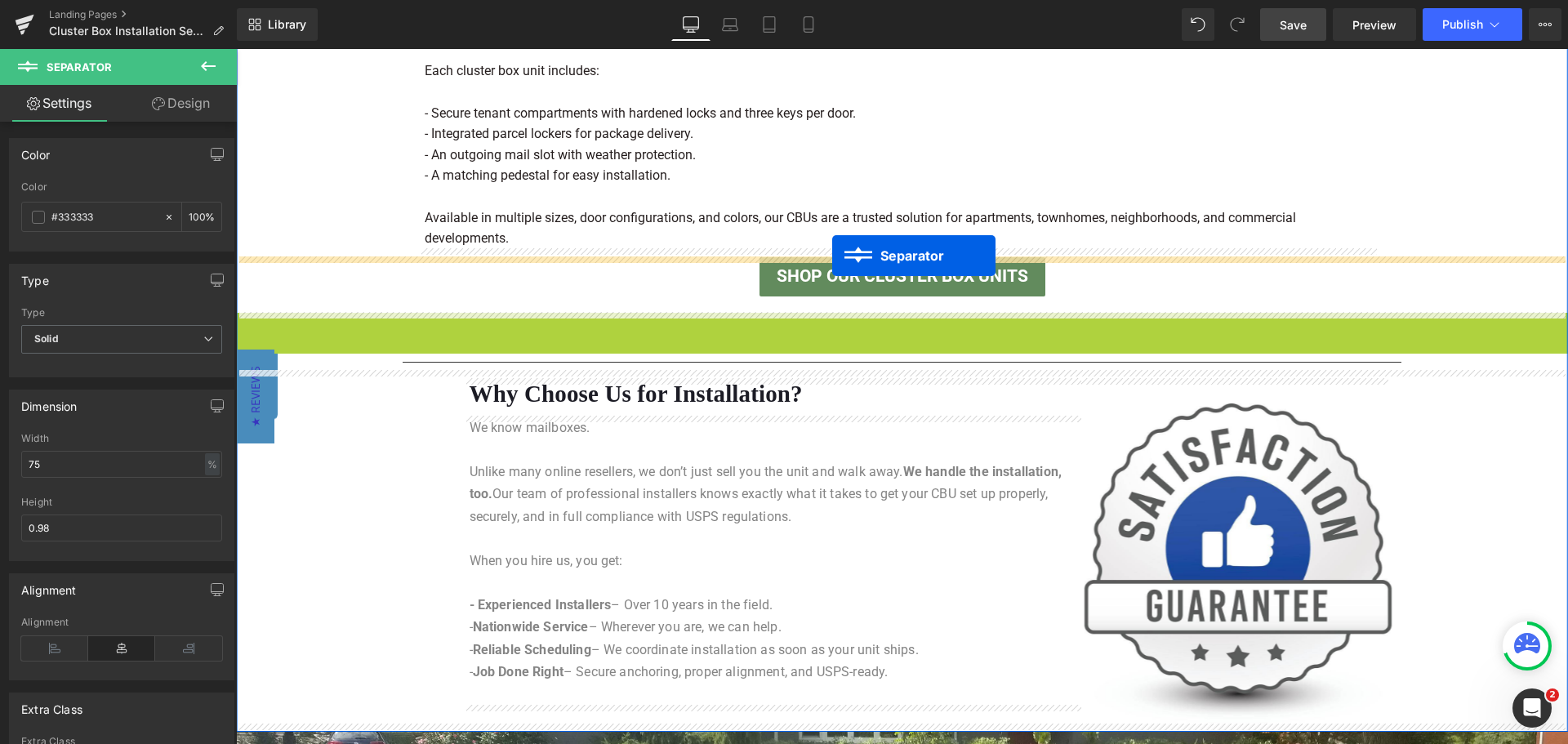
drag, startPoint x: 833, startPoint y: 322, endPoint x: 833, endPoint y: 256, distance: 66.0
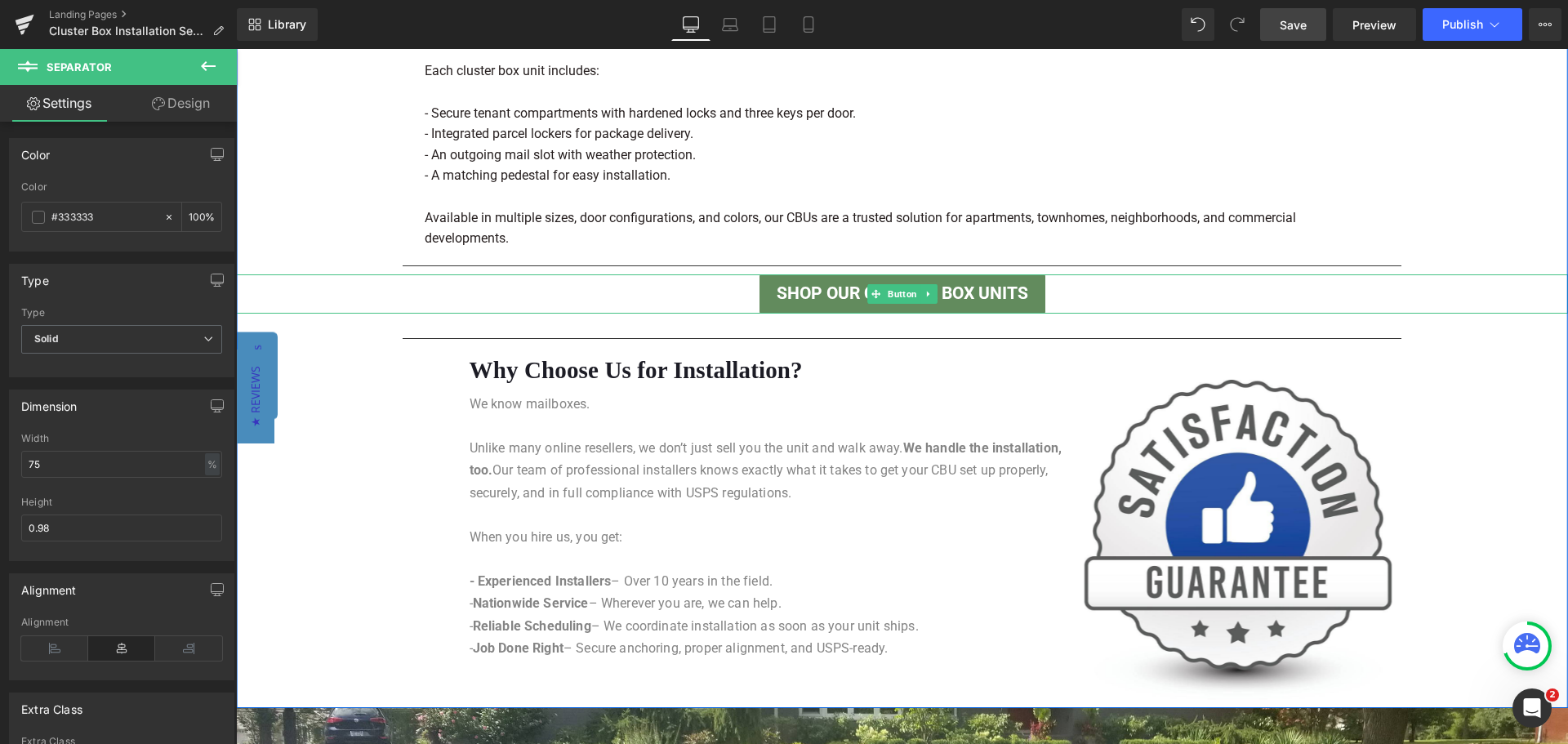
click at [842, 287] on link "Shop Our Cluster Box Units" at bounding box center [903, 293] width 286 height 39
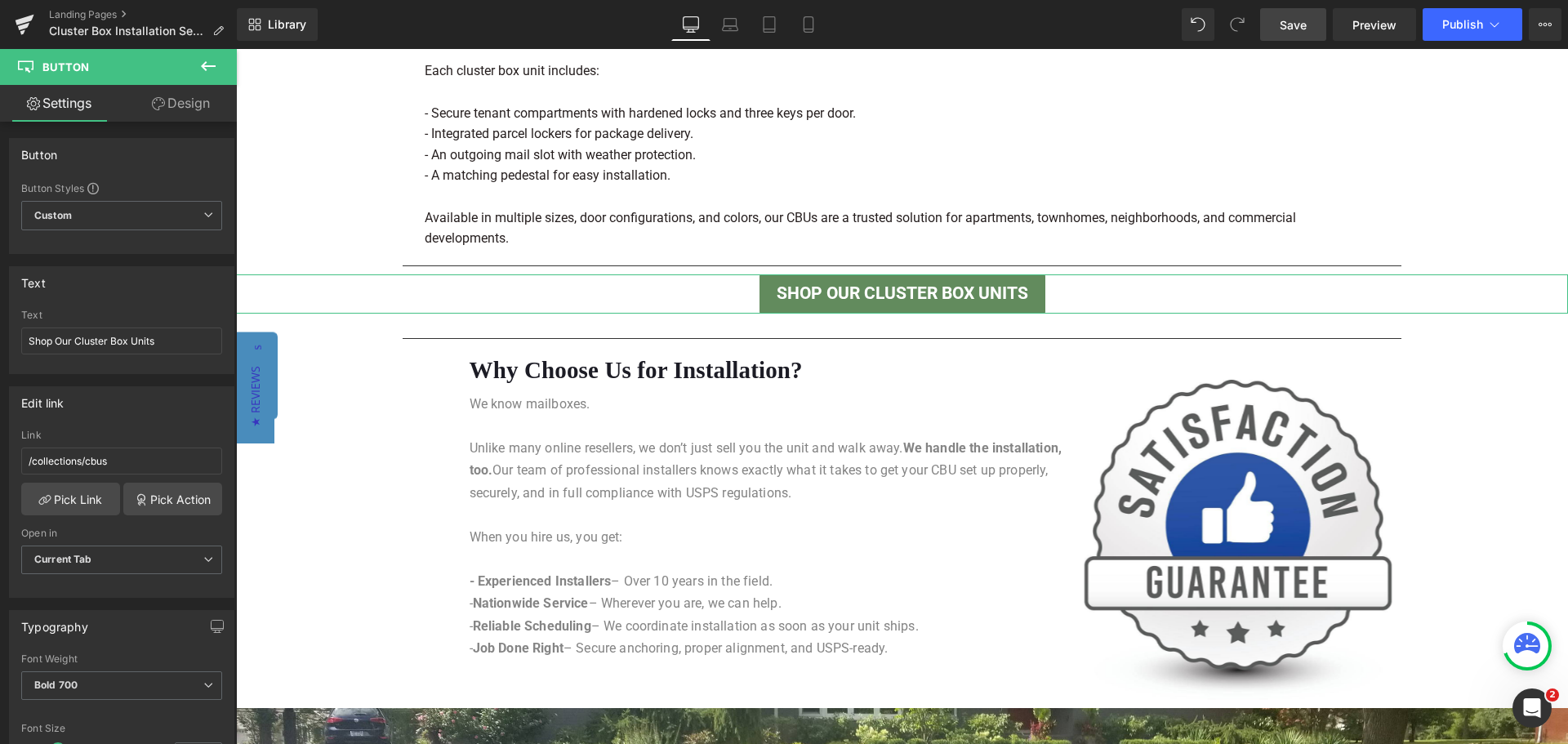
click at [179, 107] on link "Design" at bounding box center [180, 103] width 119 height 36
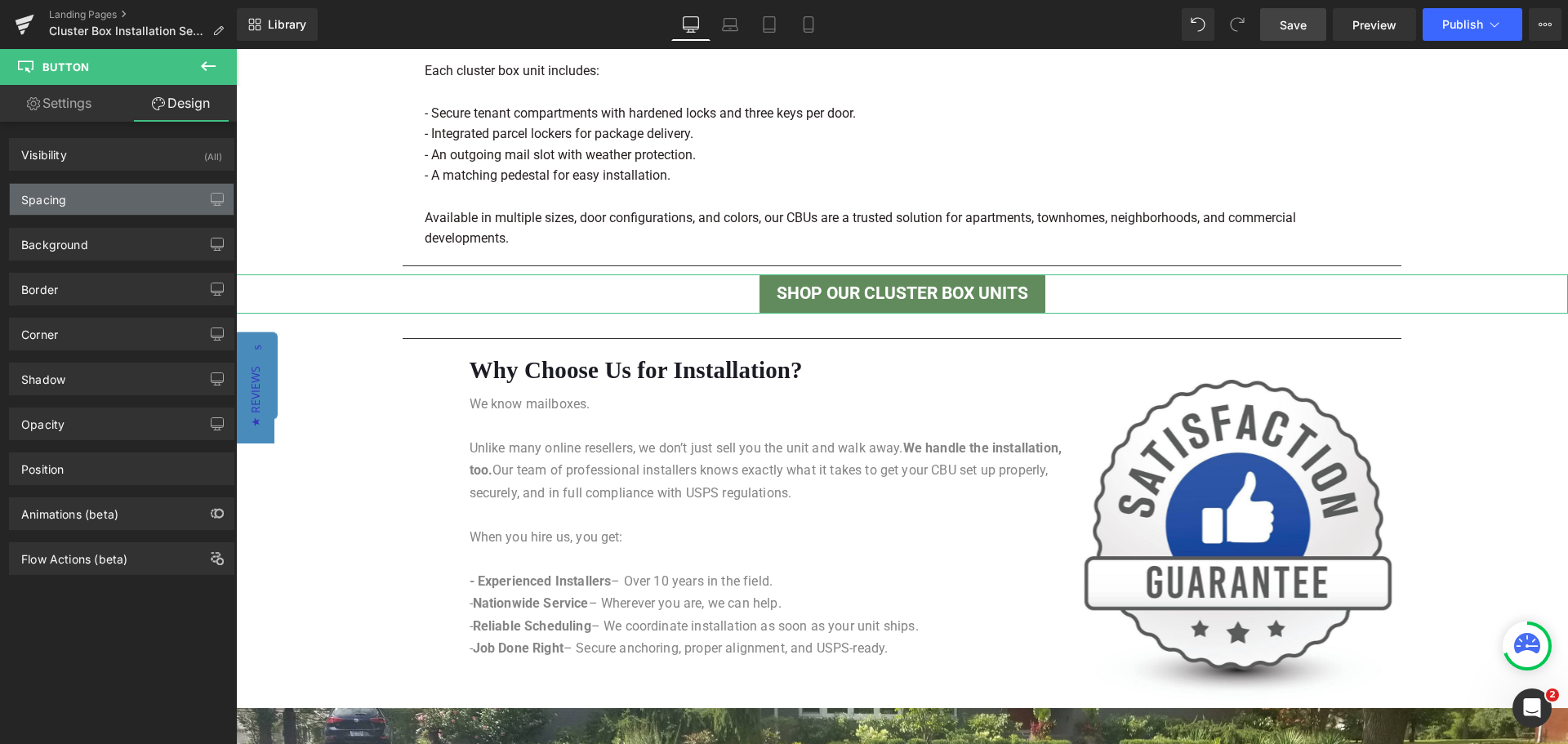
click at [57, 199] on div "Spacing" at bounding box center [43, 195] width 45 height 23
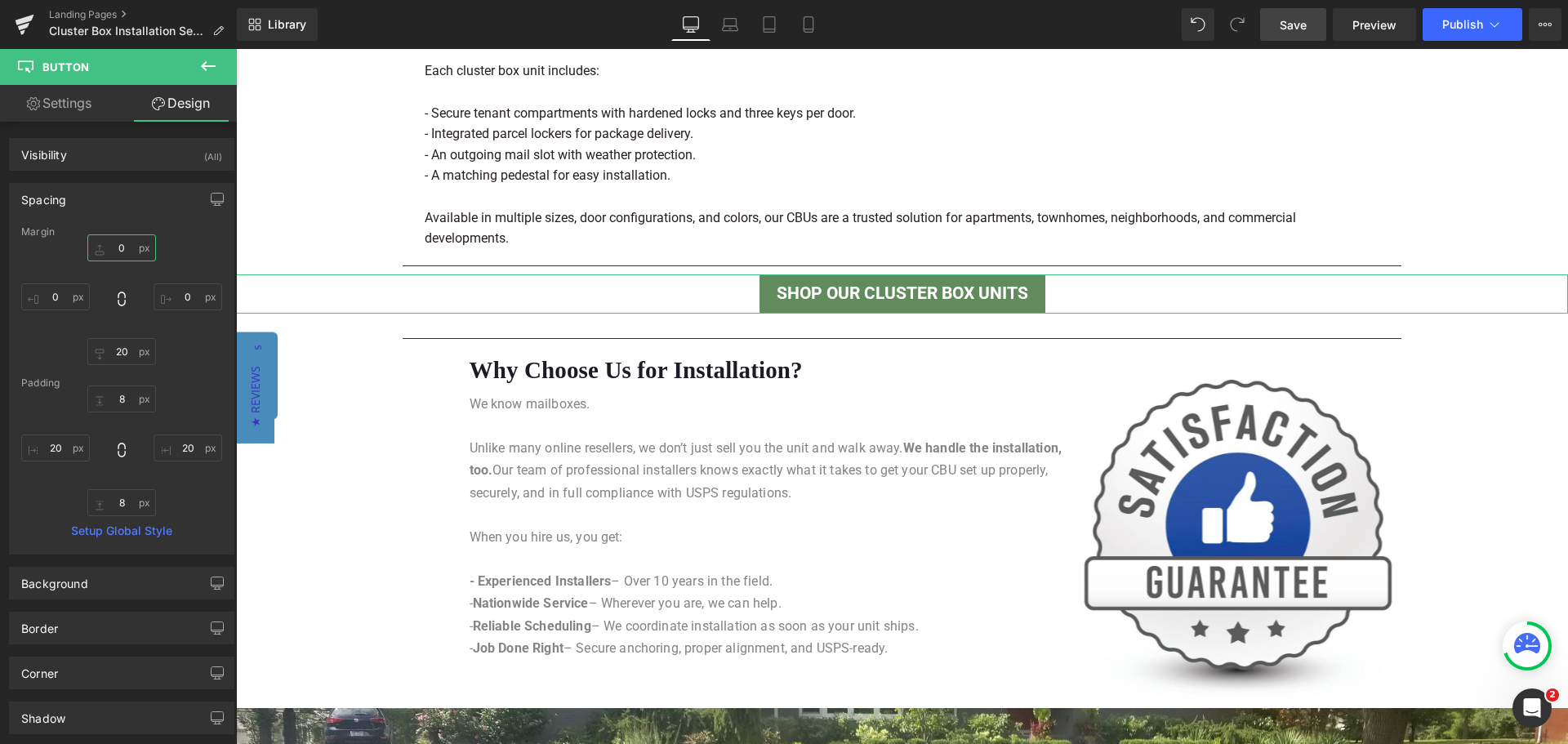
click at [107, 245] on input "0" at bounding box center [121, 247] width 69 height 27
type input "20"
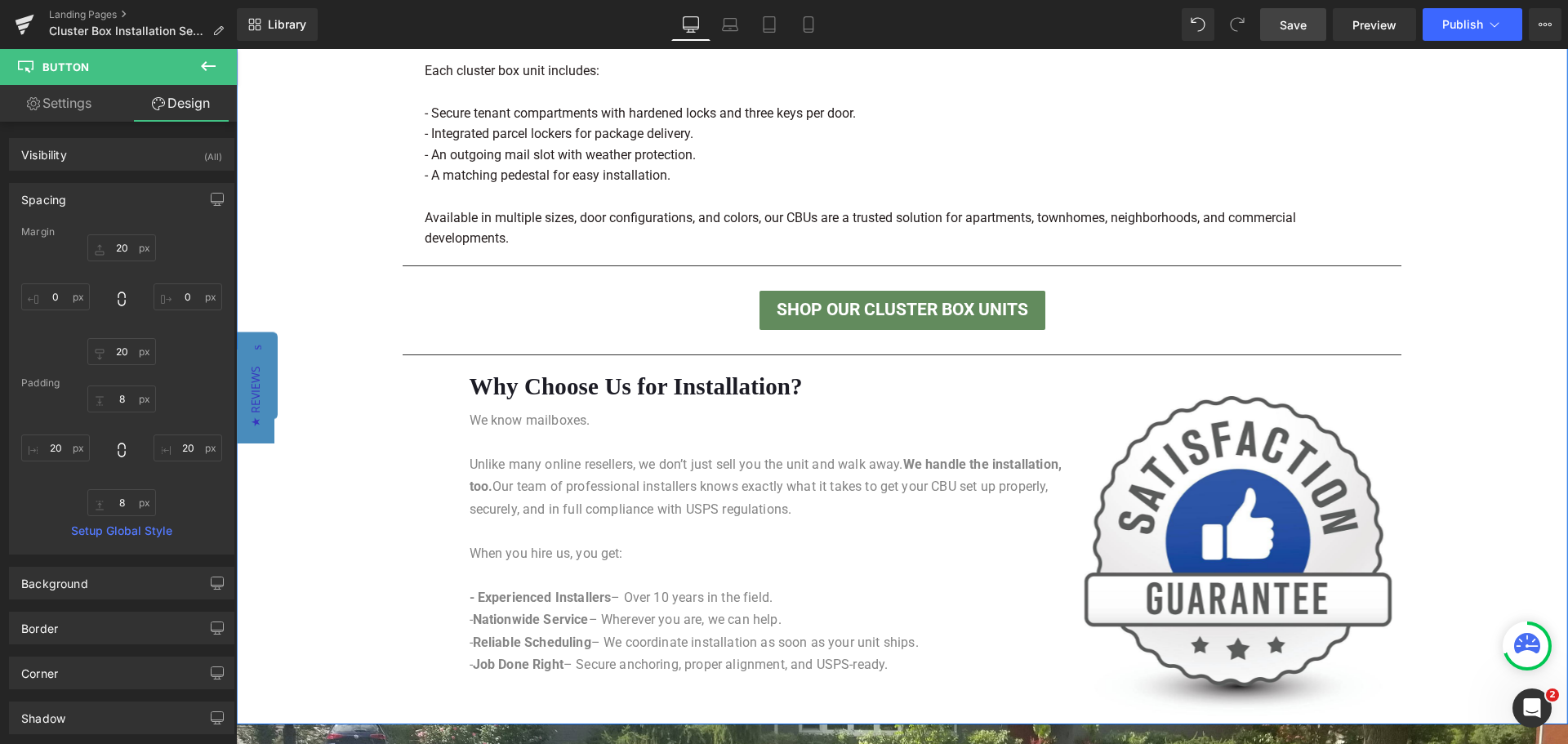
click at [236, 49] on div at bounding box center [236, 49] width 0 height 0
click at [728, 389] on div "Why Choose Us for Installation? Heading" at bounding box center [776, 387] width 615 height 29
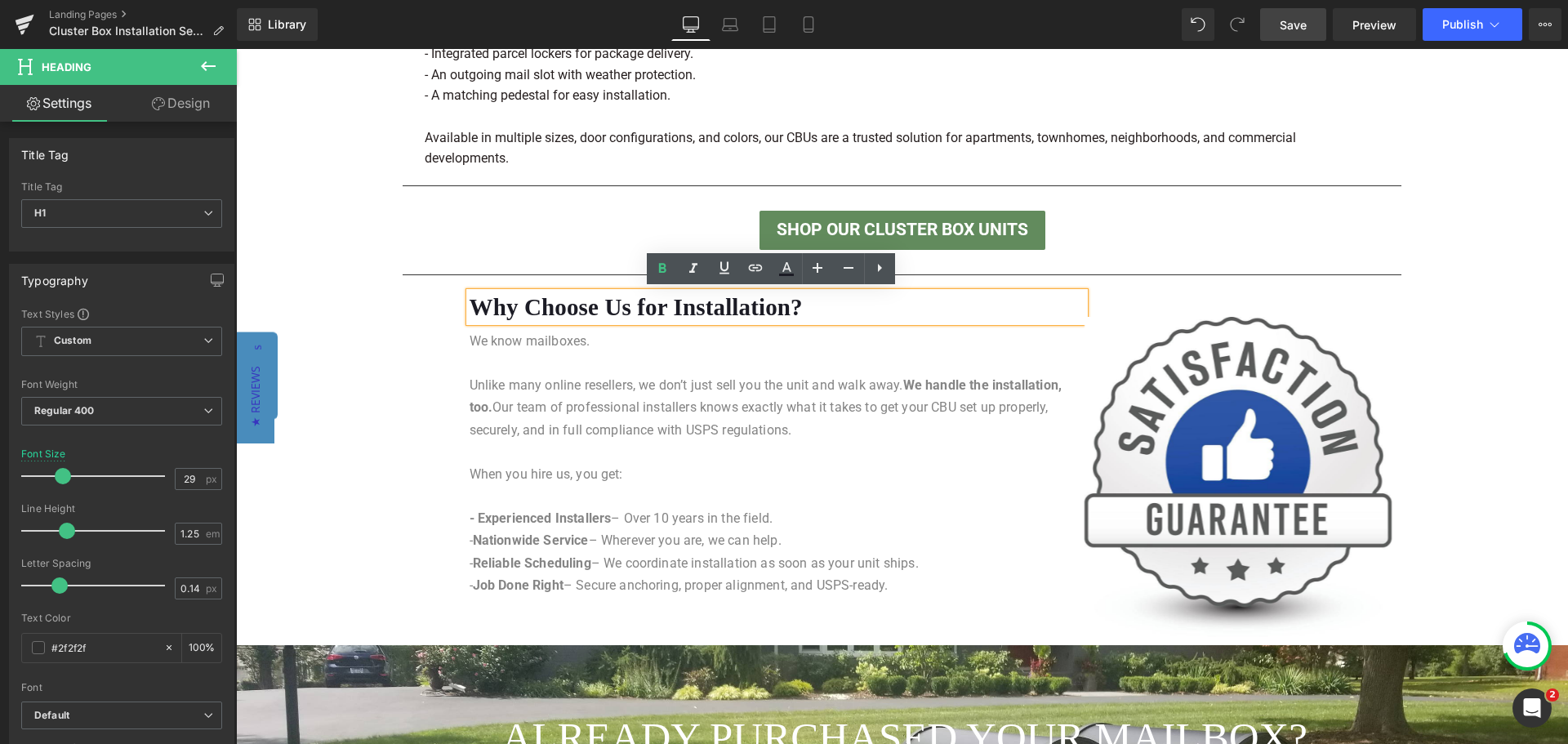
scroll to position [1408, 0]
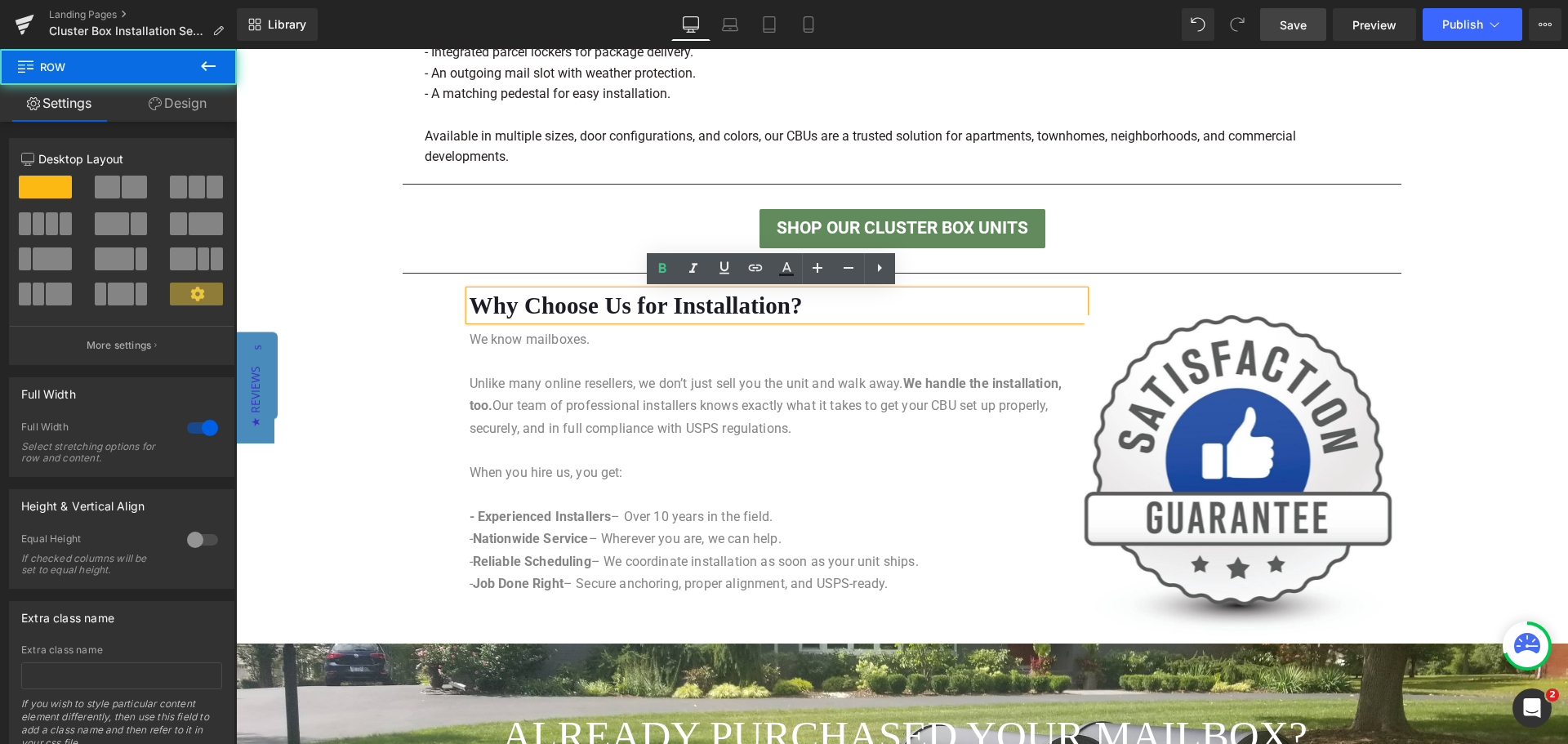
click at [1401, 322] on div "Separator Made in the [GEOGRAPHIC_DATA] – Built to Last Heading Separator All o…" at bounding box center [902, 221] width 1332 height 831
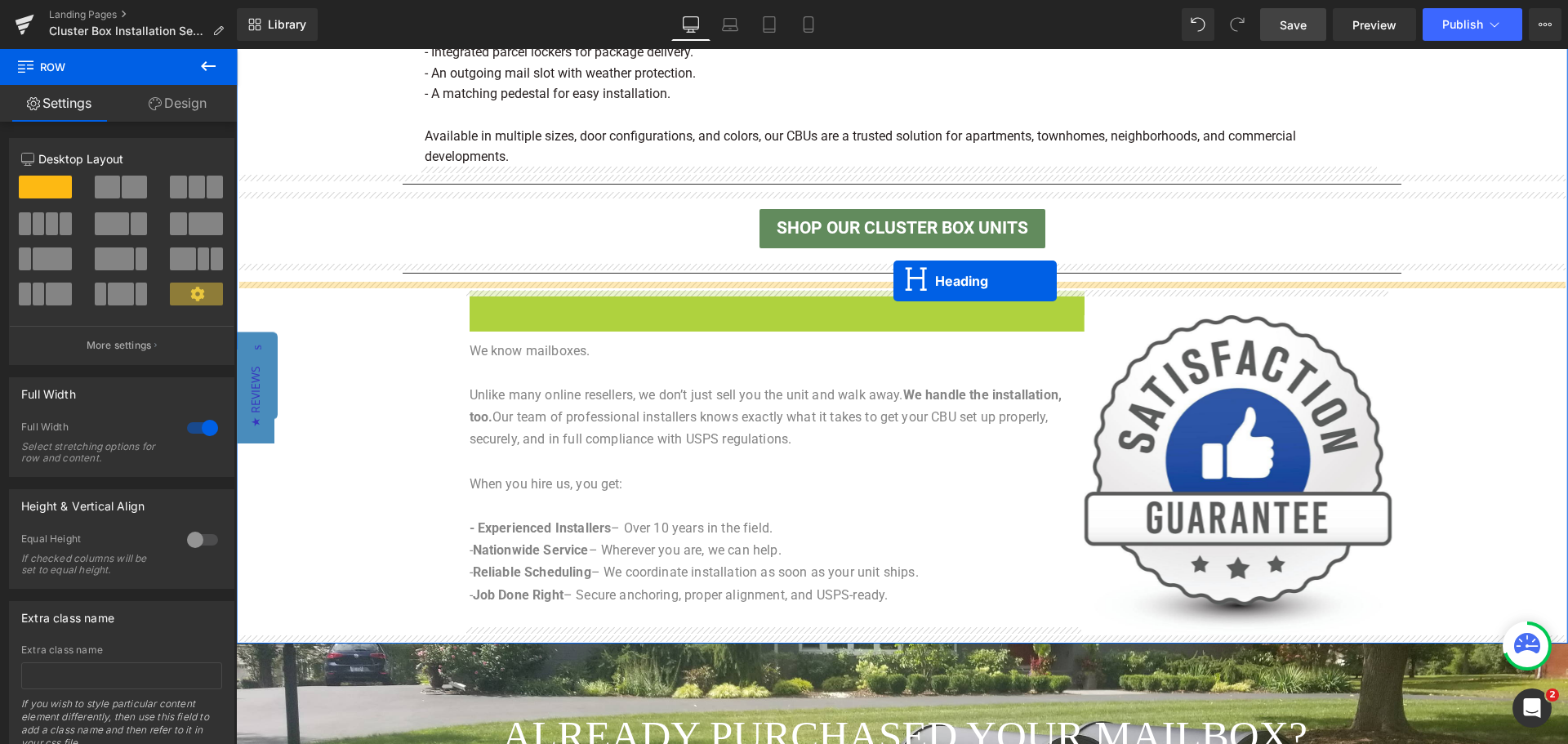
drag, startPoint x: 728, startPoint y: 303, endPoint x: 893, endPoint y: 281, distance: 166.5
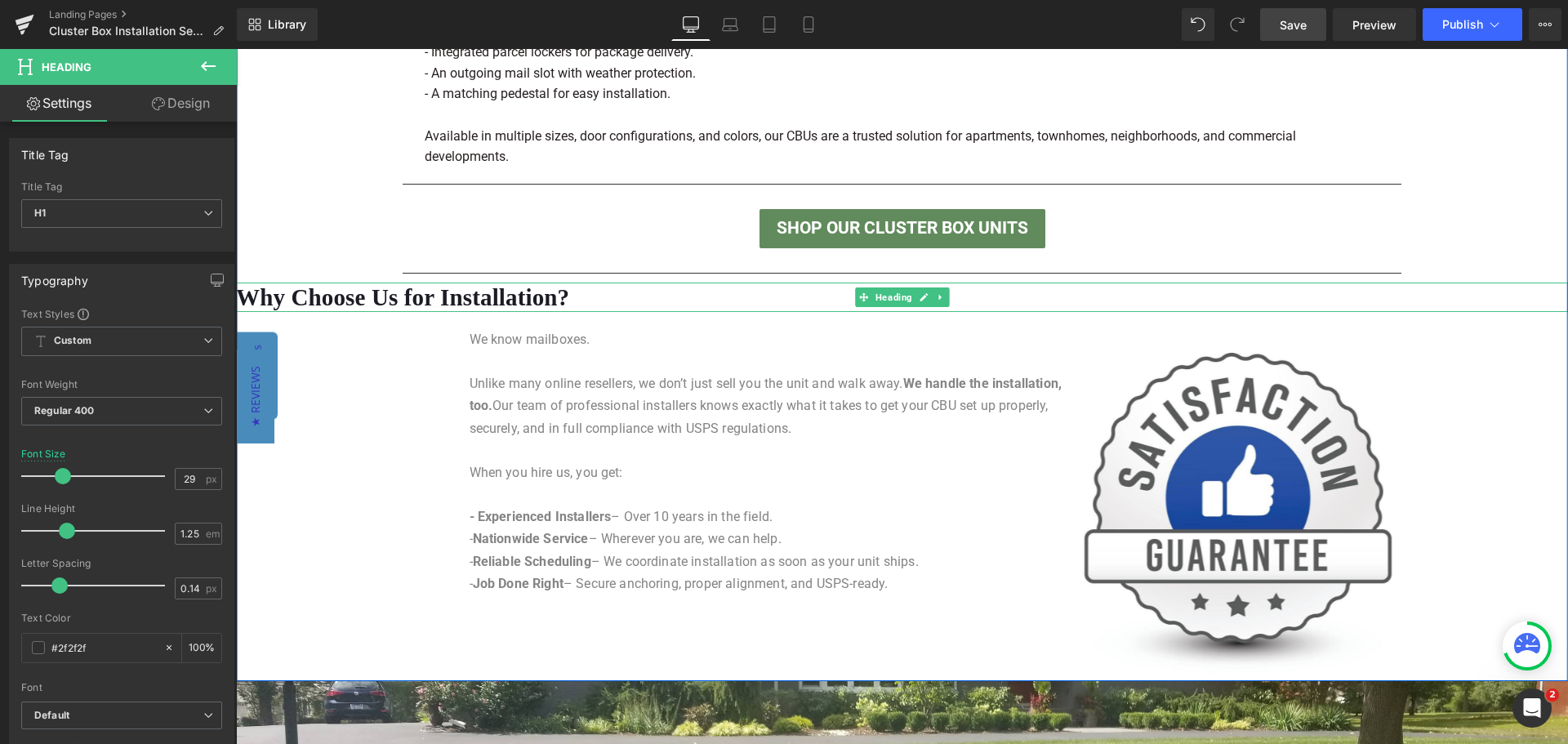
click at [486, 297] on font "Why Choose Us for Installation?" at bounding box center [402, 297] width 333 height 26
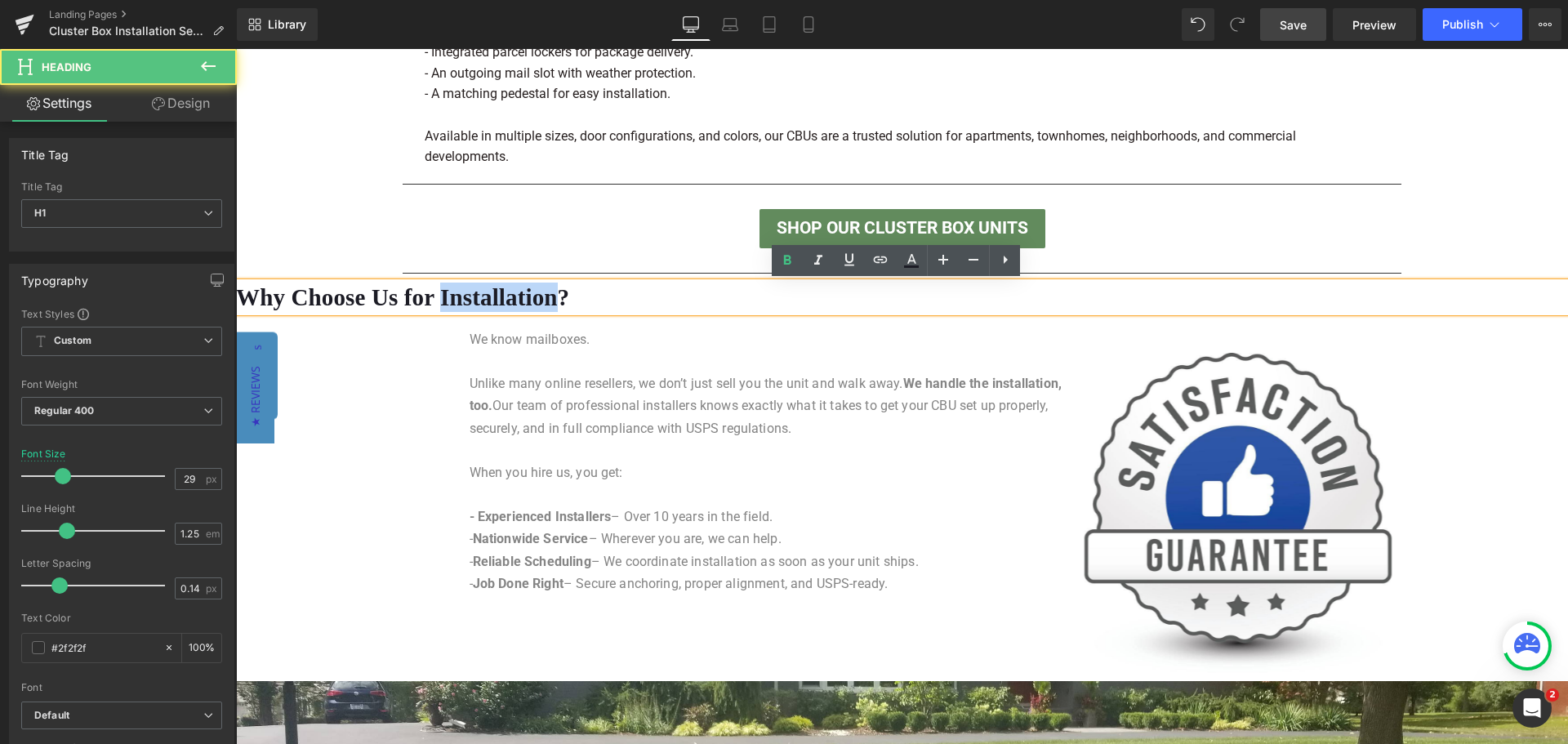
click at [486, 297] on font "Why Choose Us for Installation?" at bounding box center [402, 297] width 333 height 26
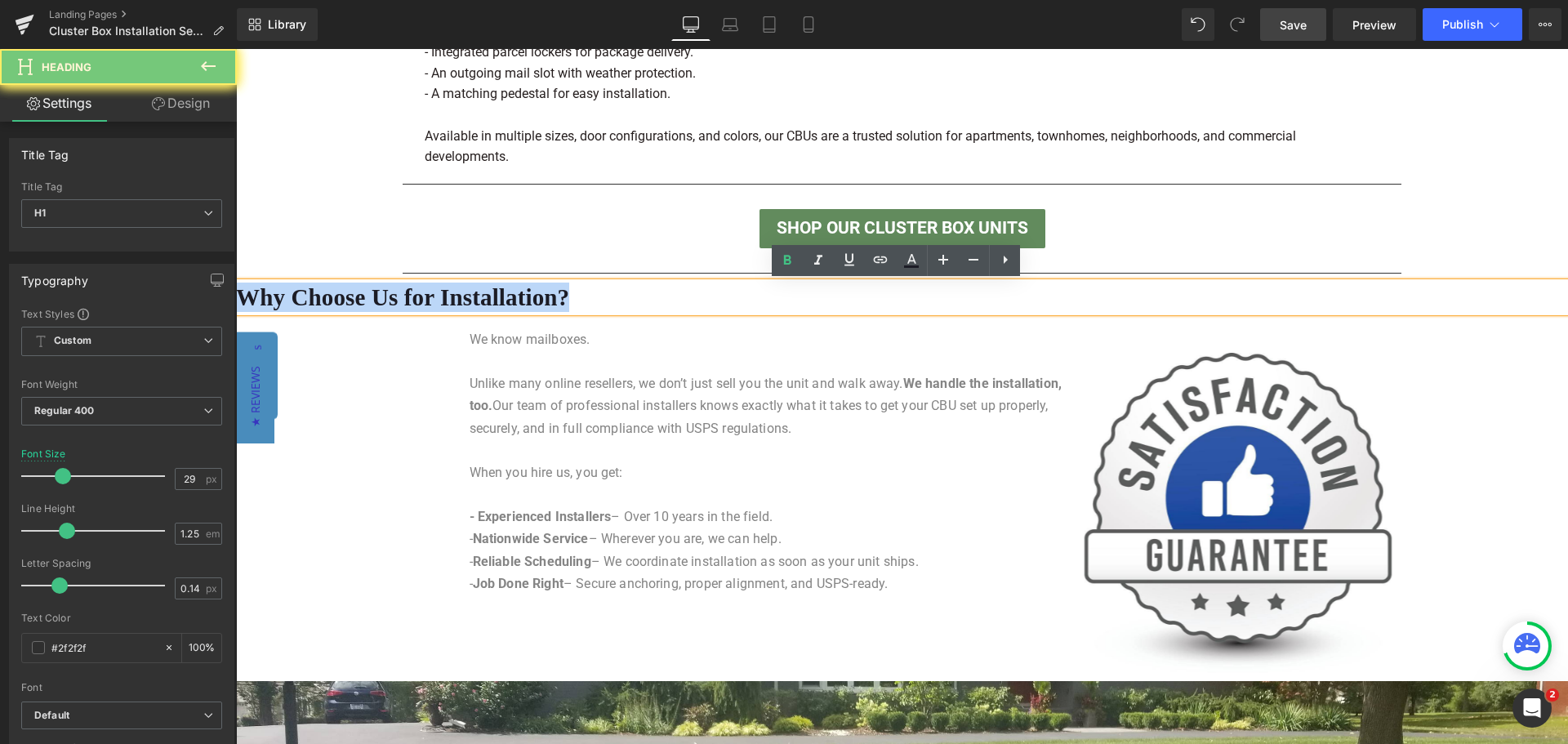
click at [486, 297] on font "Why Choose Us for Installation?" at bounding box center [402, 297] width 333 height 26
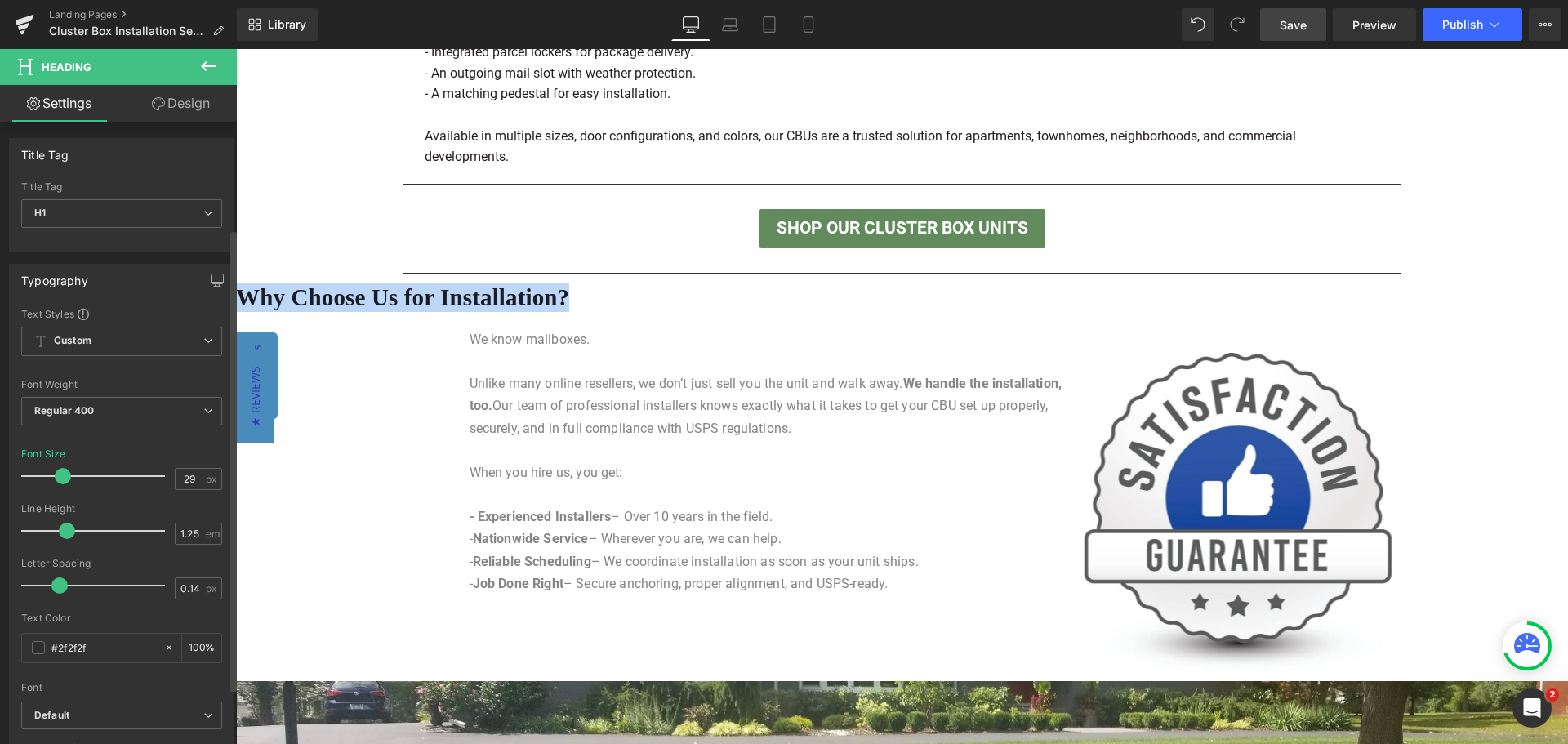
scroll to position [408, 0]
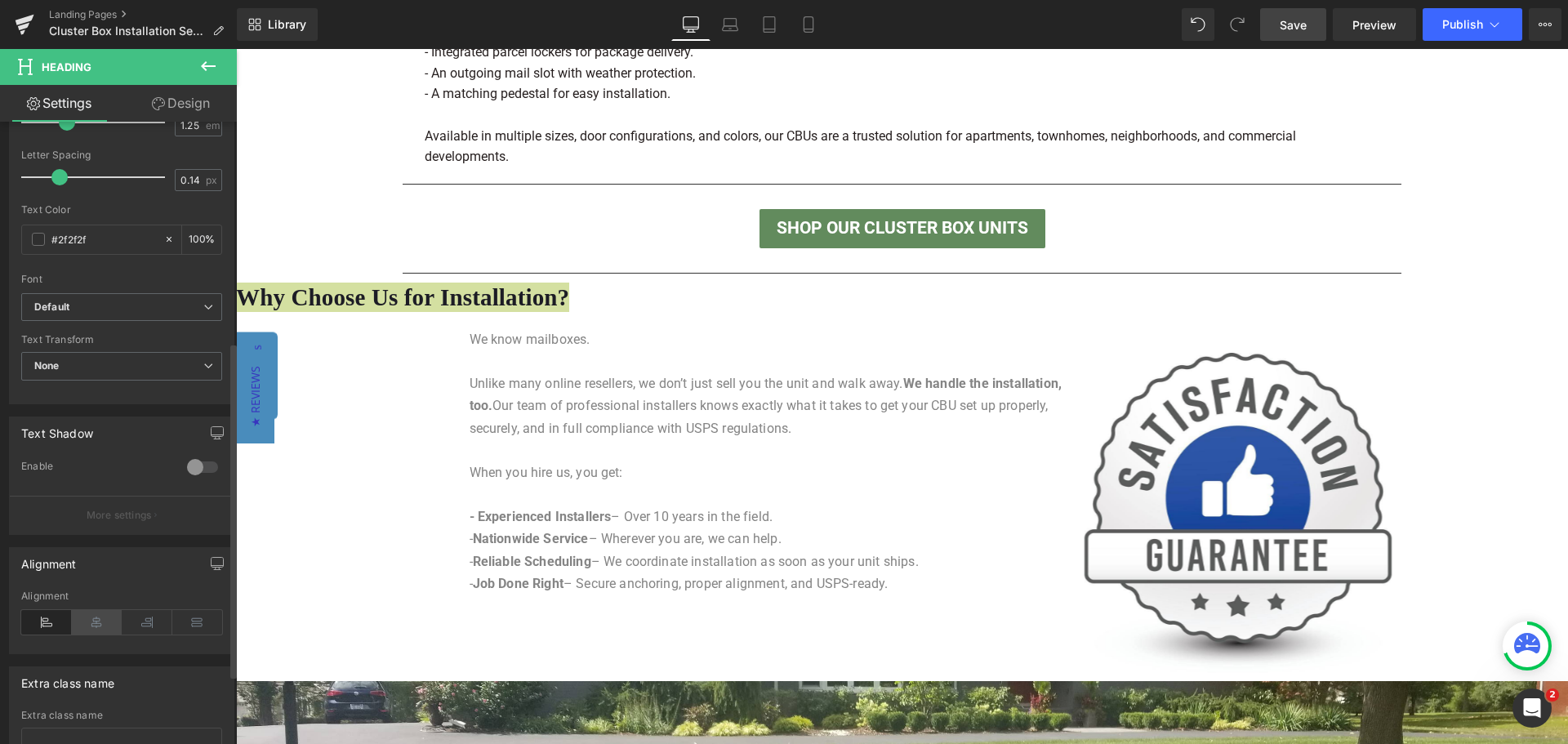
click at [95, 621] on icon at bounding box center [97, 622] width 50 height 24
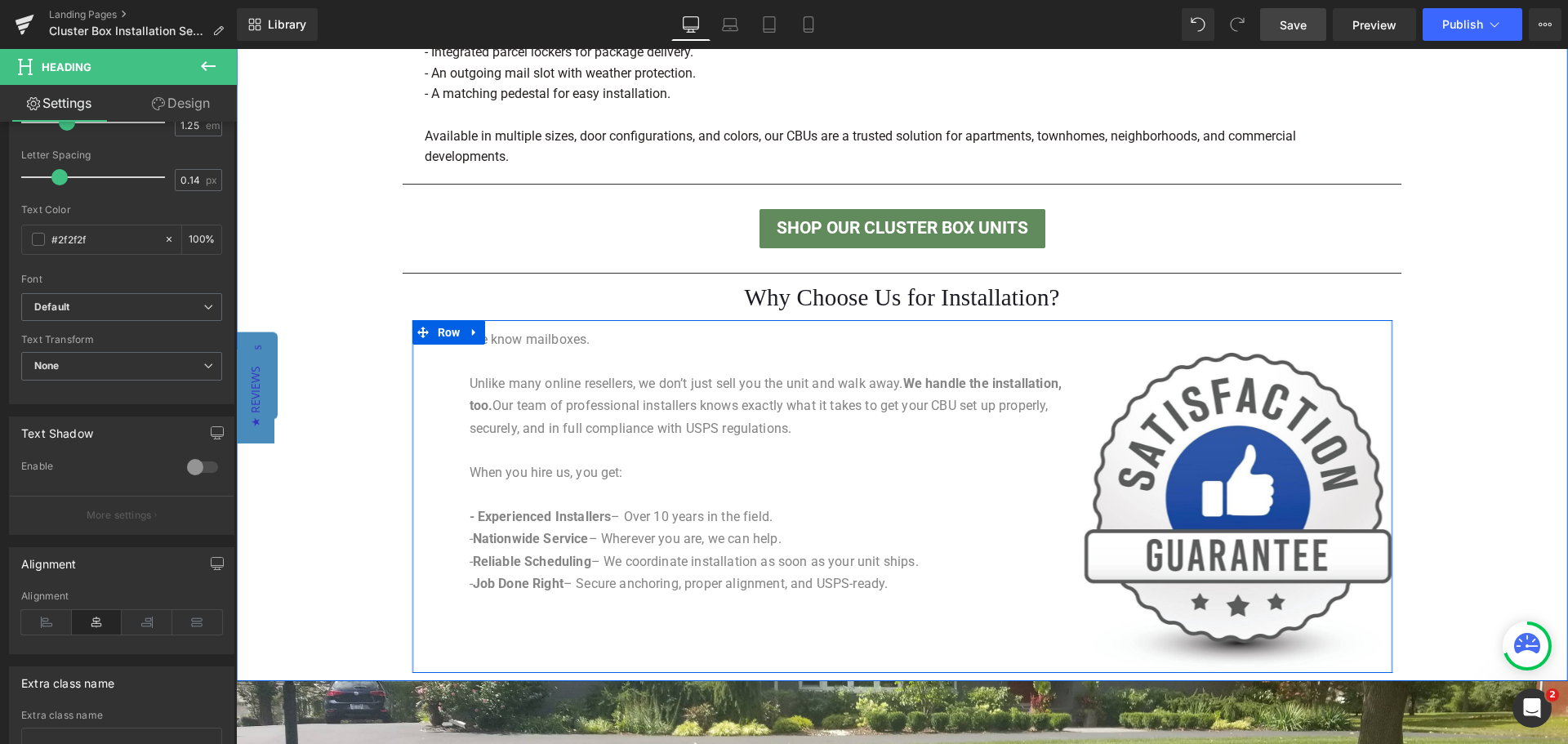
click at [1103, 338] on div "Image" at bounding box center [1238, 501] width 308 height 345
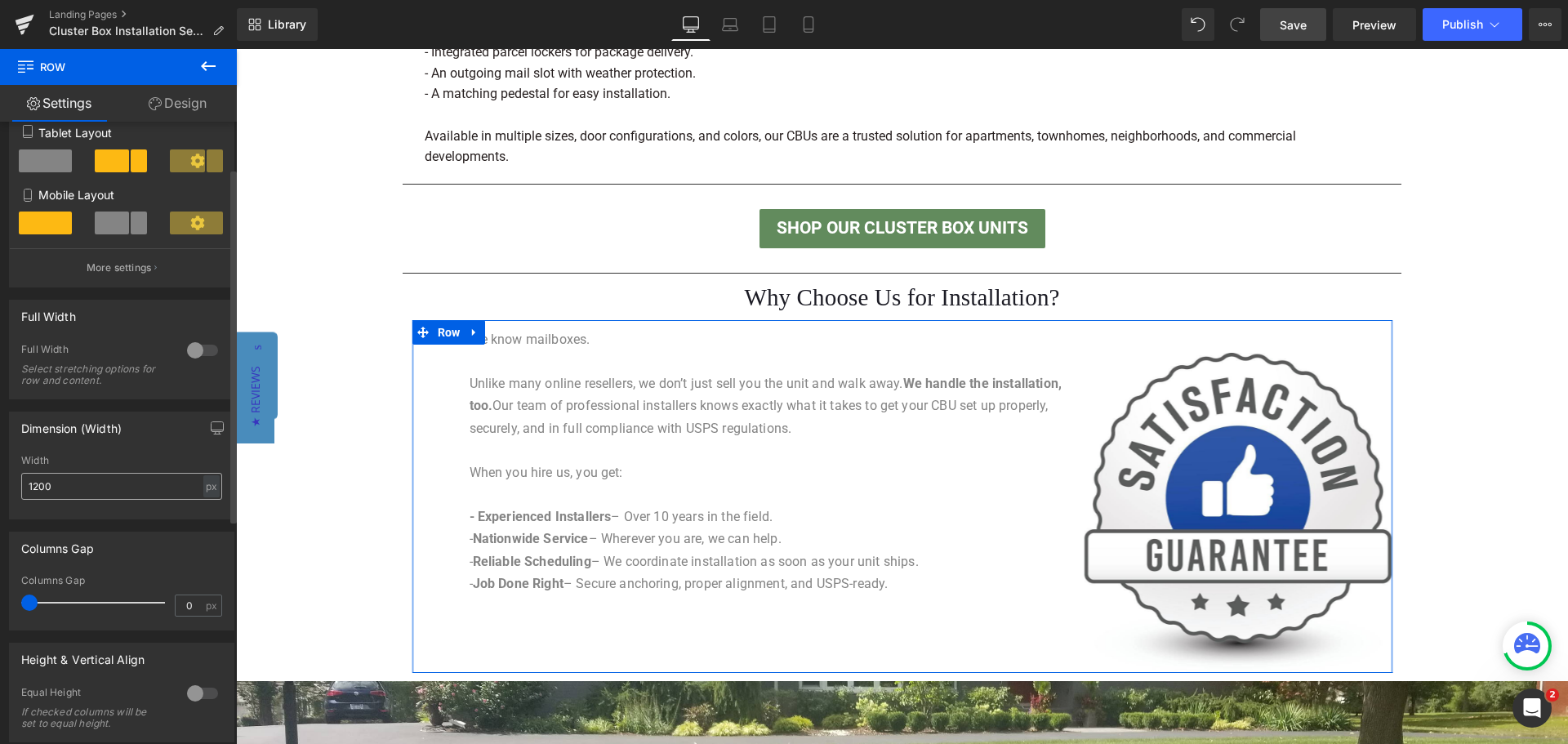
scroll to position [327, 0]
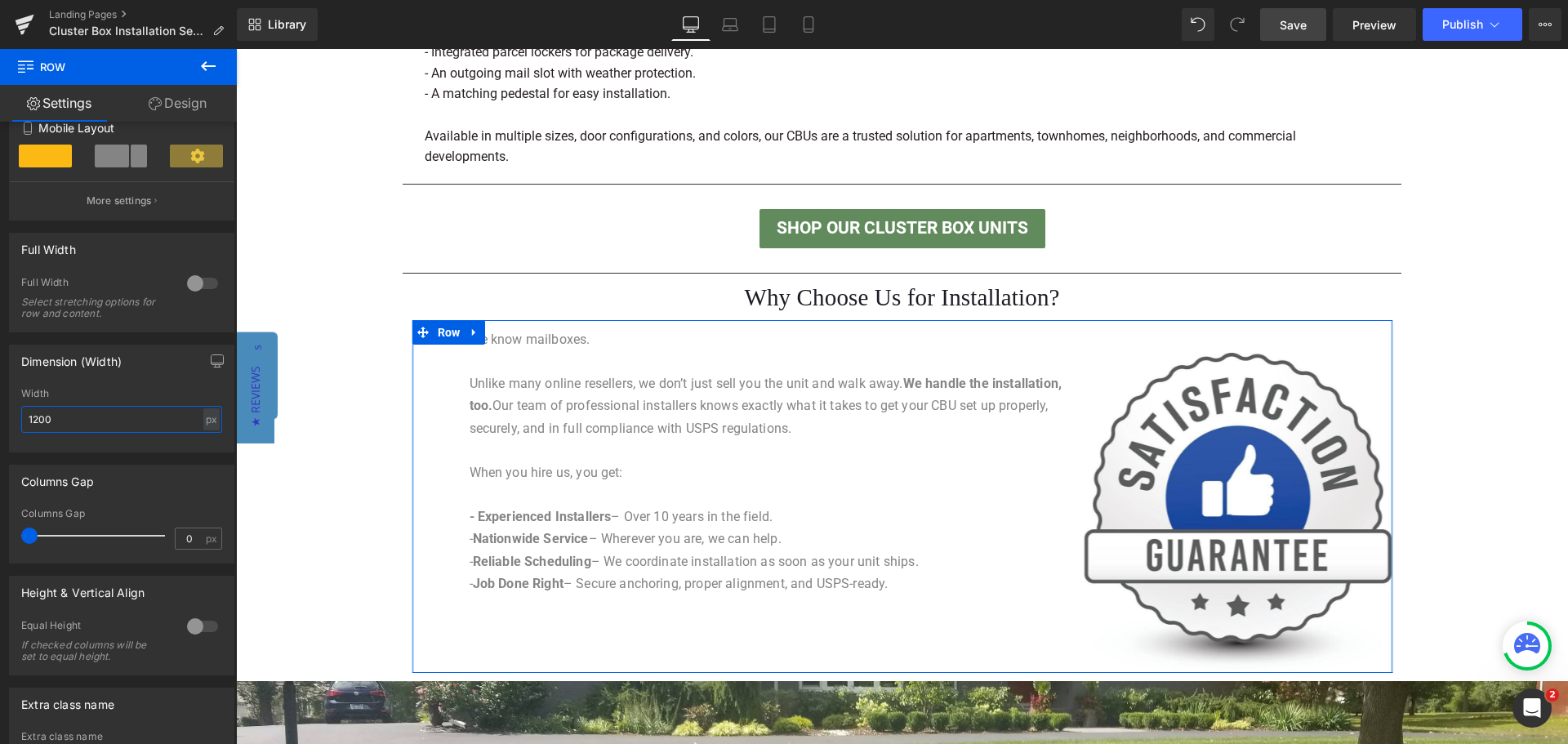
drag, startPoint x: 130, startPoint y: 417, endPoint x: -28, endPoint y: 421, distance: 158.1
click at [0, 421] on html "Heading You are previewing how the will restyle your page. You can not edit Ele…" at bounding box center [784, 372] width 1568 height 744
click at [120, 451] on div at bounding box center [121, 447] width 201 height 10
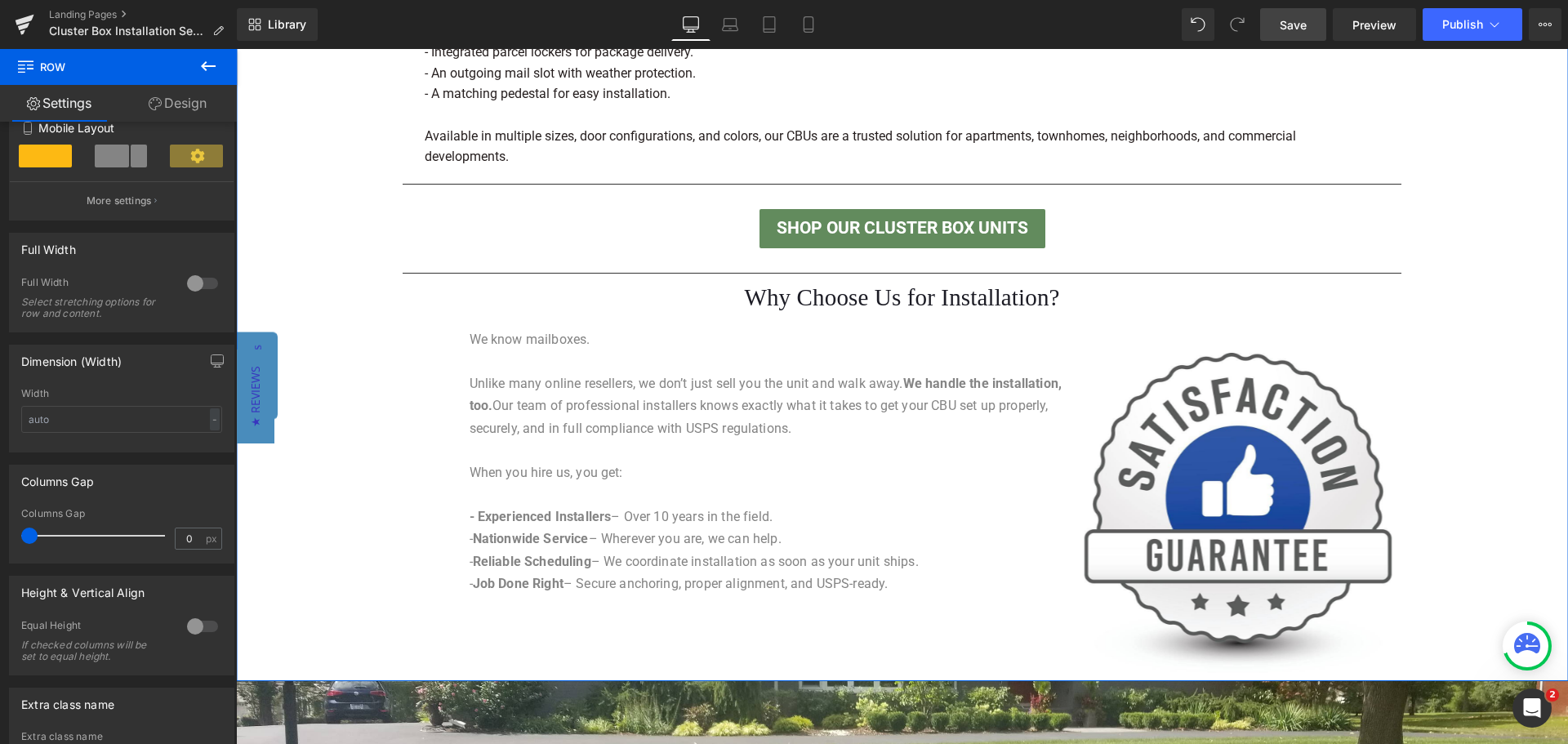
click at [1473, 421] on div "Separator Made in the [GEOGRAPHIC_DATA] – Built to Last Heading Separator All o…" at bounding box center [902, 239] width 1332 height 868
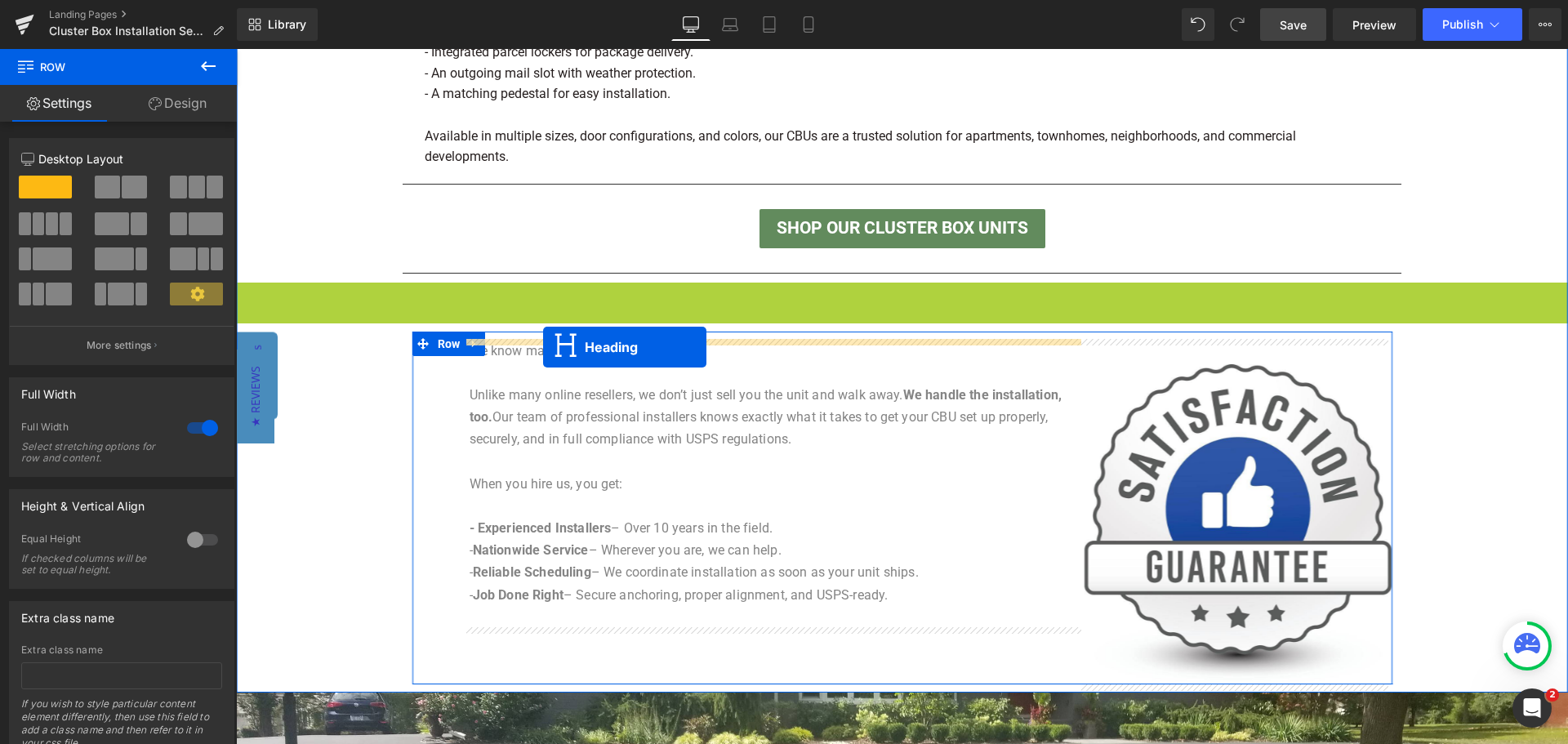
drag, startPoint x: 858, startPoint y: 297, endPoint x: 543, endPoint y: 347, distance: 318.9
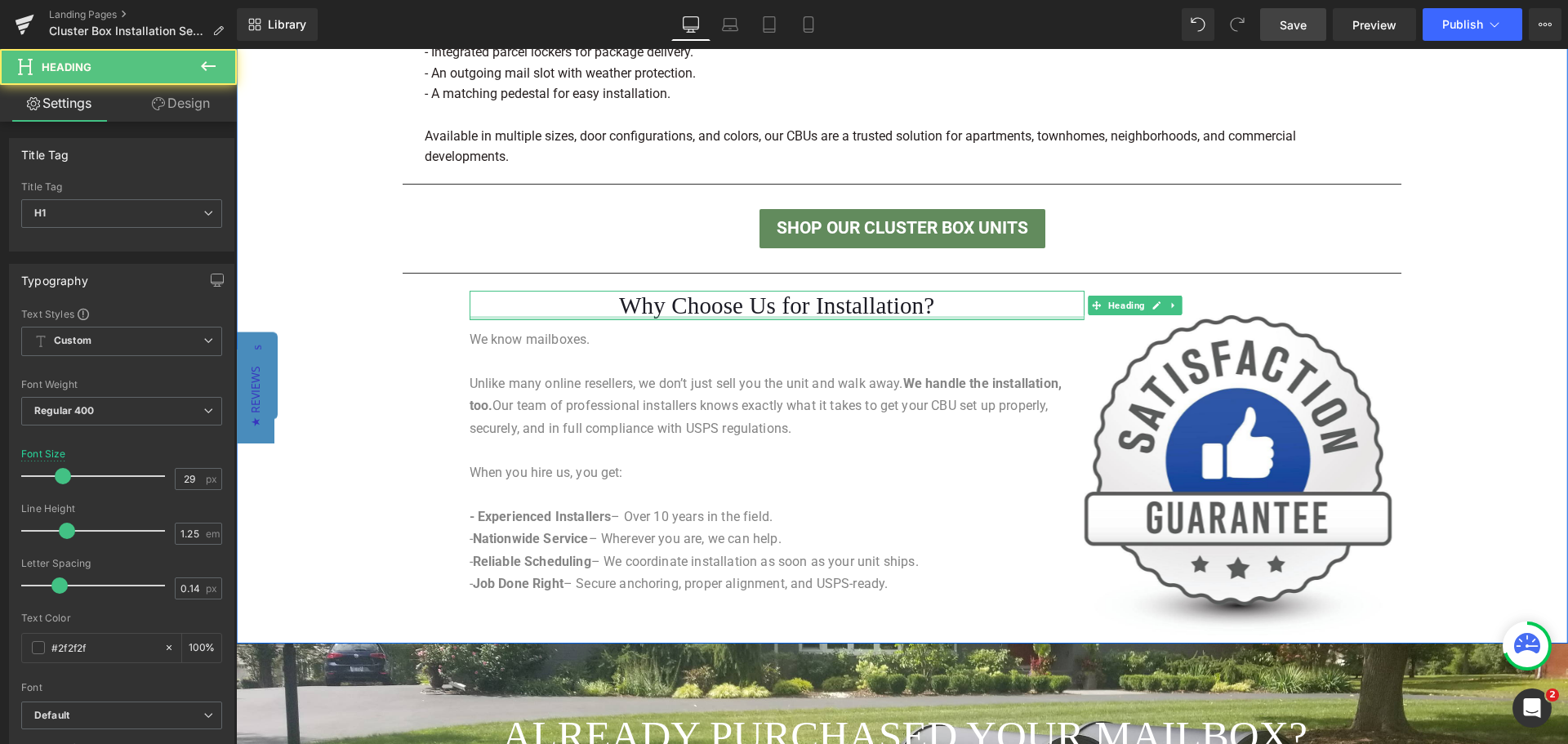
click at [1458, 437] on div "Separator Made in the [GEOGRAPHIC_DATA] – Built to Last Heading Separator All o…" at bounding box center [902, 221] width 1332 height 831
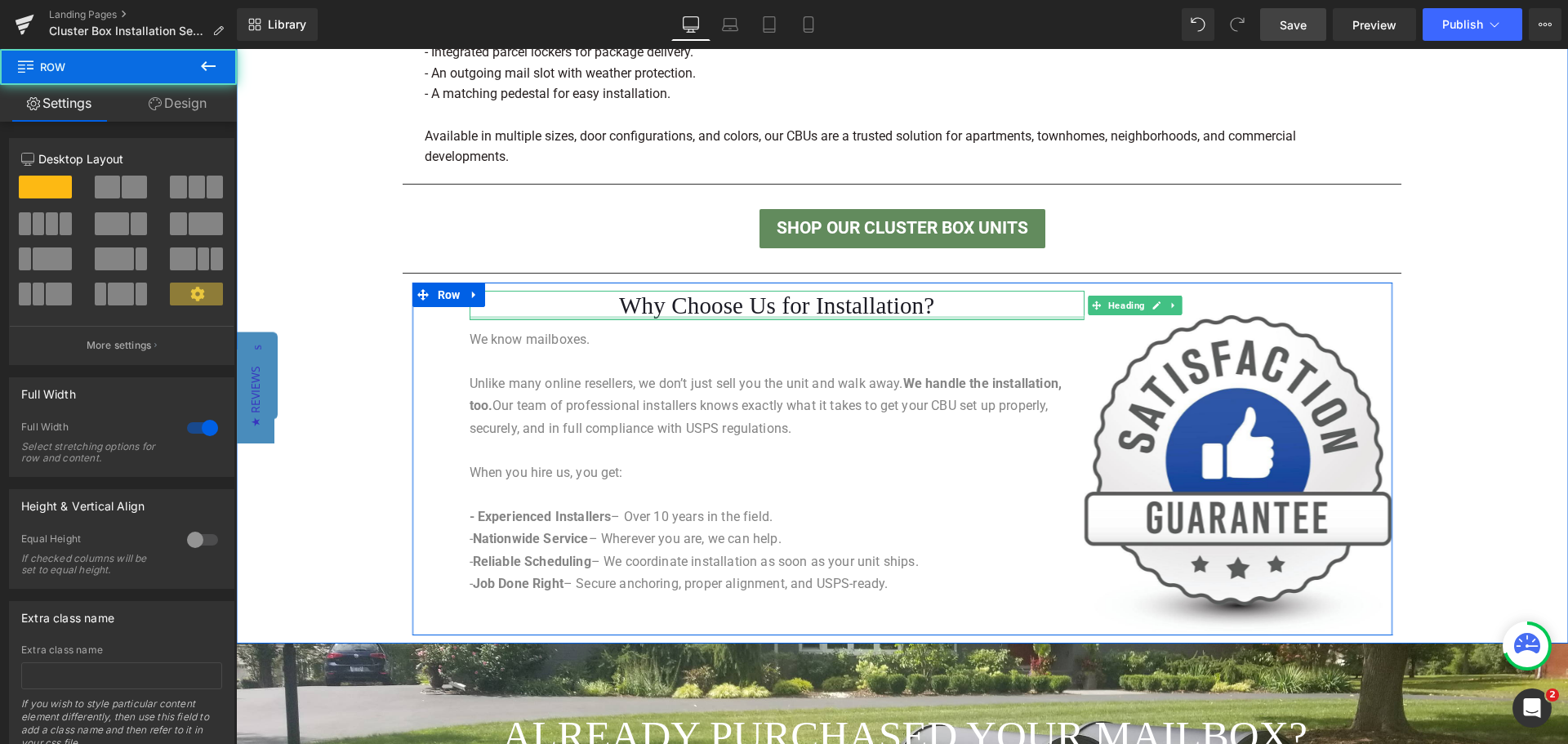
click at [671, 301] on font "Why Choose Us for Installation?" at bounding box center [776, 305] width 315 height 26
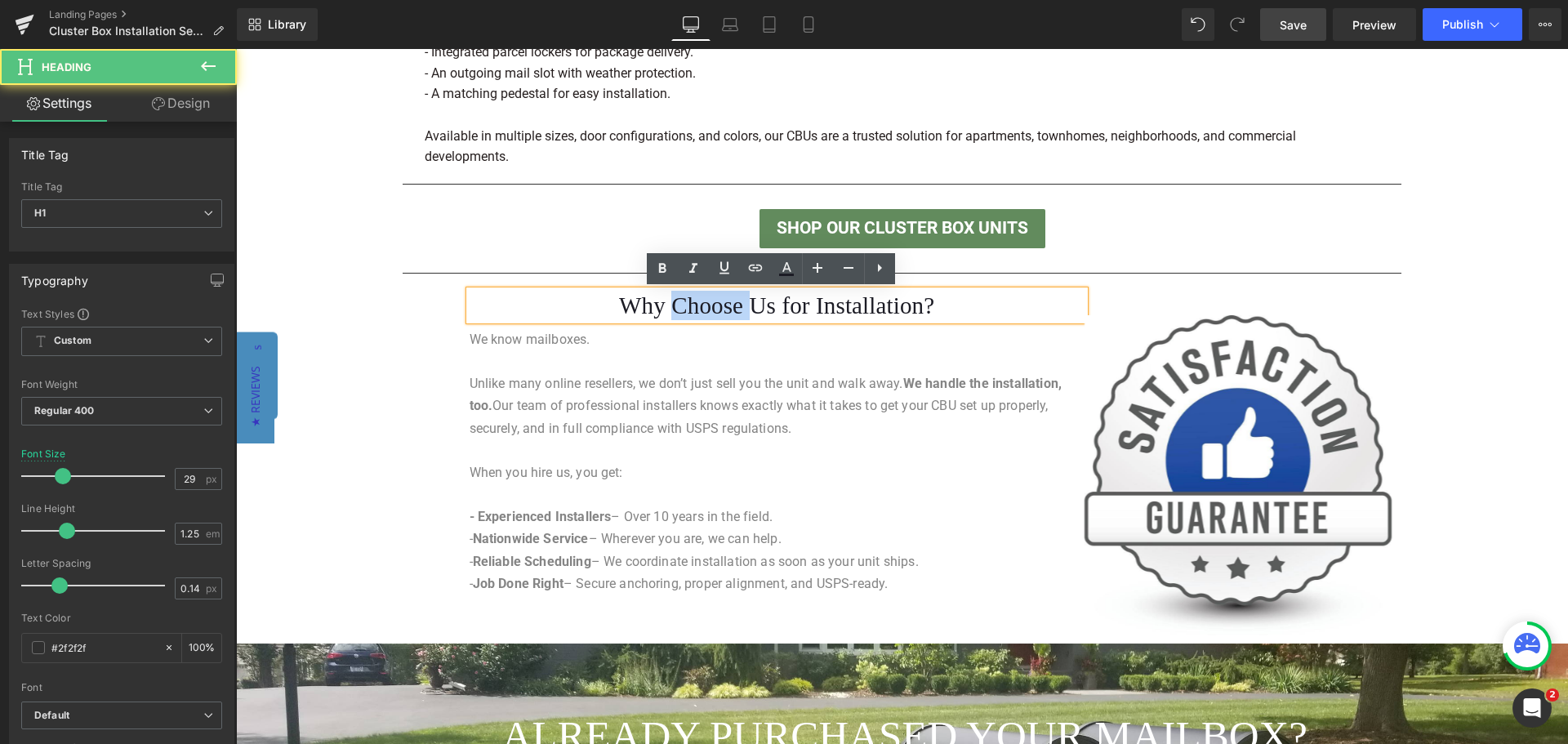
click at [671, 301] on font "Why Choose Us for Installation?" at bounding box center [776, 305] width 315 height 26
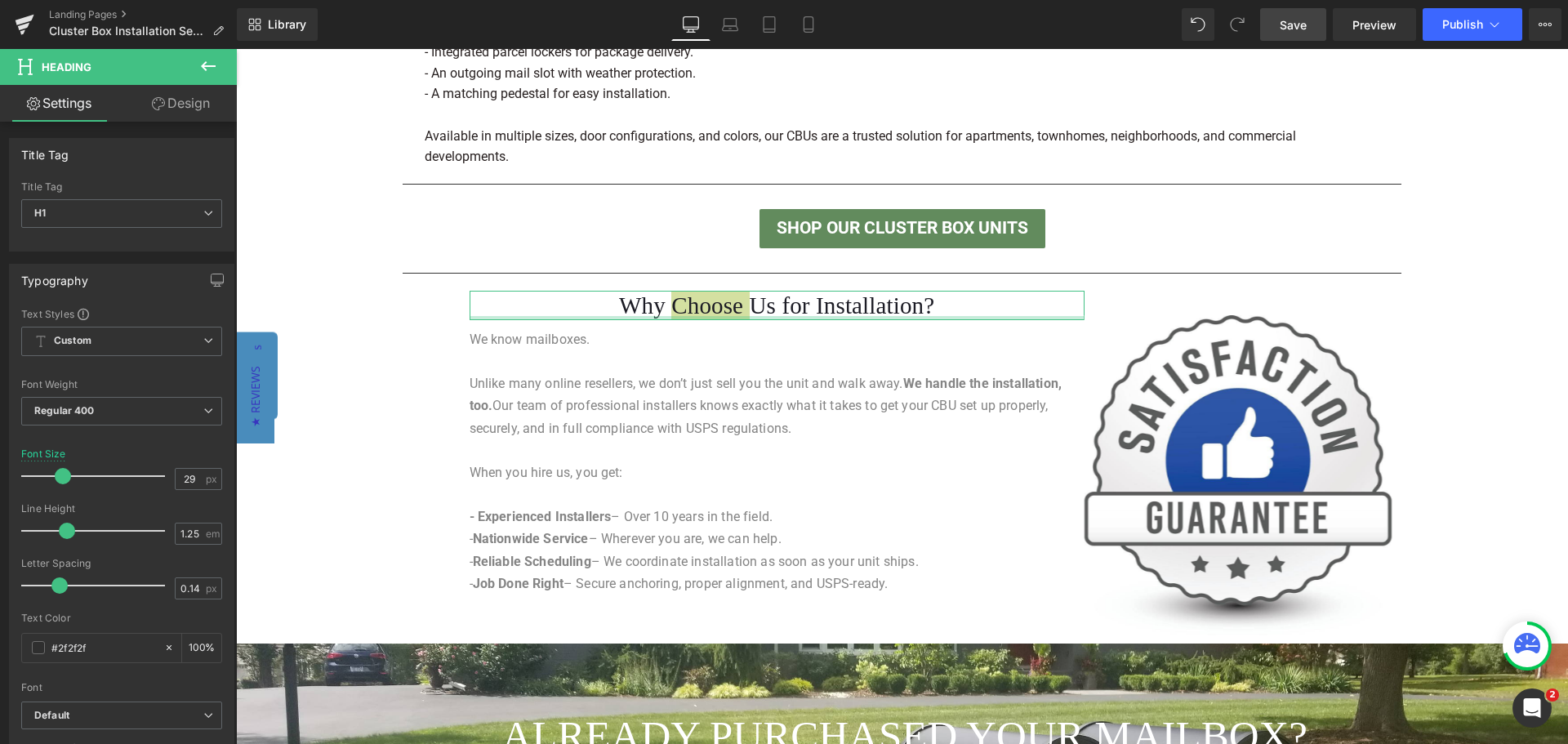
click at [159, 98] on icon at bounding box center [158, 103] width 13 height 13
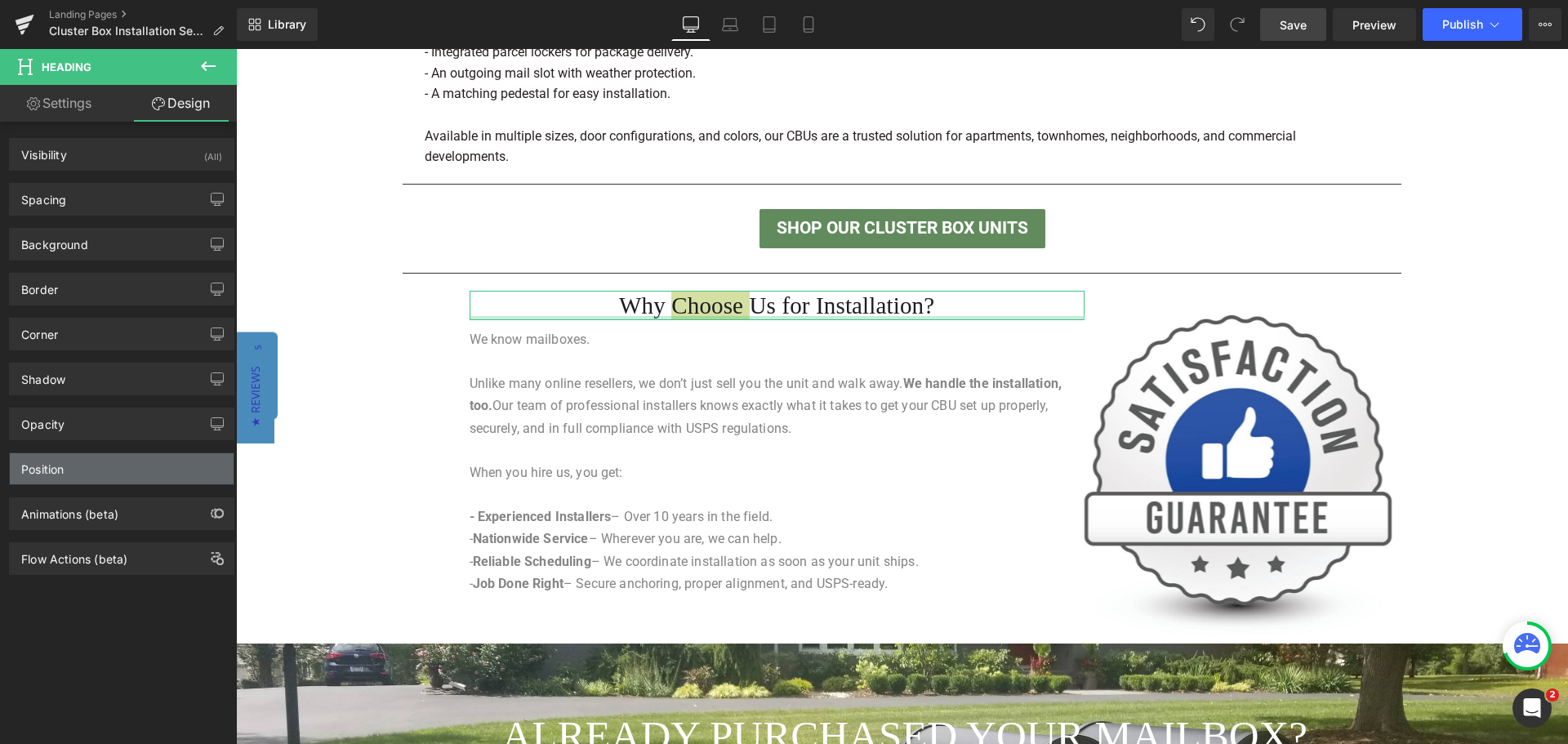
click at [53, 458] on div "Position" at bounding box center [42, 465] width 42 height 23
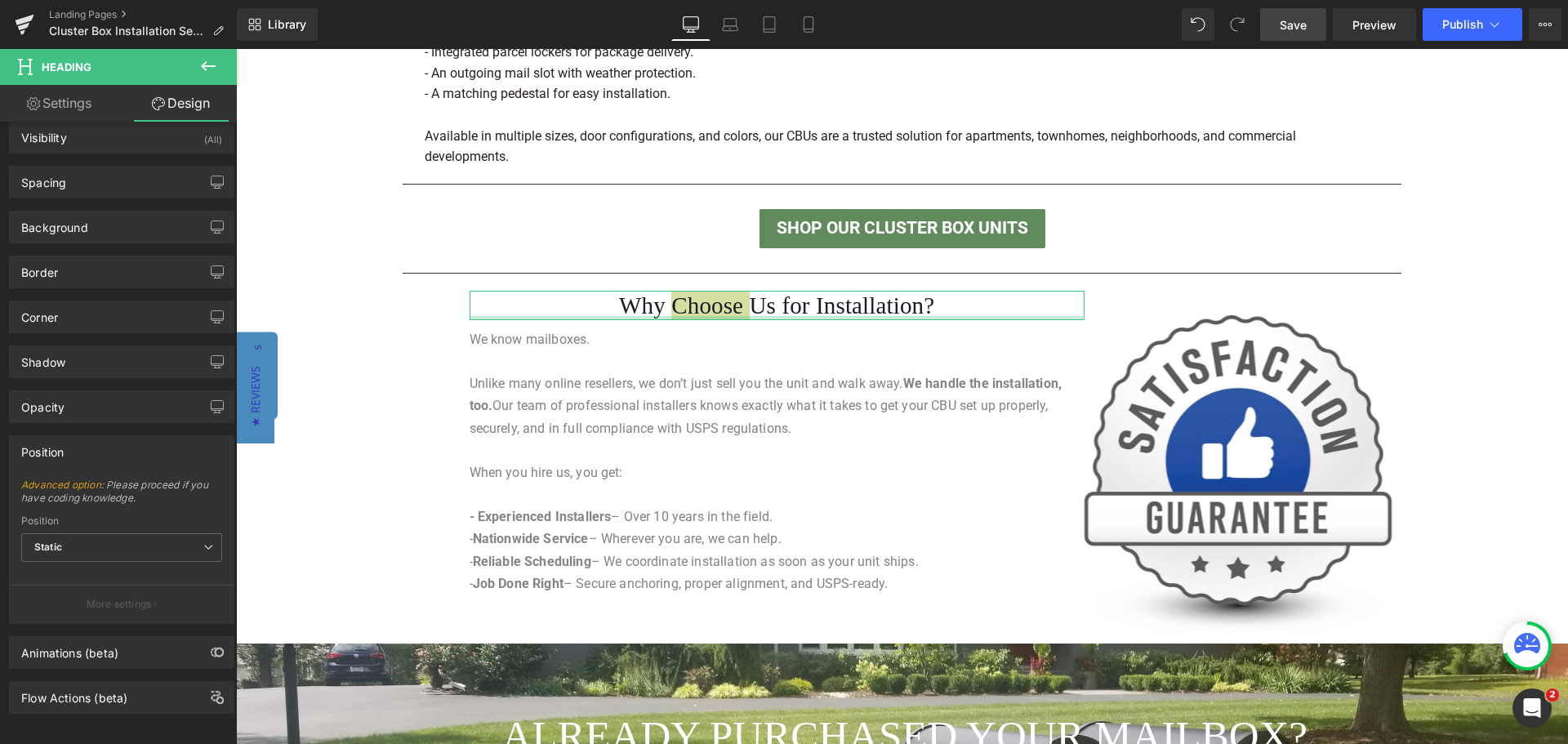
scroll to position [33, 0]
click at [66, 101] on link "Settings" at bounding box center [59, 103] width 119 height 36
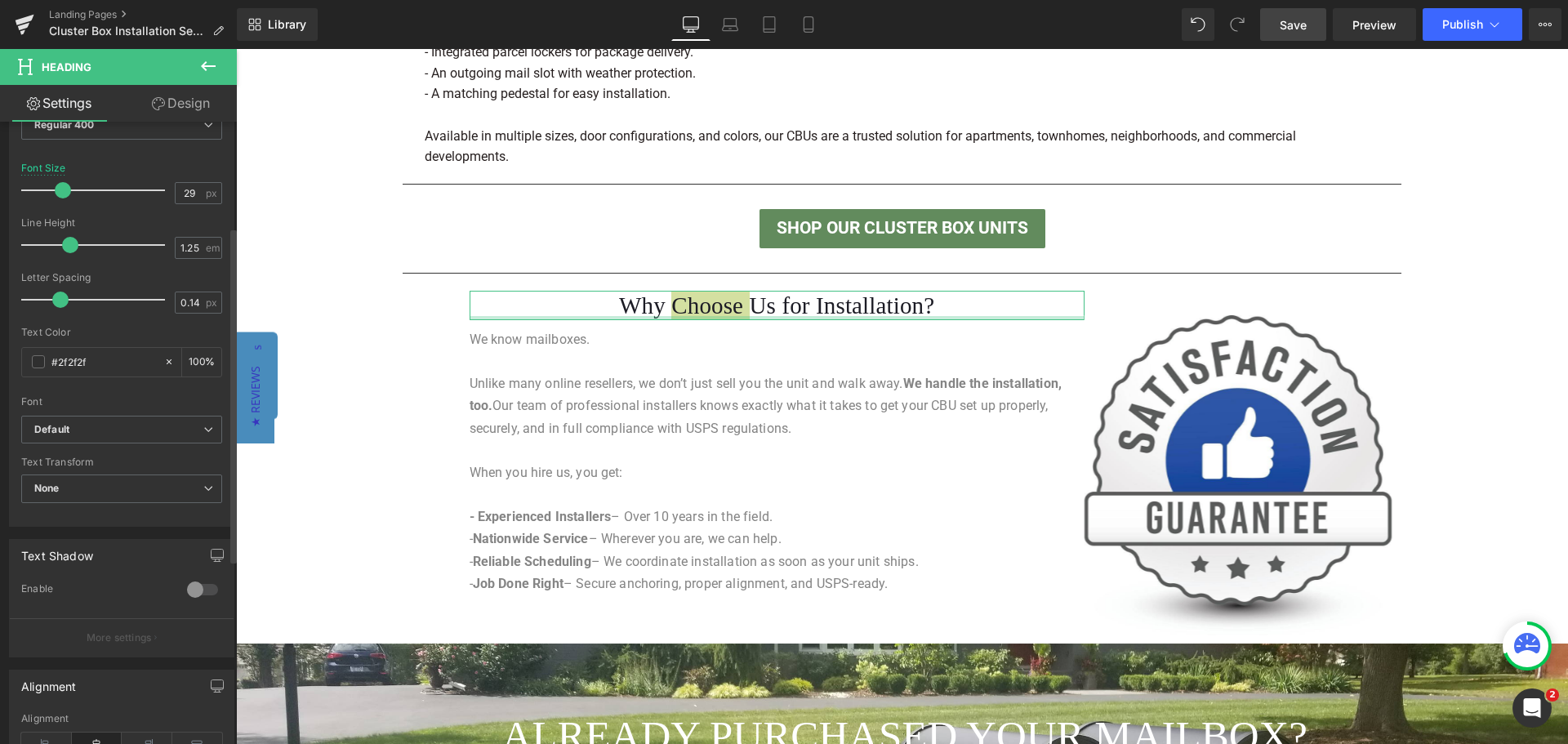
scroll to position [408, 0]
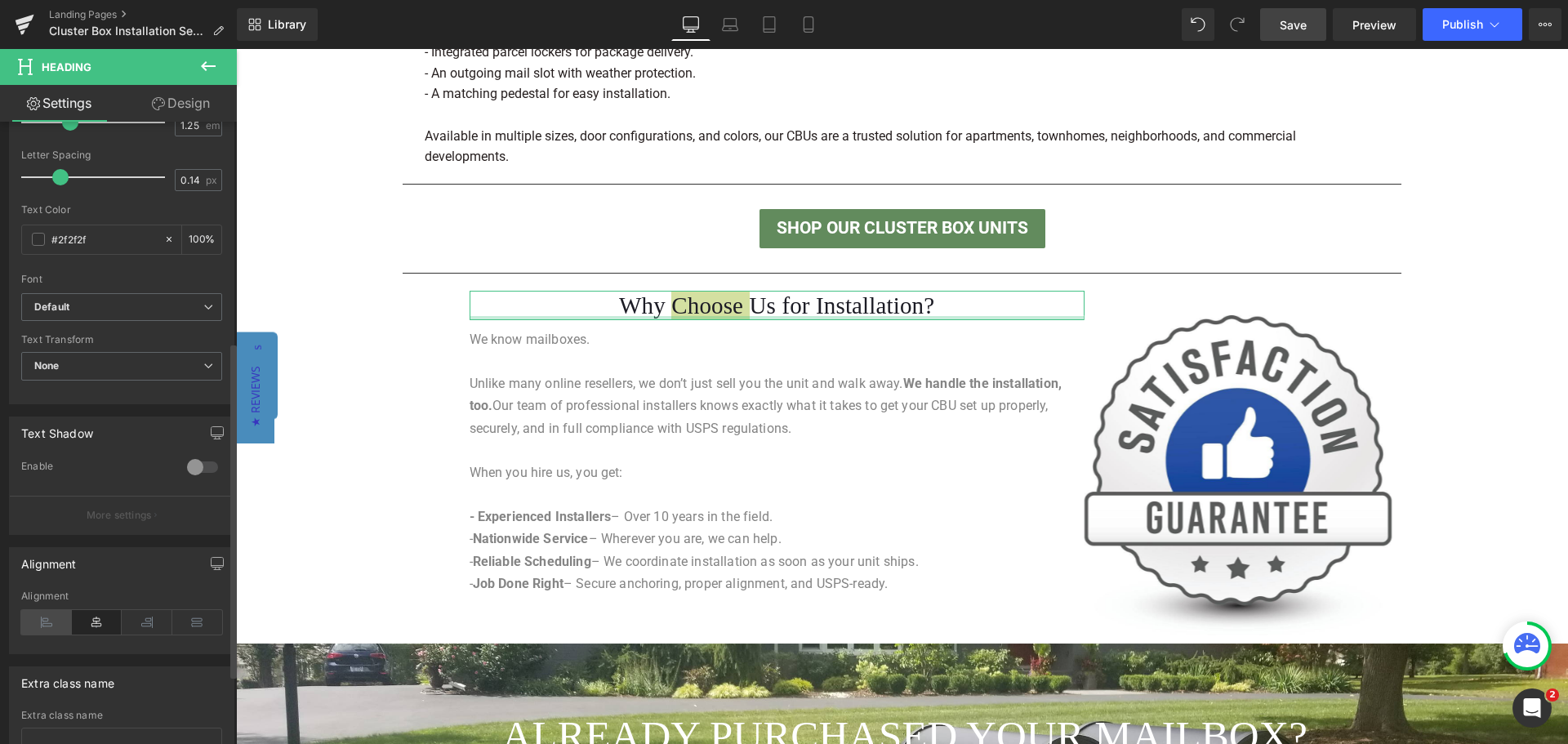
click at [45, 619] on icon at bounding box center [46, 622] width 50 height 24
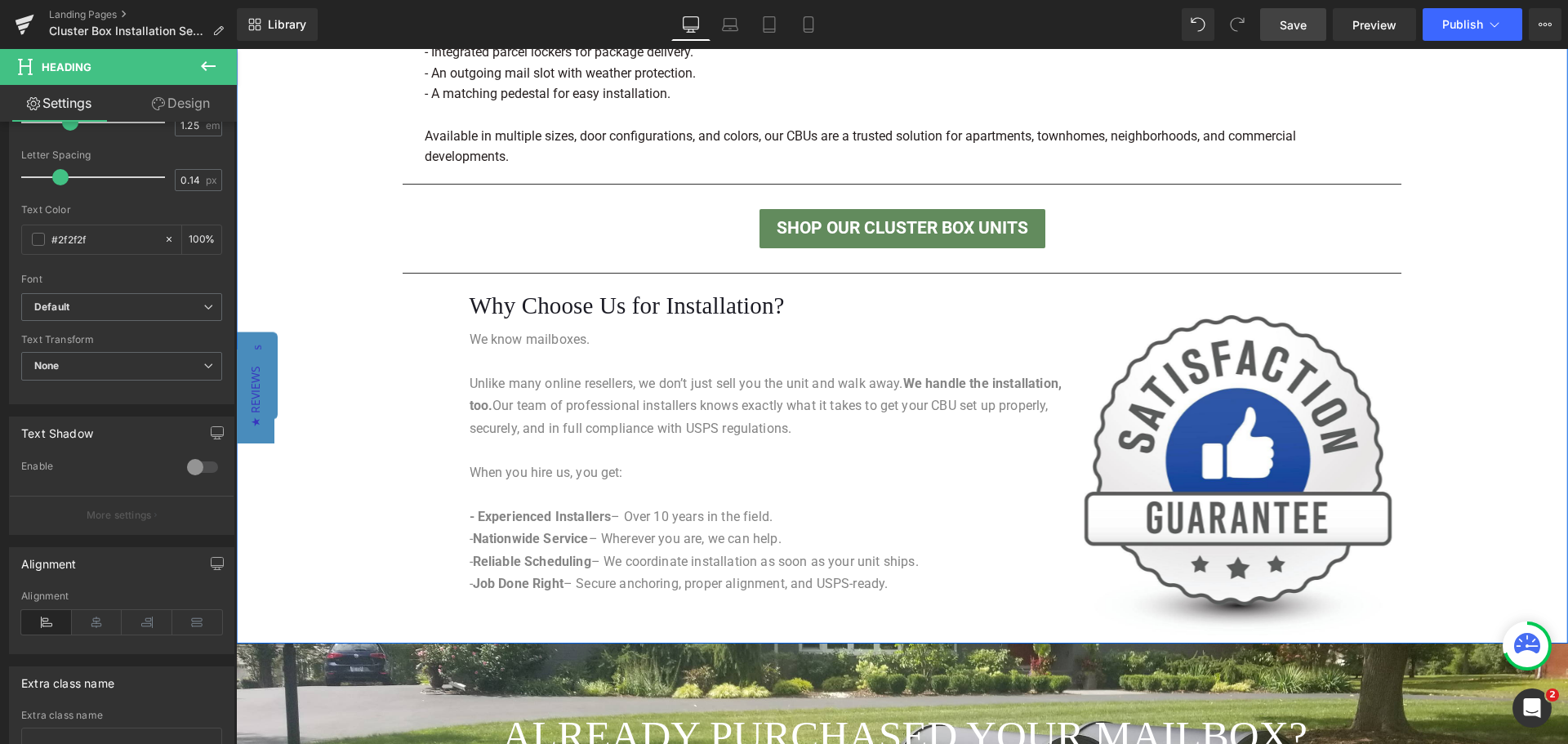
click at [1437, 387] on div "Separator Made in the [GEOGRAPHIC_DATA] – Built to Last Heading Separator All o…" at bounding box center [902, 221] width 1332 height 831
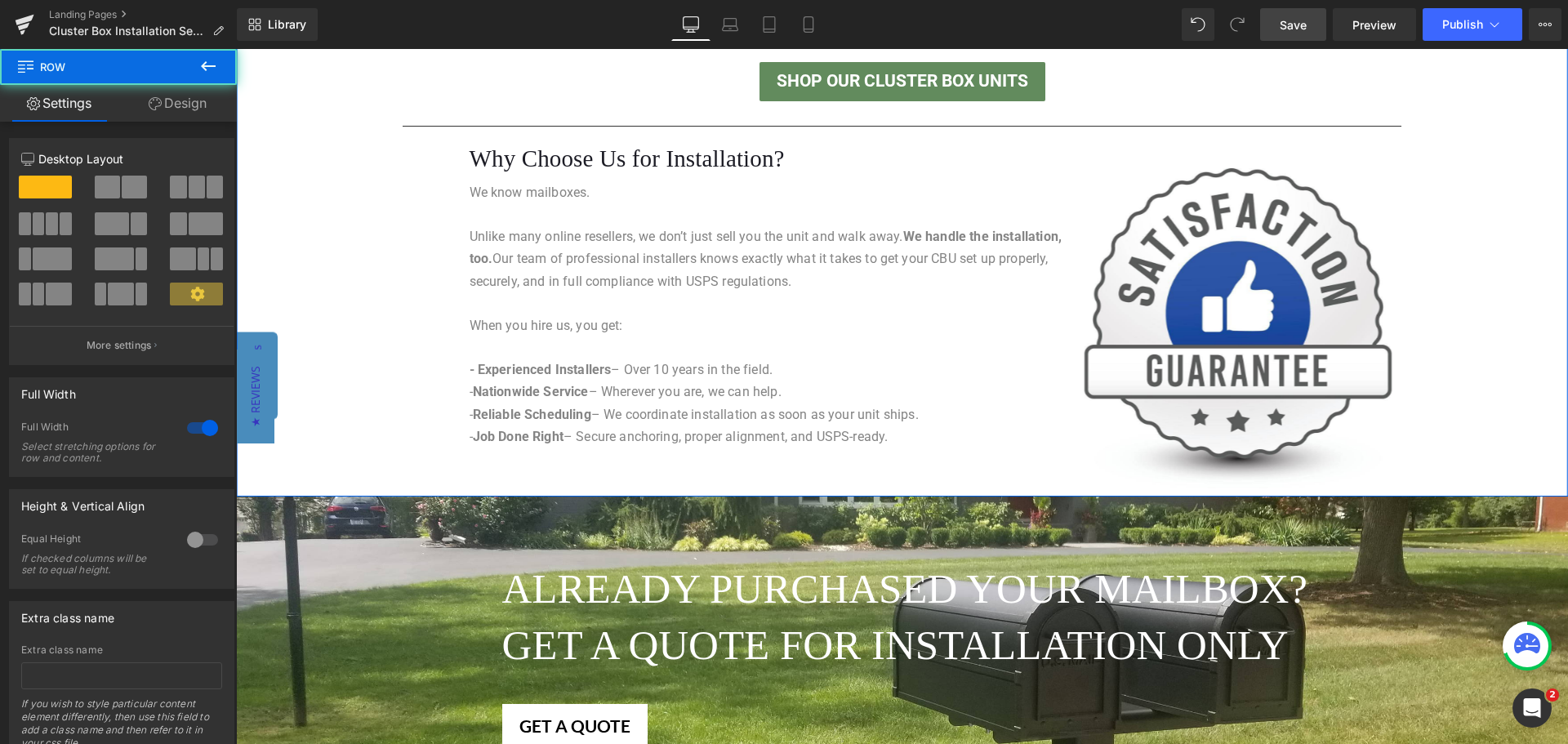
scroll to position [1654, 0]
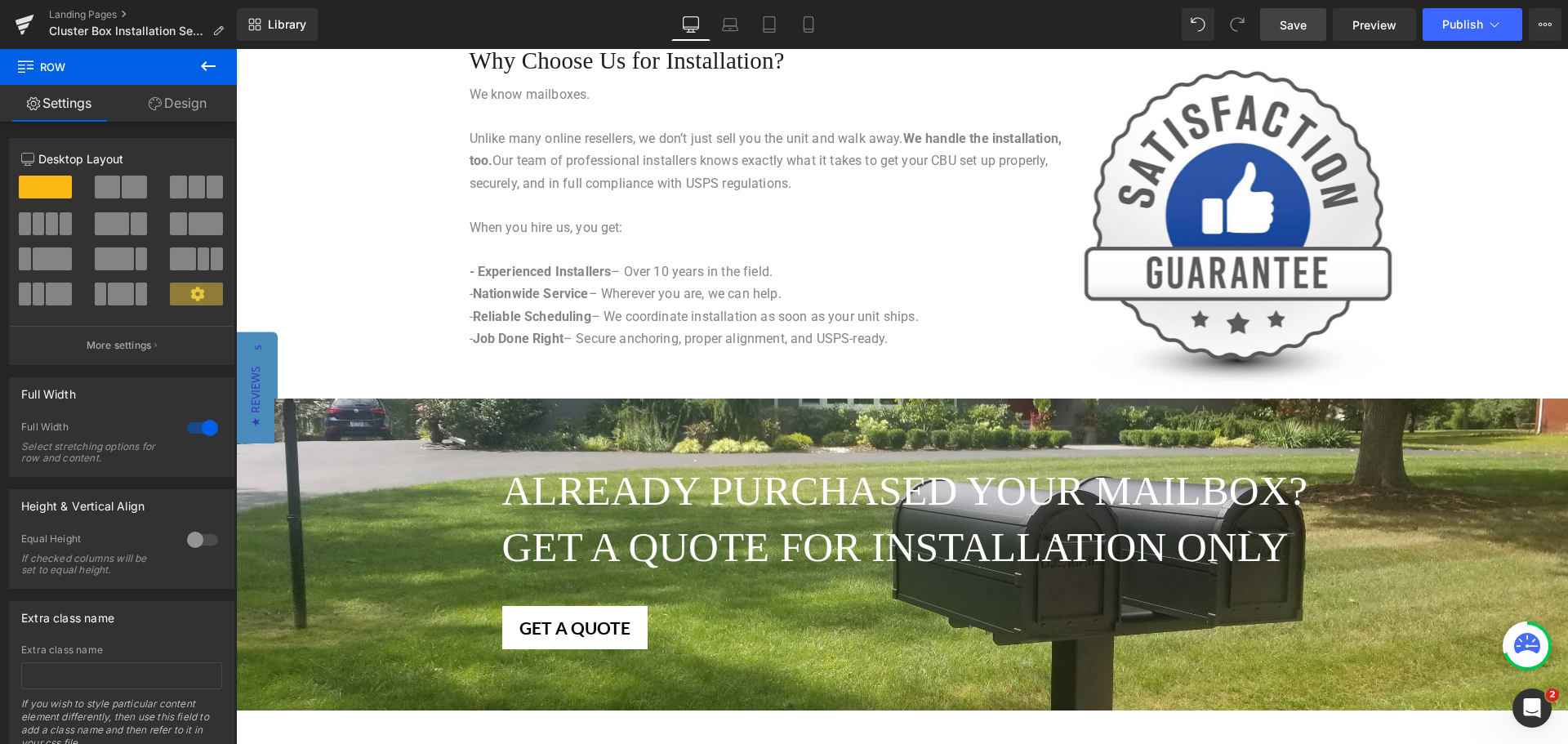
click at [351, 455] on div at bounding box center [902, 555] width 1332 height 312
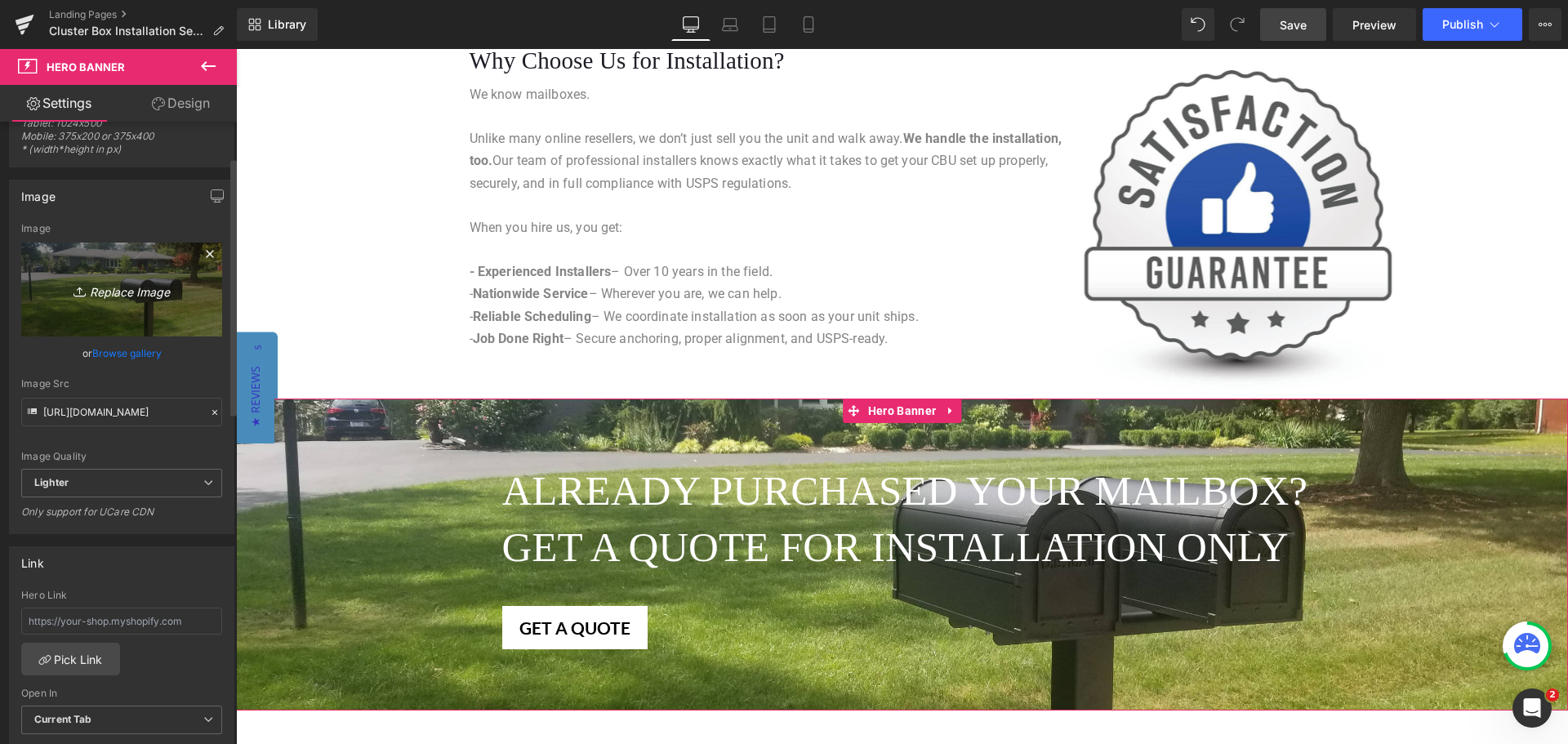
scroll to position [245, 0]
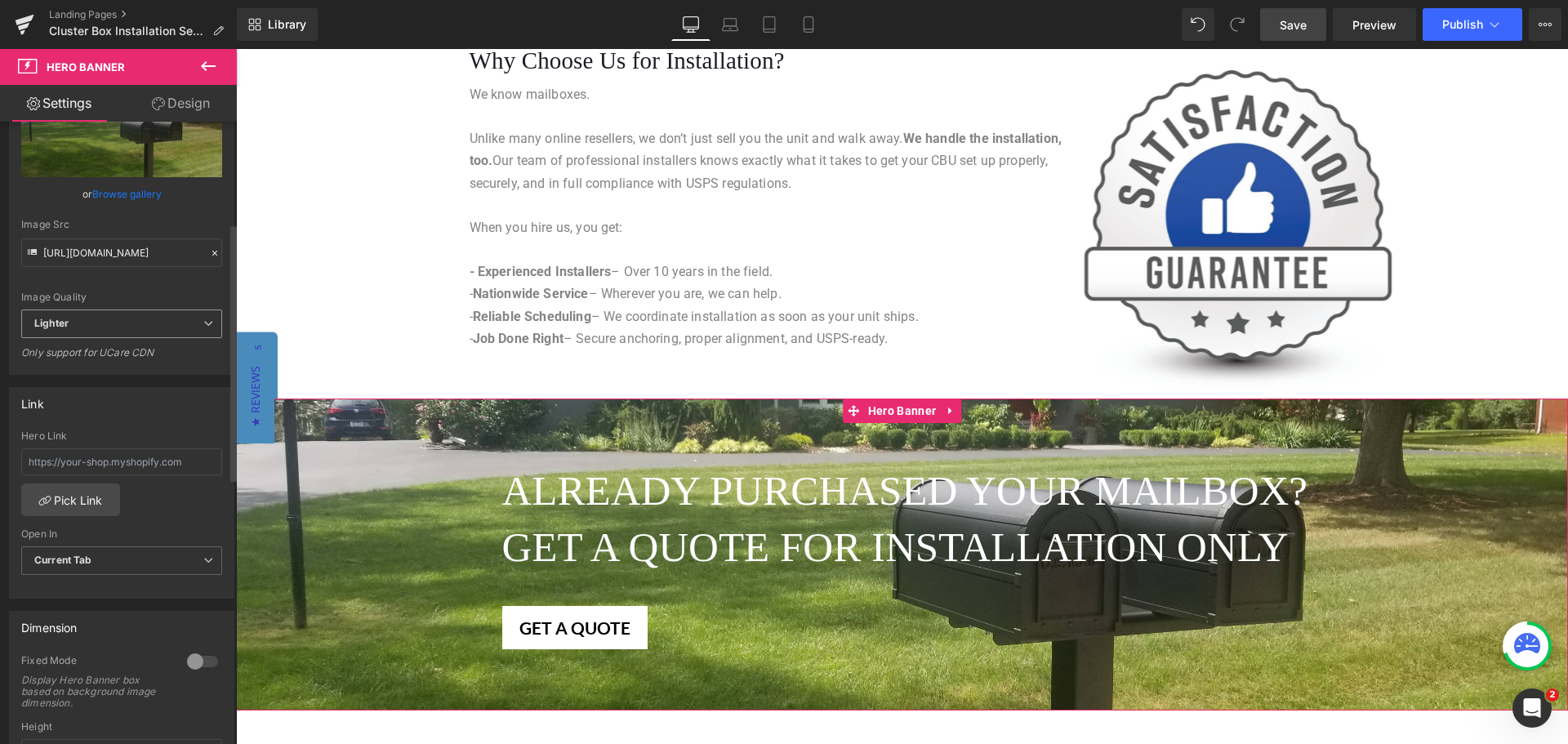
click at [87, 330] on span "Lighter" at bounding box center [121, 323] width 201 height 29
click at [87, 330] on span "Lighter" at bounding box center [118, 323] width 194 height 29
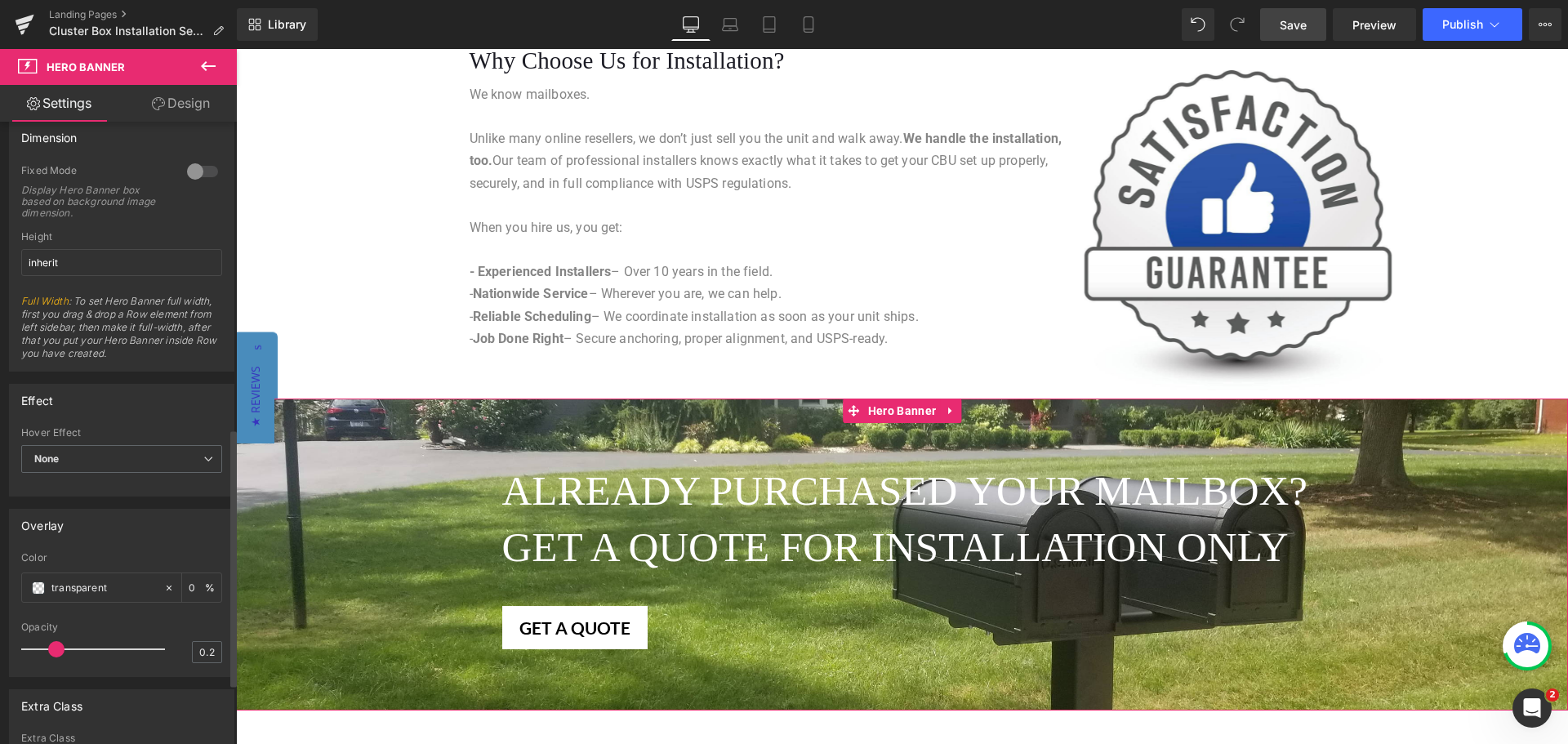
scroll to position [886, 0]
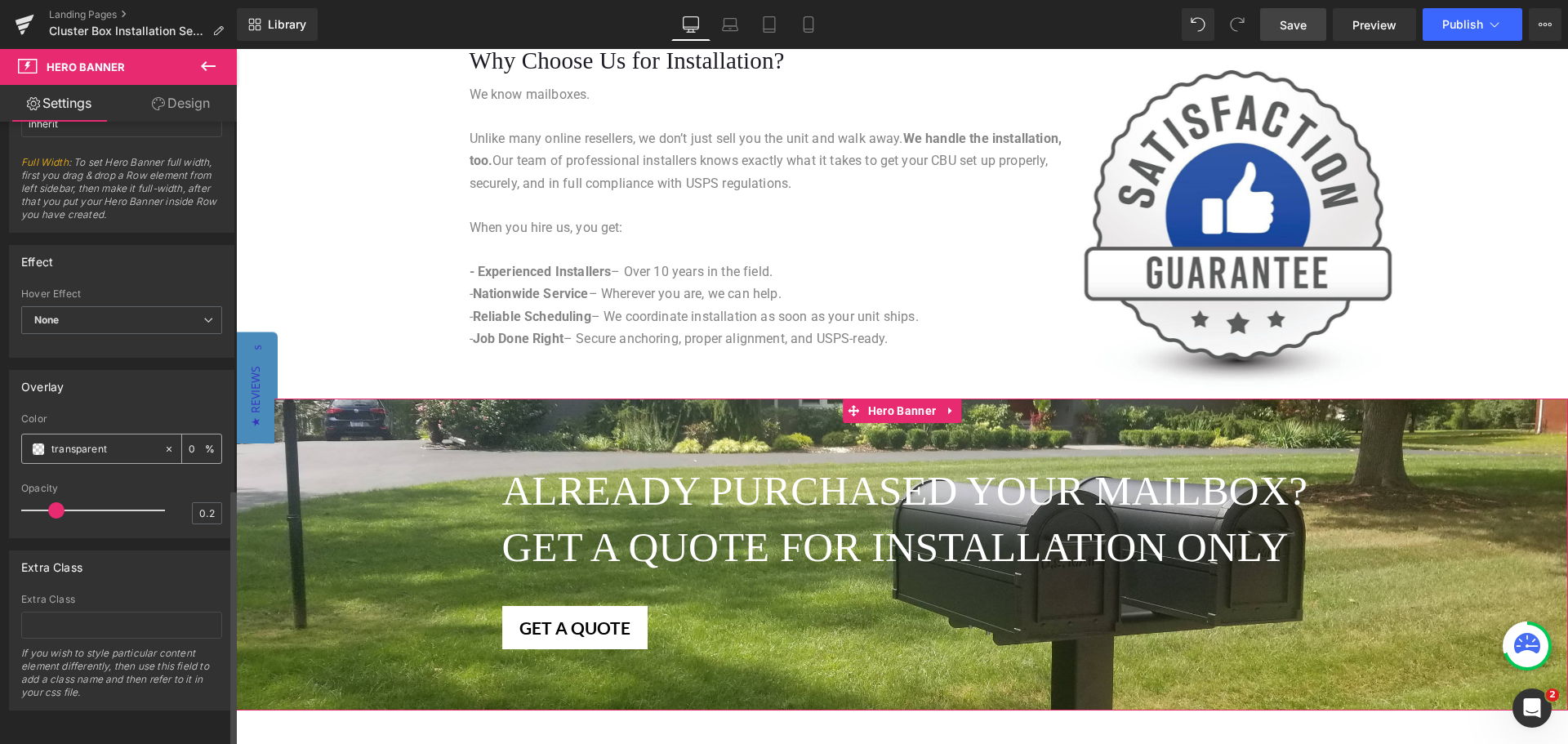
click at [102, 441] on input "transparent" at bounding box center [103, 449] width 105 height 18
click at [36, 442] on span at bounding box center [38, 448] width 13 height 13
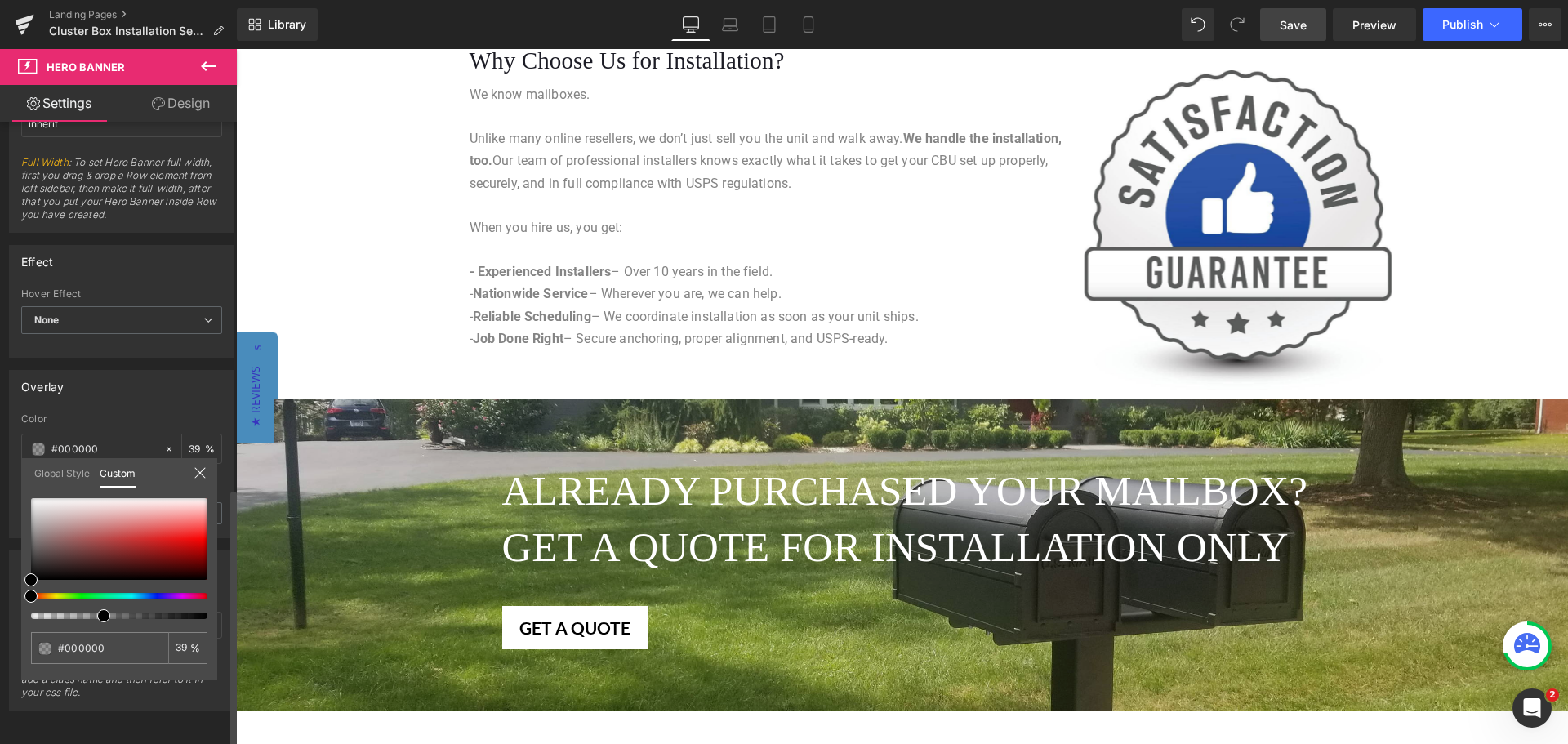
drag, startPoint x: 32, startPoint y: 614, endPoint x: 99, endPoint y: 619, distance: 67.2
click at [99, 619] on span at bounding box center [103, 616] width 13 height 13
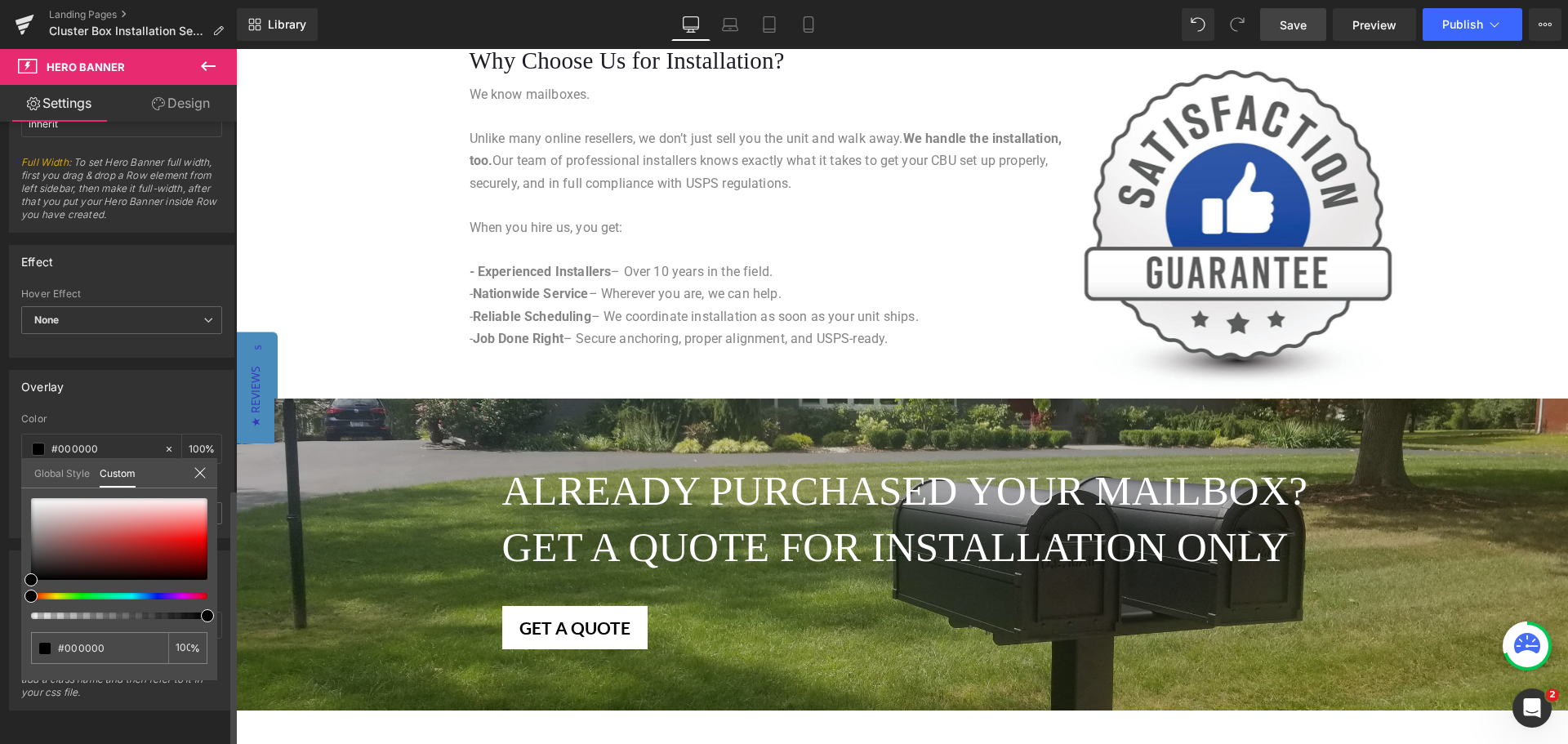
drag, startPoint x: 100, startPoint y: 614, endPoint x: 209, endPoint y: 610, distance: 109.1
click at [209, 610] on span at bounding box center [207, 616] width 13 height 13
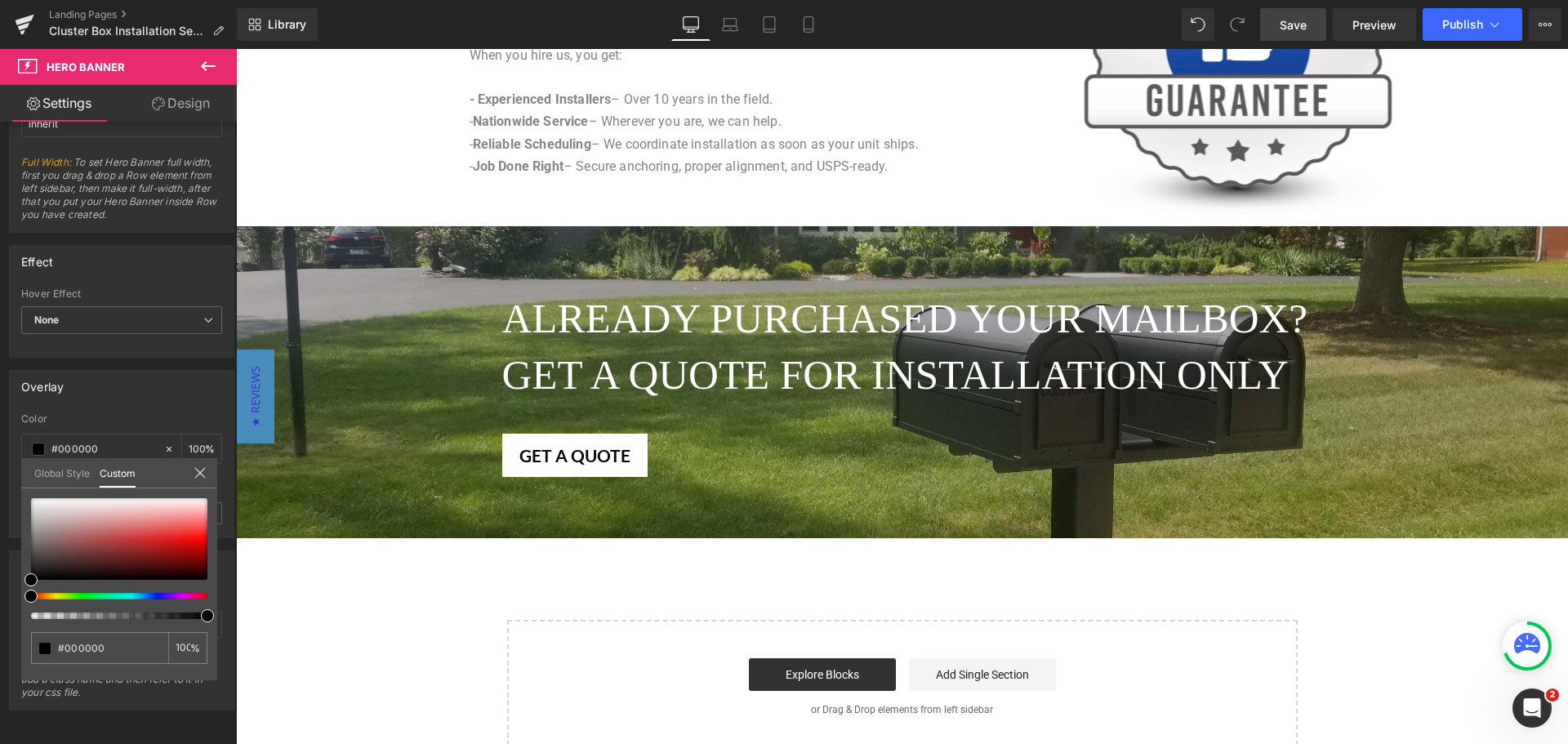
scroll to position [1981, 0]
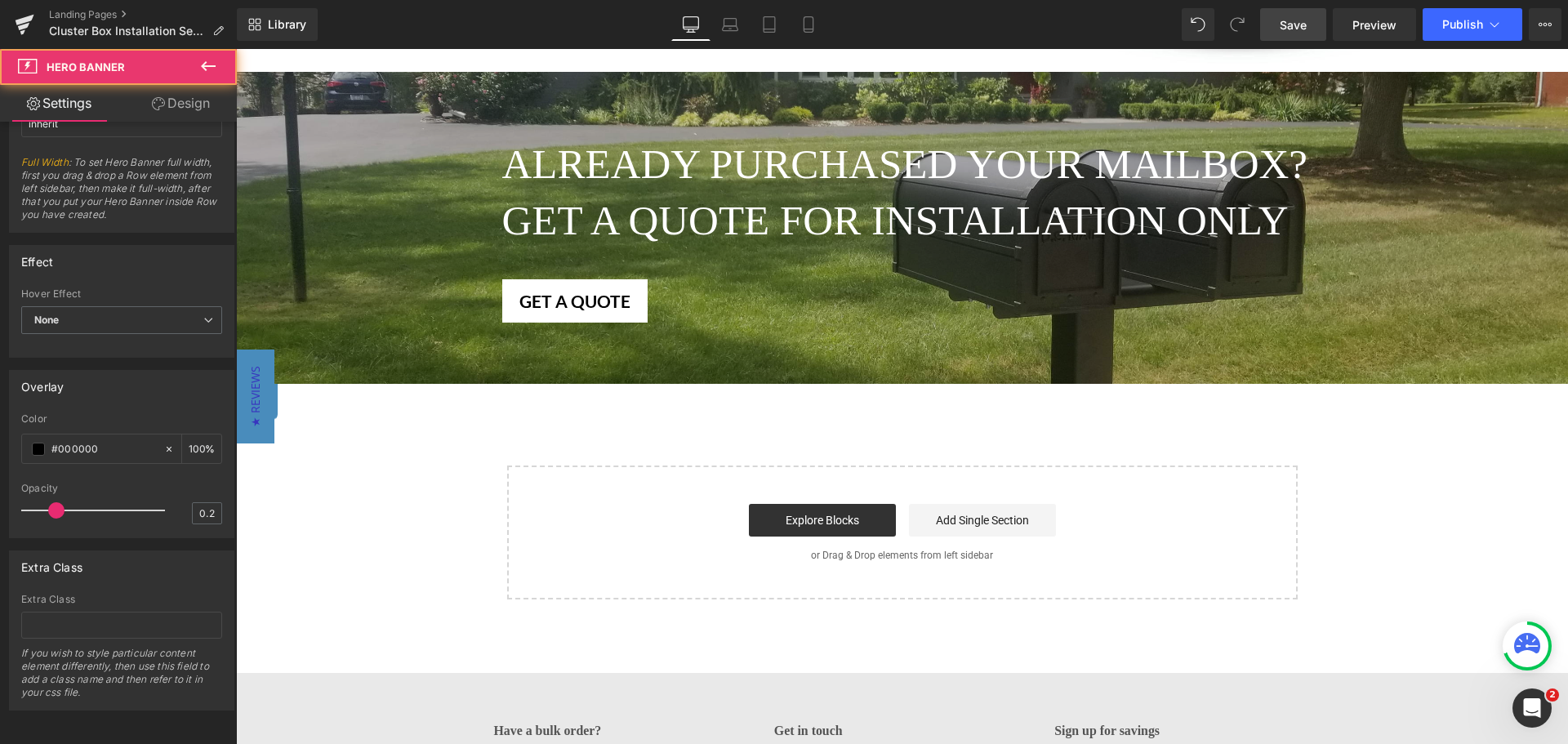
click at [356, 217] on span "ALREADY PURCHASED YOUR MAILBOX? Heading Get a quote for installation only Headi…" at bounding box center [902, 227] width 1332 height 189
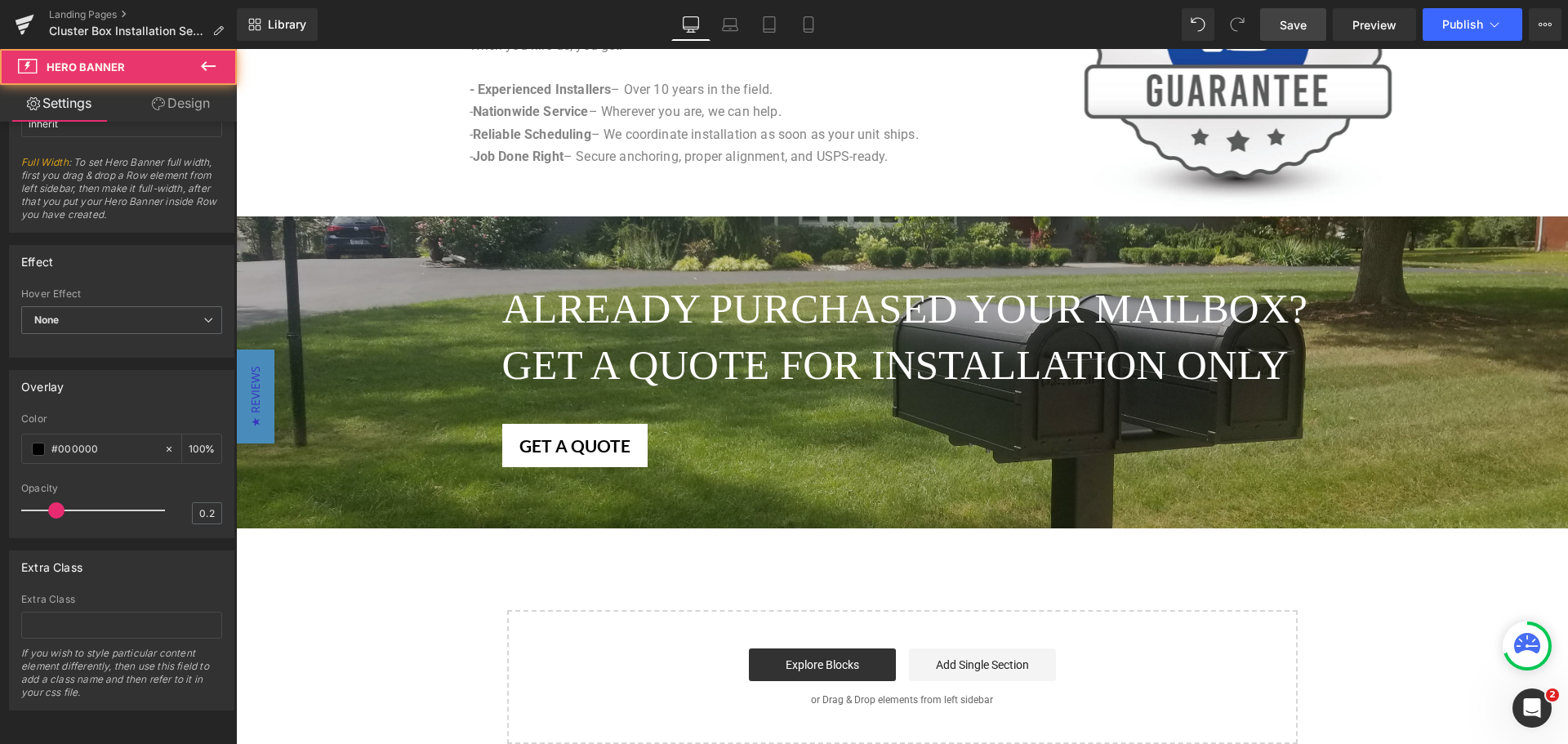
scroll to position [1654, 0]
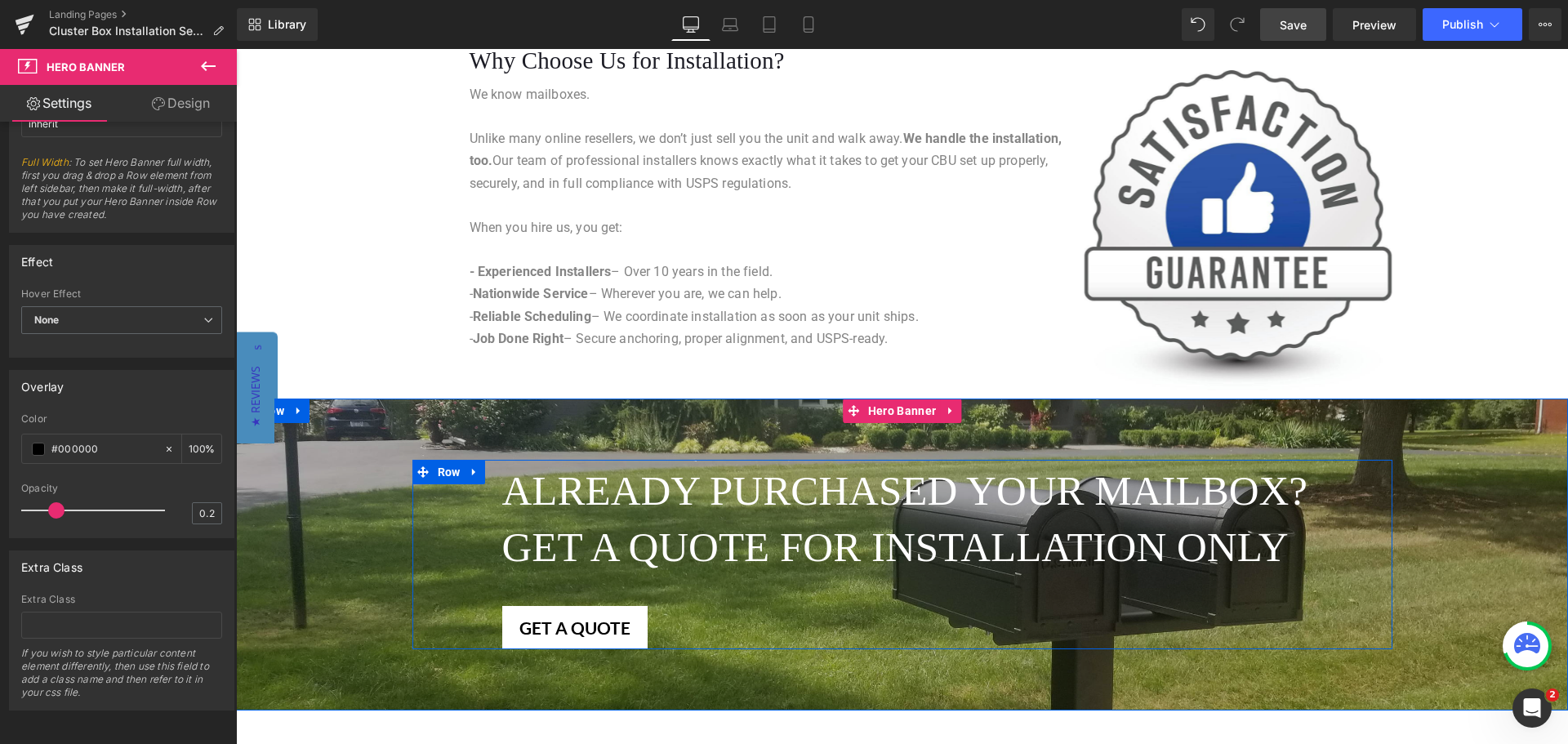
click at [454, 492] on div "ALREADY PURCHASED YOUR MAILBOX? Heading Get a quote for installation only Headi…" at bounding box center [903, 554] width 980 height 189
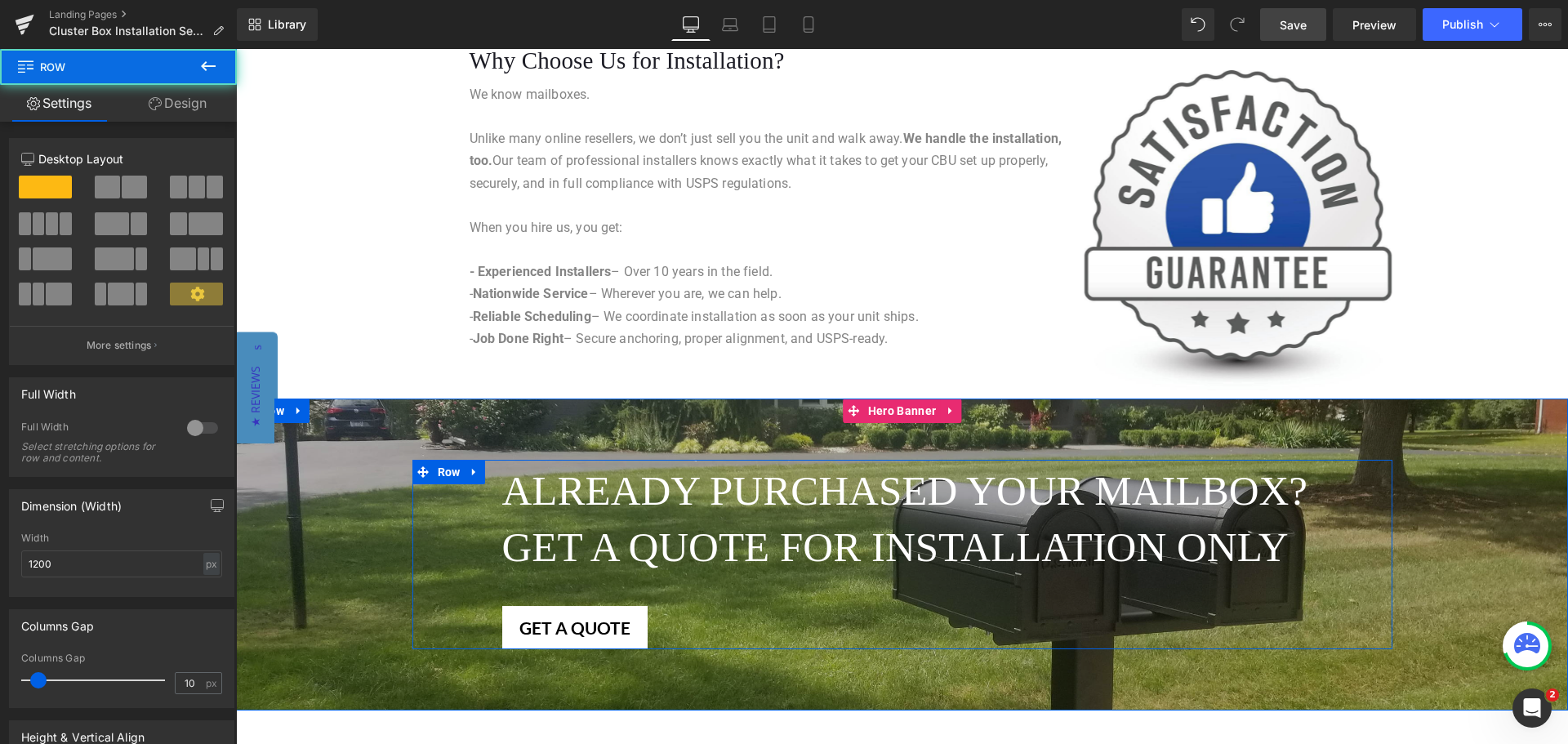
click at [454, 492] on div "ALREADY PURCHASED YOUR MAILBOX? Heading Get a quote for installation only Headi…" at bounding box center [903, 554] width 980 height 189
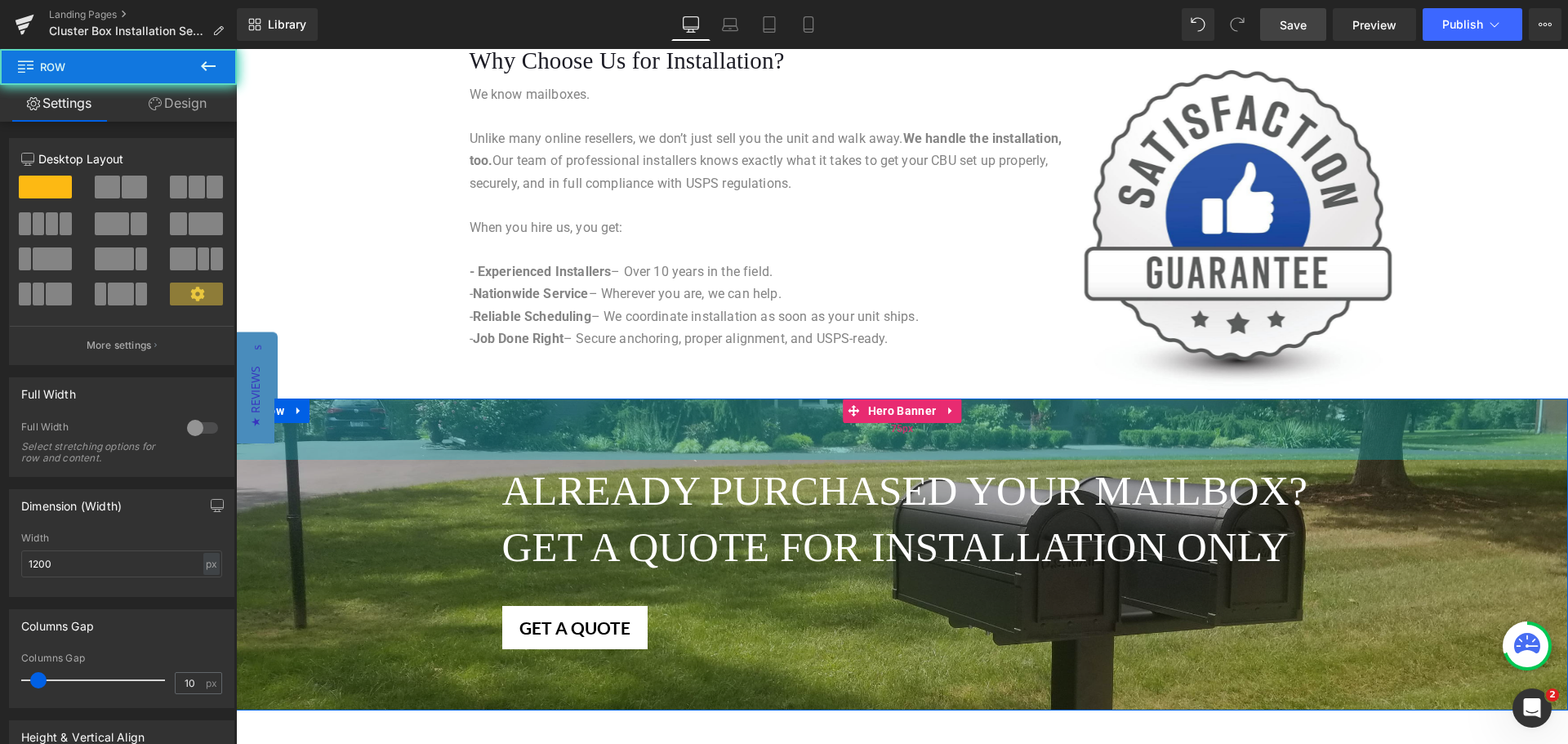
click at [349, 448] on div "75px" at bounding box center [902, 429] width 1332 height 62
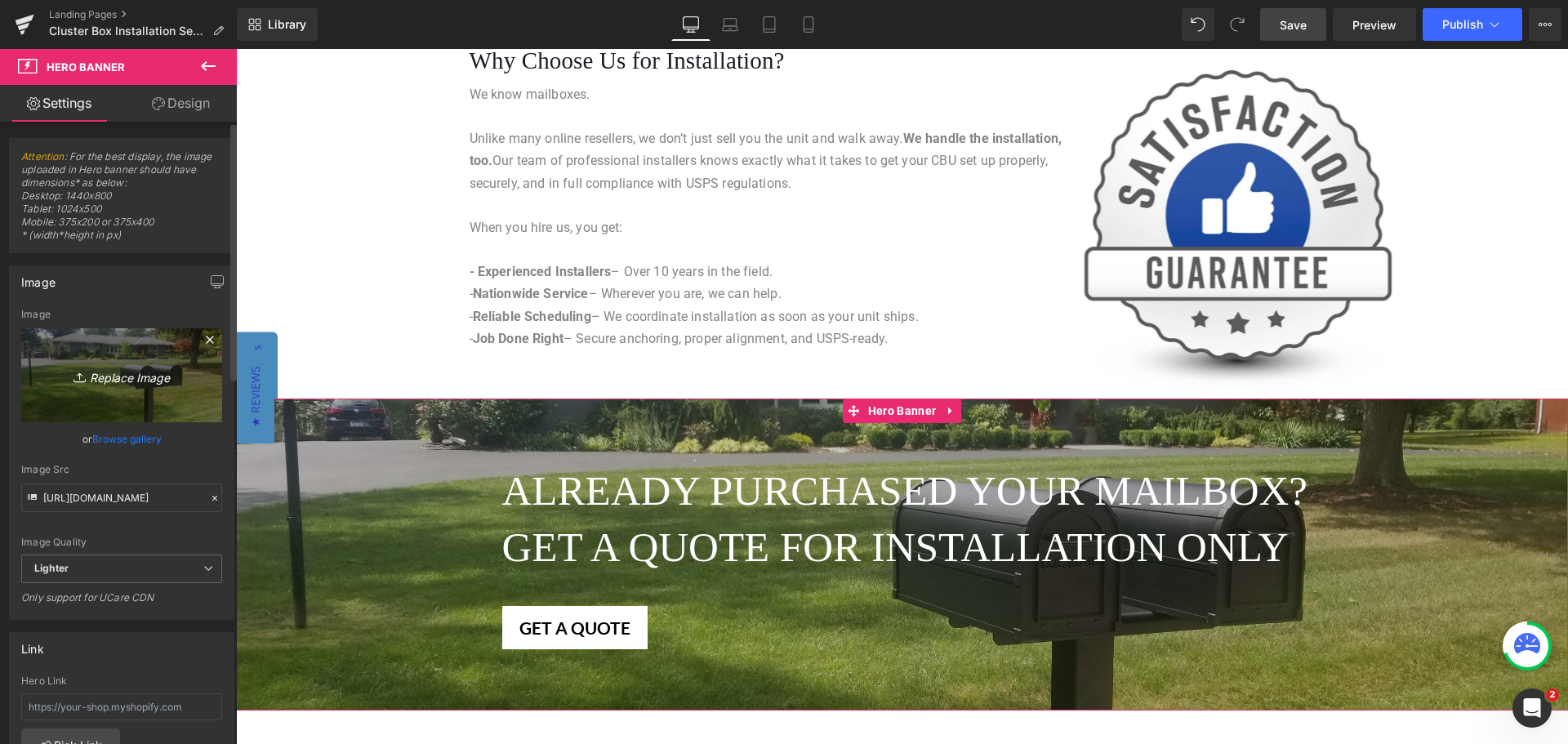
click at [102, 370] on icon "Replace Image" at bounding box center [121, 375] width 131 height 21
type input "C:\fakepath\3316_Bronze2021_1.jpg"
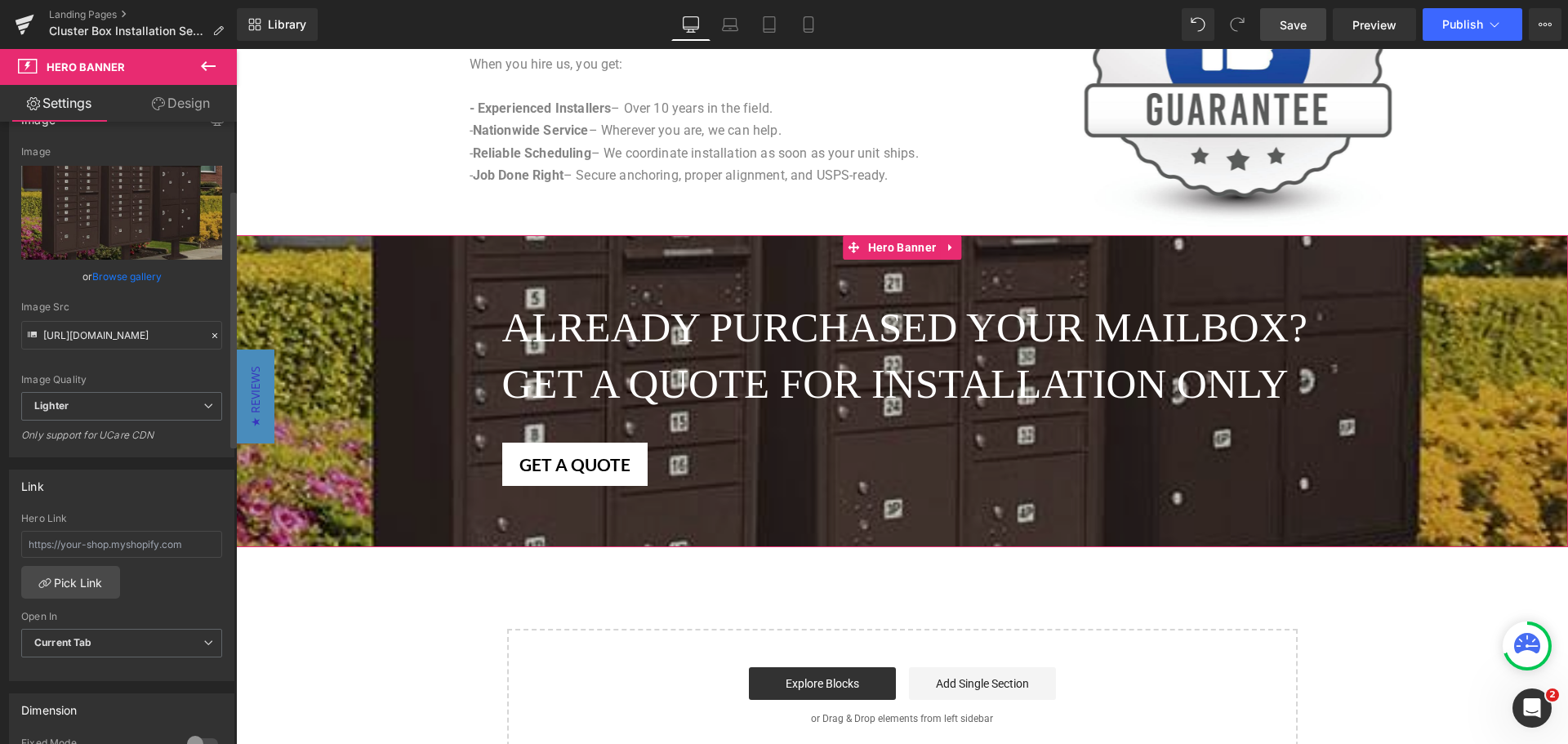
scroll to position [163, 0]
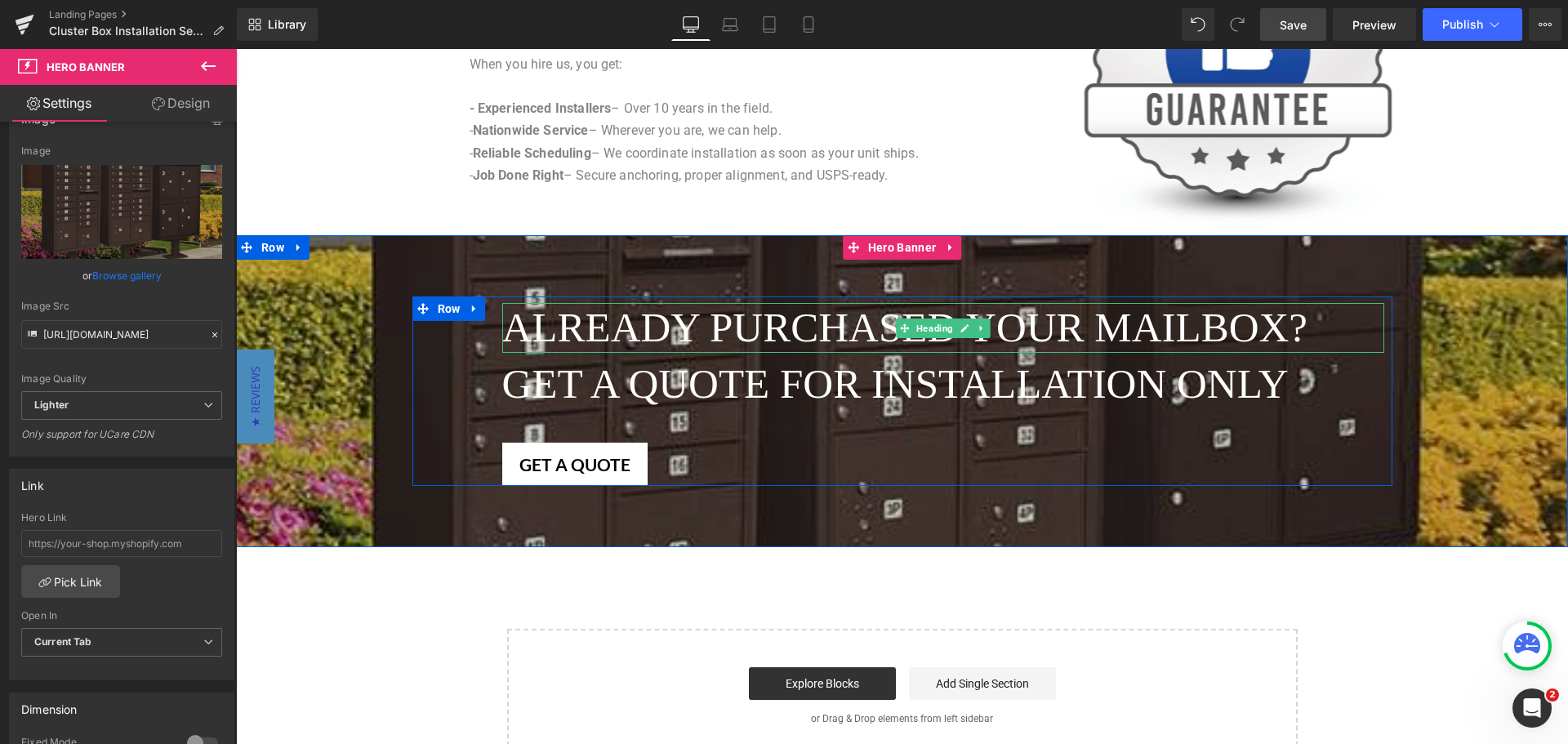
click at [681, 337] on span "ALREADY PURCHASED YOUR MAILBOX?" at bounding box center [905, 327] width 806 height 46
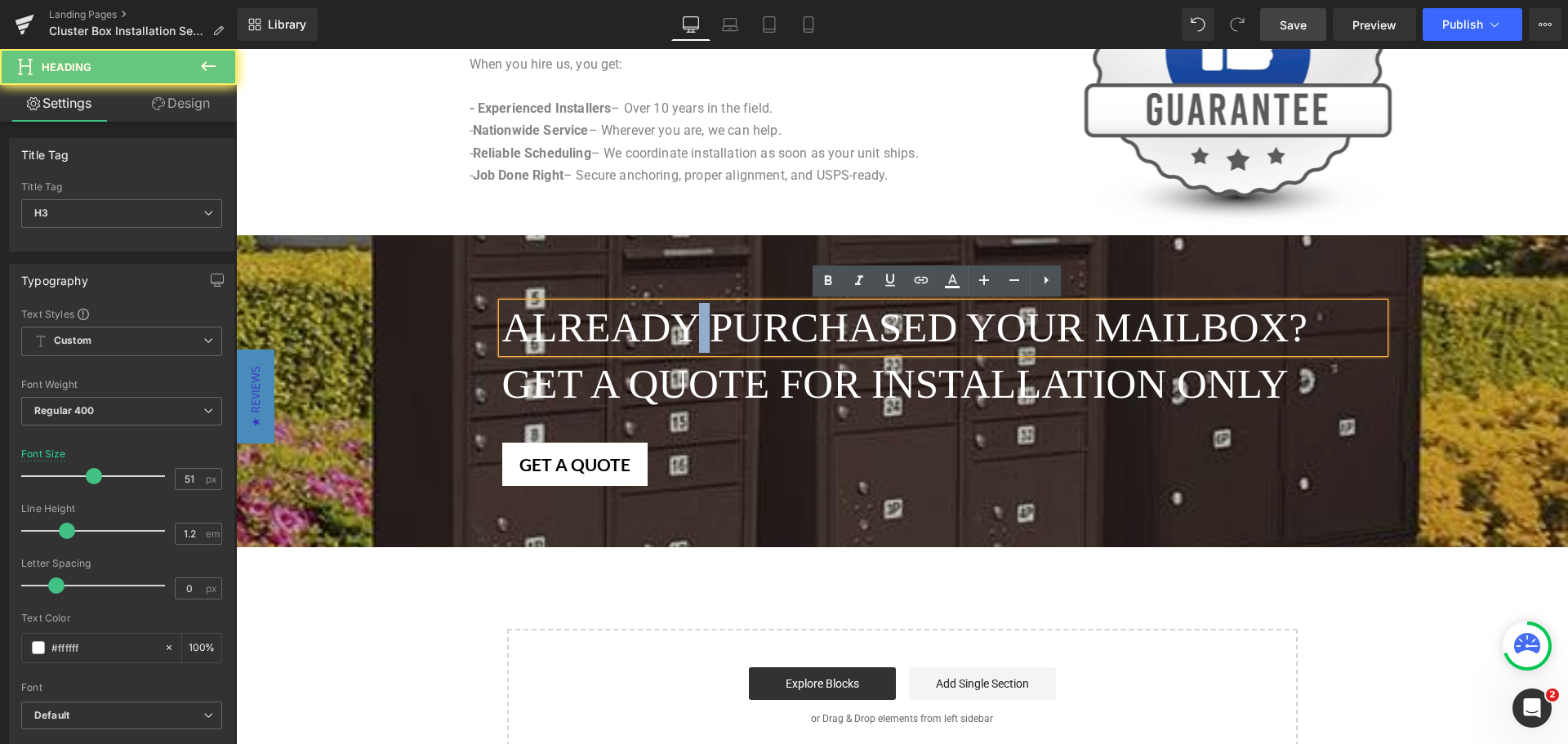
click at [681, 337] on span "ALREADY PURCHASED YOUR MAILBOX?" at bounding box center [905, 327] width 806 height 46
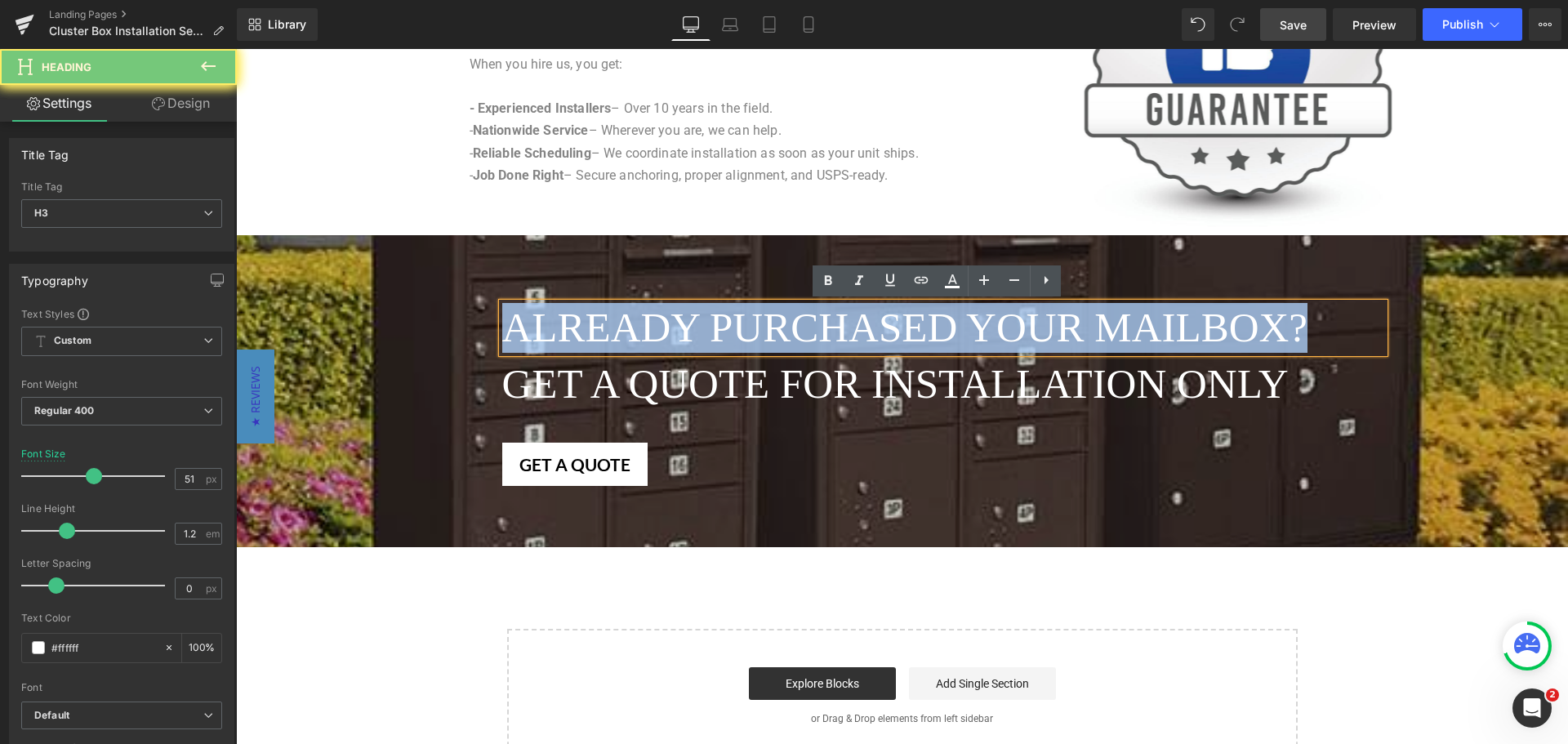
click at [681, 337] on span "ALREADY PURCHASED YOUR MAILBOX?" at bounding box center [905, 327] width 806 height 46
paste div
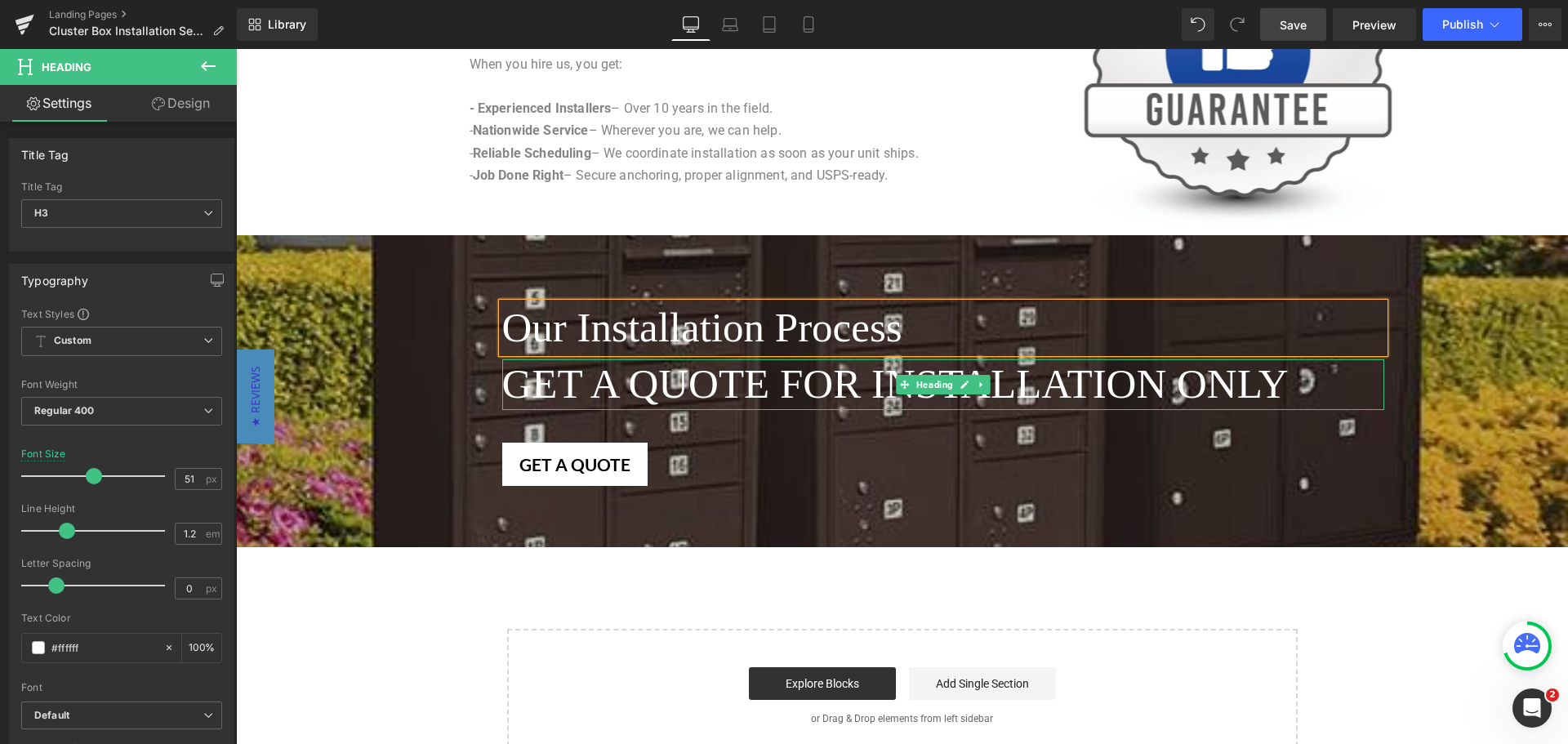
click at [1056, 388] on span "Get a quote for installation only" at bounding box center [895, 383] width 787 height 46
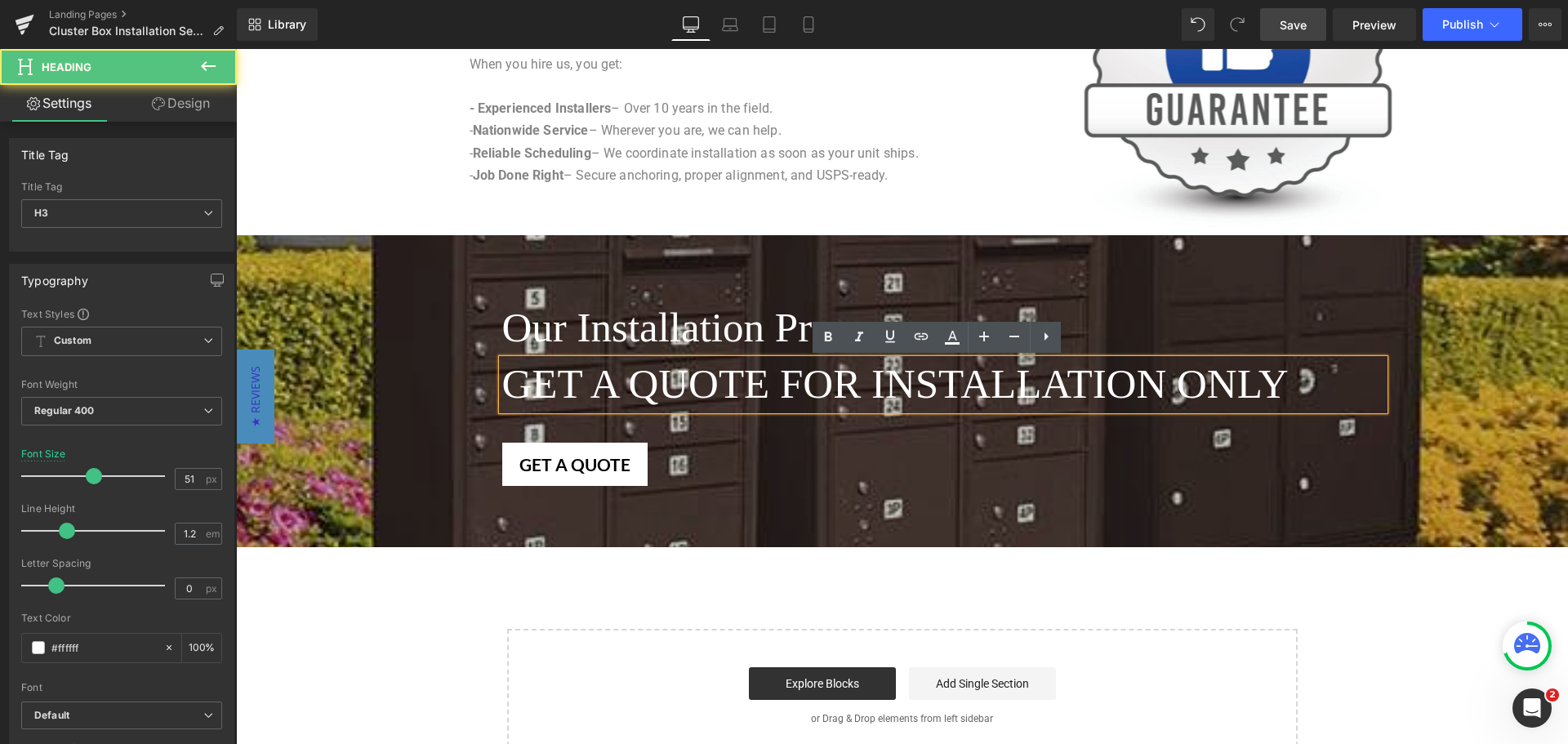
click at [370, 330] on span "Our Installation Process Heading Get a quote for installation only Heading Get …" at bounding box center [902, 391] width 1332 height 189
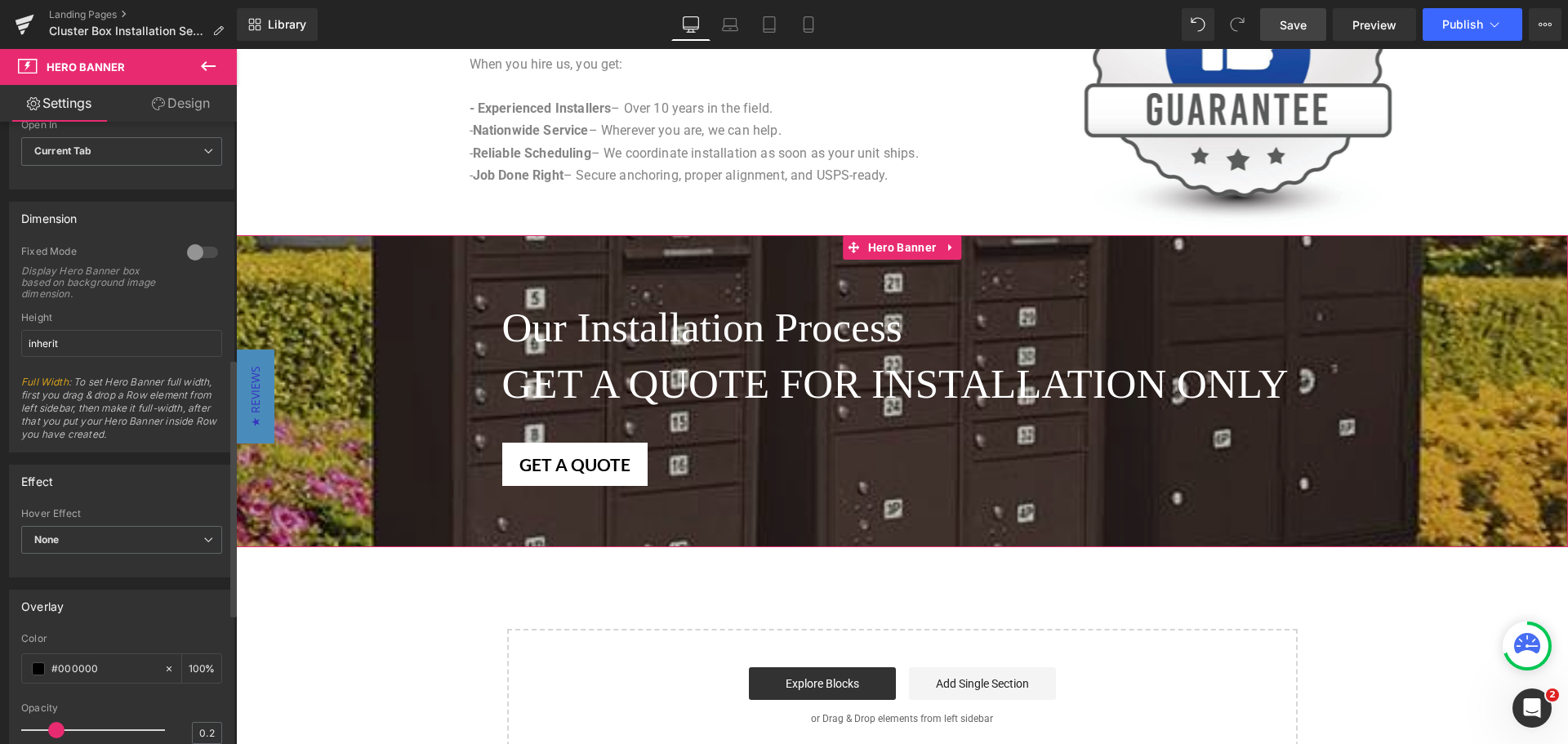
scroll to position [886, 0]
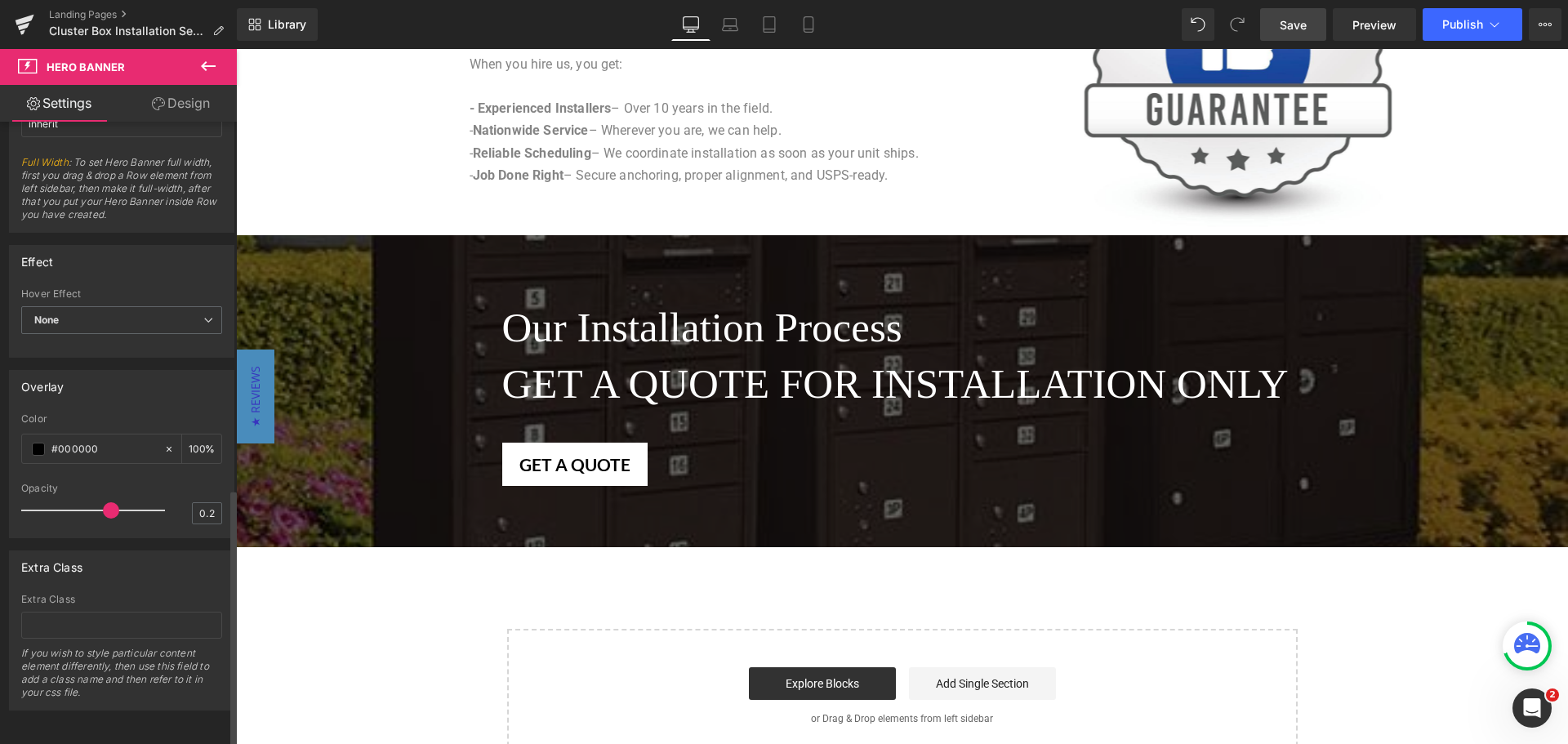
drag, startPoint x: 55, startPoint y: 493, endPoint x: 105, endPoint y: 499, distance: 50.4
click at [105, 502] on span at bounding box center [111, 510] width 16 height 16
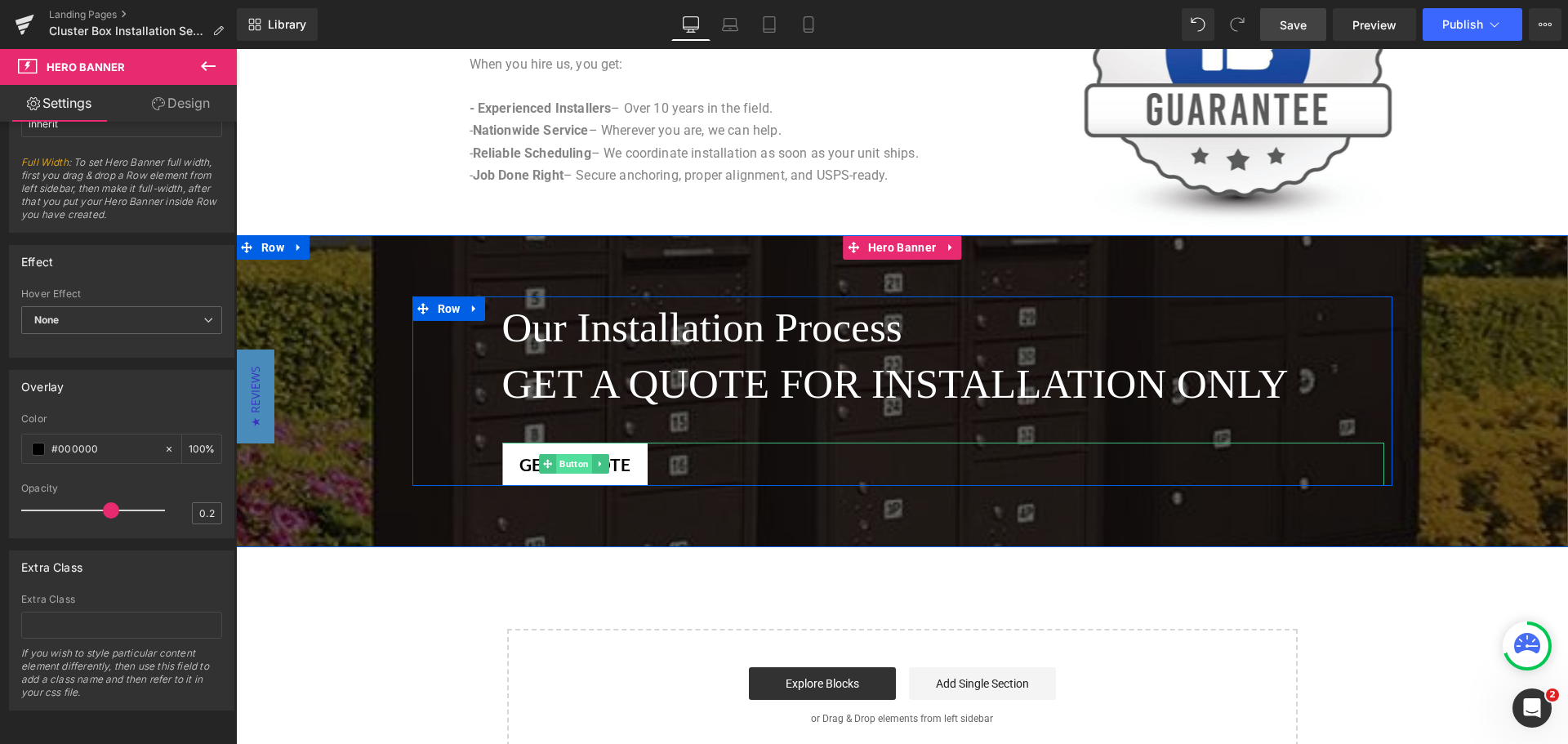
click at [570, 455] on span "Button" at bounding box center [573, 464] width 36 height 20
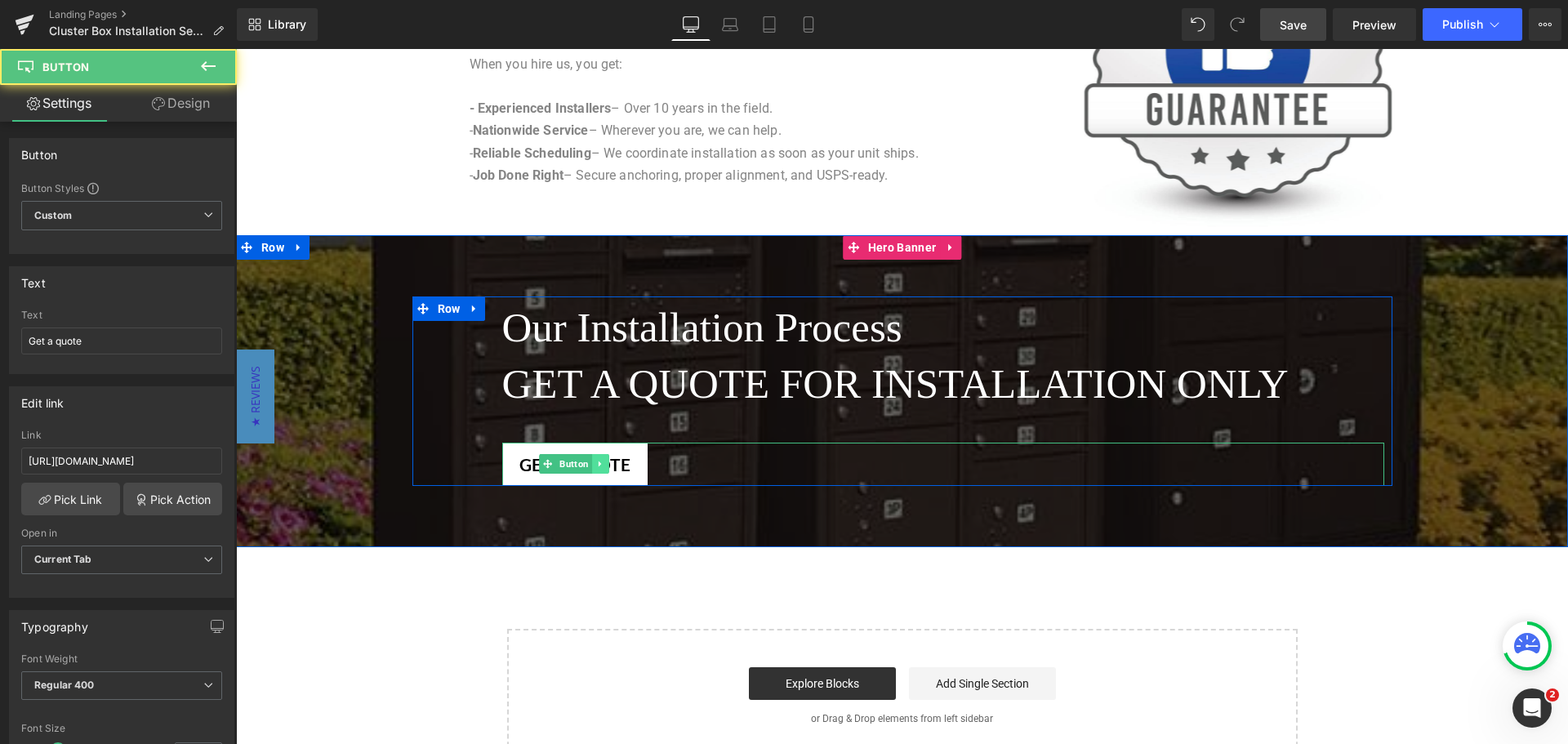
click at [598, 464] on icon at bounding box center [600, 463] width 9 height 10
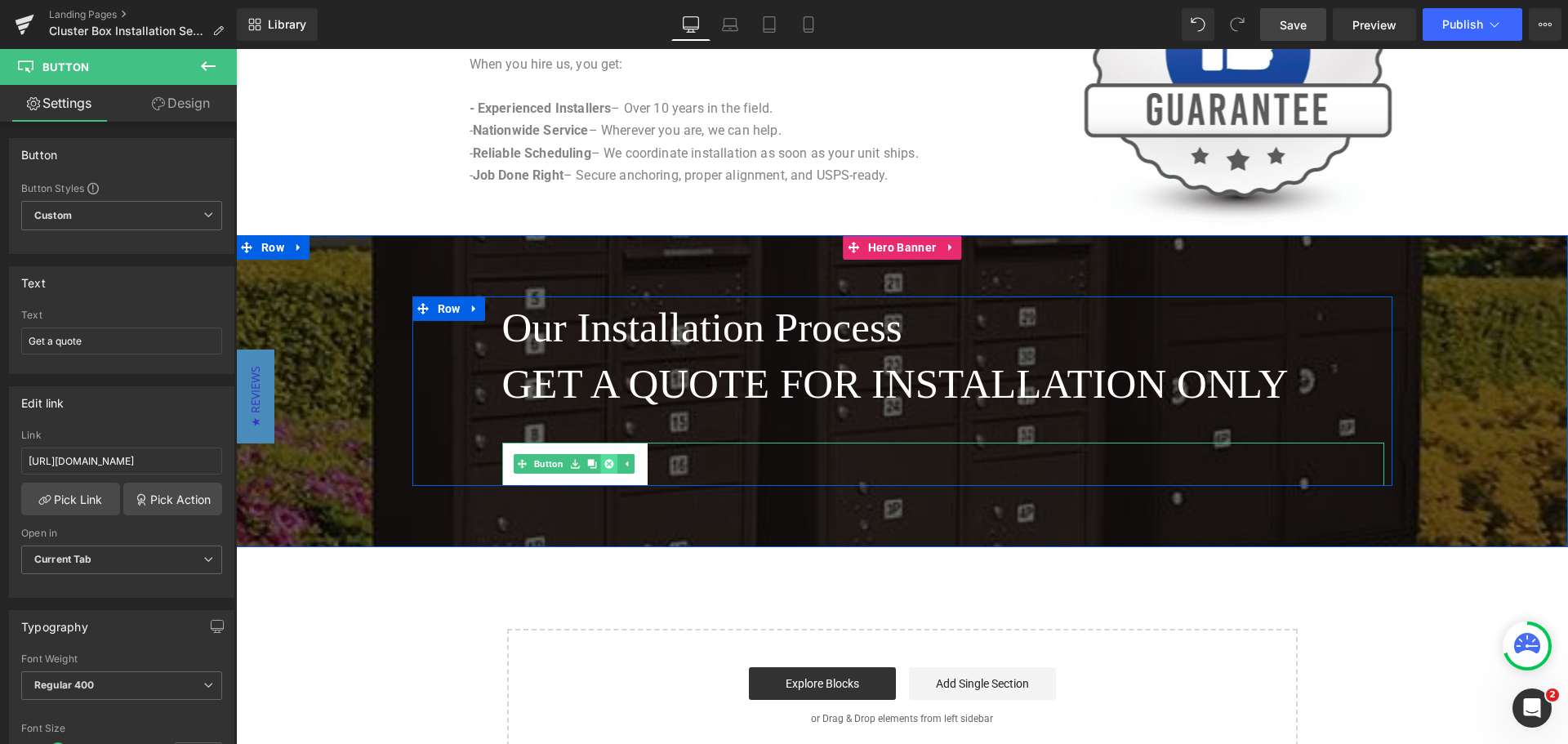
click at [604, 462] on icon at bounding box center [609, 464] width 9 height 9
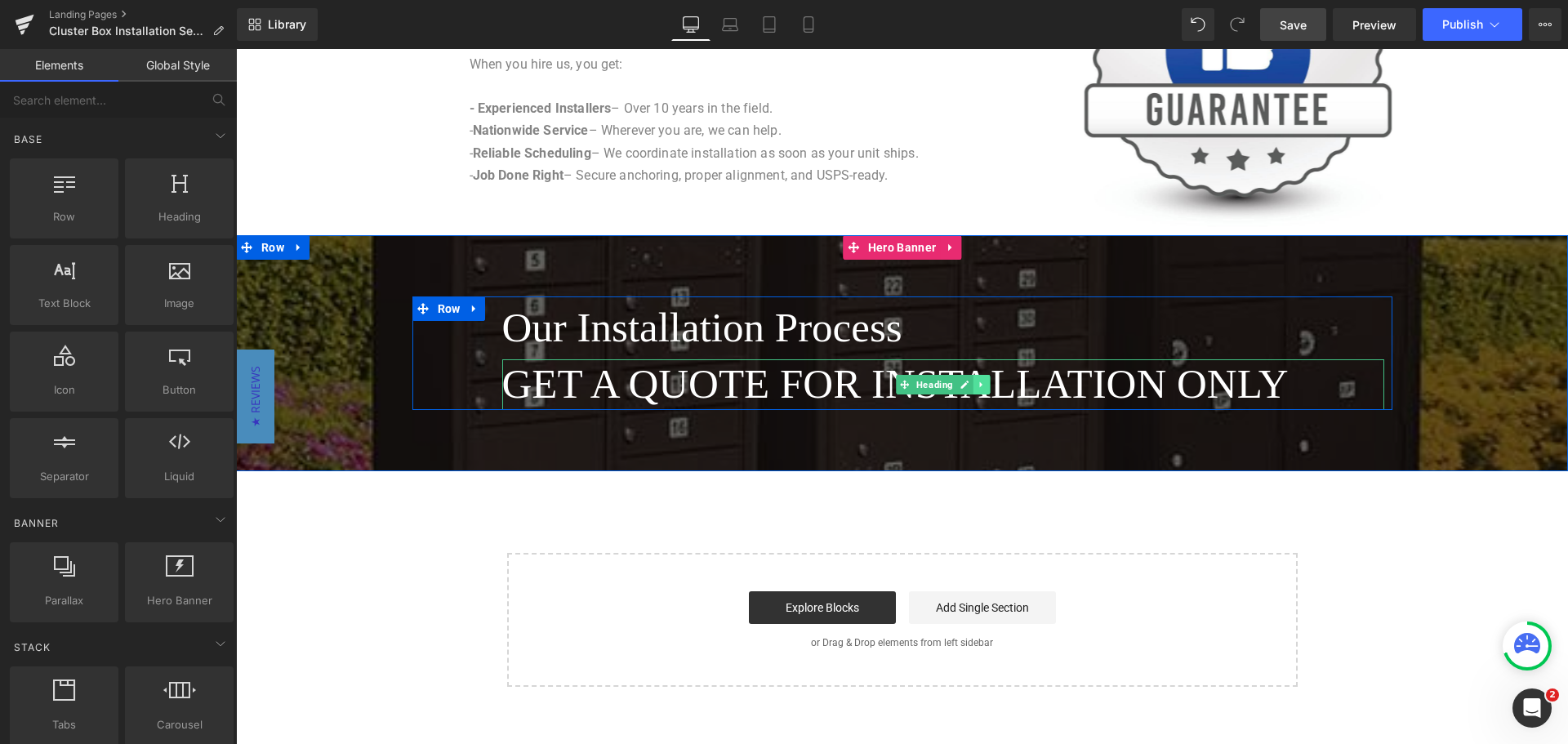
click at [981, 386] on link at bounding box center [982, 384] width 17 height 20
click at [986, 385] on icon at bounding box center [990, 384] width 9 height 9
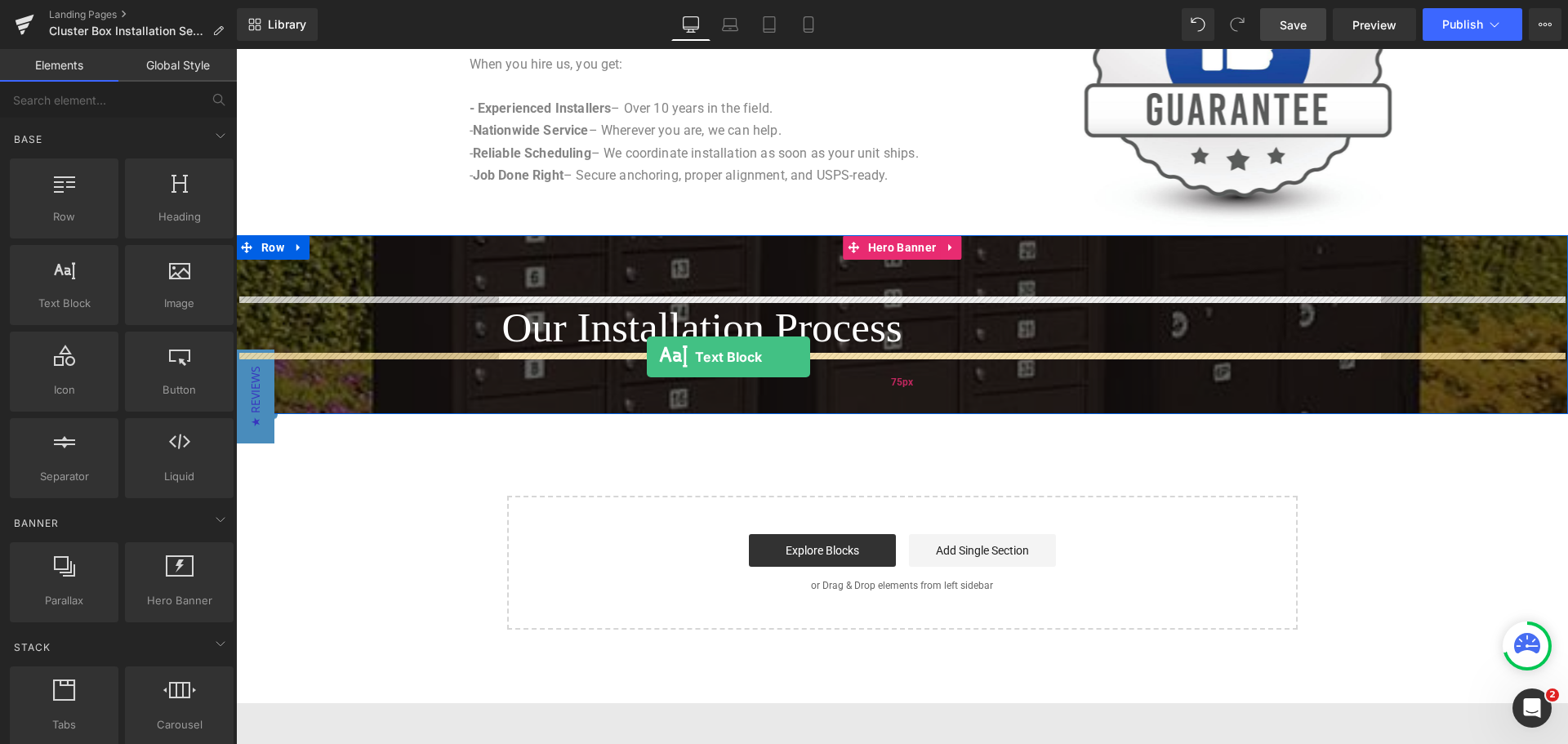
drag, startPoint x: 297, startPoint y: 340, endPoint x: 647, endPoint y: 357, distance: 350.4
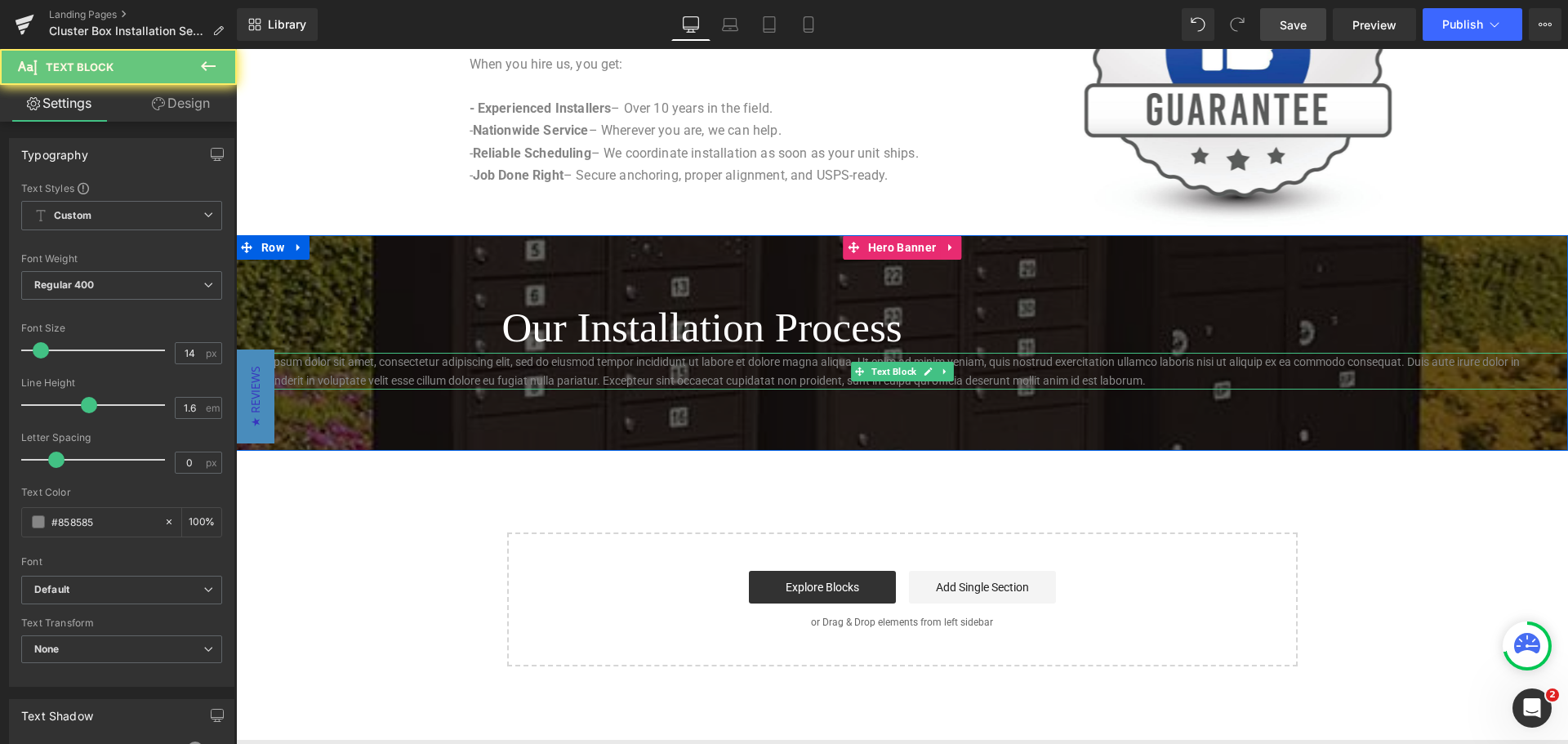
click at [651, 367] on p "Lorem ipsum dolor sit amet, consectetur adipiscing elit, sed do eiusmod tempor …" at bounding box center [902, 371] width 1332 height 36
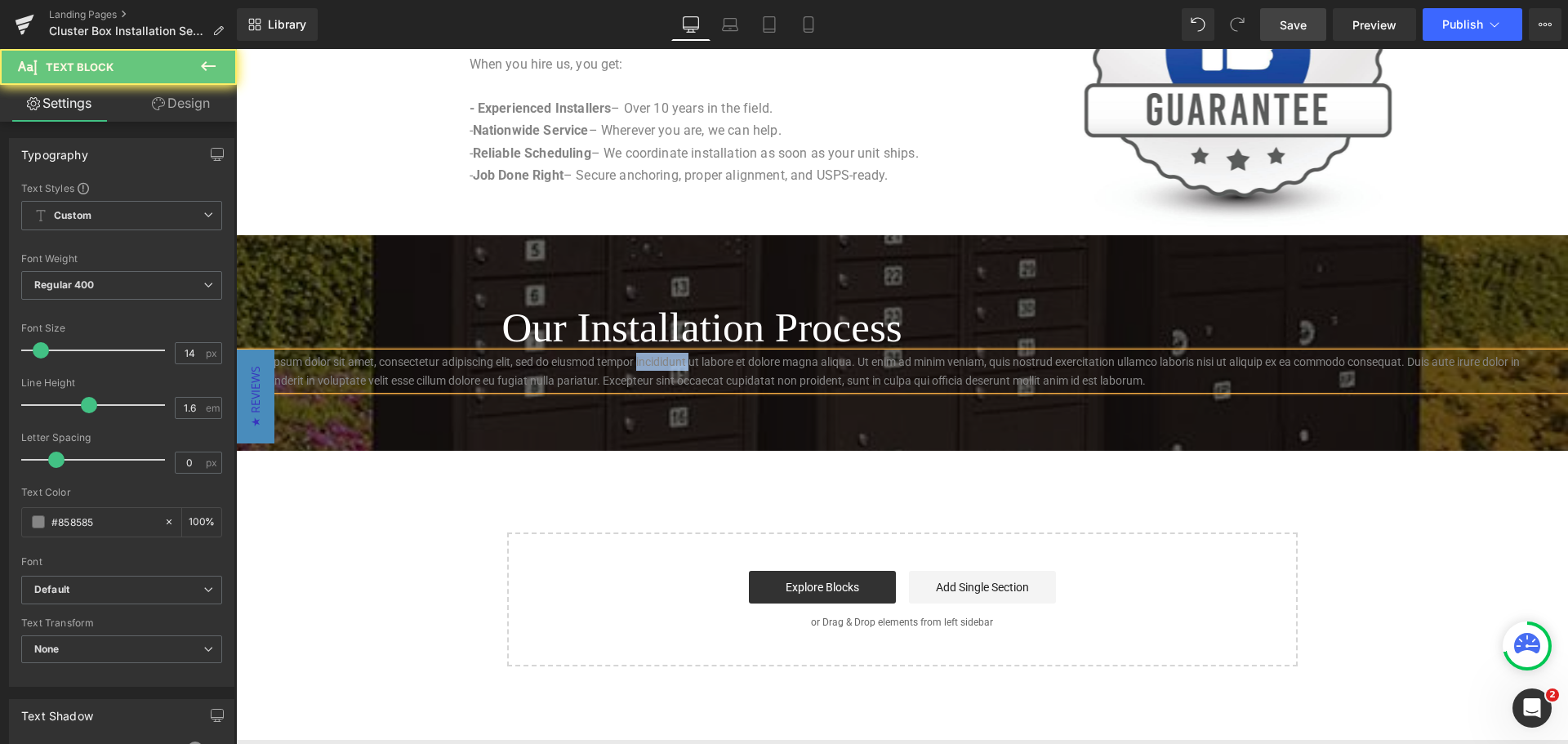
click at [651, 367] on p "Lorem ipsum dolor sit amet, consectetur adipiscing elit, sed do eiusmod tempor …" at bounding box center [902, 371] width 1332 height 36
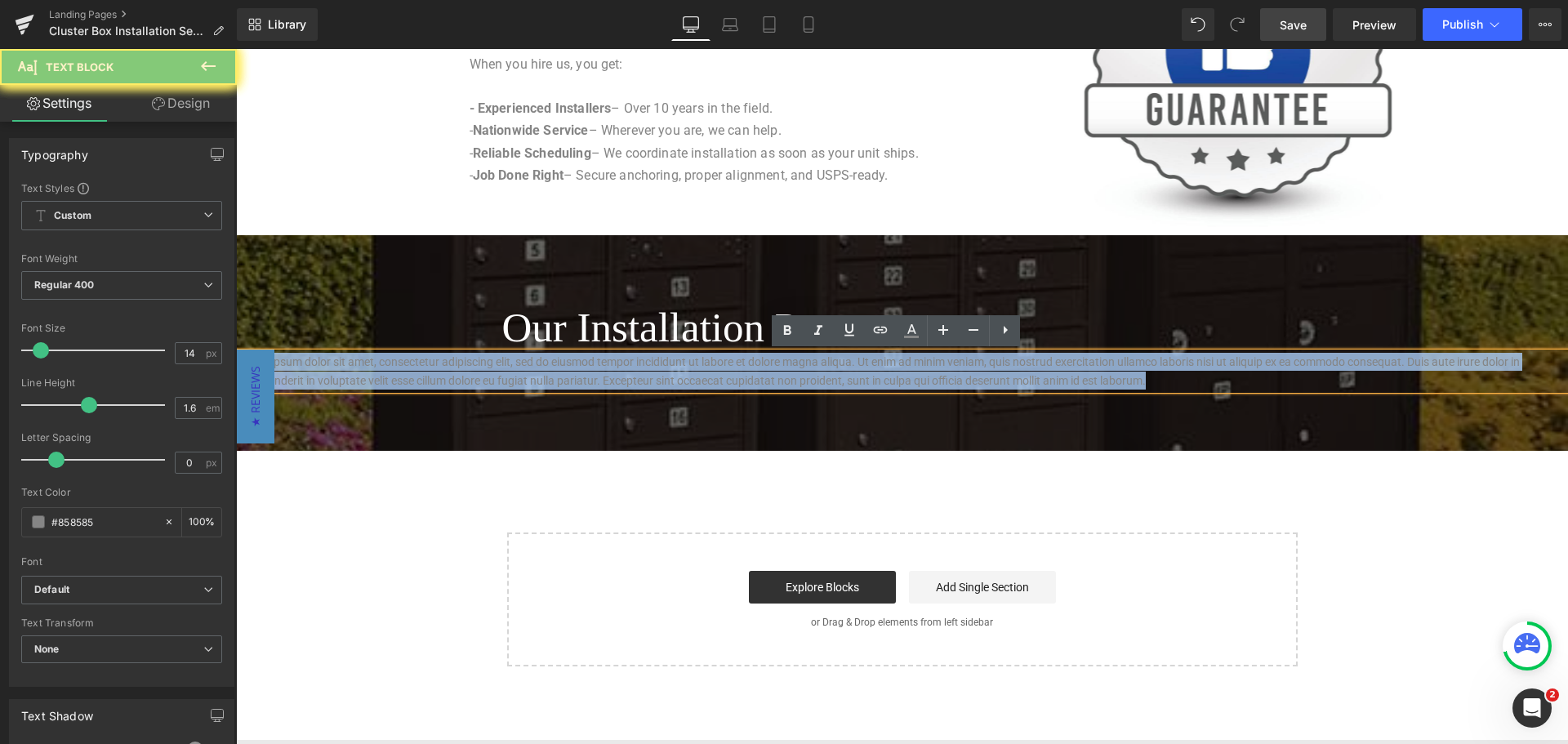
click at [651, 367] on p "Lorem ipsum dolor sit amet, consectetur adipiscing elit, sed do eiusmod tempor …" at bounding box center [902, 371] width 1332 height 36
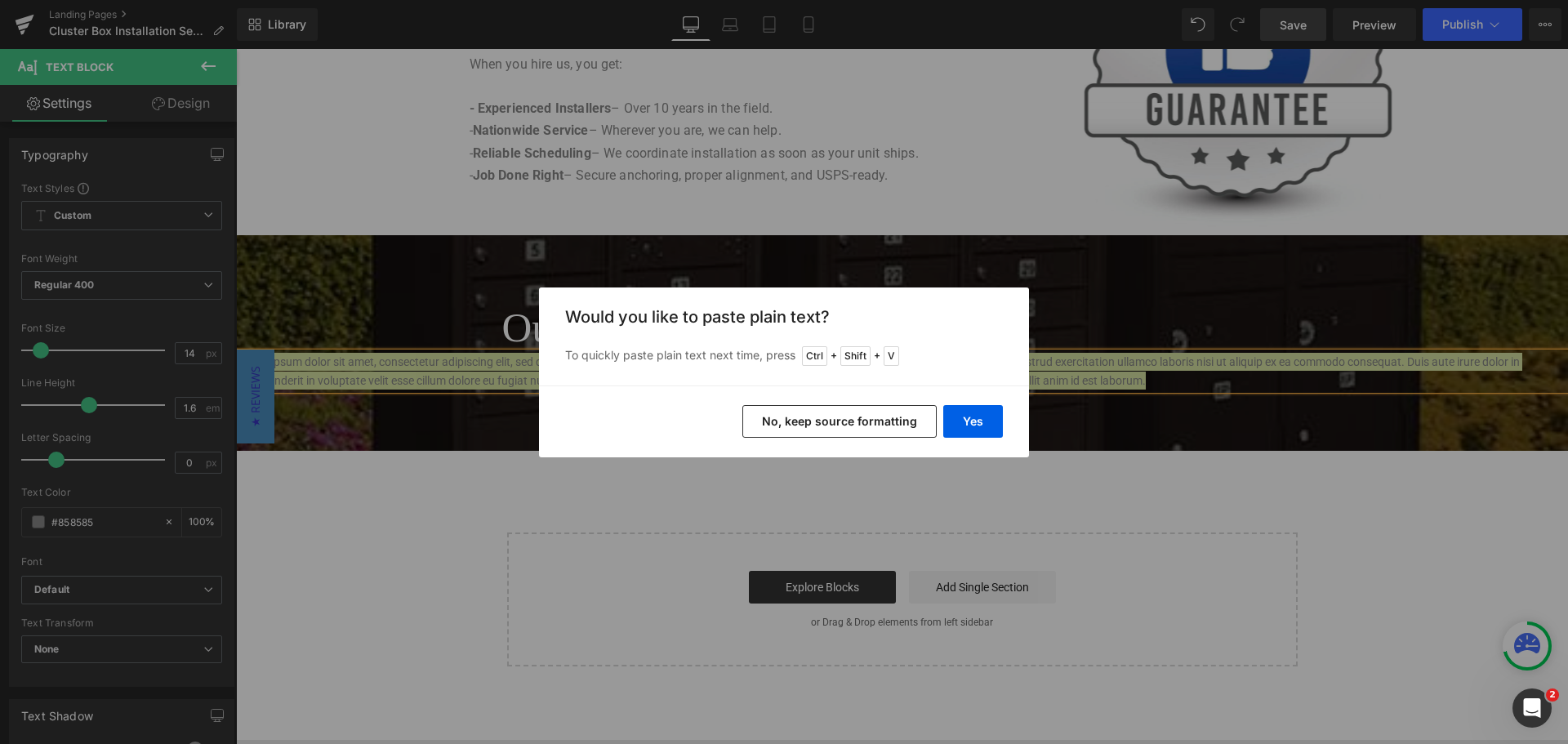
click at [828, 423] on button "No, keep source formatting" at bounding box center [840, 421] width 194 height 33
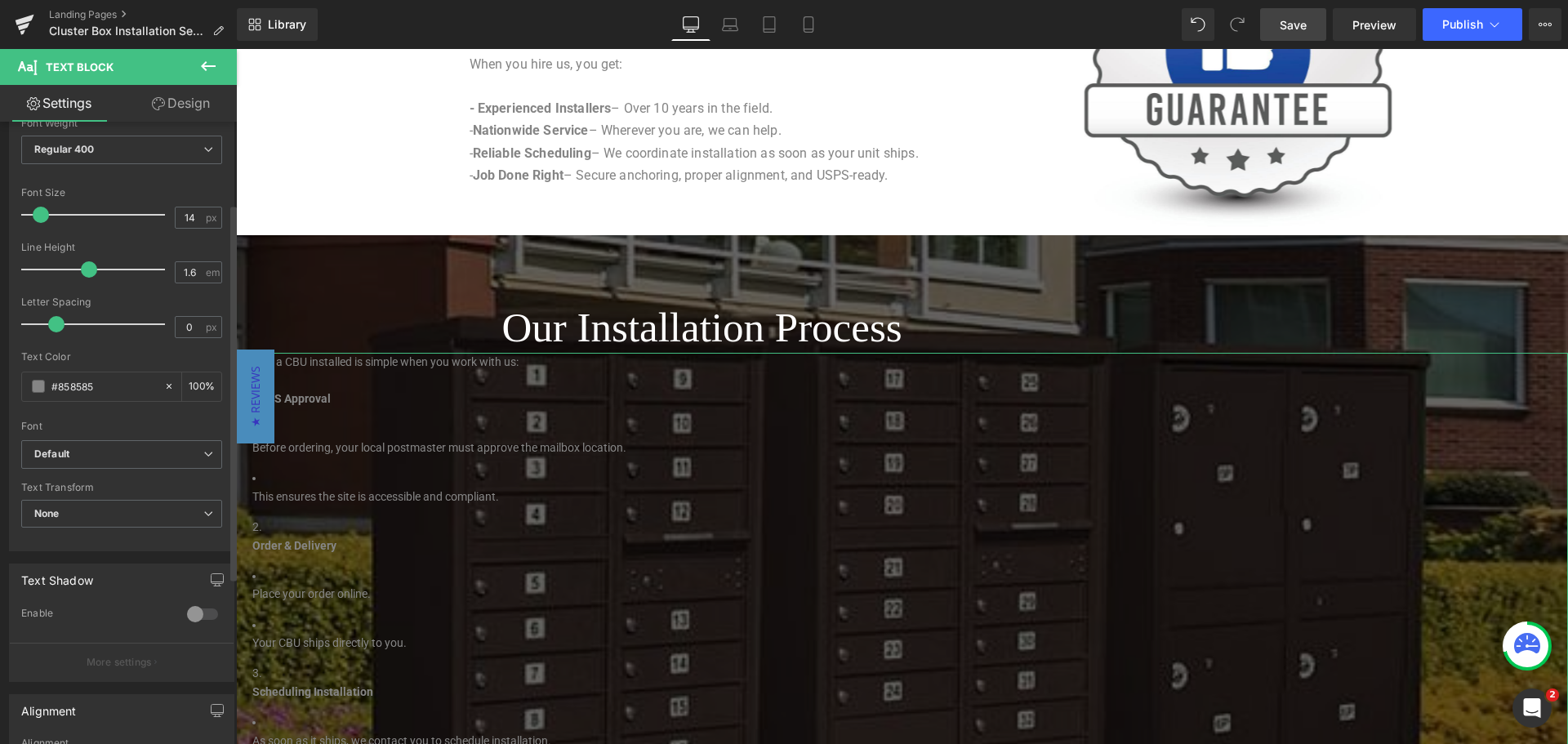
scroll to position [0, 0]
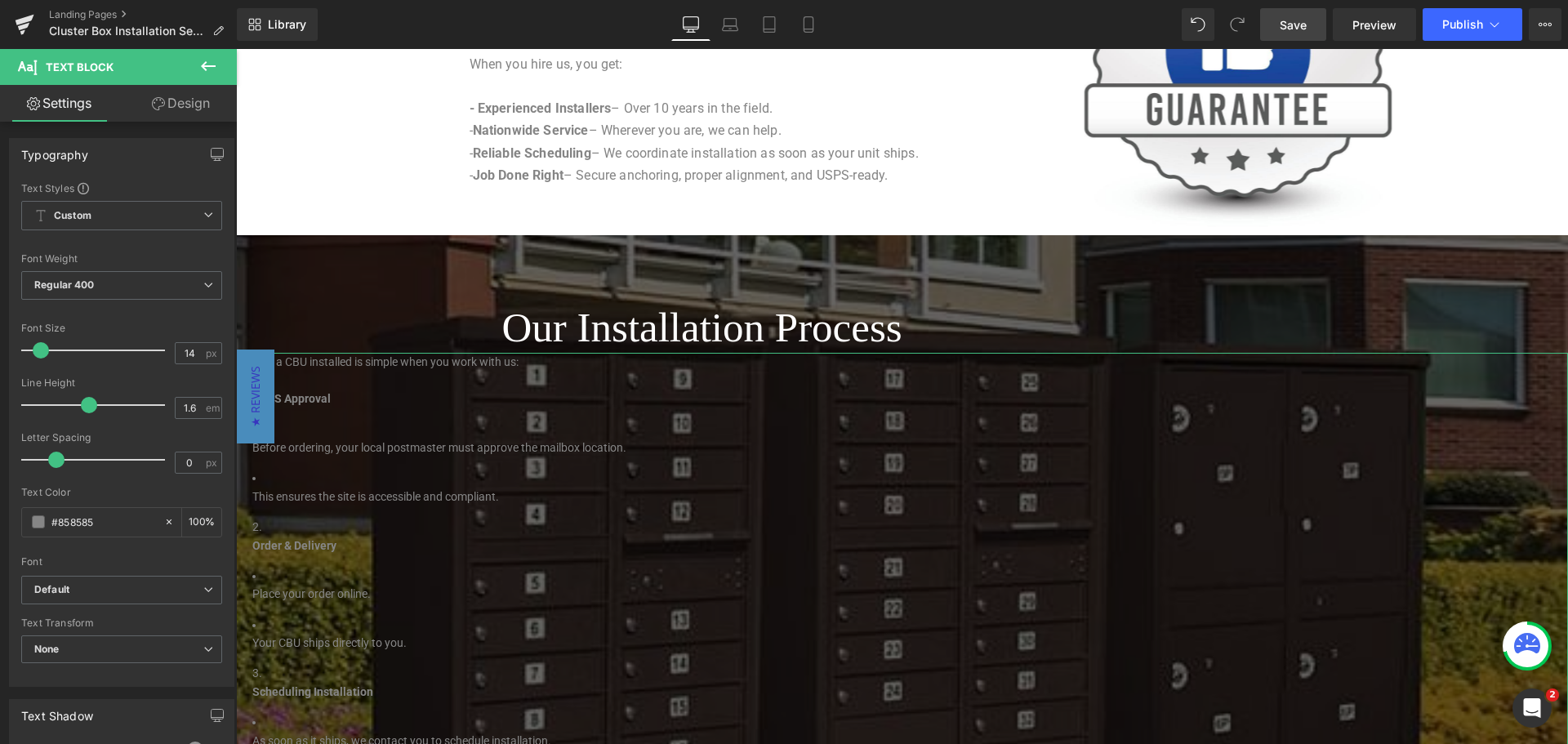
click at [178, 119] on link "Design" at bounding box center [180, 103] width 119 height 36
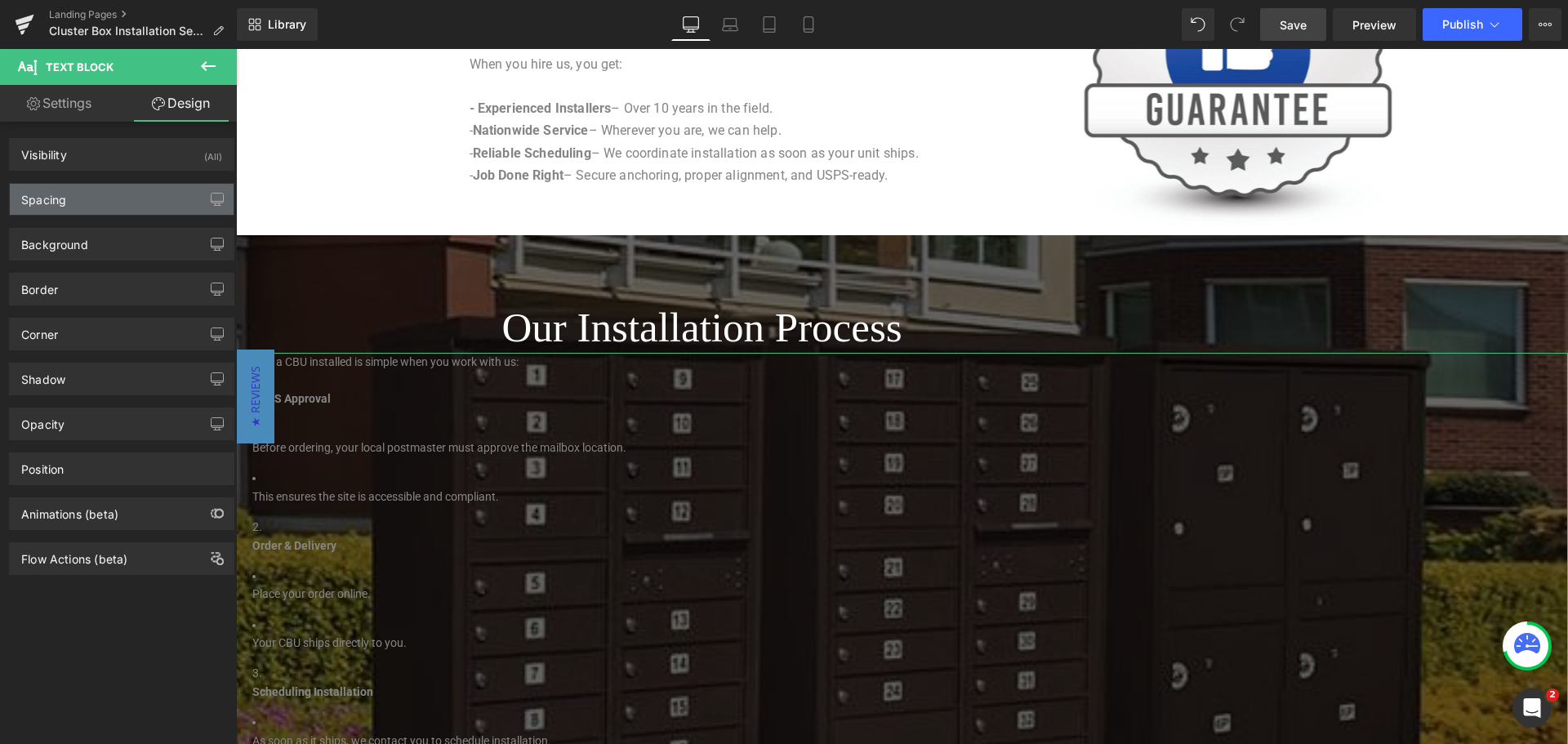
click at [97, 210] on div "Spacing" at bounding box center [121, 199] width 224 height 31
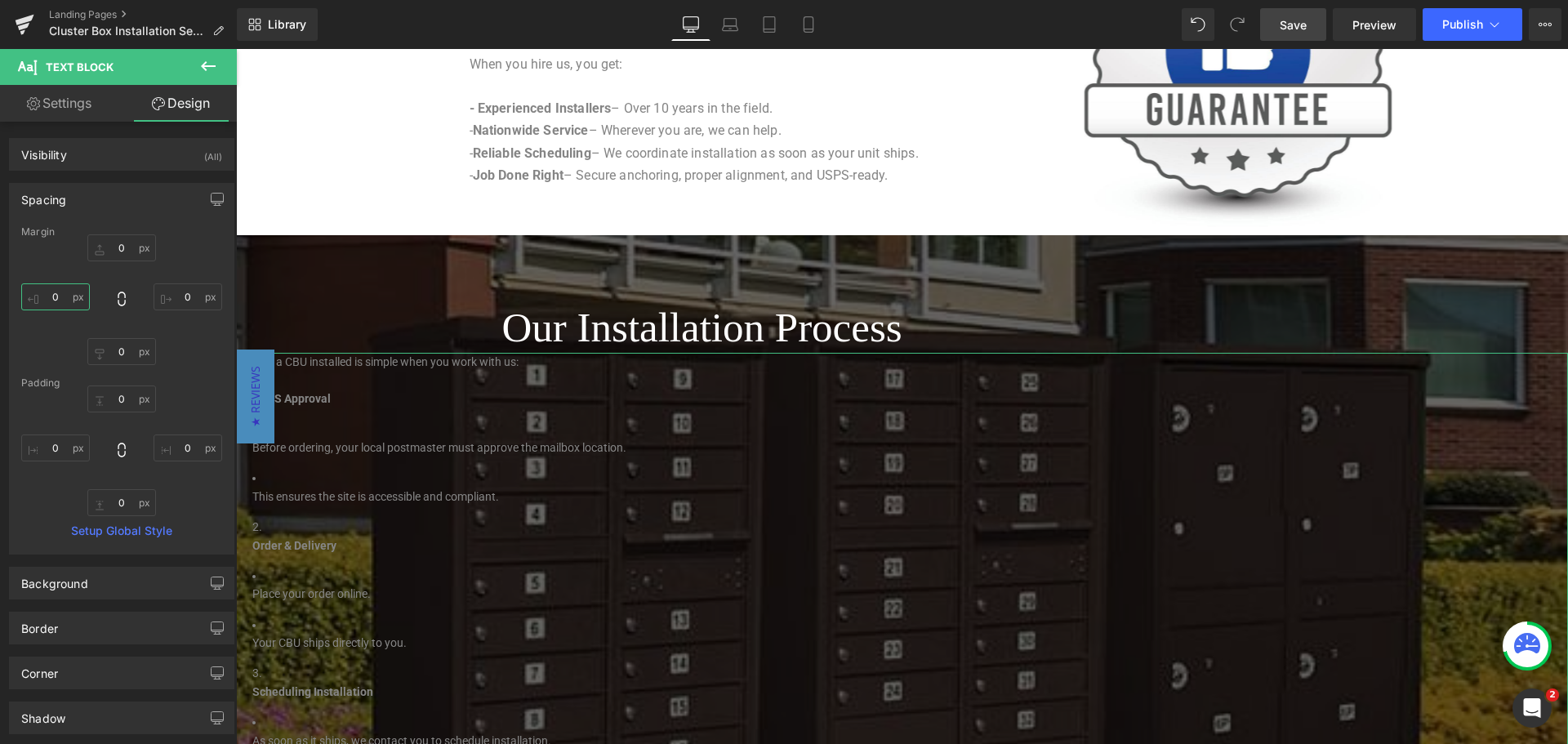
click at [61, 300] on input "0" at bounding box center [55, 297] width 69 height 27
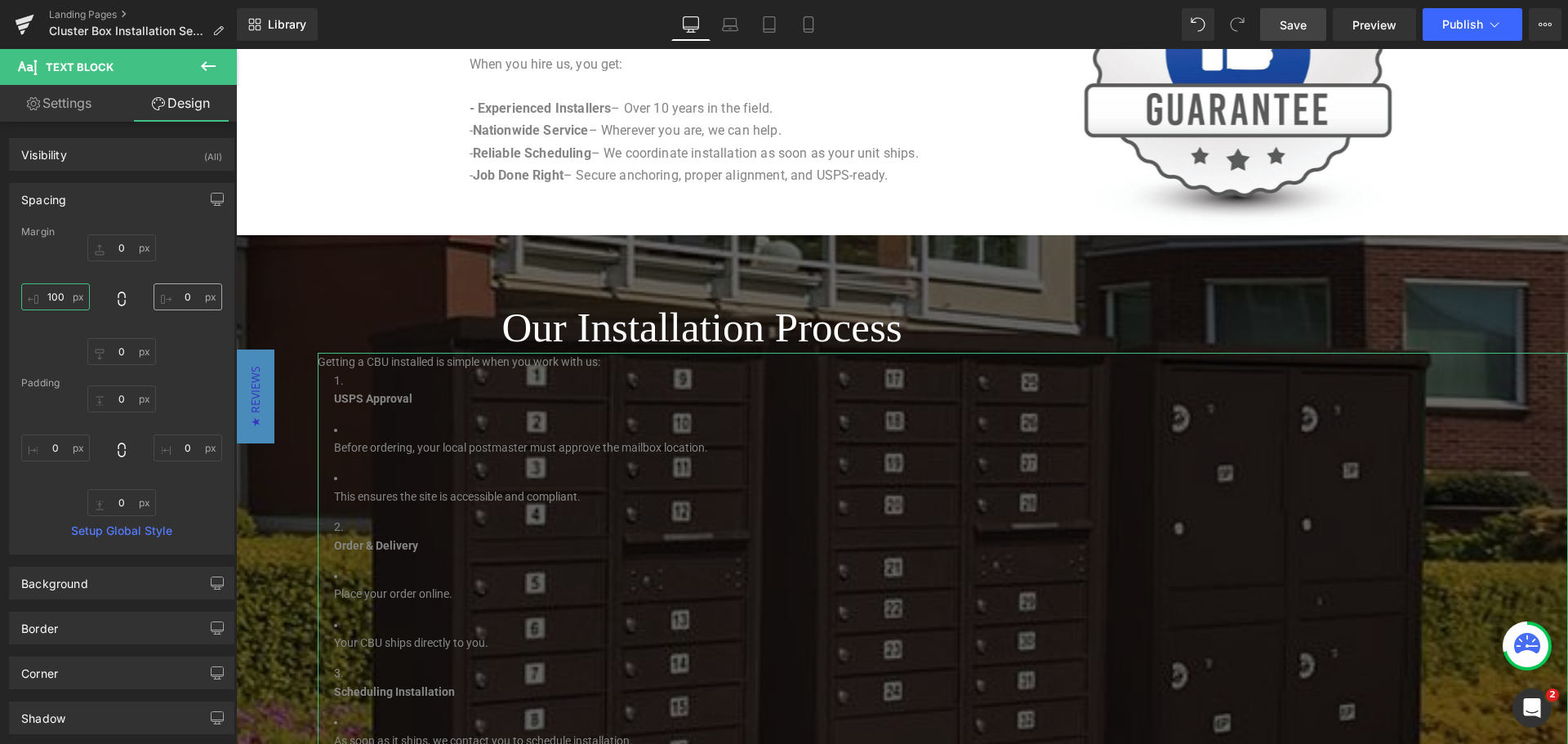
type input "100"
click at [182, 303] on input "0" at bounding box center [187, 297] width 69 height 27
type input "100"
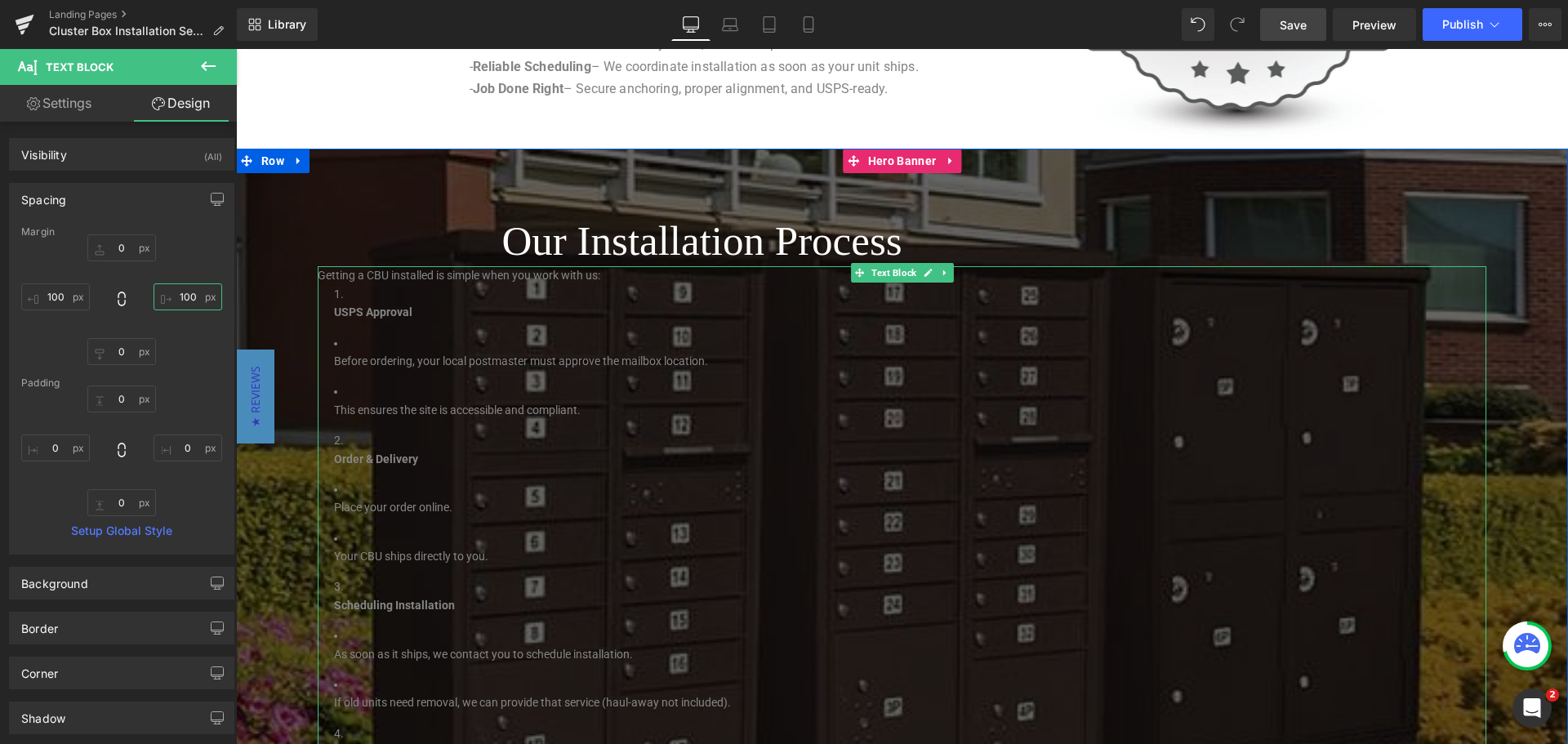
scroll to position [2144, 0]
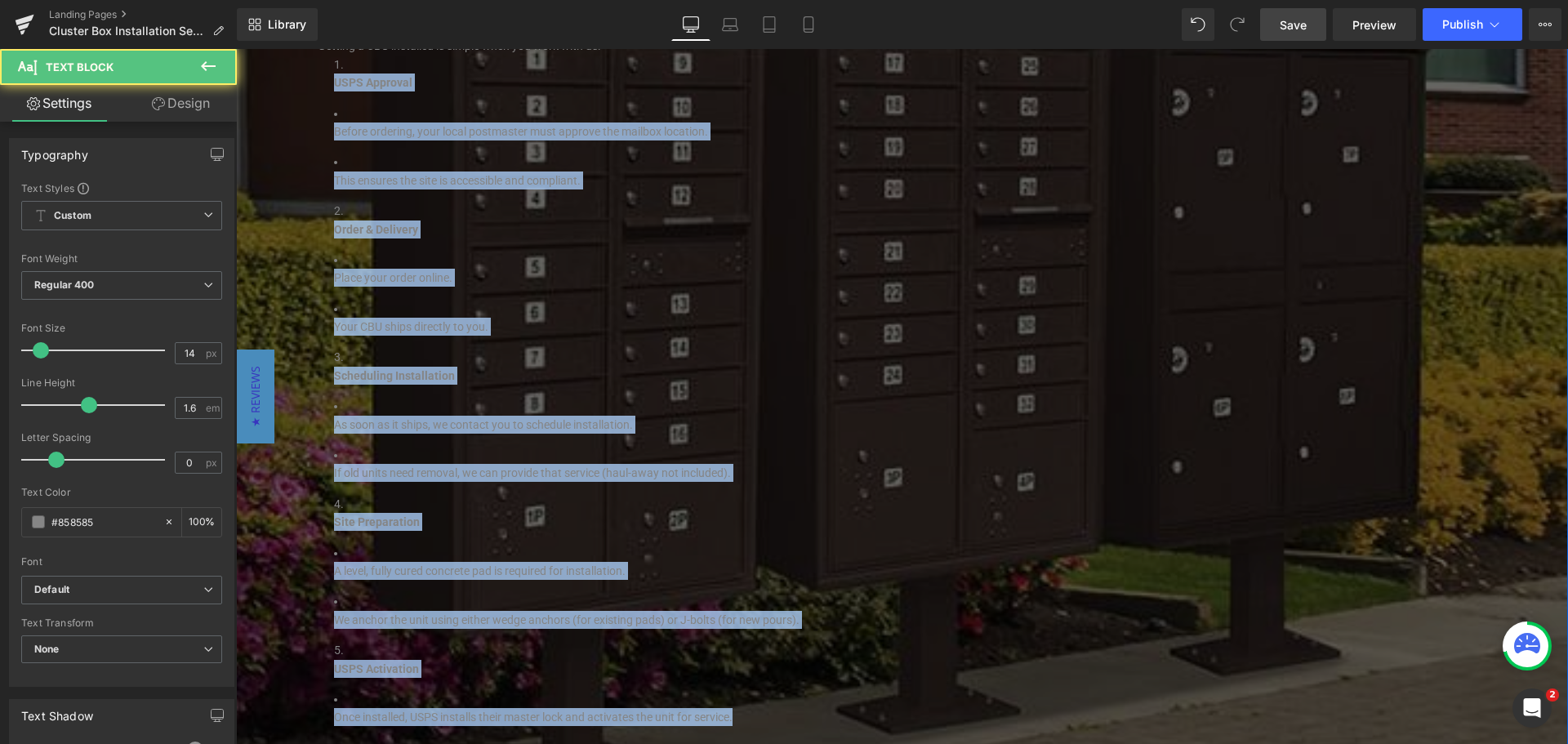
drag, startPoint x: 734, startPoint y: 701, endPoint x: 244, endPoint y: 64, distance: 803.7
click at [244, 64] on span "Our Installation Process Heading Row Getting a CBU installed is simple when you…" at bounding box center [902, 359] width 1332 height 759
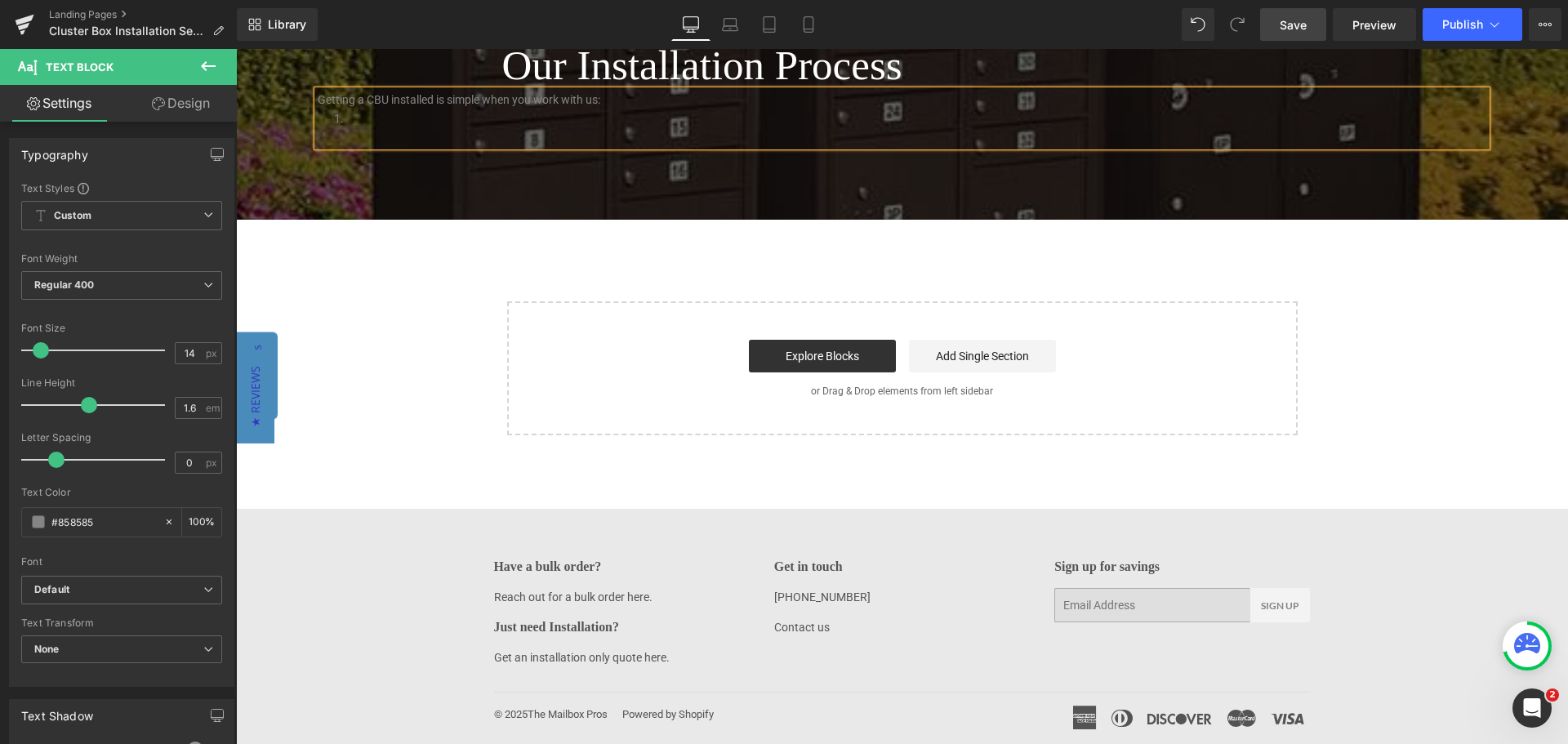
scroll to position [2031, 0]
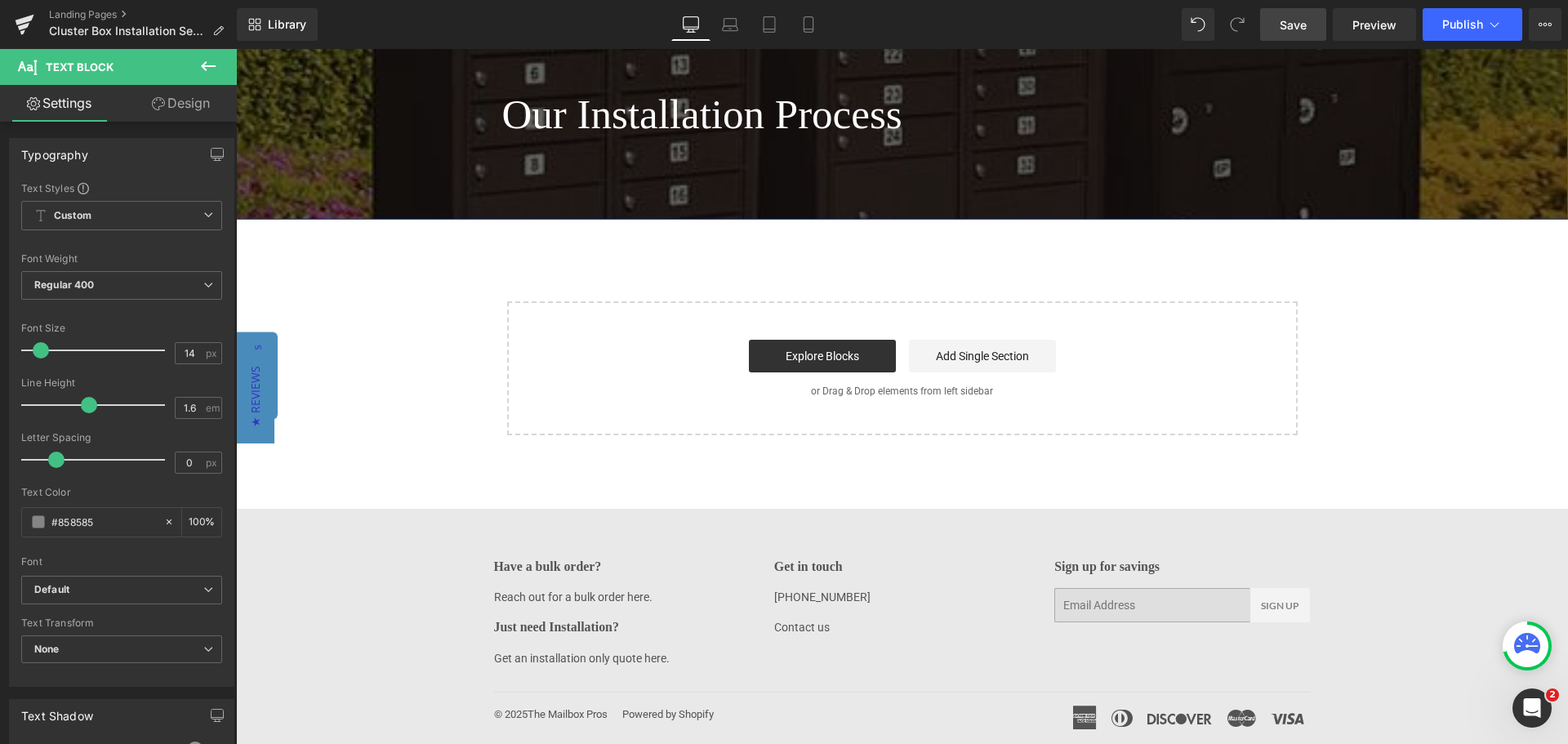
click at [338, 106] on span "Our Installation Process Heading Row Text Block" at bounding box center [902, 121] width 1332 height 75
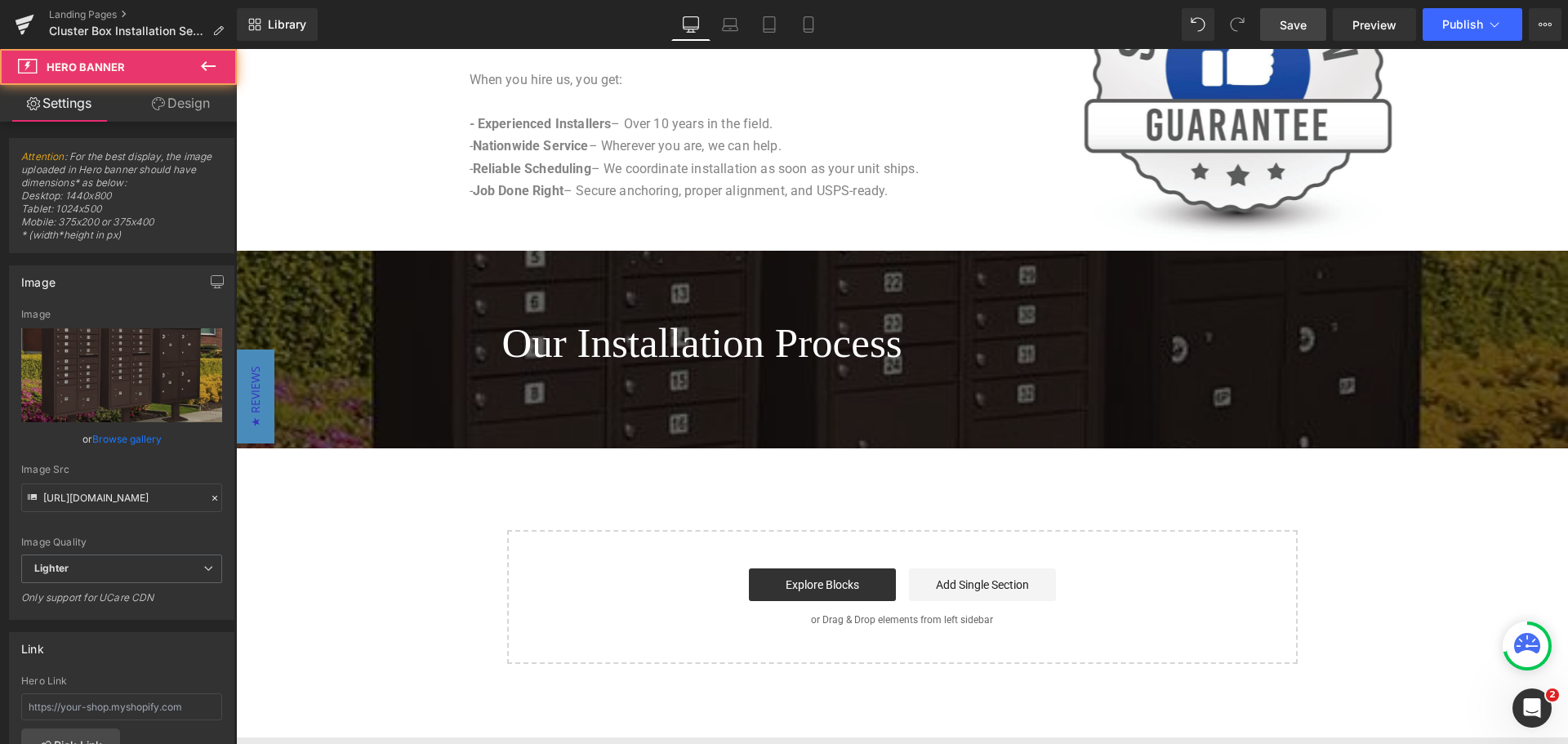
scroll to position [1786, 0]
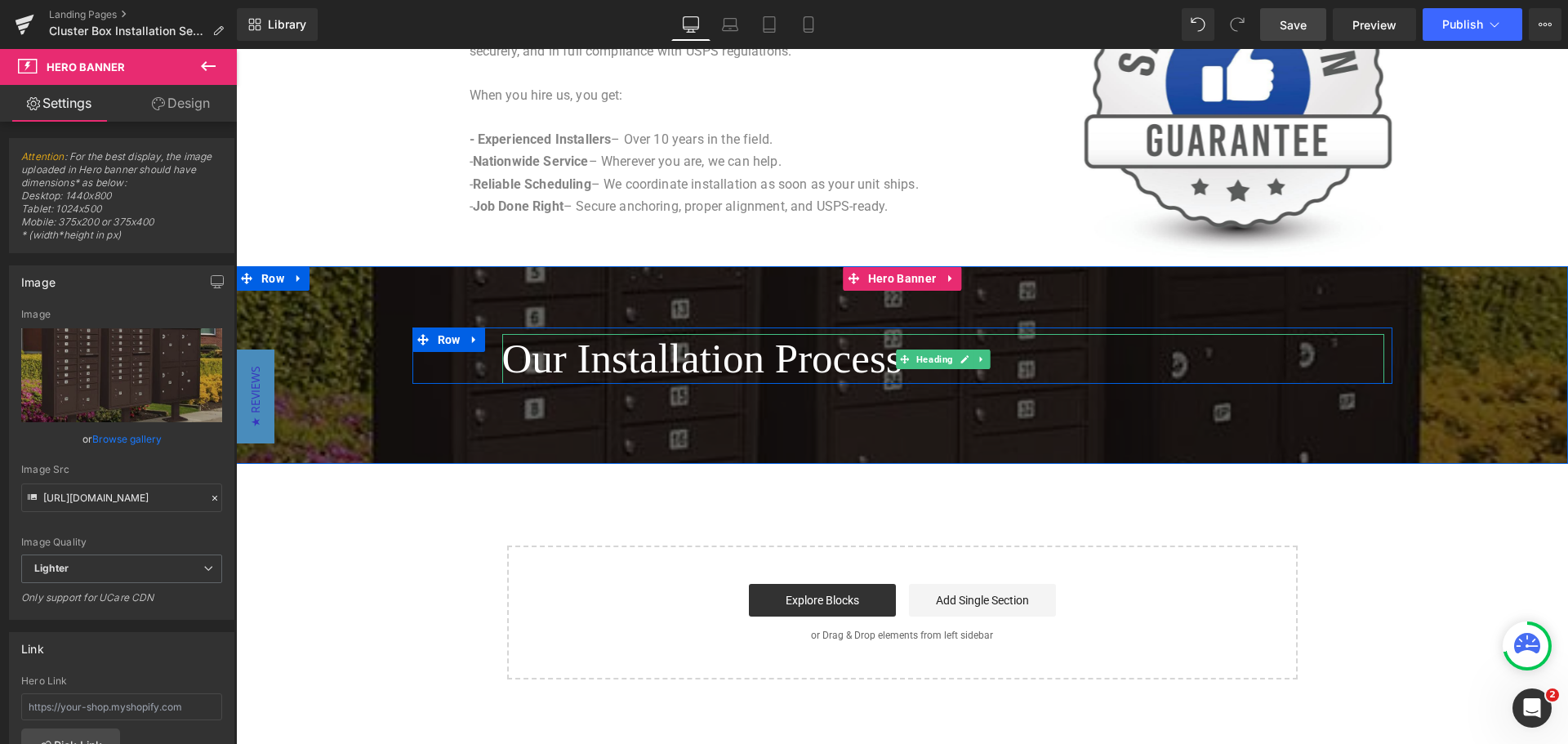
click at [578, 364] on span "Our Installation Process" at bounding box center [702, 358] width 400 height 46
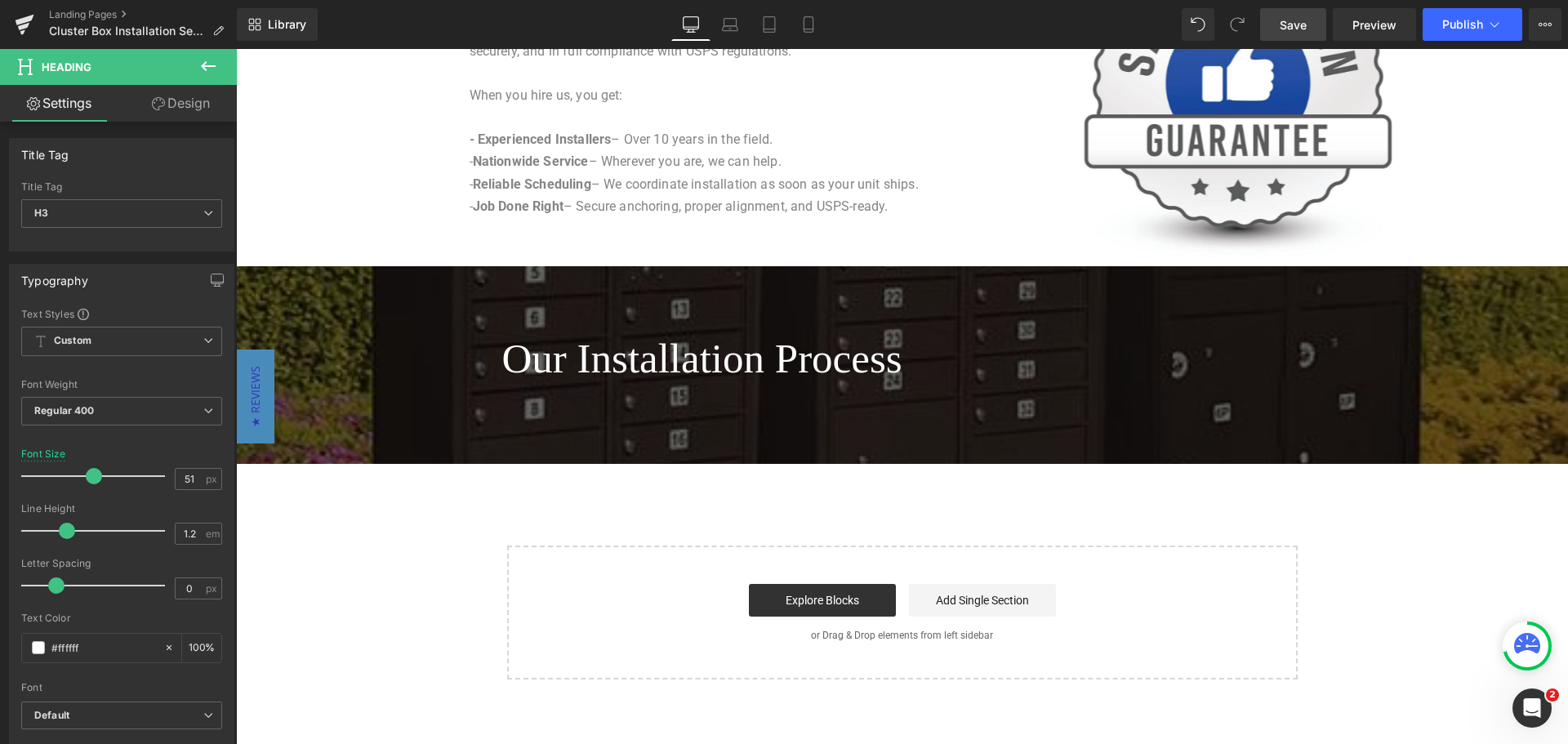
click at [208, 55] on button at bounding box center [208, 67] width 57 height 36
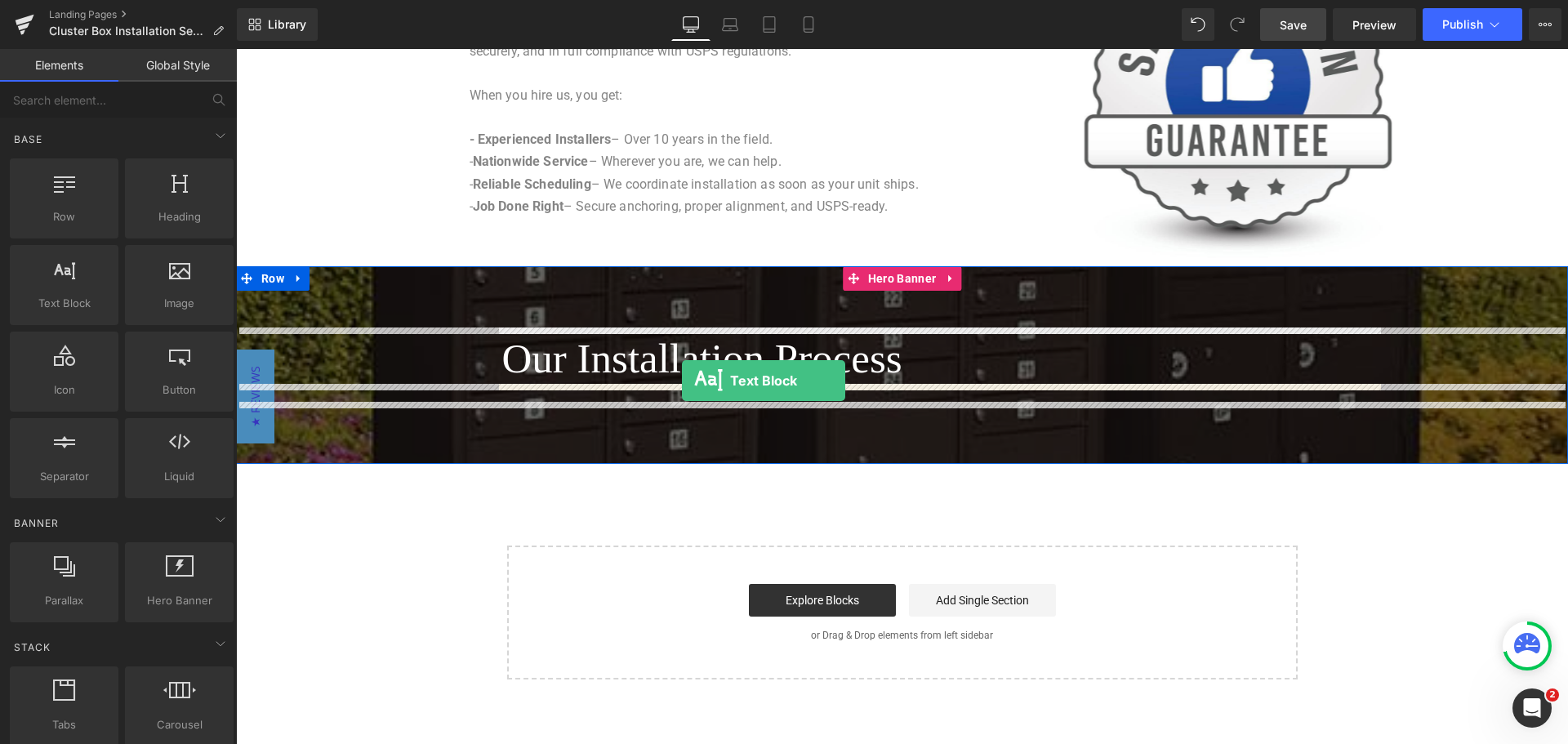
drag, startPoint x: 300, startPoint y: 342, endPoint x: 682, endPoint y: 381, distance: 384.0
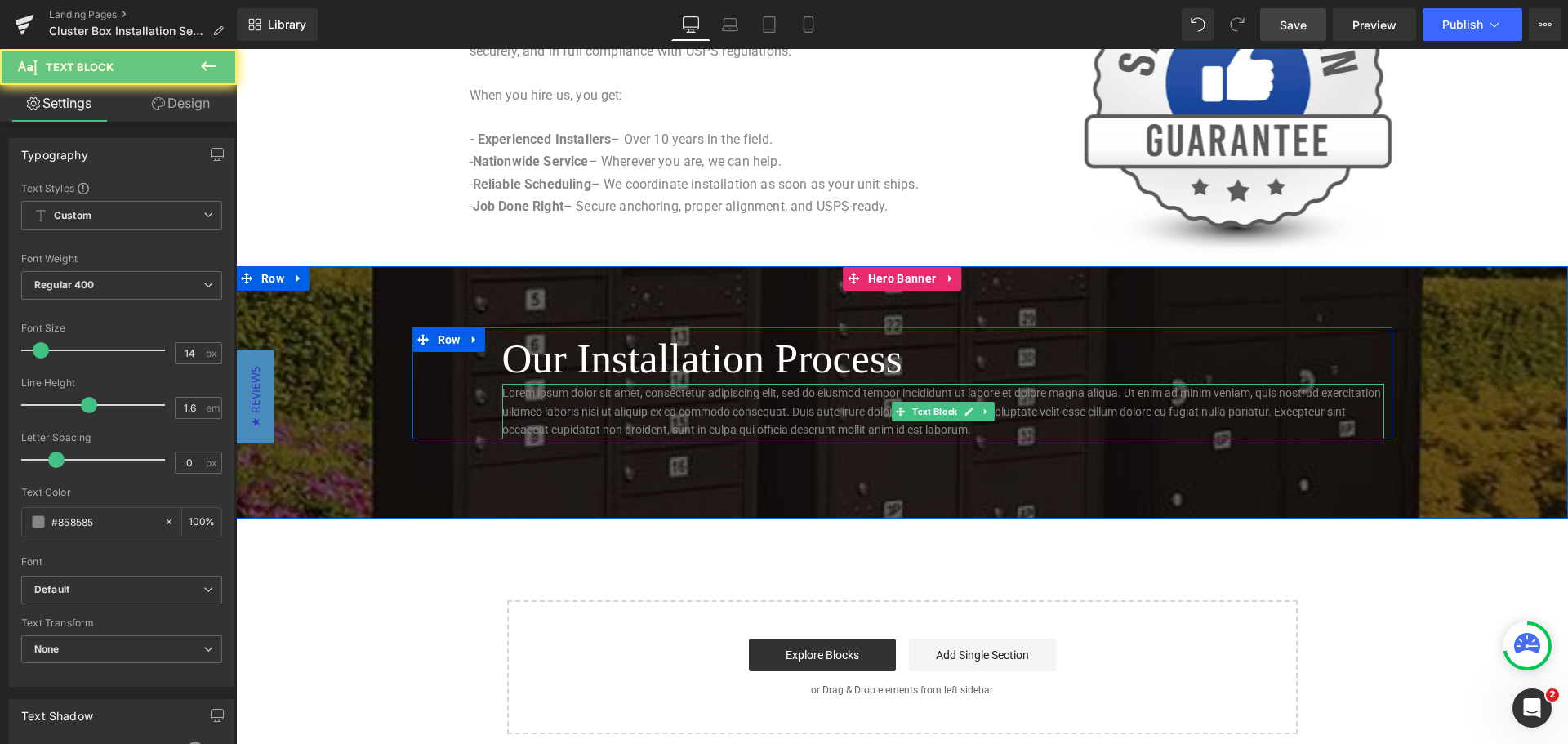
click at [671, 412] on p "Lorem ipsum dolor sit amet, consectetur adipiscing elit, sed do eiusmod tempor …" at bounding box center [943, 411] width 882 height 55
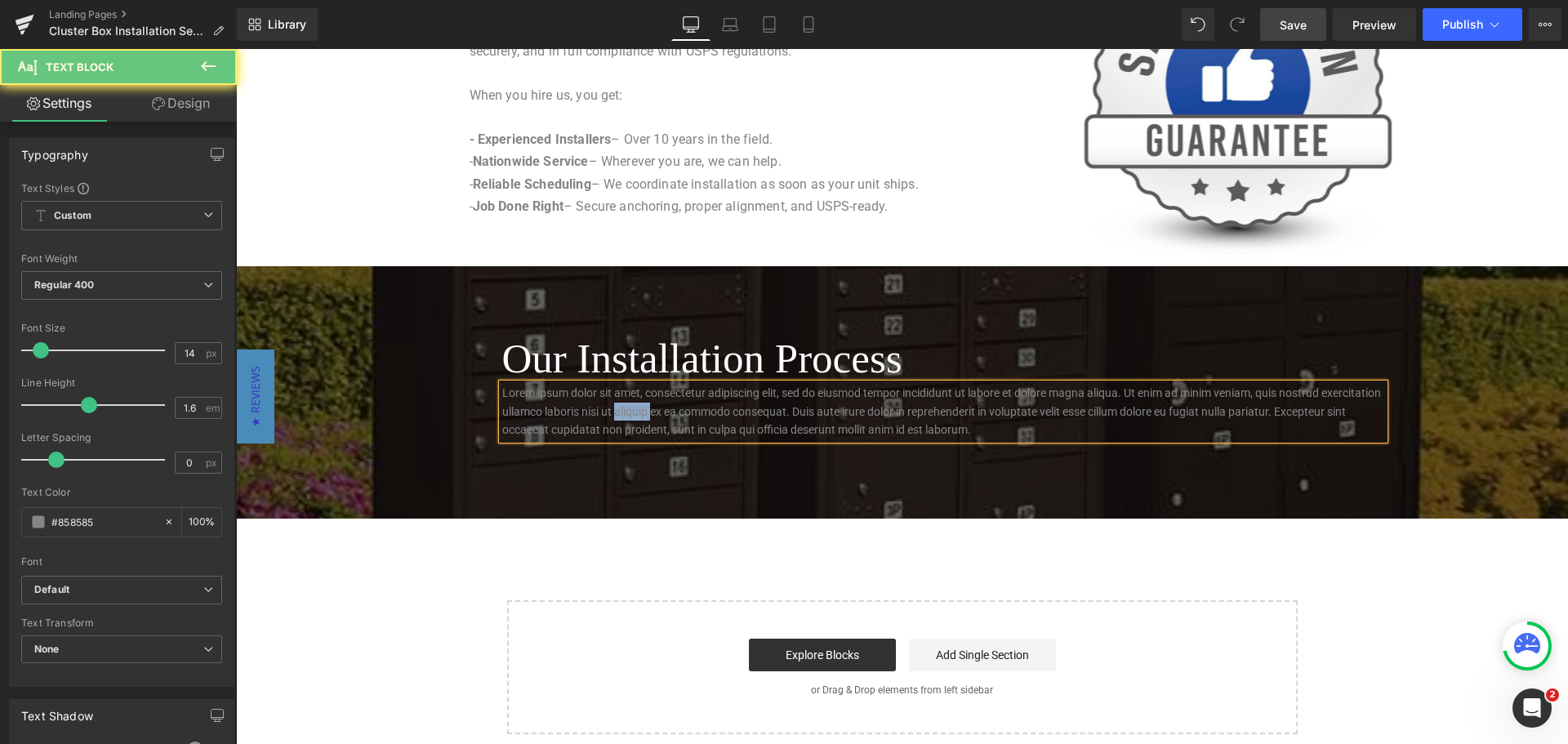
click at [671, 412] on p "Lorem ipsum dolor sit amet, consectetur adipiscing elit, sed do eiusmod tempor …" at bounding box center [943, 411] width 882 height 55
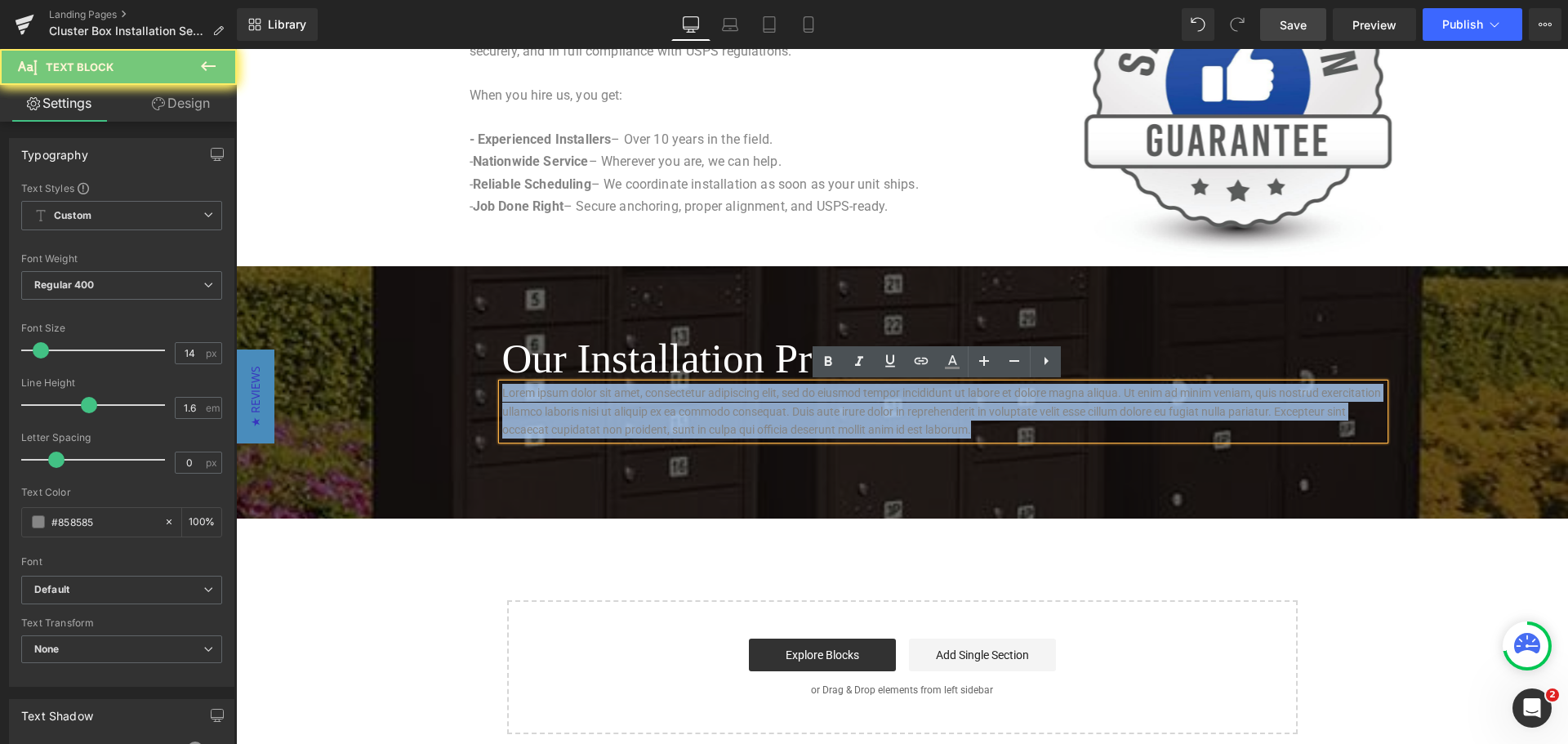
click at [671, 412] on p "Lorem ipsum dolor sit amet, consectetur adipiscing elit, sed do eiusmod tempor …" at bounding box center [943, 411] width 882 height 55
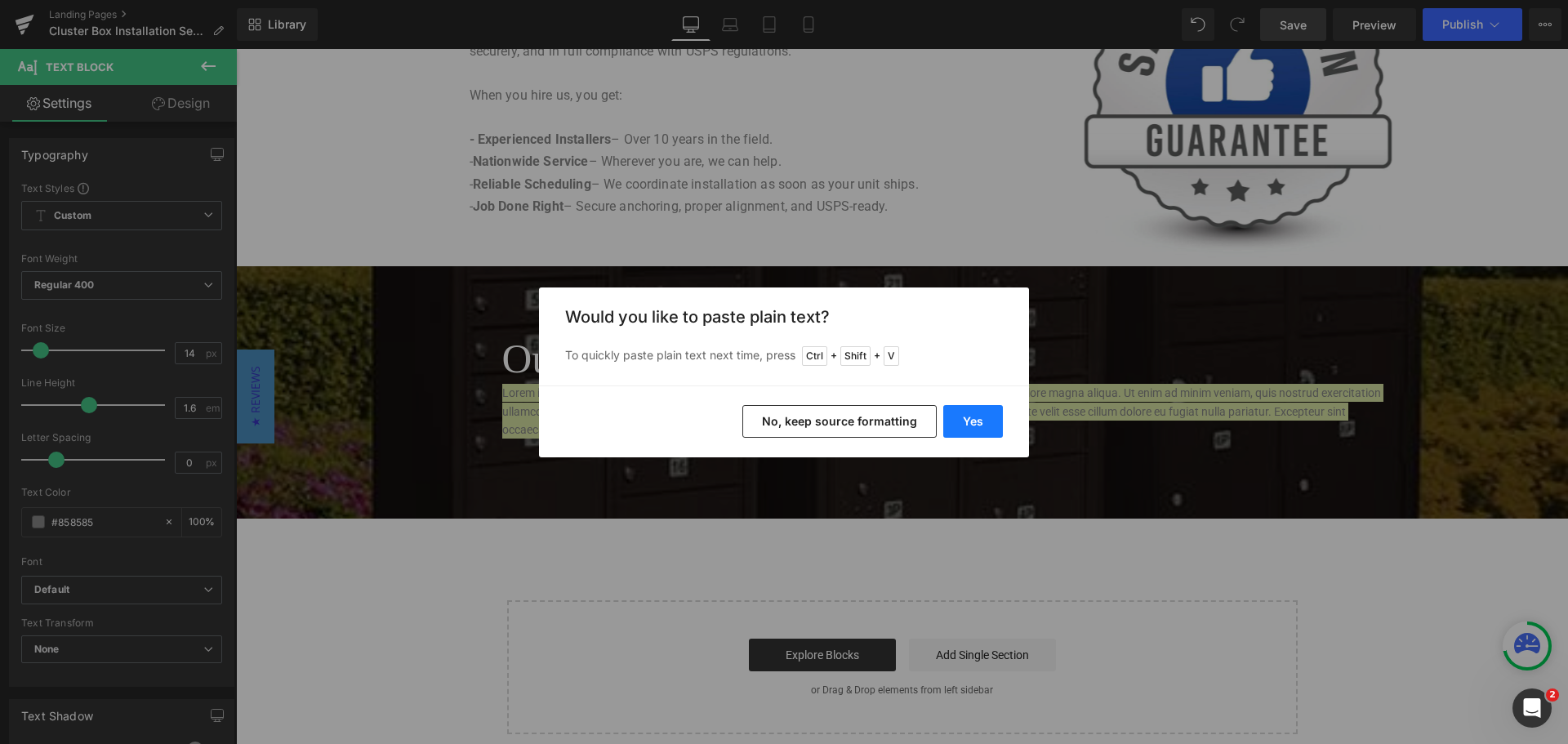
click at [964, 427] on button "Yes" at bounding box center [973, 421] width 60 height 33
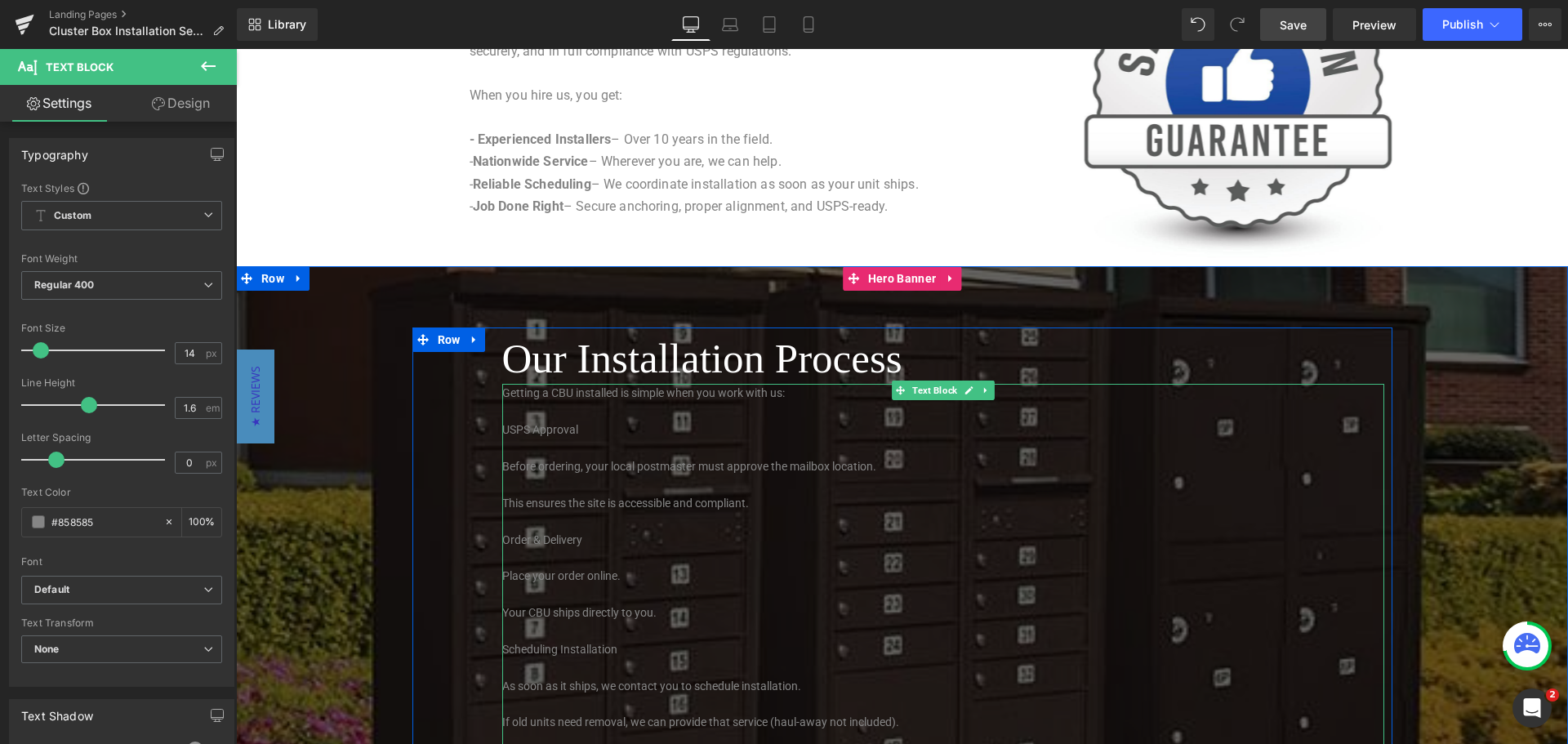
click at [604, 427] on p "USPS Approval" at bounding box center [943, 429] width 882 height 18
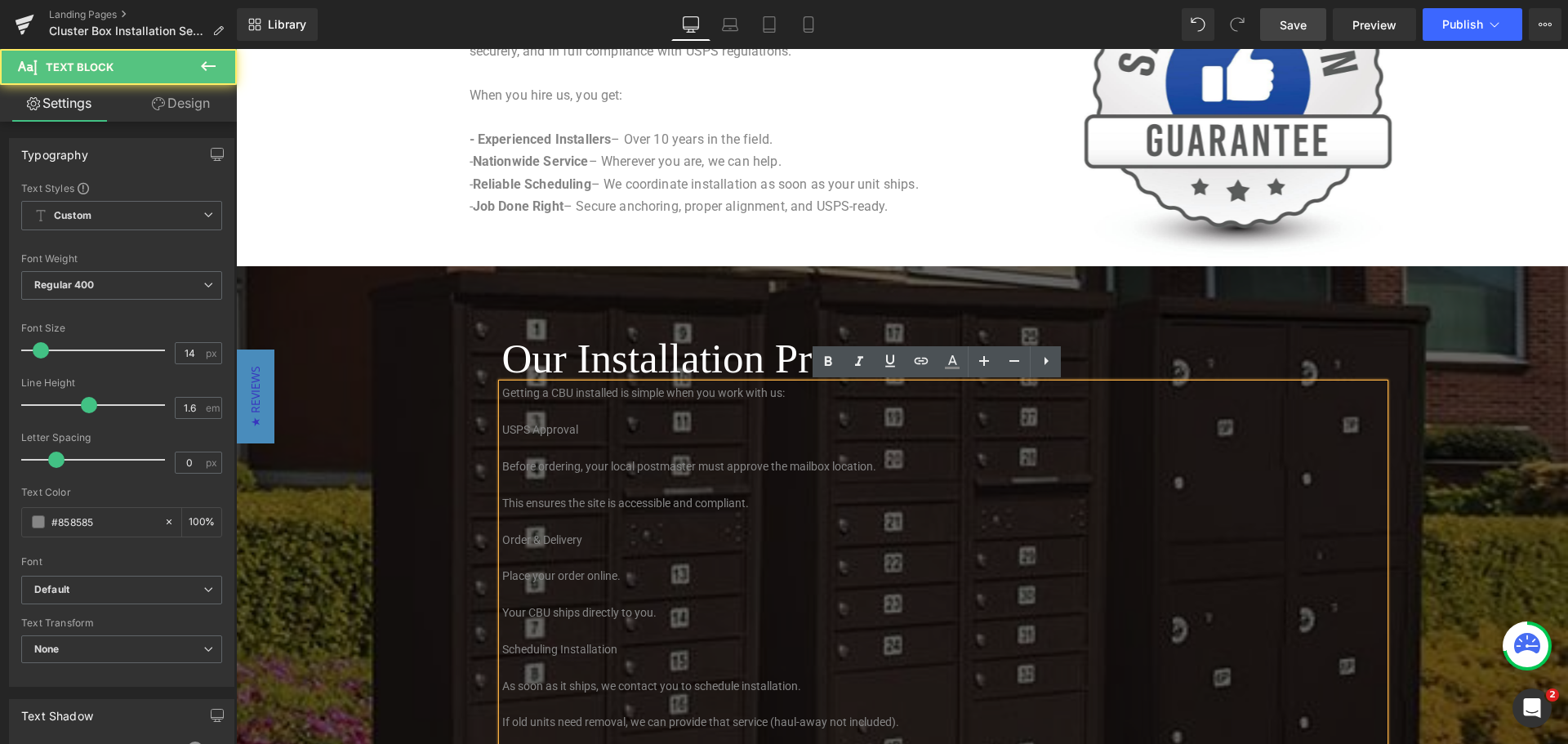
click at [796, 393] on p "Getting a CBU installed is simple when you work with us:" at bounding box center [943, 393] width 882 height 18
click at [502, 395] on p "Getting a CBU installed is simple when you work with us:" at bounding box center [943, 393] width 882 height 18
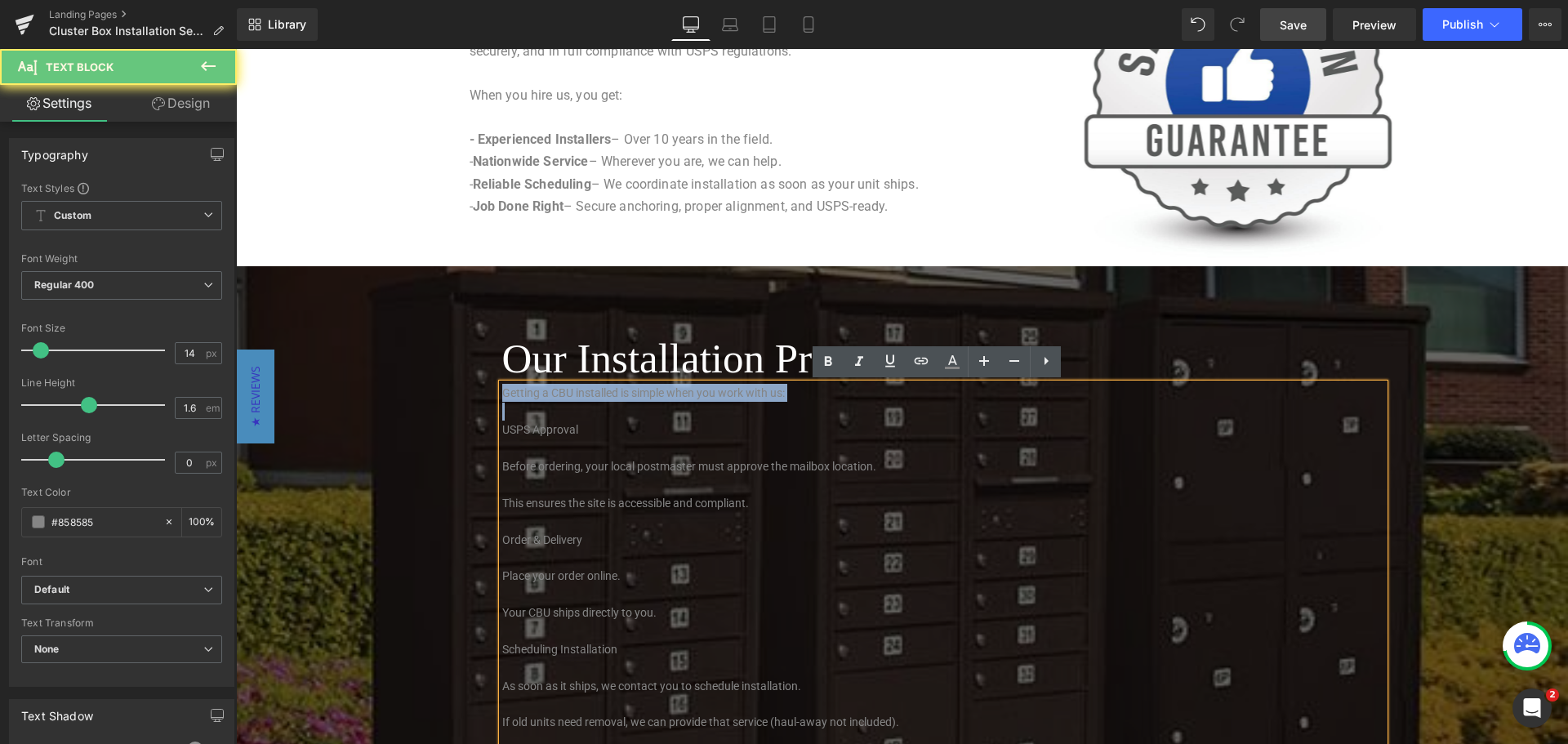
click at [502, 395] on p "Getting a CBU installed is simple when you work with us:" at bounding box center [943, 393] width 882 height 18
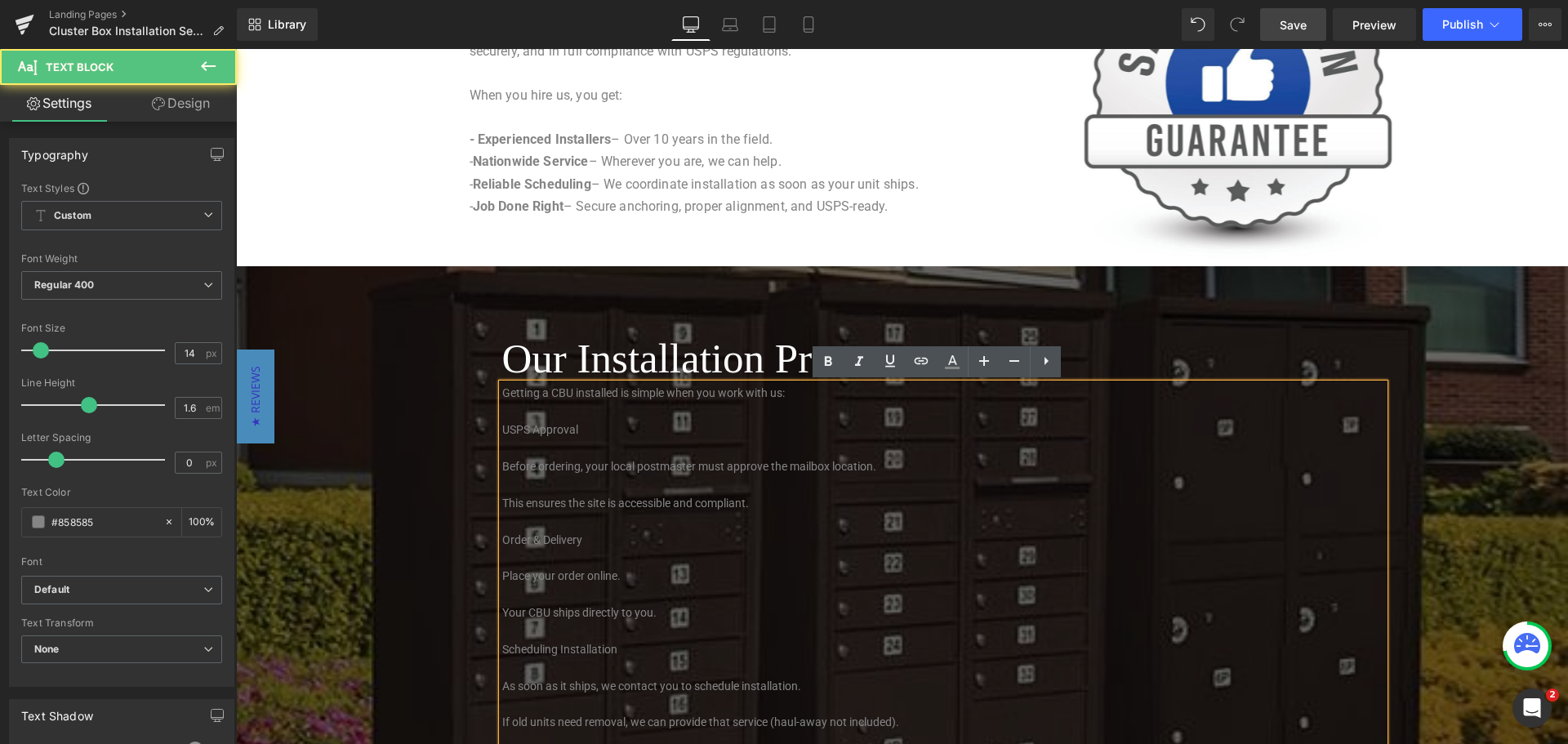
click at [749, 477] on p at bounding box center [943, 484] width 882 height 18
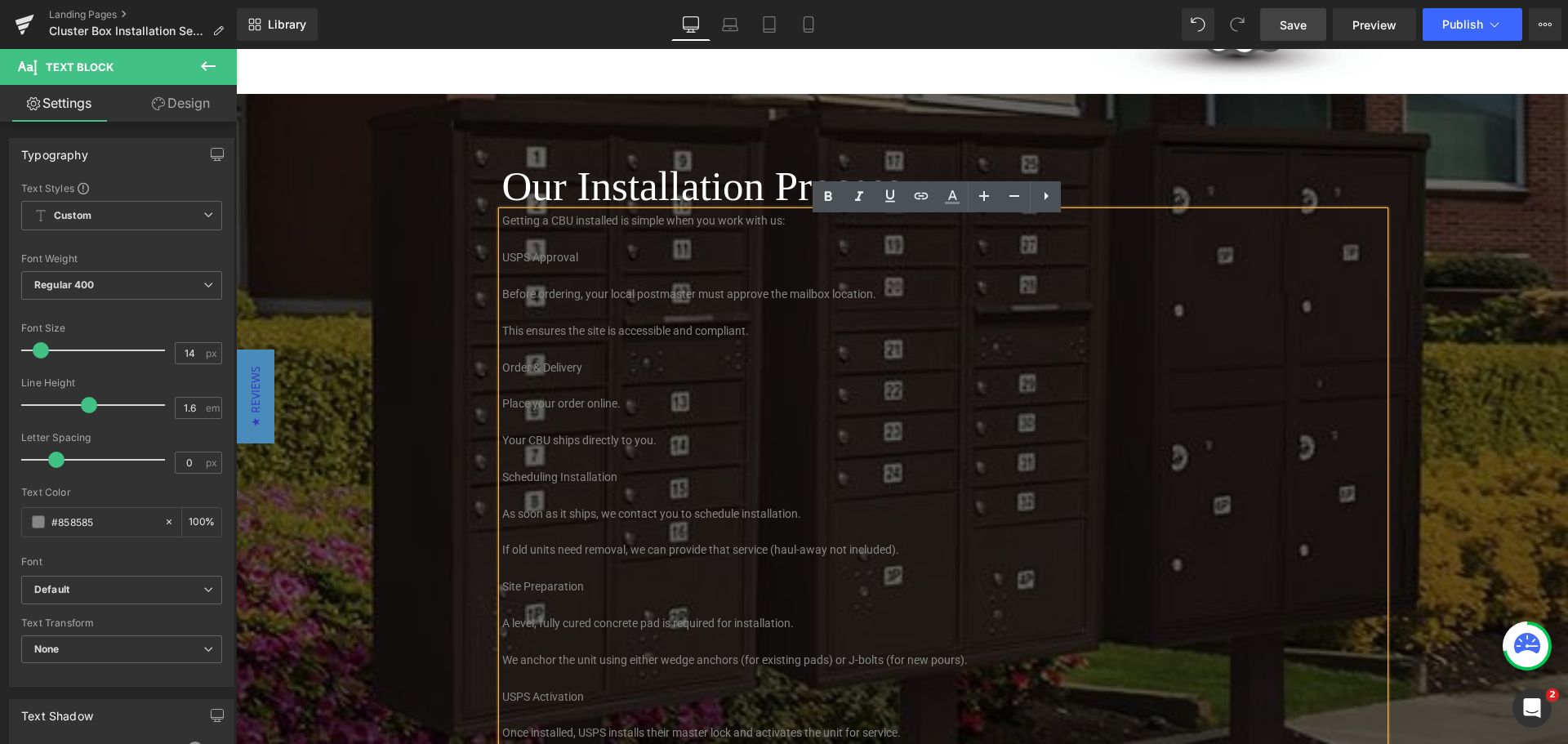
scroll to position [1949, 0]
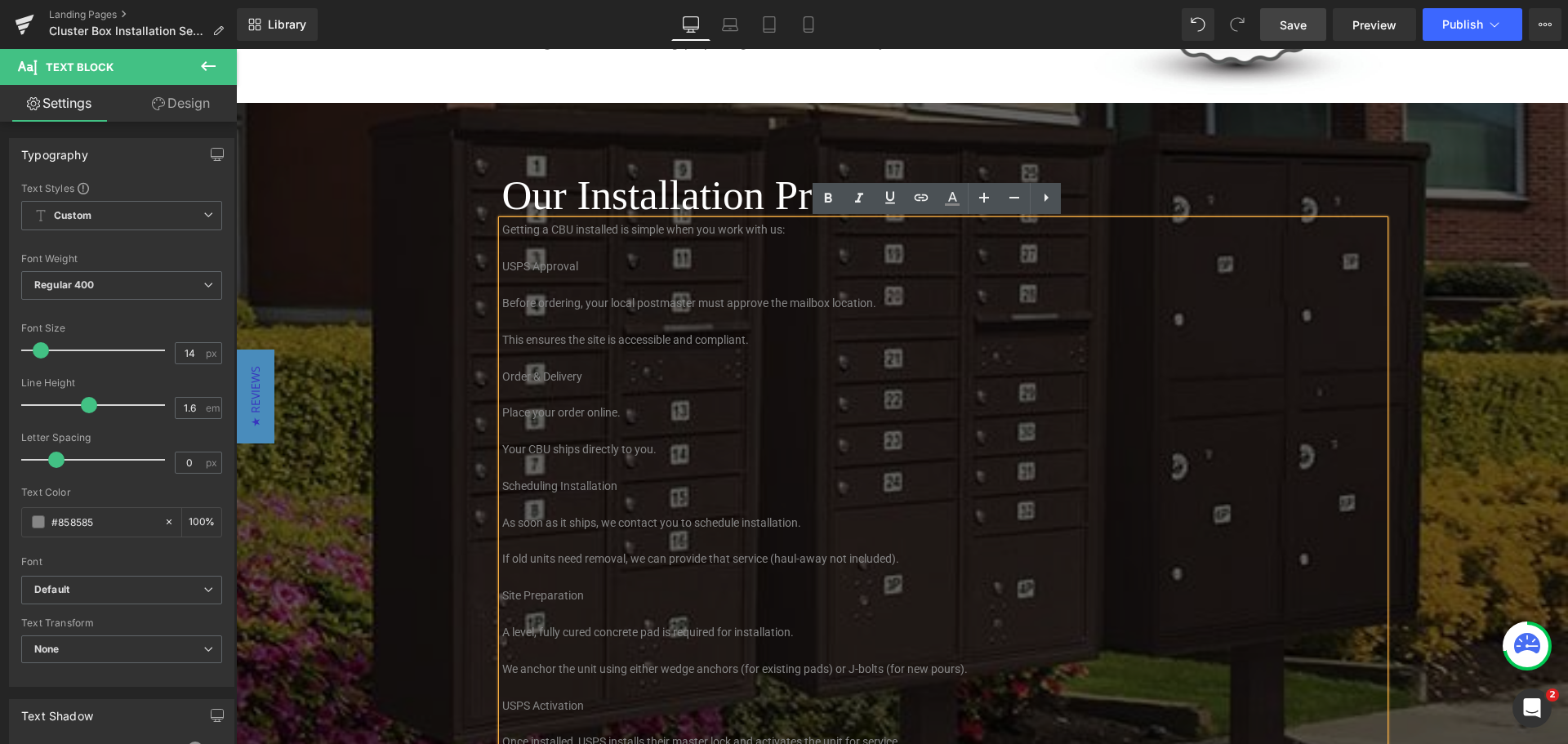
click at [524, 262] on p "USPS Approval" at bounding box center [943, 266] width 882 height 18
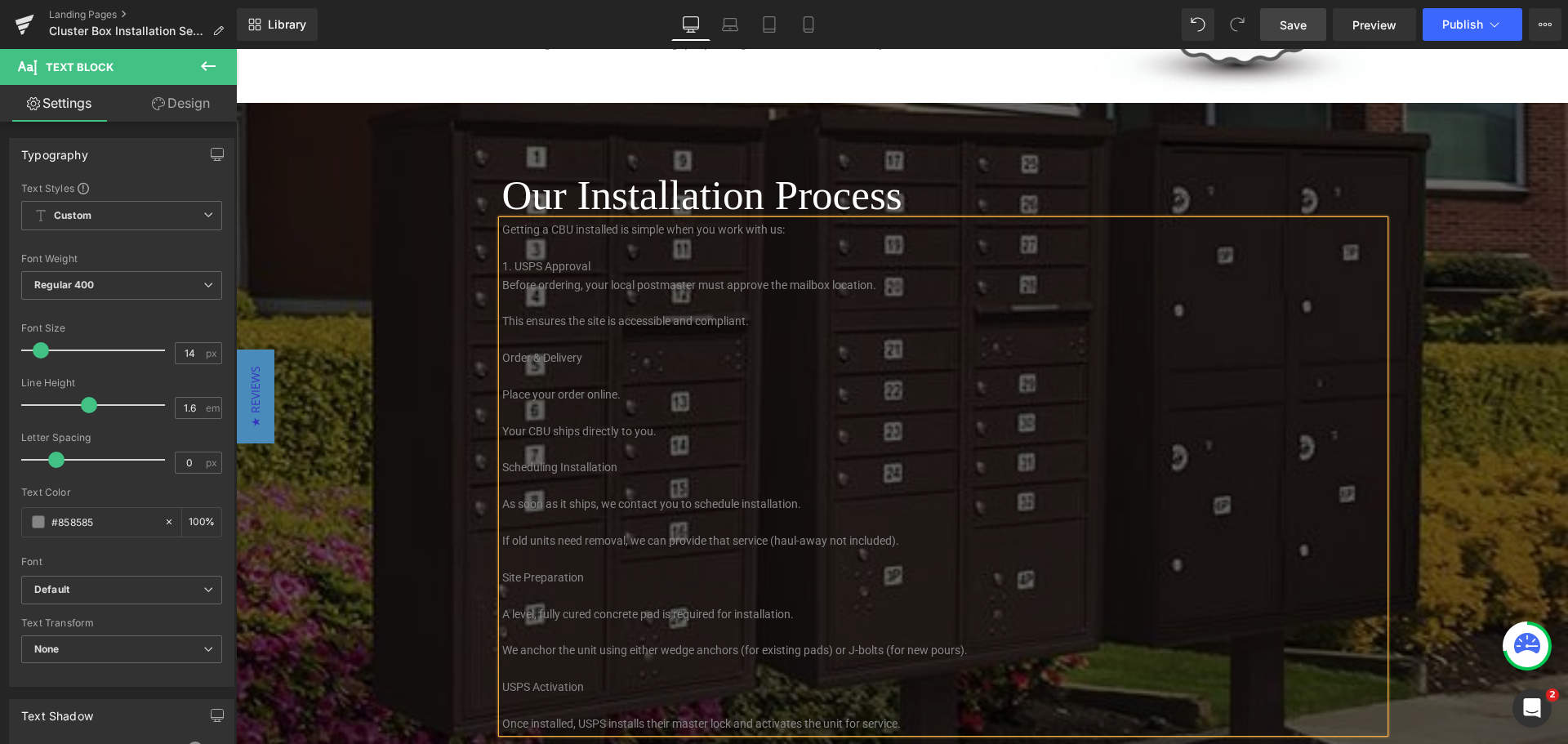
scroll to position [1954, 0]
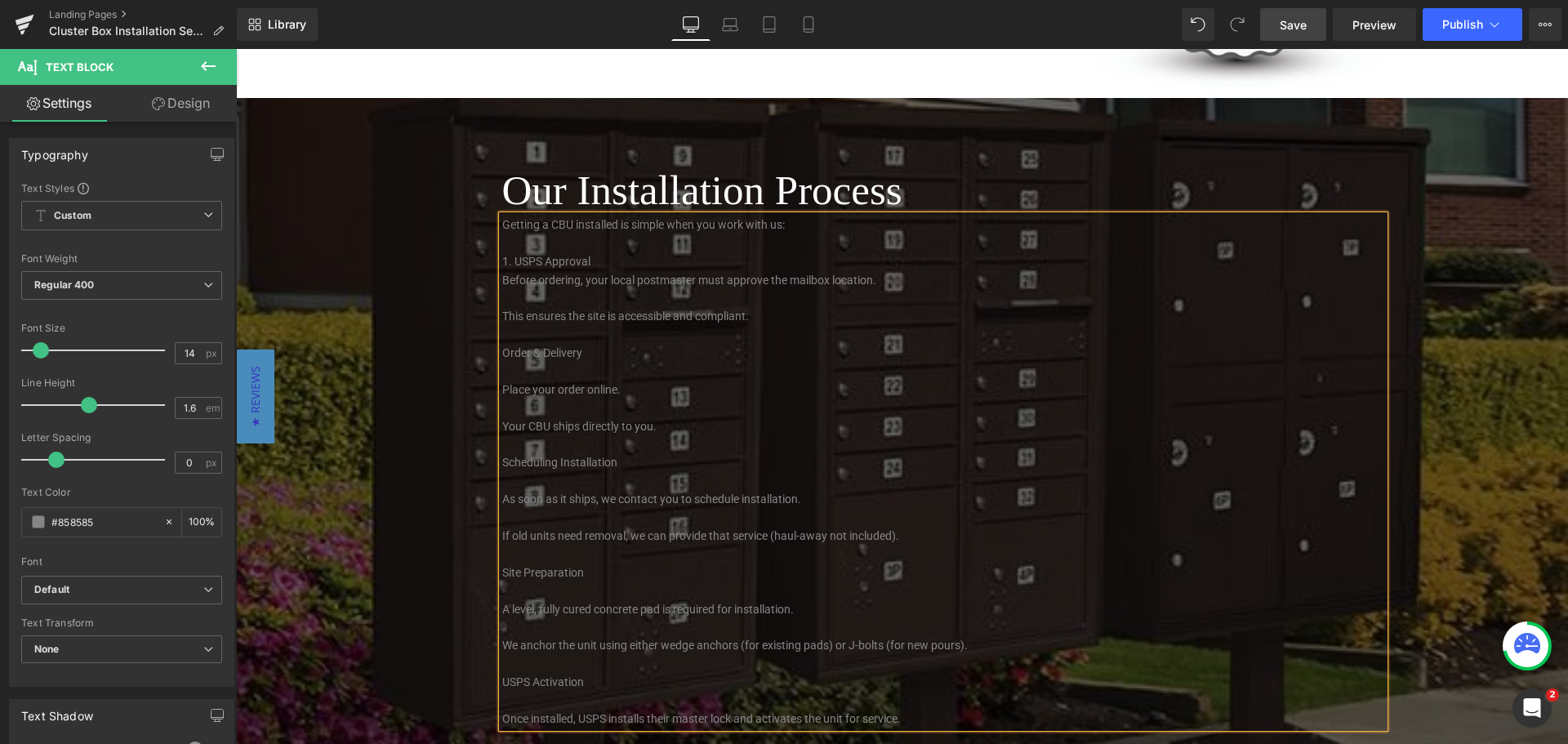
click at [692, 277] on span "Before ordering, your local postmaster must approve the mailbox location." at bounding box center [689, 279] width 374 height 13
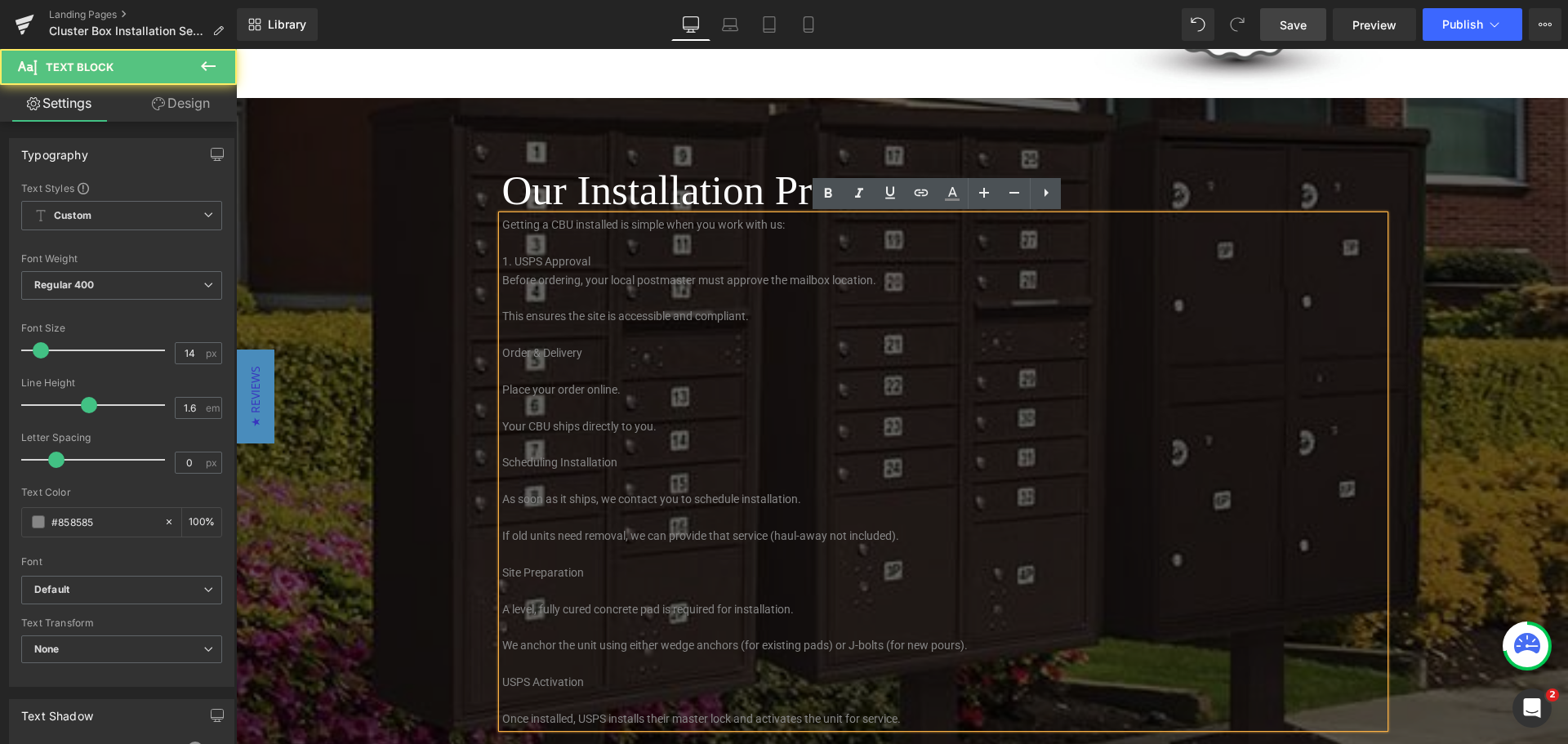
click at [502, 284] on span "Before ordering, your local postmaster must approve the mailbox location." at bounding box center [689, 279] width 374 height 13
click at [502, 307] on p "This ensures the site is accessible and compliant." at bounding box center [943, 316] width 882 height 18
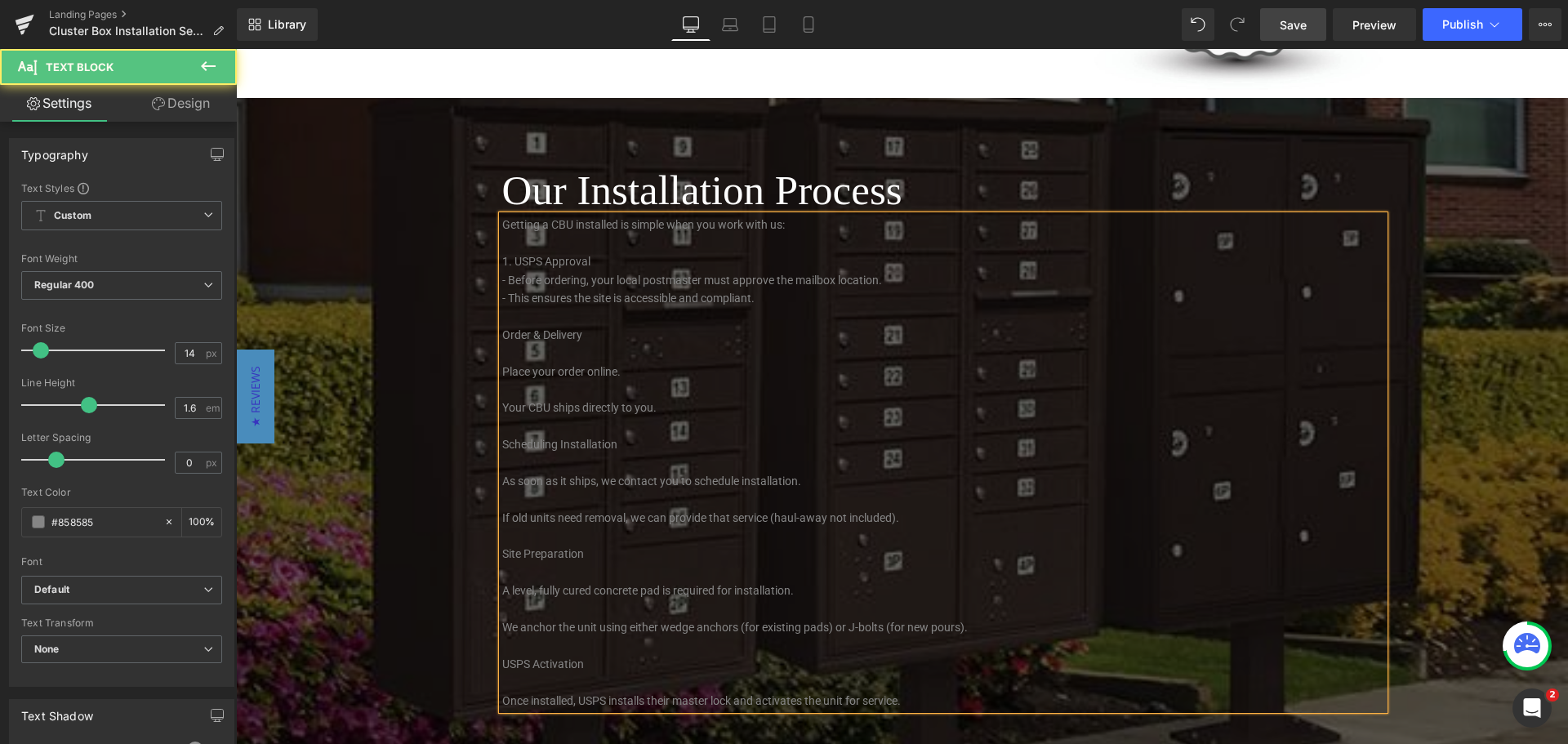
click at [581, 333] on p "Order & Delivery" at bounding box center [943, 335] width 882 height 18
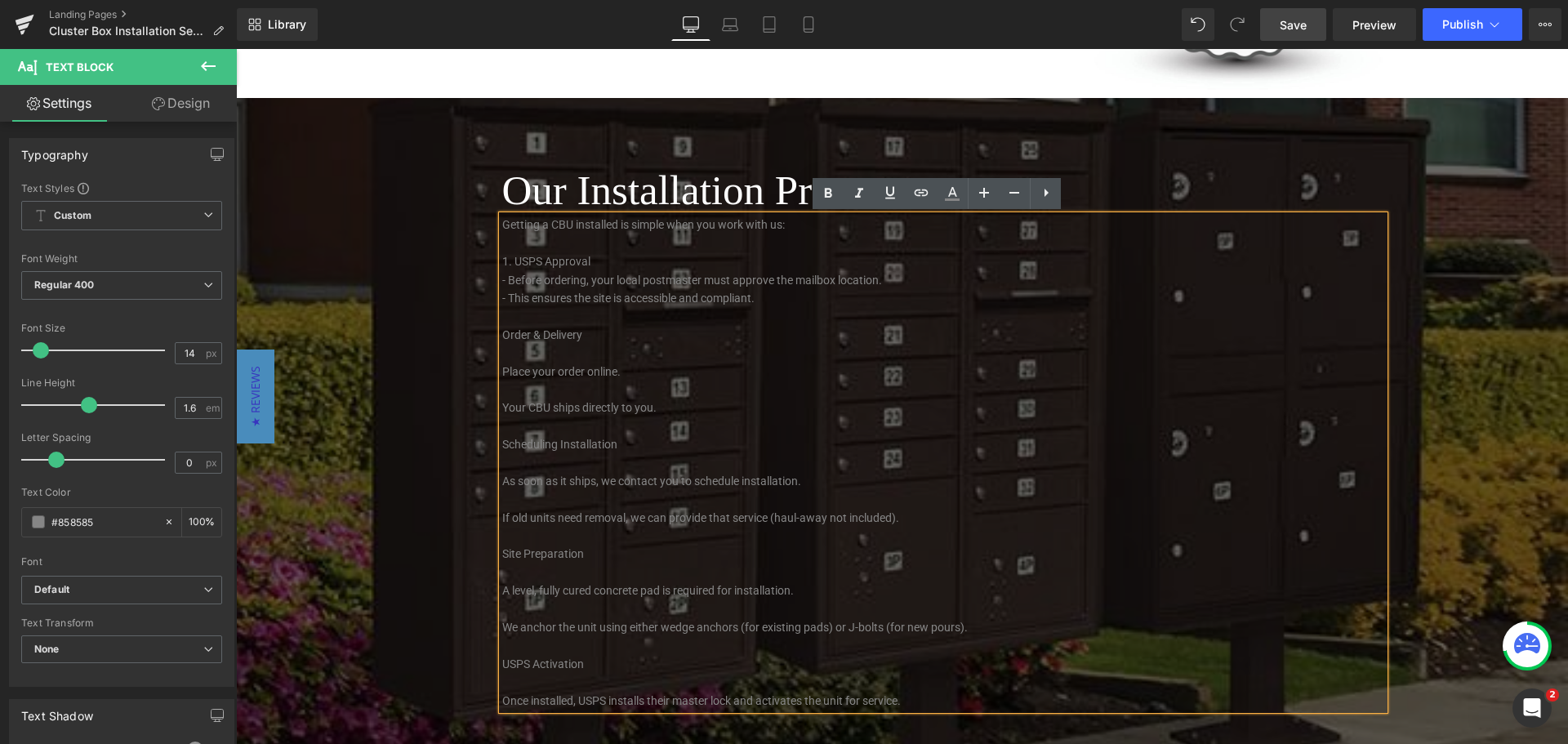
click at [642, 264] on p "1. USPS Approval" at bounding box center [943, 261] width 882 height 18
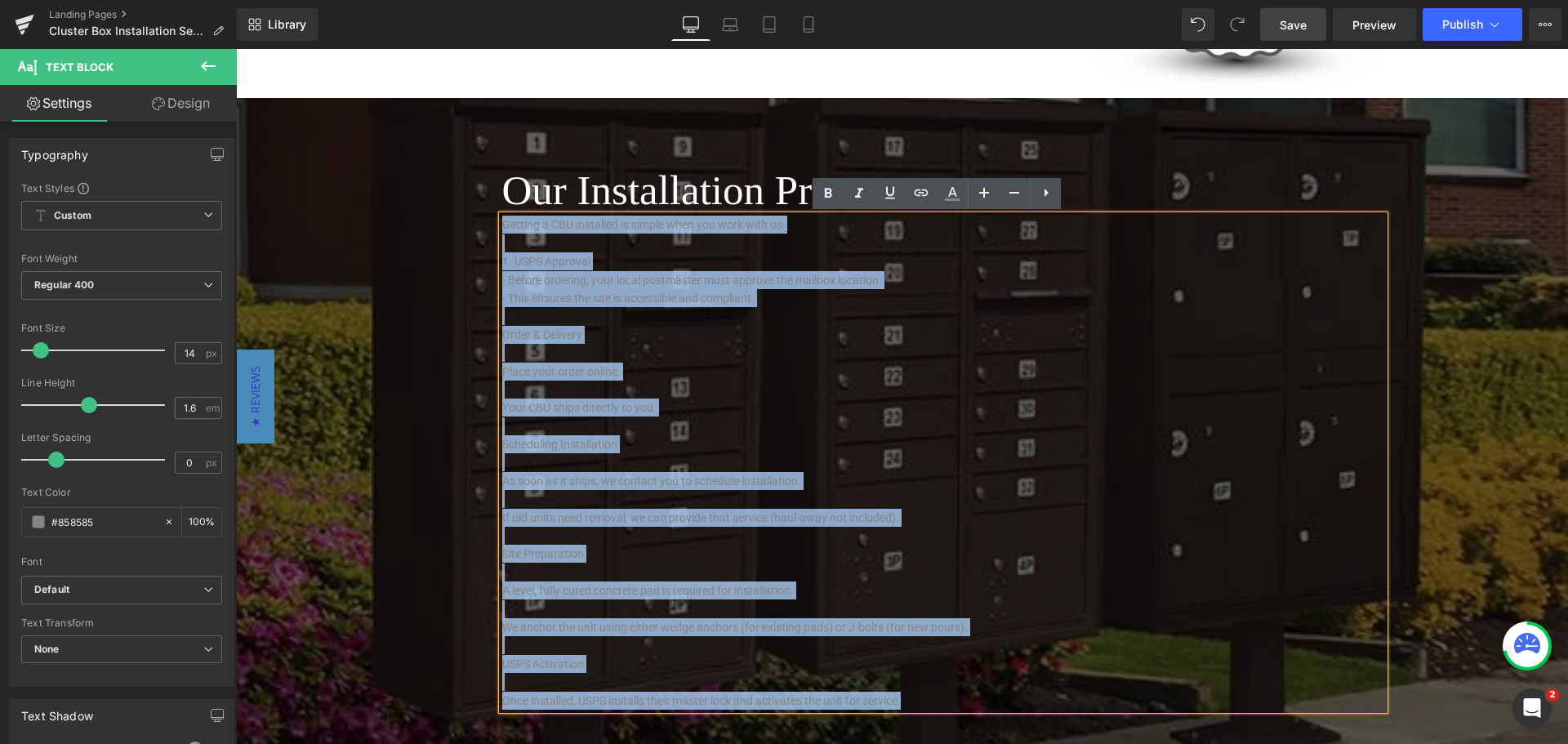
drag, startPoint x: 911, startPoint y: 695, endPoint x: 499, endPoint y: 221, distance: 628.0
click at [502, 221] on div "Getting a CBU installed is simple when you work with us: 1. USPS Approval - Bef…" at bounding box center [943, 463] width 882 height 494
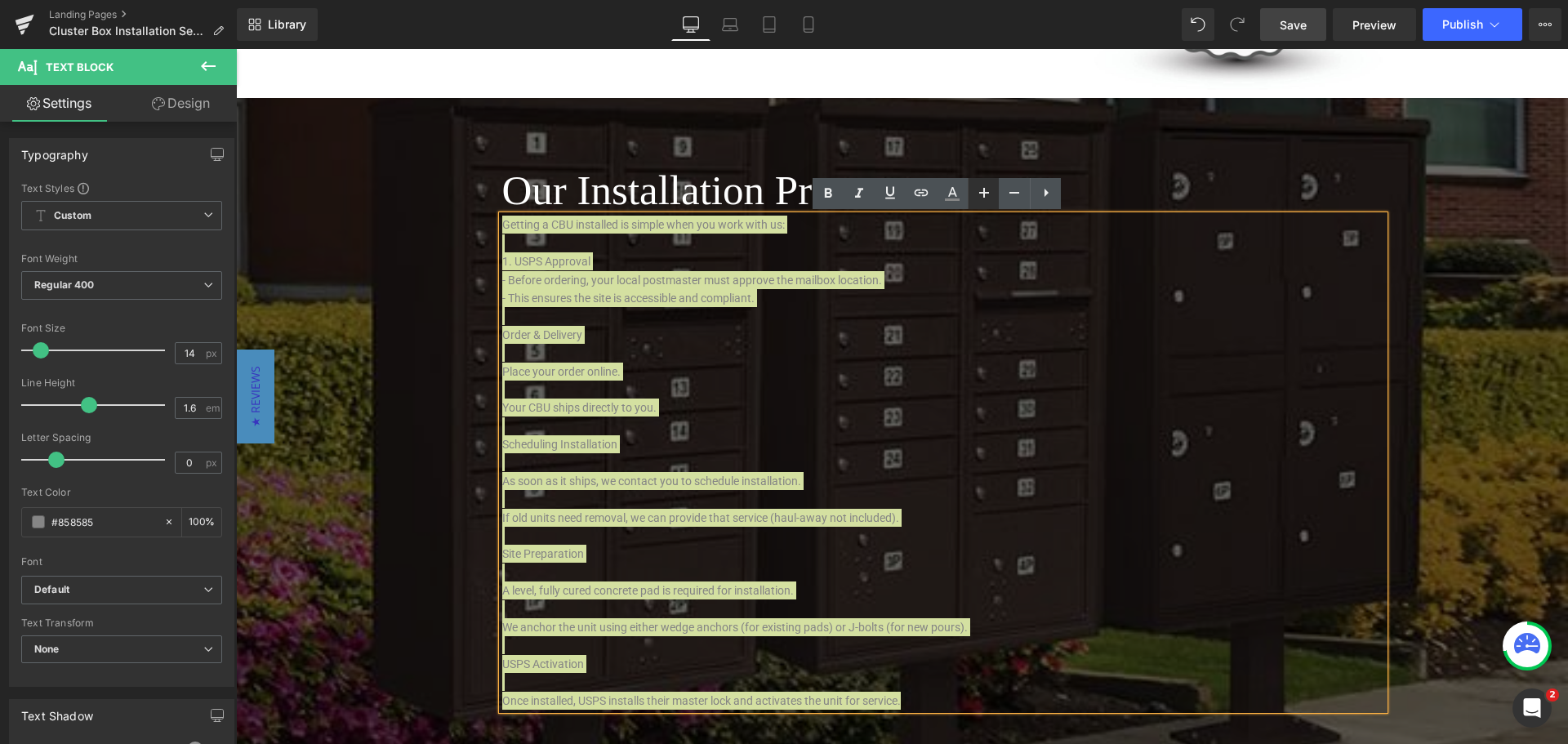
click at [984, 187] on icon at bounding box center [983, 193] width 20 height 20
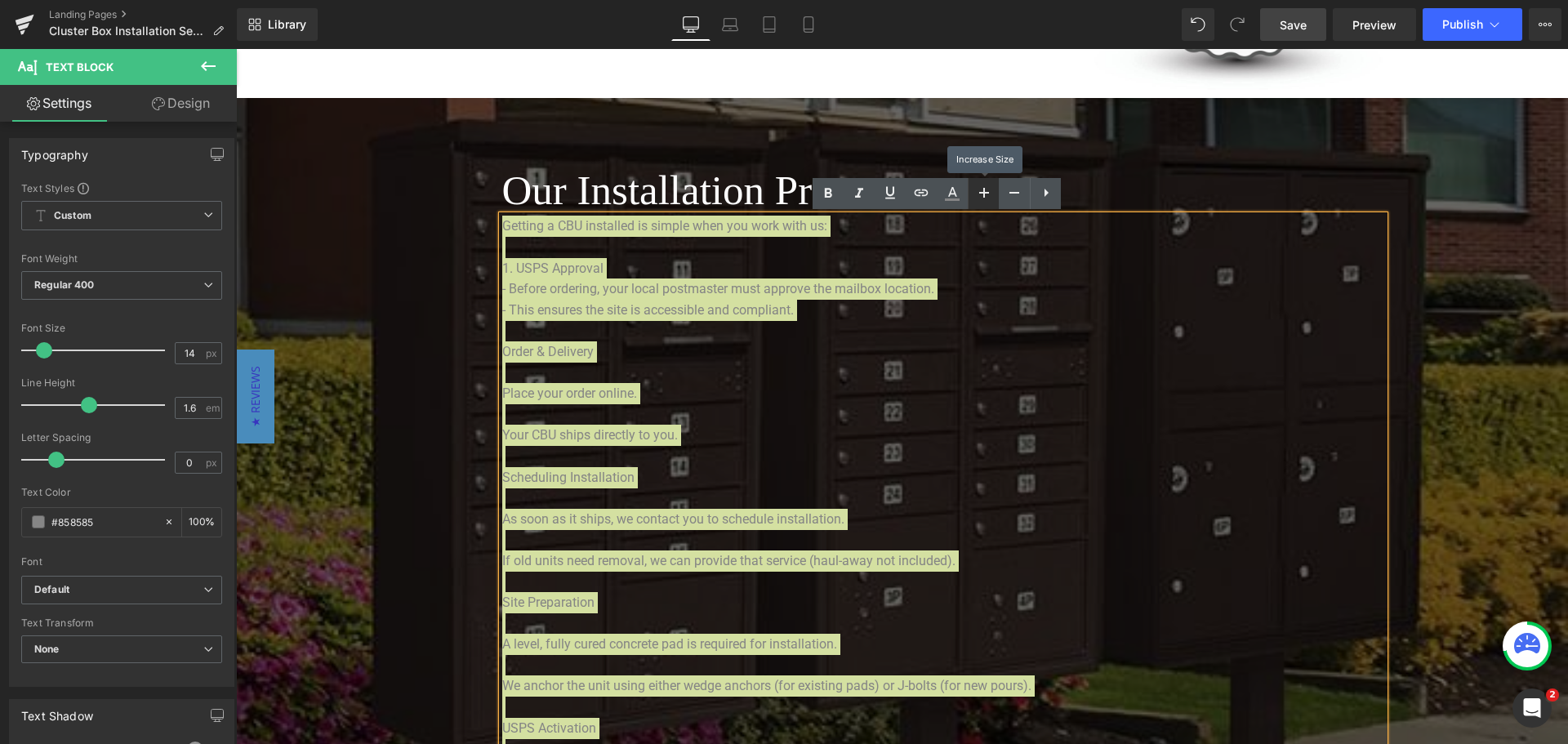
click at [984, 187] on icon at bounding box center [983, 193] width 20 height 20
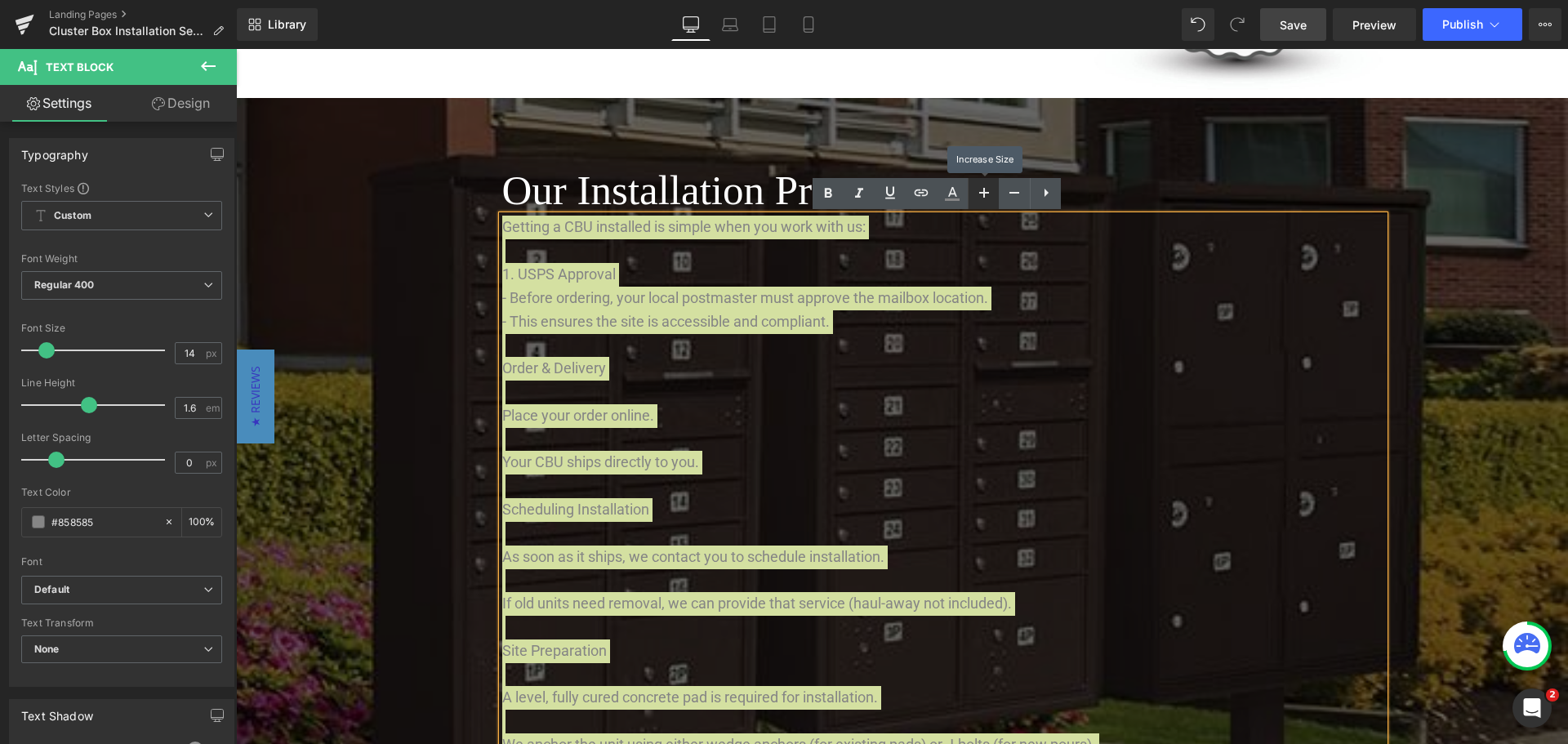
click at [984, 187] on icon at bounding box center [983, 193] width 20 height 20
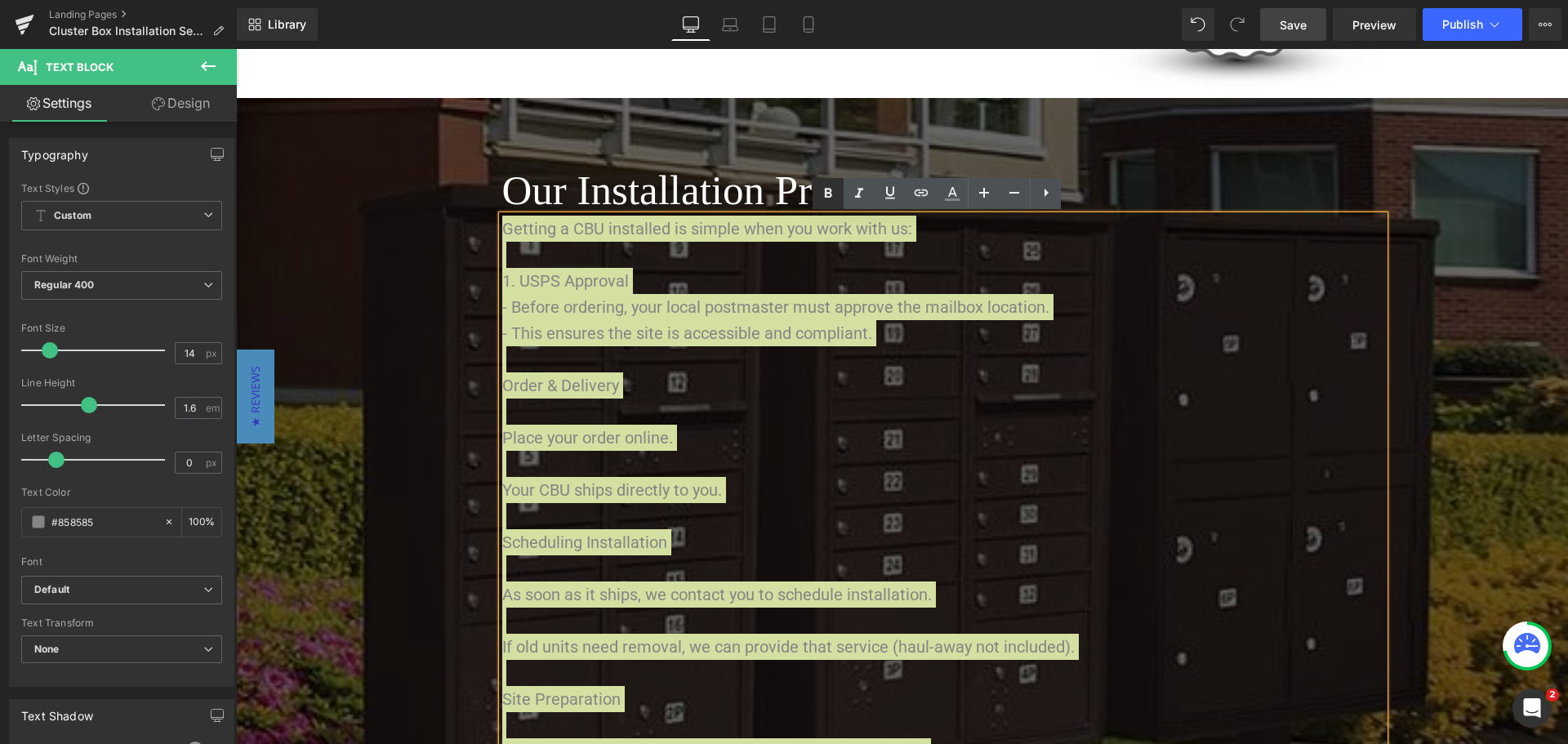
click at [826, 190] on icon at bounding box center [828, 193] width 7 height 10
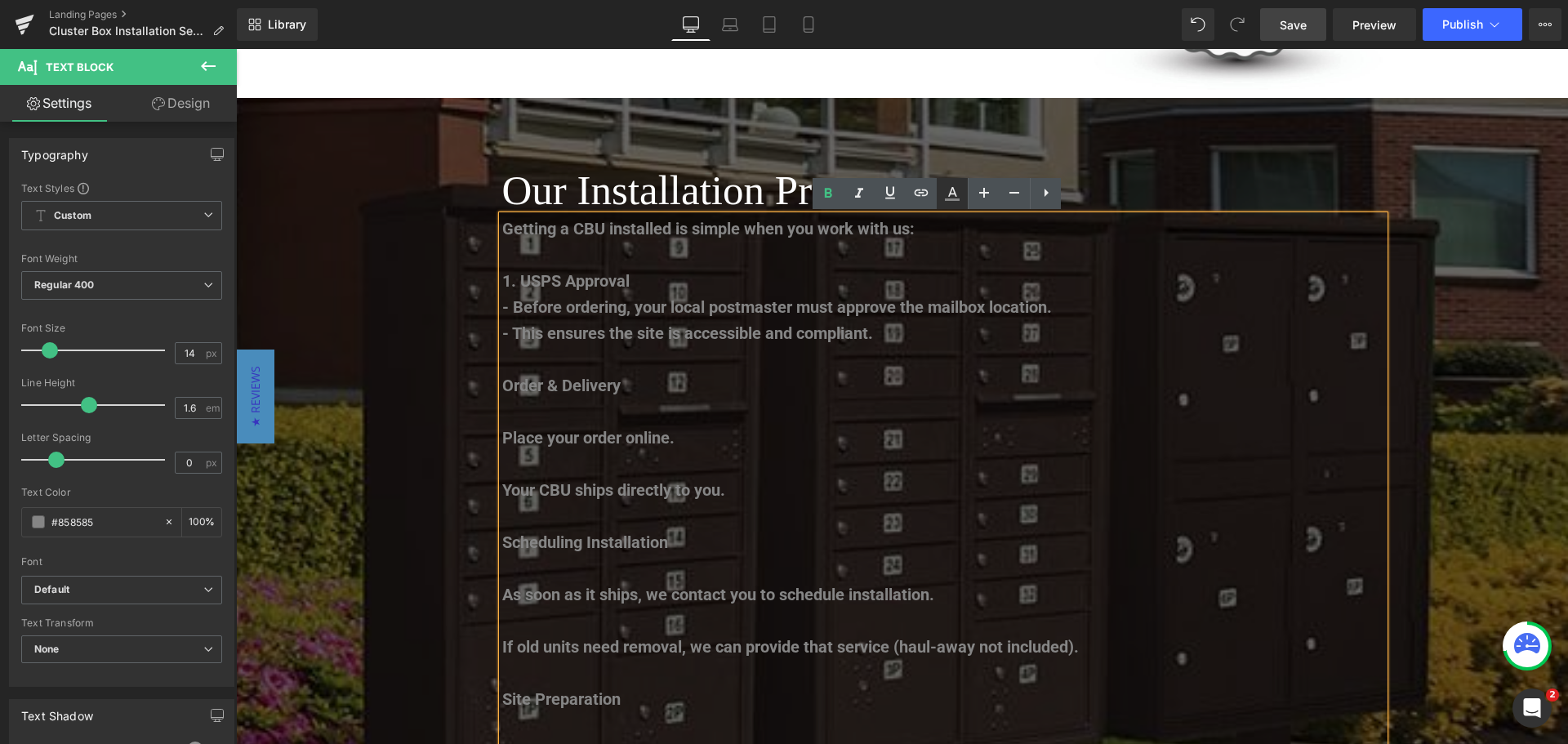
click at [954, 193] on icon at bounding box center [952, 193] width 20 height 20
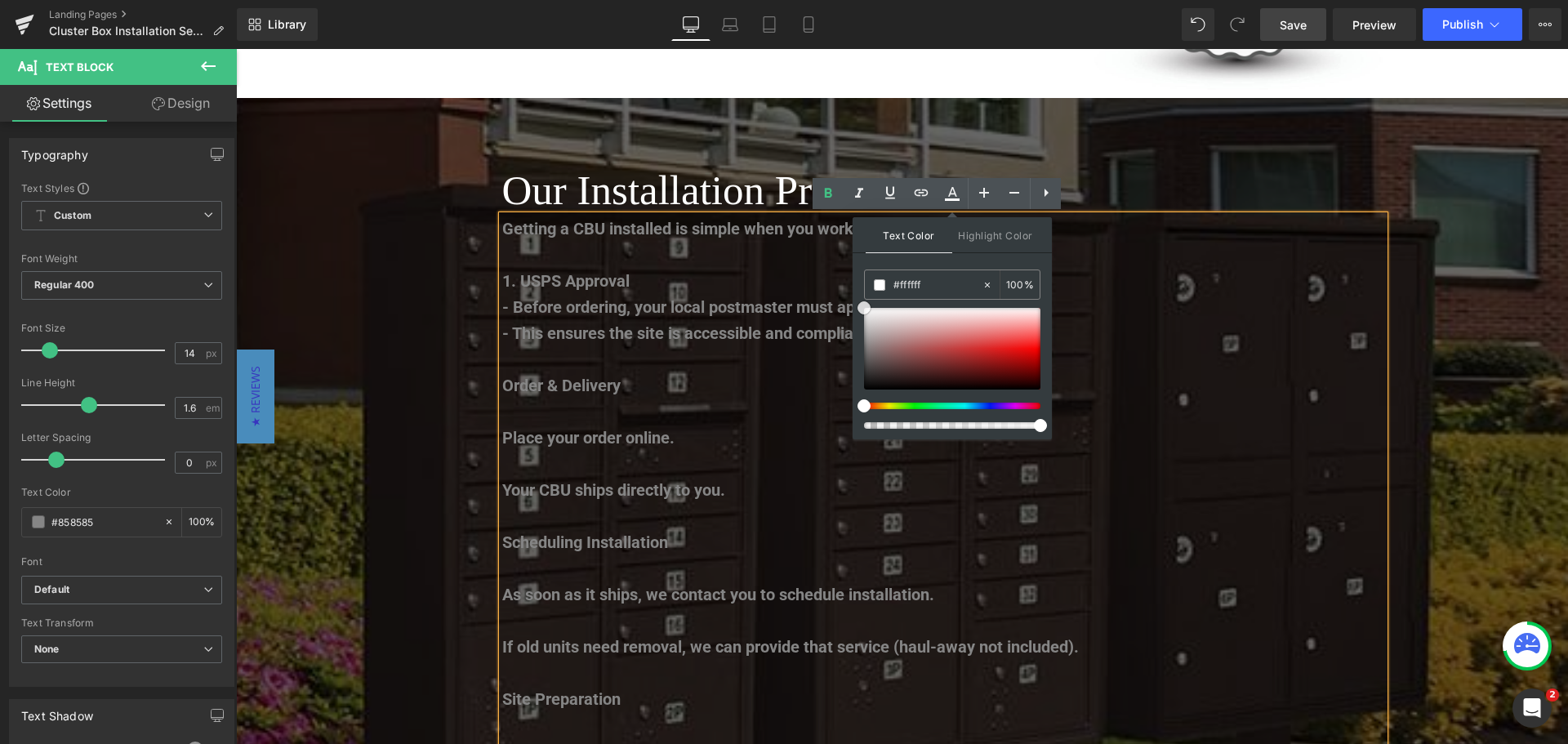
drag, startPoint x: 869, startPoint y: 349, endPoint x: 859, endPoint y: 282, distance: 67.7
click at [859, 282] on div "Text Color Highlight Color #333333 #858585 100 % transparent 0 %" at bounding box center [952, 328] width 199 height 222
click at [1091, 330] on p "- This ensures the site is accessible and compliant." at bounding box center [943, 333] width 882 height 26
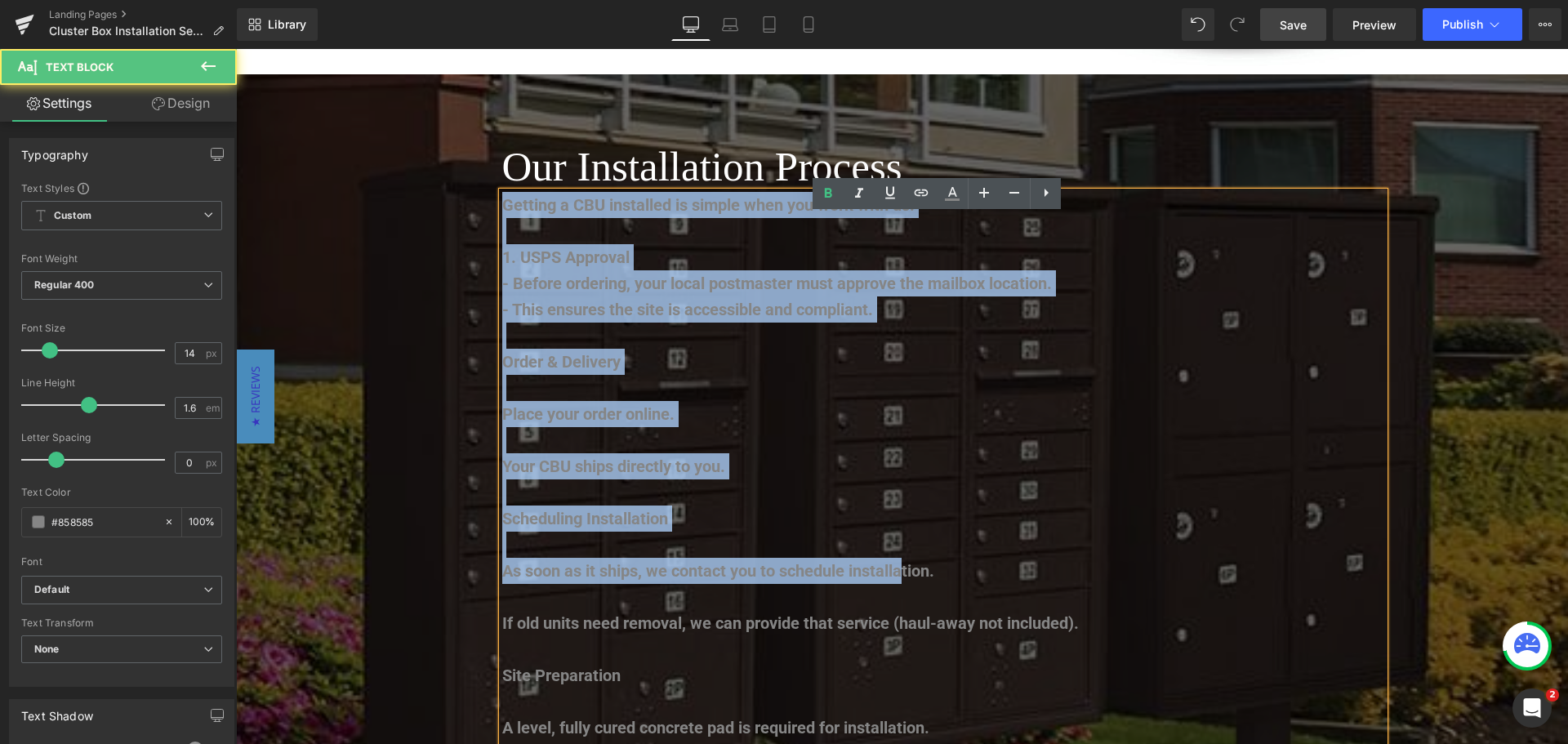
scroll to position [2362, 0]
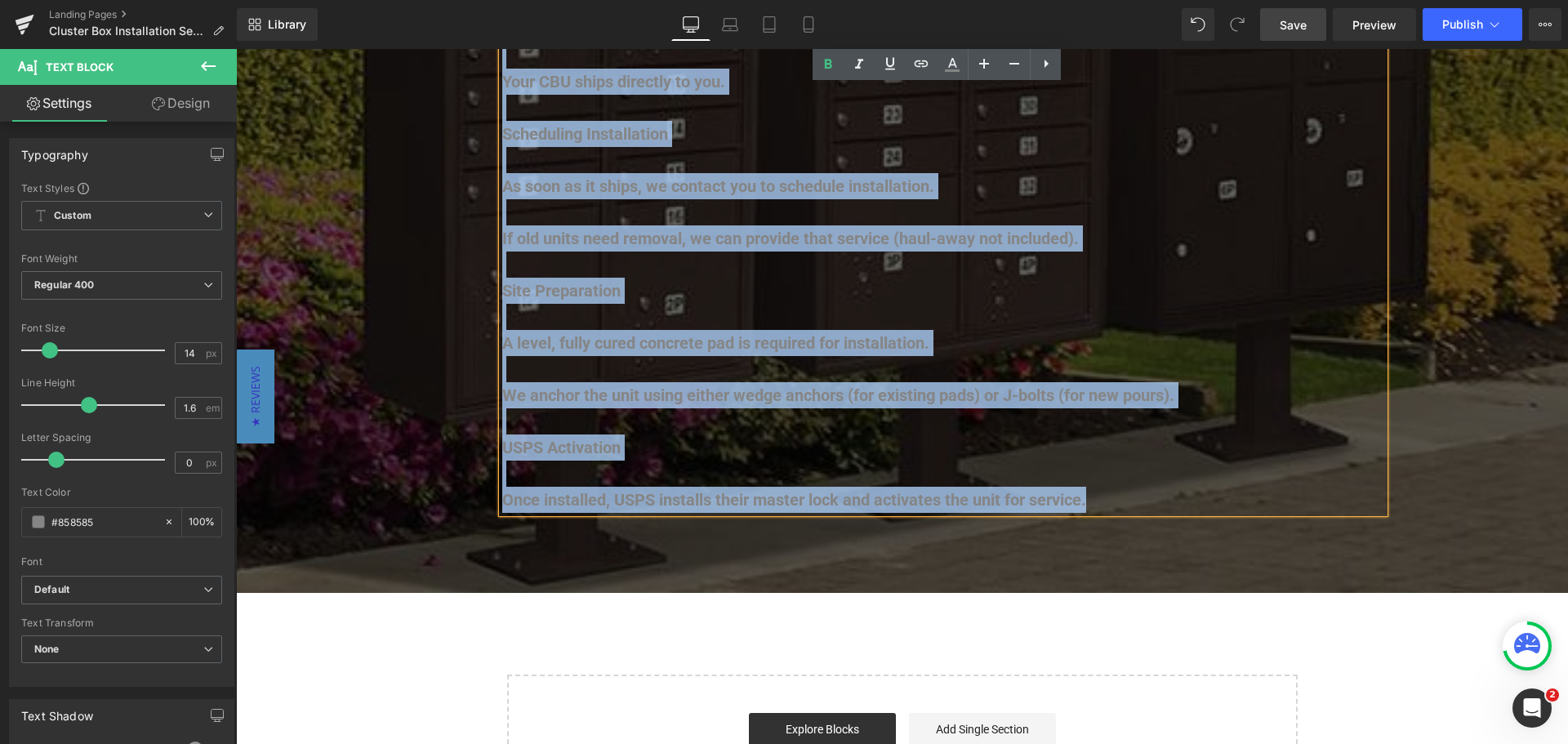
drag, startPoint x: 499, startPoint y: 227, endPoint x: 1134, endPoint y: 500, distance: 691.2
click at [1134, 500] on div "Getting a CBU installed is simple when you work with us: 1. USPS Approval - Bef…" at bounding box center [943, 160] width 882 height 706
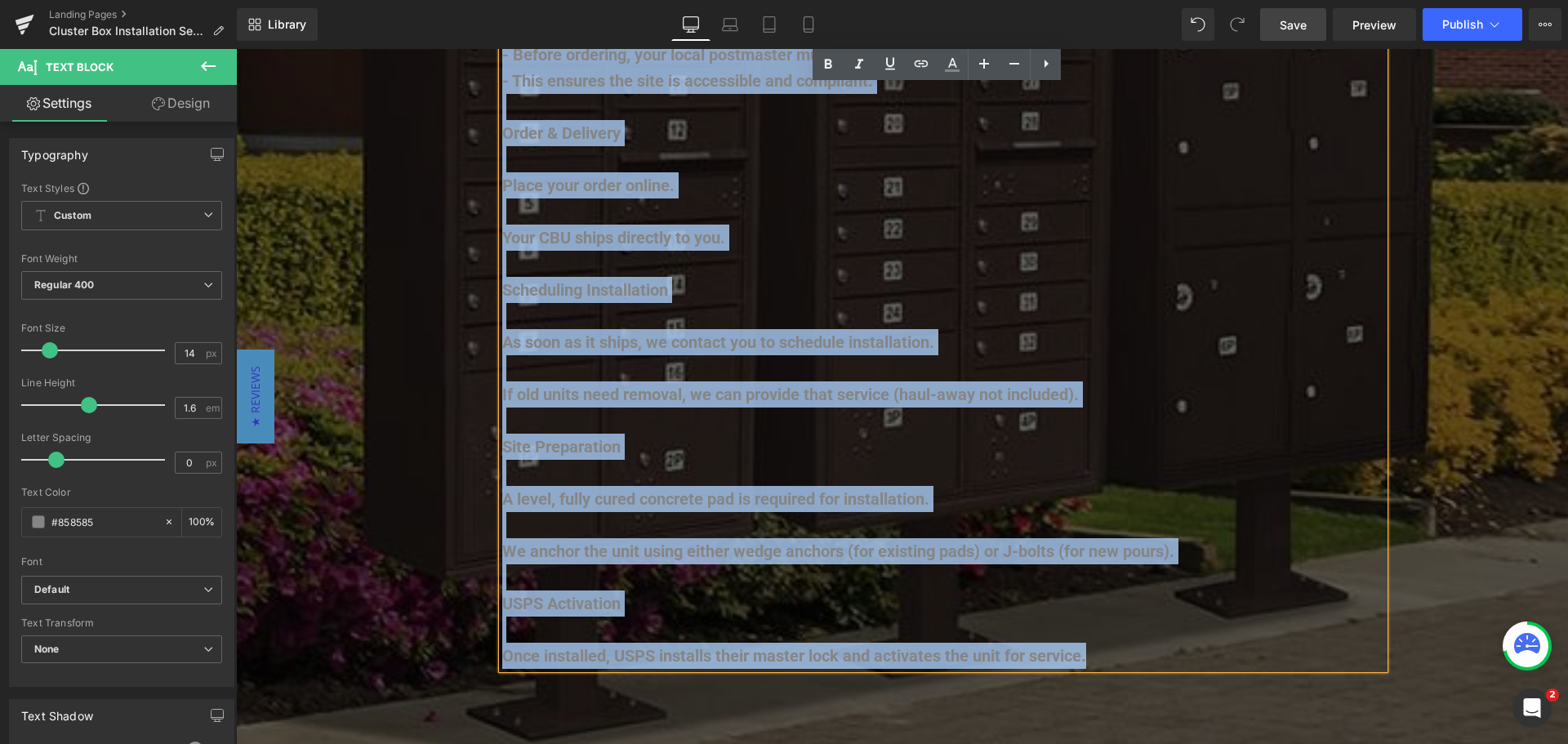
scroll to position [1954, 0]
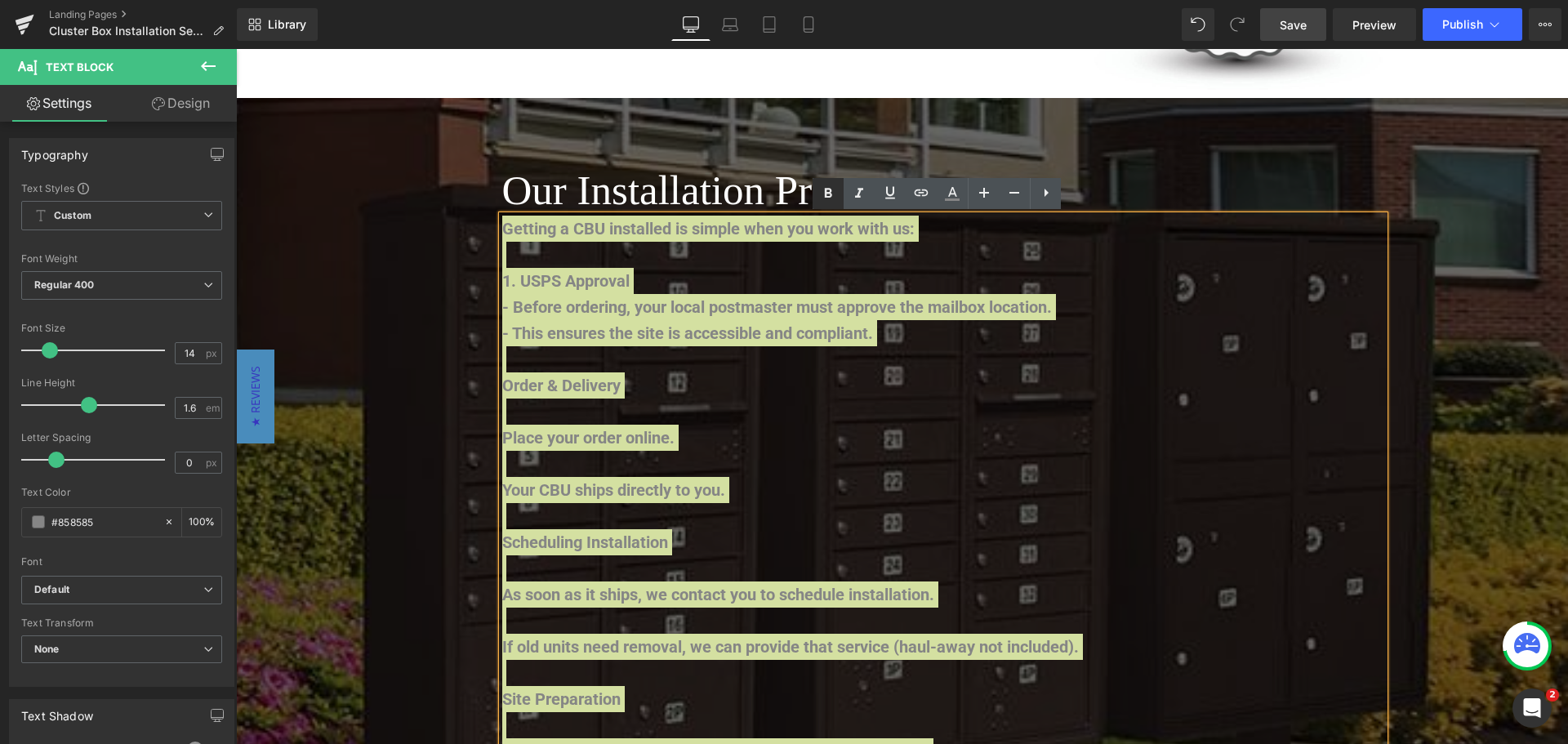
click at [831, 191] on icon at bounding box center [828, 193] width 7 height 10
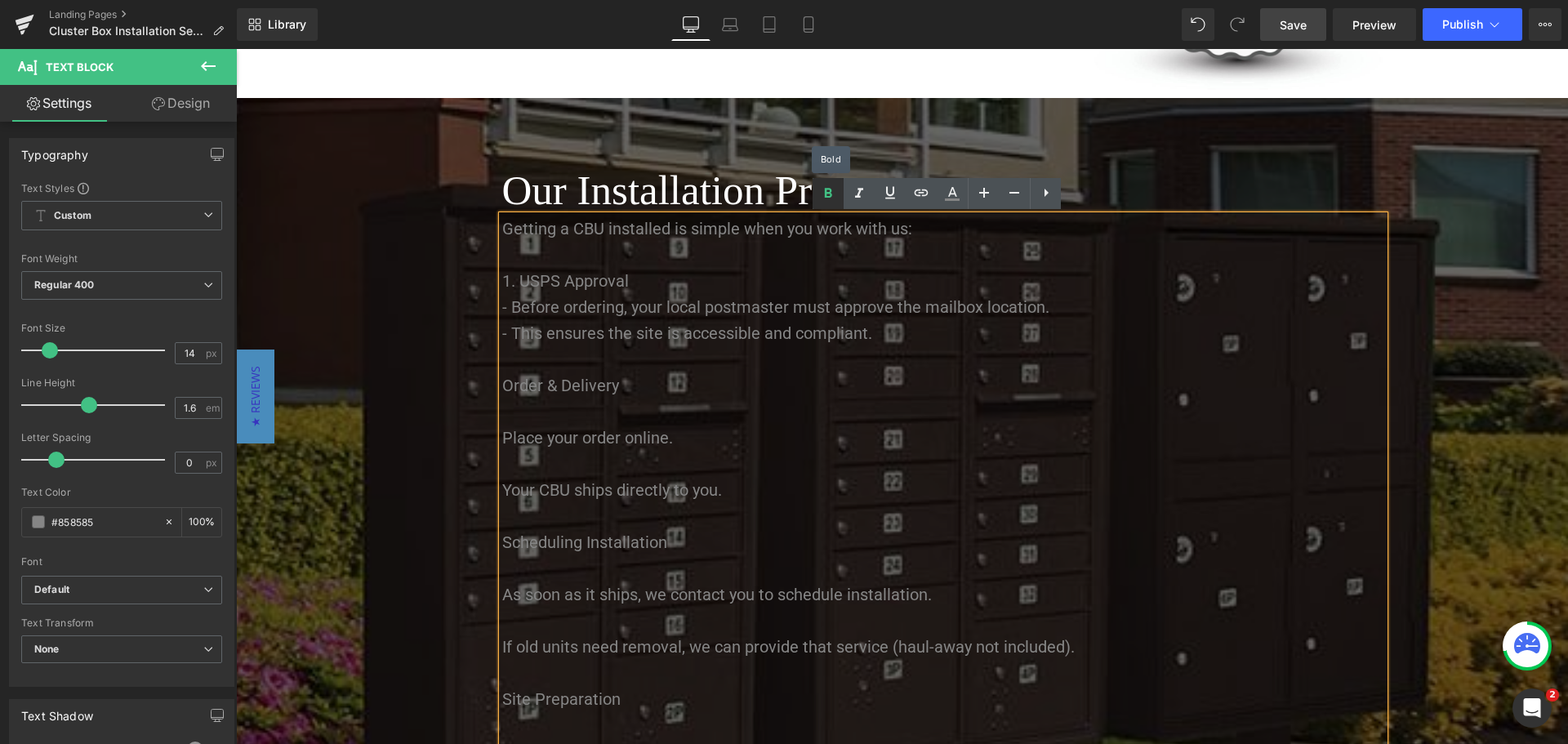
click at [831, 191] on icon at bounding box center [828, 193] width 7 height 10
click at [708, 225] on p "Getting a CBU installed is simple when you work with us:" at bounding box center [943, 229] width 882 height 26
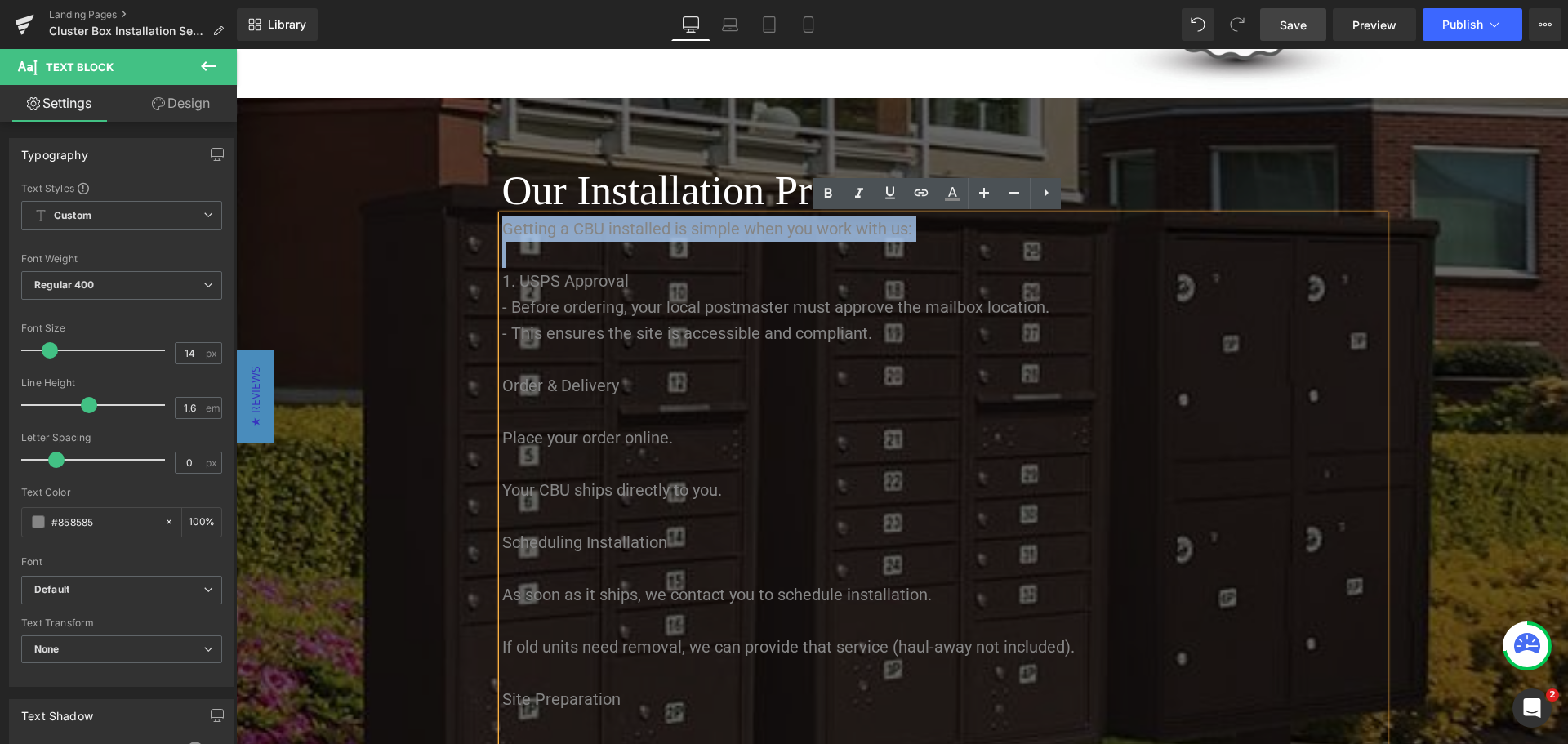
click at [708, 225] on p "Getting a CBU installed is simple when you work with us:" at bounding box center [943, 229] width 882 height 26
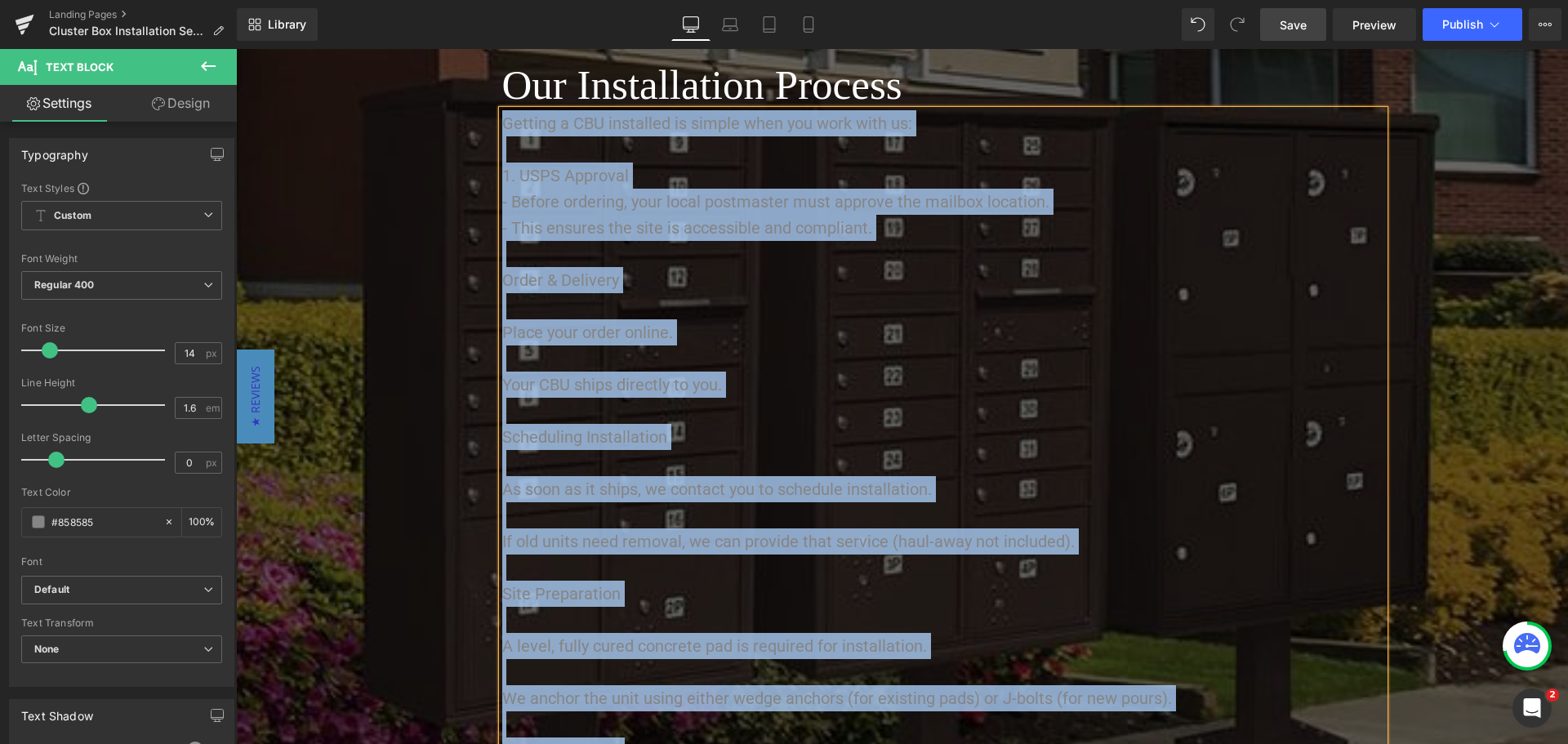
scroll to position [2456, 0]
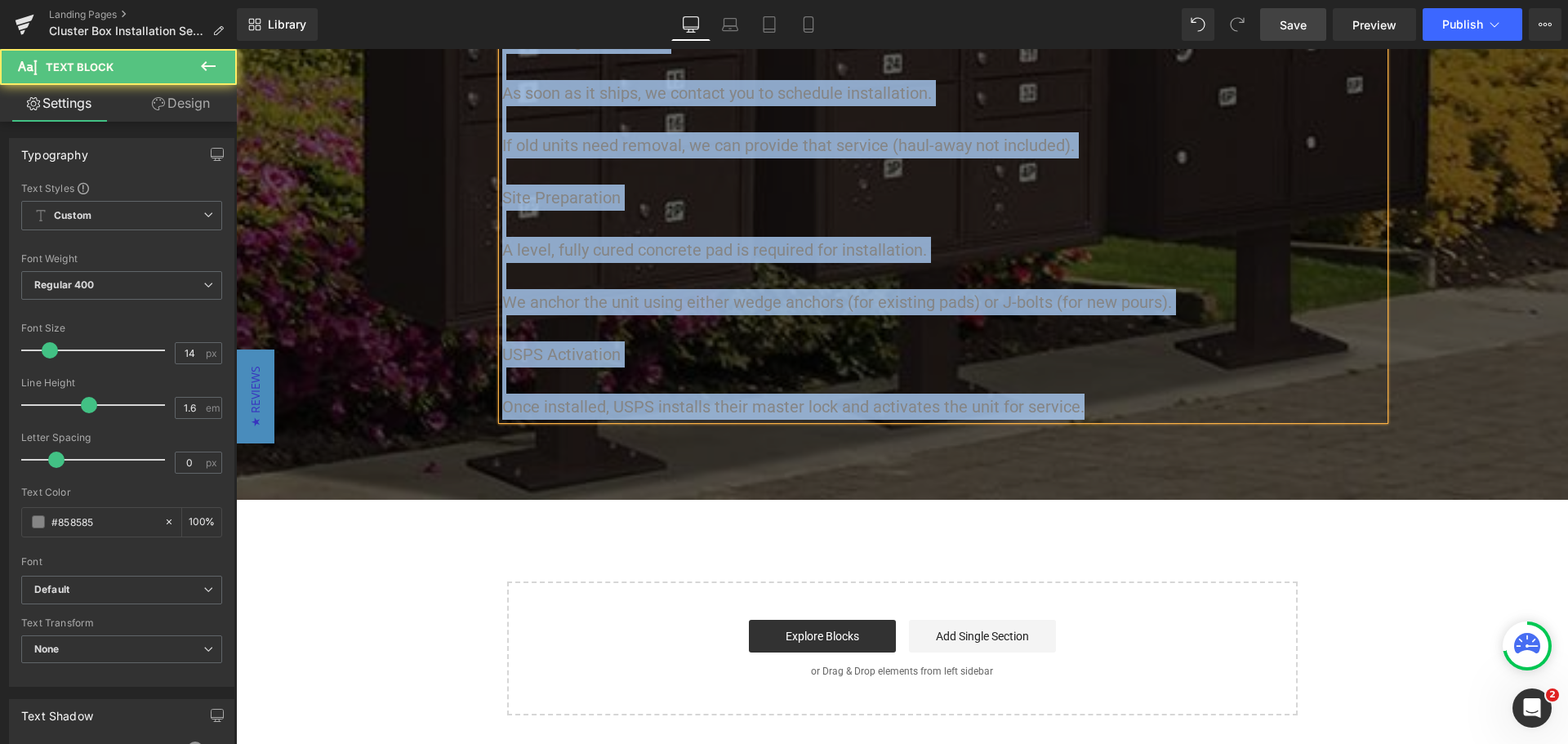
click at [758, 408] on p "Once installed, USPS installs their master lock and activates the unit for serv…" at bounding box center [943, 407] width 882 height 26
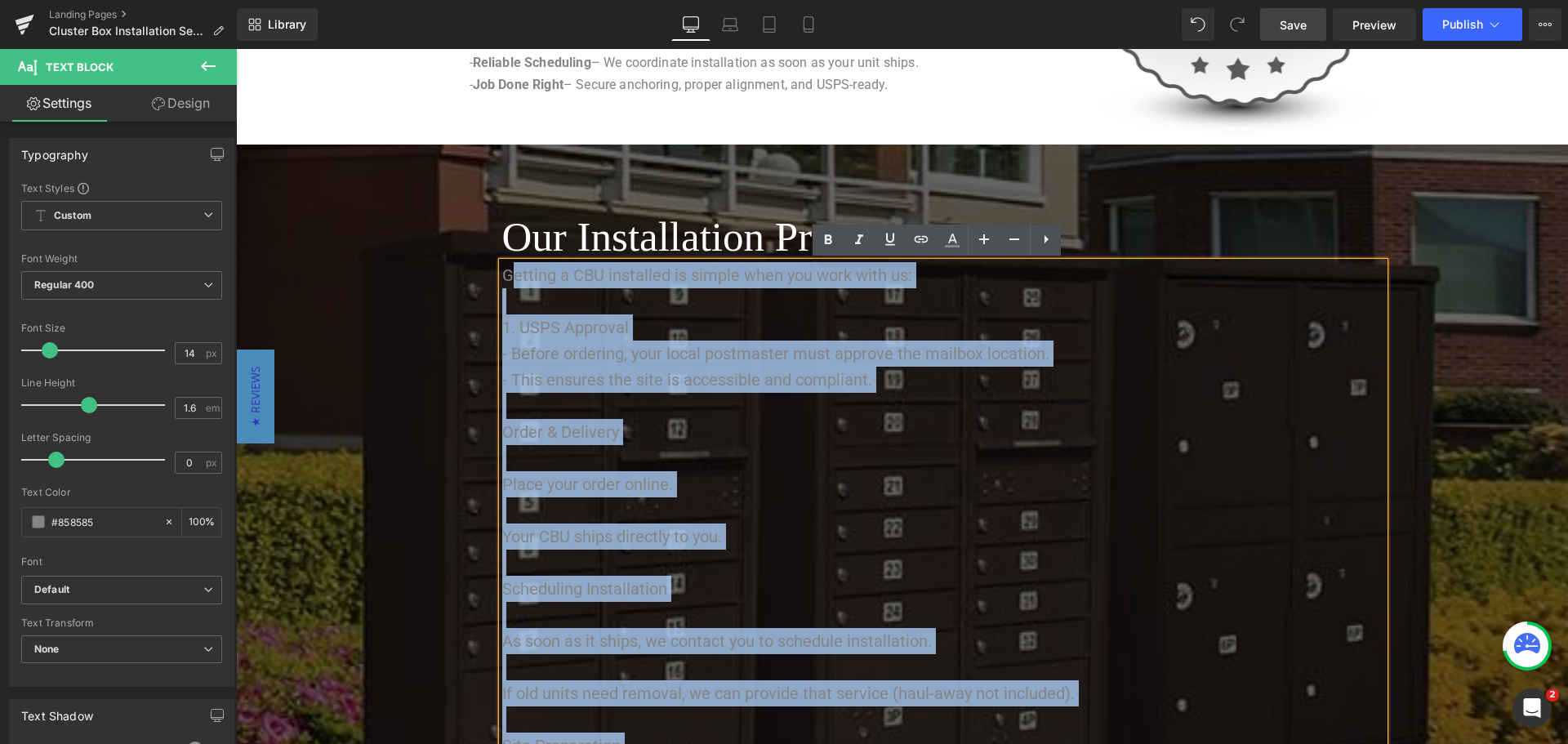
scroll to position [1884, 0]
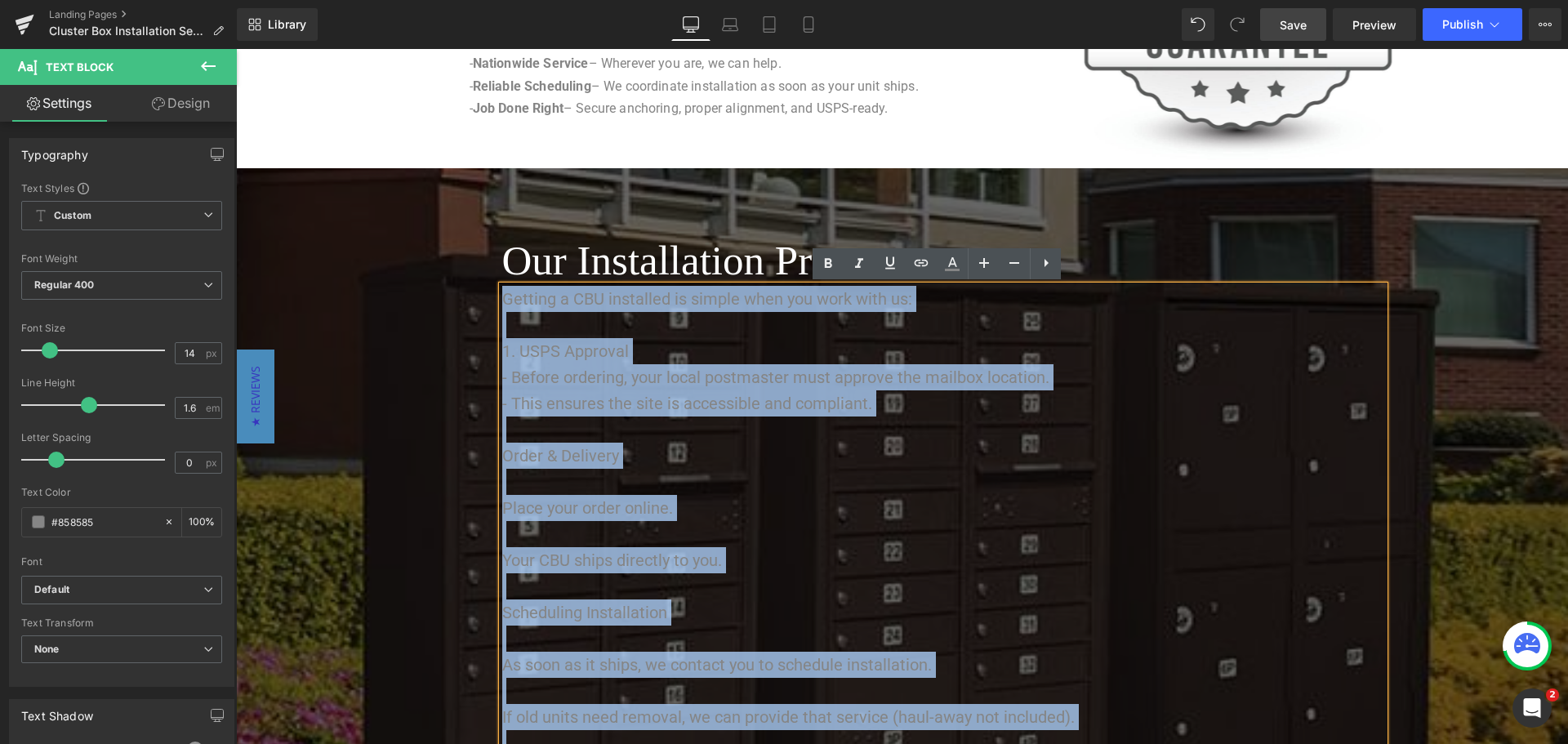
drag, startPoint x: 1120, startPoint y: 401, endPoint x: 497, endPoint y: 296, distance: 631.8
click at [502, 296] on div "Getting a CBU installed is simple when you work with us: 1. USPS Approval - Bef…" at bounding box center [943, 639] width 882 height 706
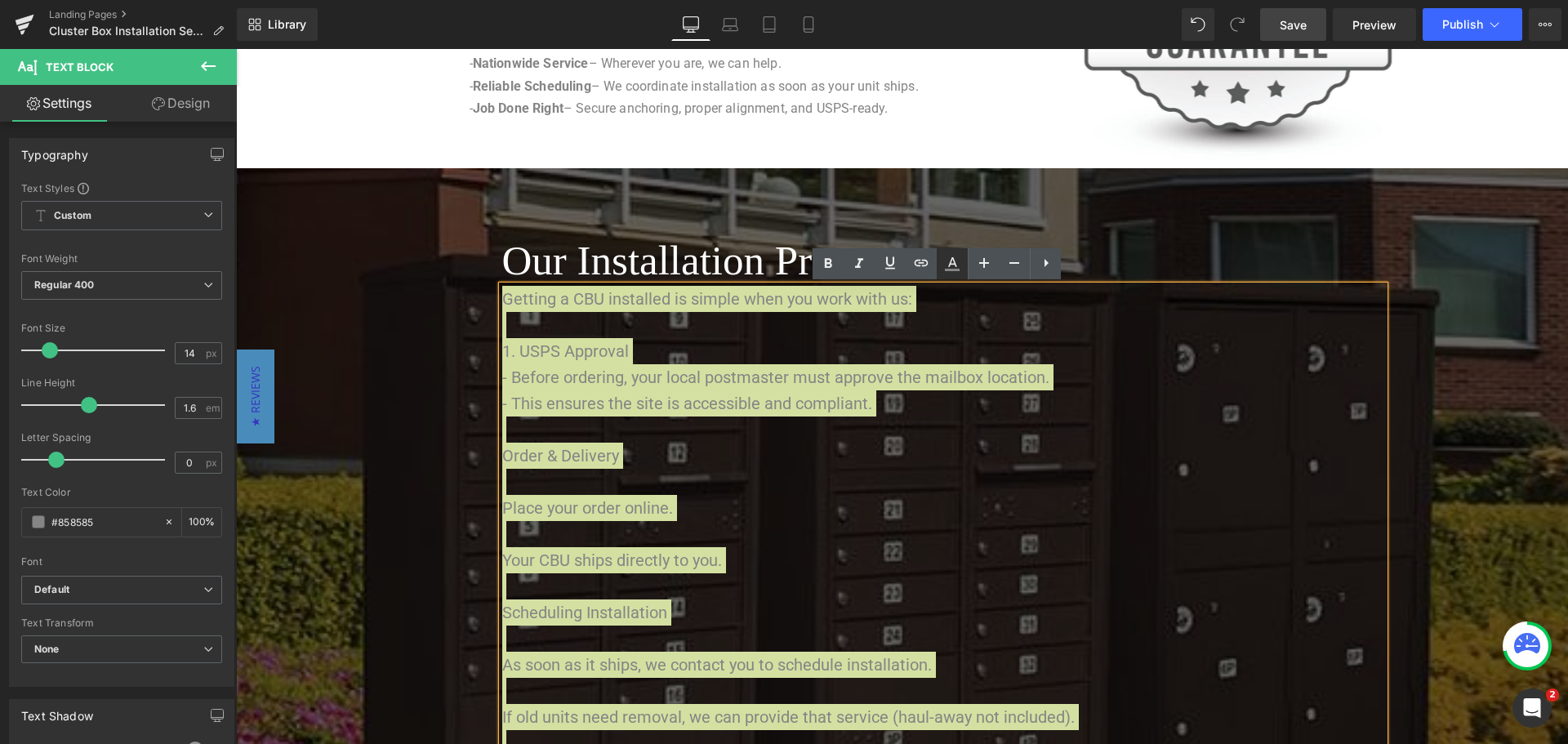
click at [957, 261] on icon at bounding box center [952, 264] width 20 height 20
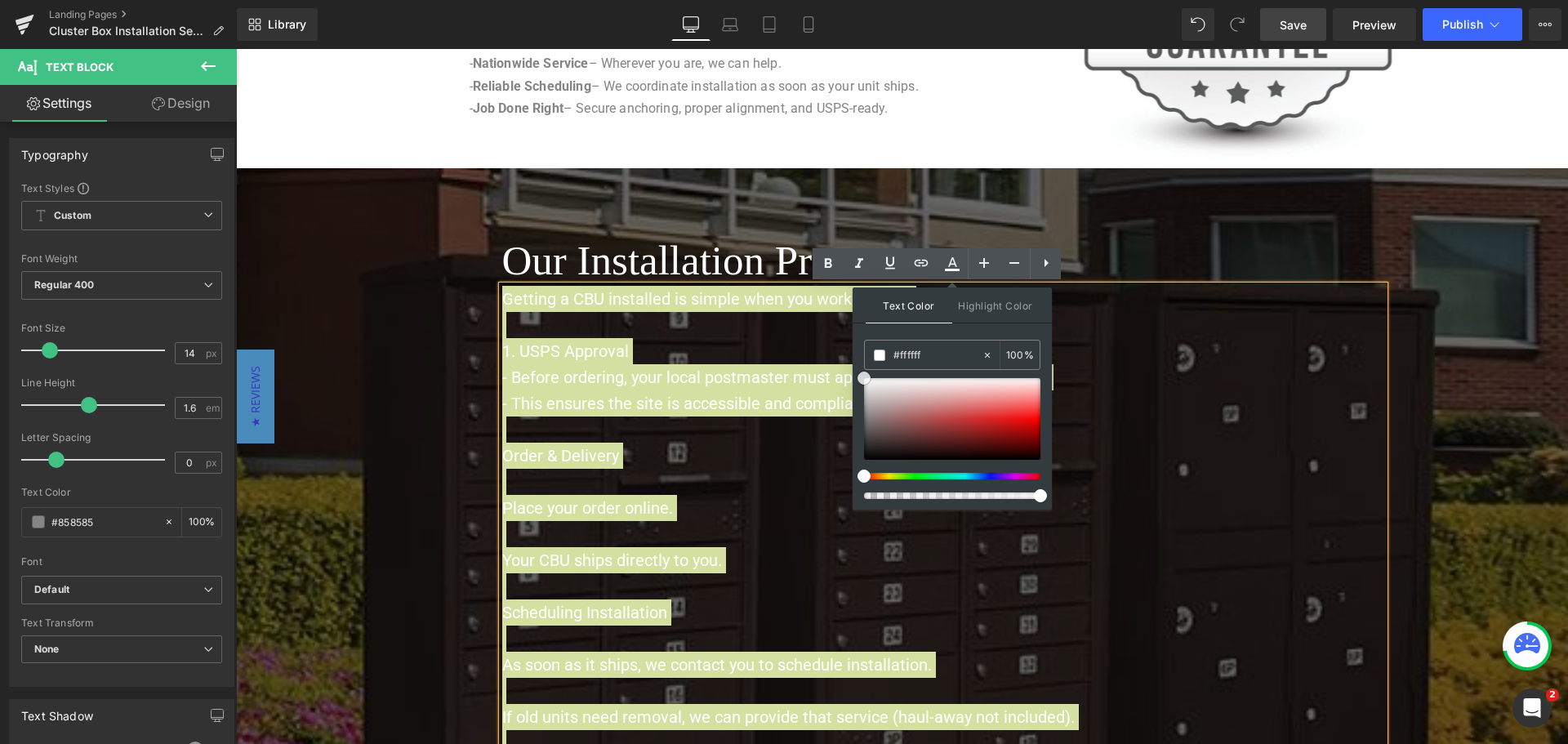
drag, startPoint x: 876, startPoint y: 422, endPoint x: 857, endPoint y: 359, distance: 65.8
click at [857, 359] on div "Text Color Highlight Color #333333 #858585 100 % transparent 0 %" at bounding box center [952, 398] width 199 height 222
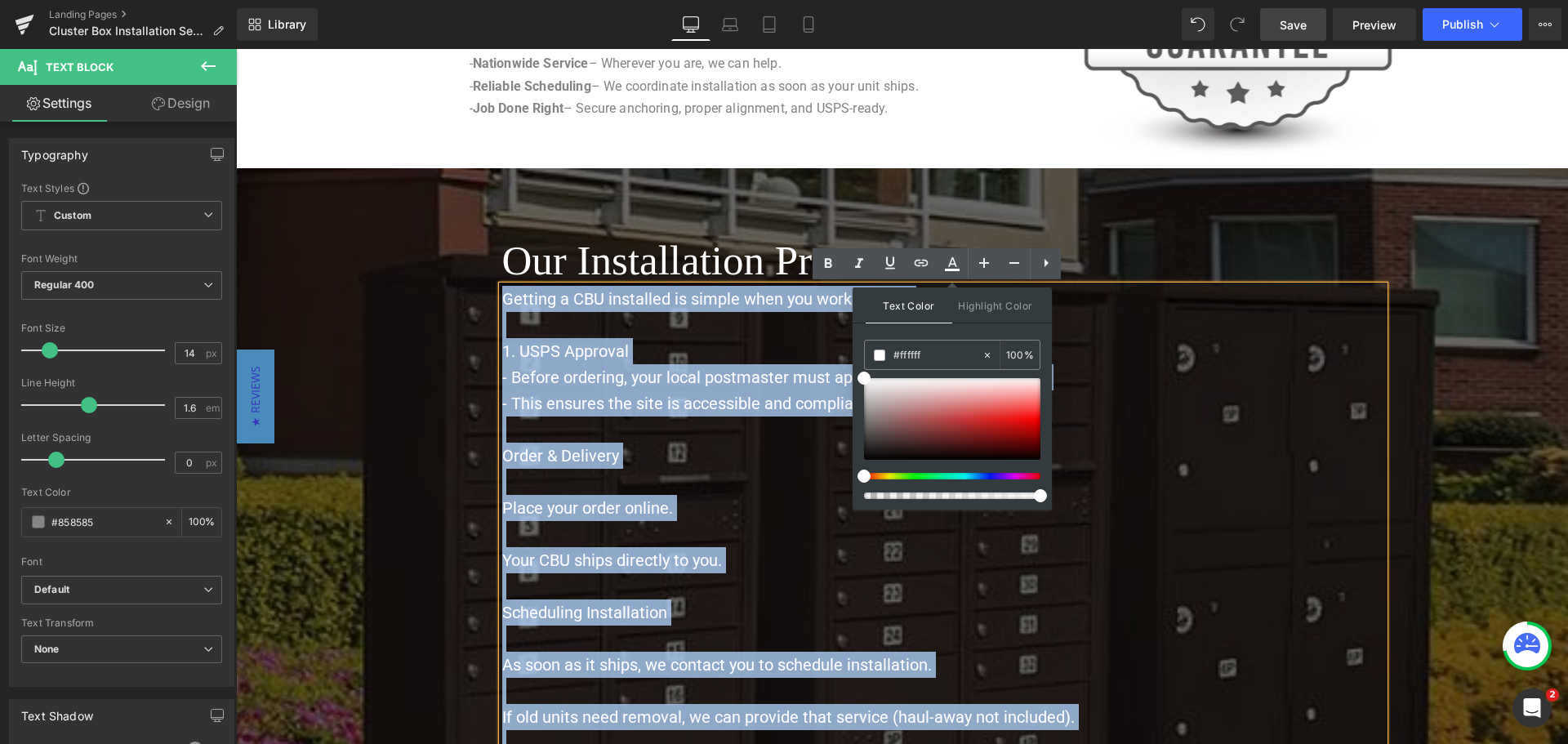
click at [1232, 397] on p "- This ensures the site is accessible and compliant." at bounding box center [943, 403] width 882 height 26
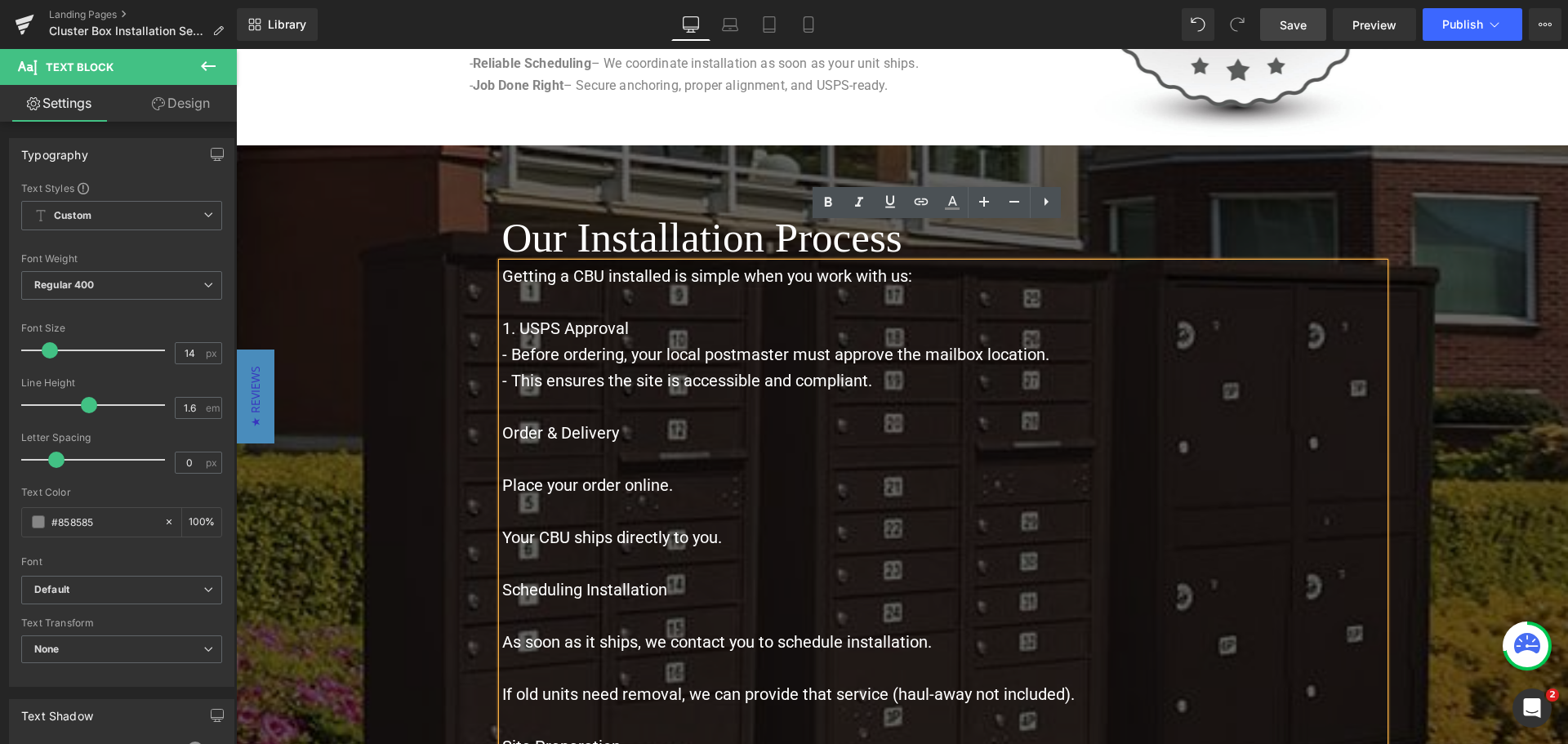
scroll to position [1966, 0]
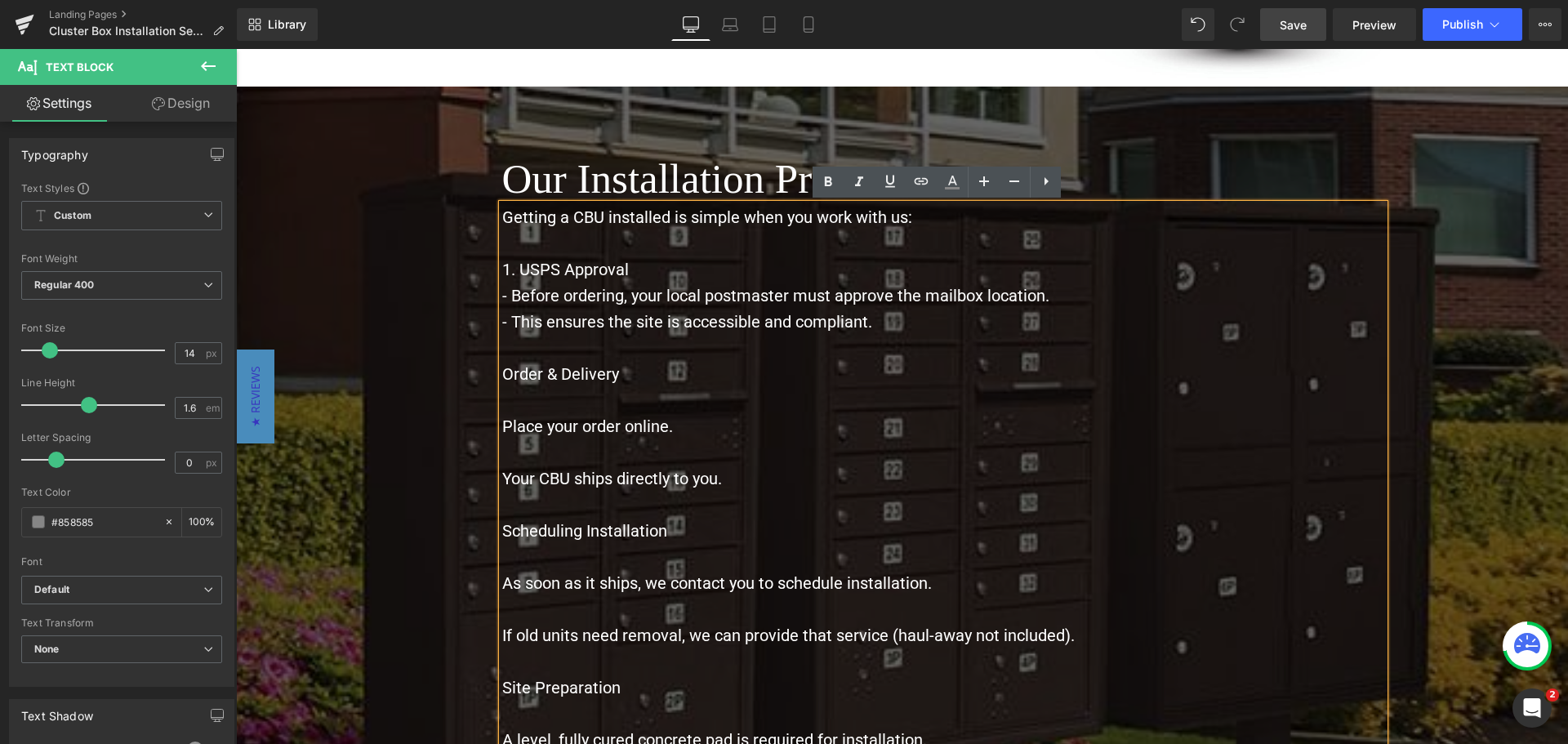
click at [502, 378] on span "Order & Delivery" at bounding box center [560, 374] width 117 height 20
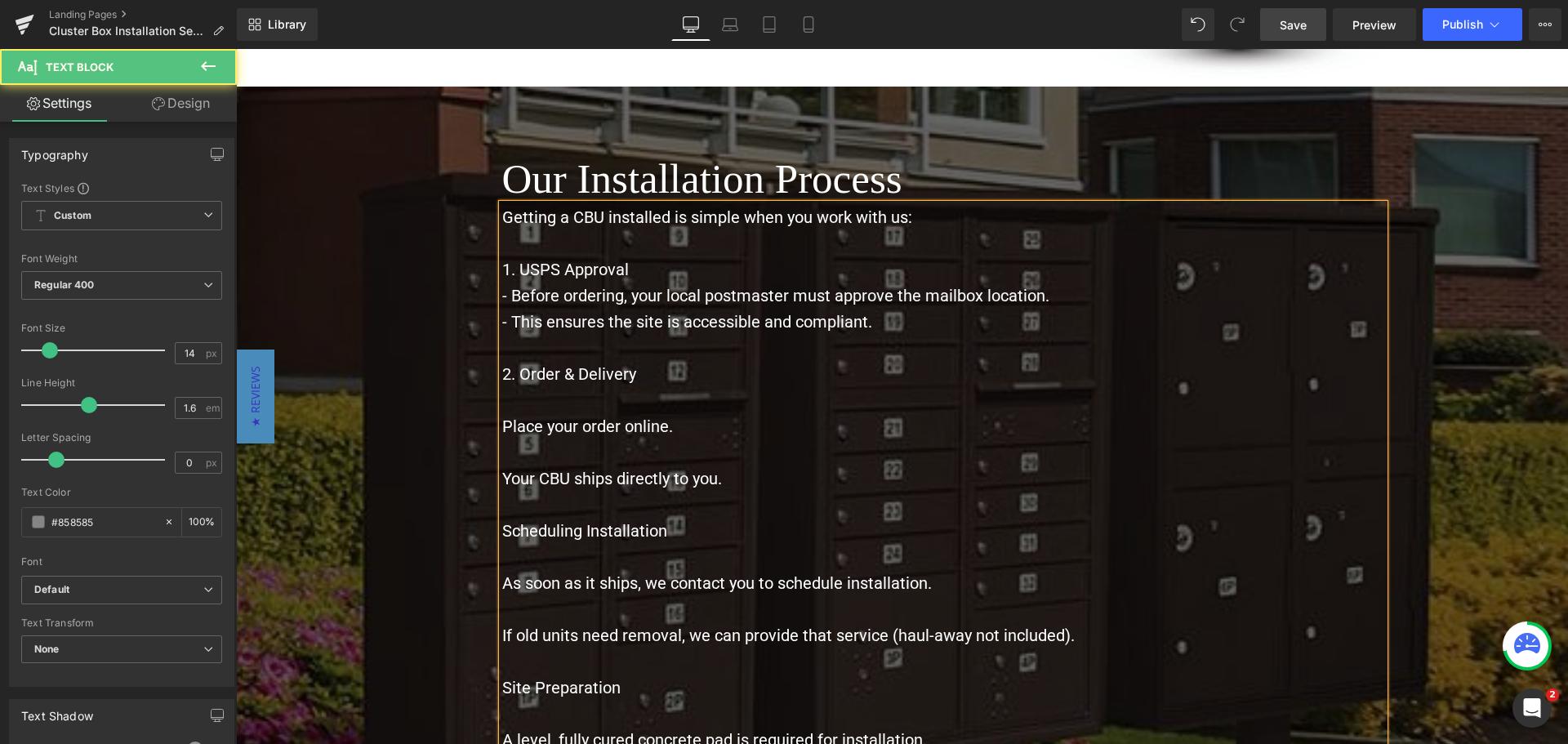
click at [513, 420] on span "Place your order online." at bounding box center [587, 426] width 171 height 20
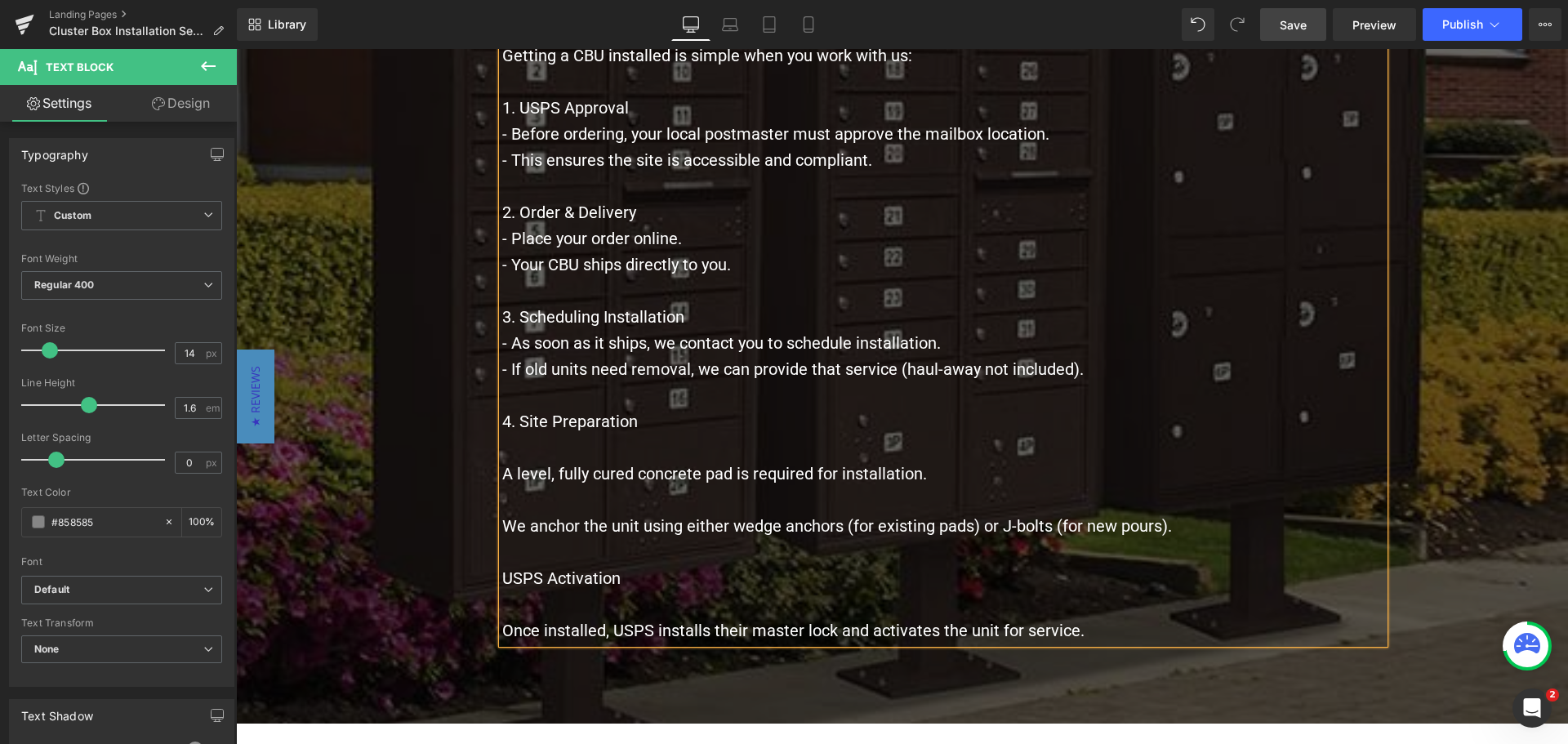
scroll to position [2129, 0]
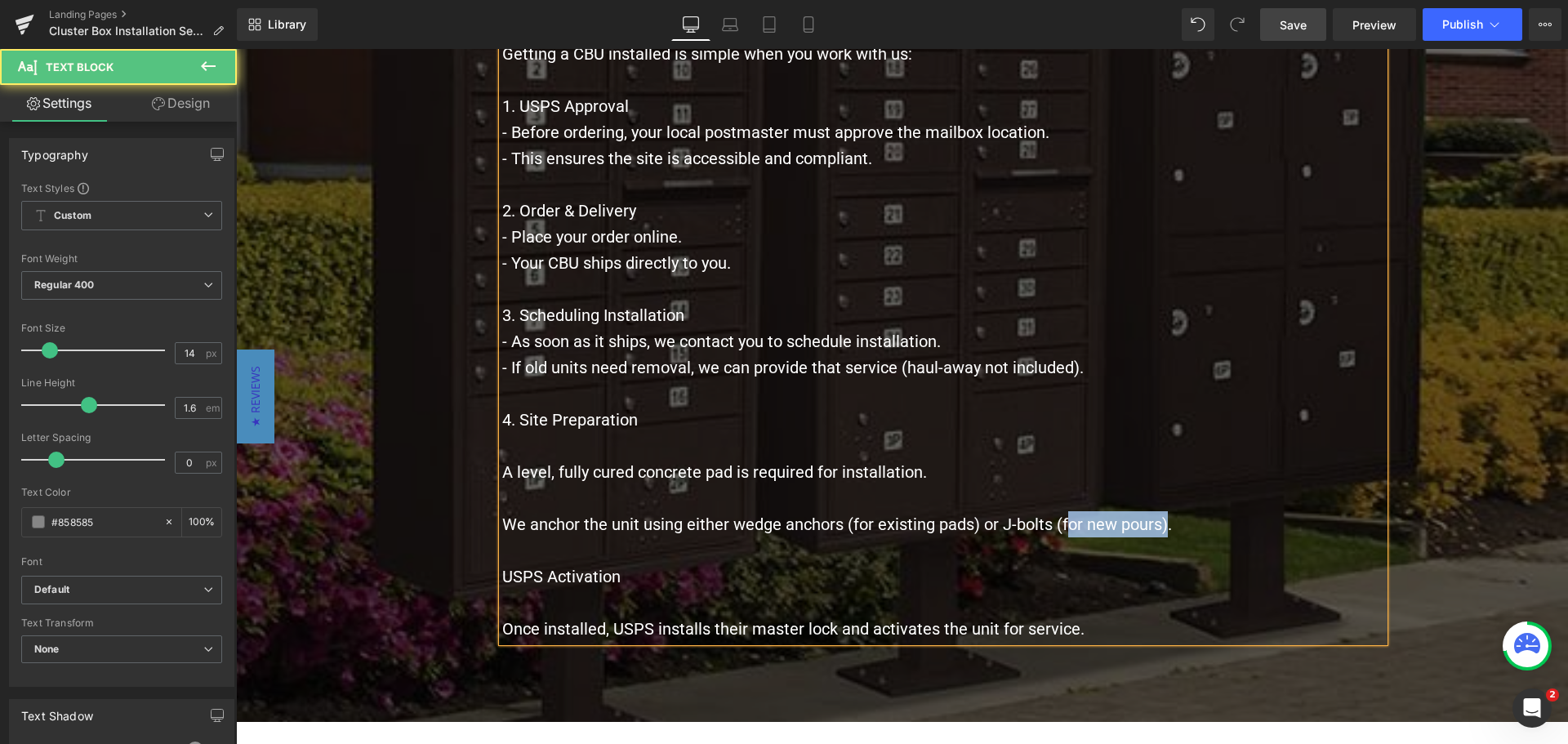
drag, startPoint x: 1160, startPoint y: 522, endPoint x: 1061, endPoint y: 535, distance: 99.8
click at [1061, 535] on p "We anchor the unit using either wedge anchors (for existing pads) or J-bolts (f…" at bounding box center [943, 525] width 882 height 26
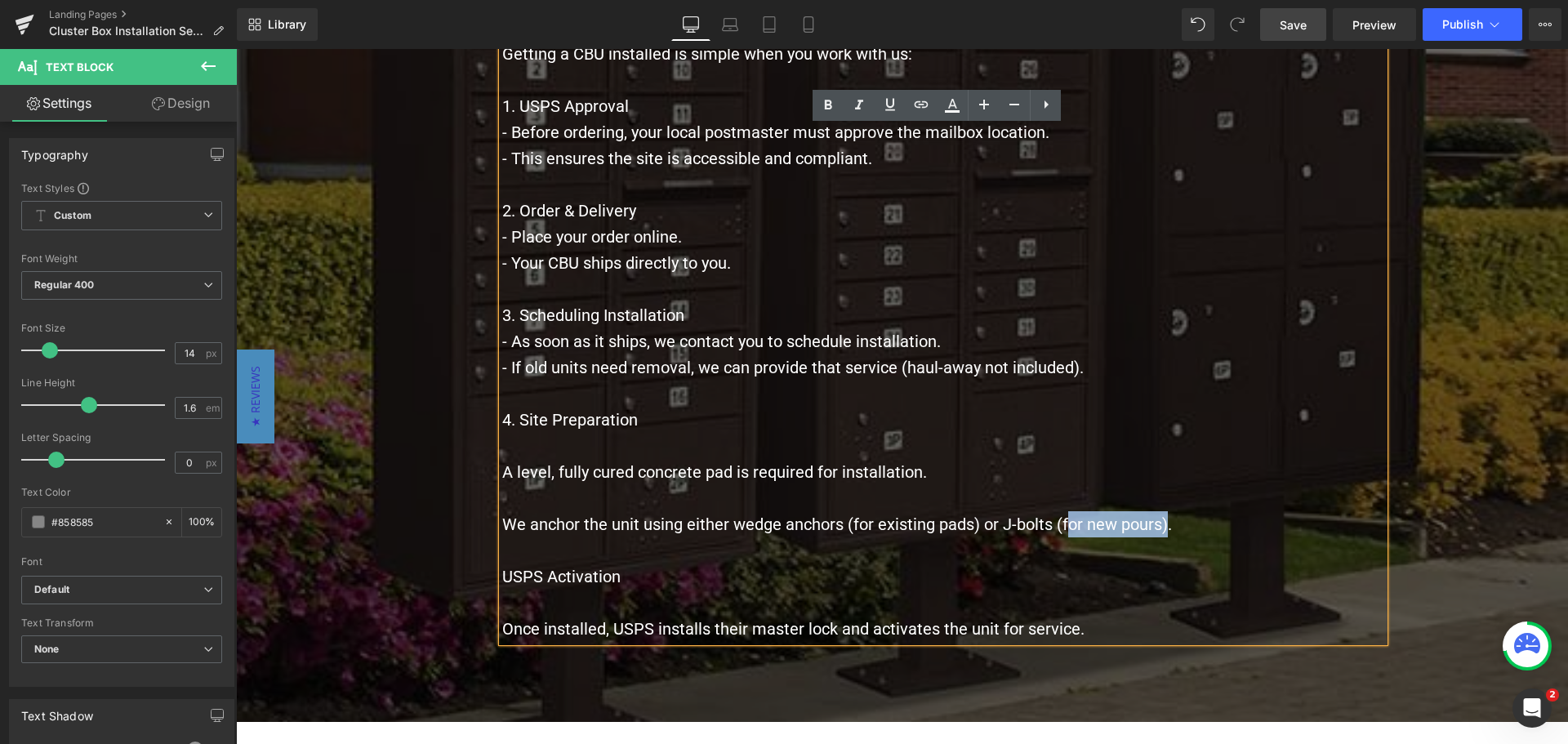
click at [1059, 532] on span "We anchor the unit using either wedge anchors (for existing pads) or J-bolts (f…" at bounding box center [837, 524] width 670 height 20
drag, startPoint x: 1055, startPoint y: 527, endPoint x: 1151, endPoint y: 527, distance: 96.0
click at [1151, 527] on span "We anchor the unit using either wedge anchors (for existing pads) or J-bolts (f…" at bounding box center [837, 524] width 670 height 20
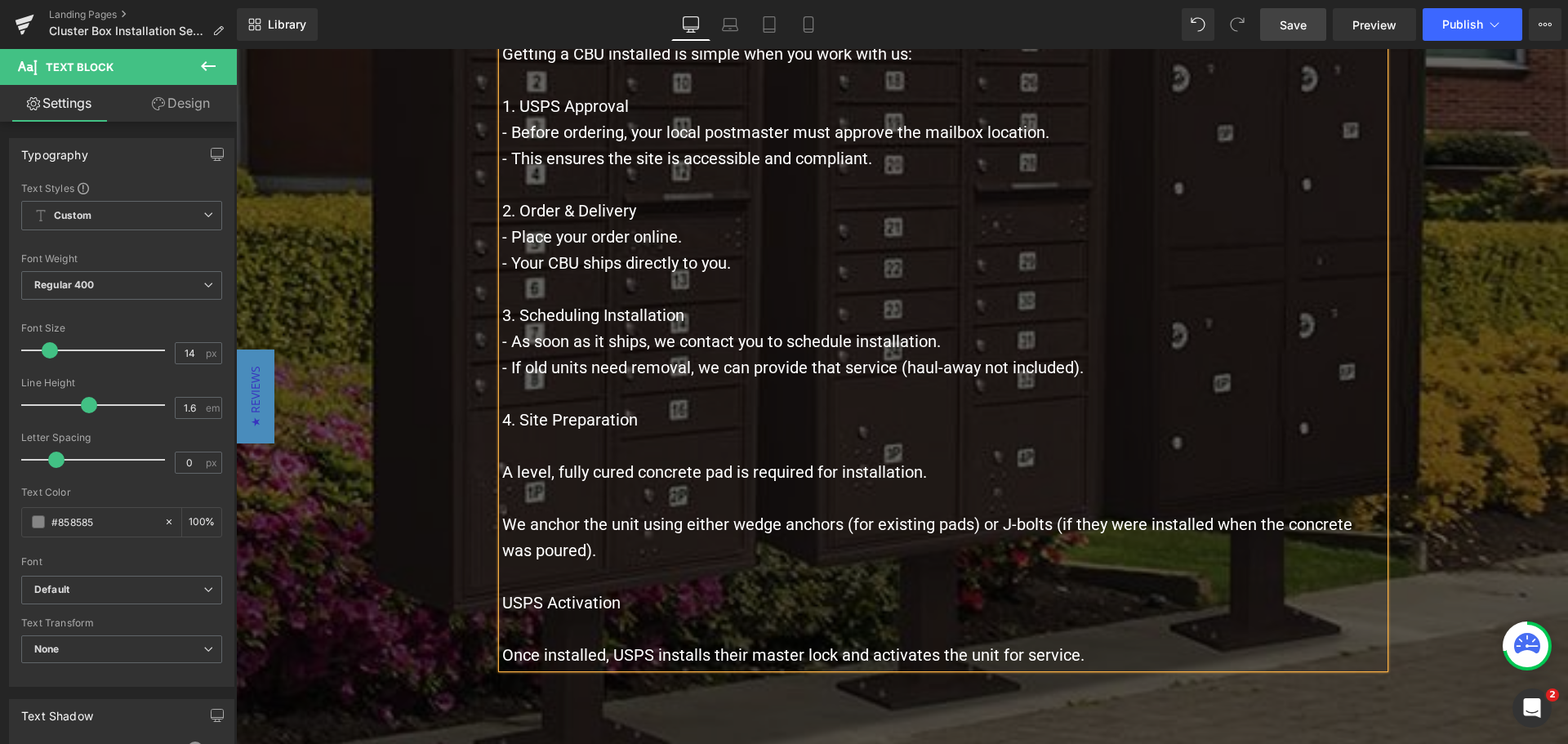
click at [576, 488] on p at bounding box center [943, 498] width 882 height 26
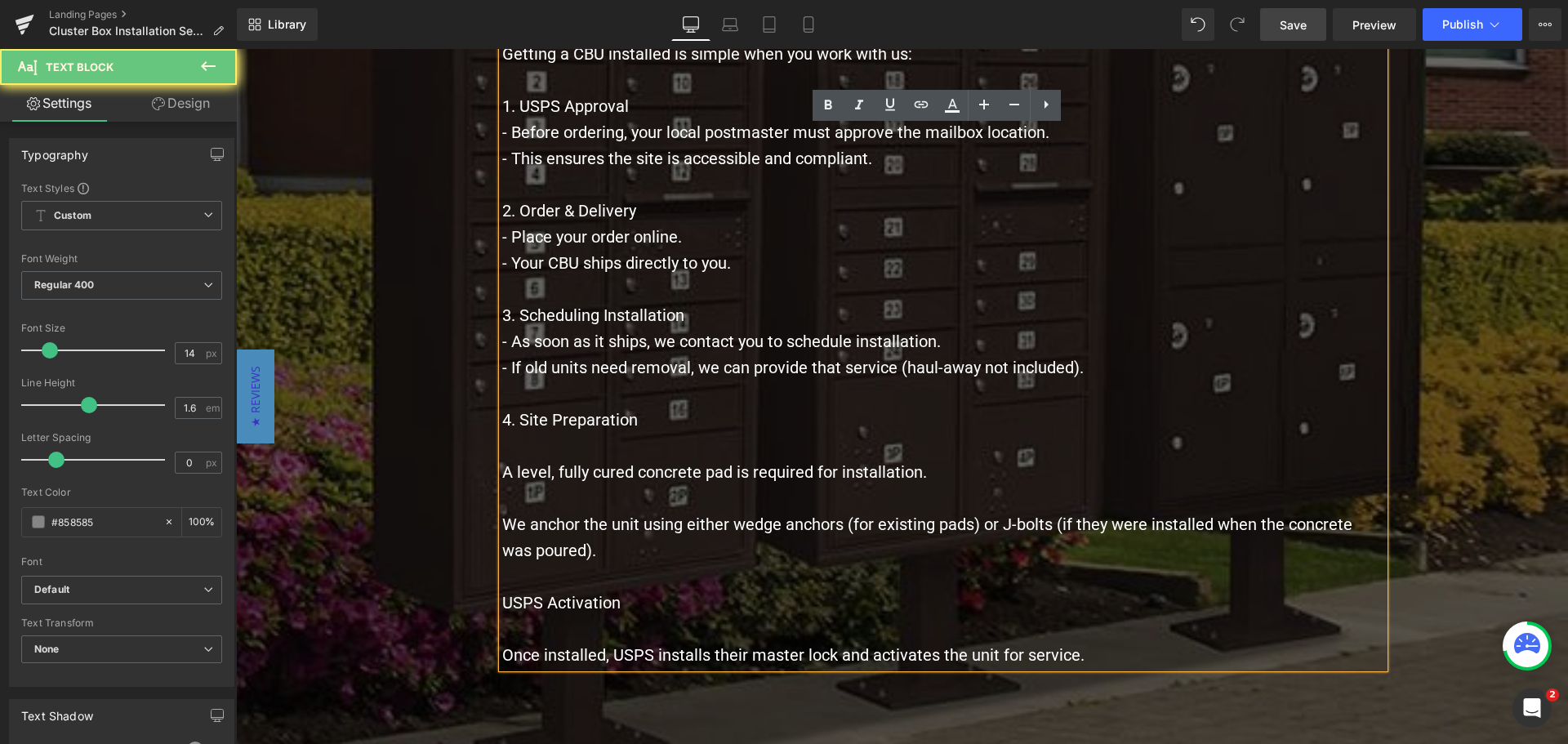
click at [515, 469] on span "A level, fully cured concrete pad is required for installation." at bounding box center [715, 472] width 425 height 20
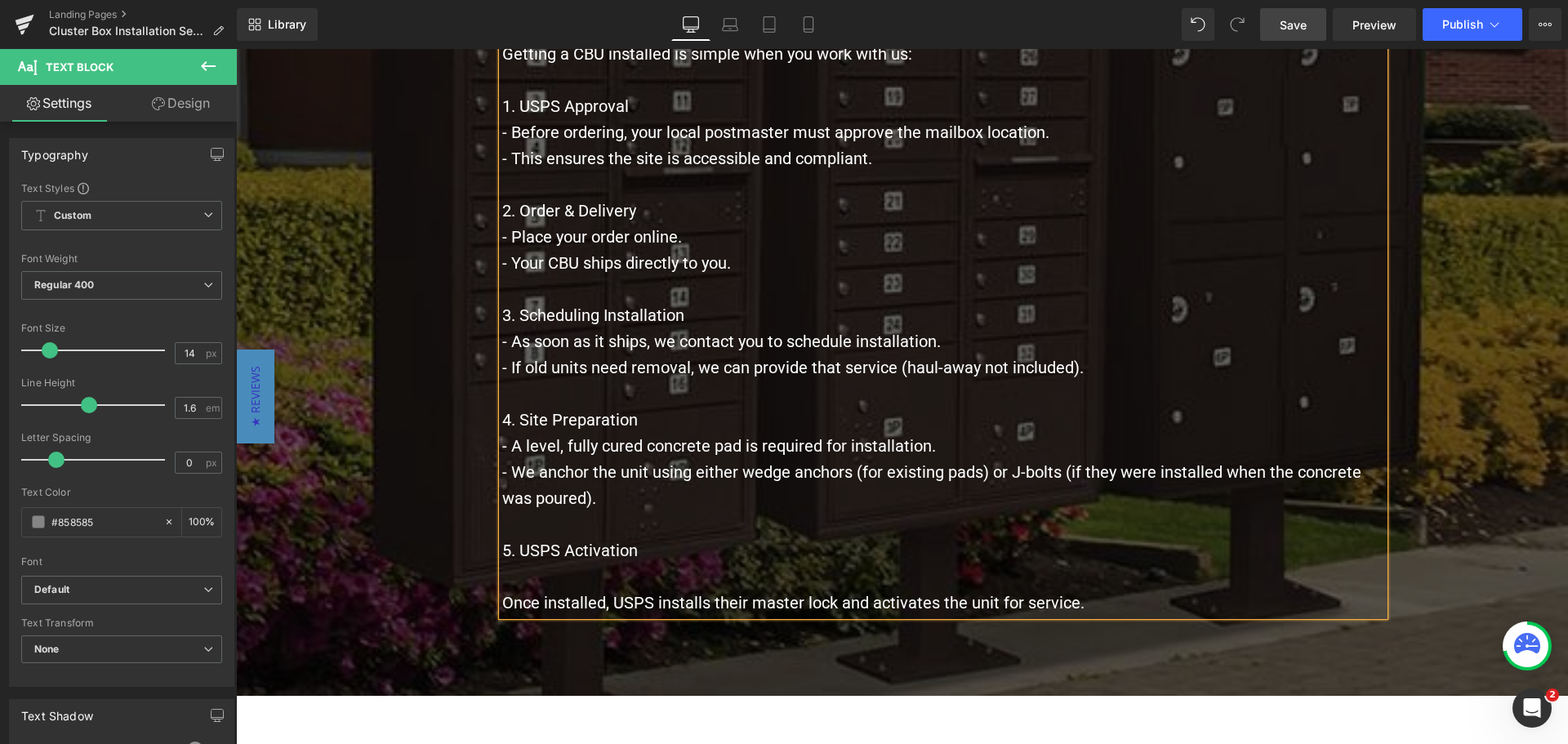
click at [644, 591] on p "Once installed, USPS installs their master lock and activates the unit for serv…" at bounding box center [943, 603] width 882 height 26
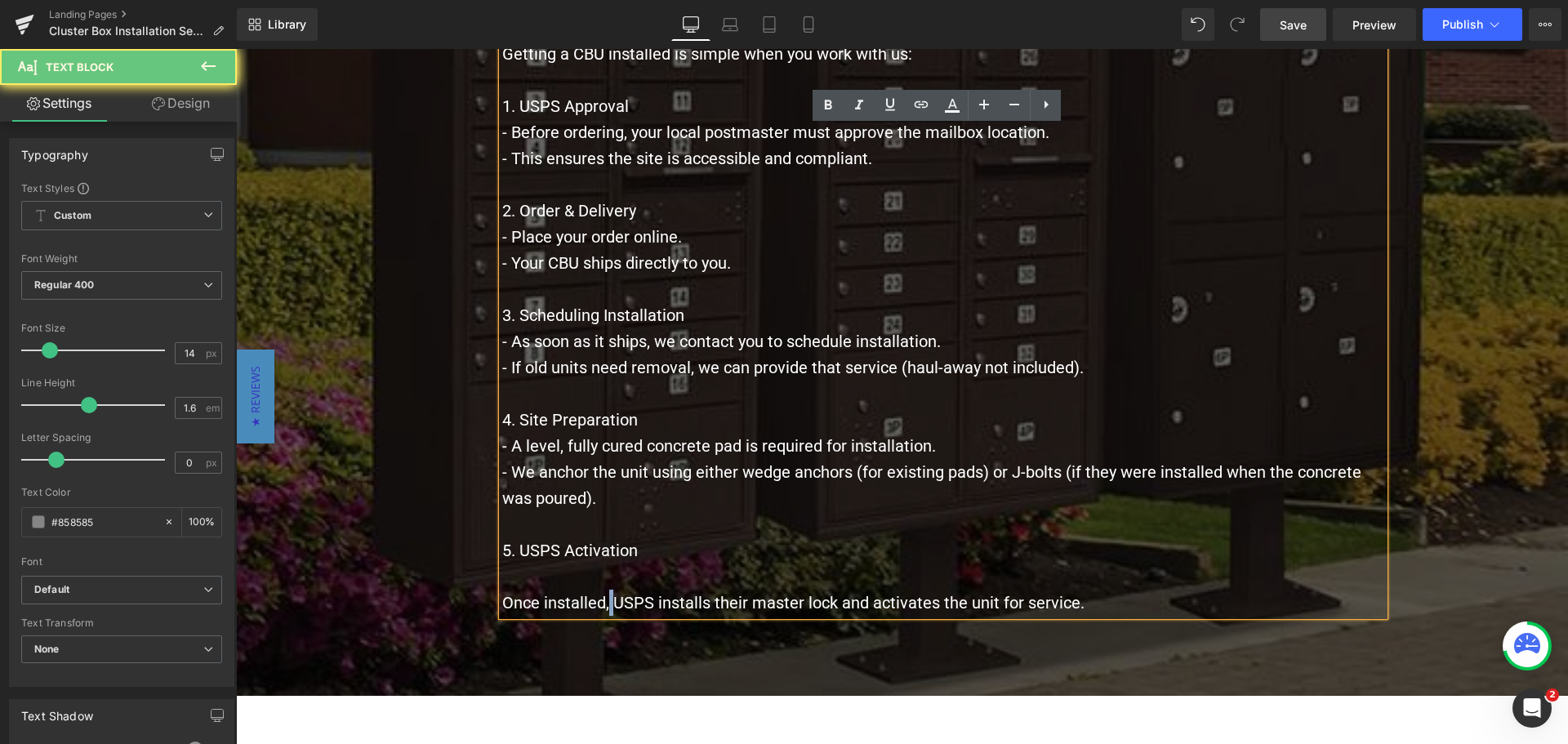
click at [604, 606] on span "Once installed, USPS installs their master lock and activates the unit for serv…" at bounding box center [793, 603] width 582 height 20
click at [608, 606] on span "Once installed, USPS installs their master lock and activates the unit for serv…" at bounding box center [793, 603] width 582 height 20
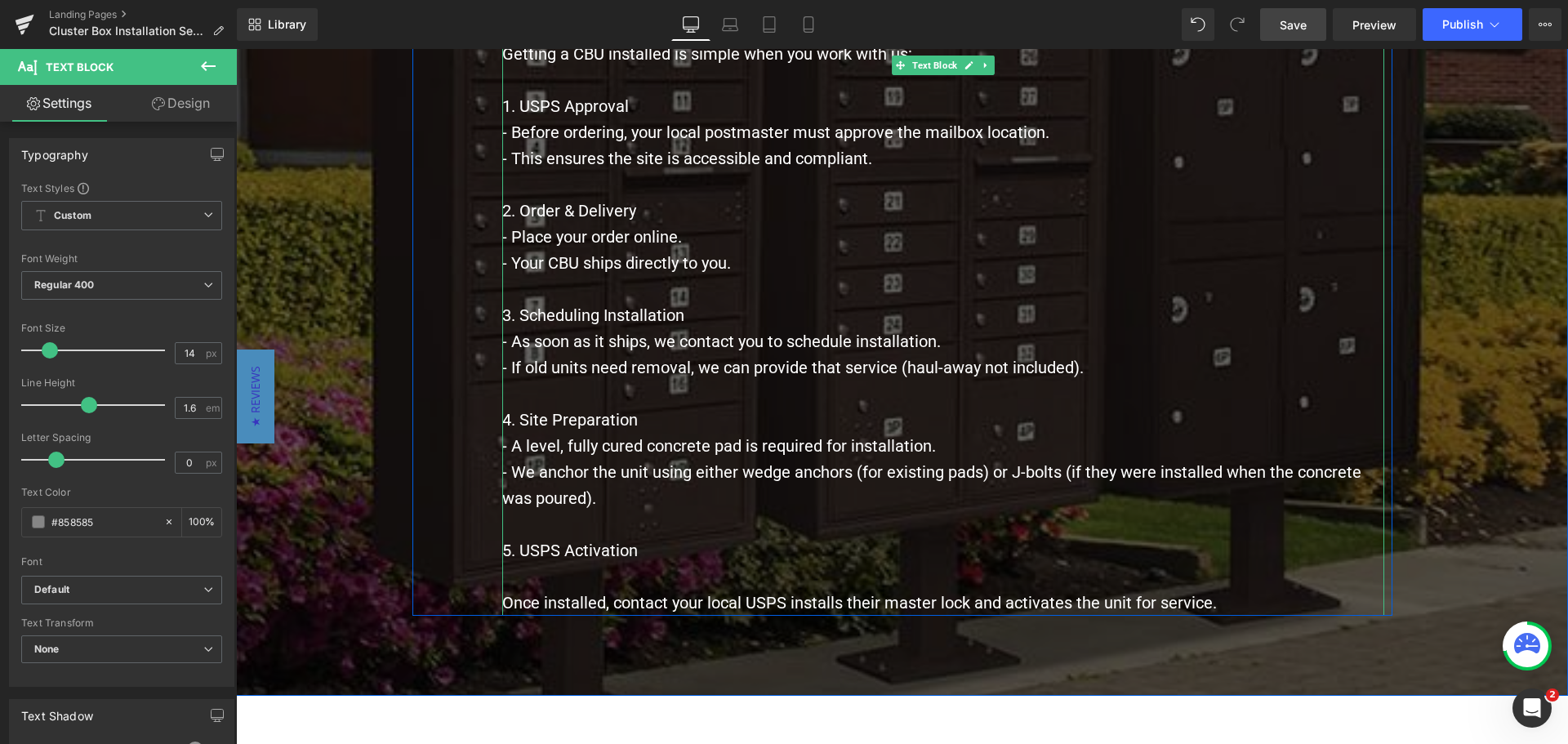
click at [872, 606] on span "Once installed, contact your local USPS installs their master lock and activate…" at bounding box center [859, 603] width 715 height 20
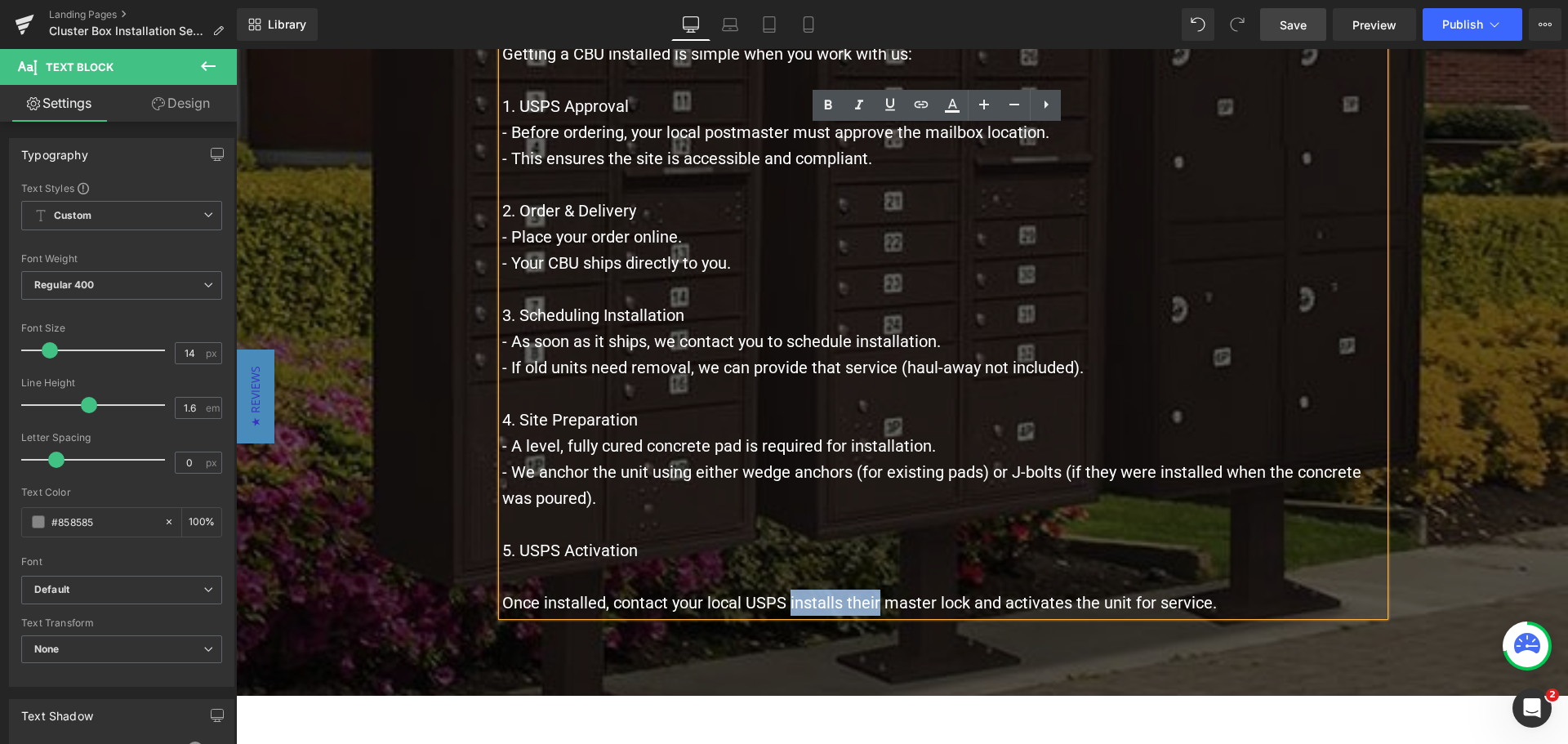
drag, startPoint x: 782, startPoint y: 603, endPoint x: 873, endPoint y: 607, distance: 91.1
click at [873, 607] on span "Once installed, contact your local USPS installs their master lock and activate…" at bounding box center [859, 603] width 715 height 20
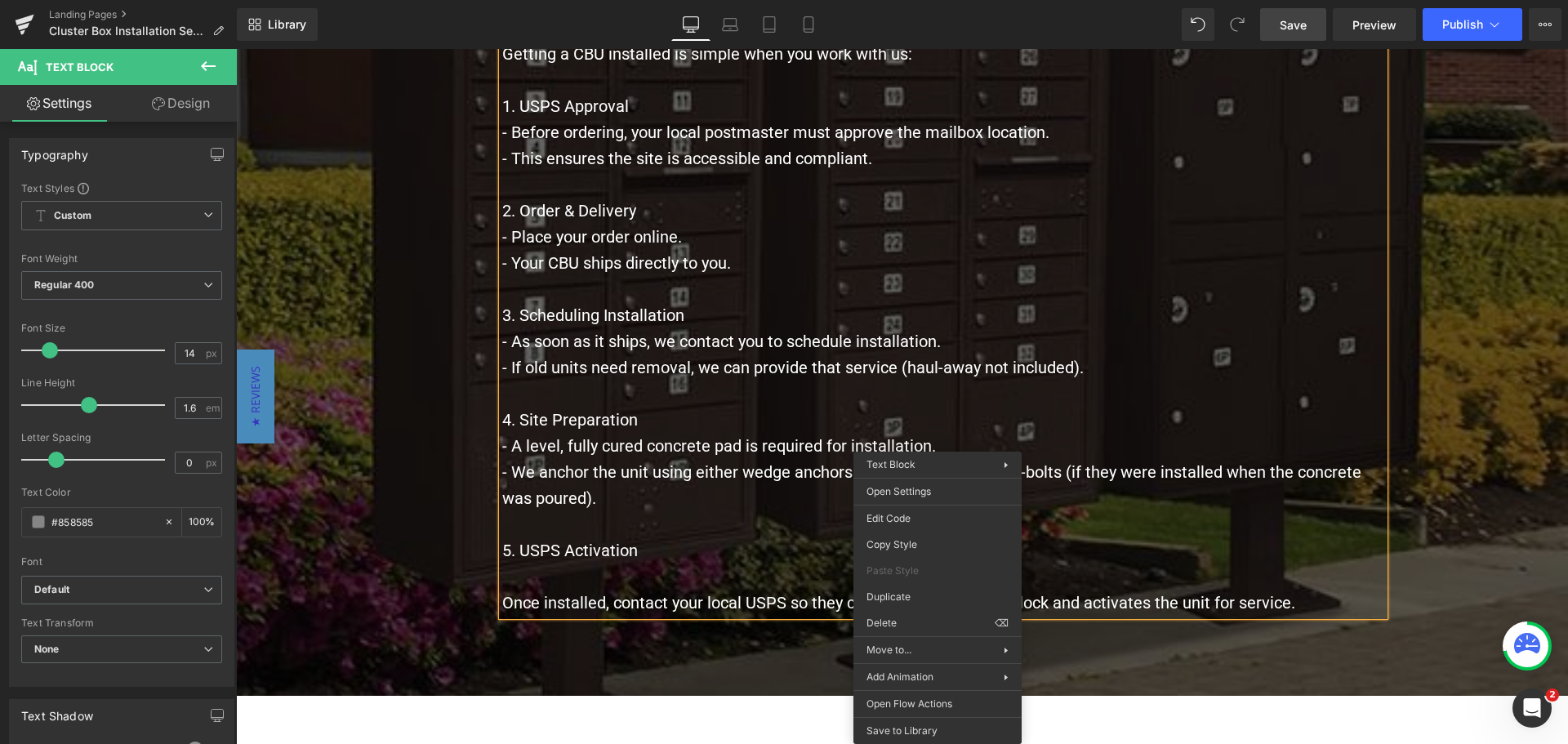
drag, startPoint x: 1065, startPoint y: 589, endPoint x: 1055, endPoint y: 598, distance: 13.5
click at [1065, 590] on div "Getting a CBU installed is simple when you work with us: 1. USPS Approval - Bef…" at bounding box center [943, 328] width 882 height 575
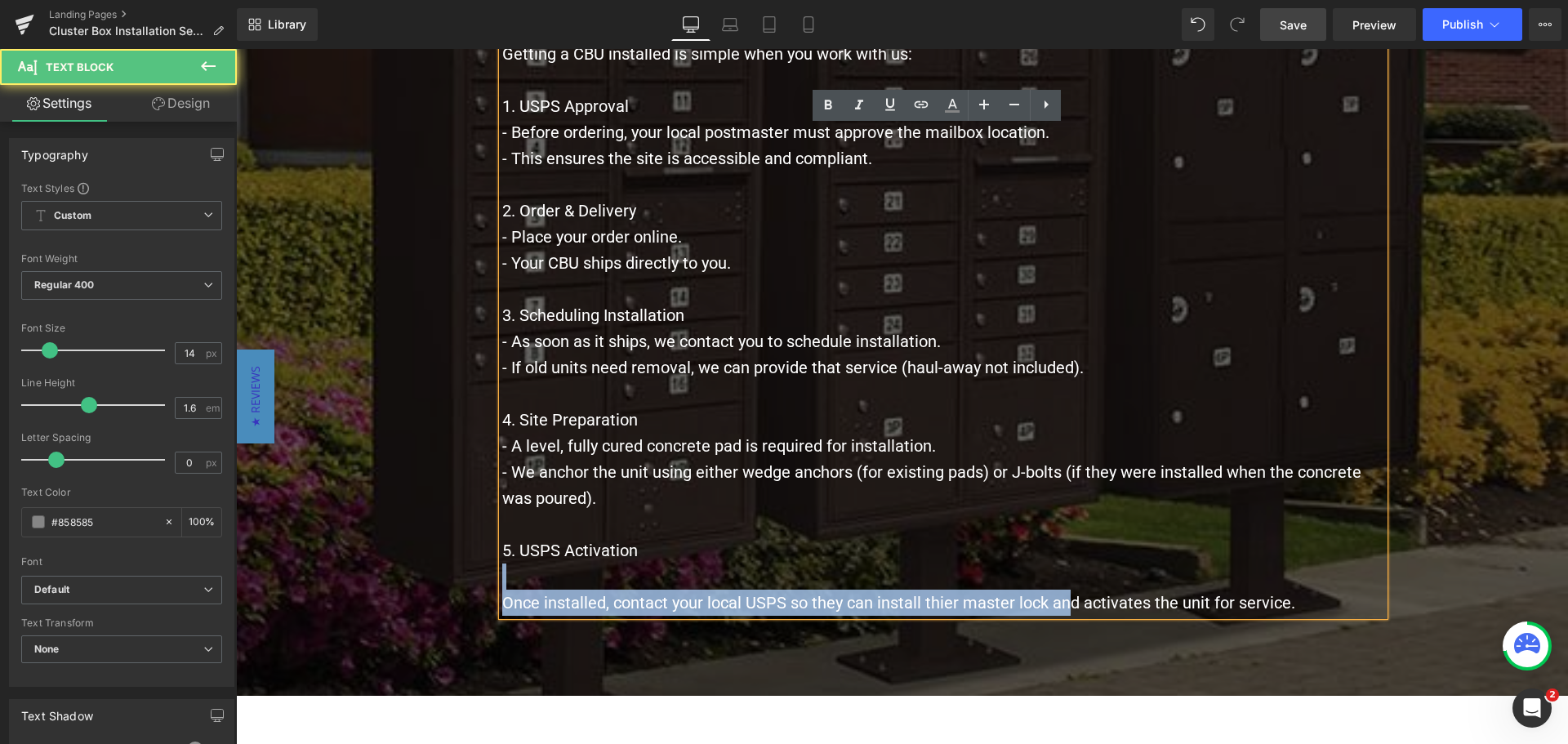
click at [995, 604] on span "Once installed, contact your local USPS so they can install thier master lock a…" at bounding box center [898, 603] width 793 height 20
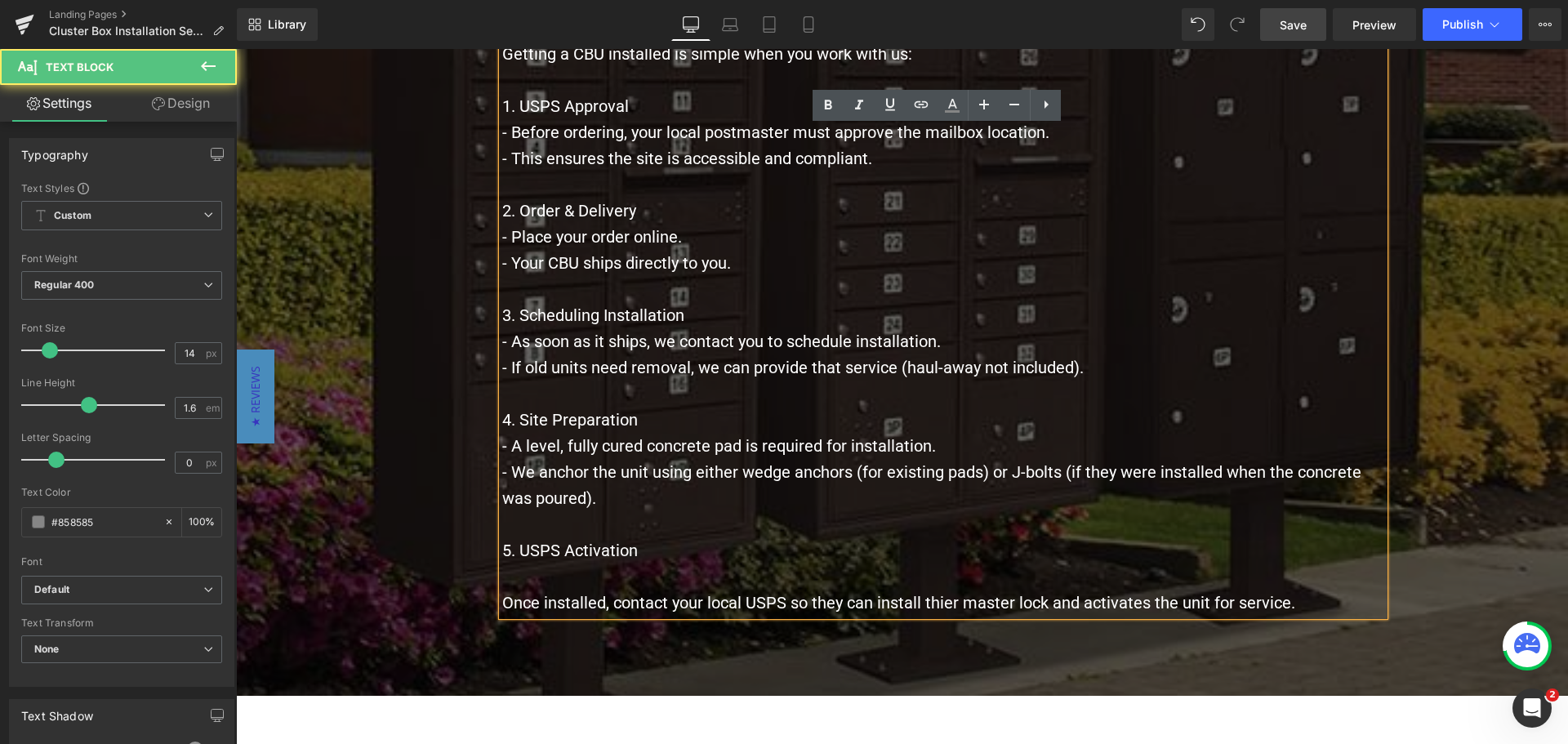
click at [936, 604] on span "Once installed, contact your local USPS so they can install thier master lock a…" at bounding box center [898, 603] width 793 height 20
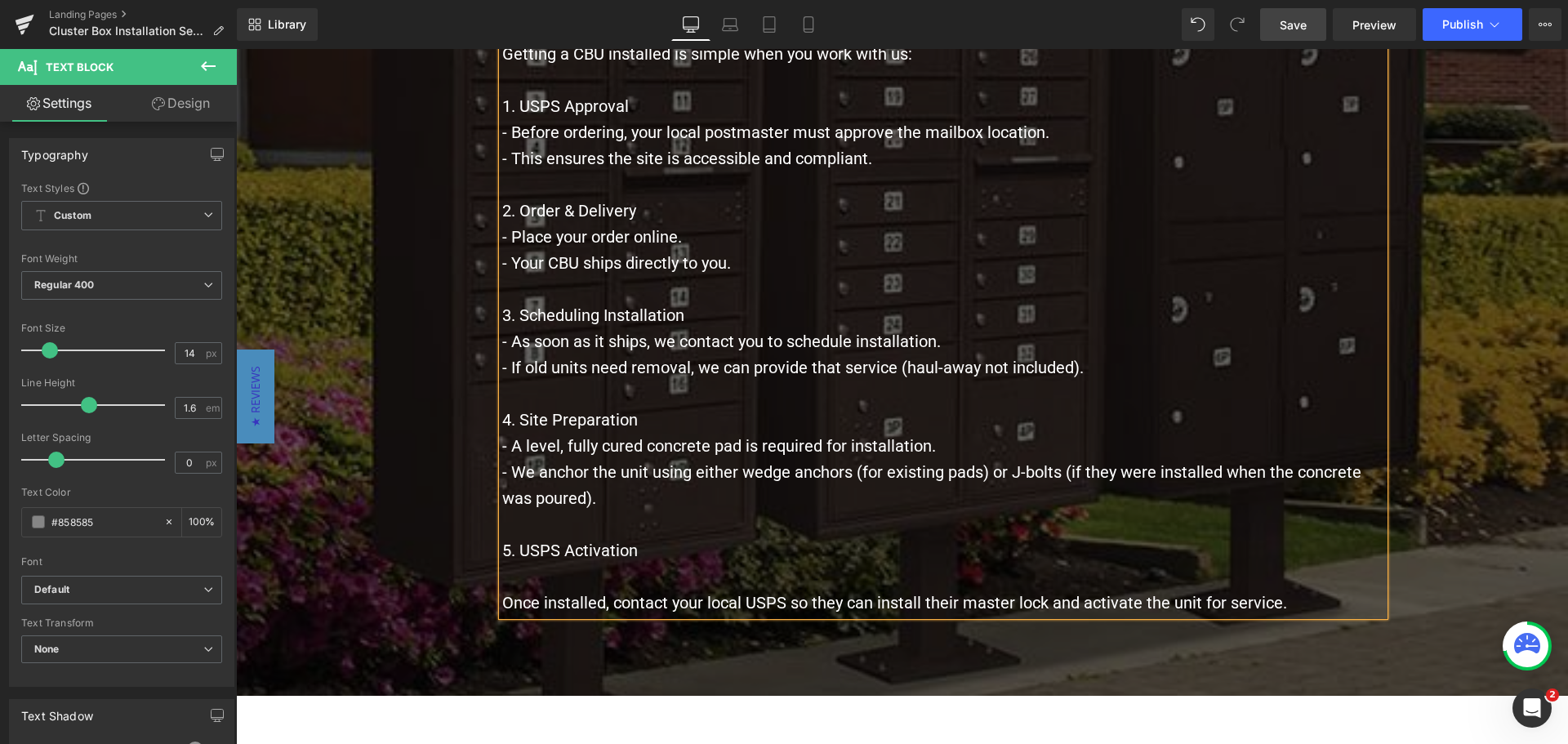
click at [502, 607] on span "Once installed, contact your local USPS so they can install their master lock a…" at bounding box center [894, 603] width 785 height 20
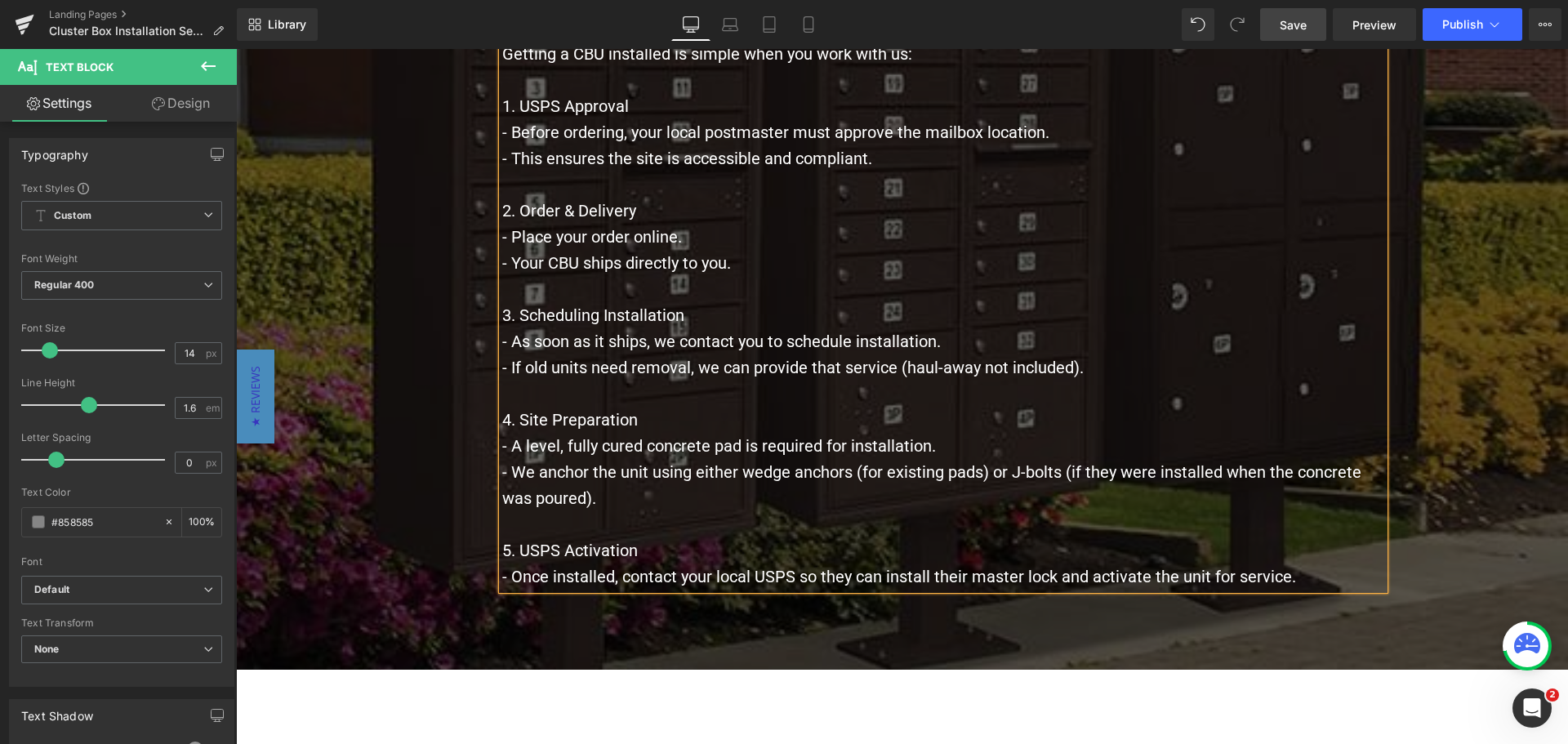
click at [791, 418] on p "4. Site Preparation" at bounding box center [943, 420] width 882 height 26
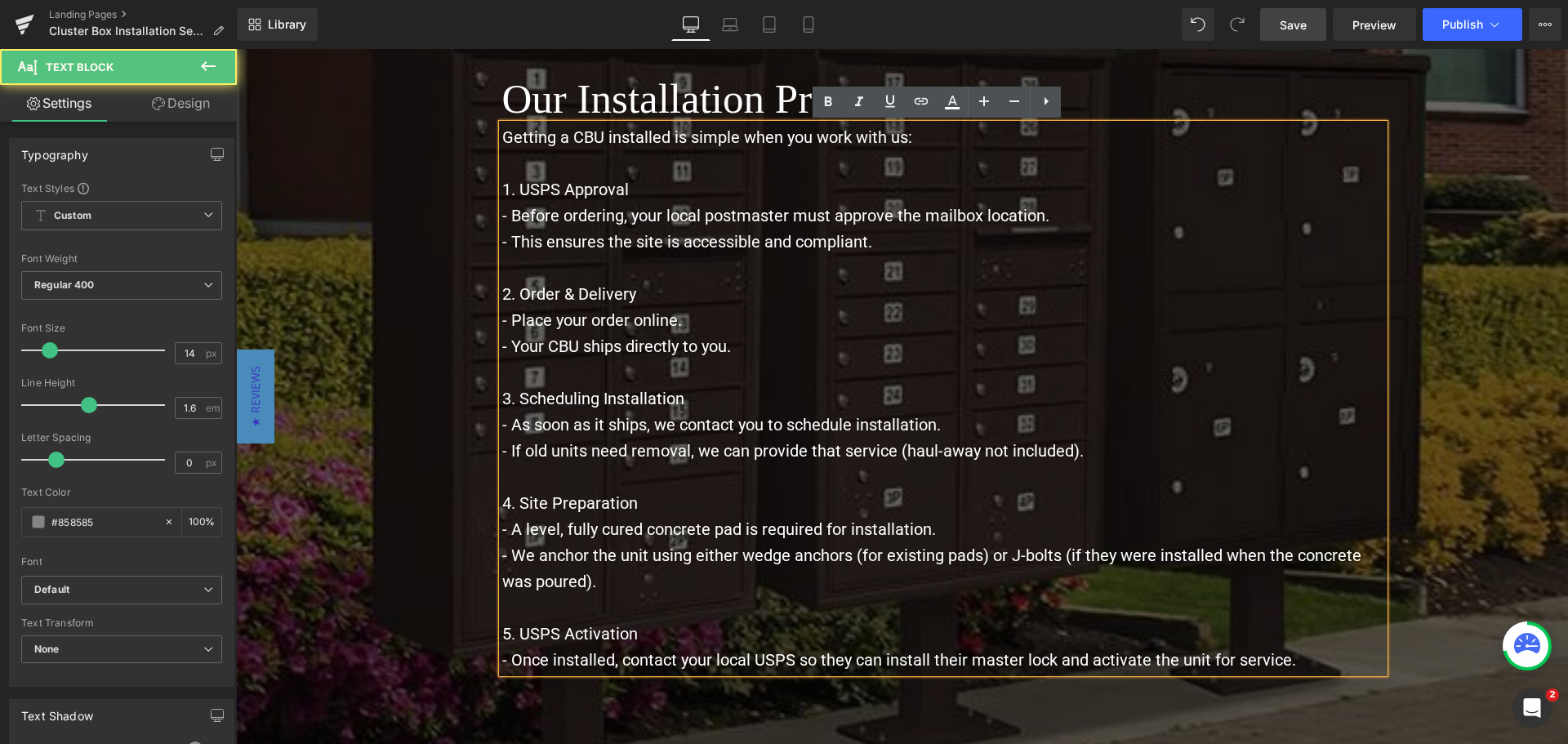
scroll to position [1966, 0]
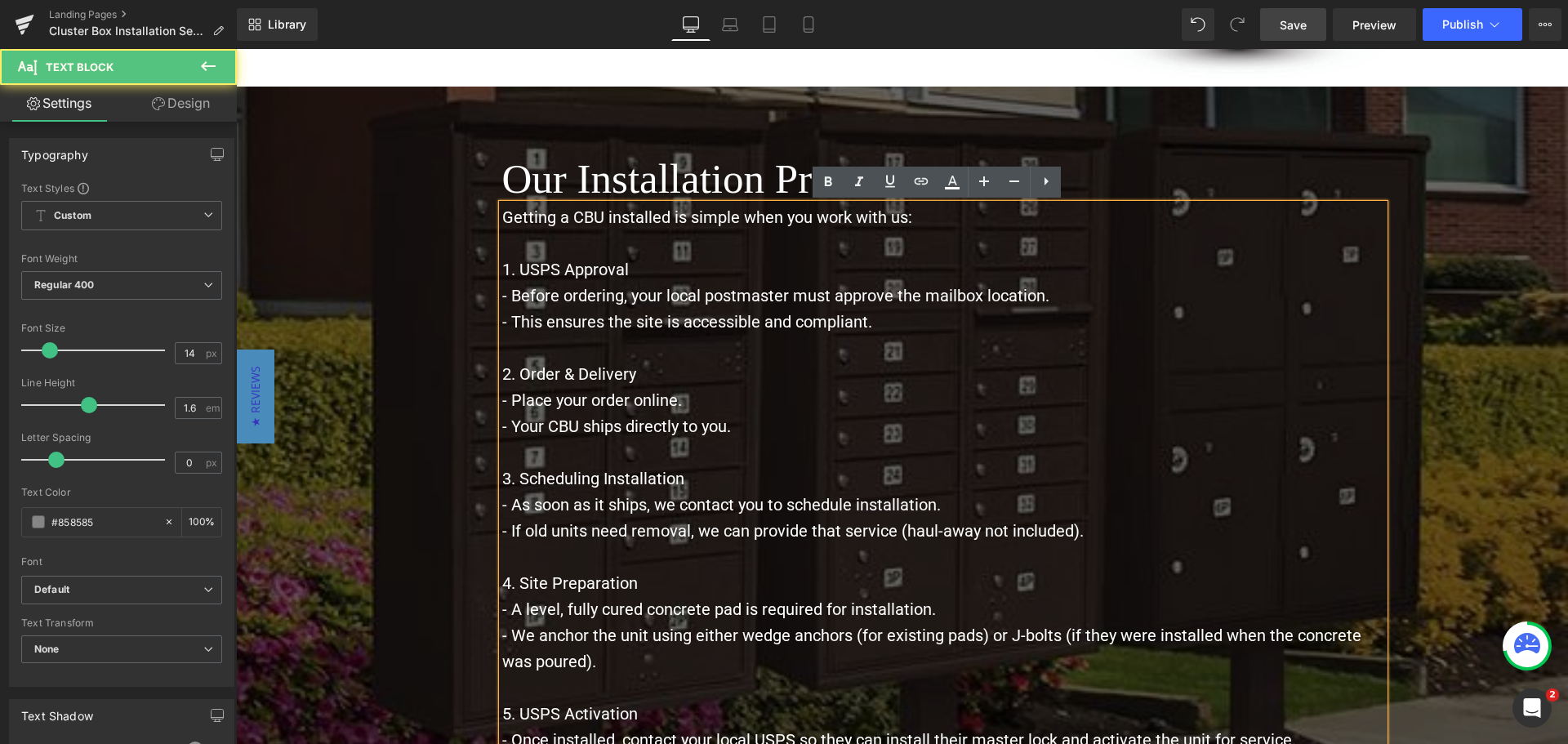
click at [844, 335] on p "- This ensures the site is accessible and compliant." at bounding box center [943, 322] width 882 height 26
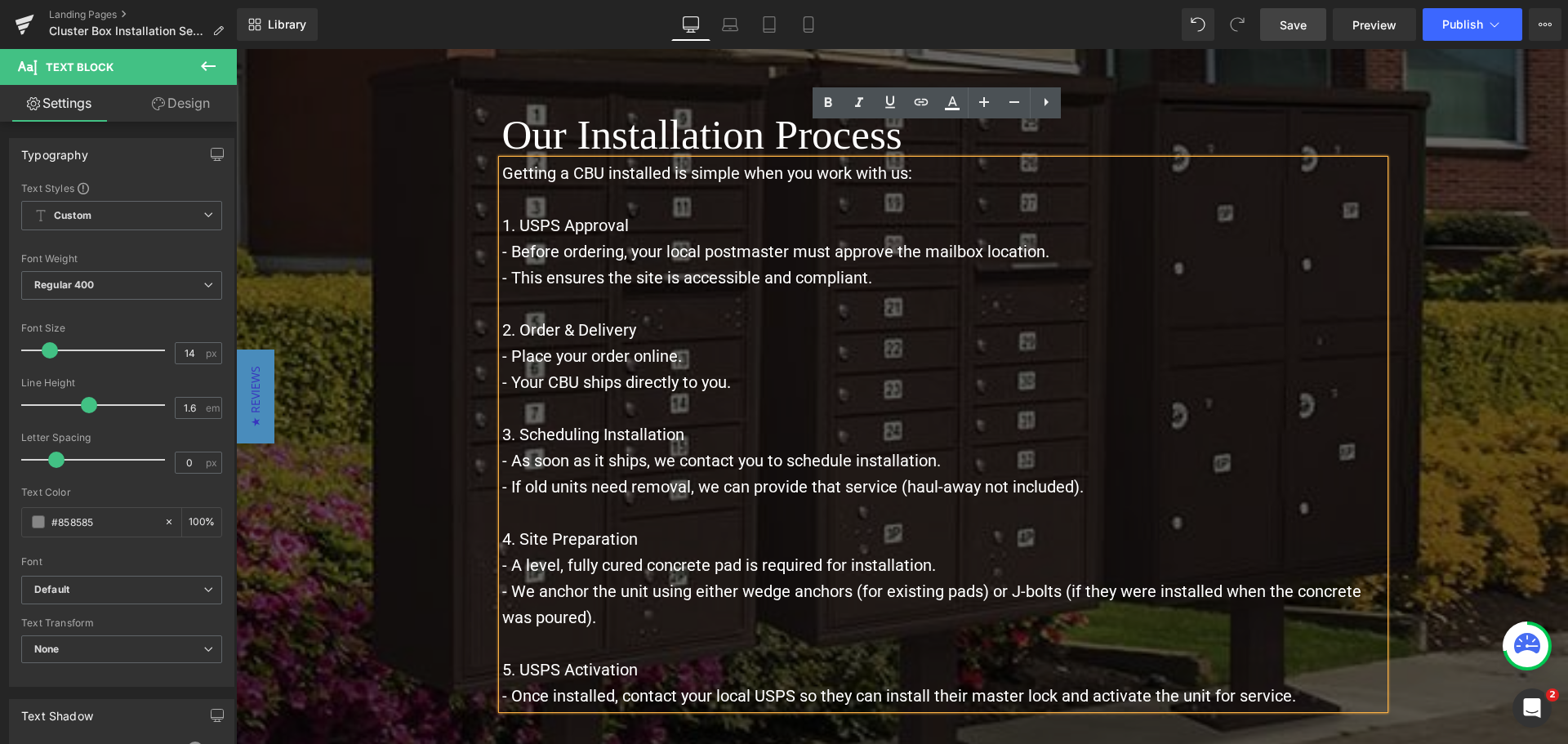
scroll to position [2047, 0]
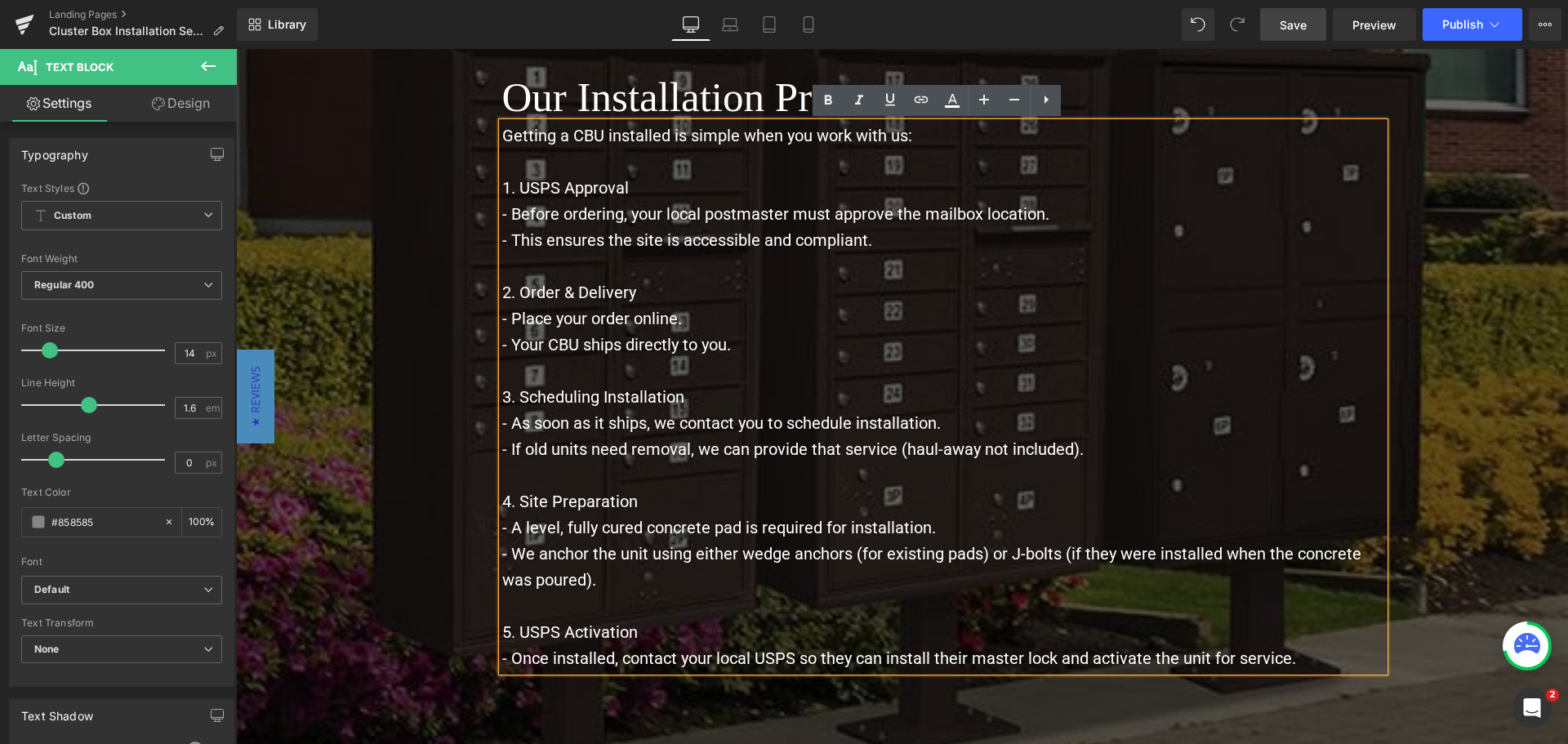
click at [327, 209] on span "Our Installation Process Heading Getting a CBU installed is simple when you wor…" at bounding box center [902, 377] width 1332 height 623
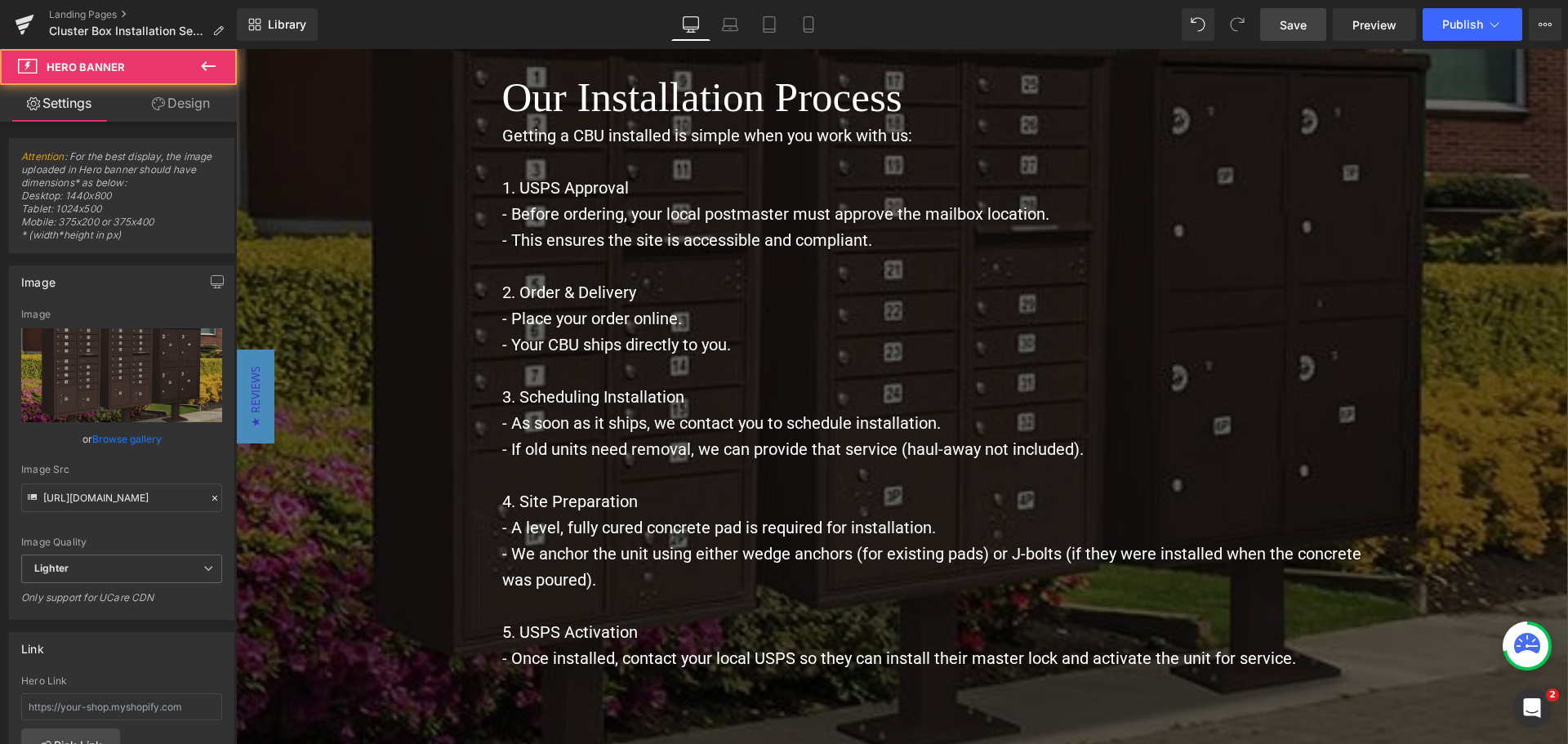
click at [356, 163] on span "Our Installation Process Heading Getting a CBU installed is simple when you wor…" at bounding box center [902, 377] width 1332 height 623
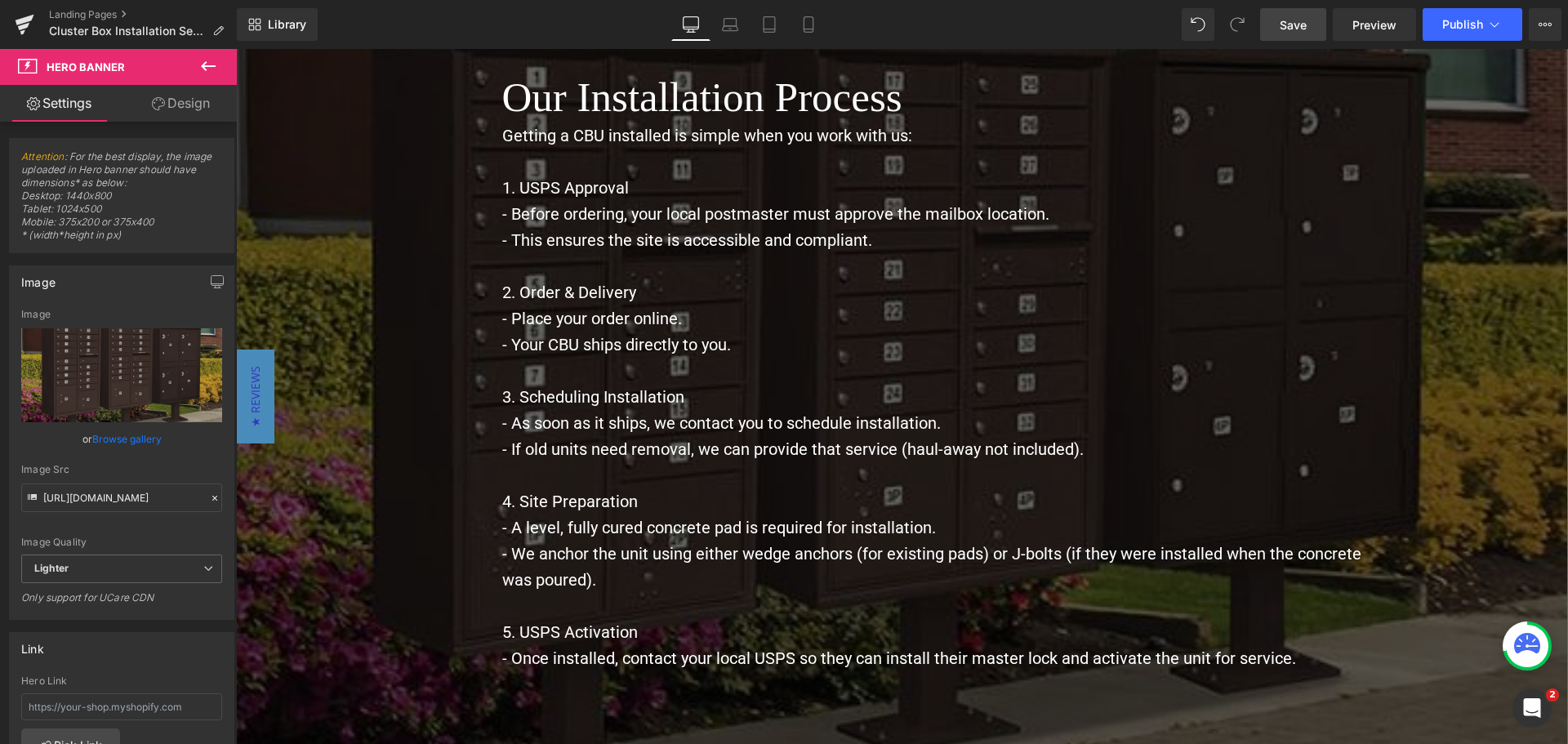
click at [128, 451] on link "Browse gallery" at bounding box center [127, 439] width 69 height 29
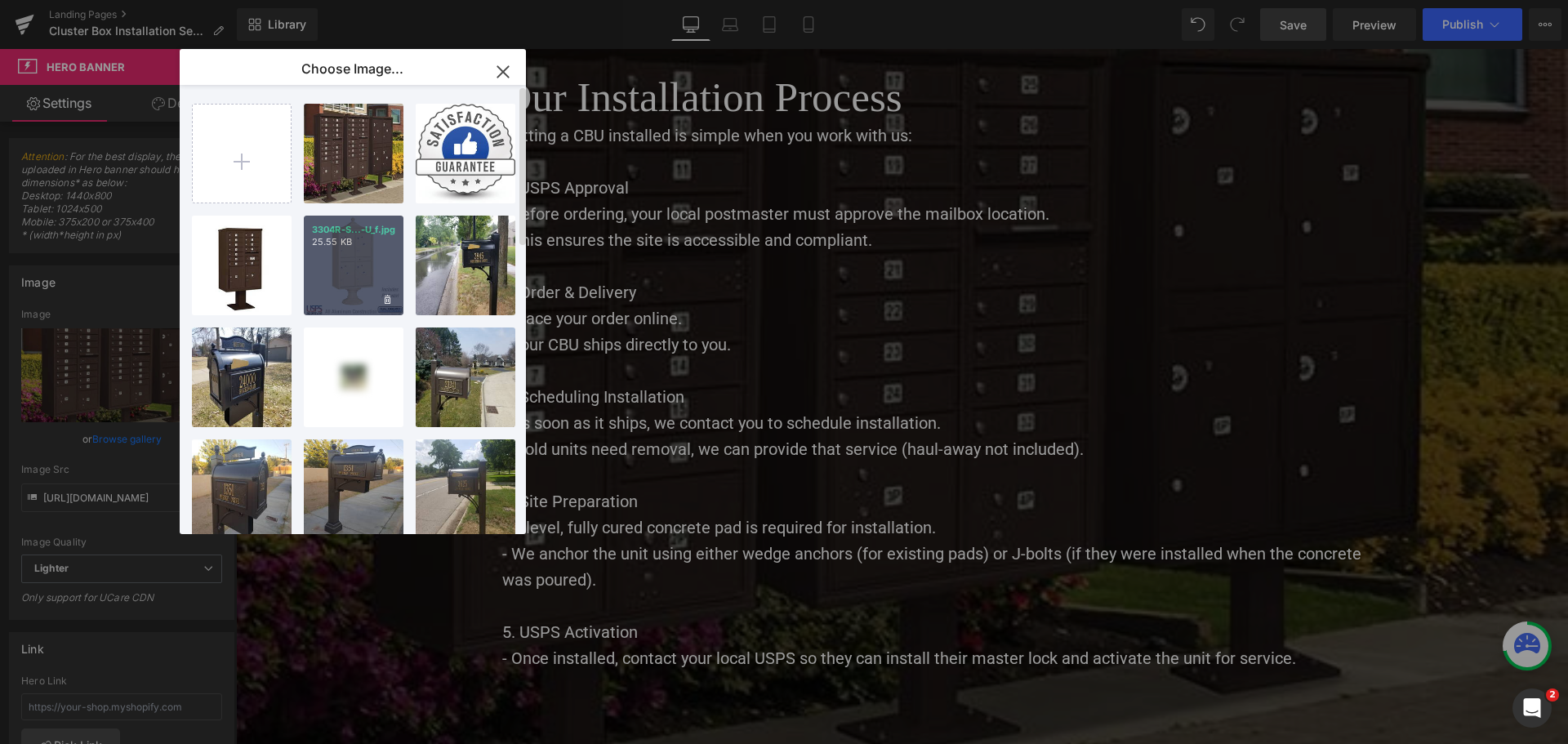
click at [337, 248] on p "25.55 KB" at bounding box center [354, 242] width 83 height 12
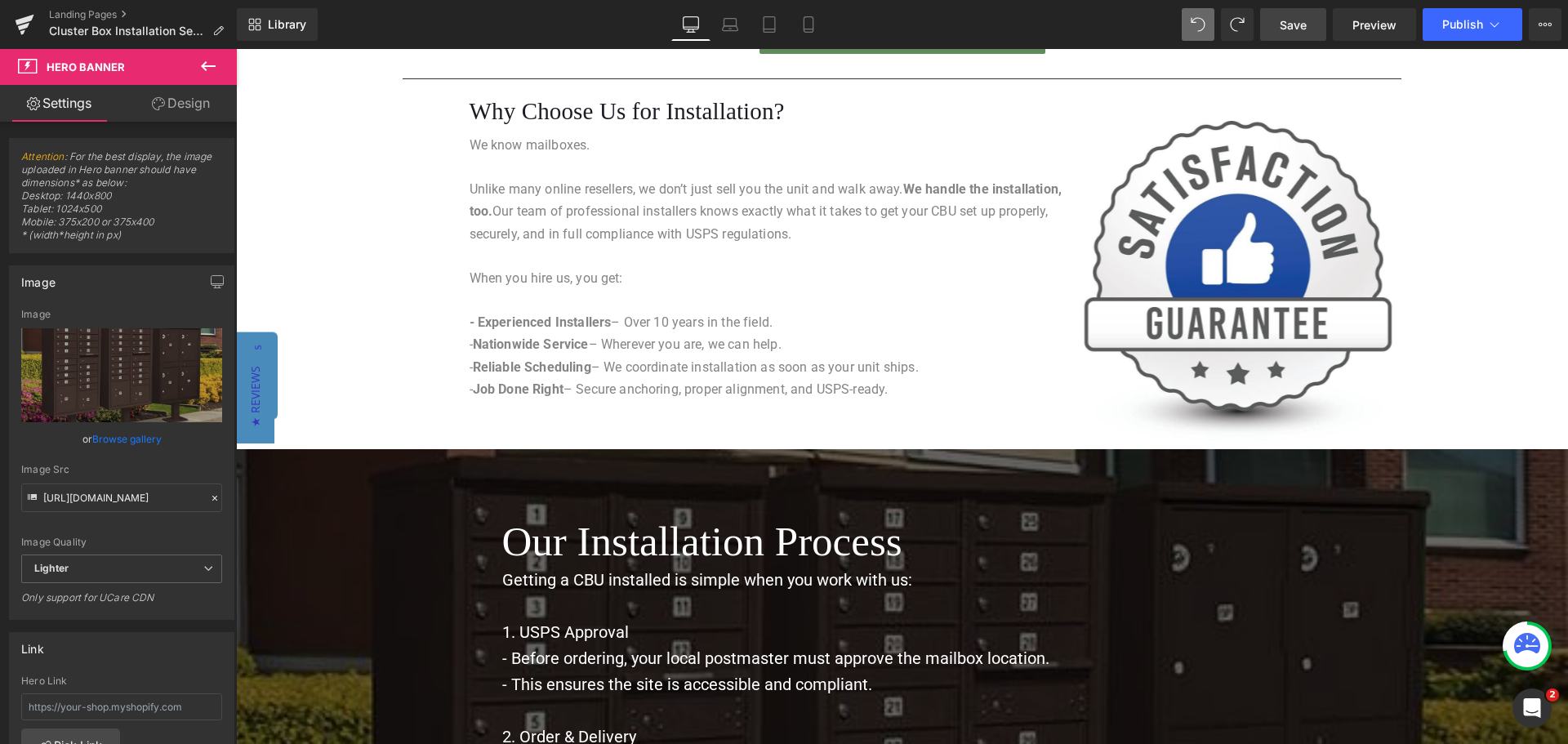
scroll to position [1557, 0]
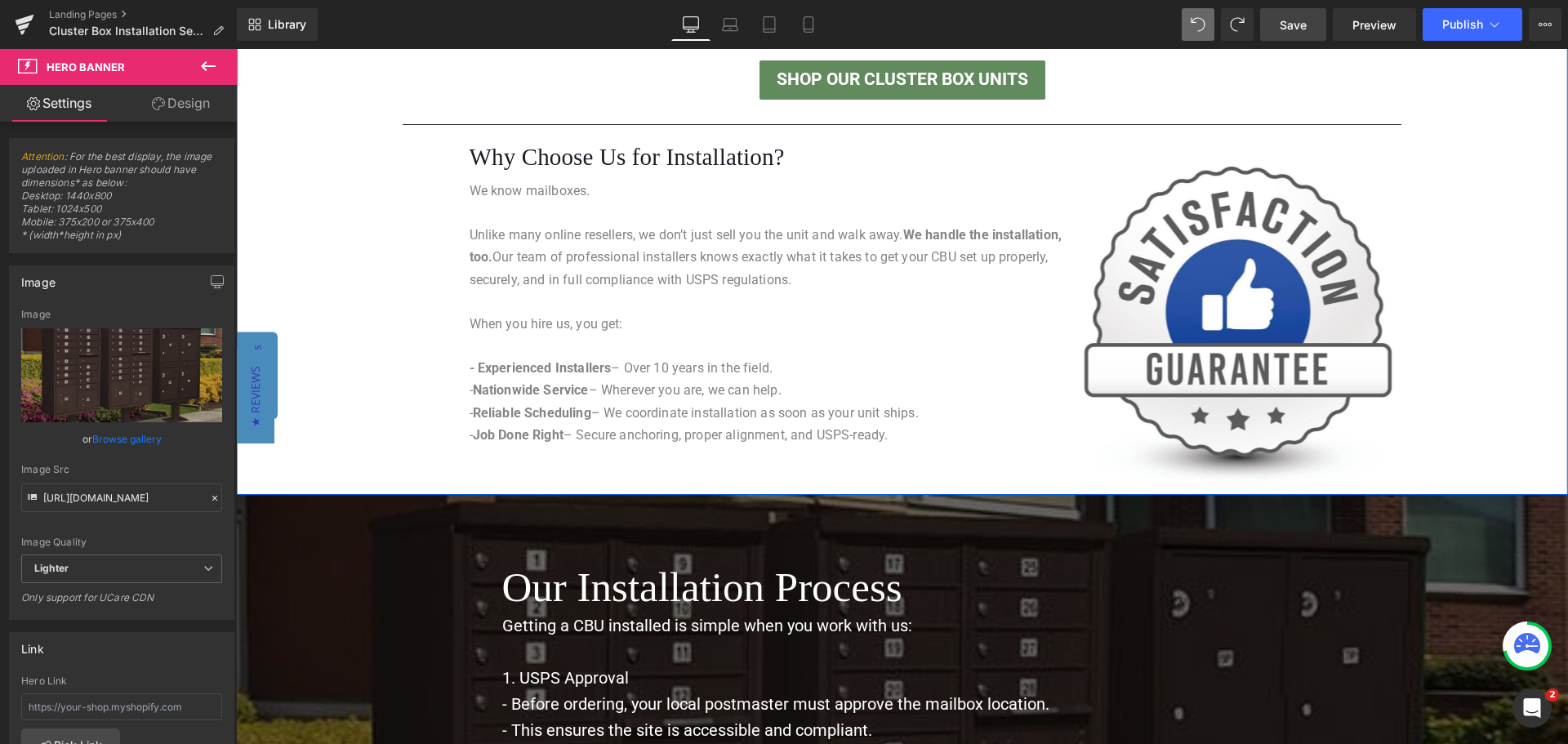
click at [1483, 391] on div "Separator Made in the [GEOGRAPHIC_DATA] – Built to Last Heading Separator All o…" at bounding box center [902, 72] width 1332 height 831
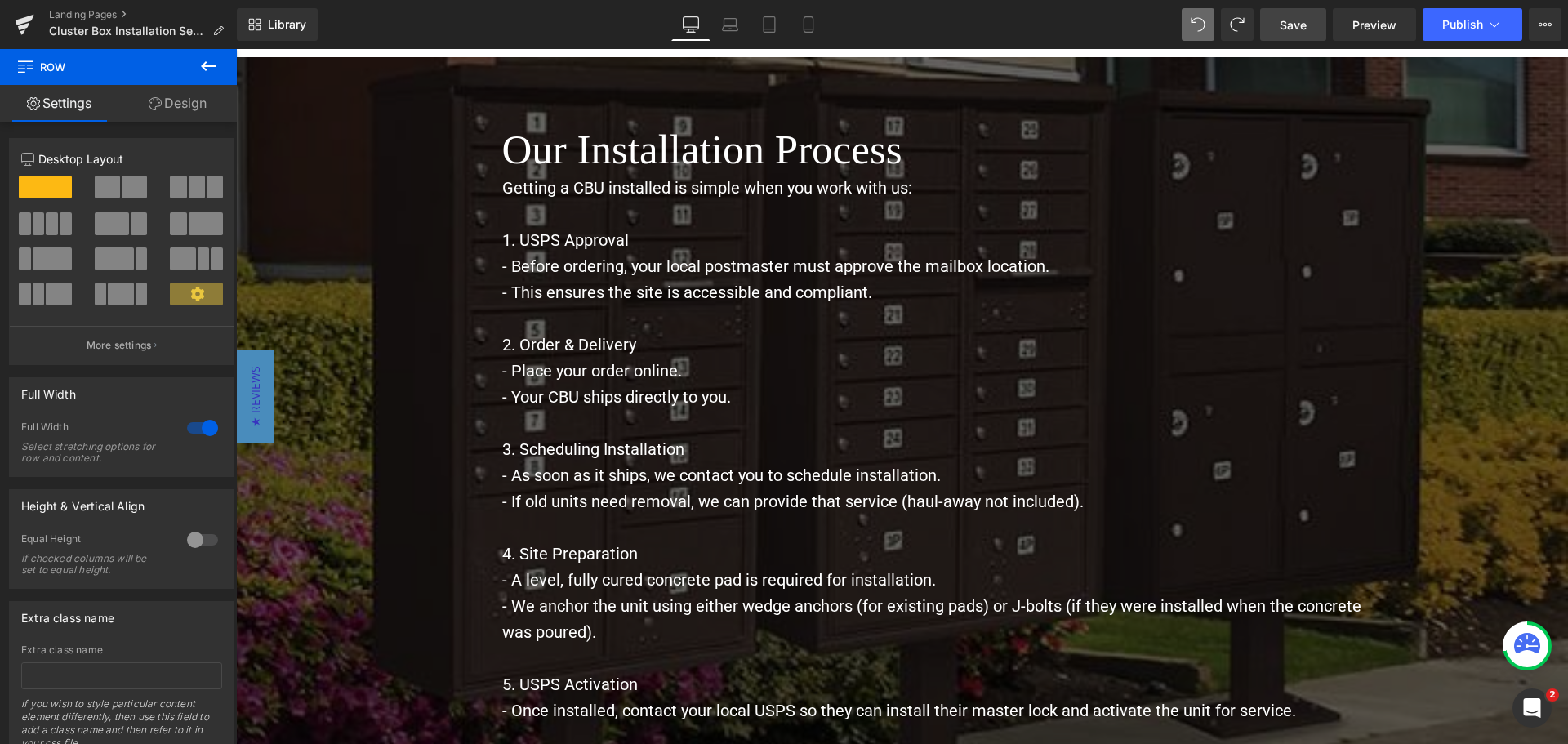
scroll to position [1966, 0]
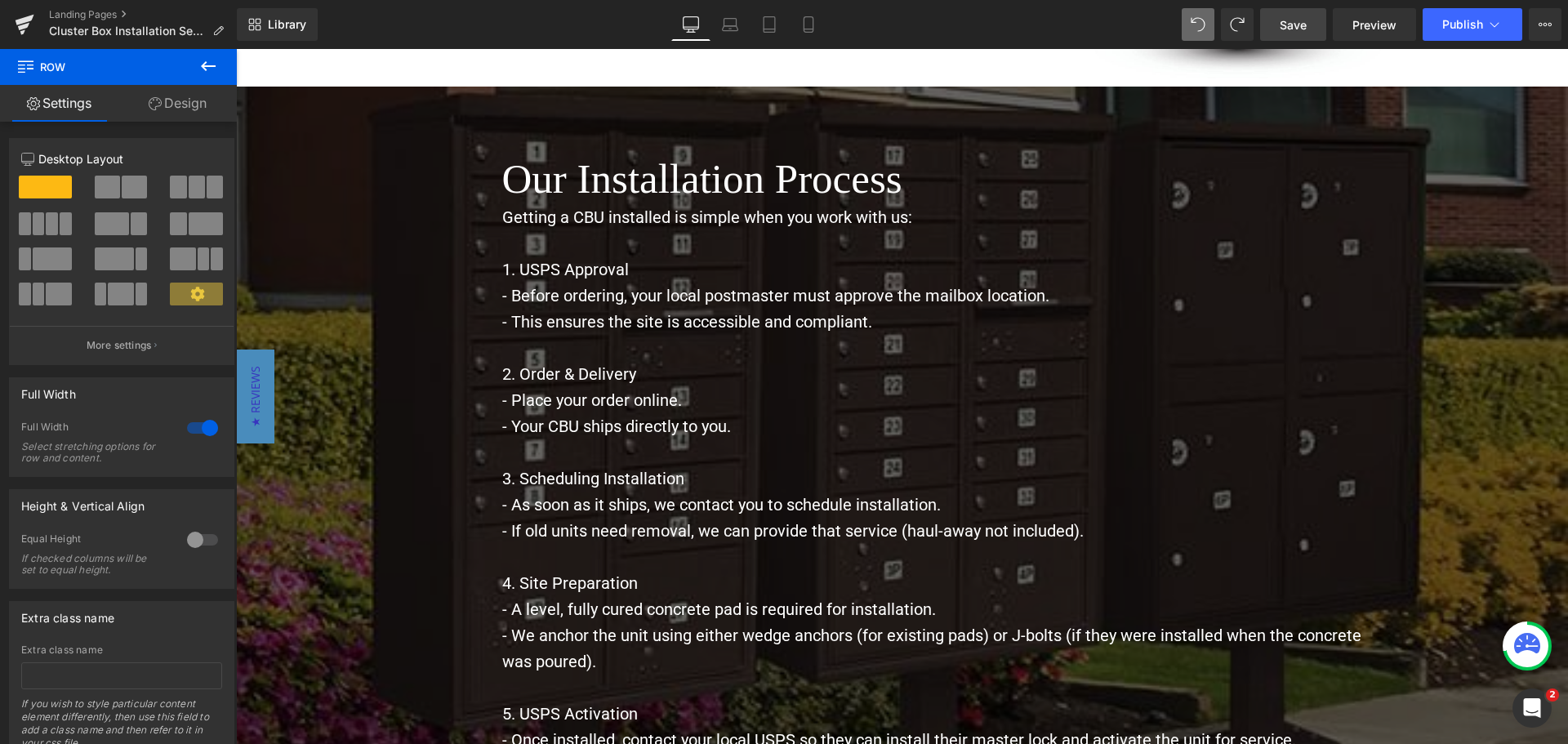
click at [204, 66] on icon at bounding box center [208, 66] width 15 height 10
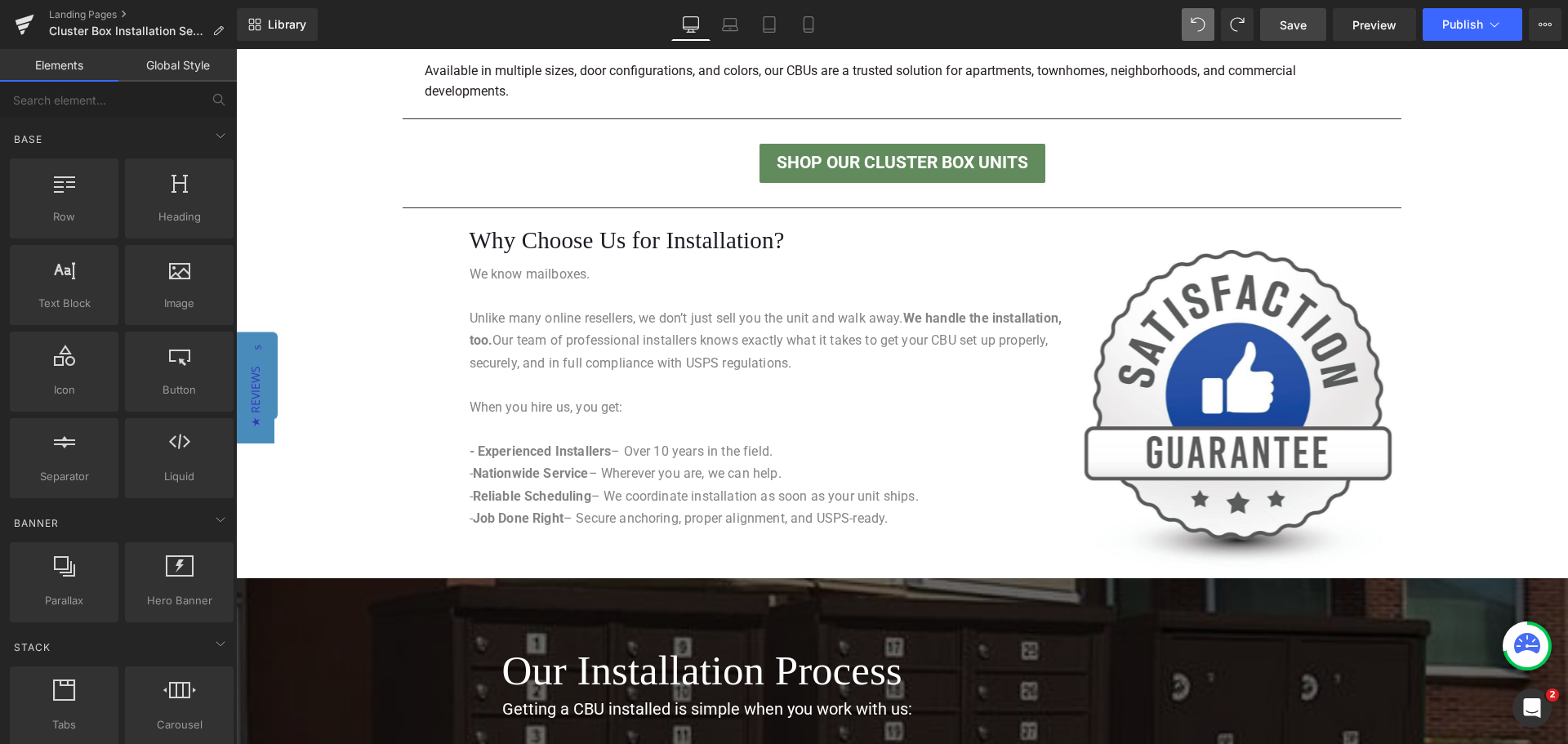
scroll to position [1312, 0]
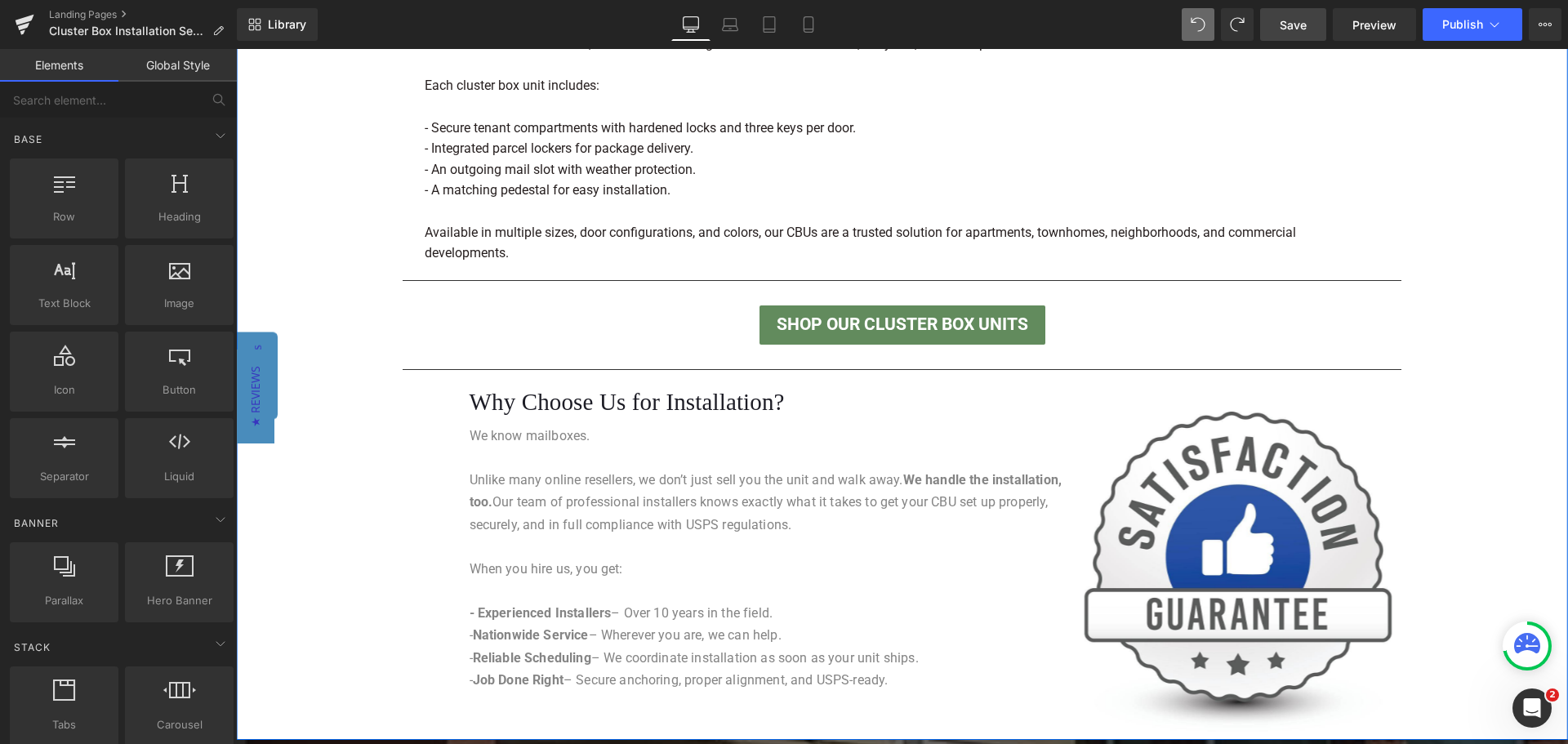
drag, startPoint x: 1470, startPoint y: 421, endPoint x: 1454, endPoint y: 420, distance: 16.0
click at [1470, 421] on div "Separator Made in the [GEOGRAPHIC_DATA] – Built to Last Heading Separator All o…" at bounding box center [902, 317] width 1332 height 831
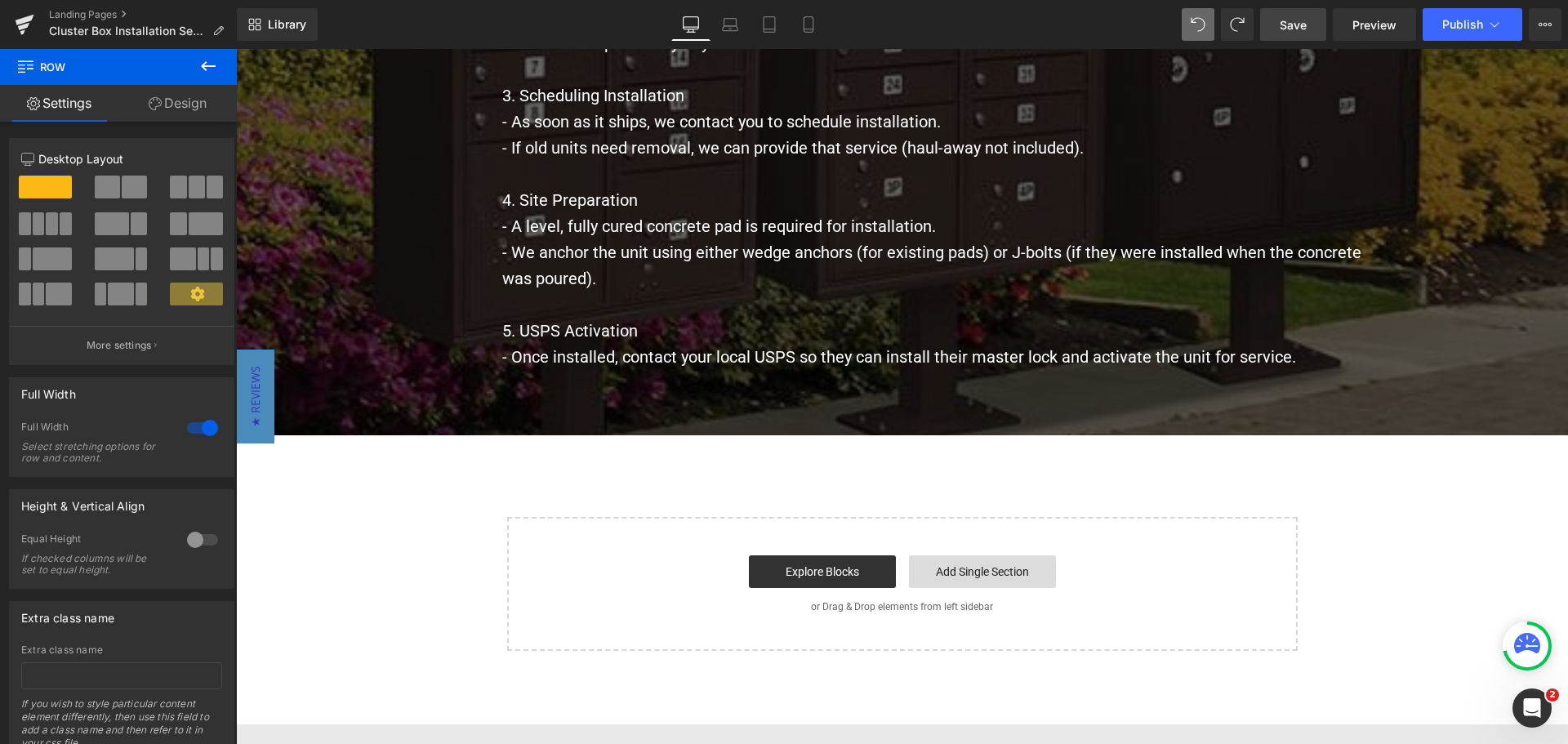
scroll to position [2565, 0]
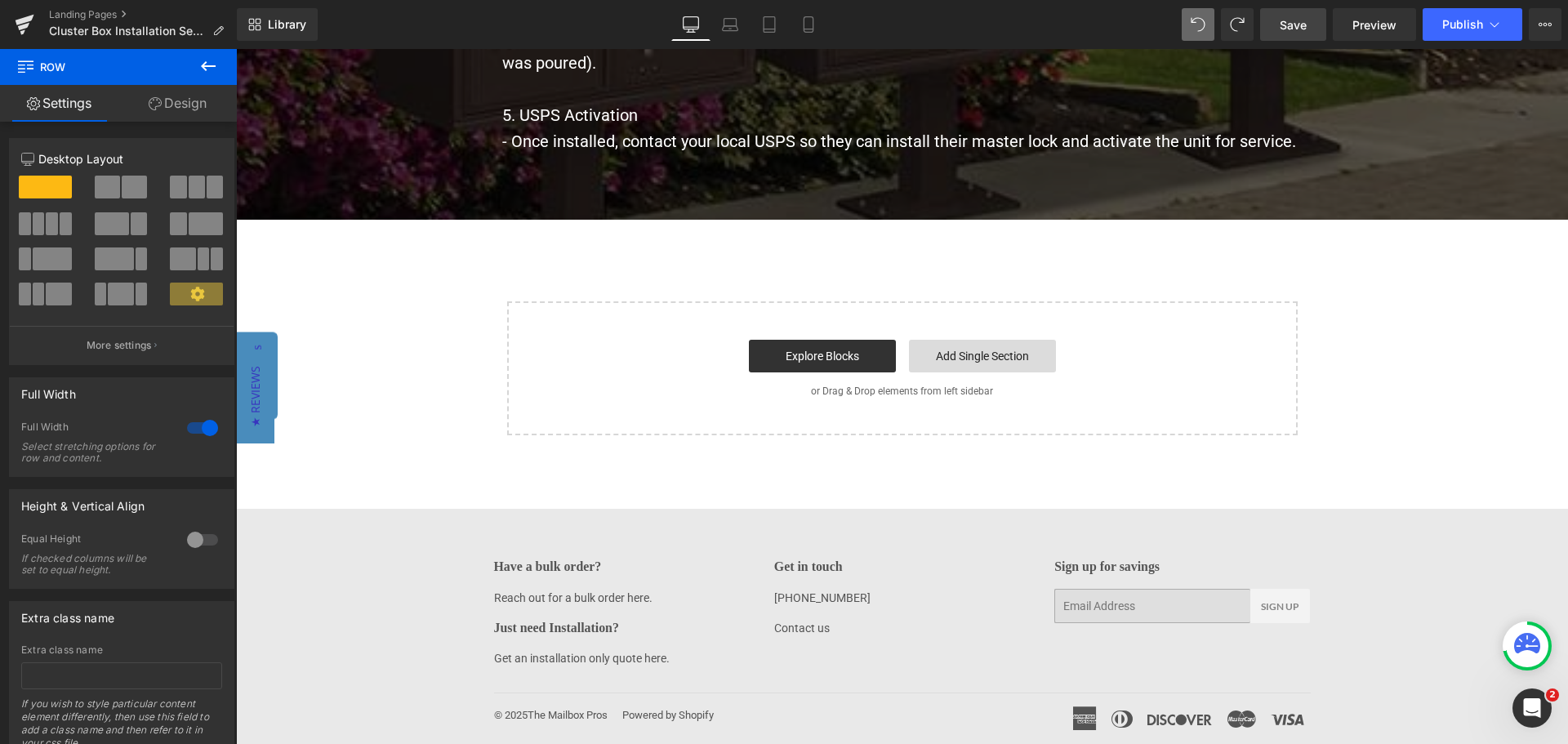
click at [971, 343] on link "Add Single Section" at bounding box center [983, 356] width 147 height 33
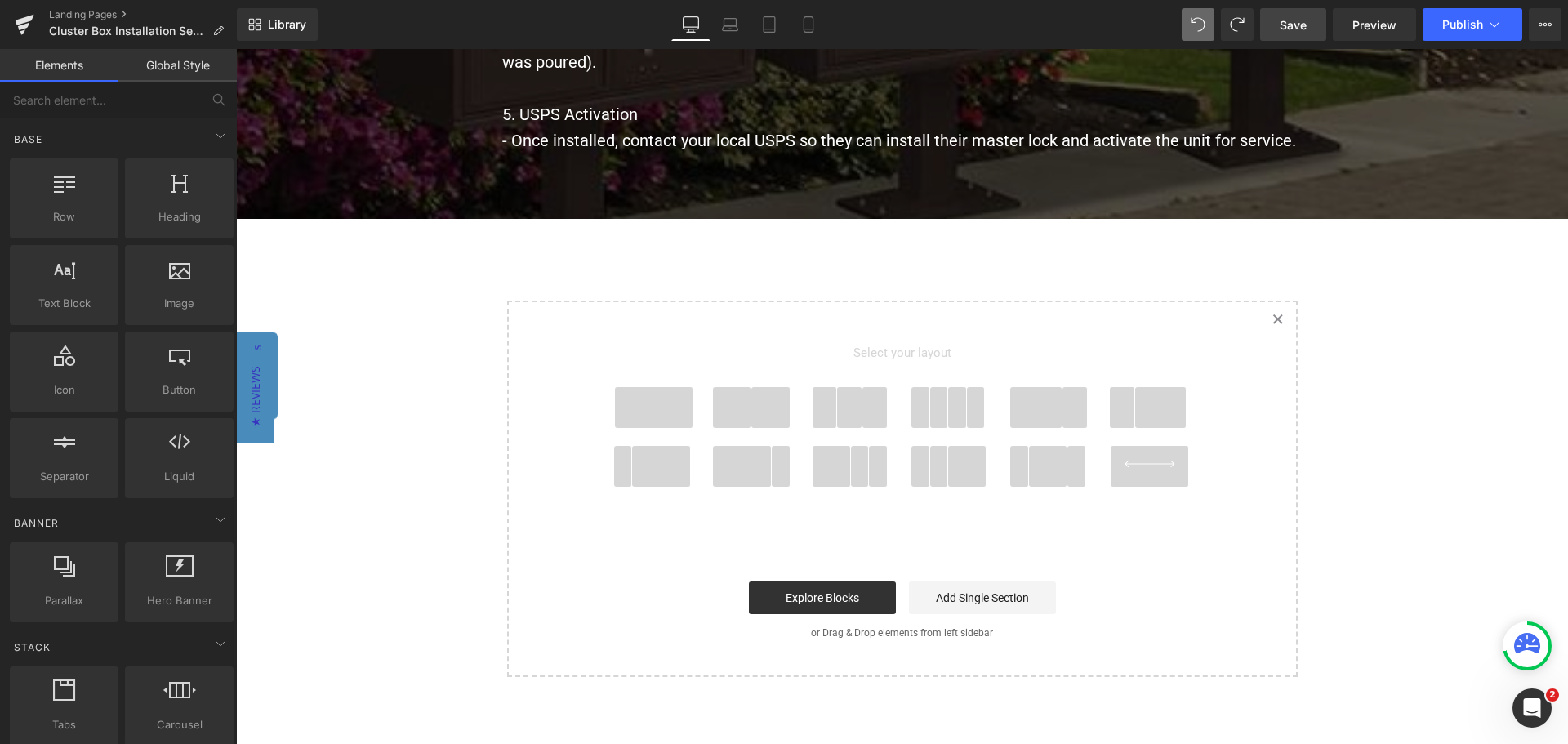
drag, startPoint x: 643, startPoint y: 404, endPoint x: 652, endPoint y: 403, distance: 9.1
click at [644, 404] on span at bounding box center [654, 407] width 78 height 41
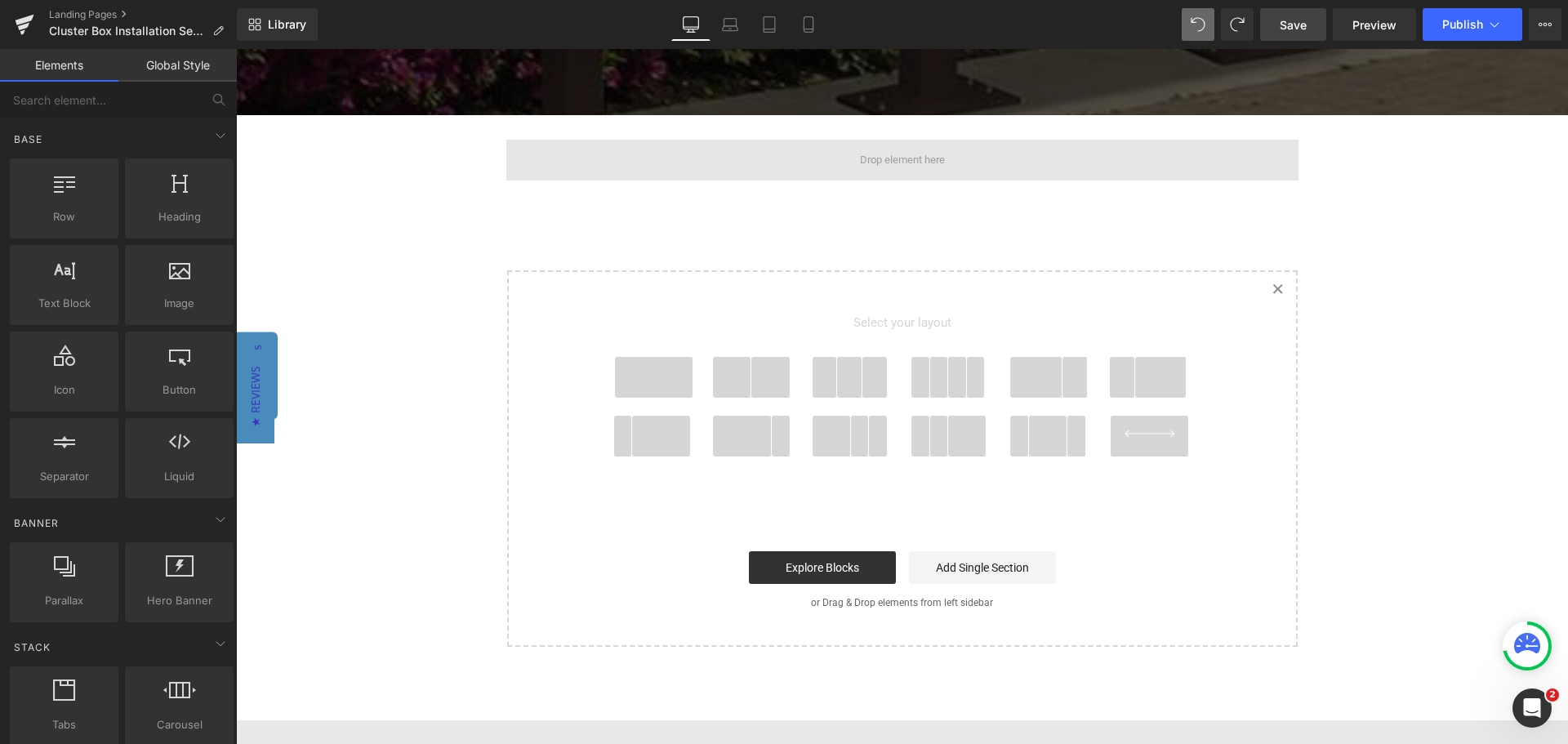
scroll to position [2669, 0]
click at [870, 160] on span at bounding box center [902, 160] width 96 height 25
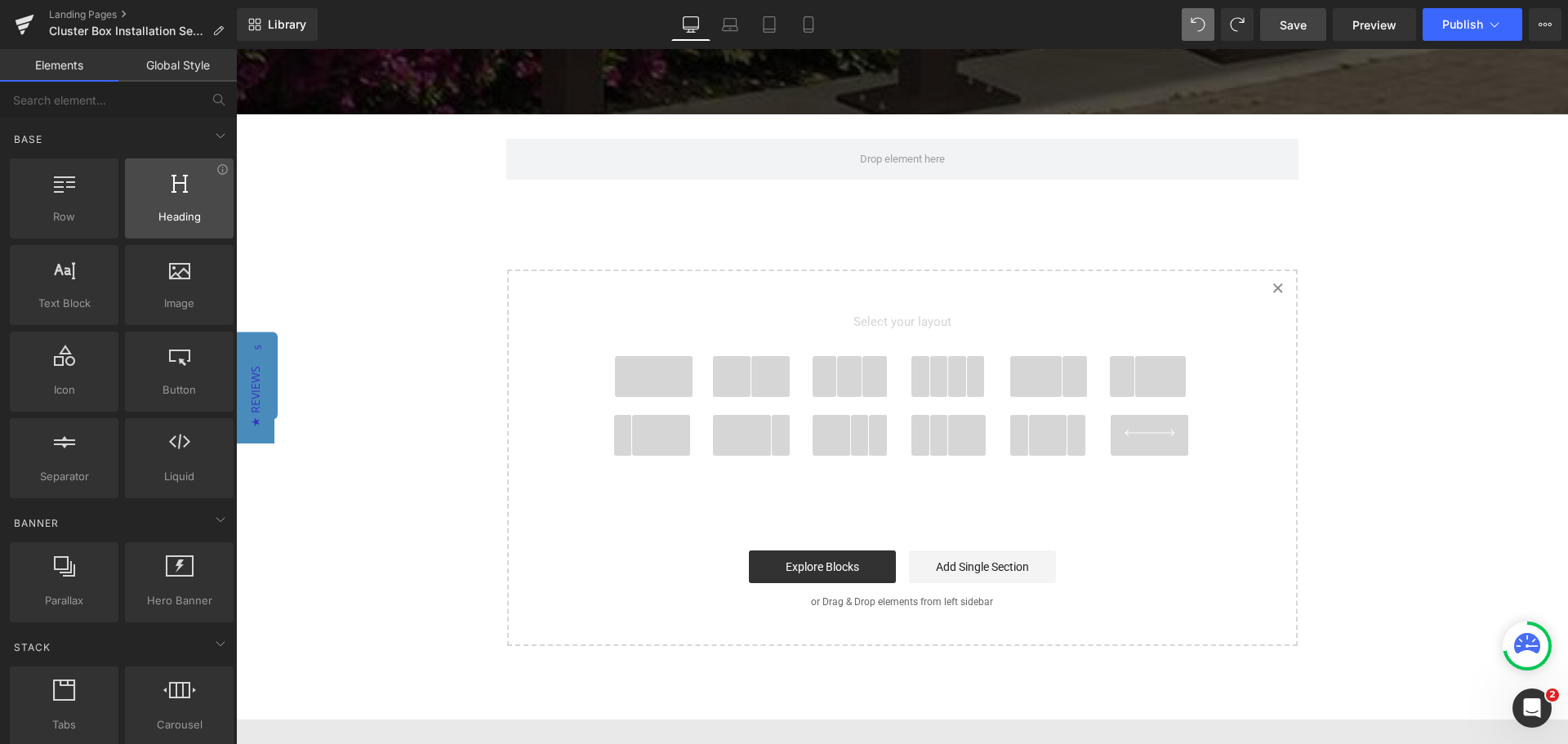
click at [206, 175] on div at bounding box center [180, 190] width 99 height 36
click at [205, 177] on div at bounding box center [180, 190] width 99 height 36
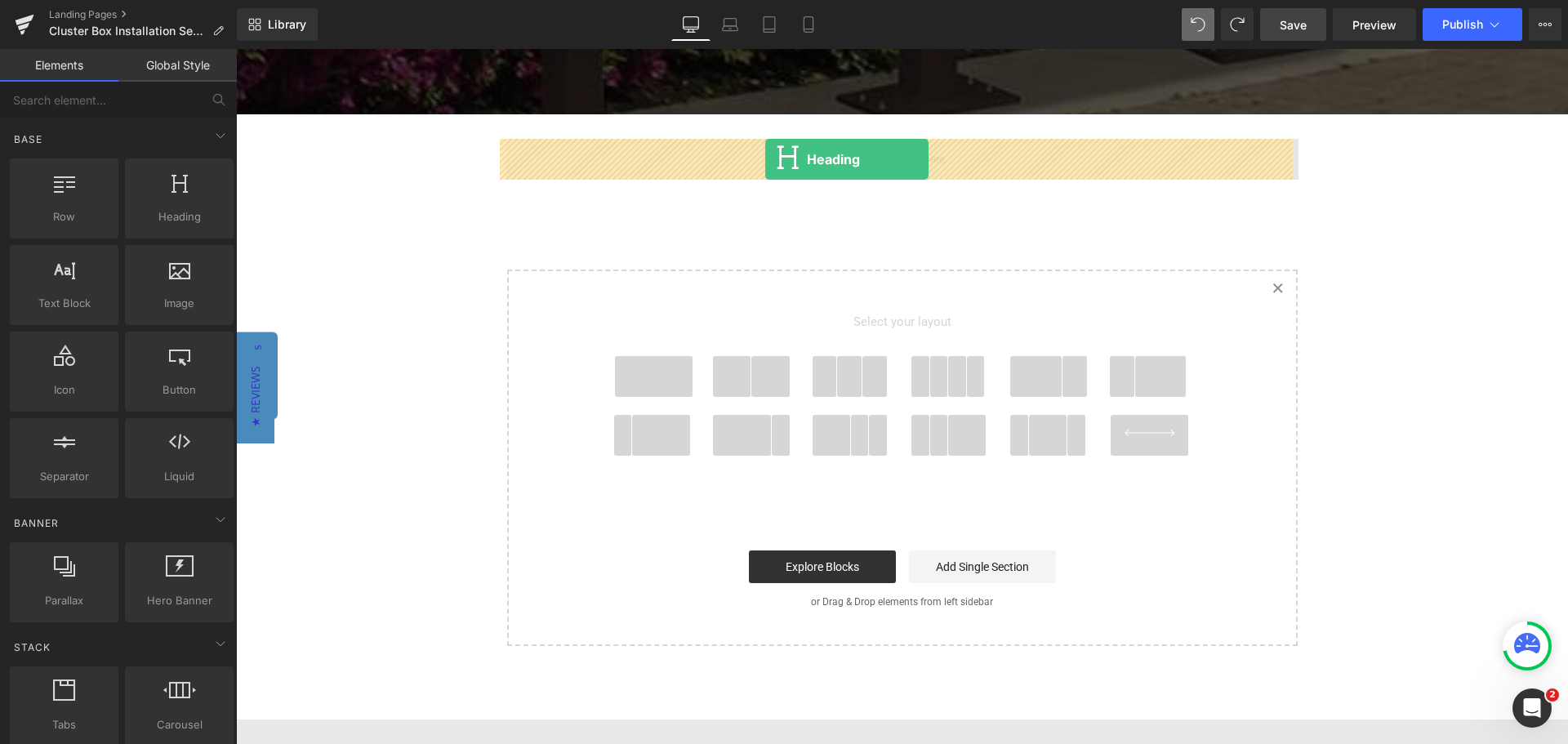
drag, startPoint x: 426, startPoint y: 238, endPoint x: 765, endPoint y: 160, distance: 347.9
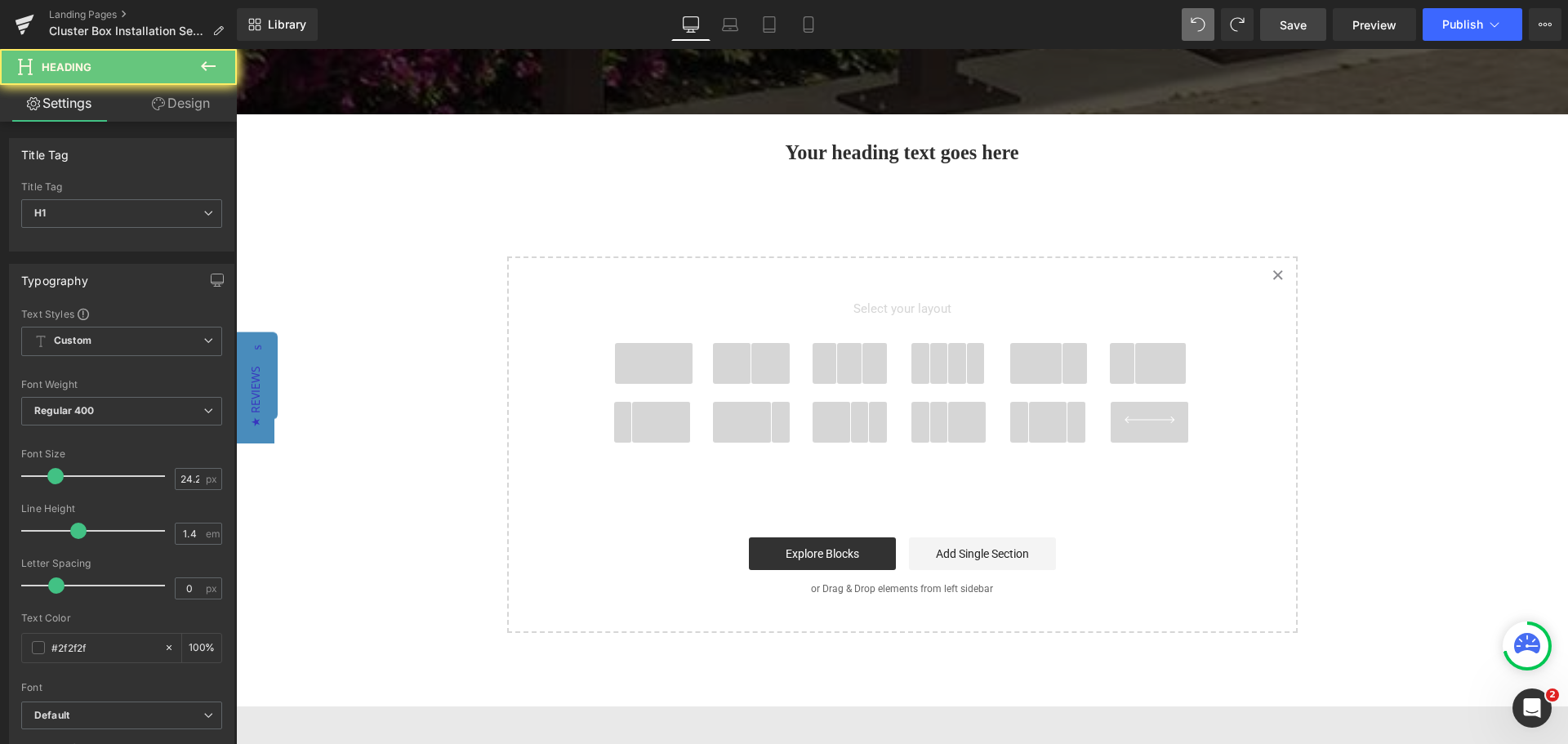
click at [816, 148] on h1 "Your heading text goes here" at bounding box center [902, 153] width 792 height 28
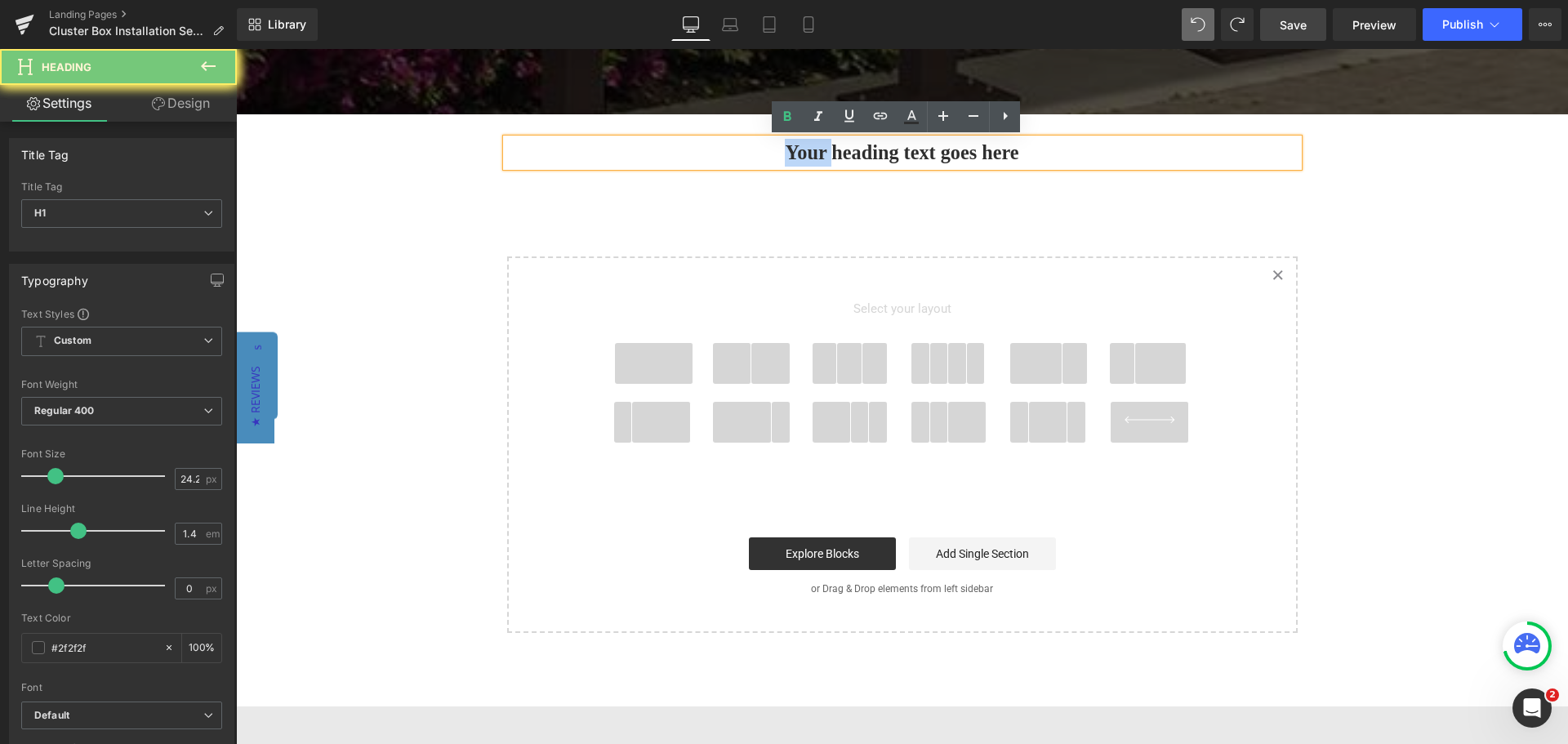
click at [816, 148] on h1 "Your heading text goes here" at bounding box center [902, 153] width 792 height 28
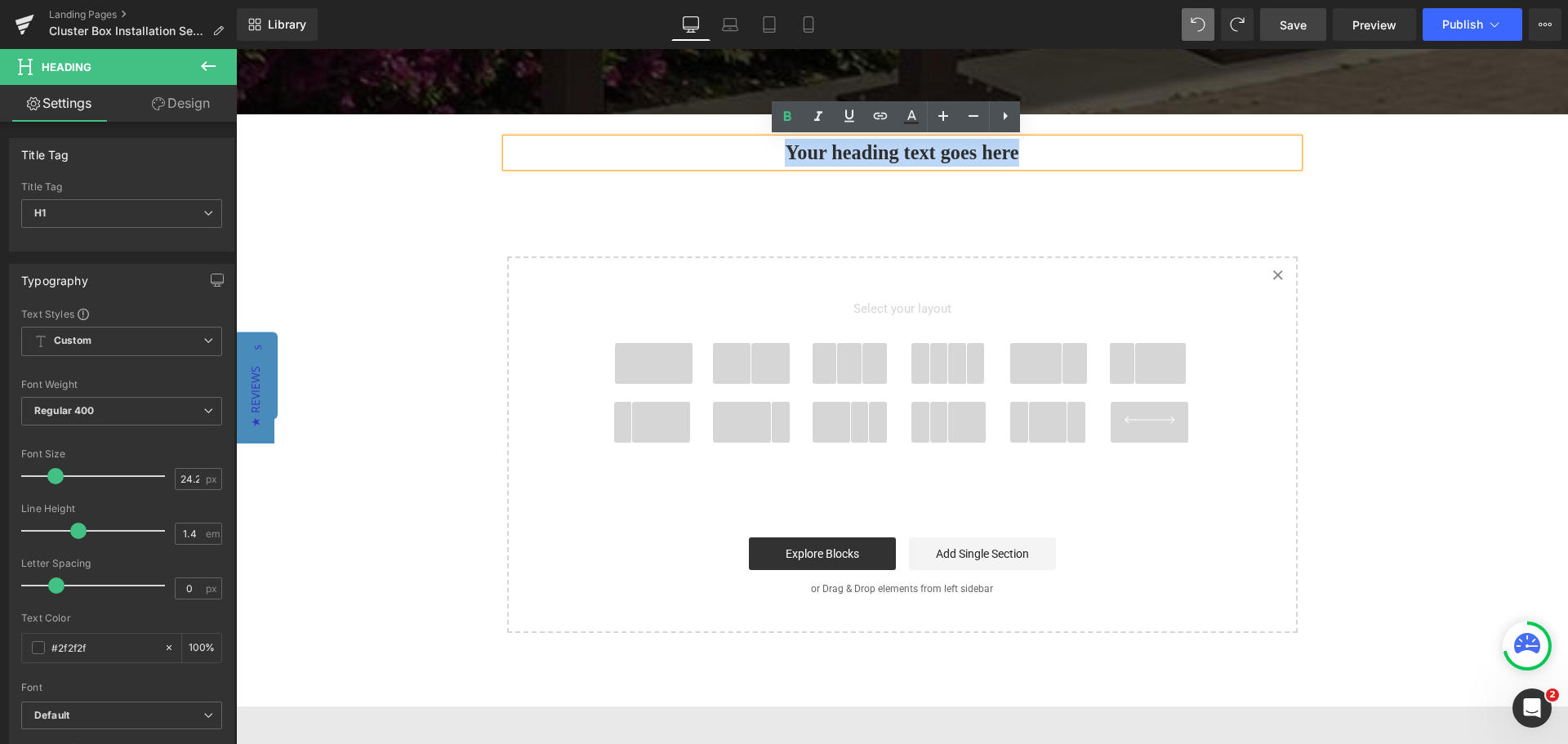
paste div
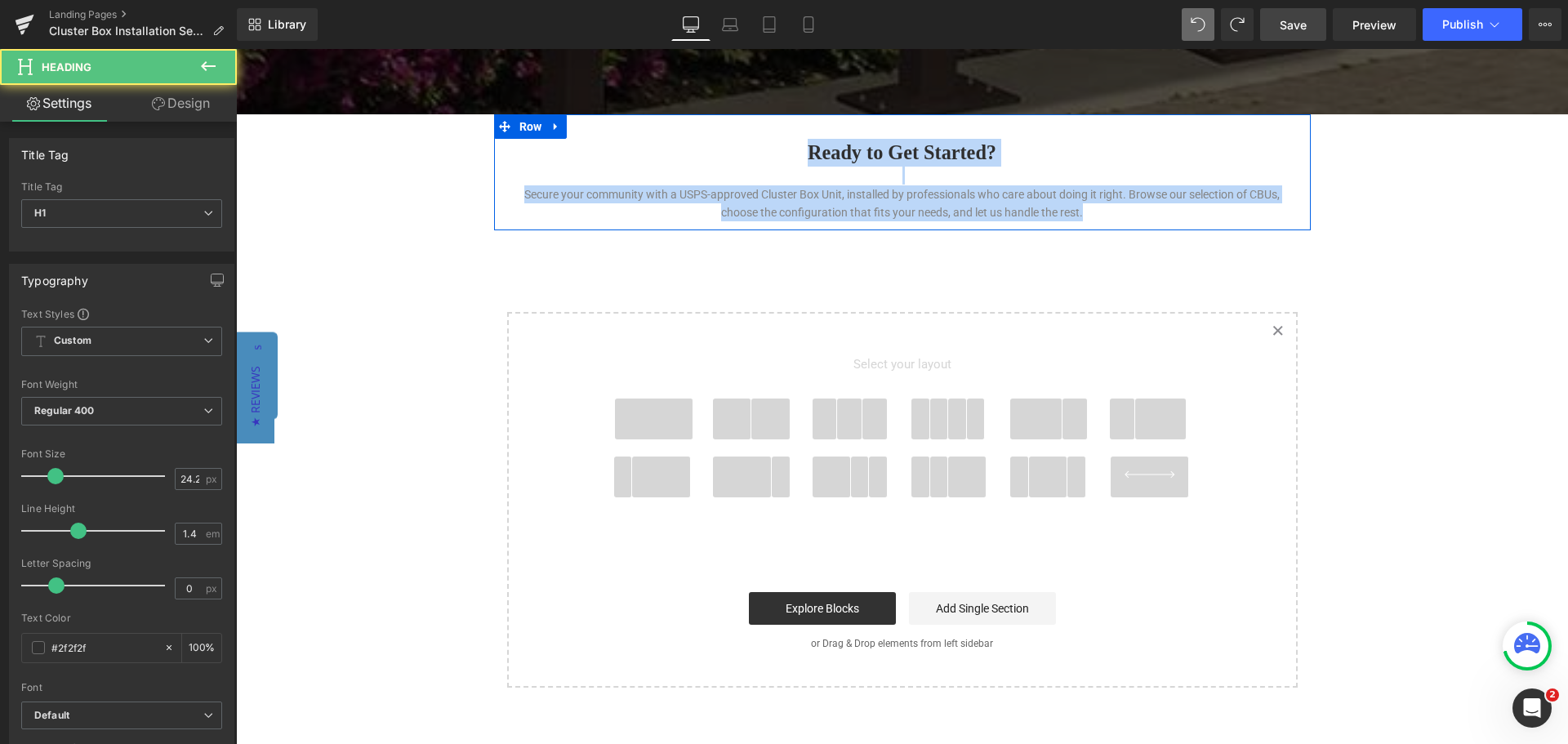
drag, startPoint x: 1106, startPoint y: 206, endPoint x: 713, endPoint y: 130, distance: 400.3
click at [713, 130] on div "Ready to Get Started? Secure your community with a USPS-approved Cluster Box Un…" at bounding box center [903, 172] width 817 height 115
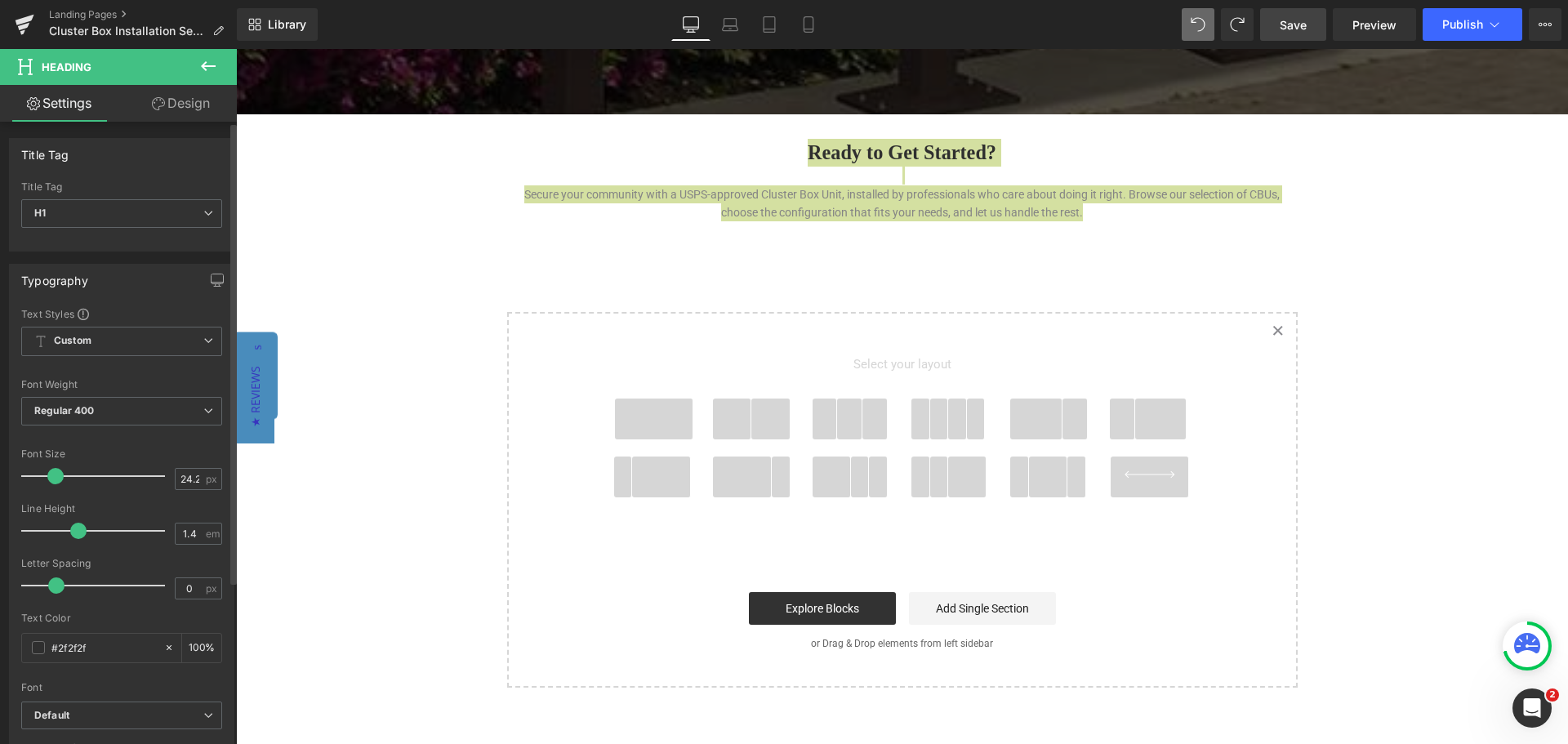
click at [85, 469] on div at bounding box center [97, 476] width 135 height 33
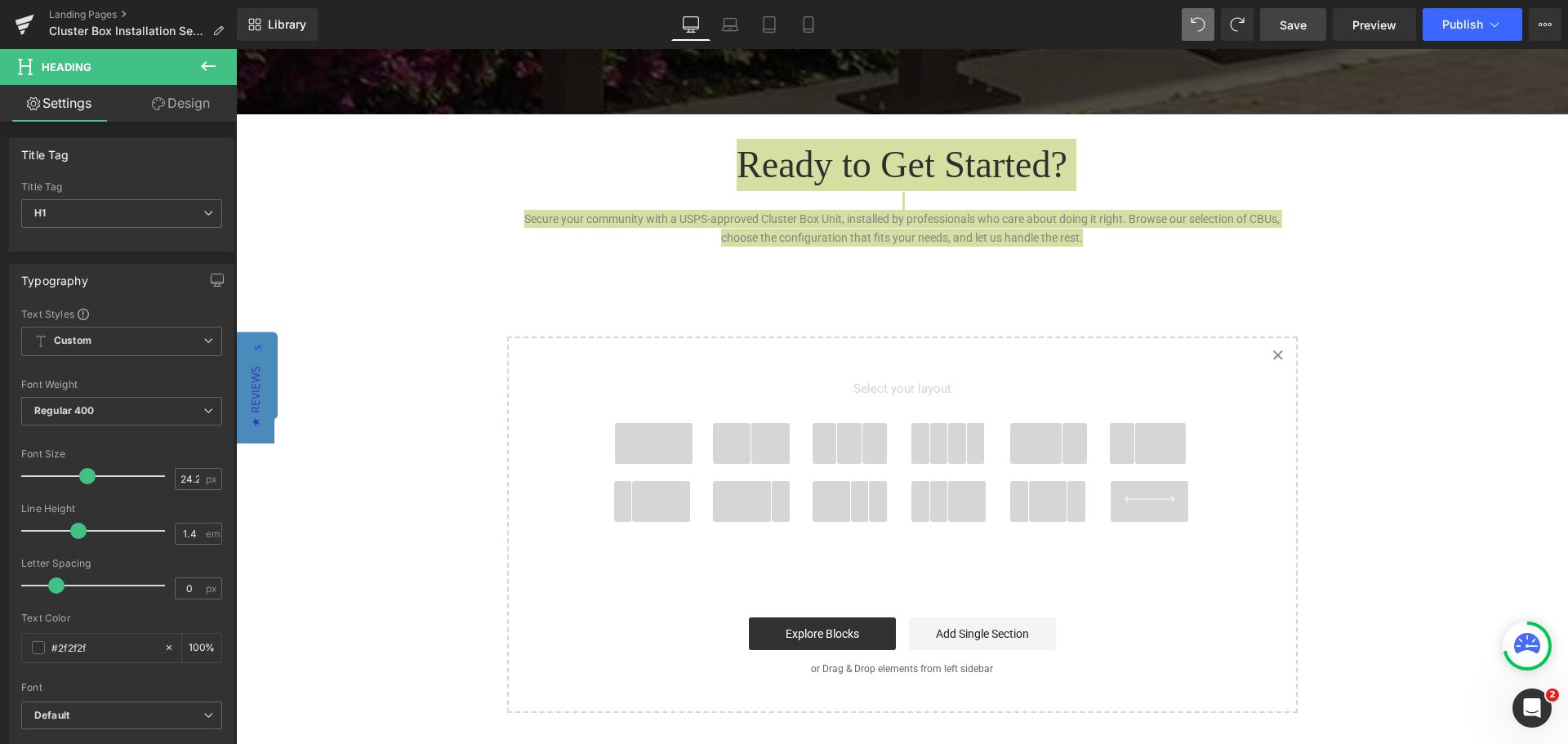
click at [885, 245] on div "Ready to Get Started? Secure your community with a USPS-approved Cluster Box Un…" at bounding box center [902, 193] width 792 height 108
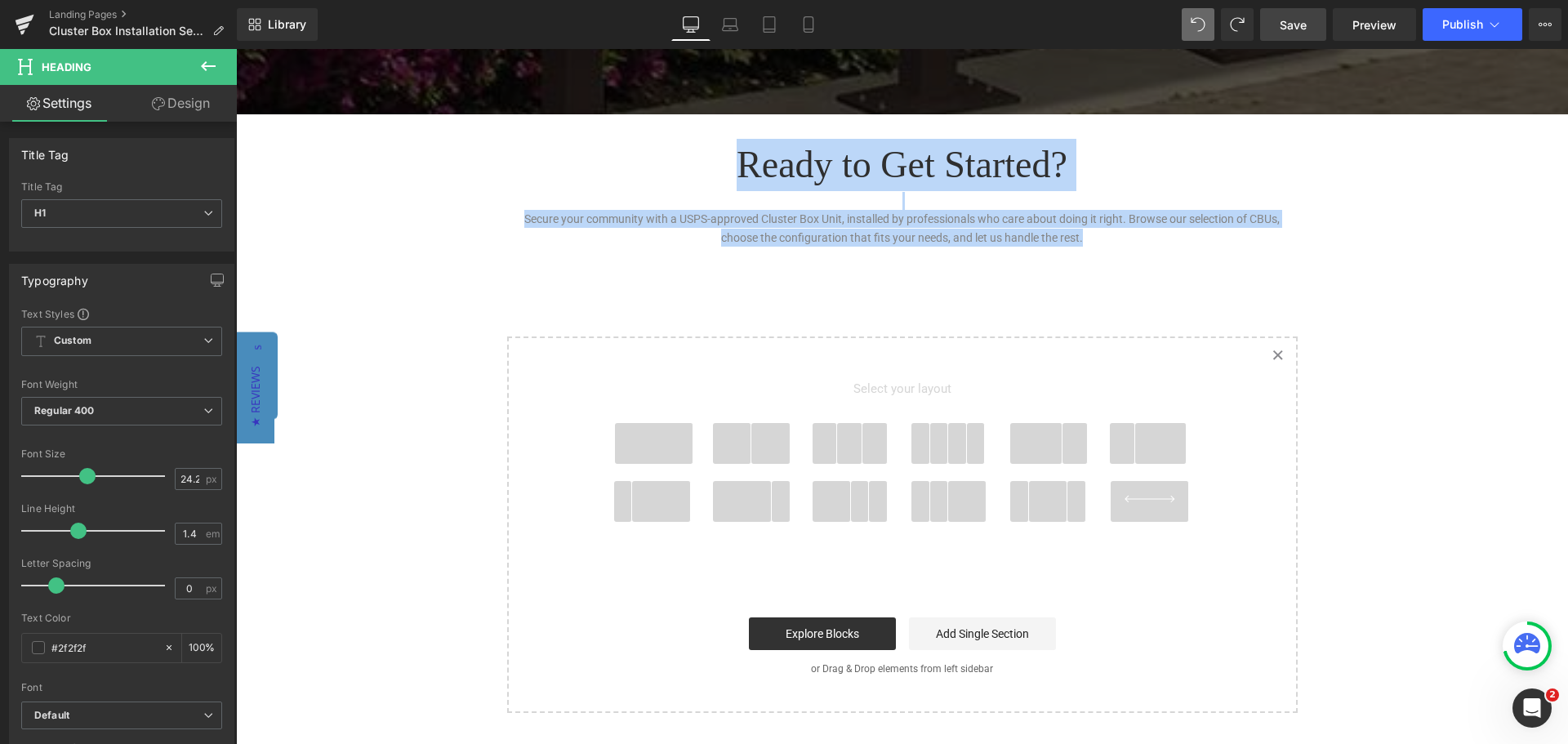
click at [885, 245] on div "Secure your community with a USPS-approved Cluster Box Unit, installed by profe…" at bounding box center [902, 228] width 792 height 36
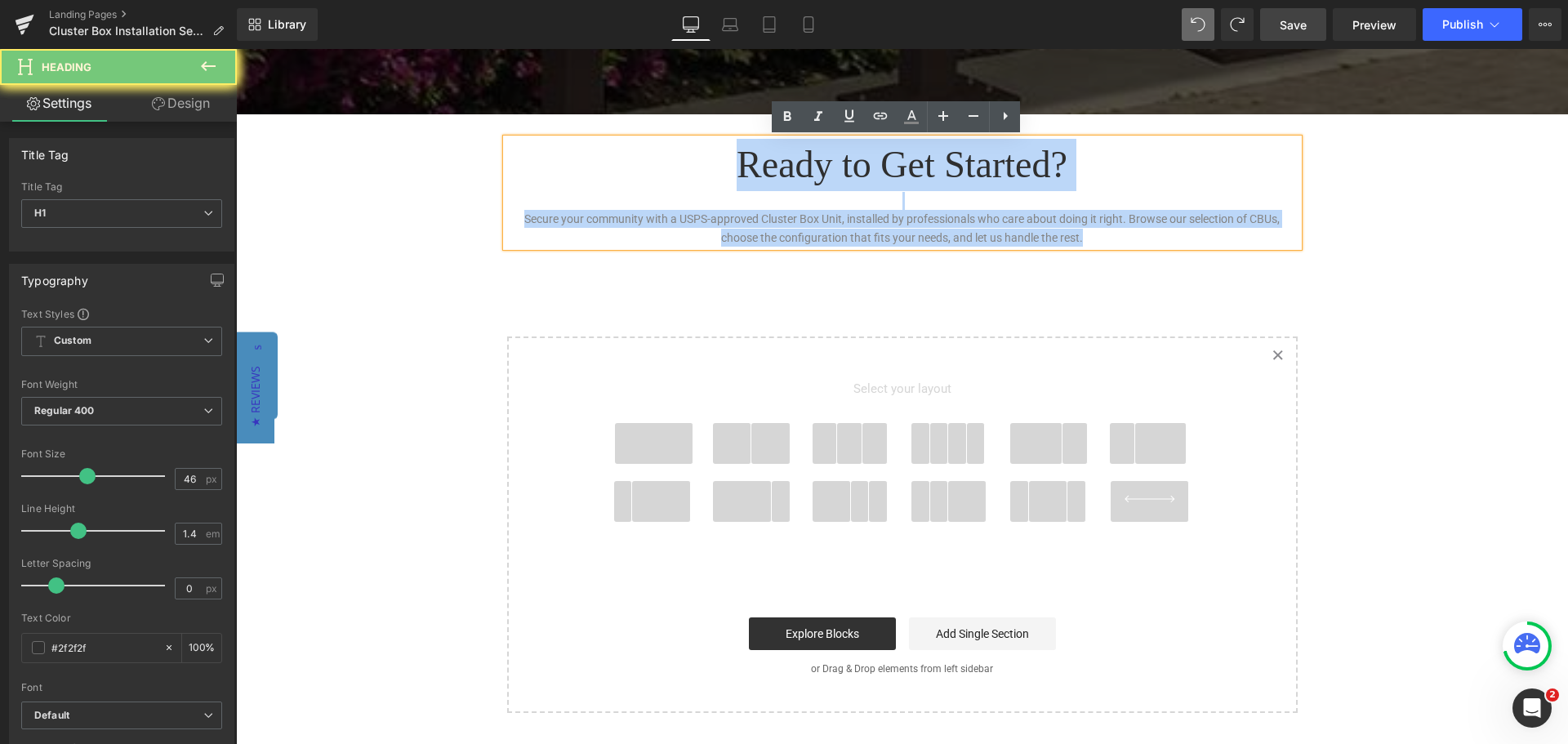
click at [885, 245] on div "Secure your community with a USPS-approved Cluster Box Unit, installed by profe…" at bounding box center [902, 228] width 792 height 36
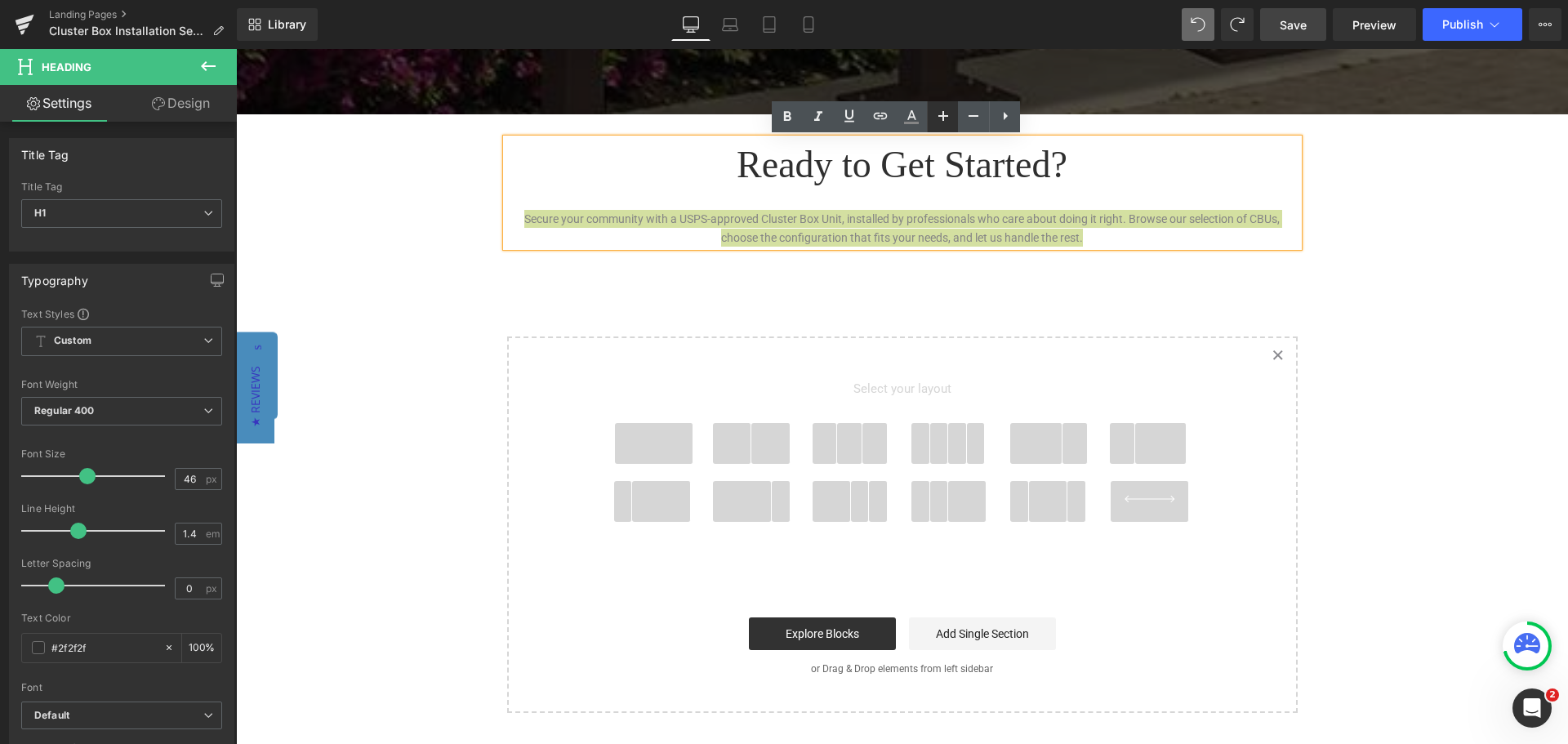
click at [939, 121] on icon at bounding box center [943, 115] width 20 height 20
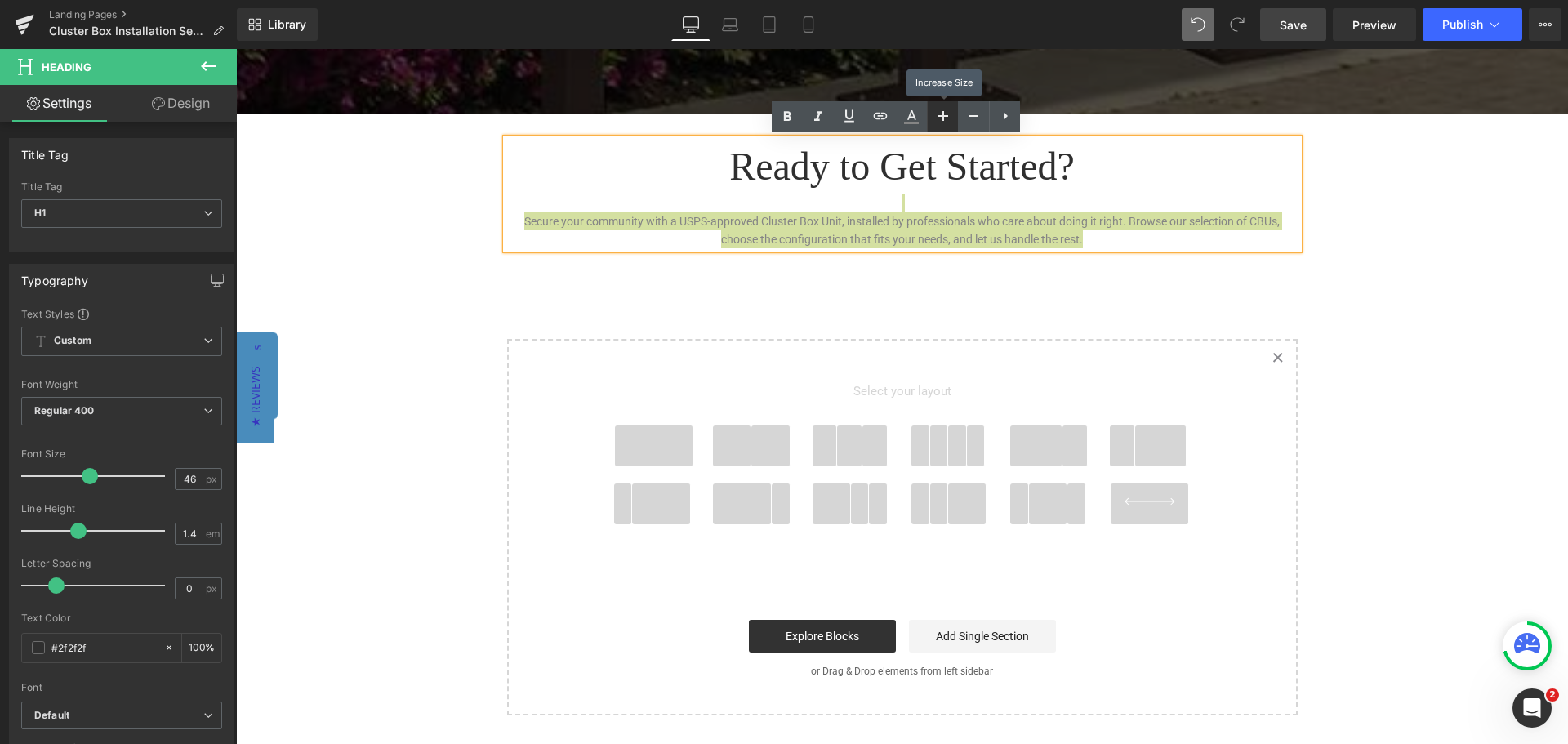
click at [939, 121] on icon at bounding box center [943, 115] width 20 height 20
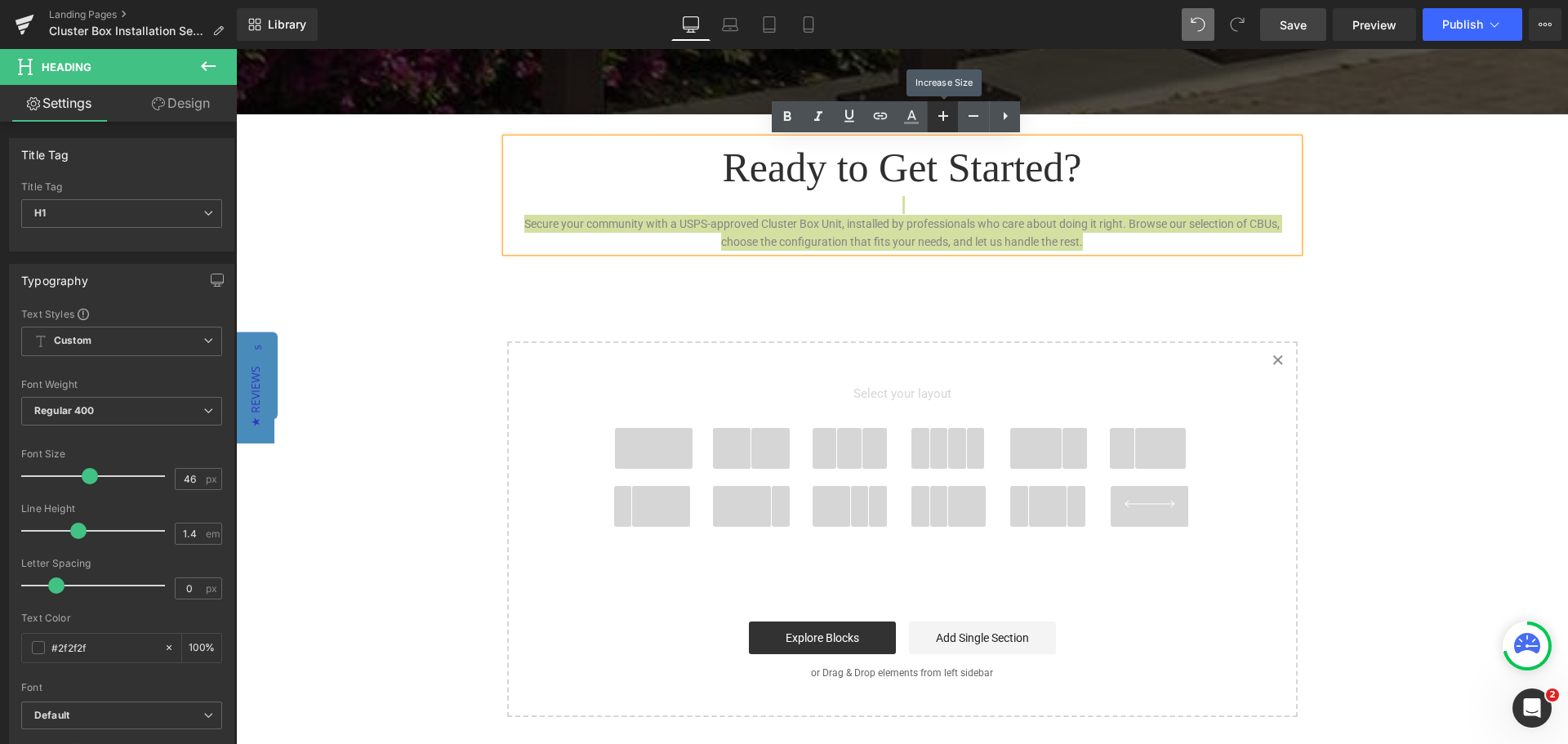
click at [939, 121] on icon at bounding box center [943, 115] width 20 height 20
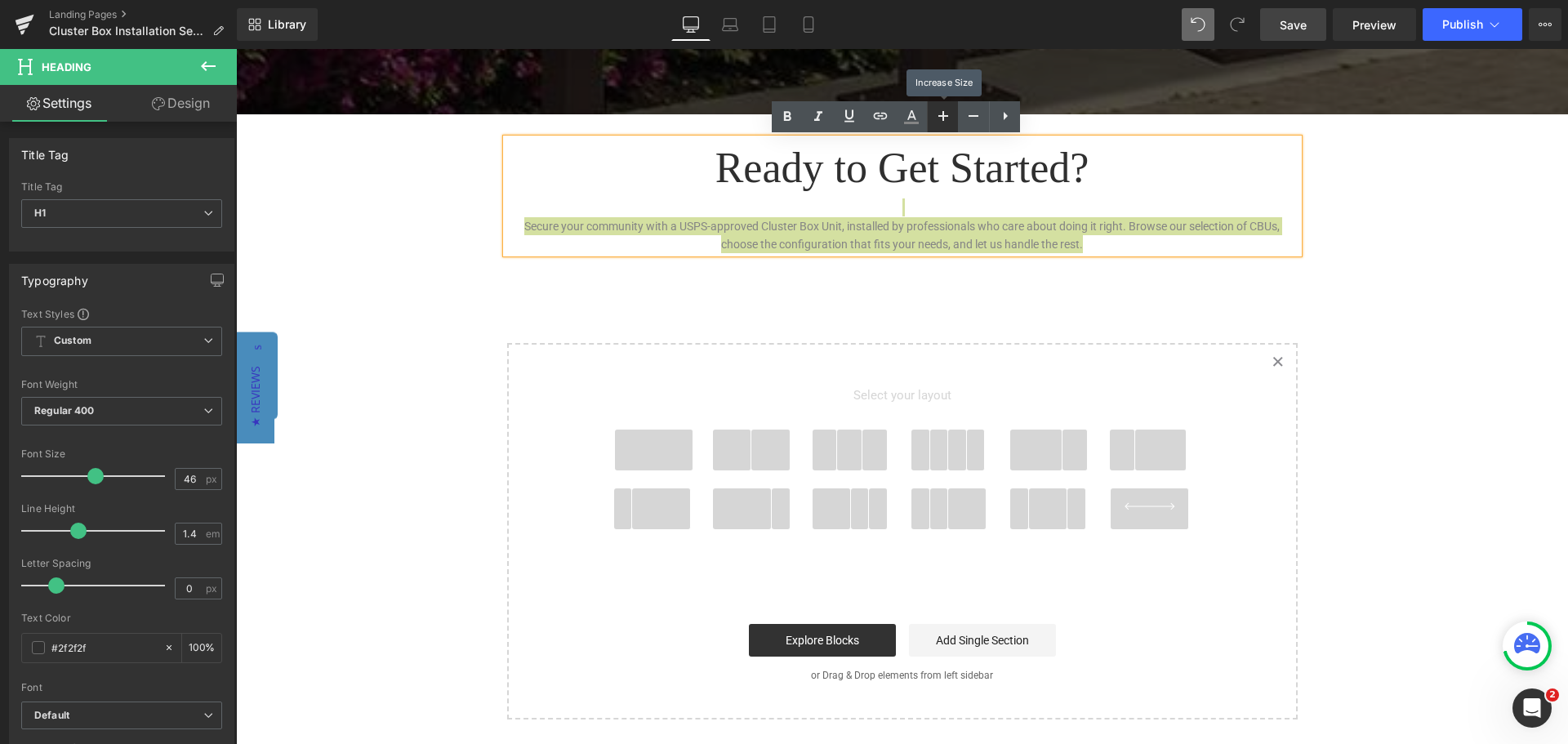
click at [939, 121] on icon at bounding box center [943, 115] width 20 height 20
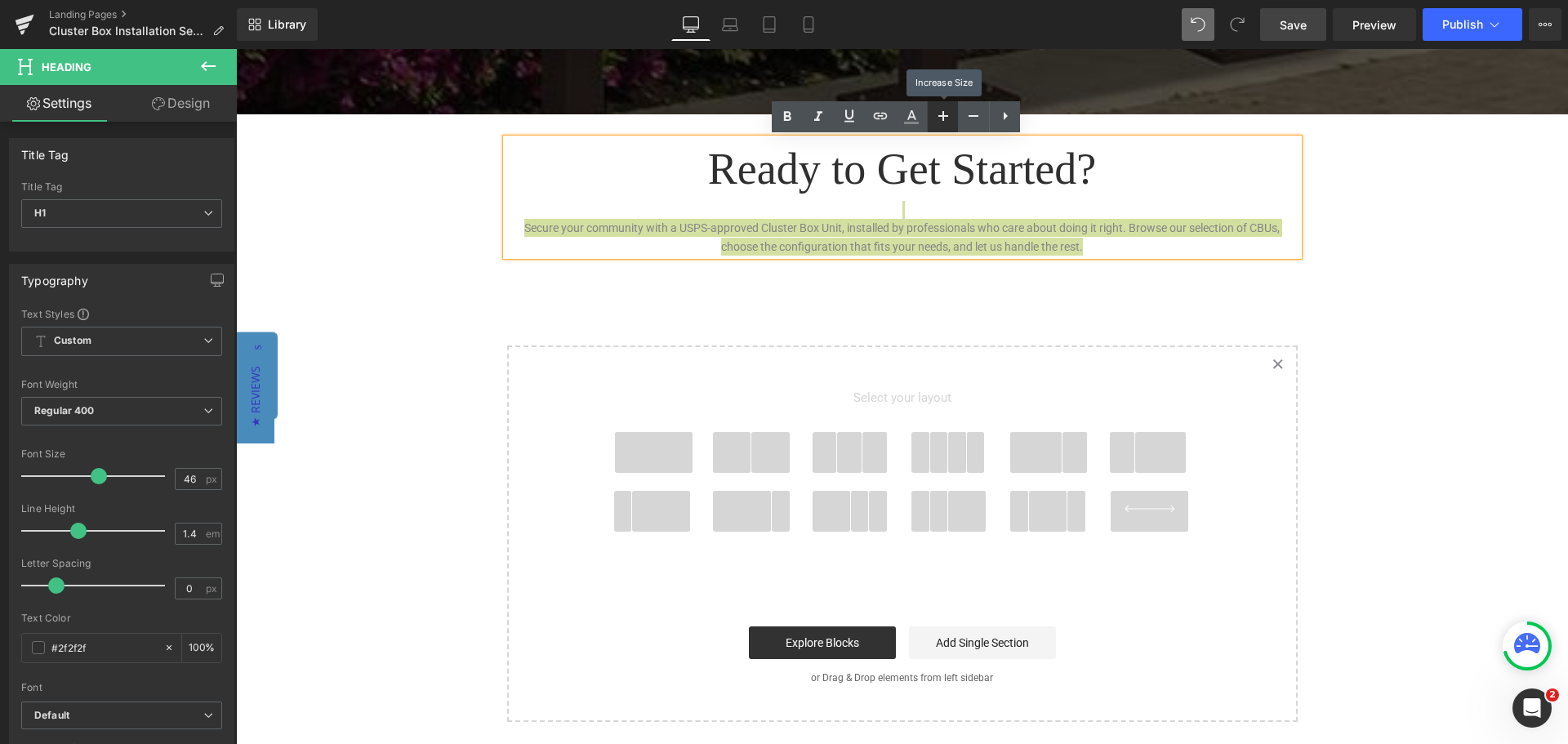
click at [939, 121] on icon at bounding box center [943, 115] width 20 height 20
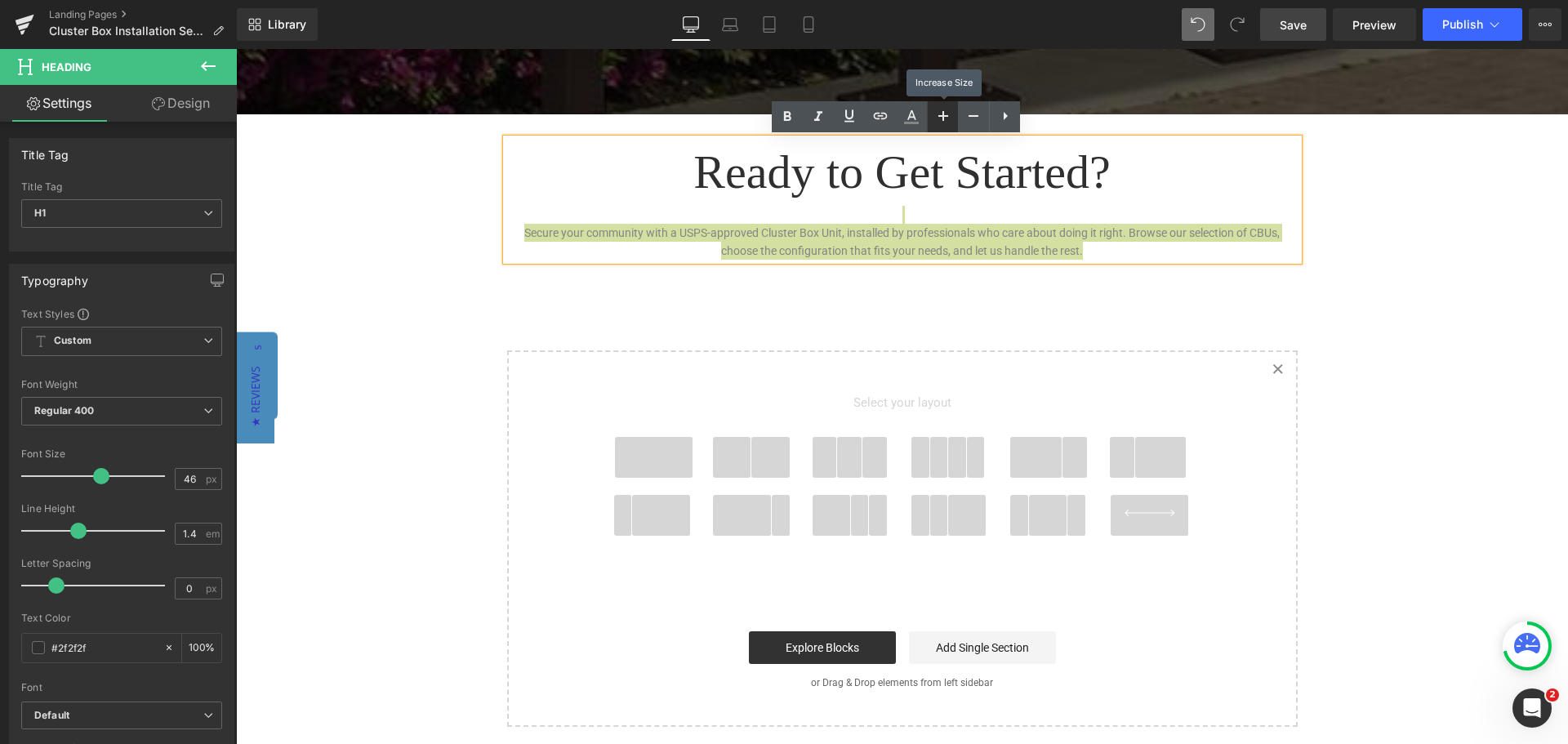
click at [939, 121] on icon at bounding box center [943, 115] width 20 height 20
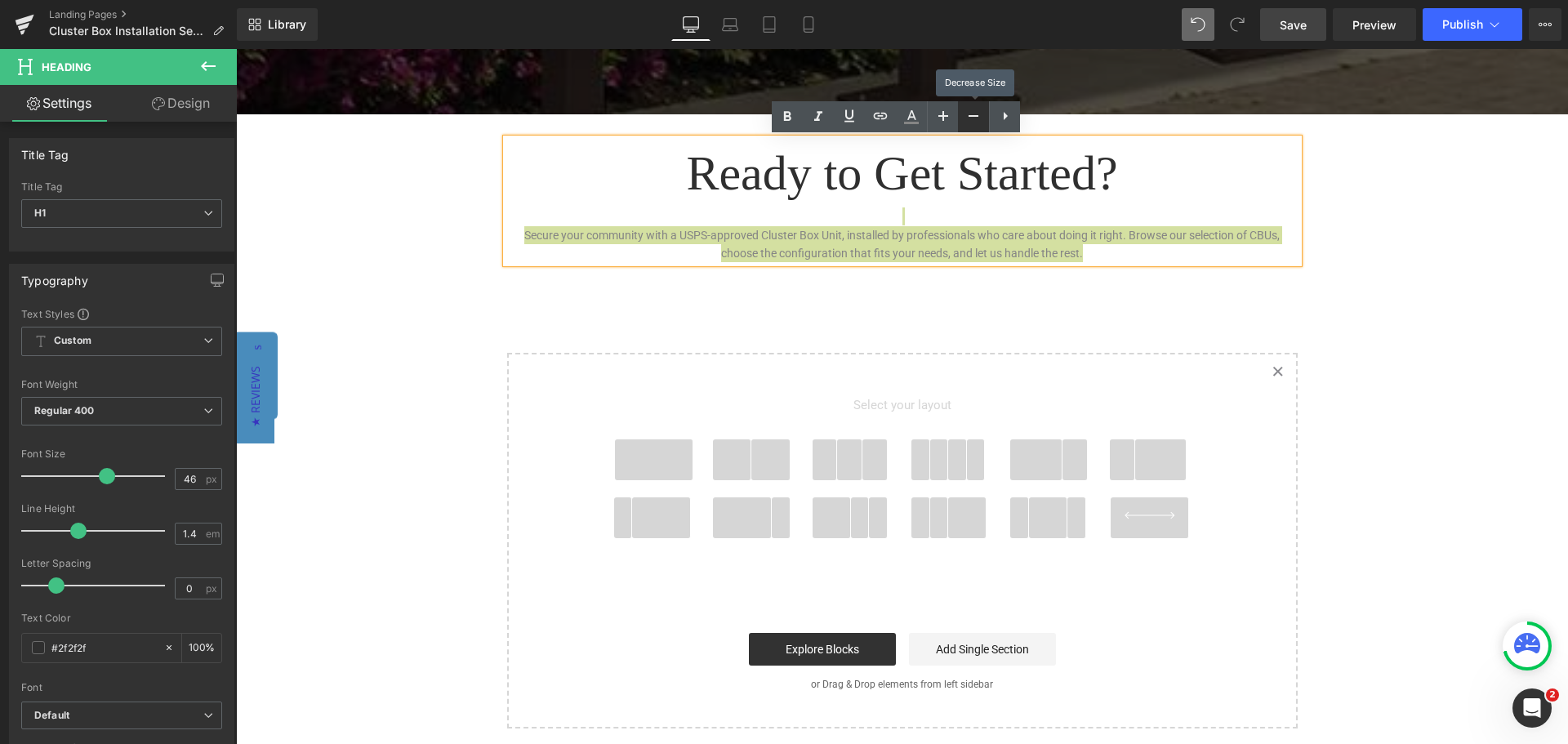
click at [964, 118] on icon at bounding box center [973, 115] width 20 height 20
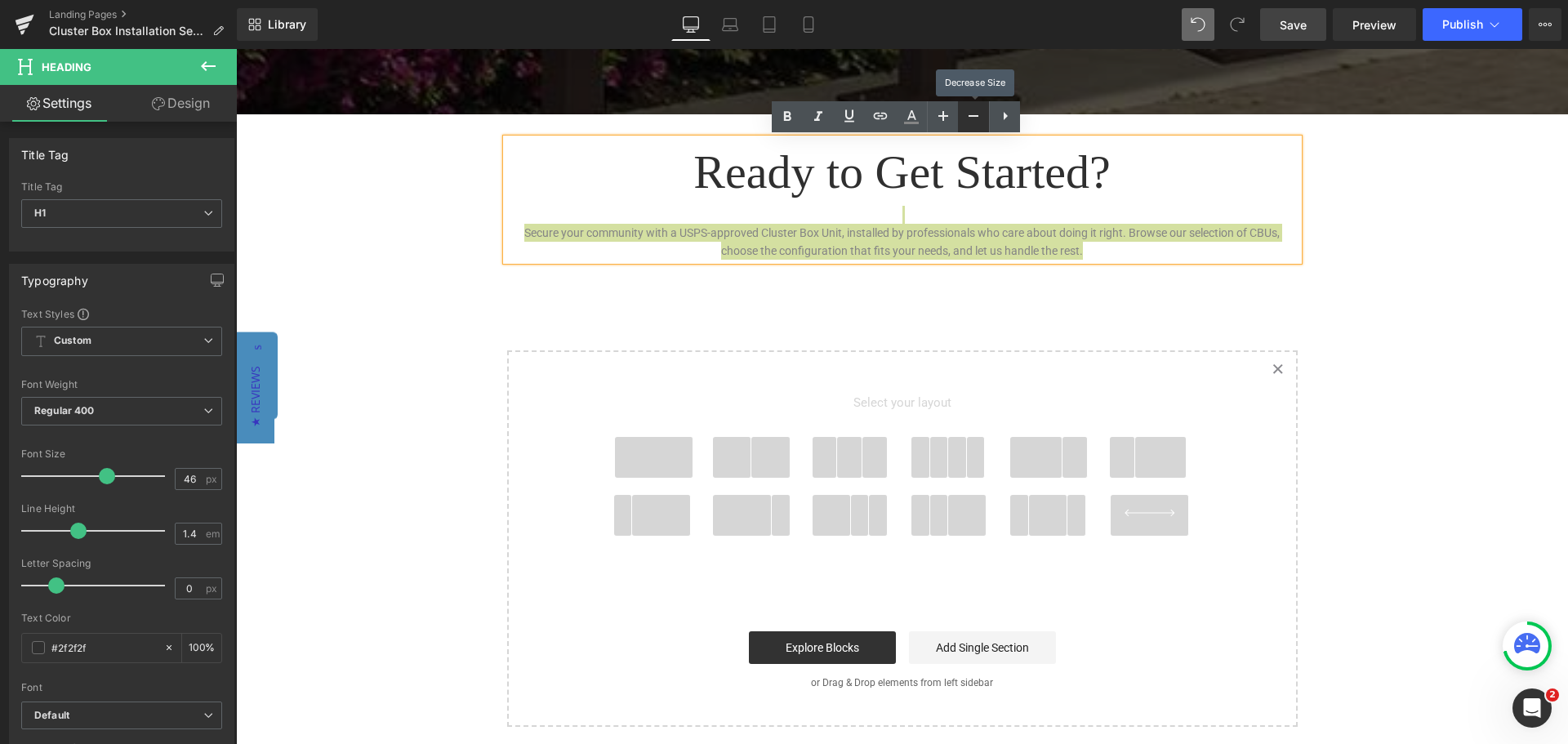
click at [964, 118] on icon at bounding box center [973, 115] width 20 height 20
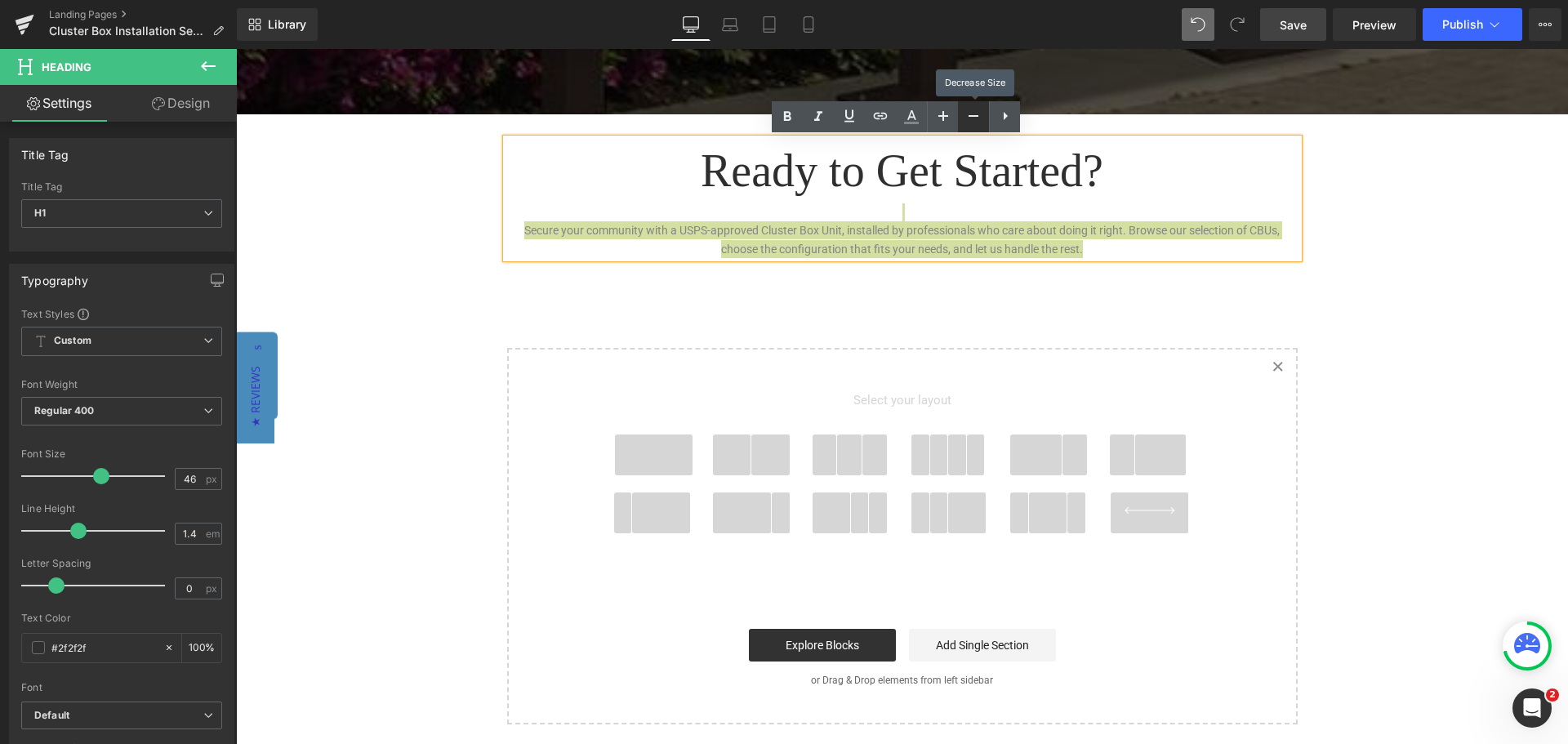
click at [964, 118] on icon at bounding box center [973, 115] width 20 height 20
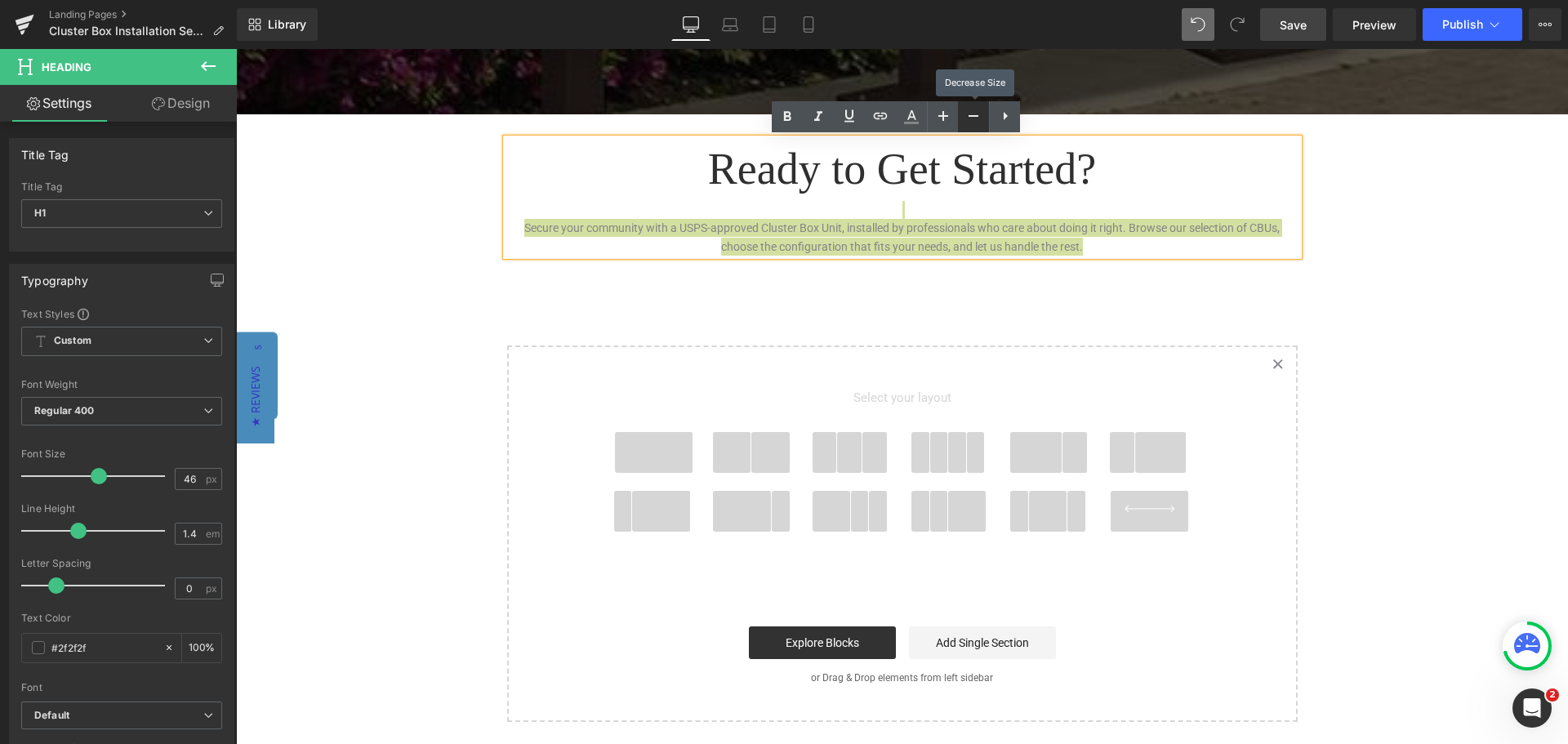
click at [964, 118] on icon at bounding box center [973, 115] width 20 height 20
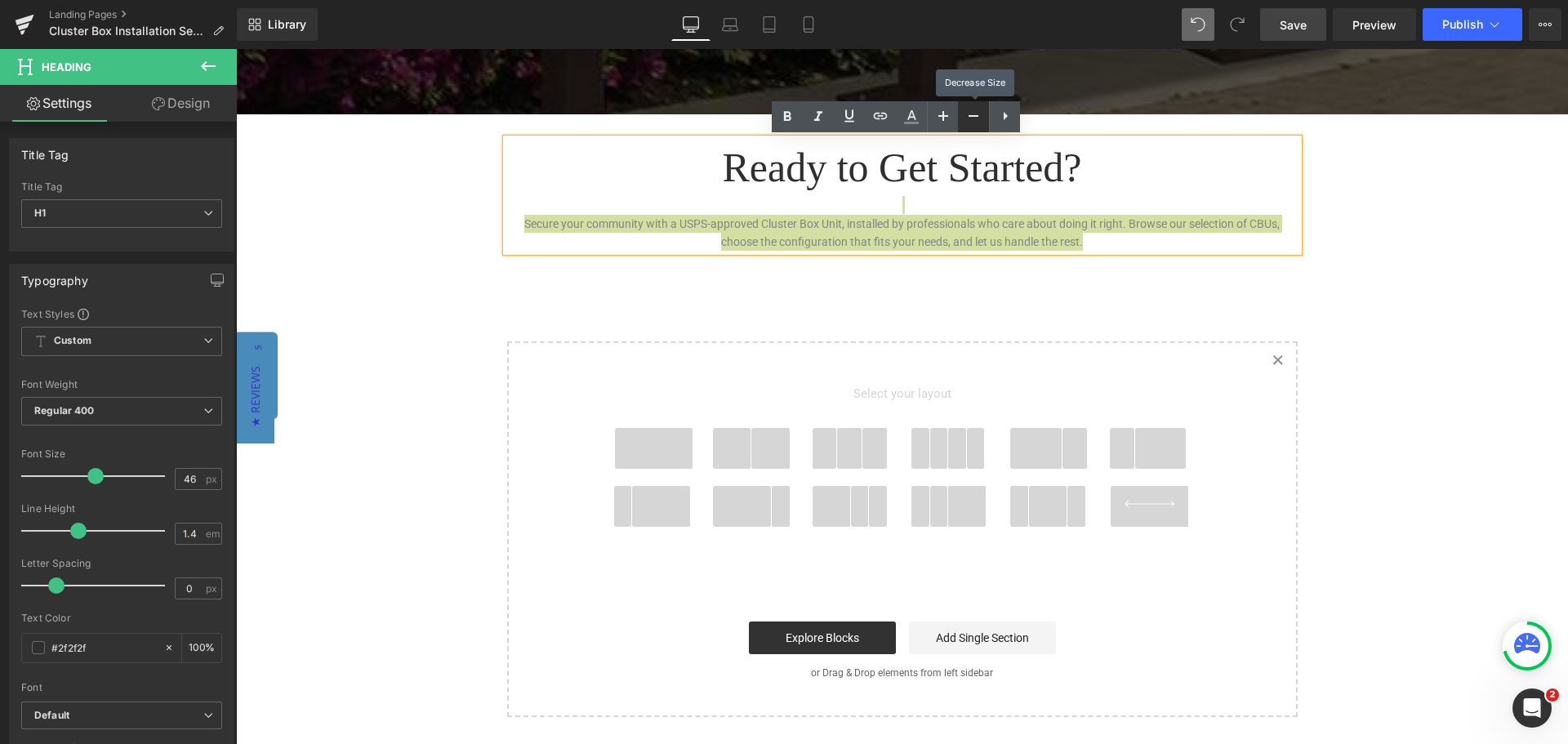
click at [964, 118] on icon at bounding box center [973, 115] width 20 height 20
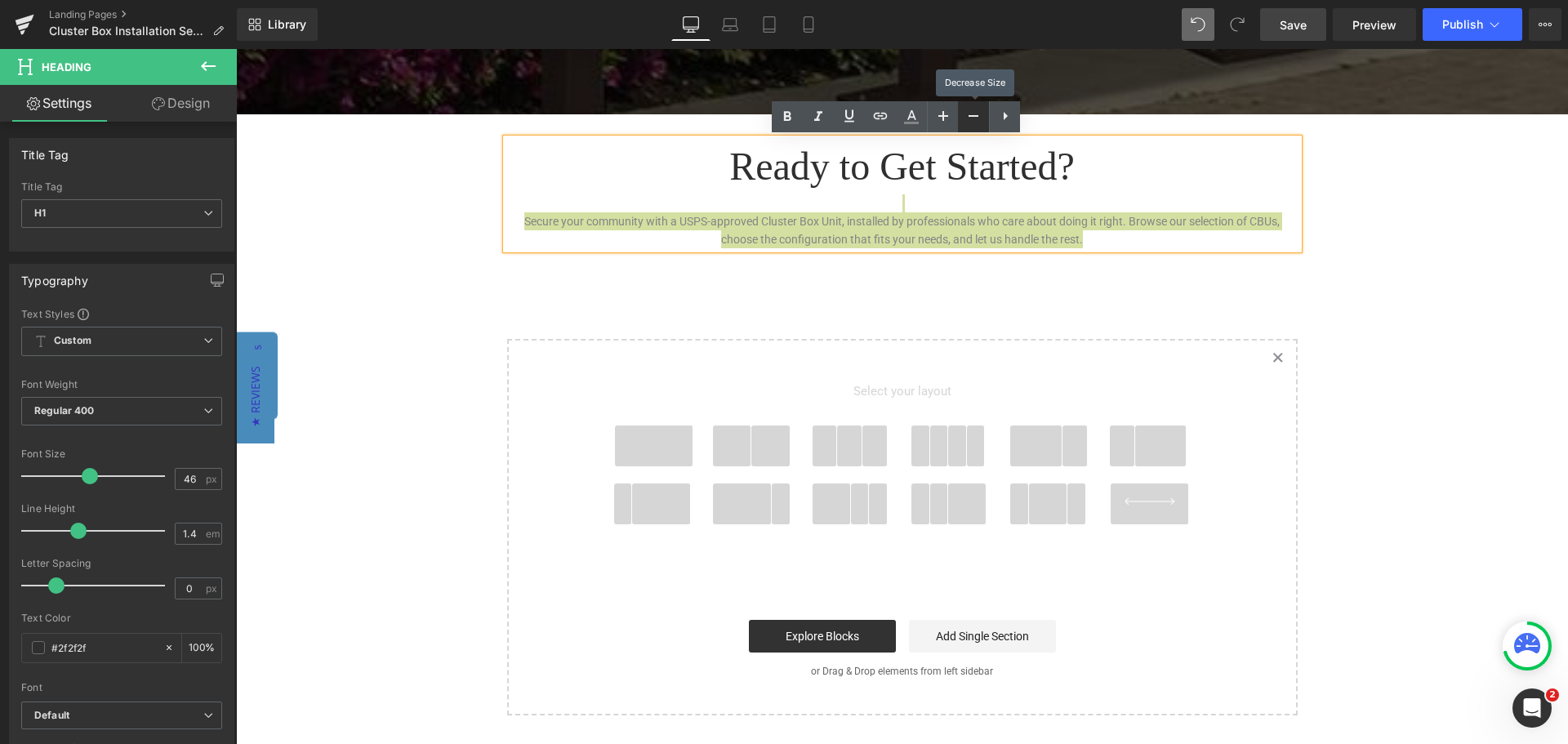
click at [964, 118] on icon at bounding box center [973, 115] width 20 height 20
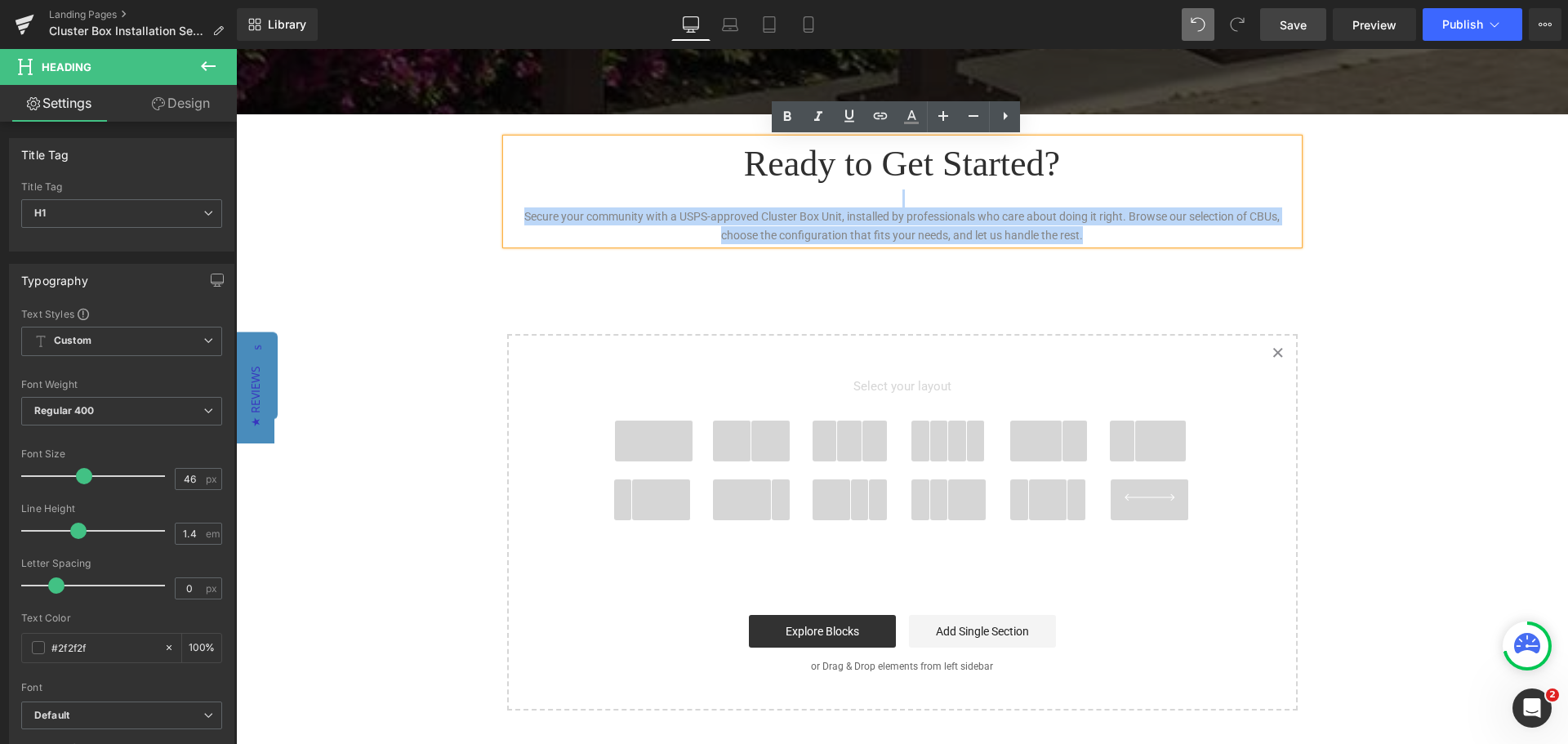
click at [1095, 241] on div "Secure your community with a USPS-approved Cluster Box Unit, installed by profe…" at bounding box center [902, 225] width 792 height 36
drag, startPoint x: 1099, startPoint y: 238, endPoint x: 519, endPoint y: 219, distance: 580.3
click at [519, 219] on div "Secure your community with a USPS-approved Cluster Box Unit, installed by profe…" at bounding box center [902, 225] width 792 height 36
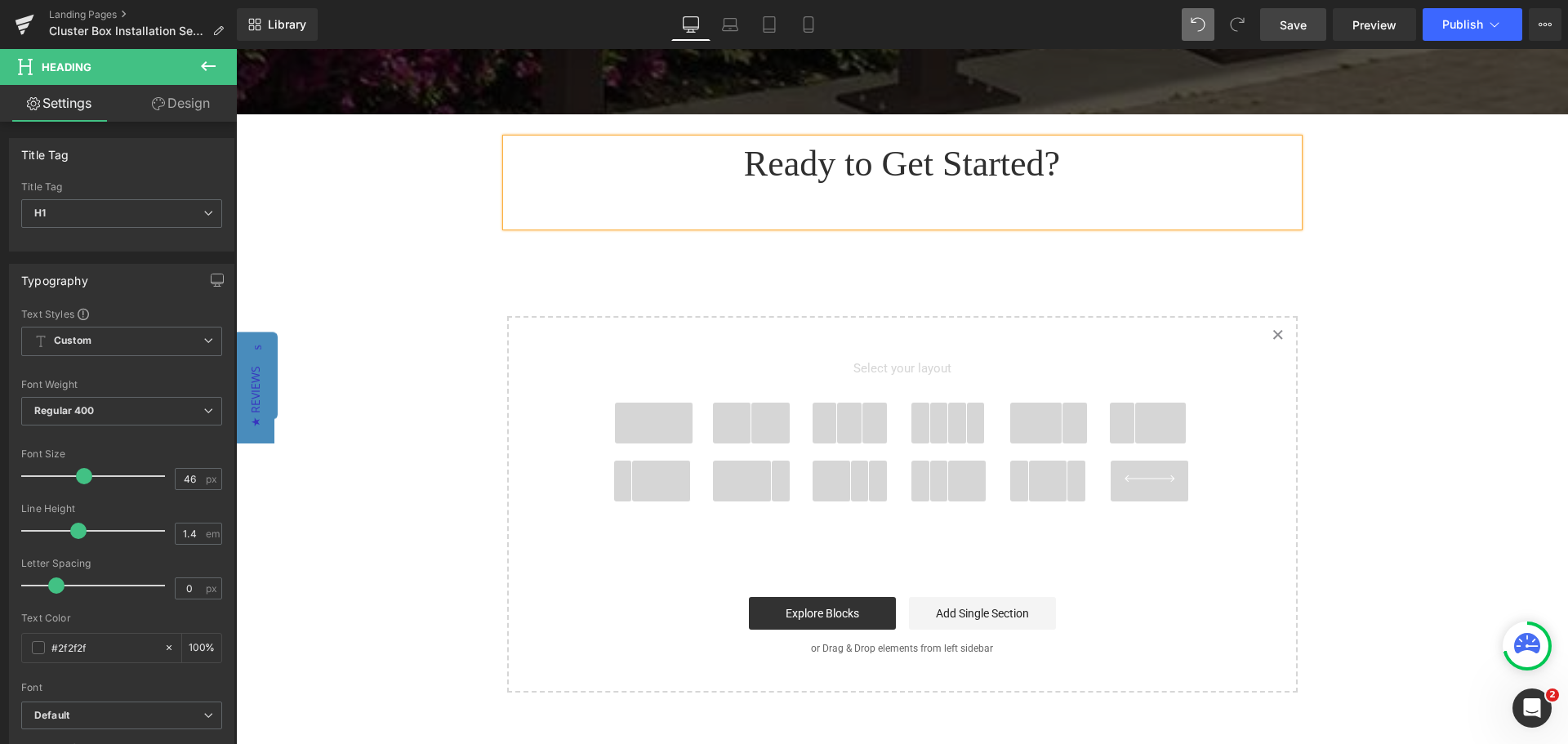
click at [1097, 161] on h1 "Ready to Get Started?" at bounding box center [902, 164] width 792 height 50
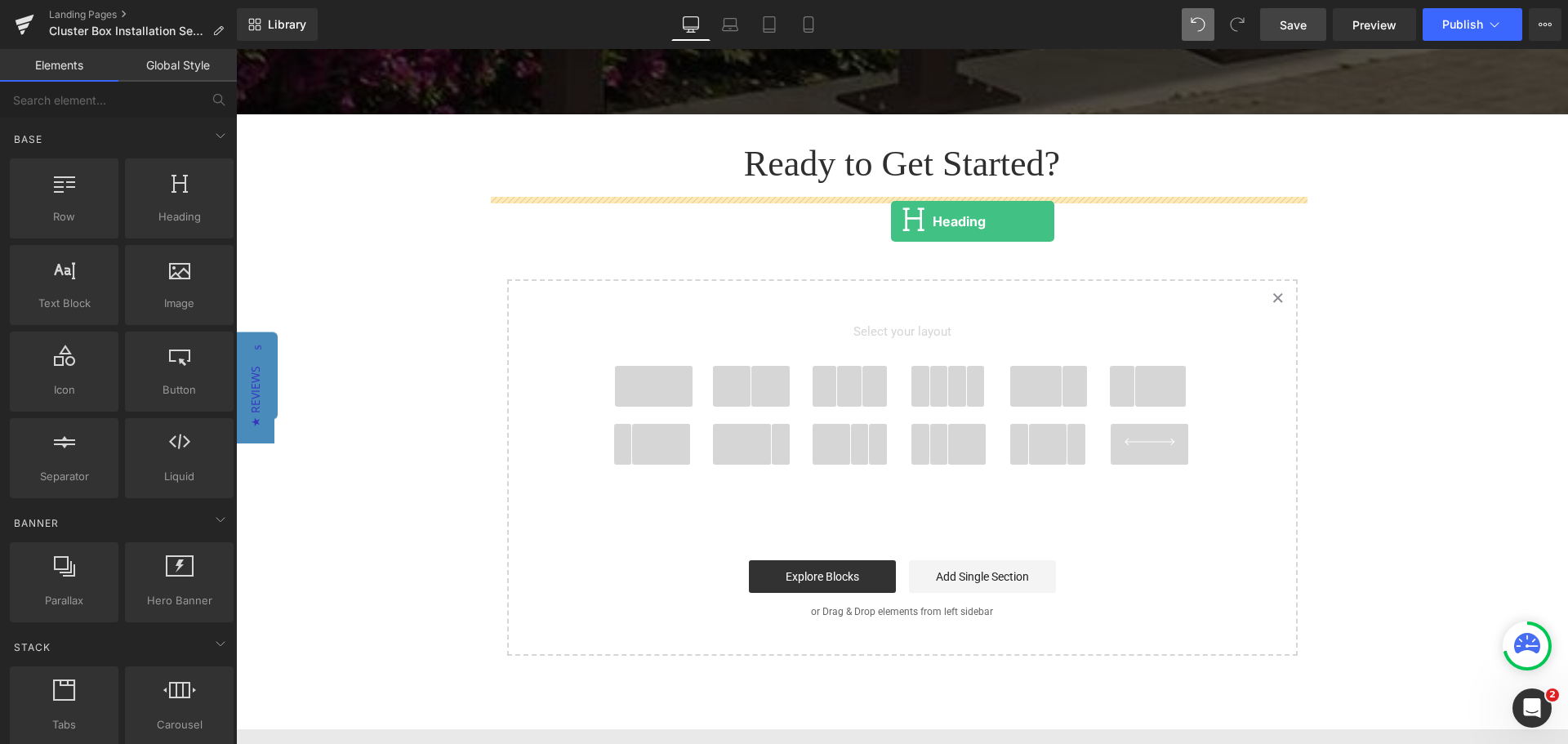
drag, startPoint x: 418, startPoint y: 245, endPoint x: 891, endPoint y: 221, distance: 473.6
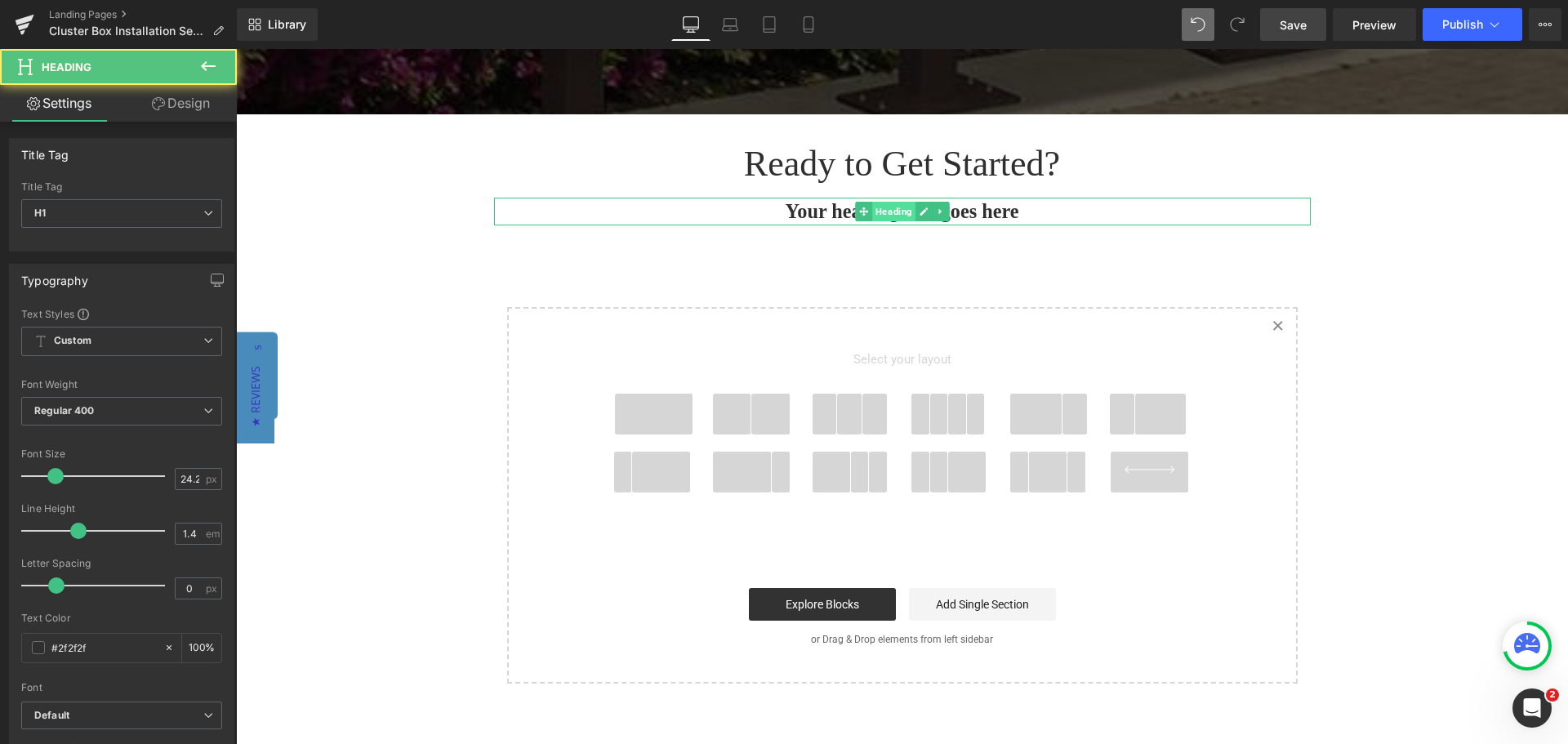
click at [872, 217] on span "Heading" at bounding box center [894, 212] width 43 height 20
click at [872, 217] on span "Heading" at bounding box center [894, 212] width 43 height 20
click at [820, 217] on h1 "Your heading text goes here" at bounding box center [903, 212] width 817 height 28
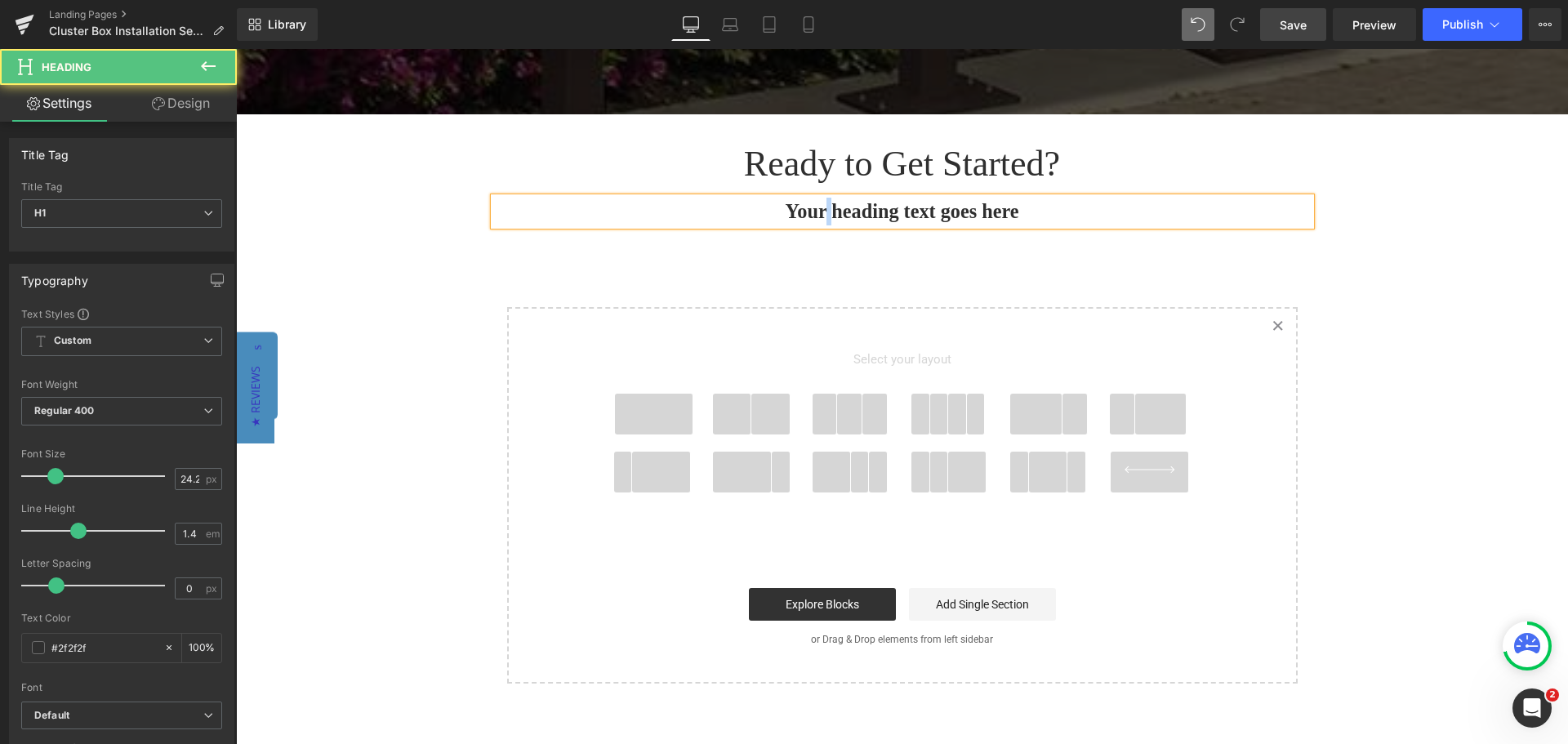
click at [820, 217] on h1 "Your heading text goes here" at bounding box center [903, 212] width 817 height 28
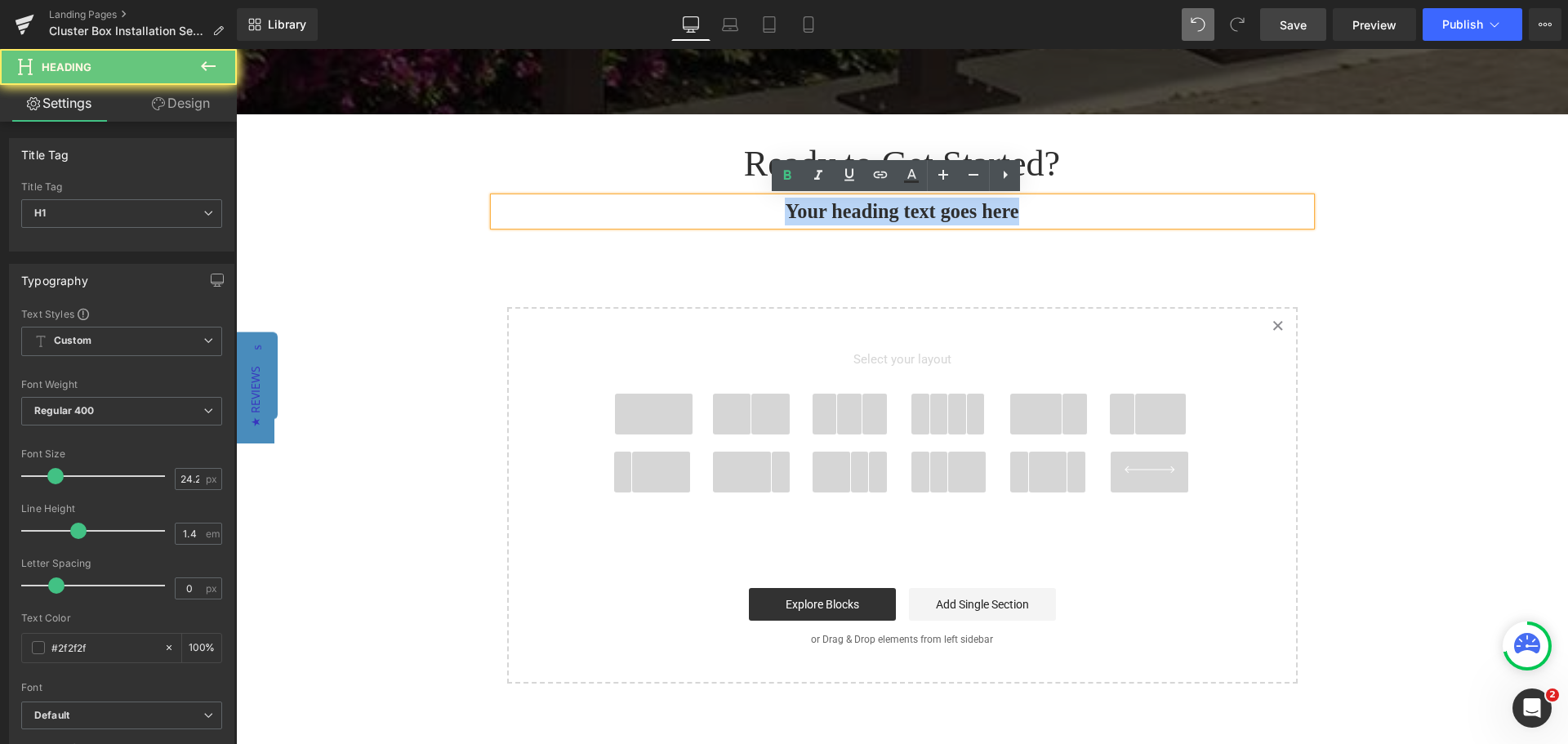
click at [820, 217] on h1 "Your heading text goes here" at bounding box center [903, 212] width 817 height 28
paste div
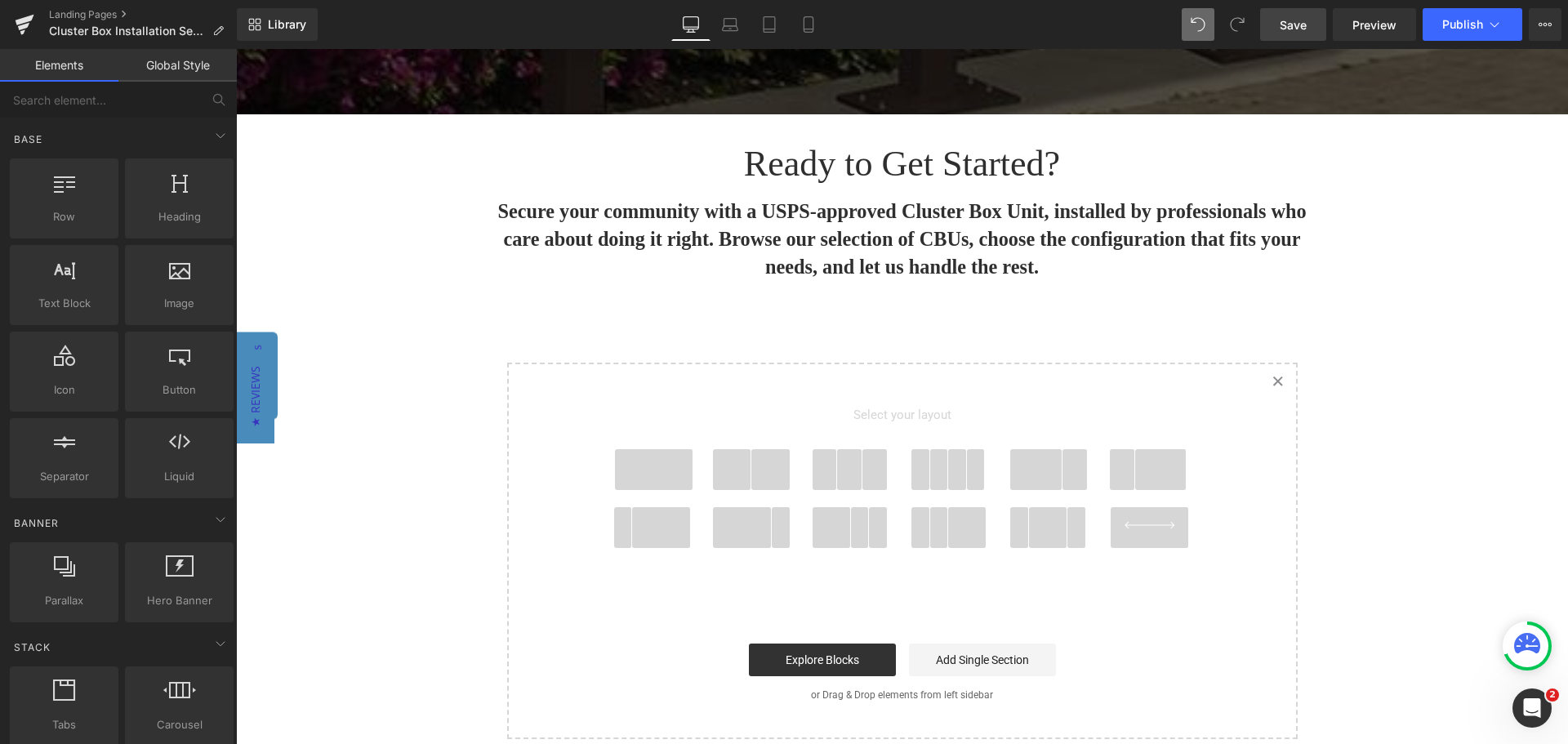
click at [1274, 379] on icon at bounding box center [1277, 380] width 8 height 8
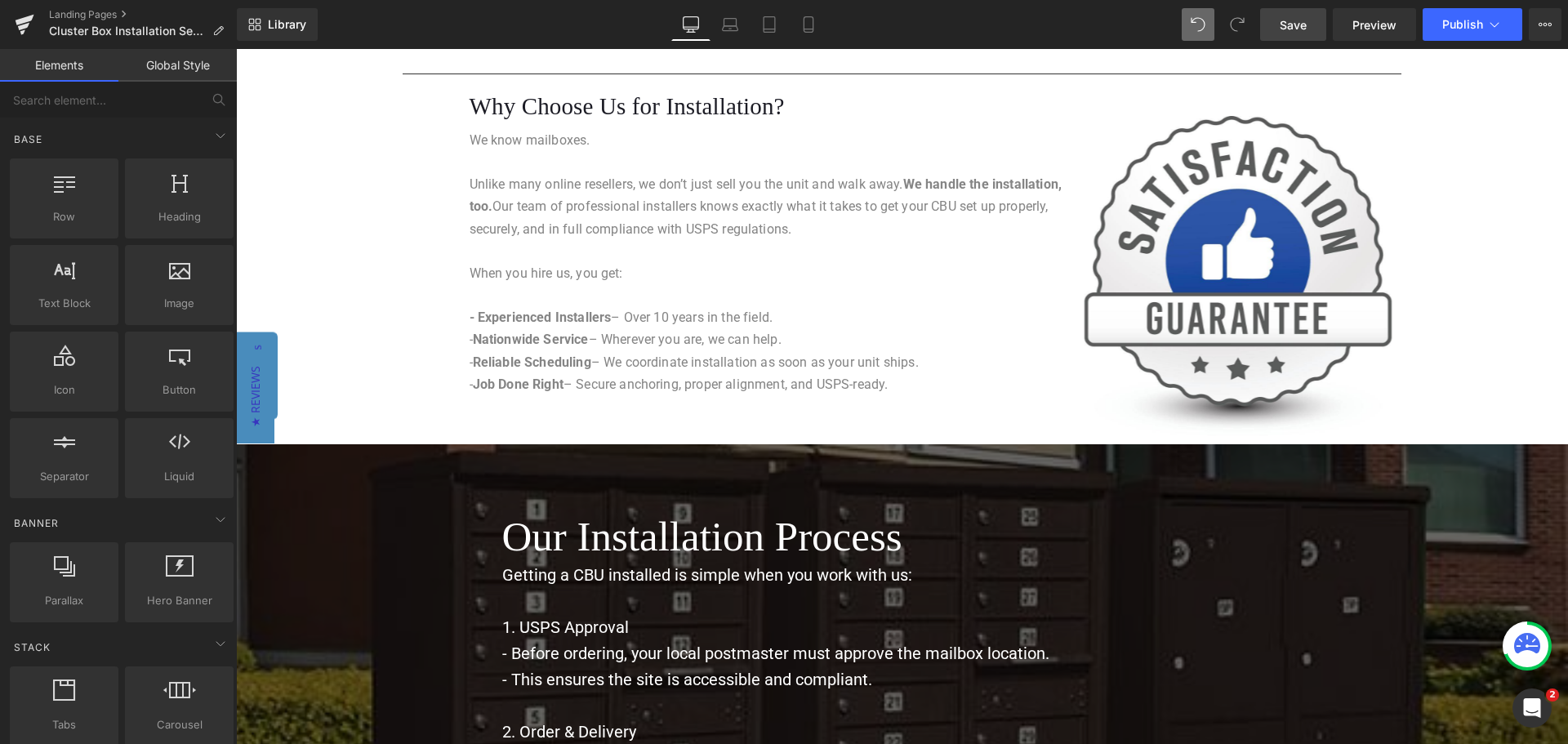
scroll to position [1282, 0]
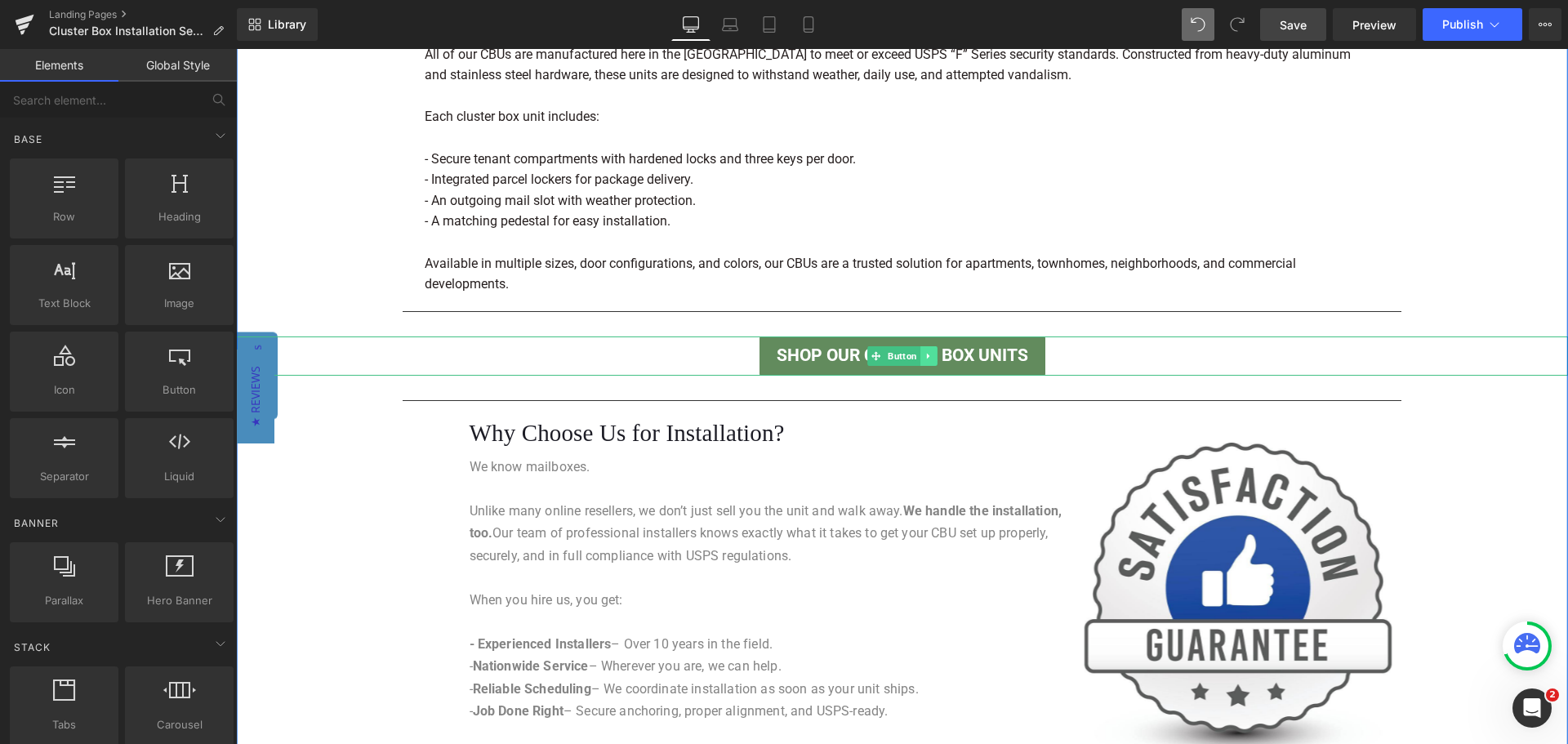
click at [924, 355] on icon at bounding box center [928, 356] width 9 height 10
click at [918, 355] on icon at bounding box center [920, 356] width 9 height 9
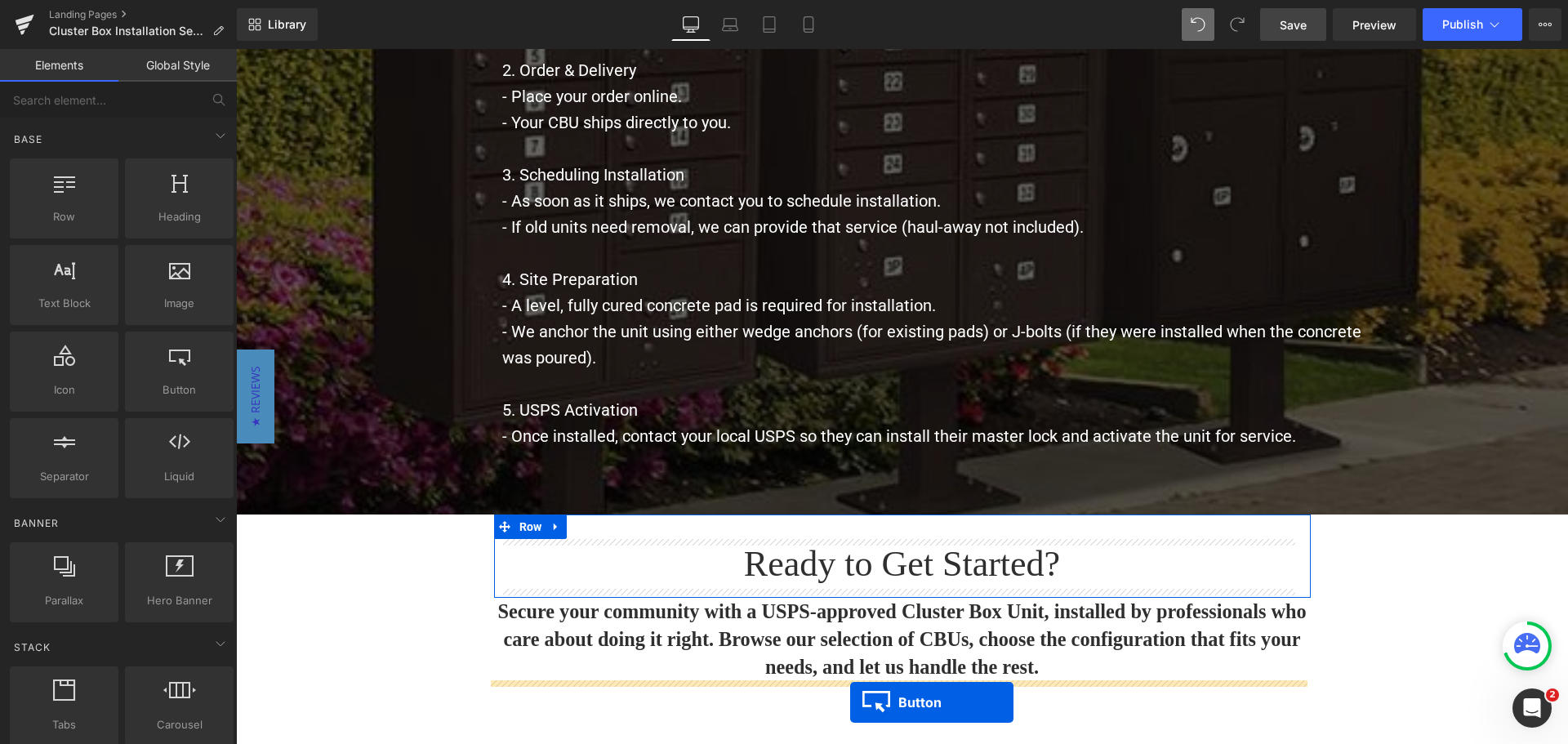
scroll to position [2441, 0]
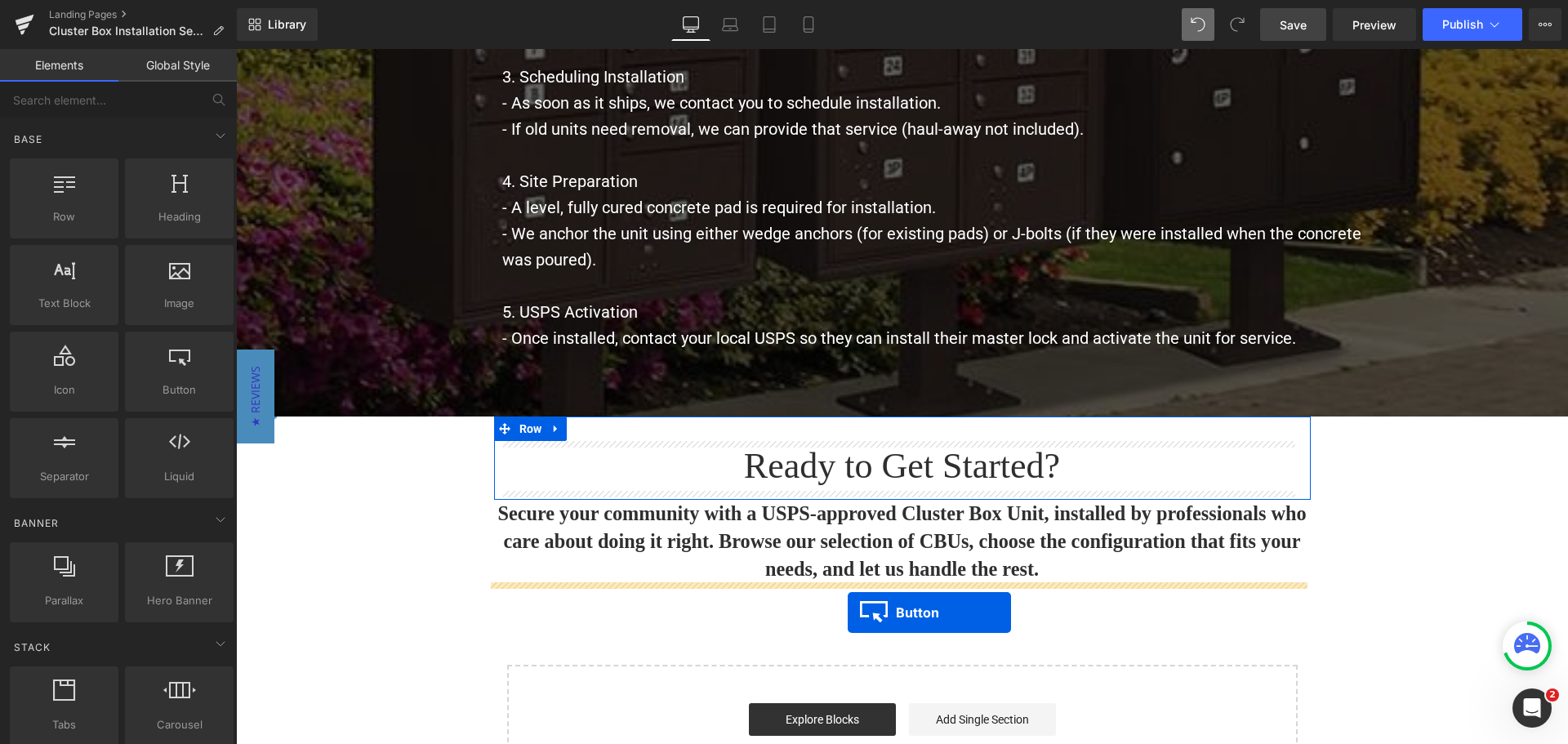
drag, startPoint x: 869, startPoint y: 424, endPoint x: 847, endPoint y: 612, distance: 189.3
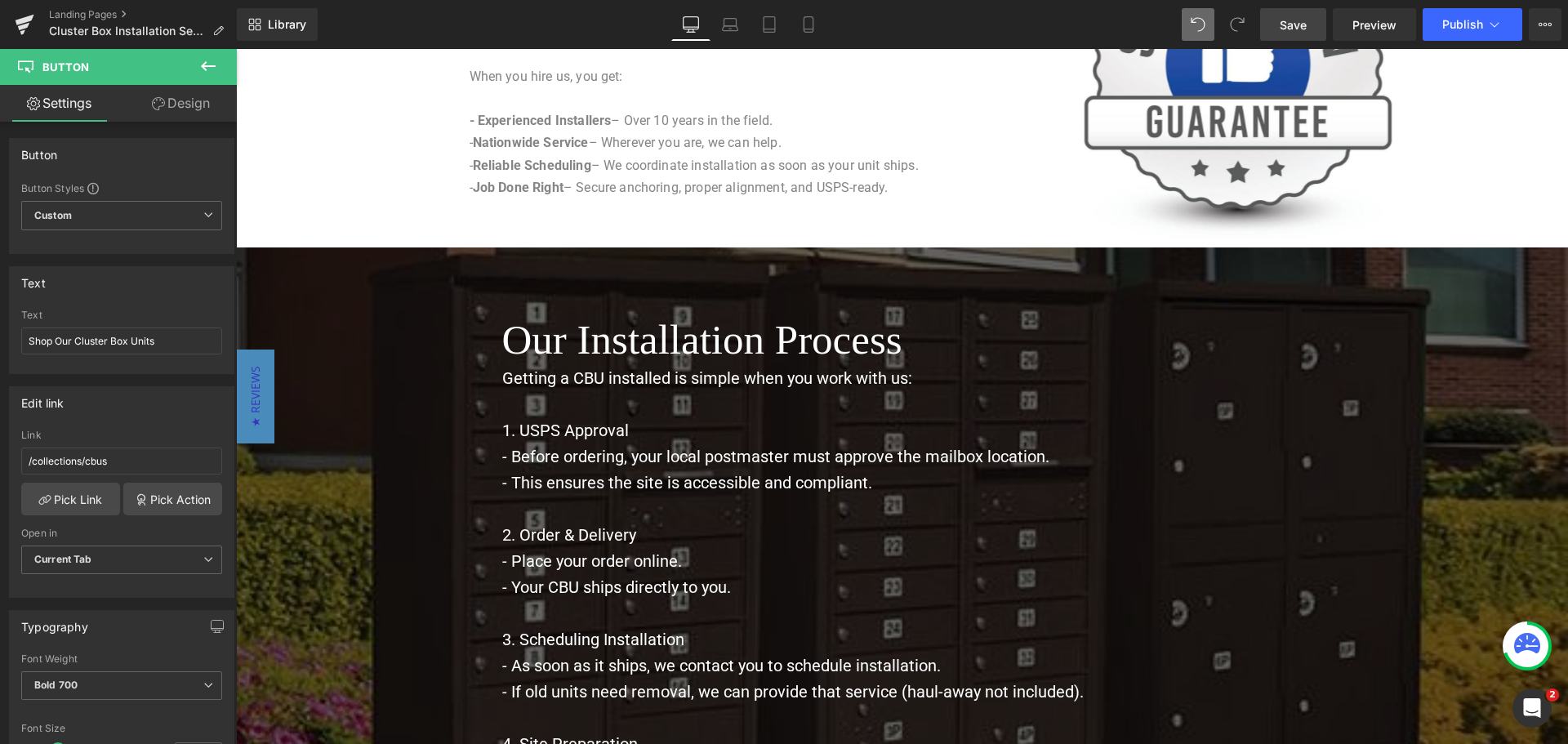
scroll to position [1660, 0]
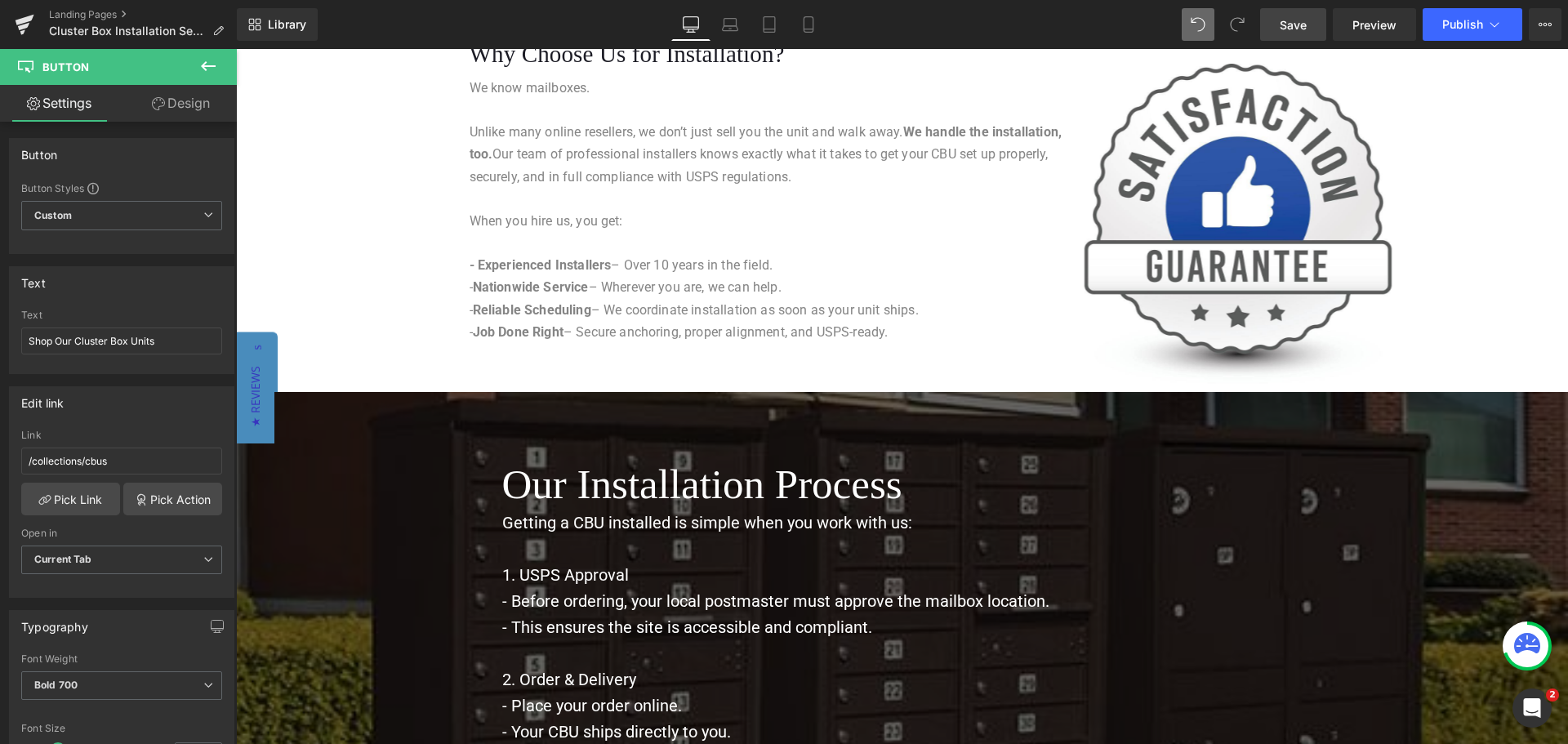
drag, startPoint x: 1295, startPoint y: 23, endPoint x: 1238, endPoint y: 31, distance: 57.6
click at [1295, 23] on span "Save" at bounding box center [1293, 25] width 27 height 17
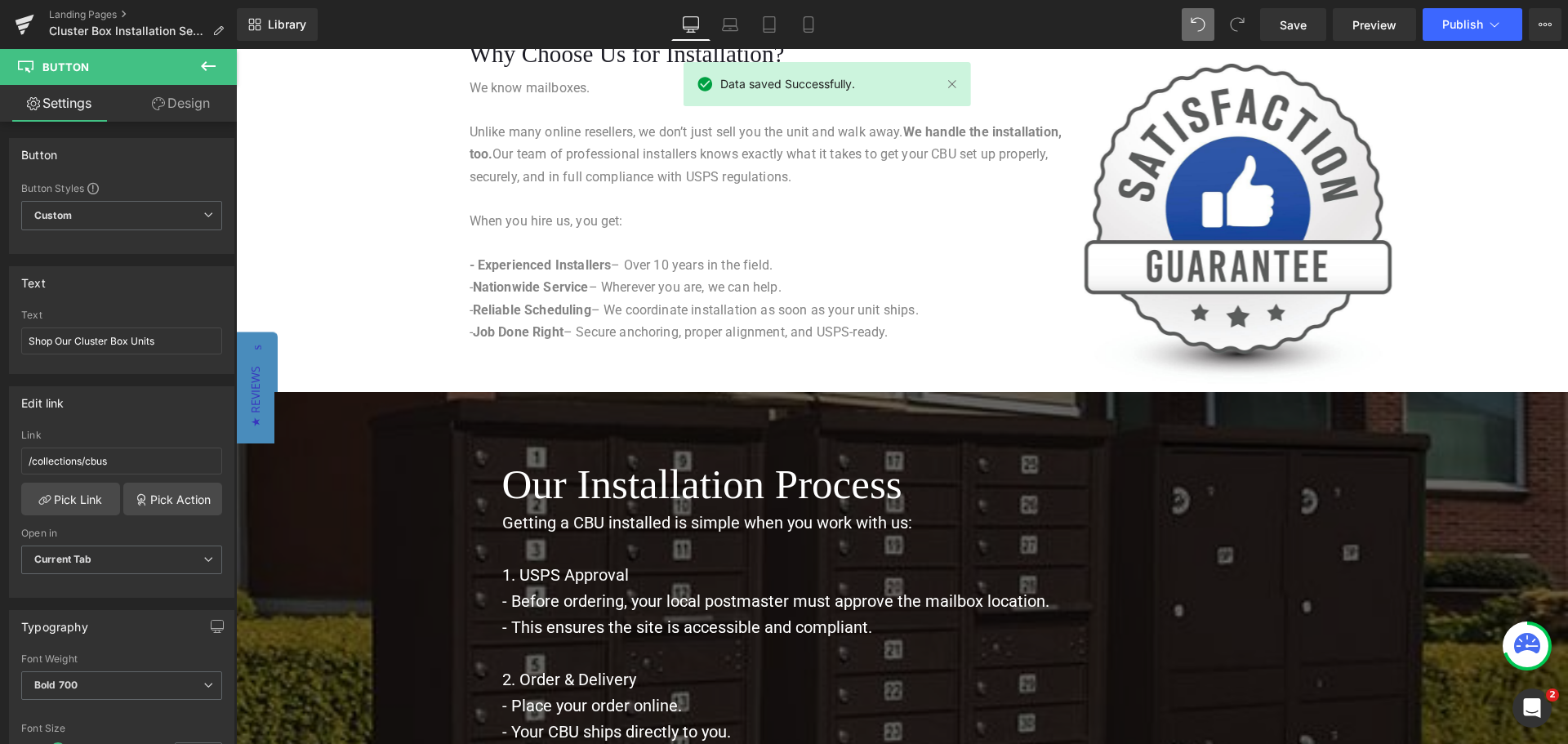
click at [204, 67] on icon at bounding box center [208, 66] width 15 height 10
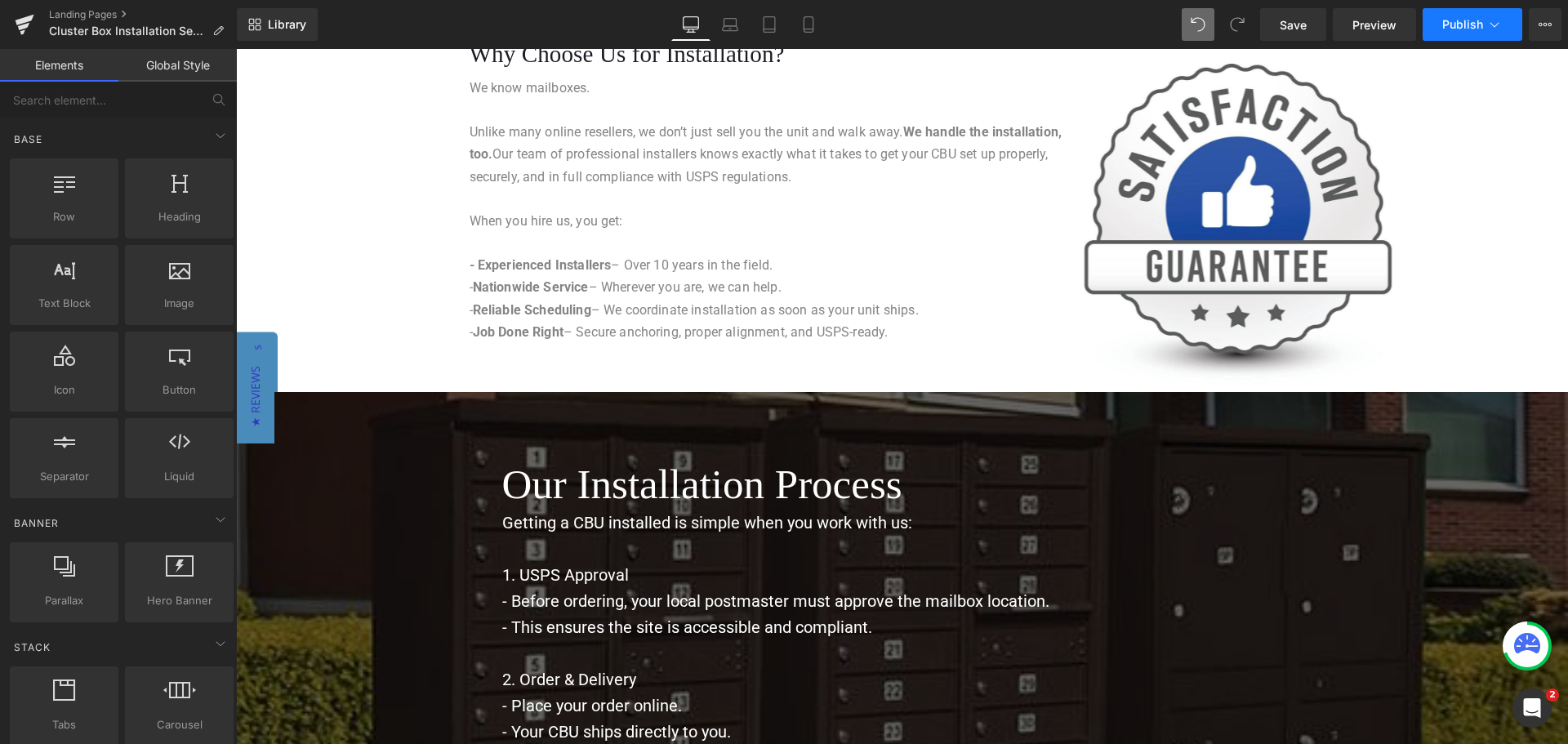
click at [1491, 21] on icon at bounding box center [1494, 24] width 16 height 16
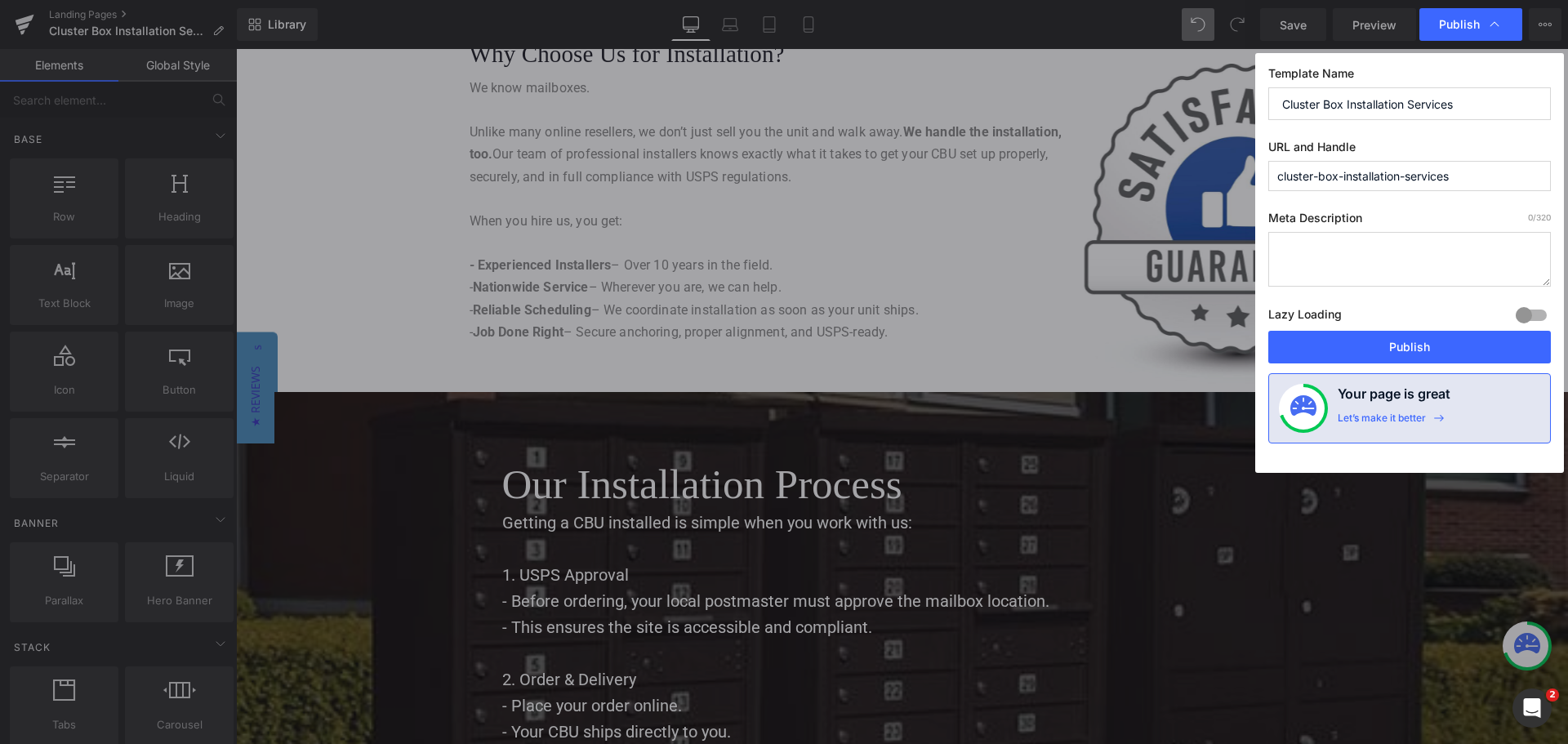
click at [1320, 253] on textarea at bounding box center [1409, 258] width 283 height 55
paste textarea "Shop USPS-approved Cluster Box Units made in the [GEOGRAPHIC_DATA]. The Mailbox…"
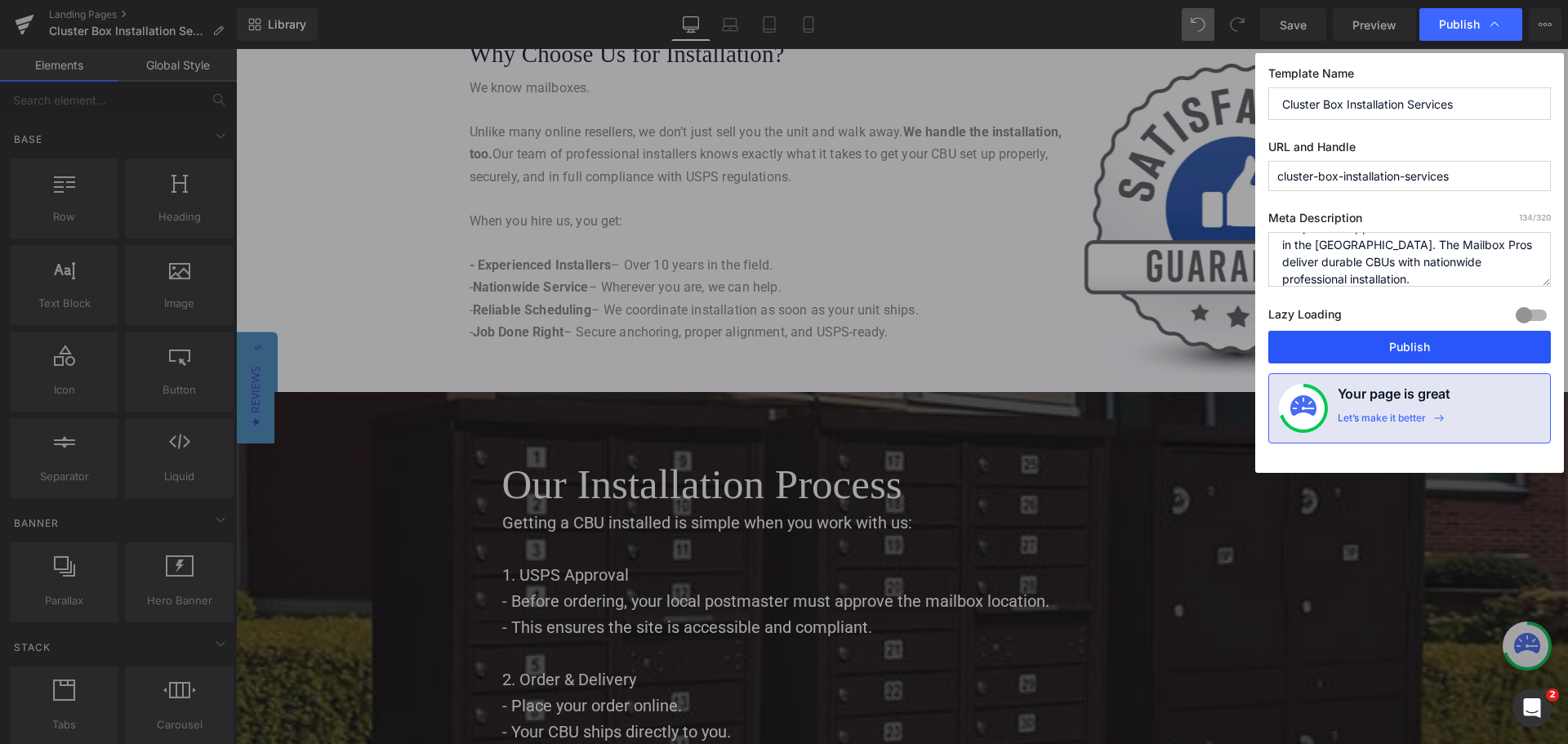
type textarea "Shop USPS-approved Cluster Box Units made in the [GEOGRAPHIC_DATA]. The Mailbox…"
click at [1395, 354] on button "Publish" at bounding box center [1409, 347] width 283 height 33
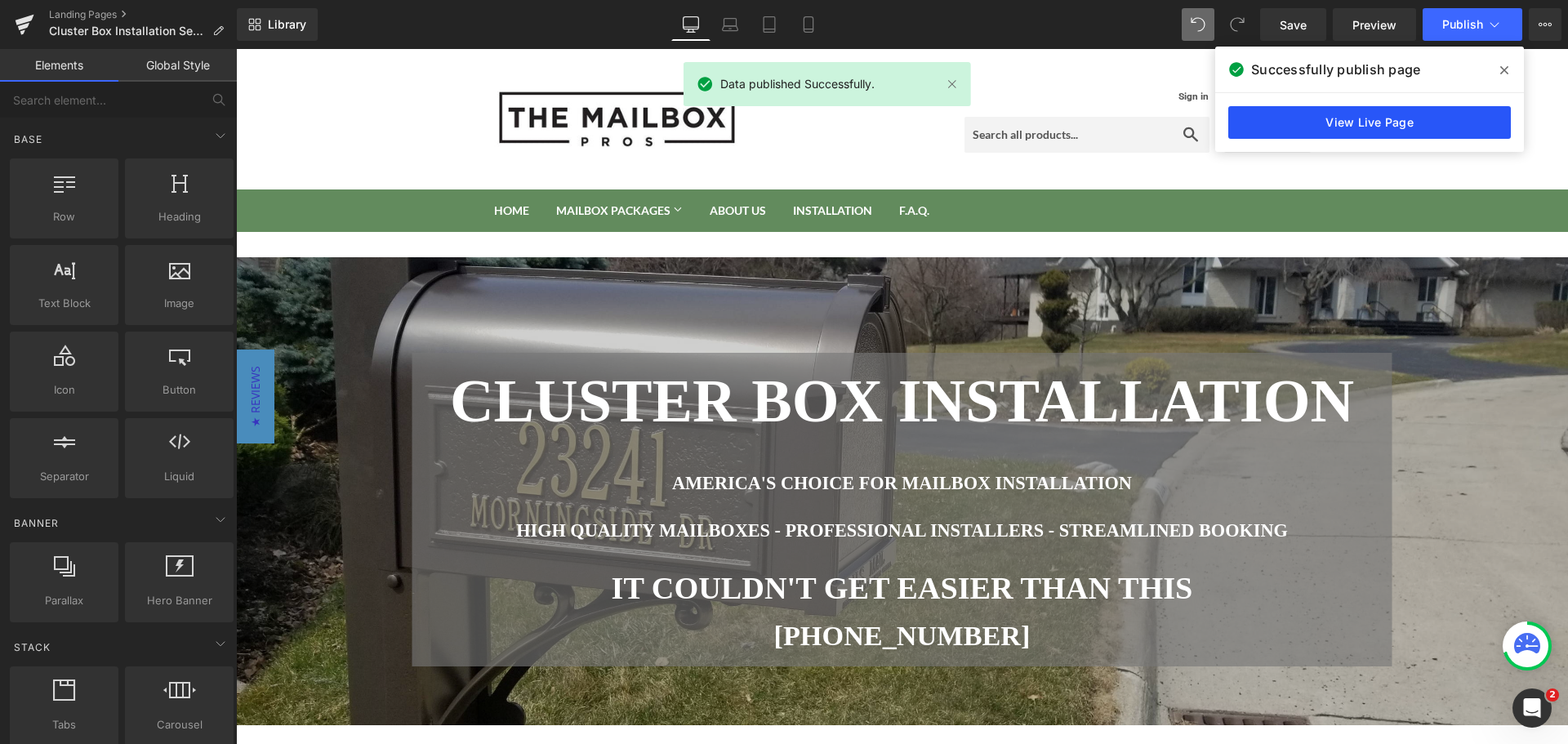
click at [1379, 127] on link "View Live Page" at bounding box center [1369, 122] width 283 height 33
